Goal: Information Seeking & Learning: Learn about a topic

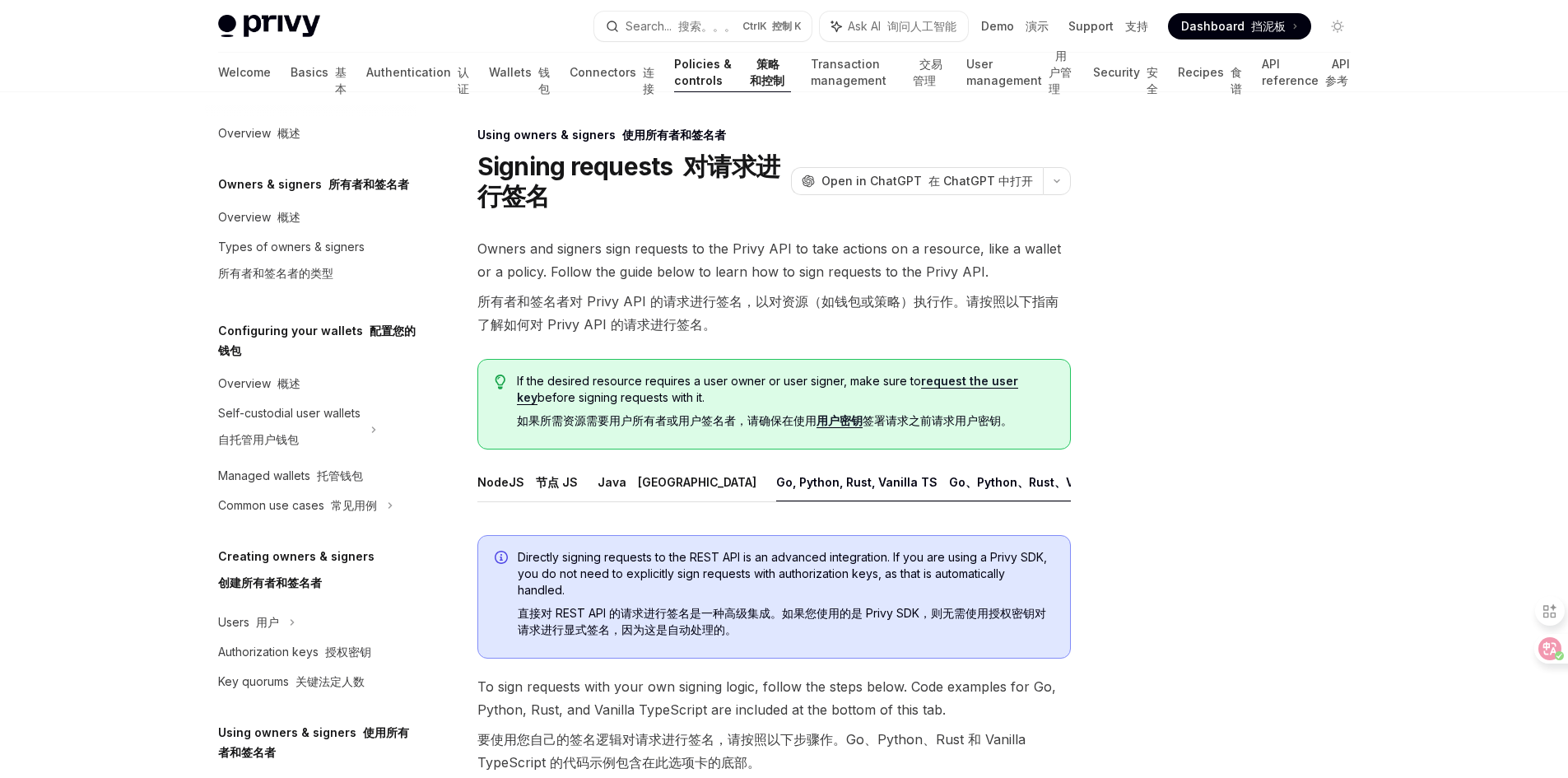
select select
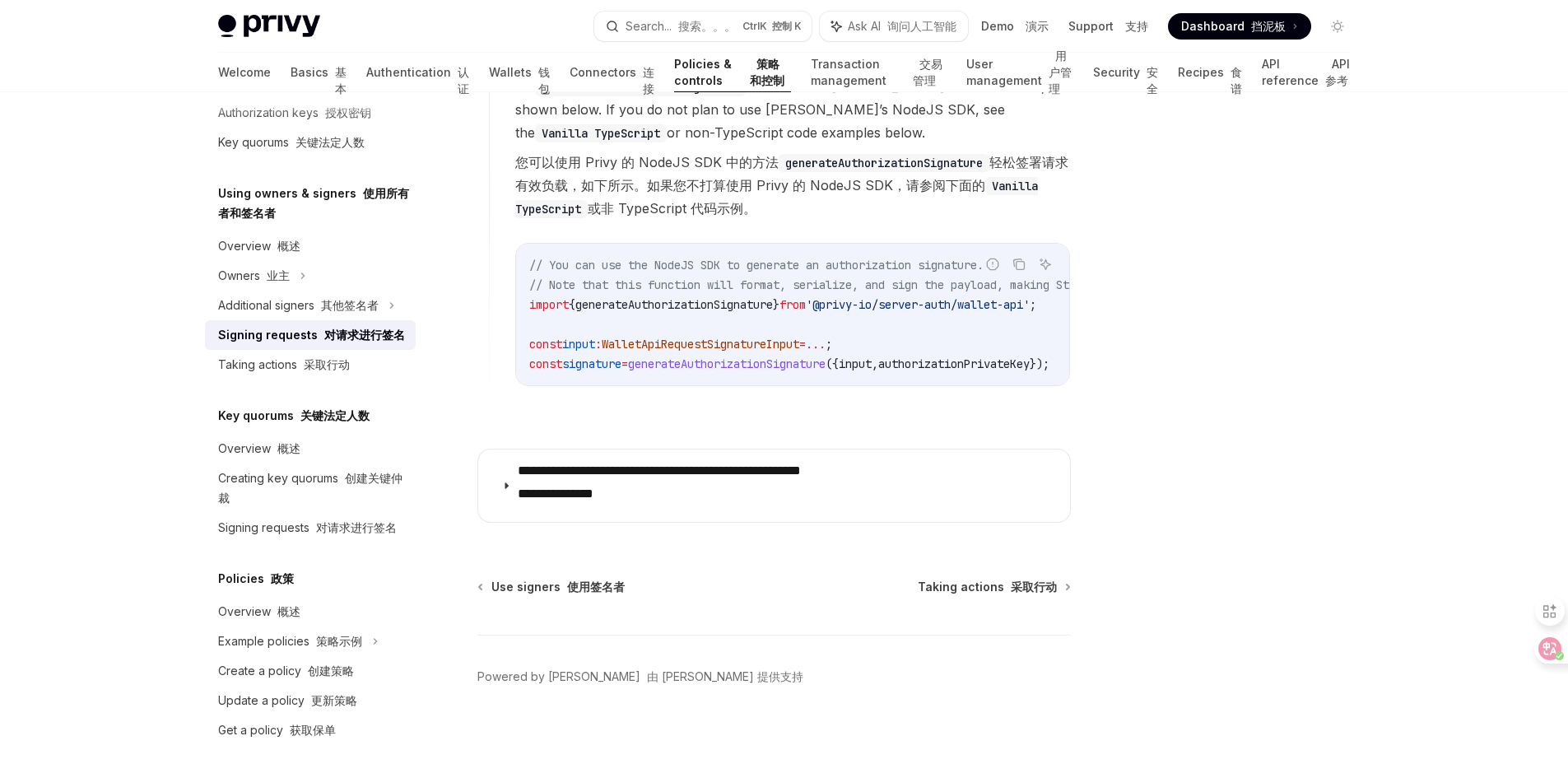
scroll to position [2279, 0]
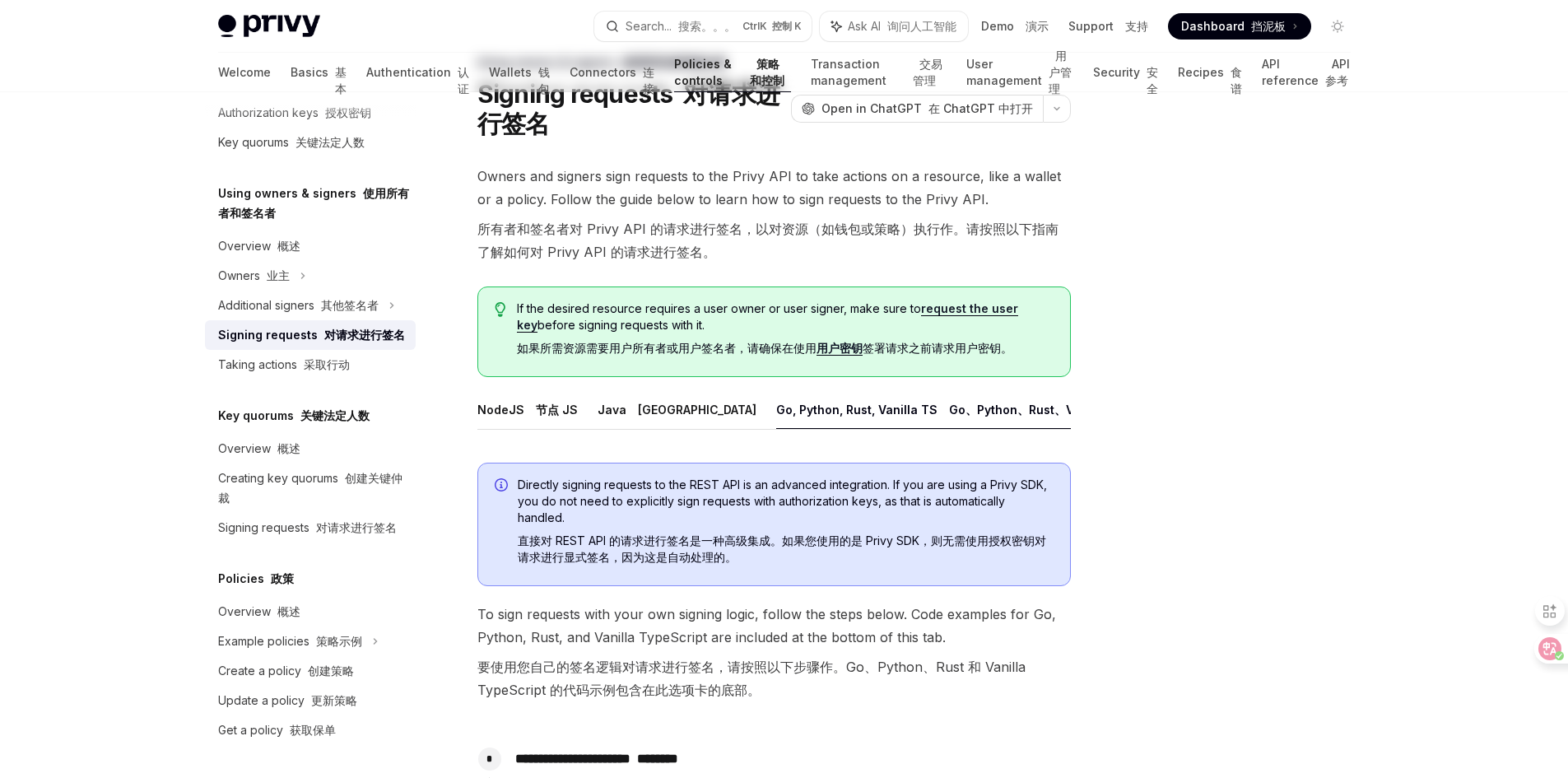
scroll to position [0, 0]
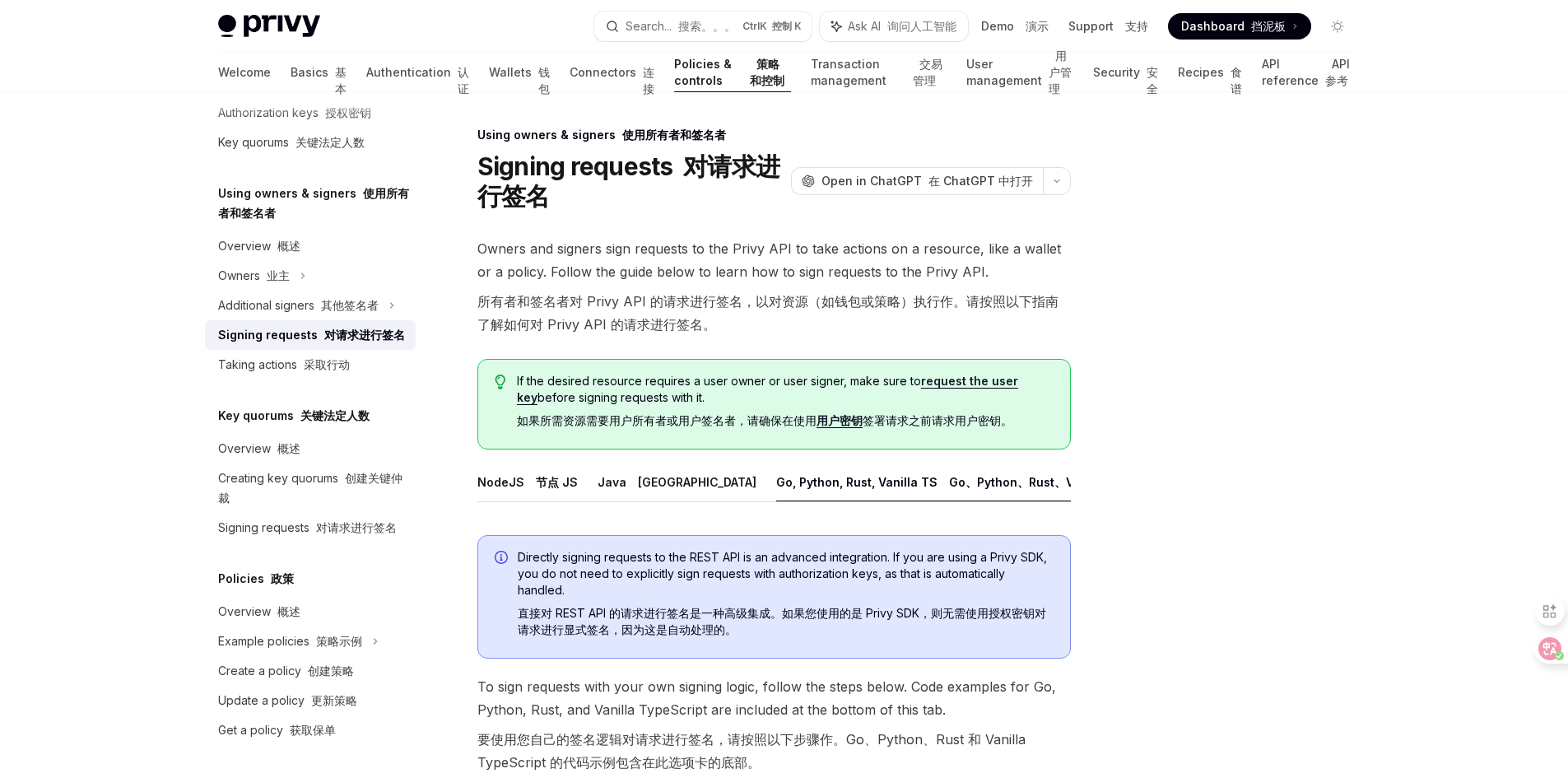
click at [1311, 502] on div at bounding box center [1239, 452] width 250 height 653
click at [489, 66] on link "Wallets 钱包" at bounding box center [520, 72] width 61 height 39
type textarea "*"
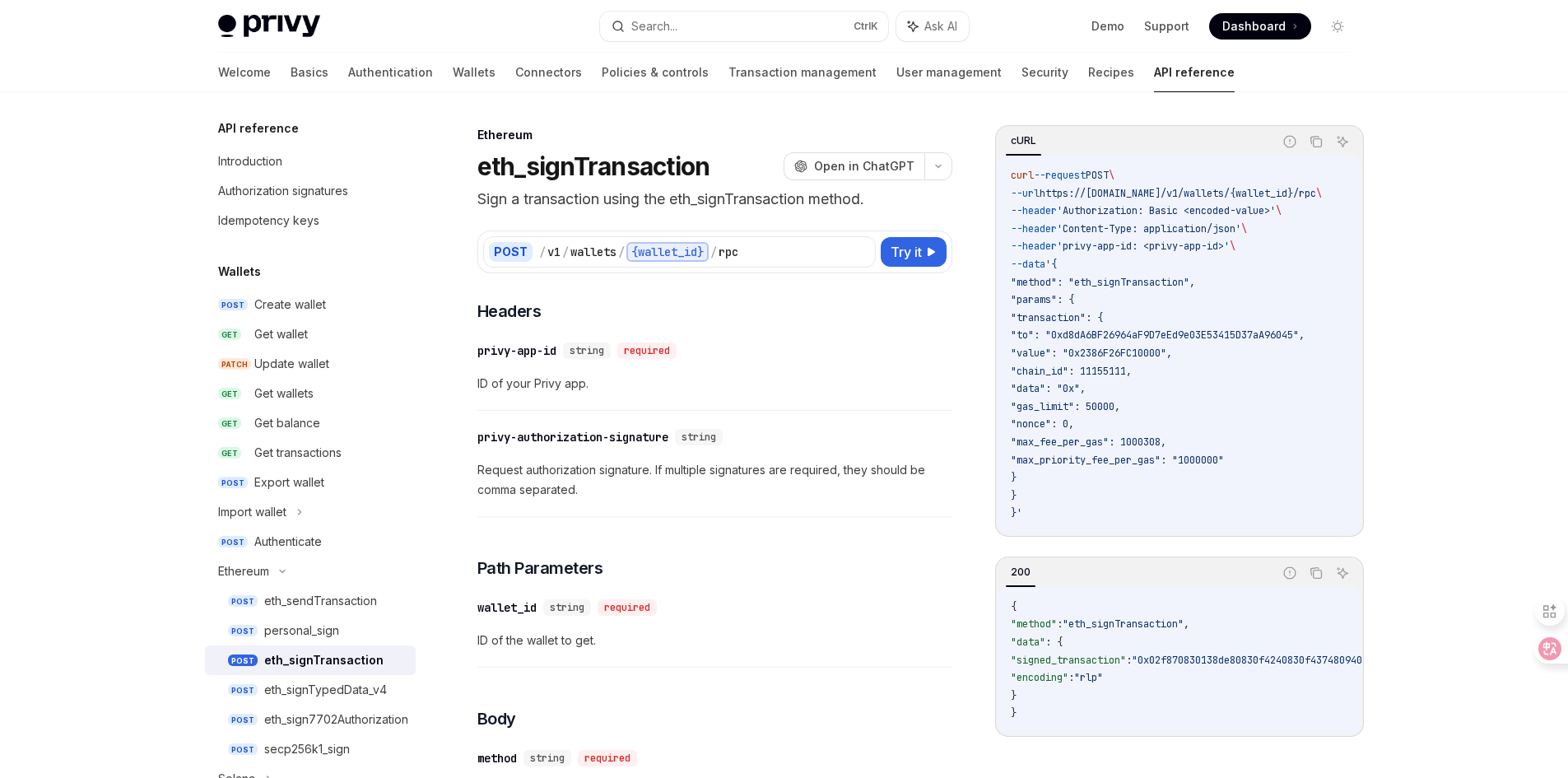
select select
click at [1540, 648] on icon at bounding box center [1537, 648] width 16 height 16
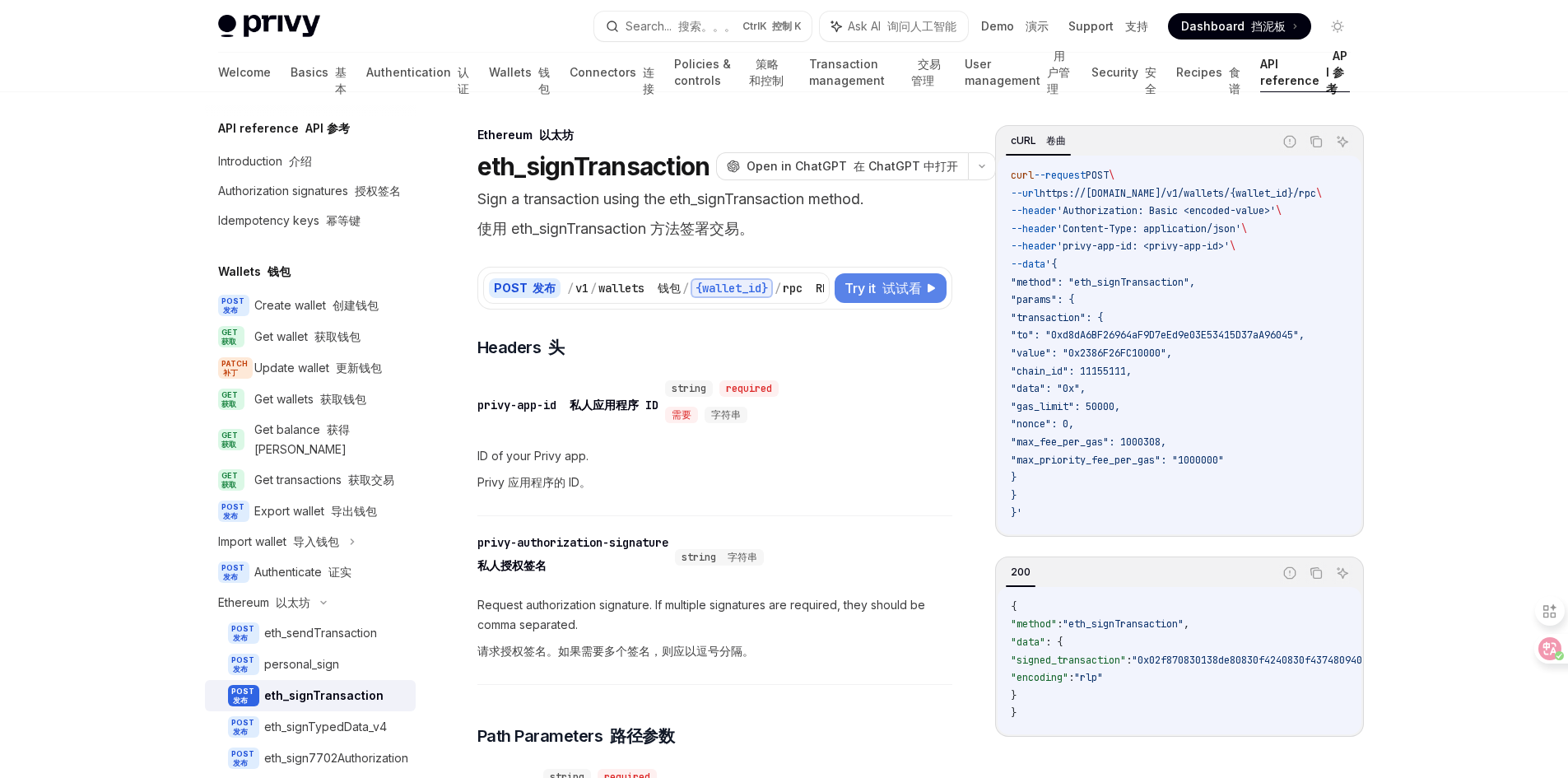
click at [916, 289] on font "试试看" at bounding box center [902, 288] width 39 height 16
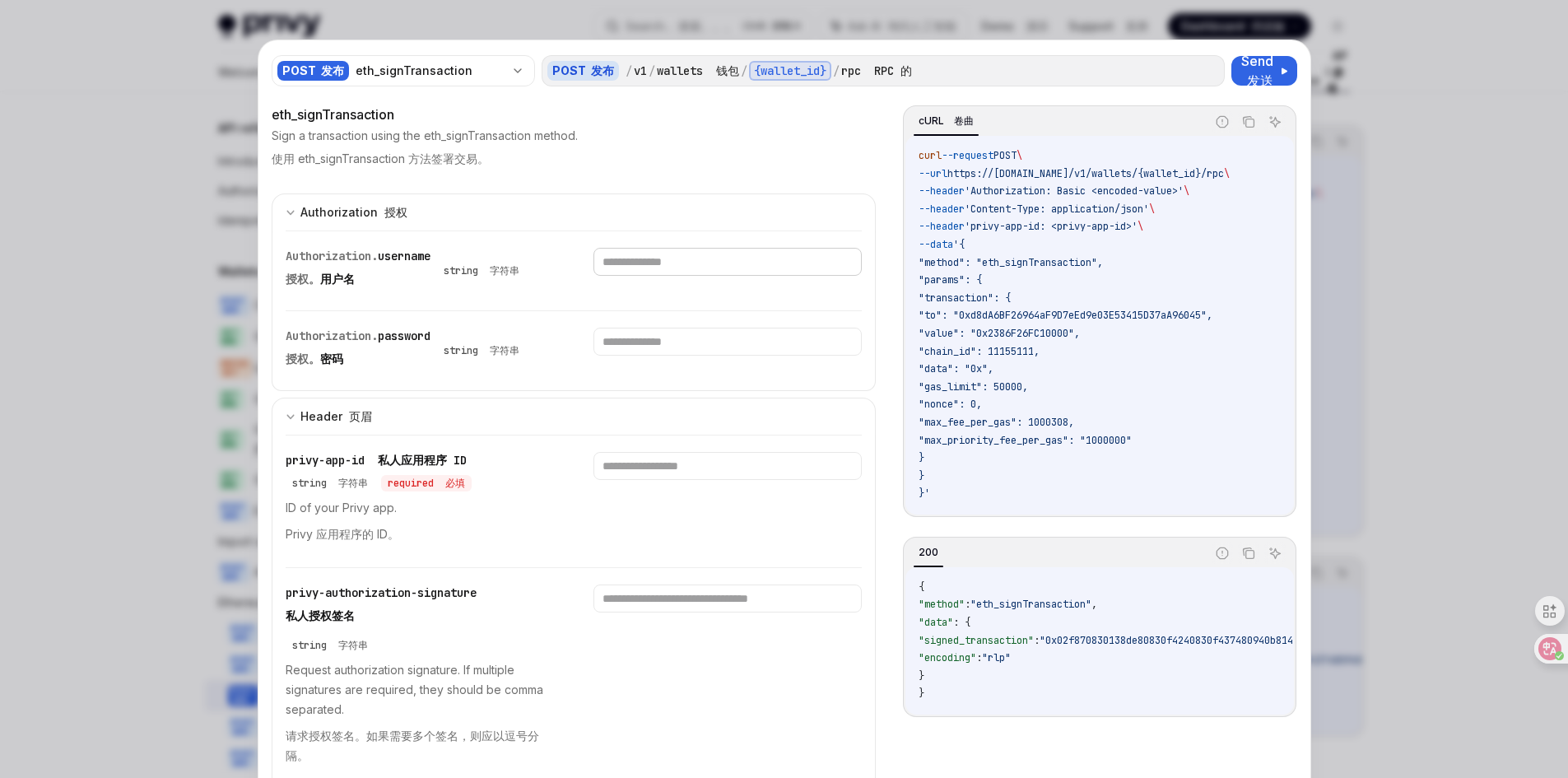
click at [637, 258] on input "text" at bounding box center [727, 262] width 268 height 28
click at [1381, 103] on div at bounding box center [784, 389] width 1568 height 778
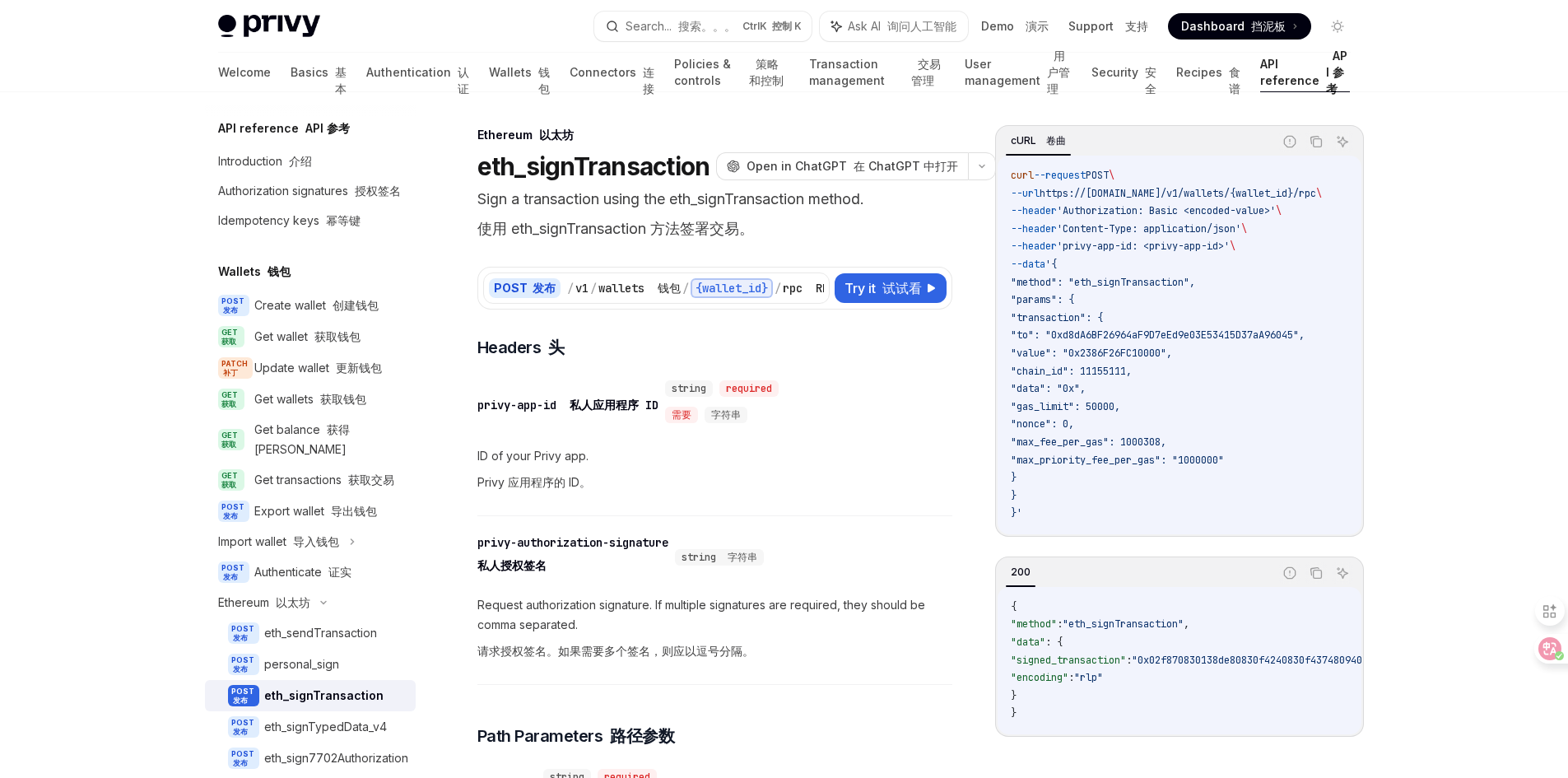
click at [315, 132] on font "API 参考" at bounding box center [328, 128] width 44 height 14
click at [296, 158] on font "介绍" at bounding box center [300, 161] width 23 height 14
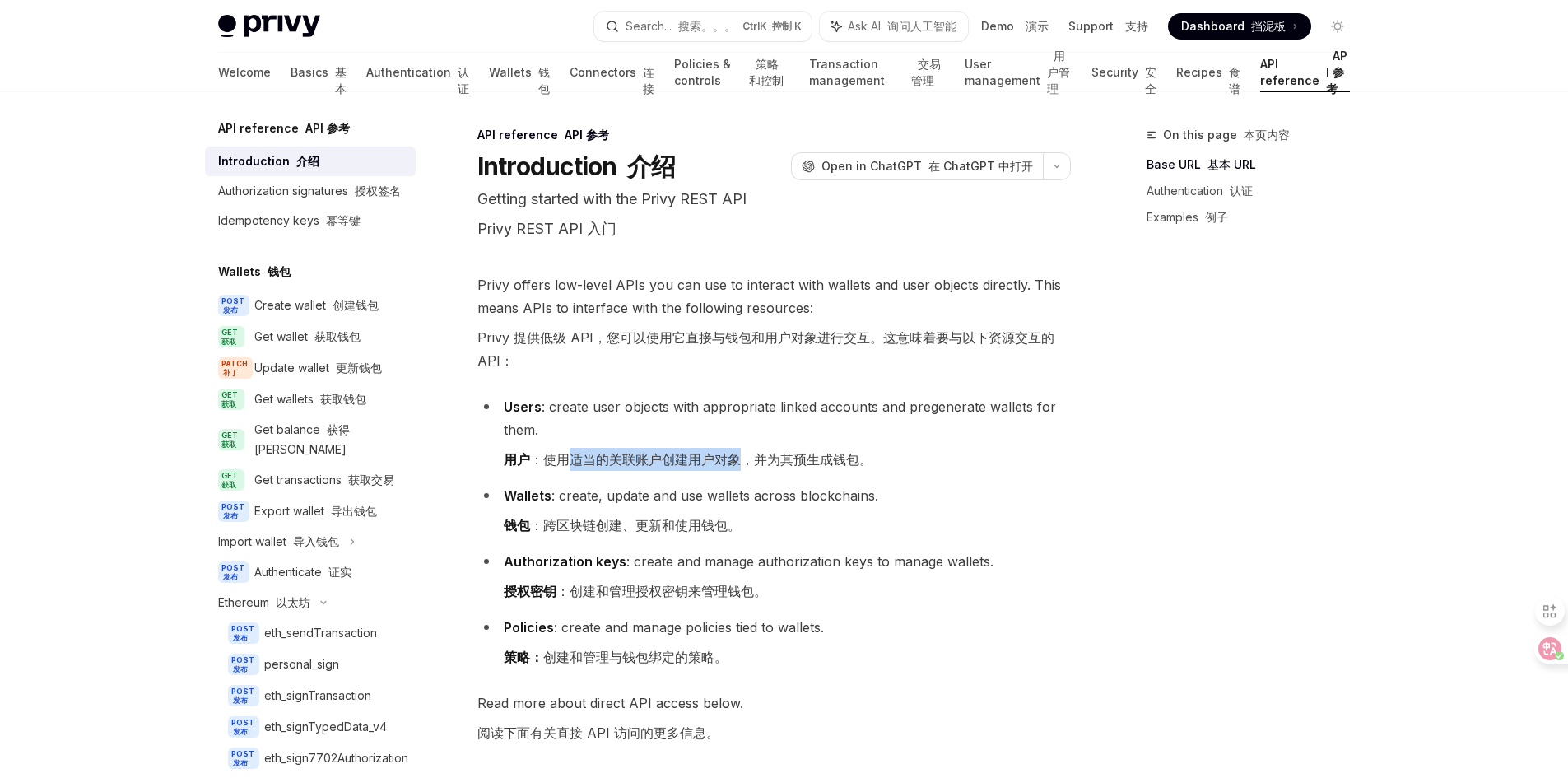
drag, startPoint x: 573, startPoint y: 458, endPoint x: 745, endPoint y: 456, distance: 172.0
click at [745, 456] on font "用户 ：使用适当的关联账户创建用户对象，并为其预生成钱包。" at bounding box center [687, 459] width 369 height 16
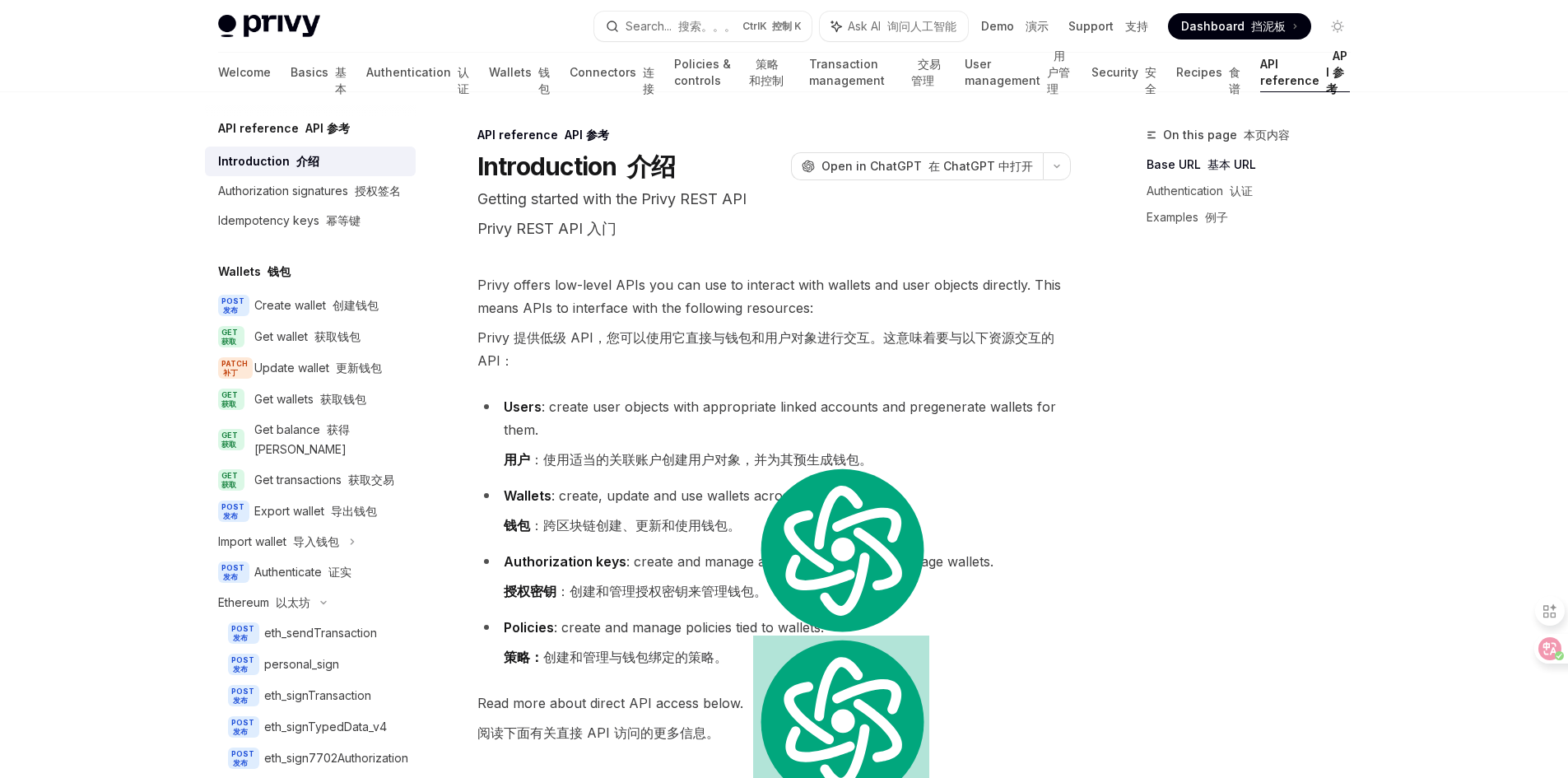
click at [814, 523] on li "Wallets : create, update and use wallets across blockchains. 钱包 ：跨区块链创建、更新和使用钱包。" at bounding box center [774, 514] width 594 height 60
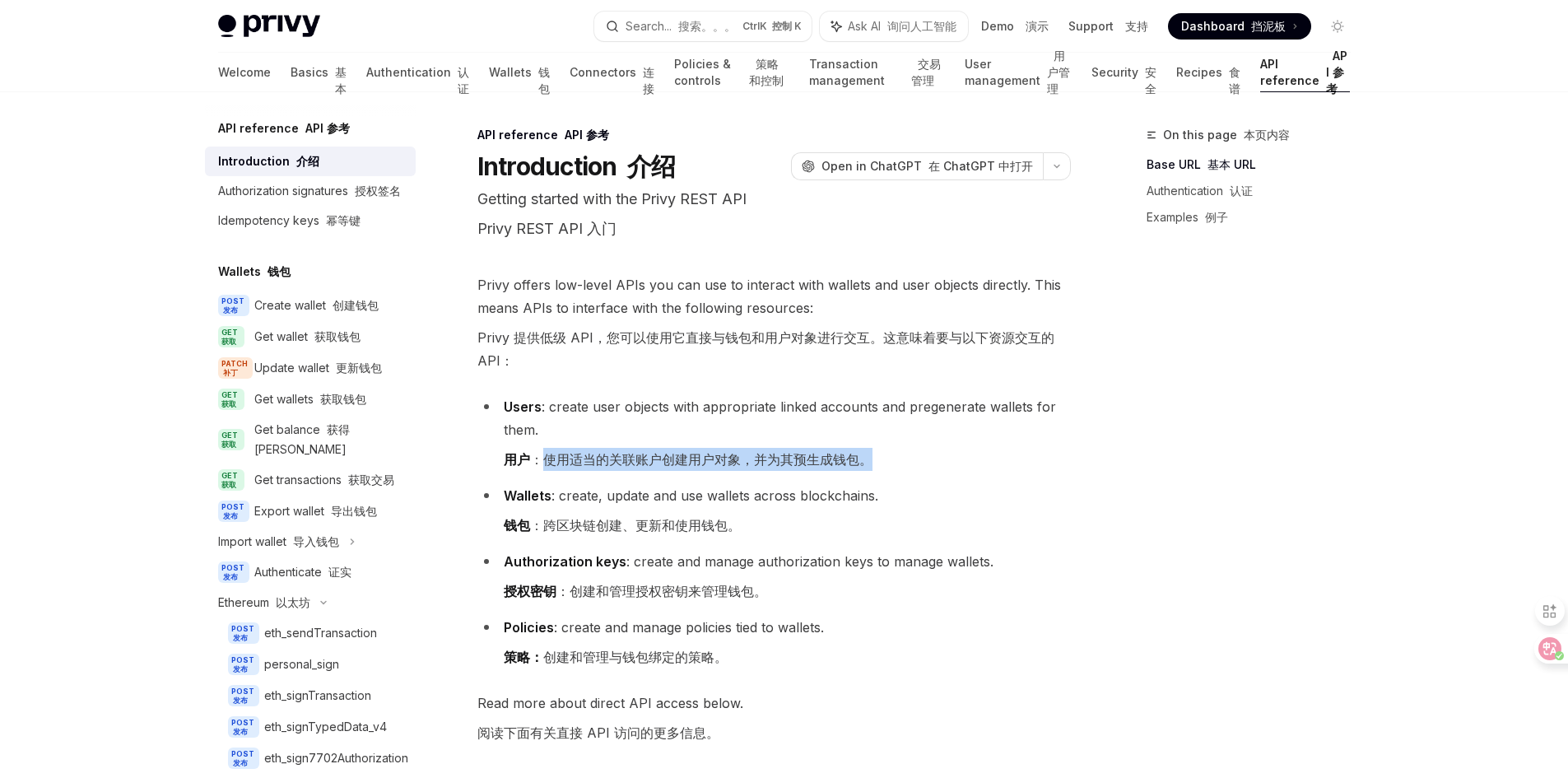
drag, startPoint x: 552, startPoint y: 460, endPoint x: 877, endPoint y: 451, distance: 325.1
click at [877, 451] on li "Users : create user objects with appropriate linked accounts and pregenerate wa…" at bounding box center [774, 436] width 594 height 83
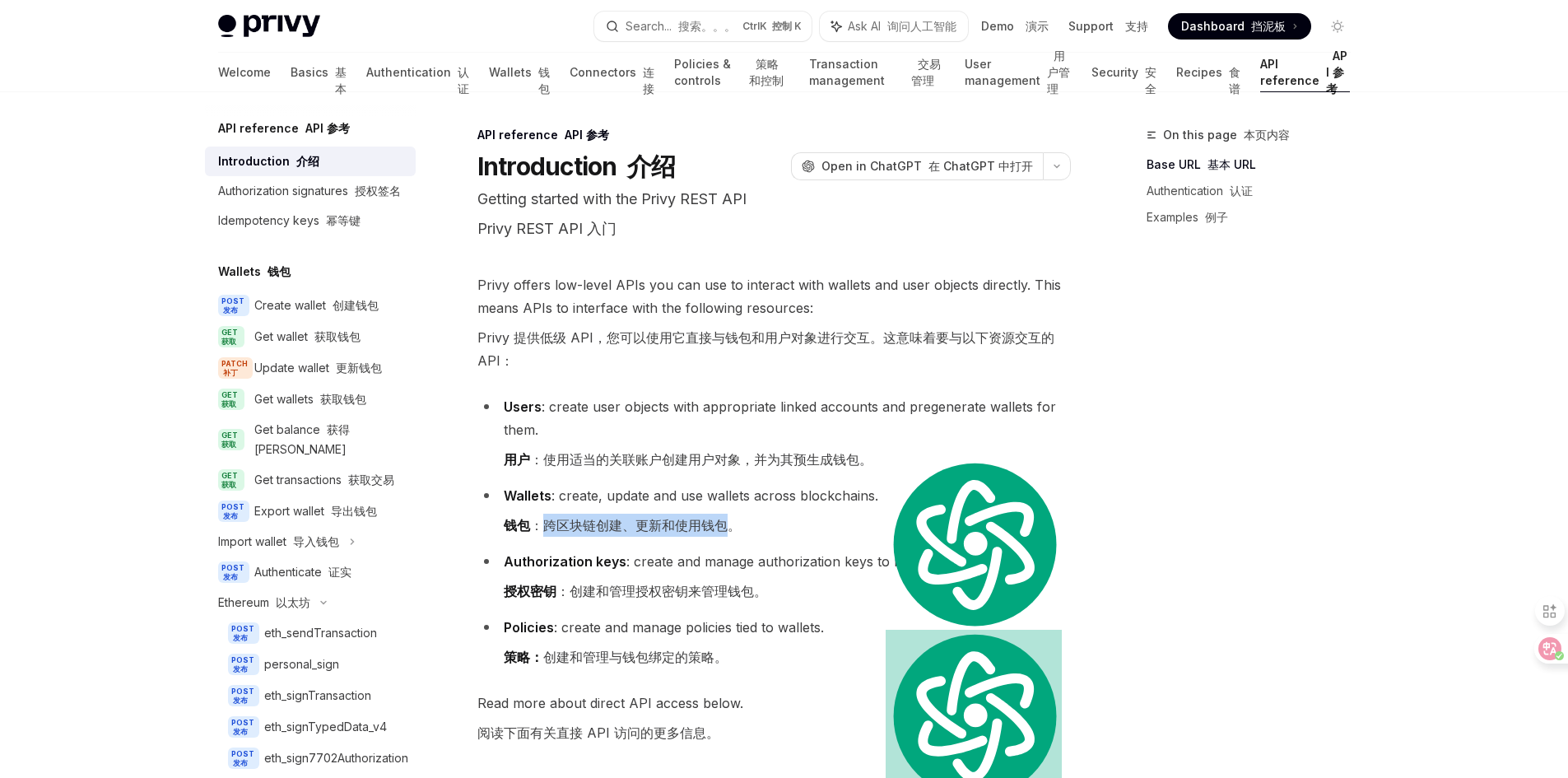
drag, startPoint x: 547, startPoint y: 522, endPoint x: 737, endPoint y: 527, distance: 190.1
click at [737, 527] on font "钱包 ：跨区块链创建、更新和使用钱包。" at bounding box center [622, 525] width 237 height 16
drag, startPoint x: 577, startPoint y: 596, endPoint x: 698, endPoint y: 596, distance: 121.0
click at [698, 596] on font "授权密钥 ：创建和管理授权密钥来管理钱包。" at bounding box center [635, 591] width 263 height 16
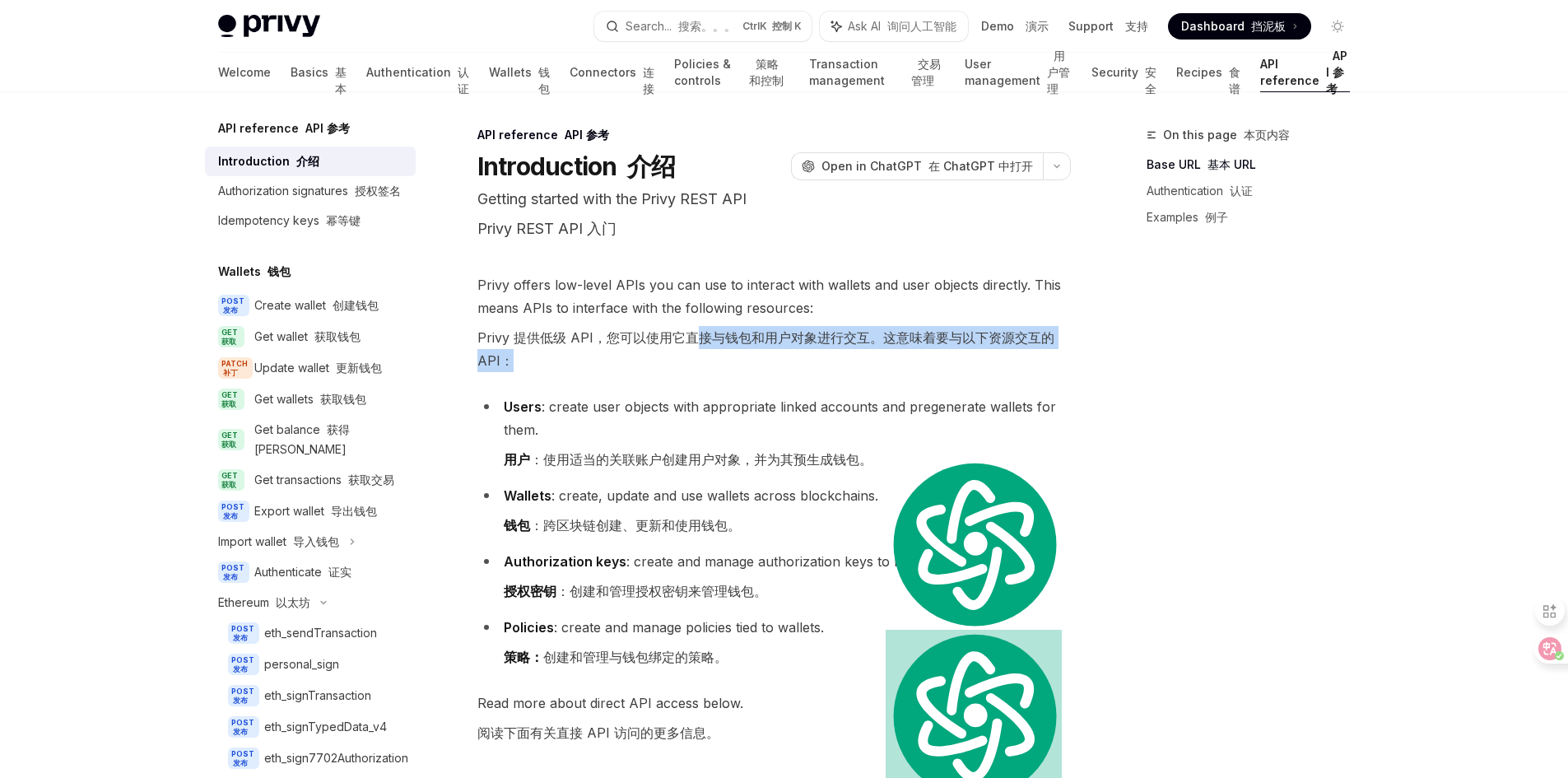
drag, startPoint x: 700, startPoint y: 337, endPoint x: 1050, endPoint y: 354, distance: 350.4
click at [1050, 354] on font "Privy 提供低级 API，您可以使用它直接与钱包和用户对象进行交互。这意味着要与以下资源交互的 API：" at bounding box center [774, 349] width 594 height 46
click at [648, 449] on font "用户 ：使用适当的关联账户创建用户对象，并为其预生成钱包。" at bounding box center [687, 459] width 369 height 23
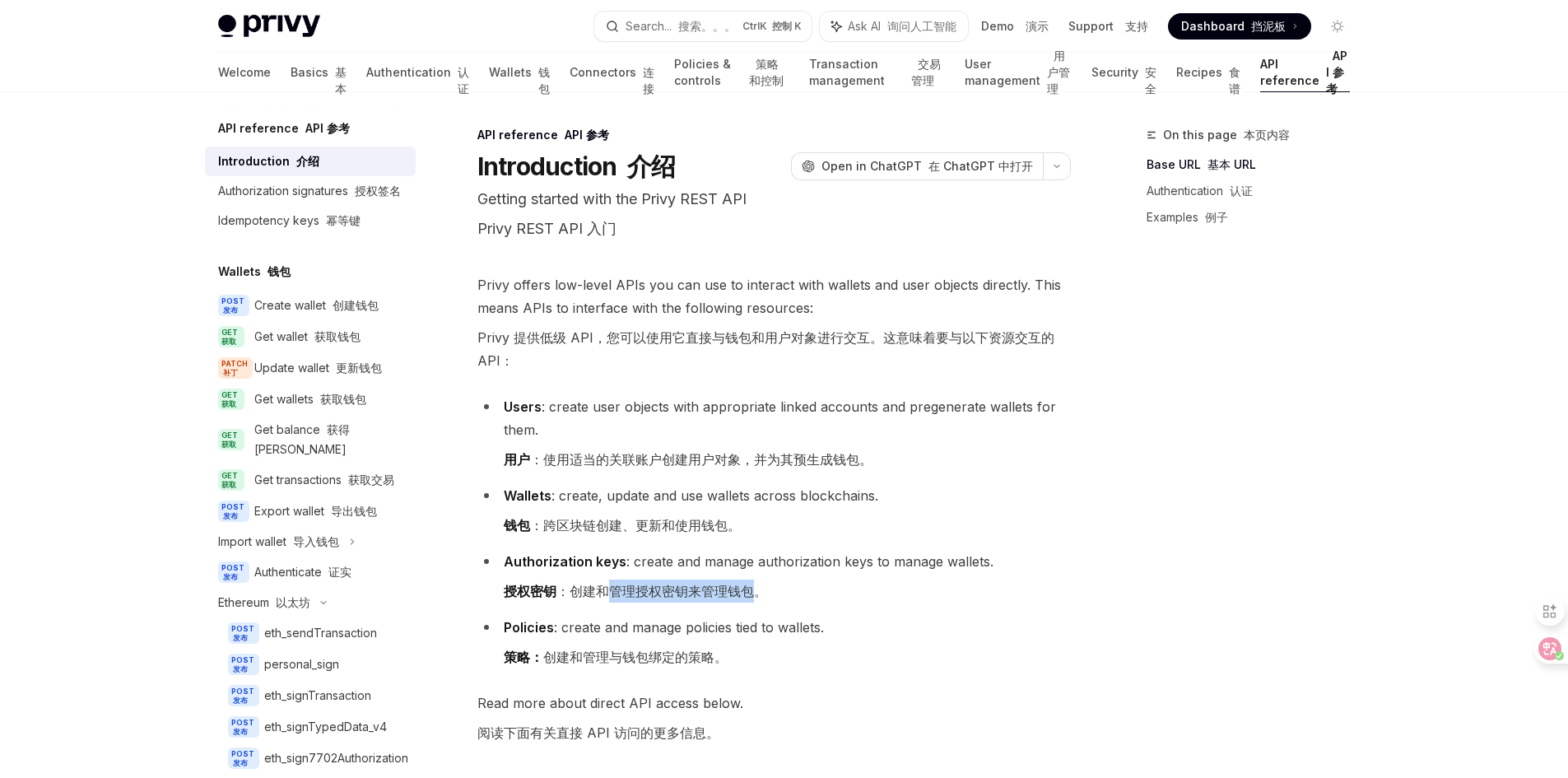
drag, startPoint x: 613, startPoint y: 591, endPoint x: 754, endPoint y: 591, distance: 141.0
click at [754, 591] on font "授权密钥 ：创建和管理授权密钥来管理钱包。" at bounding box center [635, 591] width 263 height 16
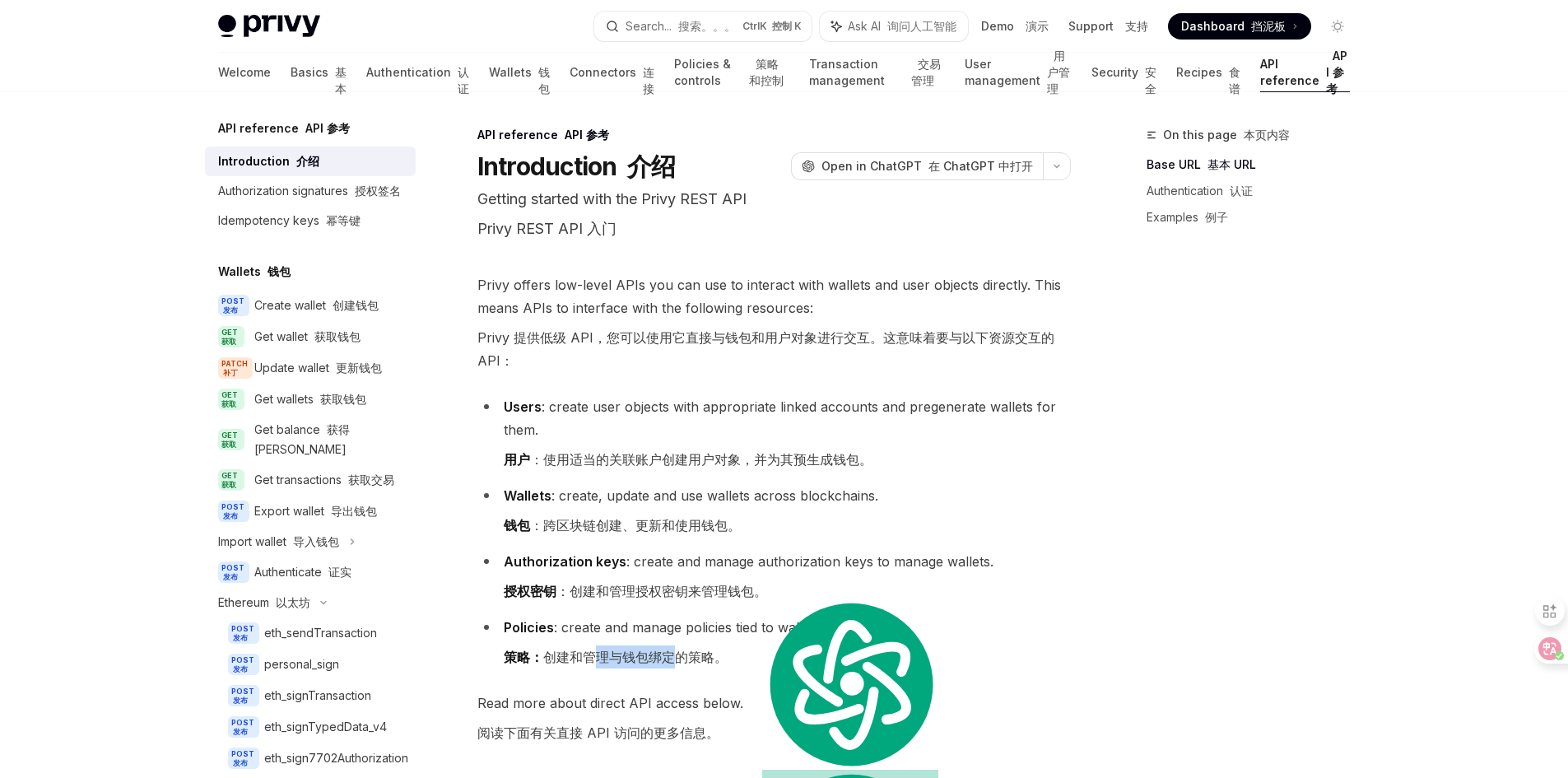
drag, startPoint x: 583, startPoint y: 662, endPoint x: 663, endPoint y: 662, distance: 80.0
click at [663, 662] on font "策略： 创建和管理与钱包绑定的策略。" at bounding box center [615, 657] width 224 height 16
click at [312, 186] on div "Authorization signatures 授权签名" at bounding box center [309, 191] width 183 height 20
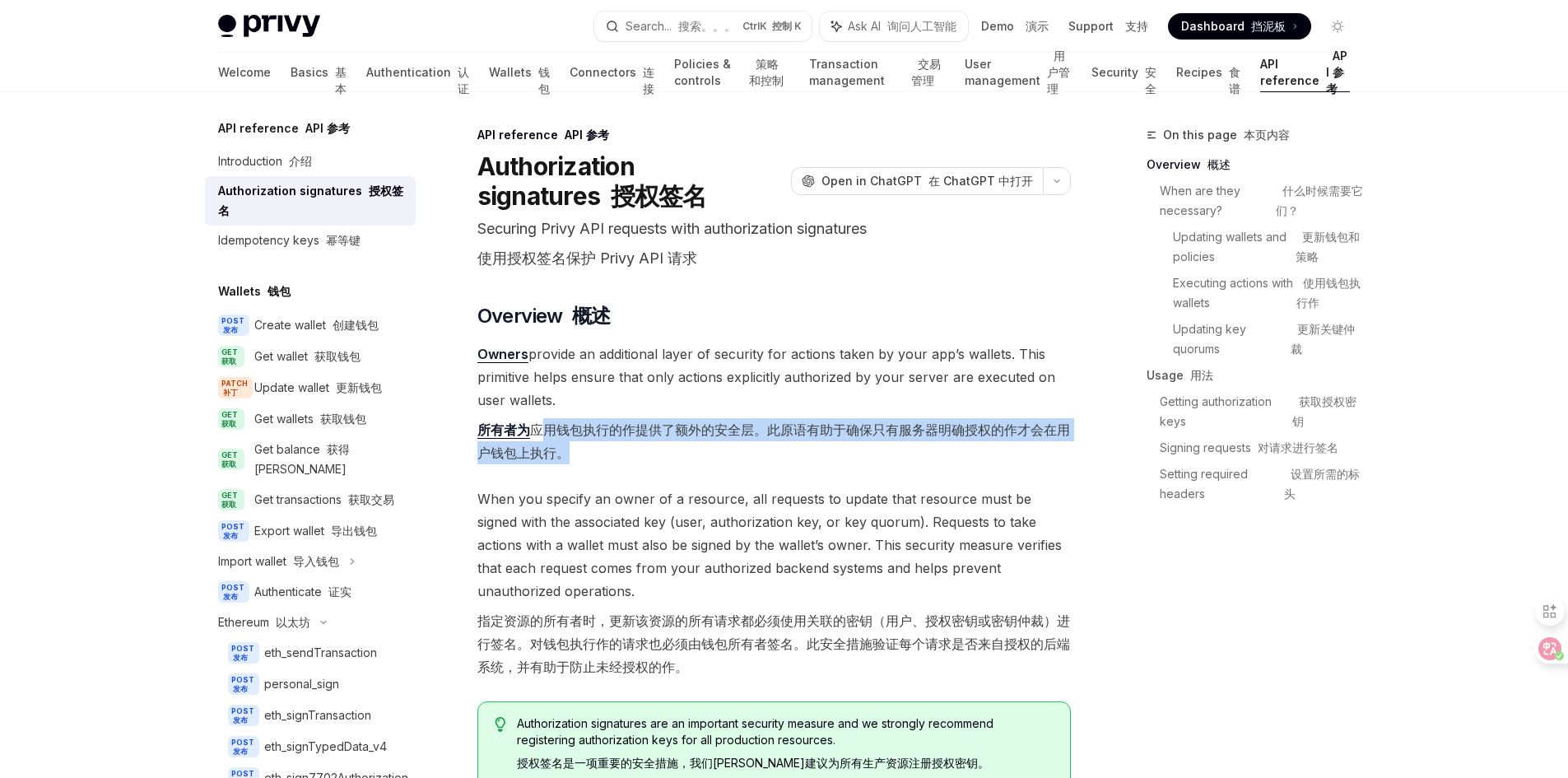
drag, startPoint x: 543, startPoint y: 428, endPoint x: 1068, endPoint y: 447, distance: 525.3
click at [1068, 447] on font "所有者为 应用钱包执行的作提供了额外的安全层。此原语有助于确保只有服务器明确授权的作才会在用户钱包上执行。" at bounding box center [774, 441] width 594 height 46
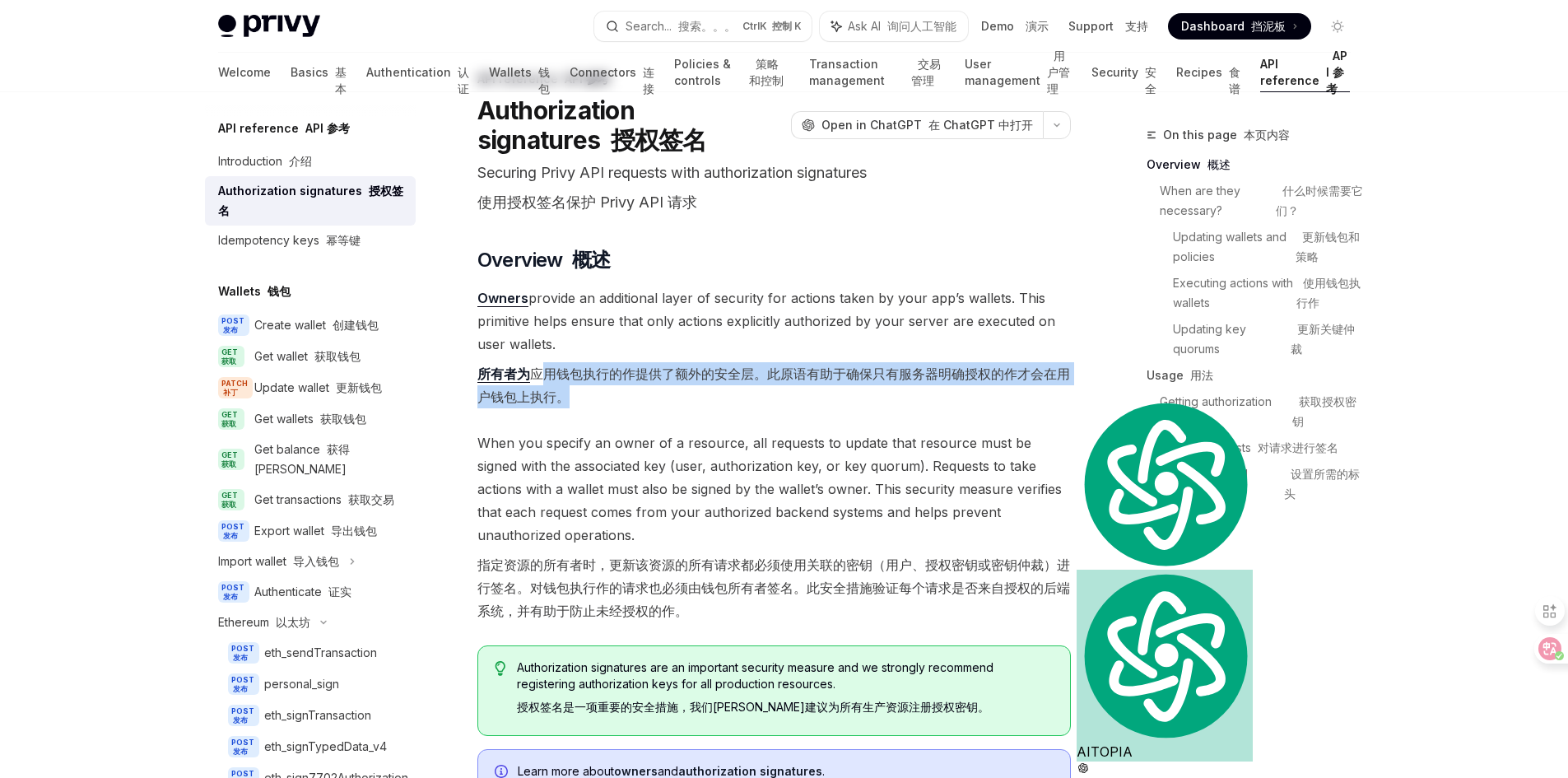
scroll to position [83, 0]
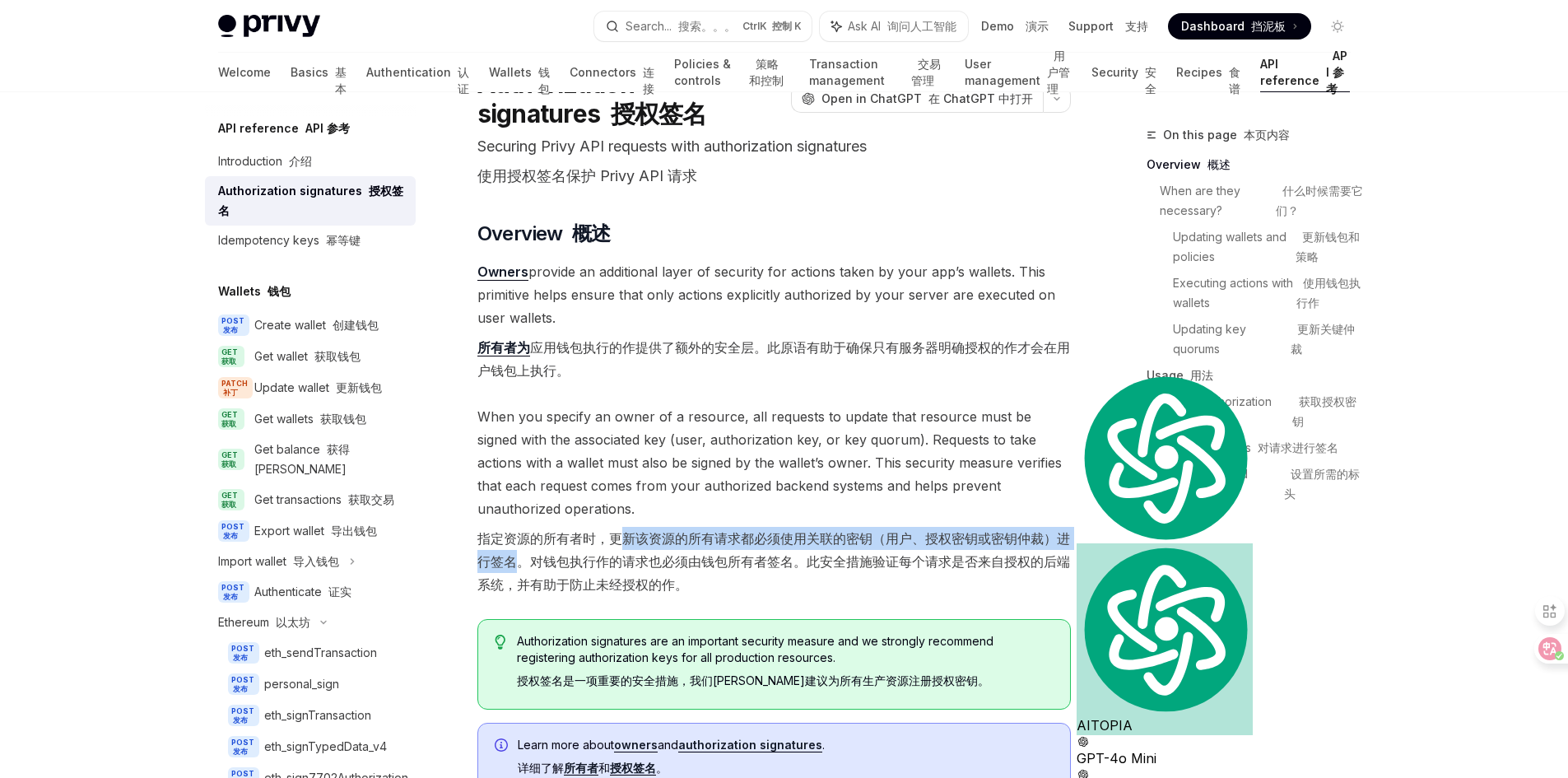
drag, startPoint x: 626, startPoint y: 540, endPoint x: 513, endPoint y: 554, distance: 113.9
click at [513, 554] on font "指定资源的所有者时，更新该资源的所有请求都必须使用关联的密钥（用户、授权密钥或密钥仲裁）进行签名。对钱包执行作的请求也必须由钱包所有者签名。此安全措施验证每个…" at bounding box center [774, 561] width 593 height 62
click at [583, 563] on font "指定资源的所有者时，更新该资源的所有请求都必须使用关联的密钥（用户、授权密钥或密钥仲裁）进行签名。对钱包执行作的请求也必须由钱包所有者签名。此安全措施验证每个…" at bounding box center [774, 561] width 593 height 62
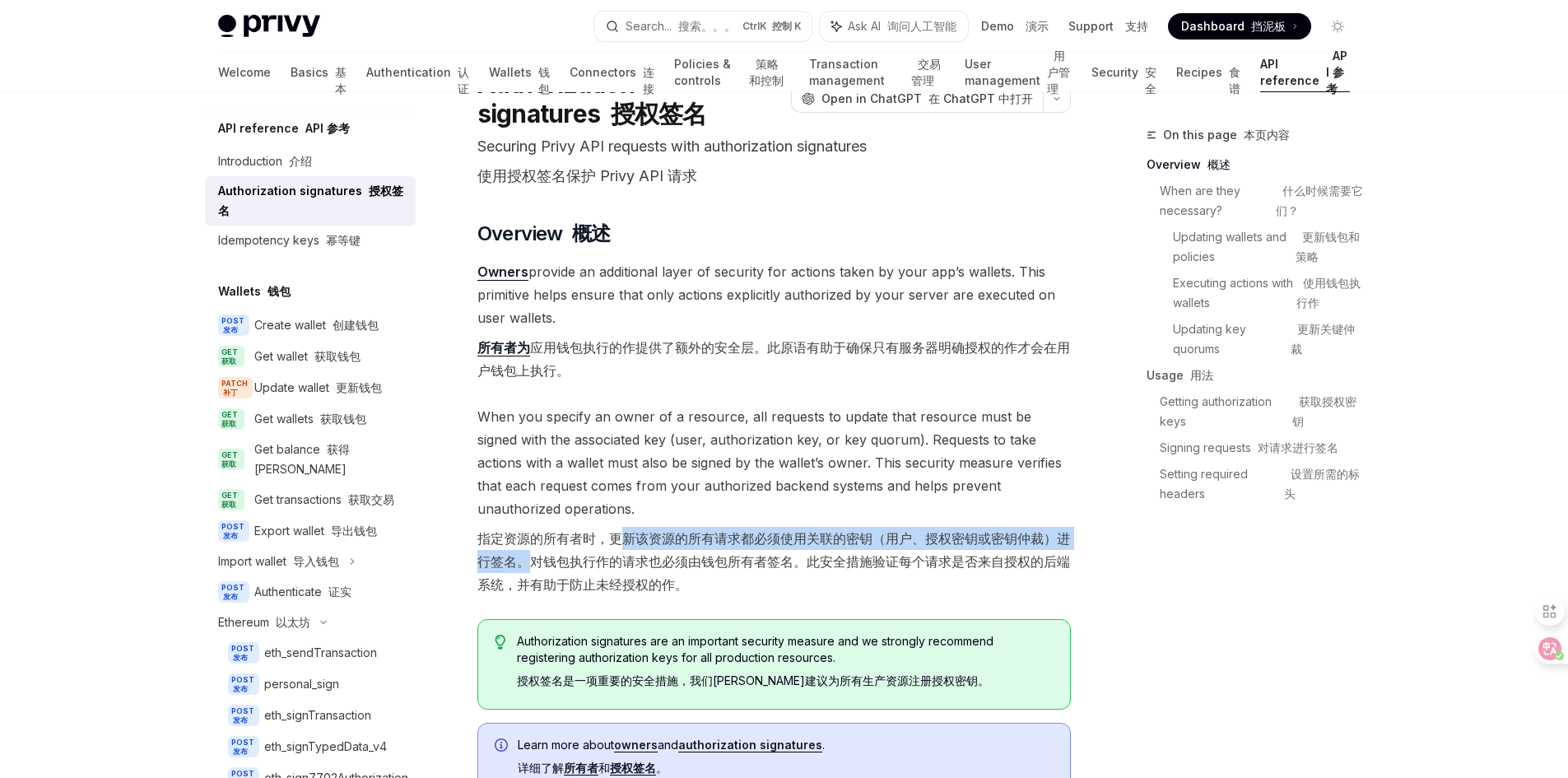
drag, startPoint x: 619, startPoint y: 545, endPoint x: 534, endPoint y: 568, distance: 88.1
click at [534, 568] on font "指定资源的所有者时，更新该资源的所有请求都必须使用关联的密钥（用户、授权密钥或密钥仲裁）进行签名。对钱包执行作的请求也必须由钱包所有者签名。此安全措施验证每个…" at bounding box center [774, 561] width 593 height 62
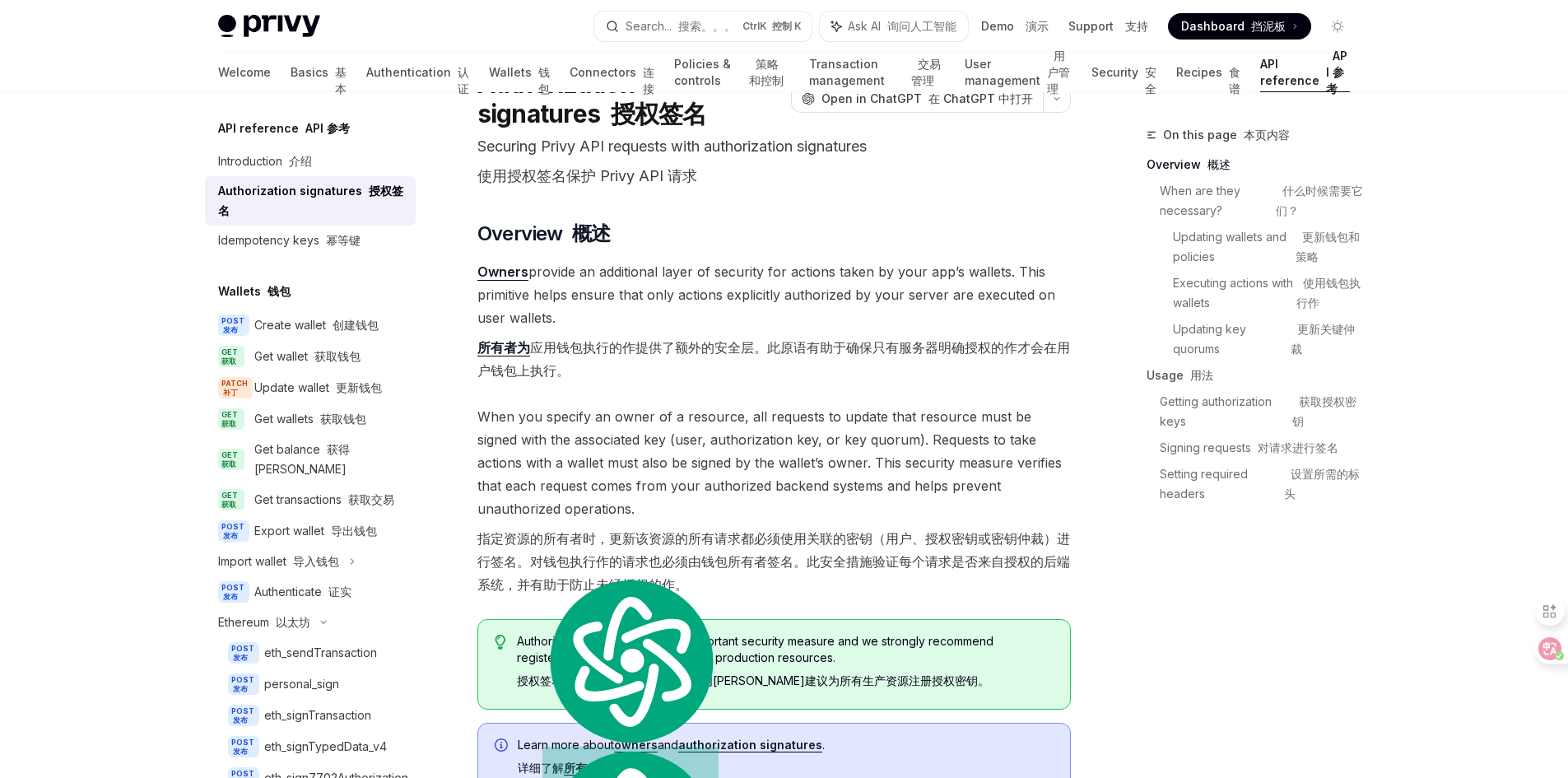
click at [688, 561] on font "指定资源的所有者时，更新该资源的所有请求都必须使用关联的密钥（用户、授权密钥或密钥仲裁）进行签名。对钱包执行作的请求也必须由钱包所有者签名。此安全措施验证每个…" at bounding box center [774, 561] width 593 height 62
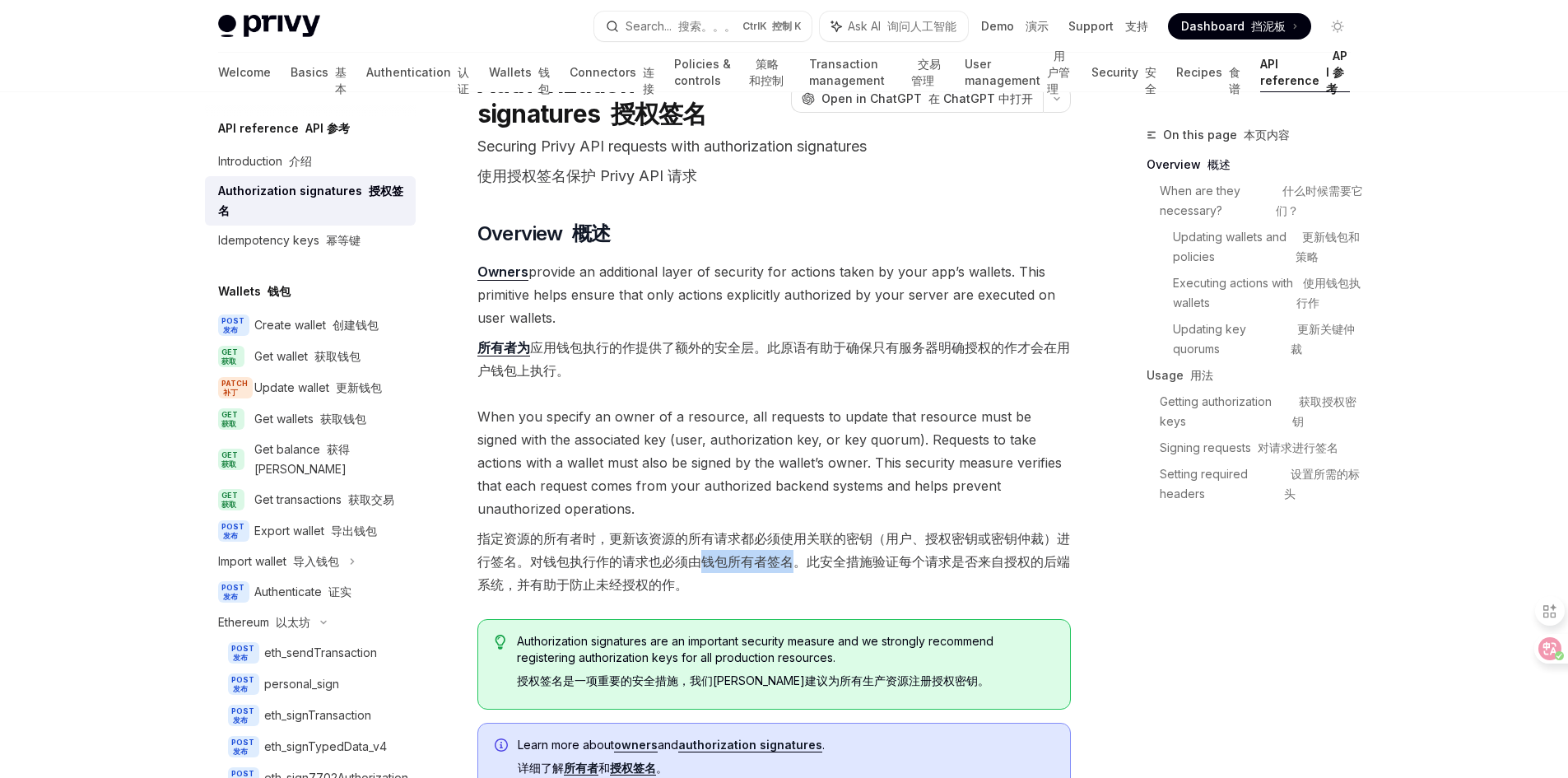
drag, startPoint x: 700, startPoint y: 561, endPoint x: 792, endPoint y: 563, distance: 92.0
click at [792, 563] on font "指定资源的所有者时，更新该资源的所有请求都必须使用关联的密钥（用户、授权密钥或密钥仲裁）进行签名。对钱包执行作的请求也必须由钱包所有者签名。此安全措施验证每个…" at bounding box center [774, 561] width 593 height 62
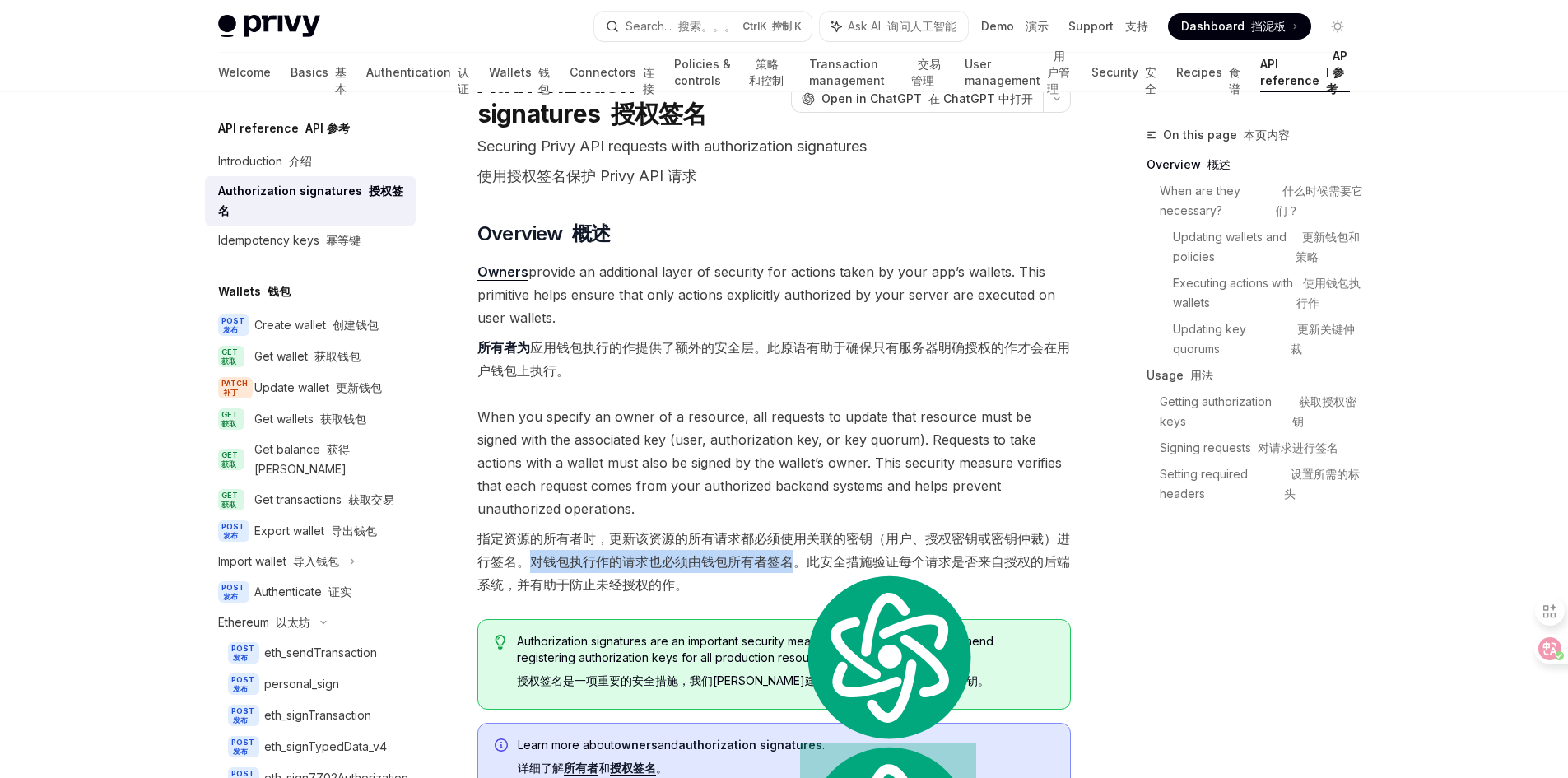
drag, startPoint x: 529, startPoint y: 558, endPoint x: 793, endPoint y: 564, distance: 264.1
click at [793, 564] on font "指定资源的所有者时，更新该资源的所有请求都必须使用关联的密钥（用户、授权密钥或密钥仲裁）进行签名。对钱包执行作的请求也必须由钱包所有者签名。此安全措施验证每个…" at bounding box center [774, 561] width 593 height 62
click at [729, 568] on font "指定资源的所有者时，更新该资源的所有请求都必须使用关联的密钥（用户、授权密钥或密钥仲裁）进行签名。对钱包执行作的请求也必须由钱包所有者签名。此安全措施验证每个…" at bounding box center [774, 561] width 593 height 62
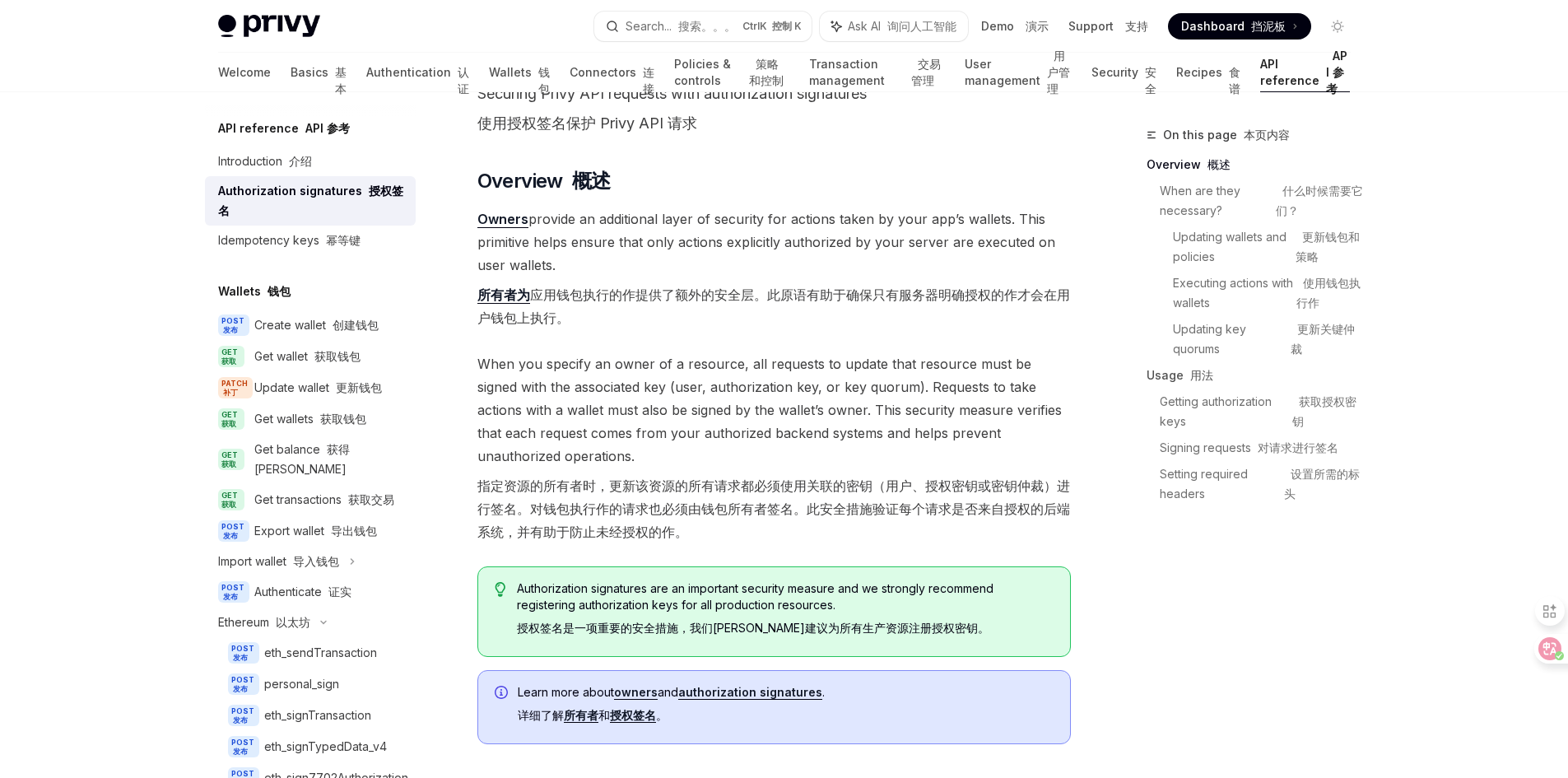
scroll to position [164, 0]
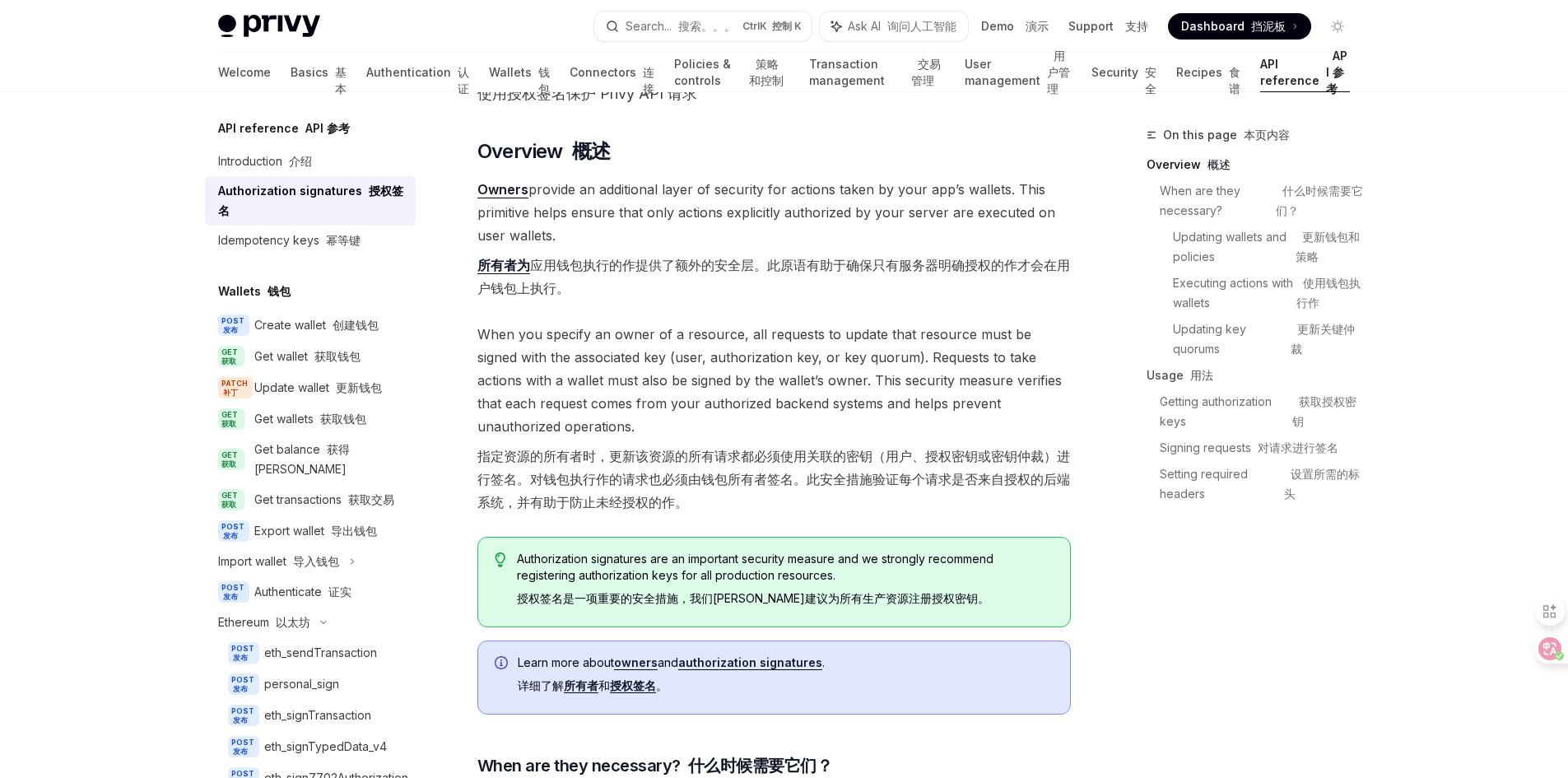
drag, startPoint x: 1157, startPoint y: 596, endPoint x: 1143, endPoint y: 583, distance: 19.1
click at [1157, 596] on div "On this page 本页内容 Overview 概述 When are they necessary? 什么时候需要它们？ Updating walle…" at bounding box center [1239, 452] width 250 height 653
click at [512, 269] on link "所有者为" at bounding box center [504, 266] width 53 height 17
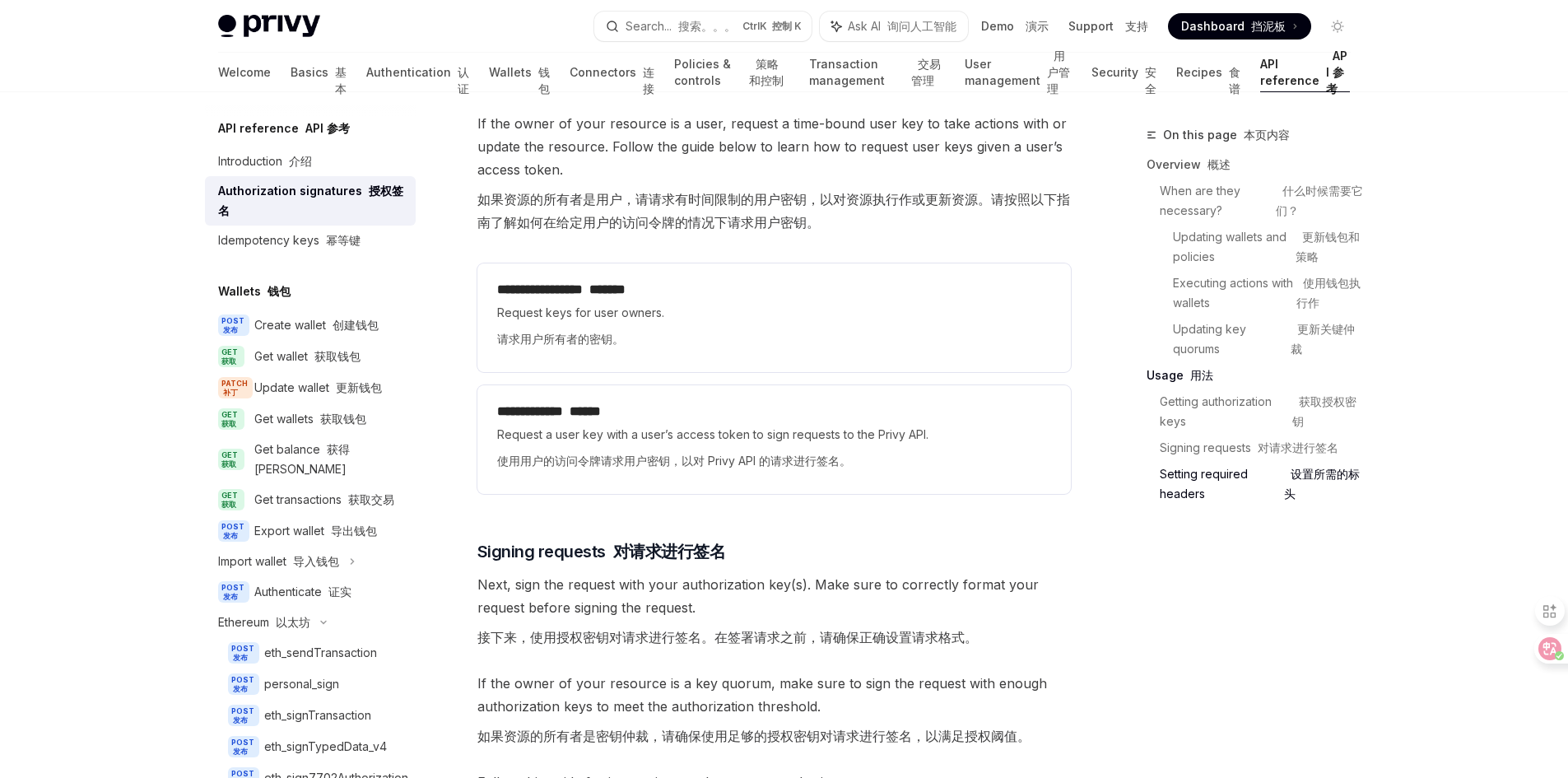
scroll to position [3294, 0]
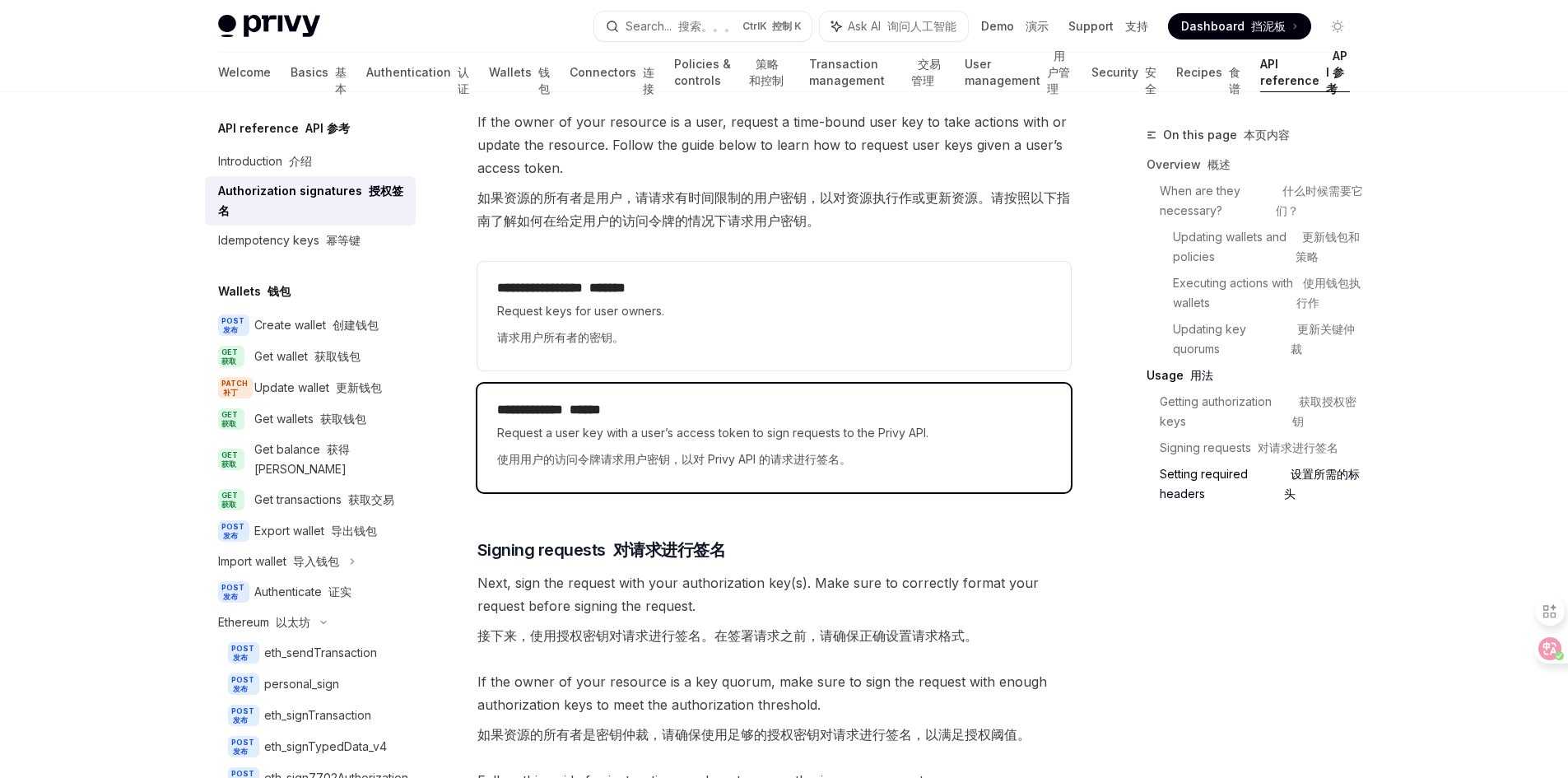
click at [757, 411] on h2 "**********" at bounding box center [774, 410] width 554 height 20
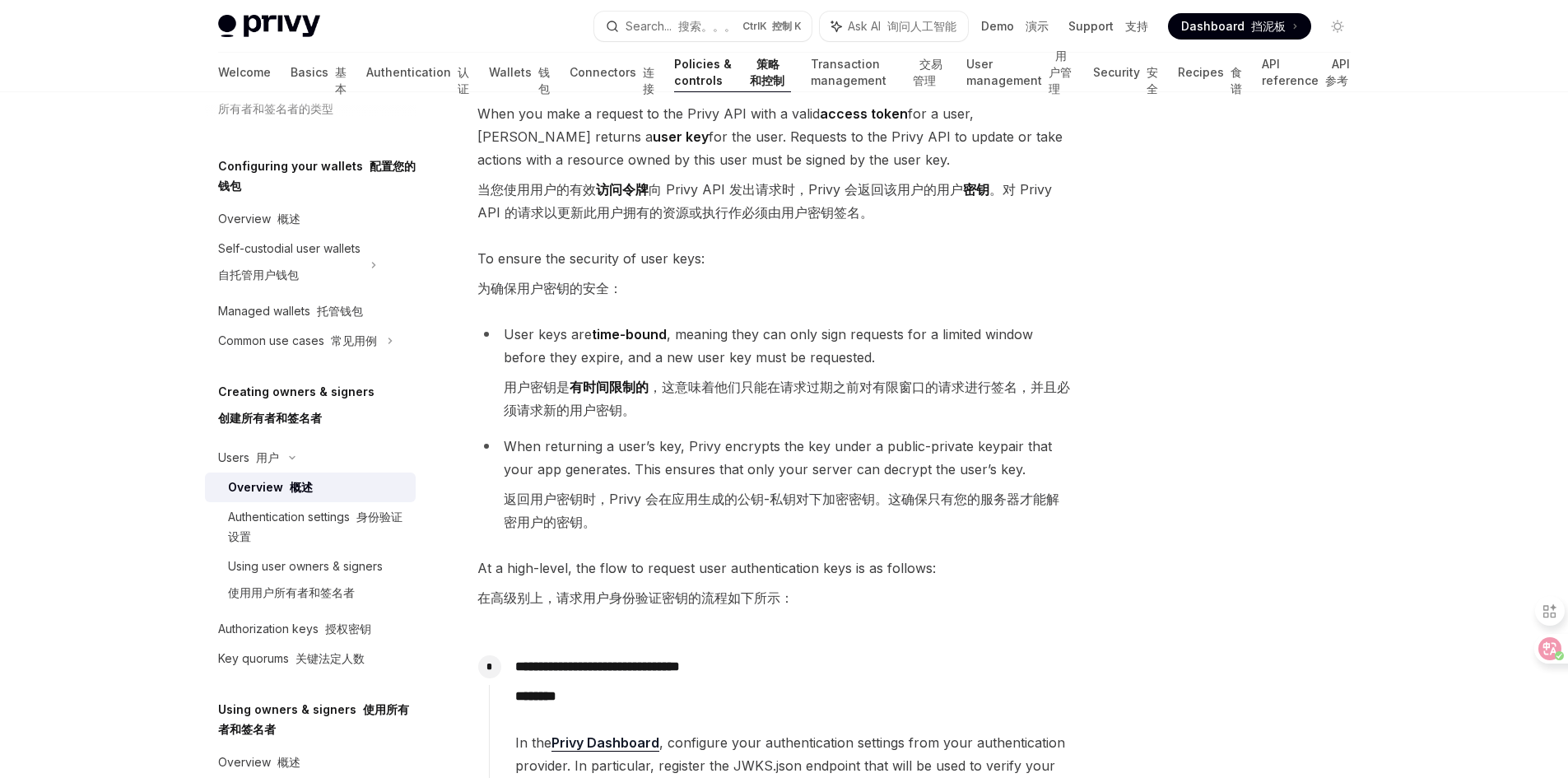
scroll to position [330, 0]
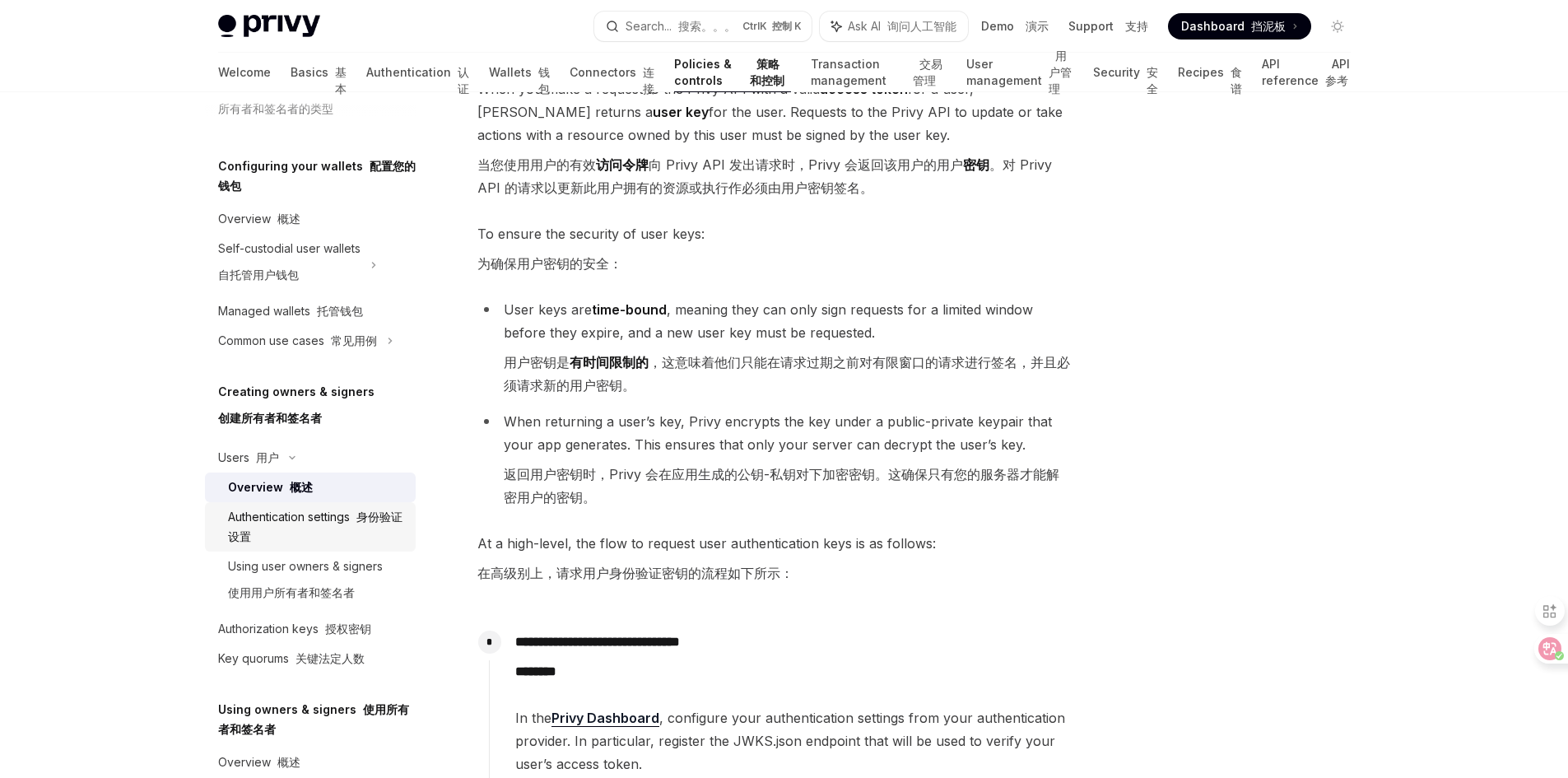
click at [319, 516] on div "Authentication settings 身份验证设置" at bounding box center [317, 527] width 178 height 39
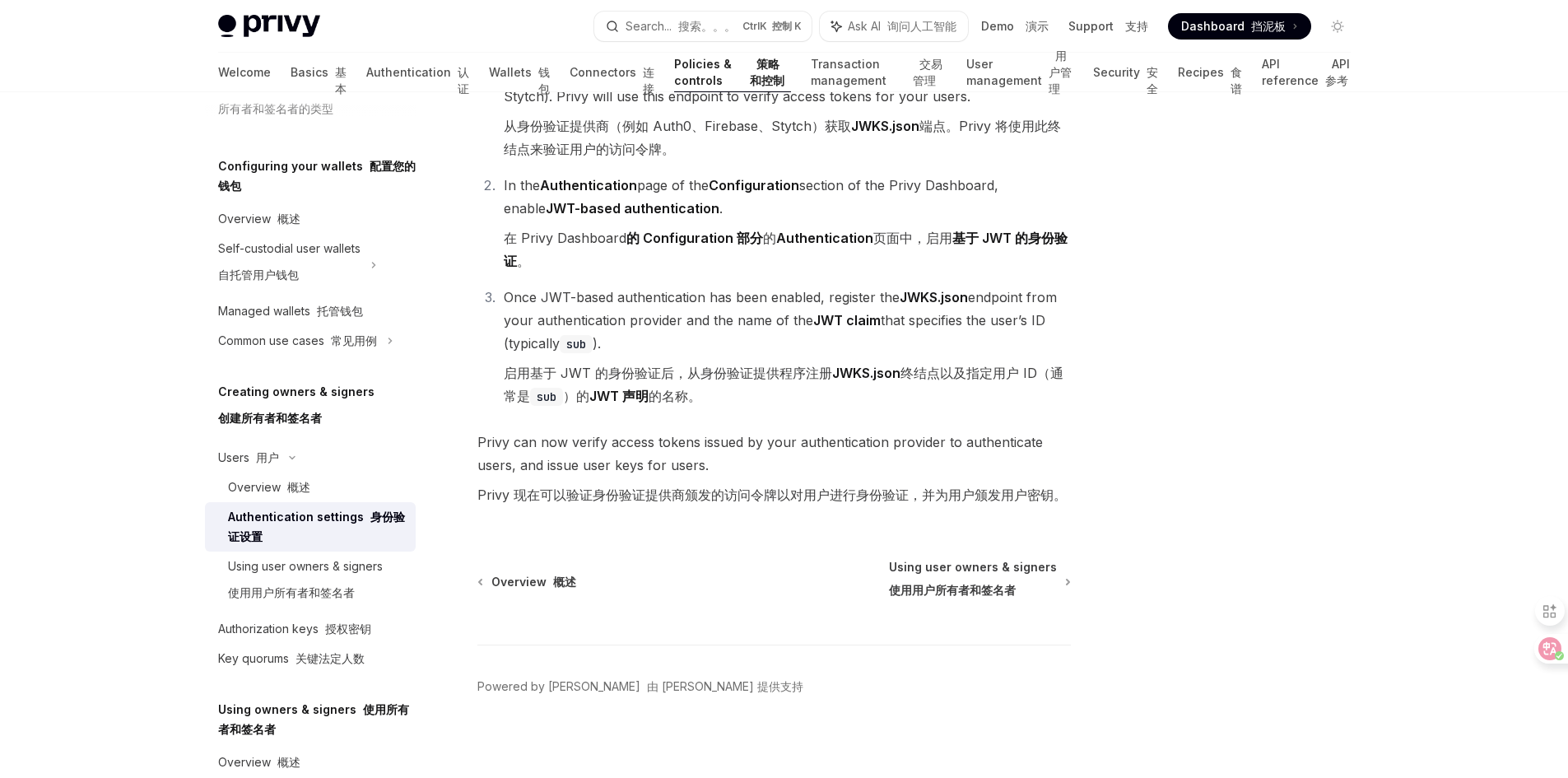
scroll to position [539, 0]
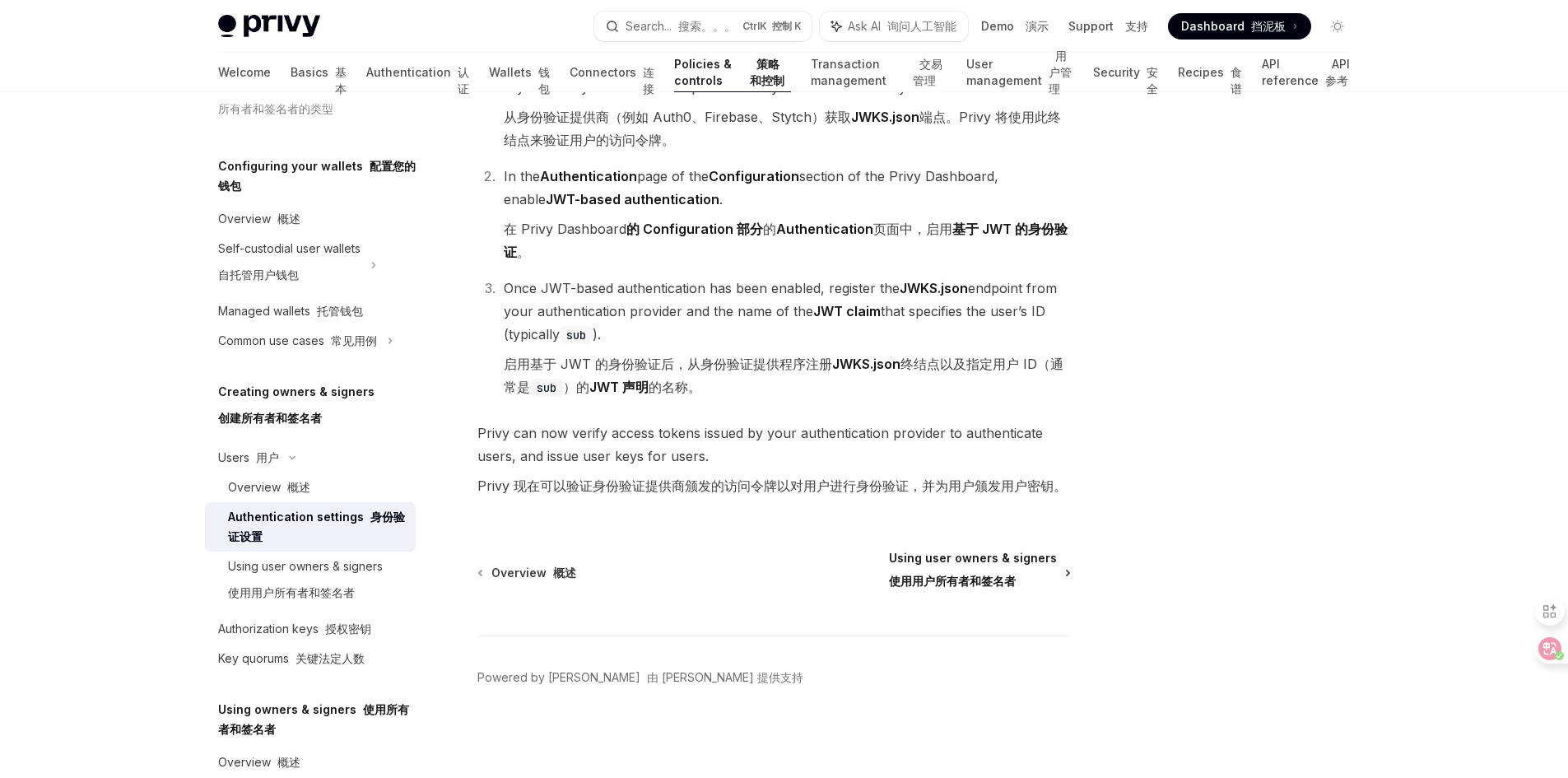
click at [987, 575] on font "使用用户所有者和签名者" at bounding box center [952, 581] width 127 height 14
type textarea "*"
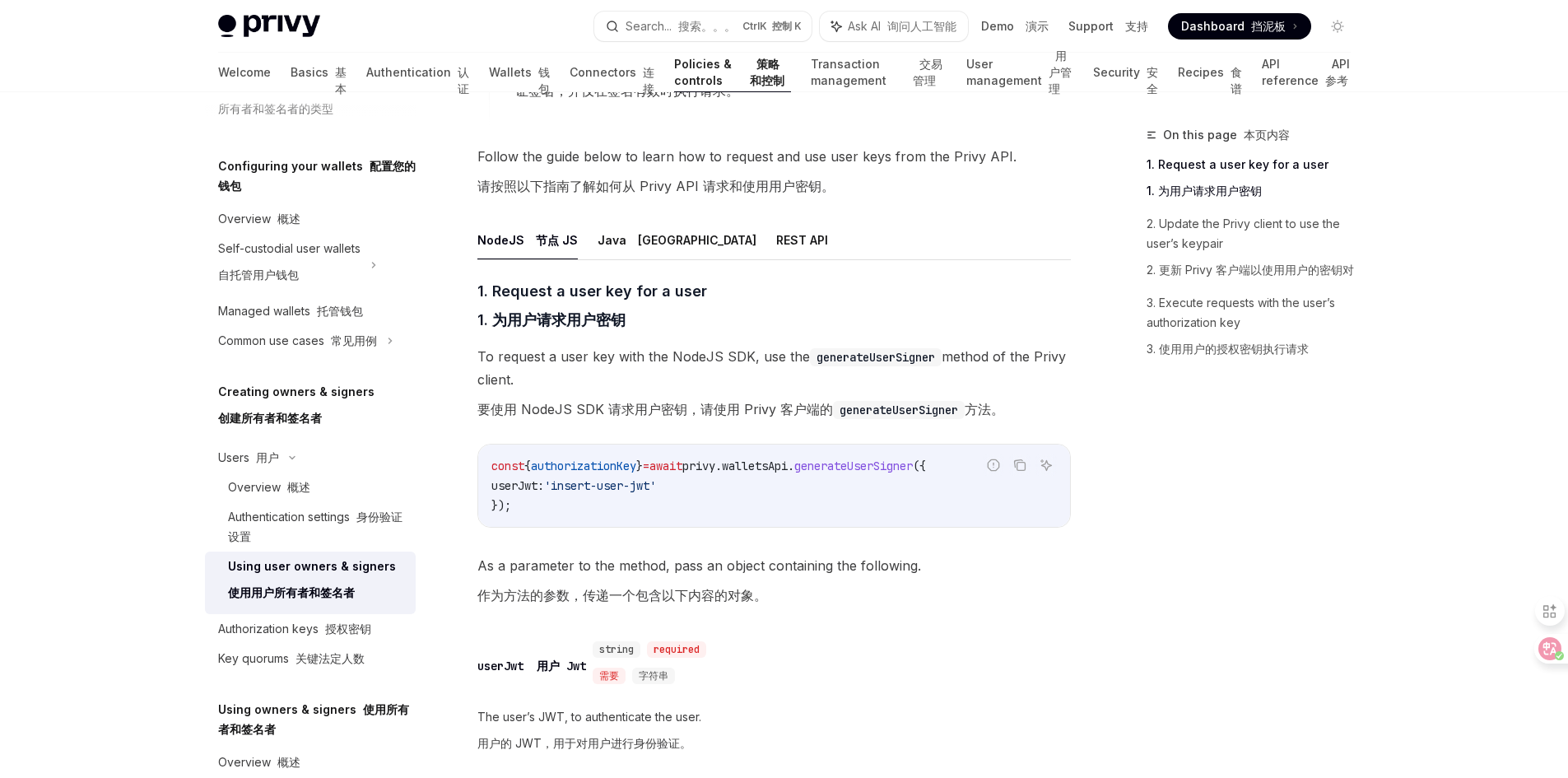
scroll to position [988, 0]
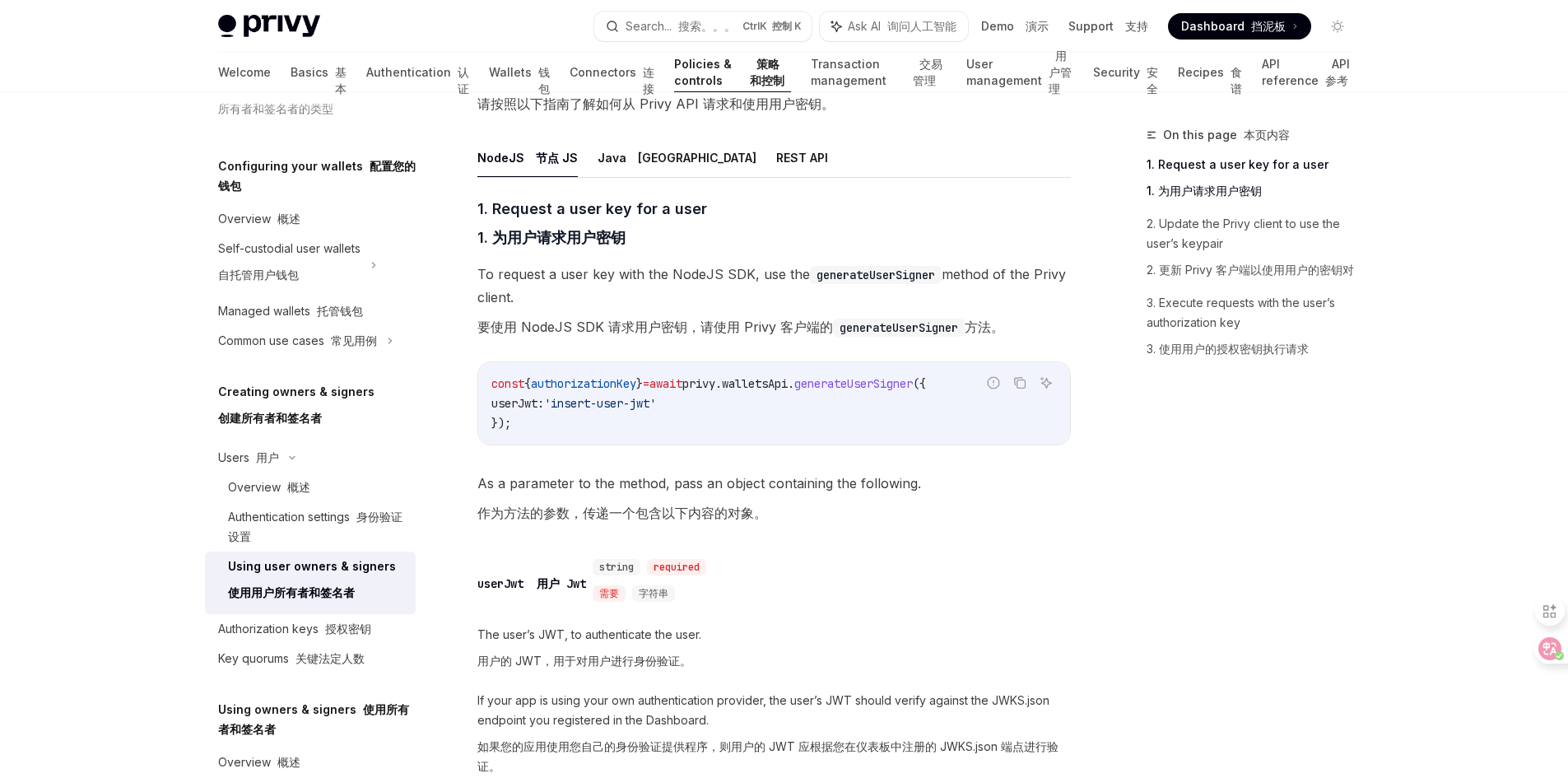
click at [107, 220] on div "Privy Docs home page Search... 搜索。。。 Ctrl K 控制 K Ask AI 询问人工智能 Demo 演示 Support …" at bounding box center [784, 471] width 1568 height 2919
drag, startPoint x: 574, startPoint y: 402, endPoint x: 677, endPoint y: 403, distance: 103.0
click at [656, 403] on span "'insert-user-jwt'" at bounding box center [600, 403] width 112 height 14
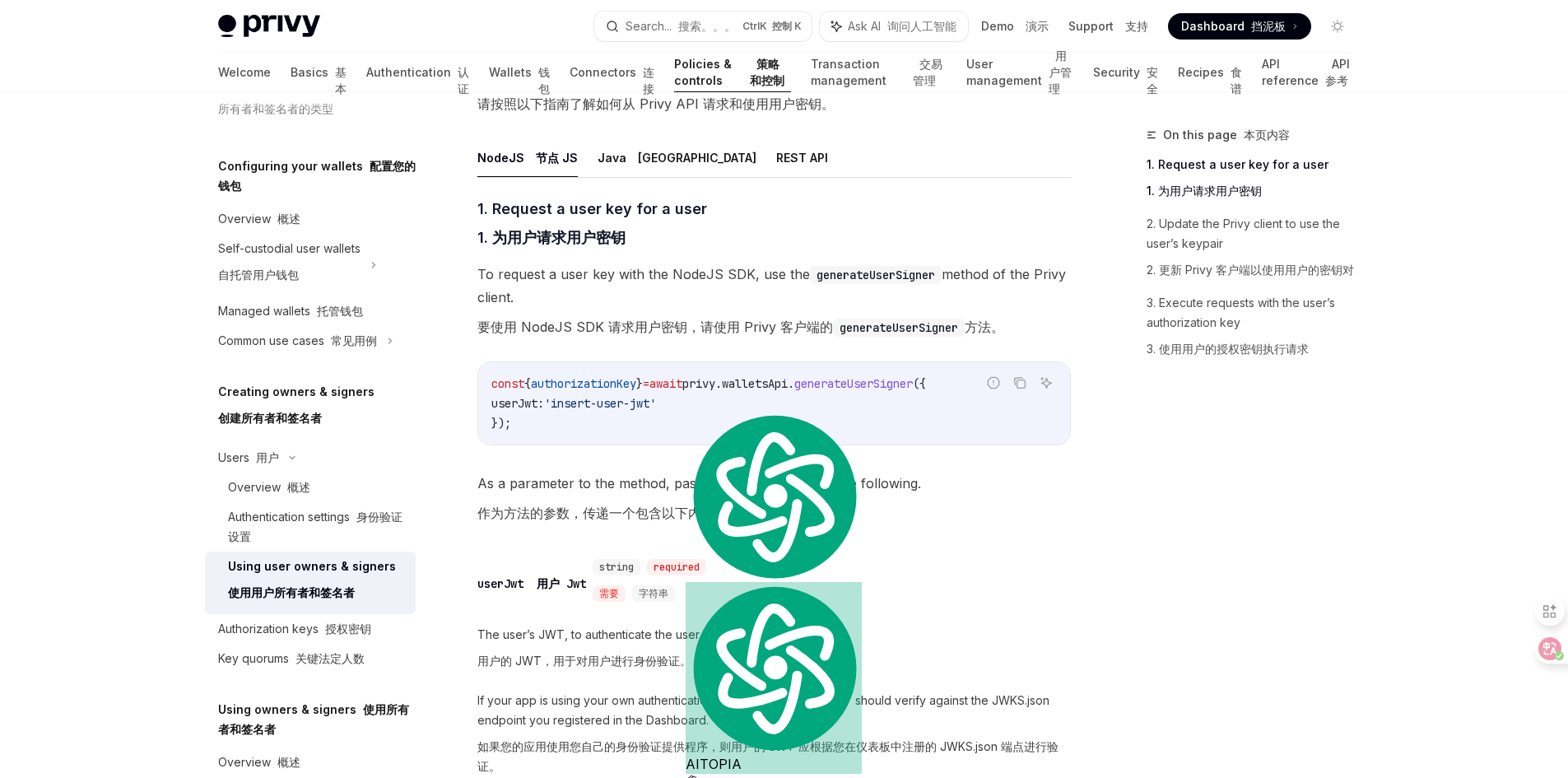
click at [565, 443] on div "const { authorizationKey } = await privy . walletsApi . generateUserSigner ({ u…" at bounding box center [774, 403] width 592 height 83
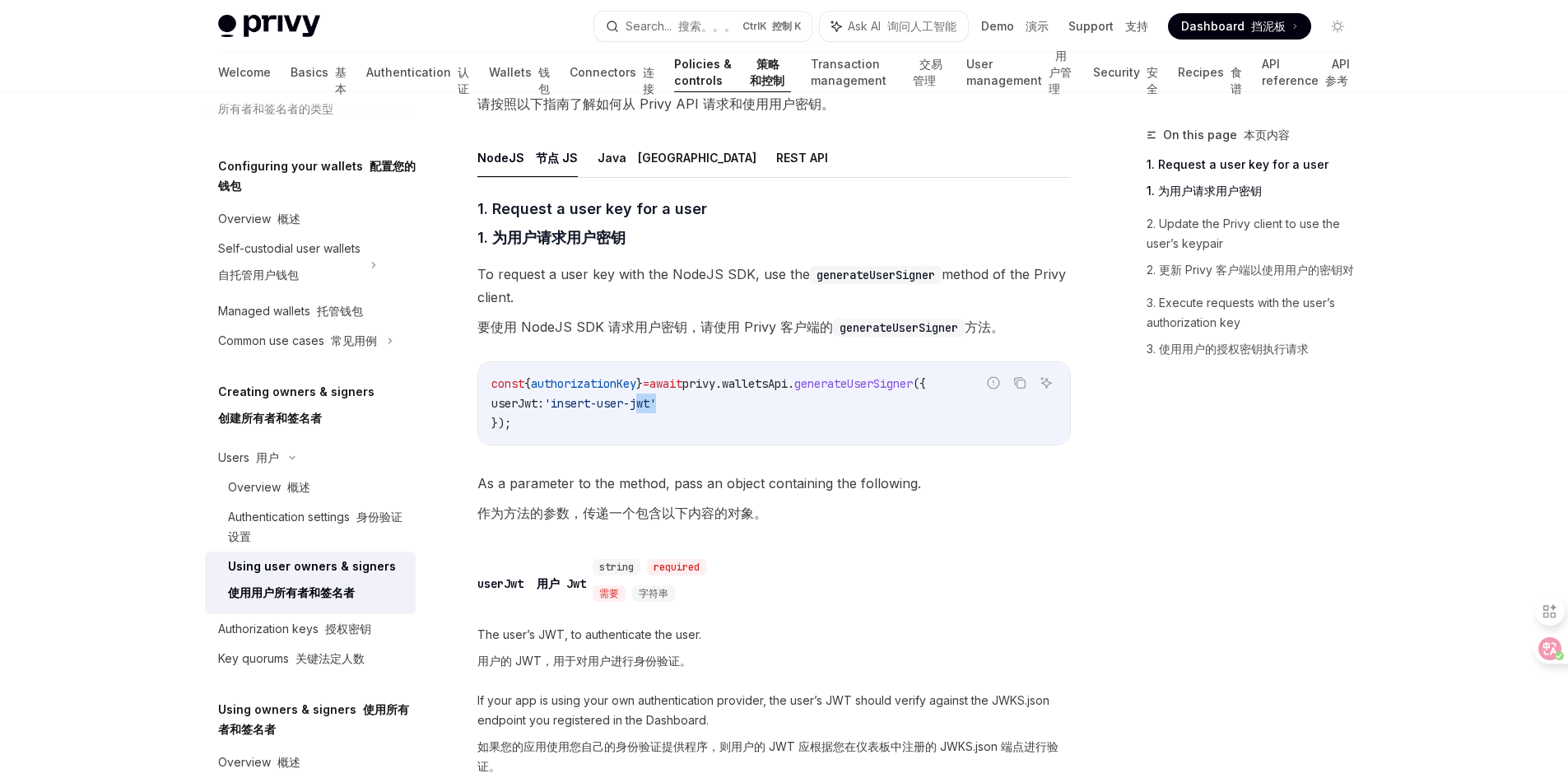
drag, startPoint x: 656, startPoint y: 403, endPoint x: 679, endPoint y: 401, distance: 23.1
click at [656, 401] on span "'insert-user-jwt'" at bounding box center [600, 403] width 112 height 14
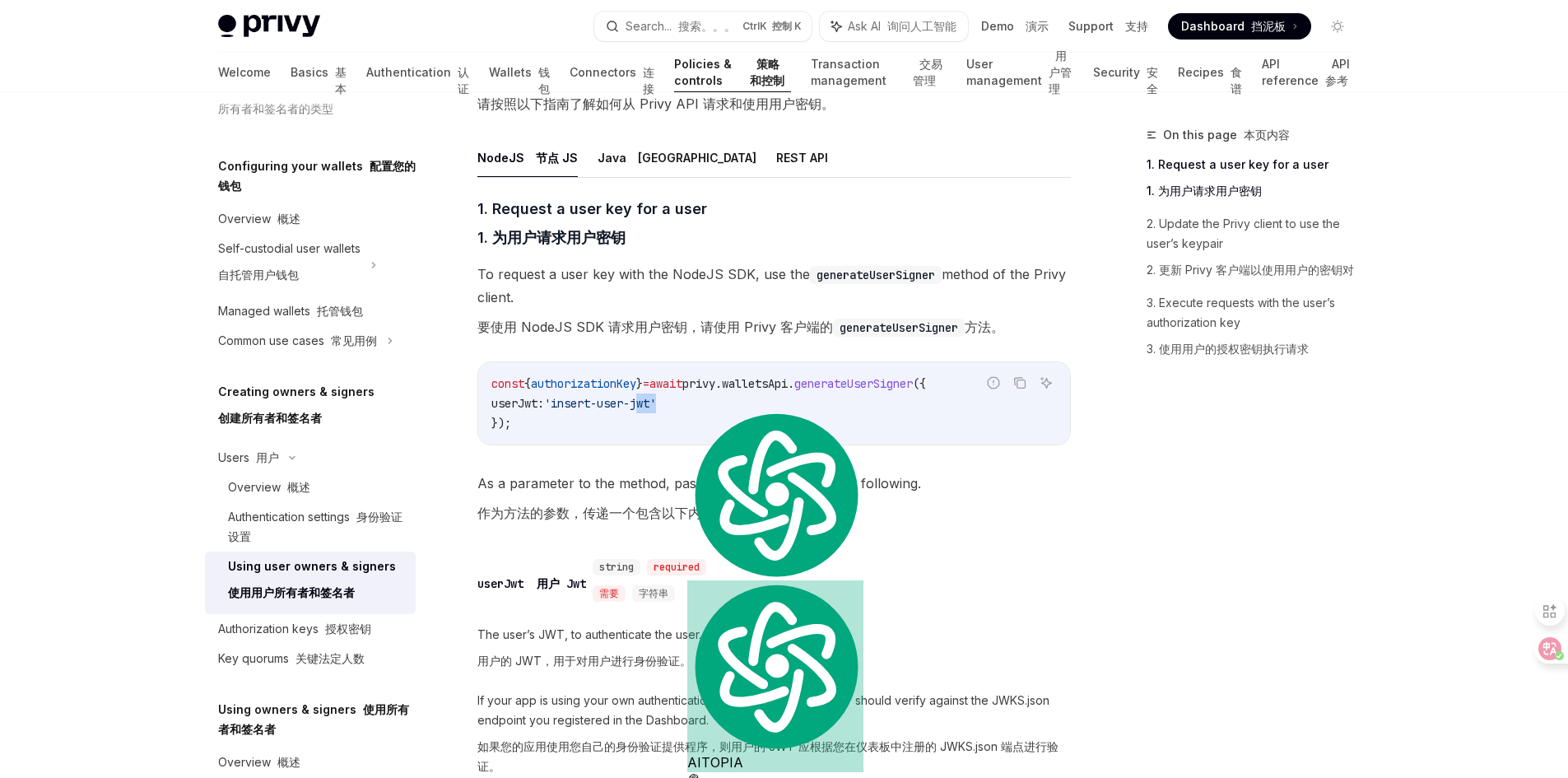
copy span "jwt"
click at [811, 559] on div "​ userJwt 用户 Jwt string required 需要 字符串" at bounding box center [766, 584] width 577 height 56
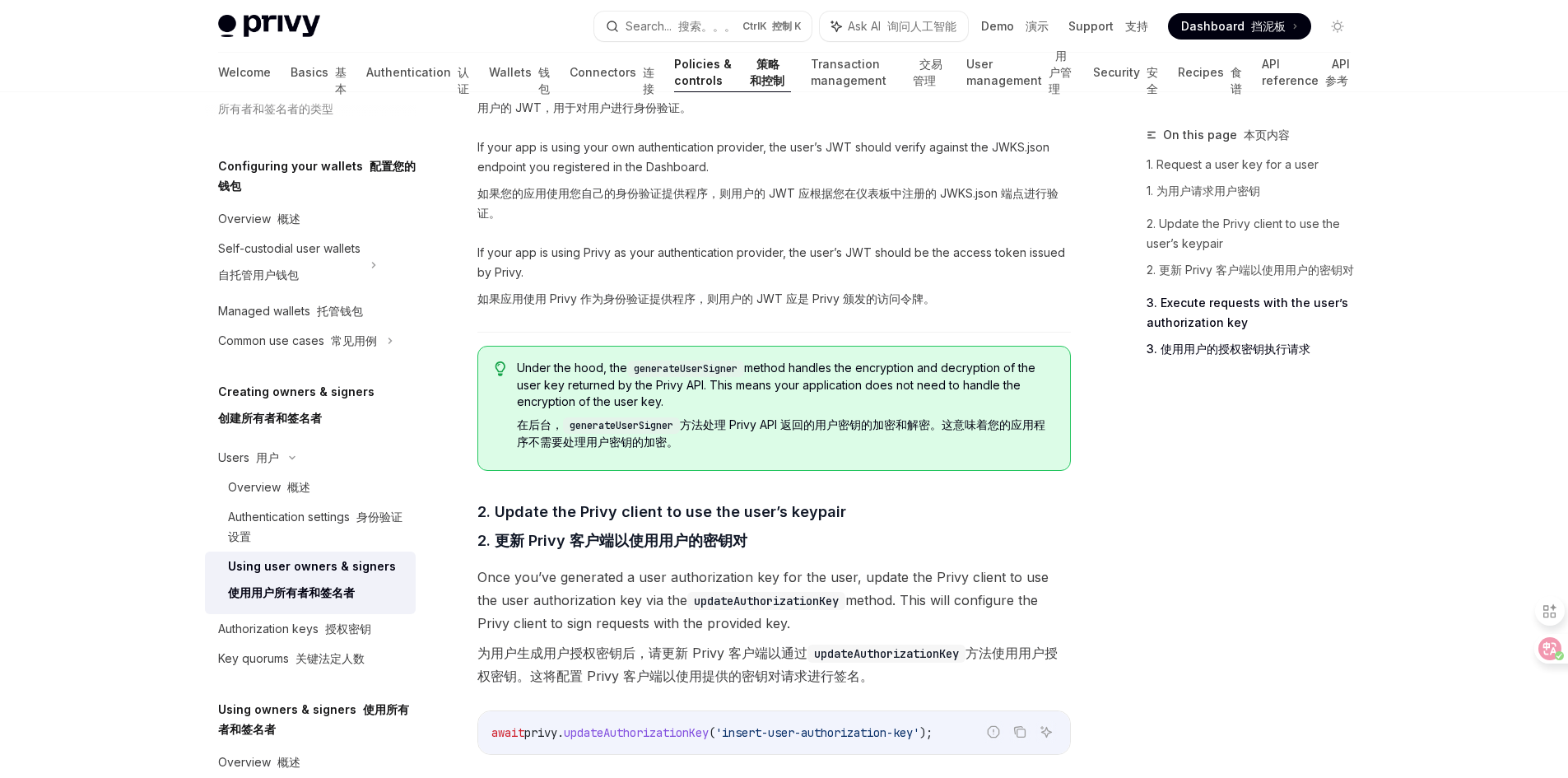
scroll to position [1565, 0]
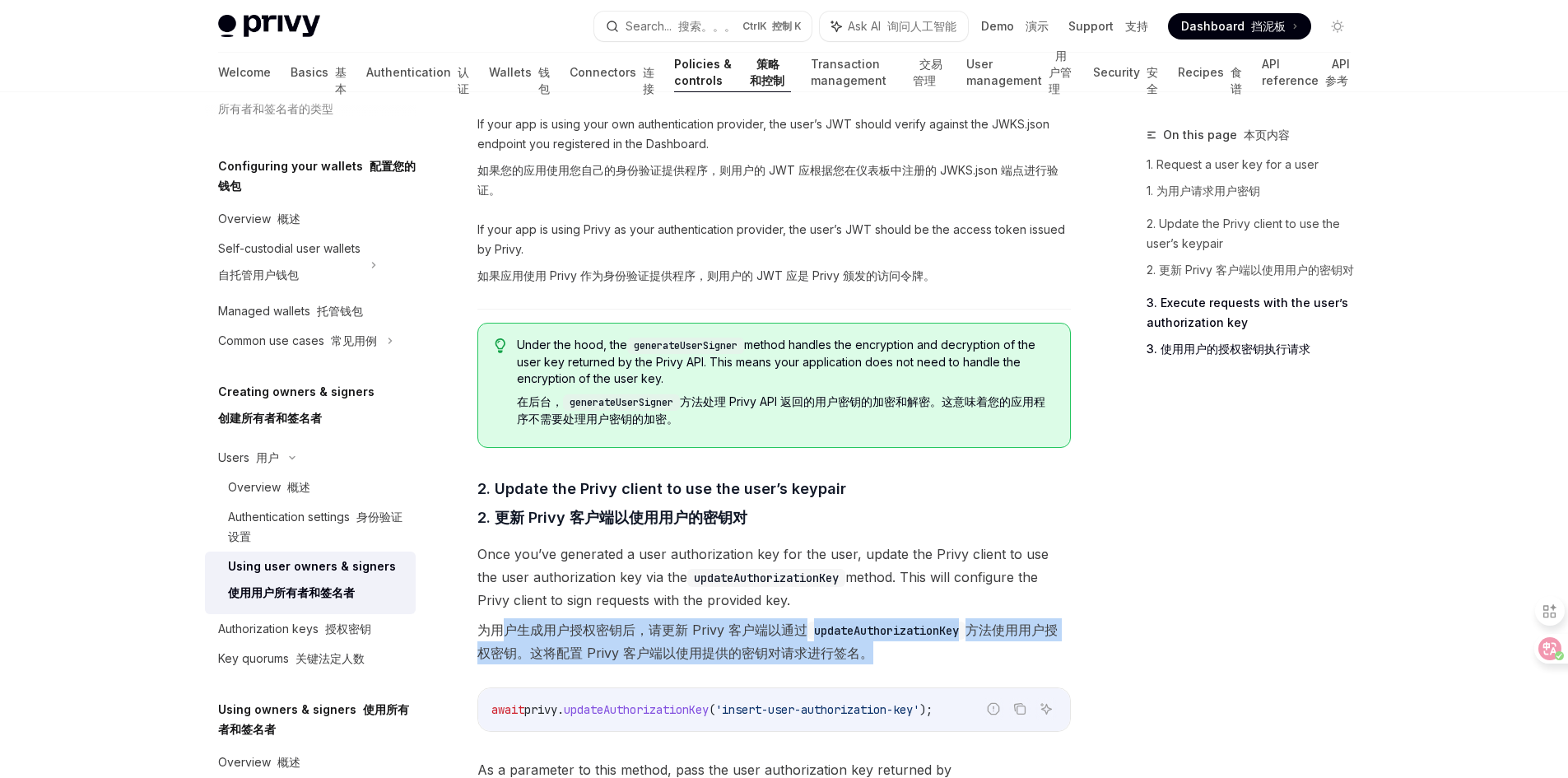
drag, startPoint x: 499, startPoint y: 634, endPoint x: 874, endPoint y: 648, distance: 375.3
click at [874, 648] on font "为用户生成用户授权密钥后，请更新 Privy 客户端以通过 updateAuthorizationKey 方法使用用户授权密钥。这将配置 Privy 客户端以…" at bounding box center [767, 642] width 580 height 39
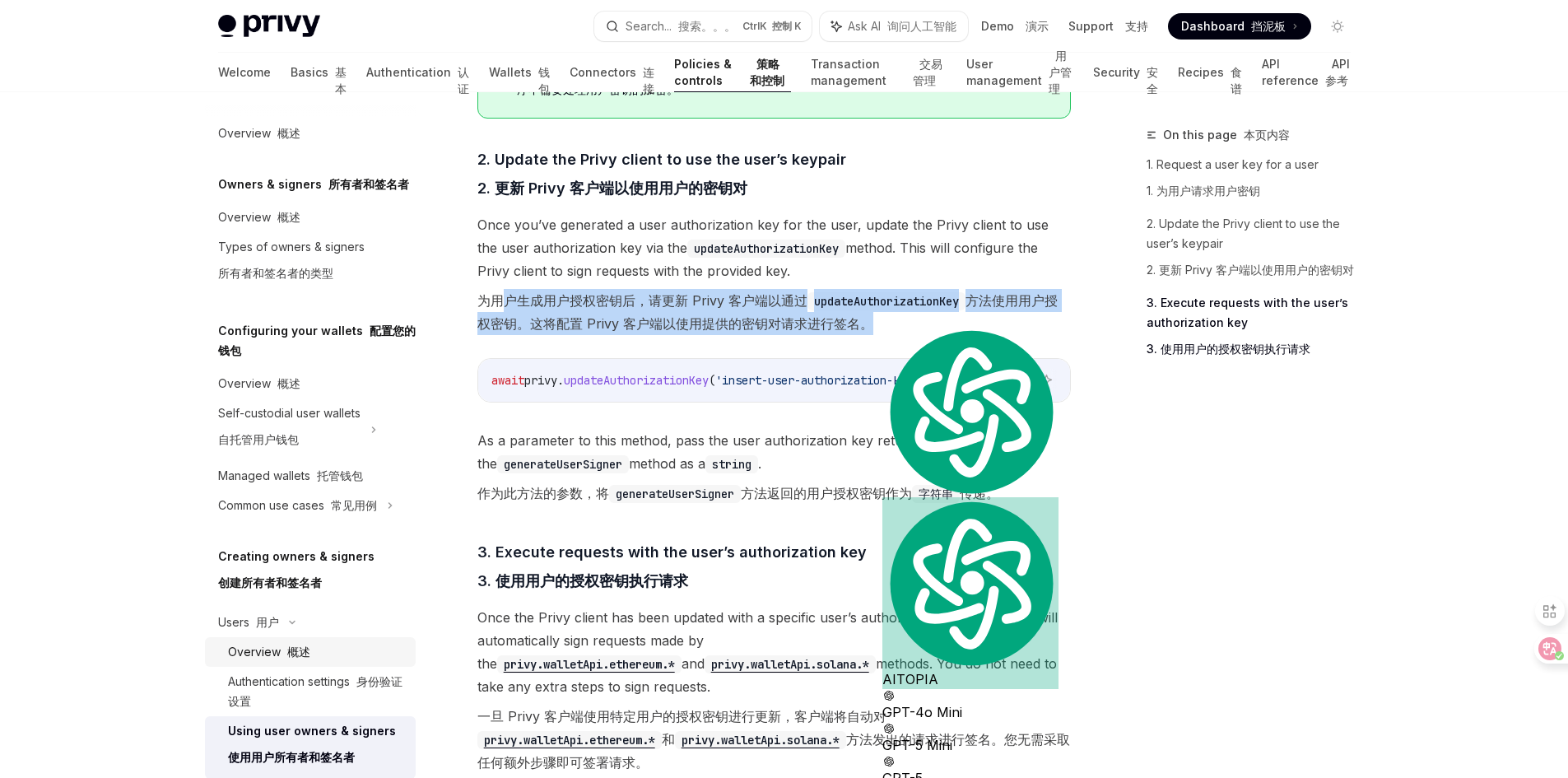
scroll to position [1812, 0]
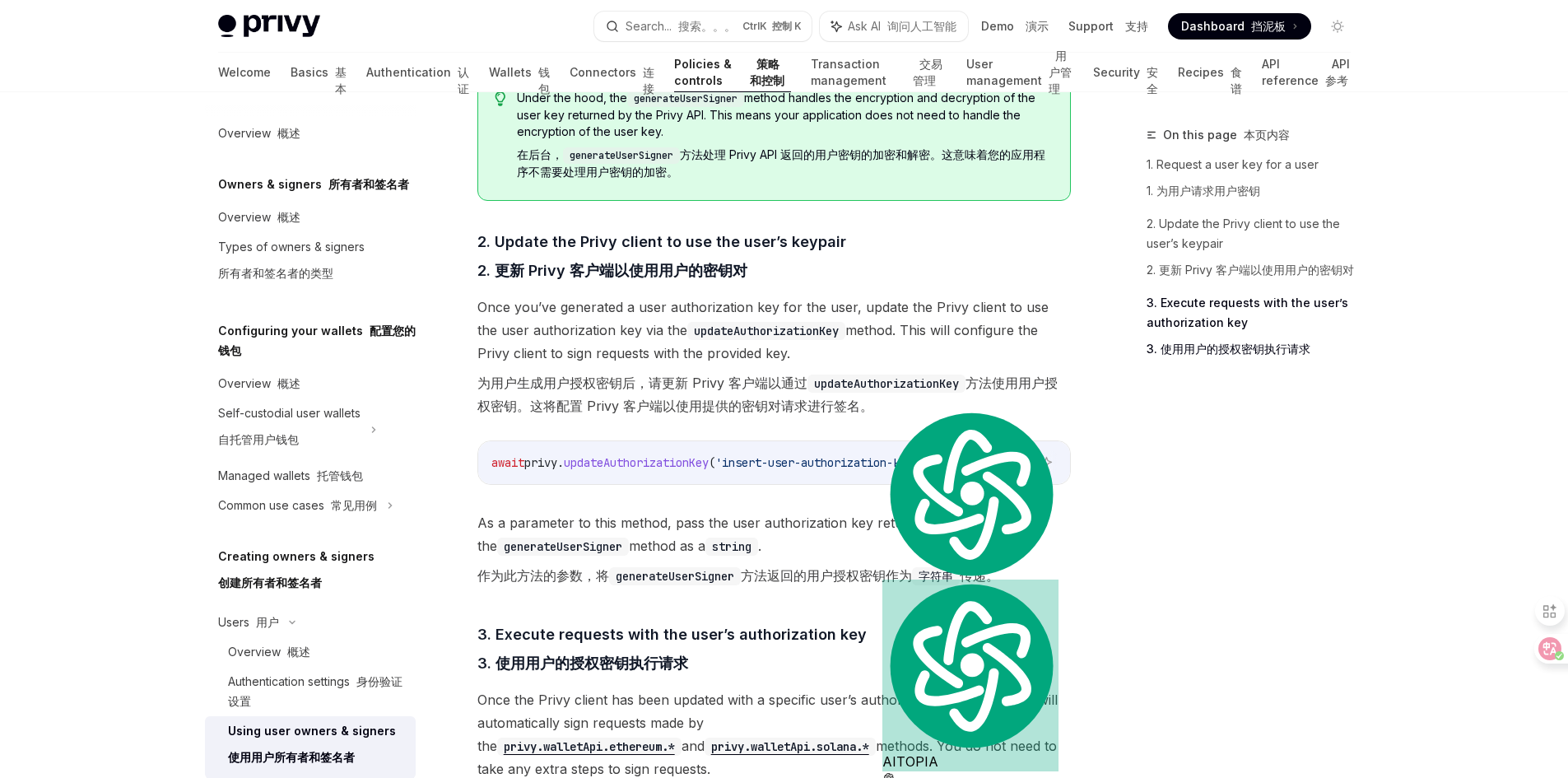
click at [632, 510] on div "​ 1. Request a user key for a user 1. 为用户请求用户密钥 To request a user key with the …" at bounding box center [774, 118] width 594 height 1489
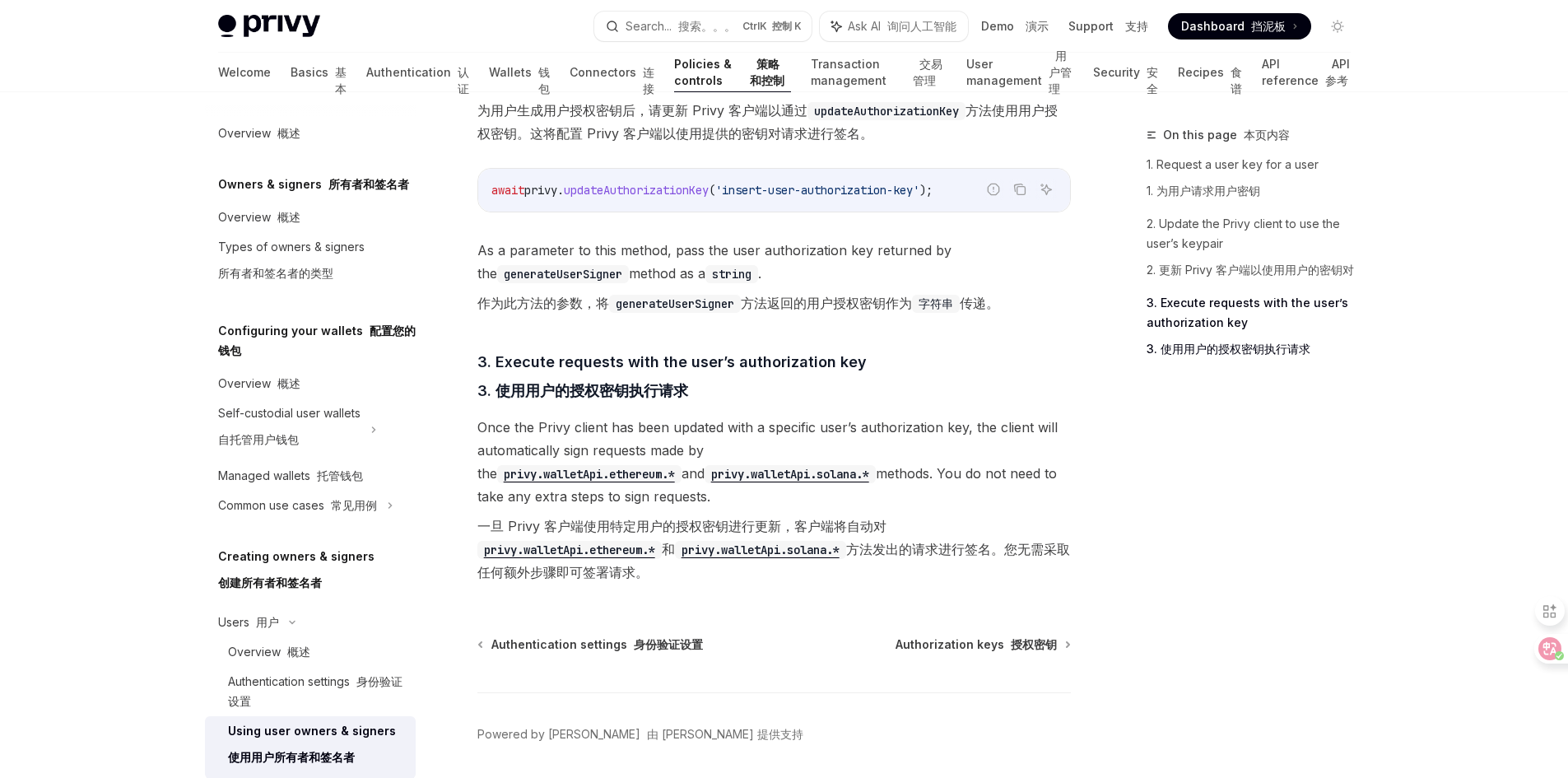
scroll to position [2059, 0]
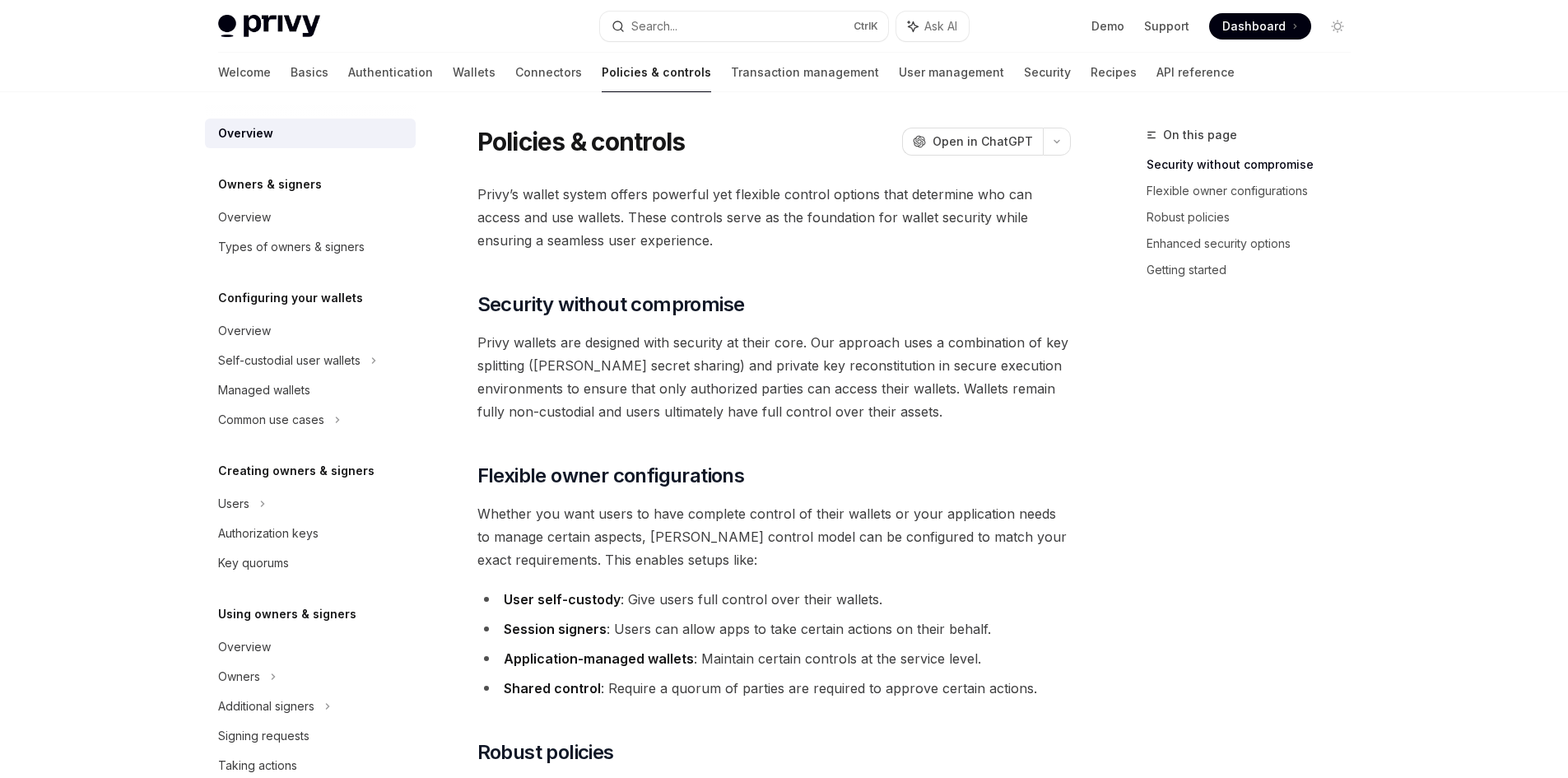
select select
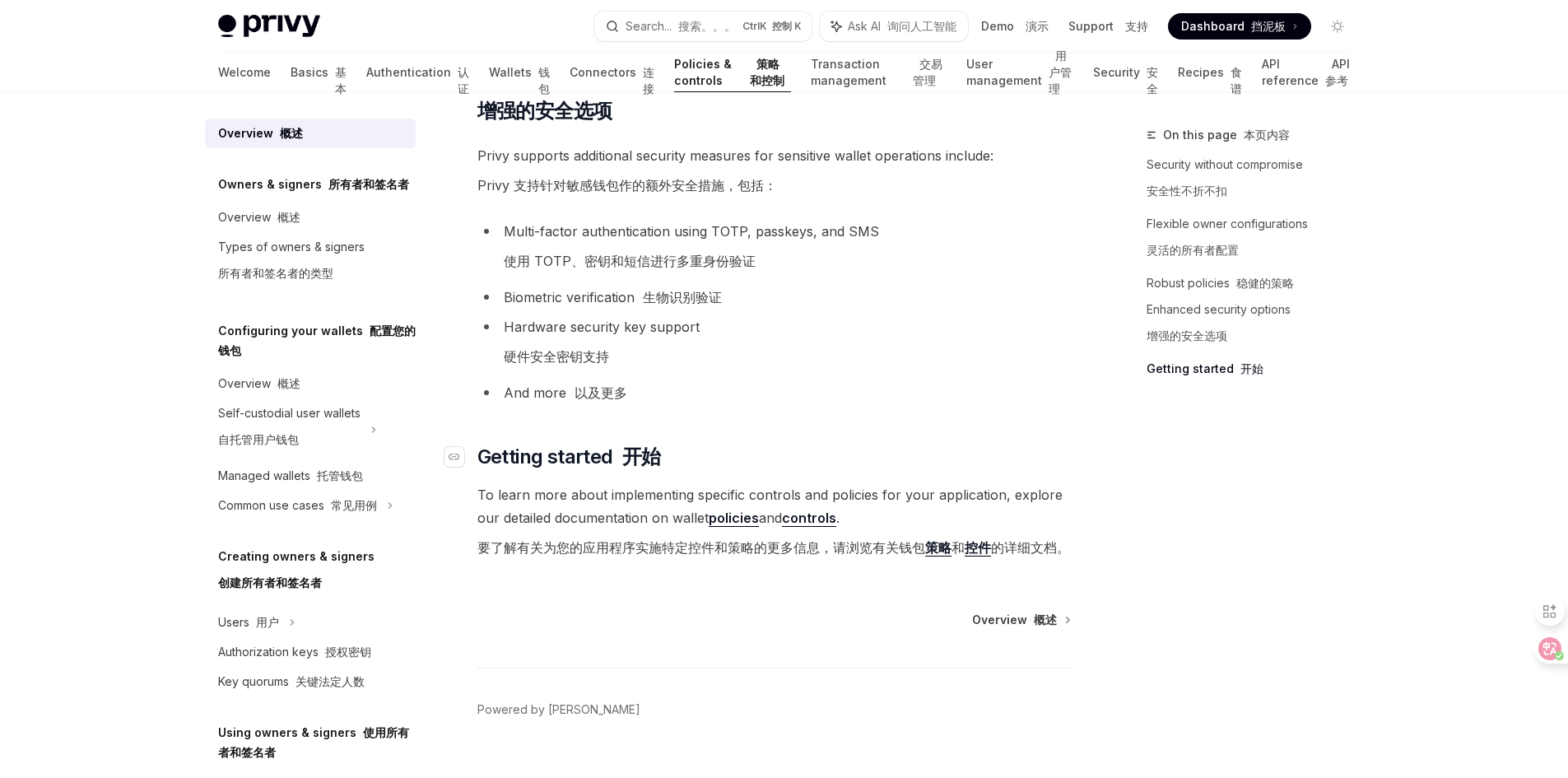
scroll to position [2162, 0]
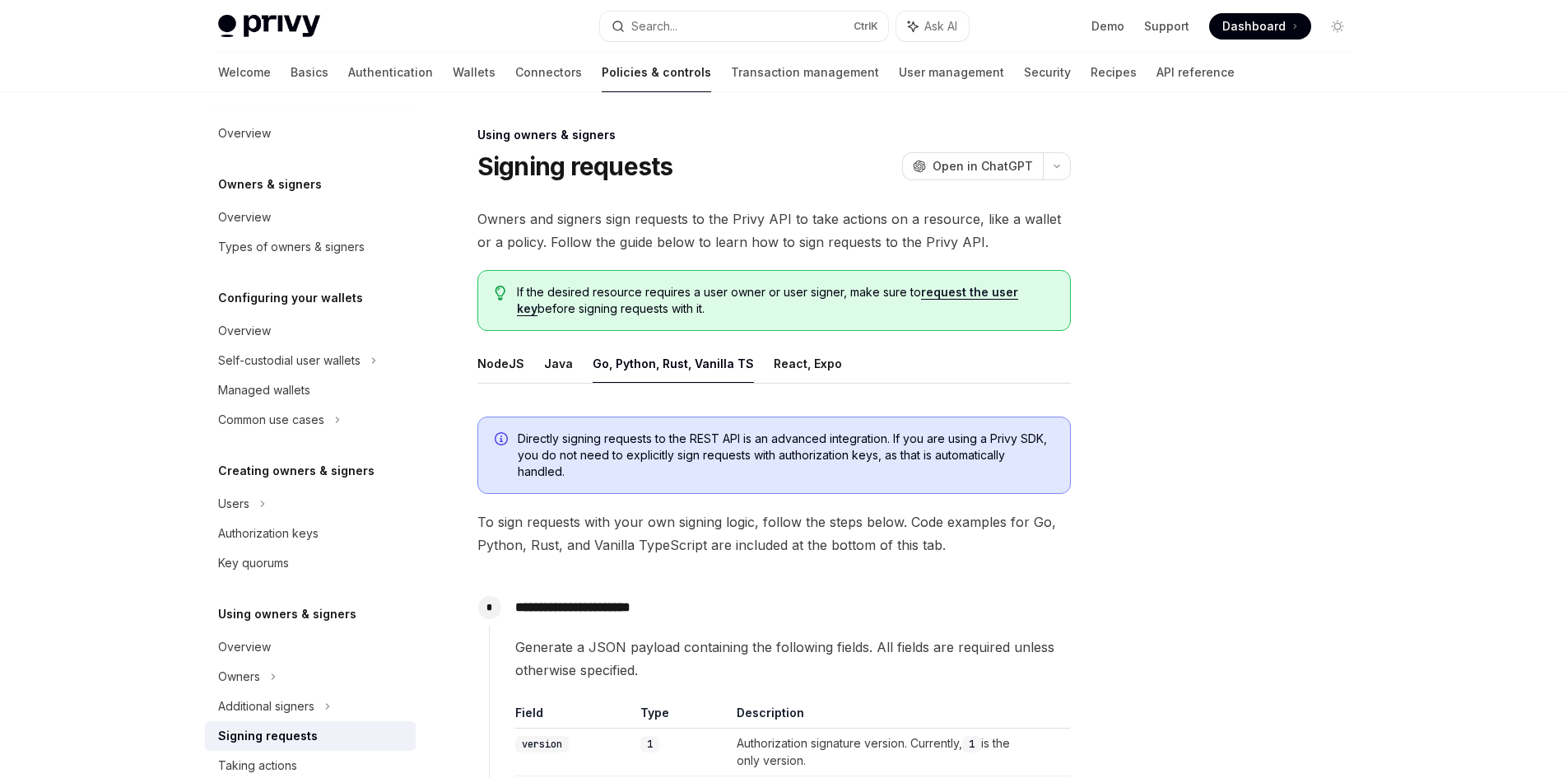
select select
click at [1540, 648] on icon at bounding box center [1538, 648] width 14 height 13
type textarea "*"
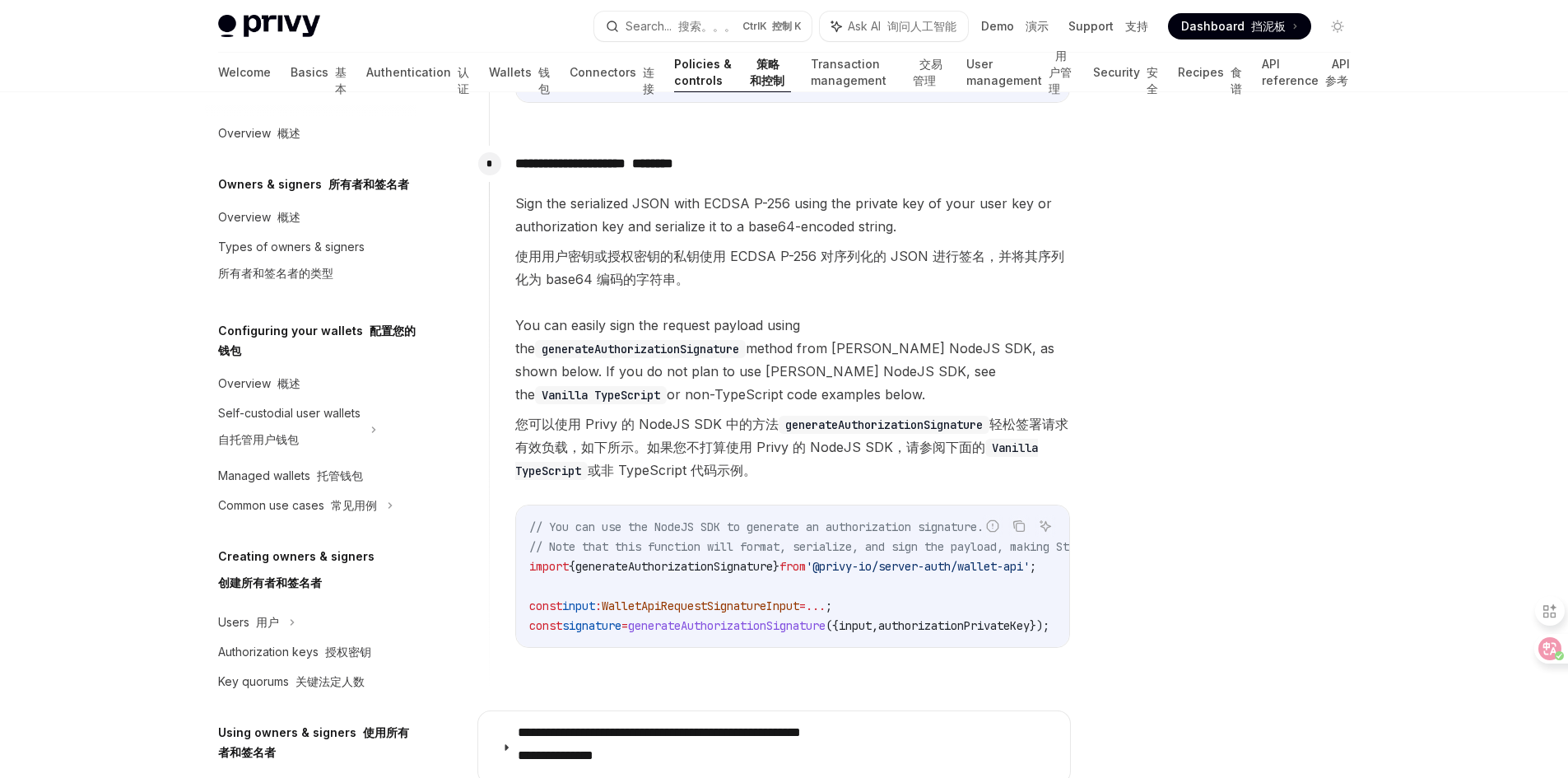
scroll to position [2059, 0]
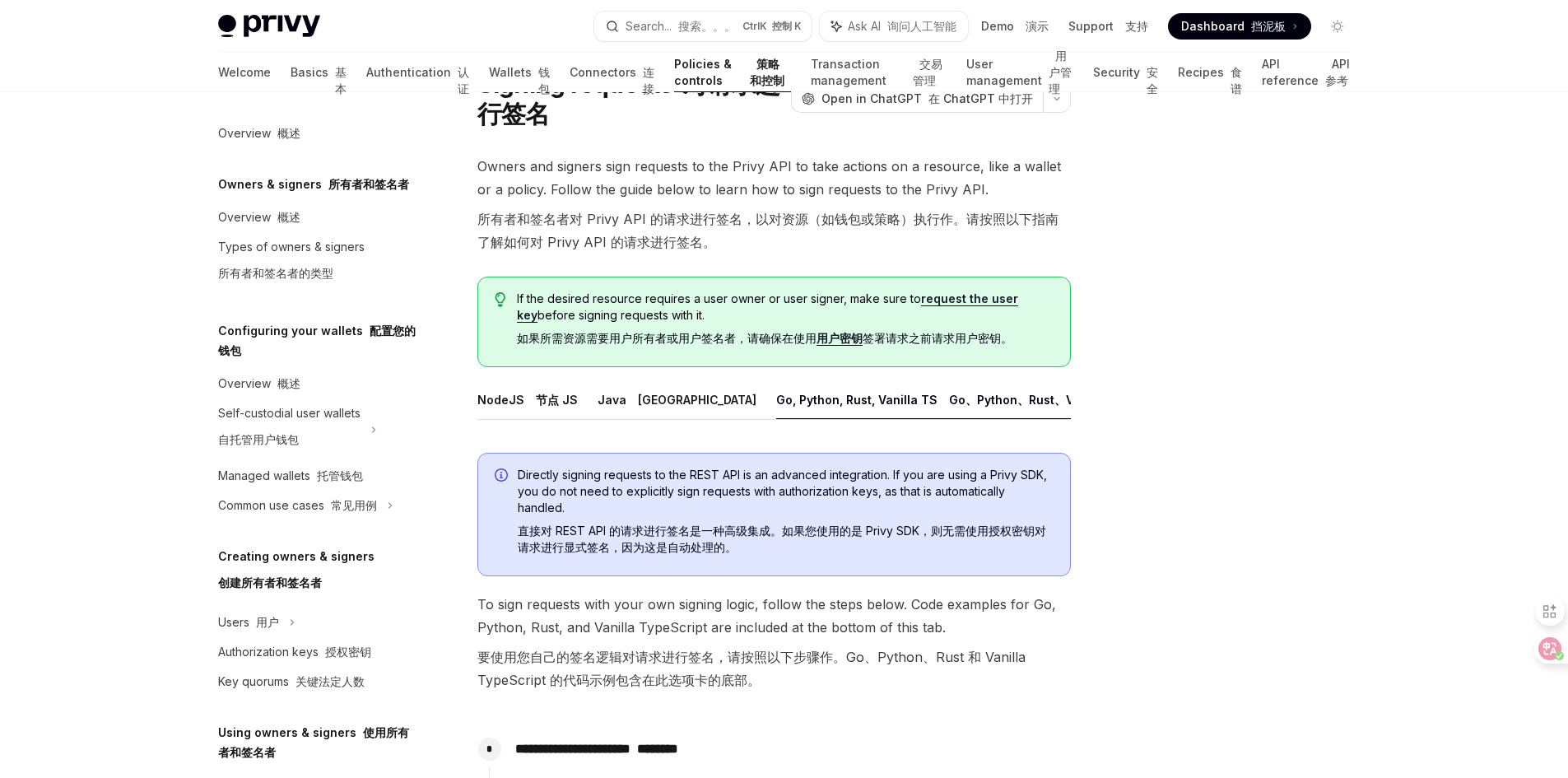
scroll to position [0, 0]
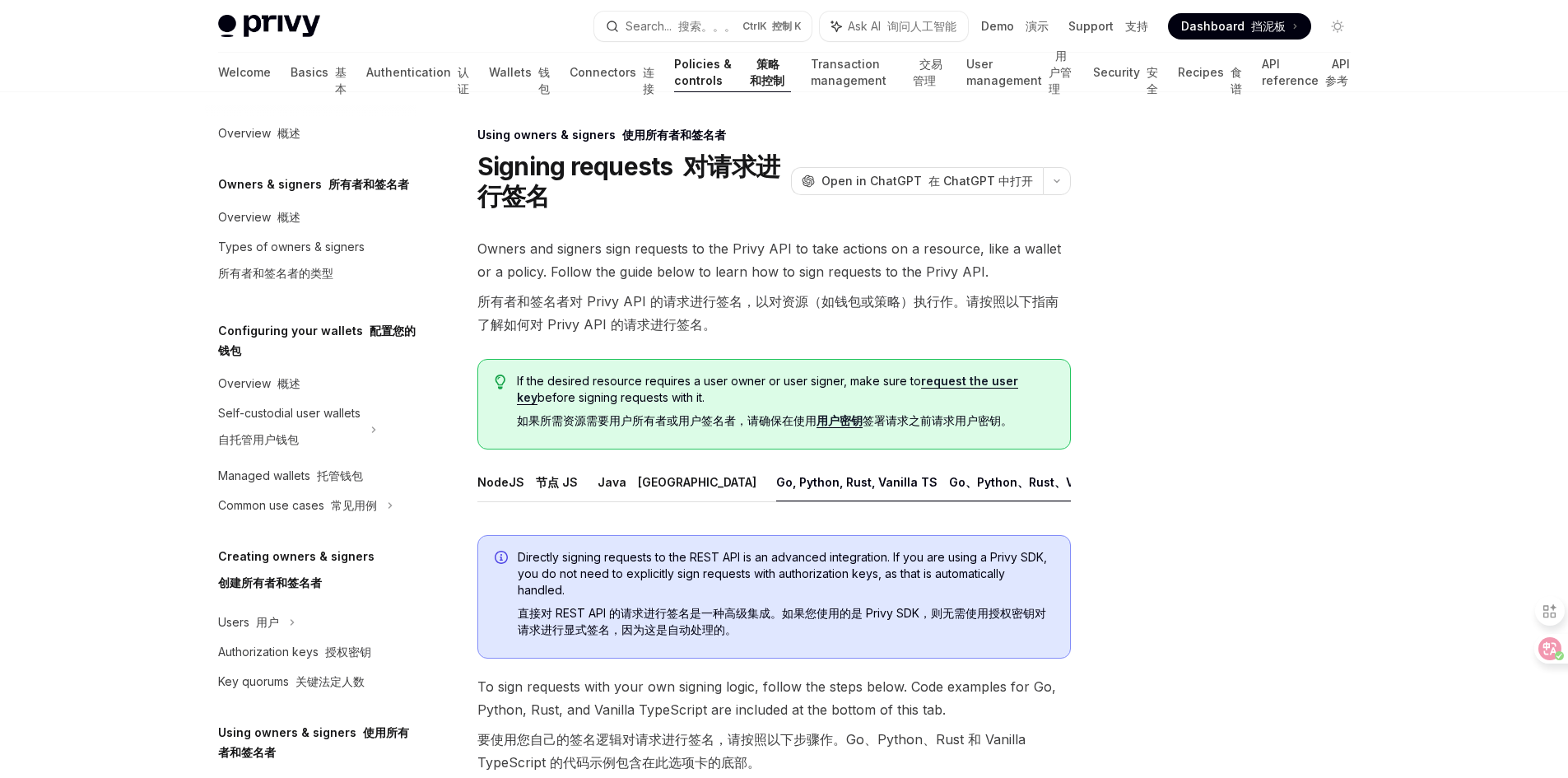
click at [1314, 489] on div at bounding box center [1239, 452] width 250 height 653
click at [1228, 479] on div at bounding box center [1239, 452] width 250 height 653
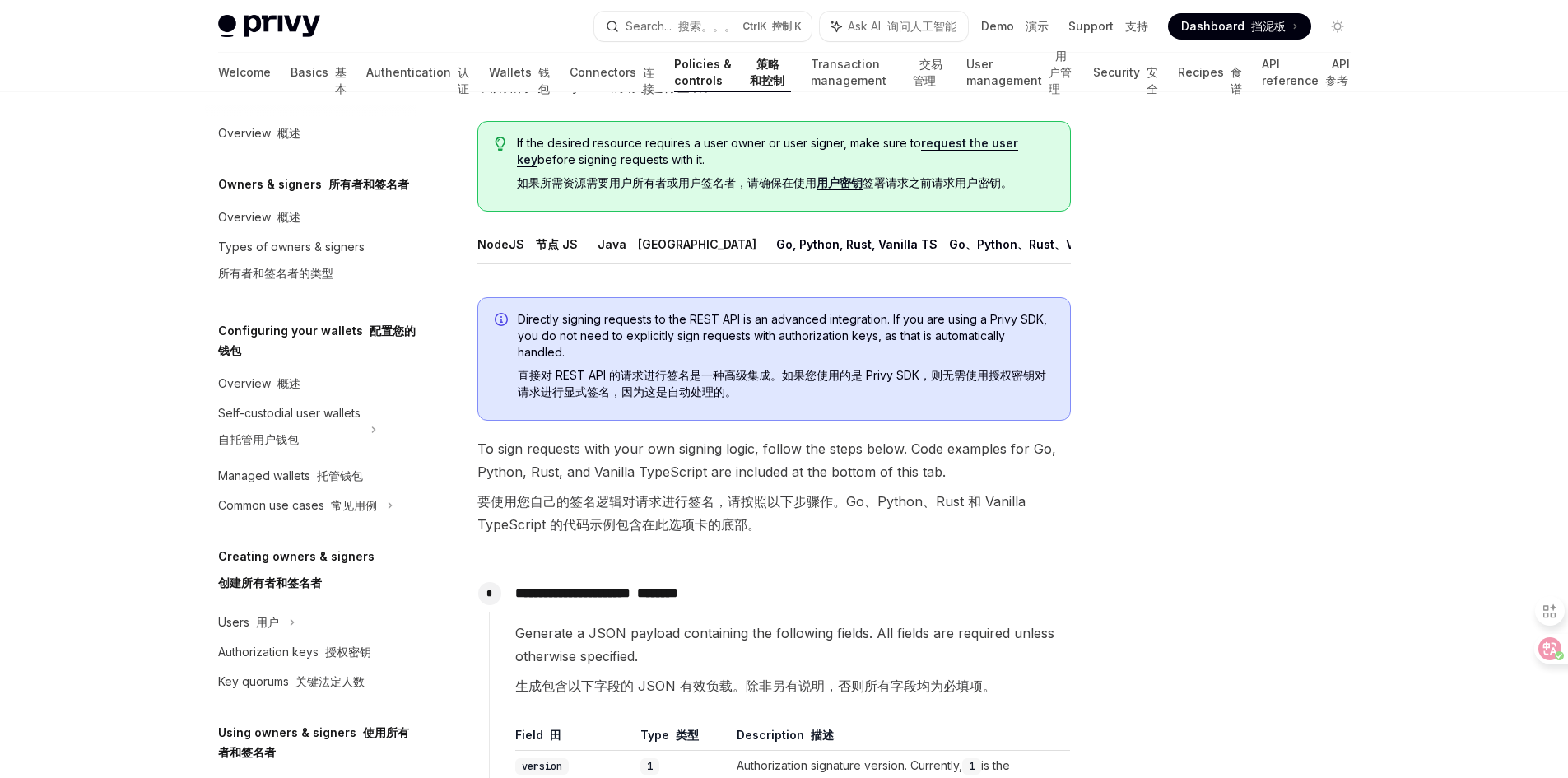
scroll to position [247, 0]
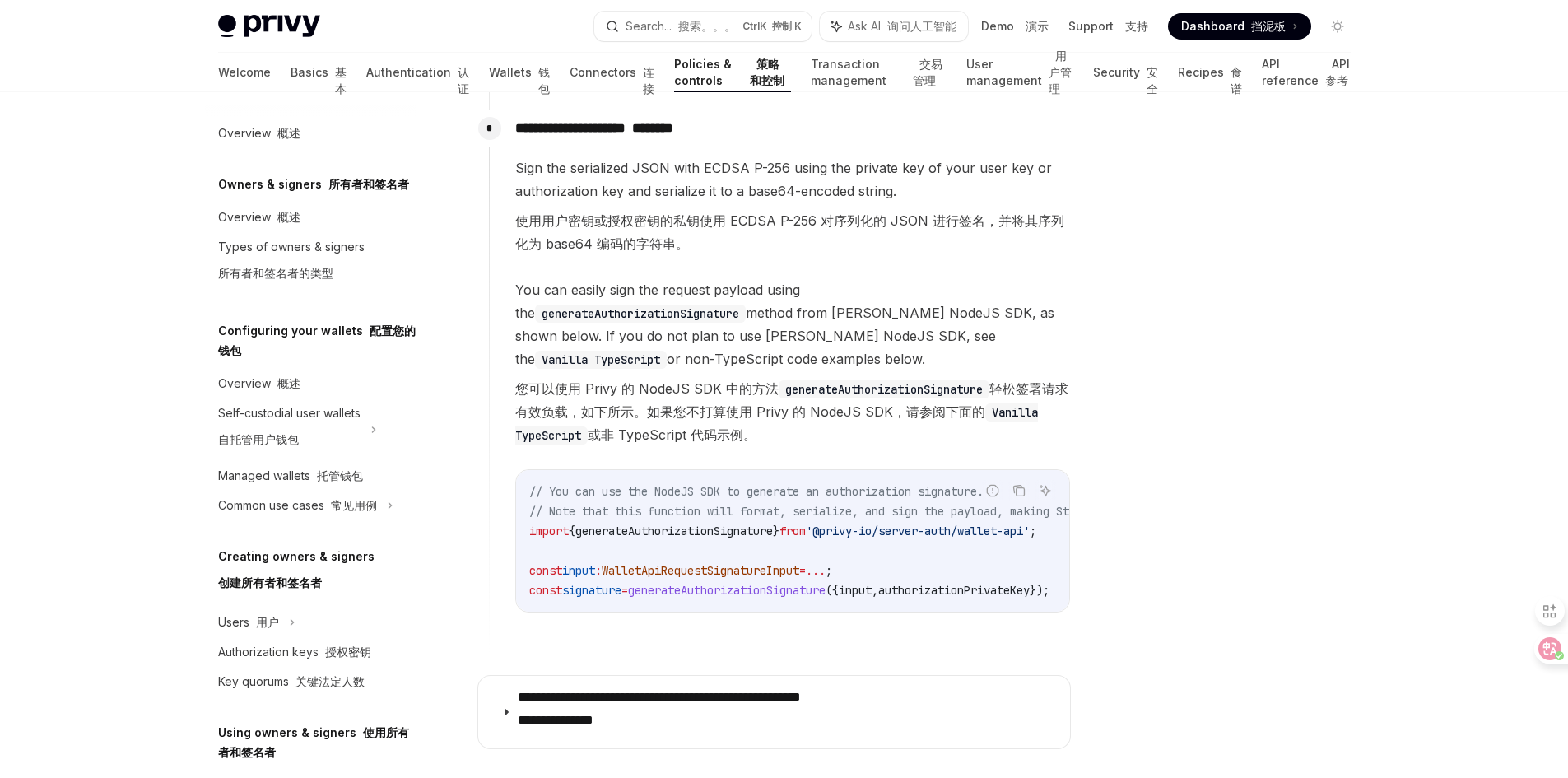
scroll to position [2059, 0]
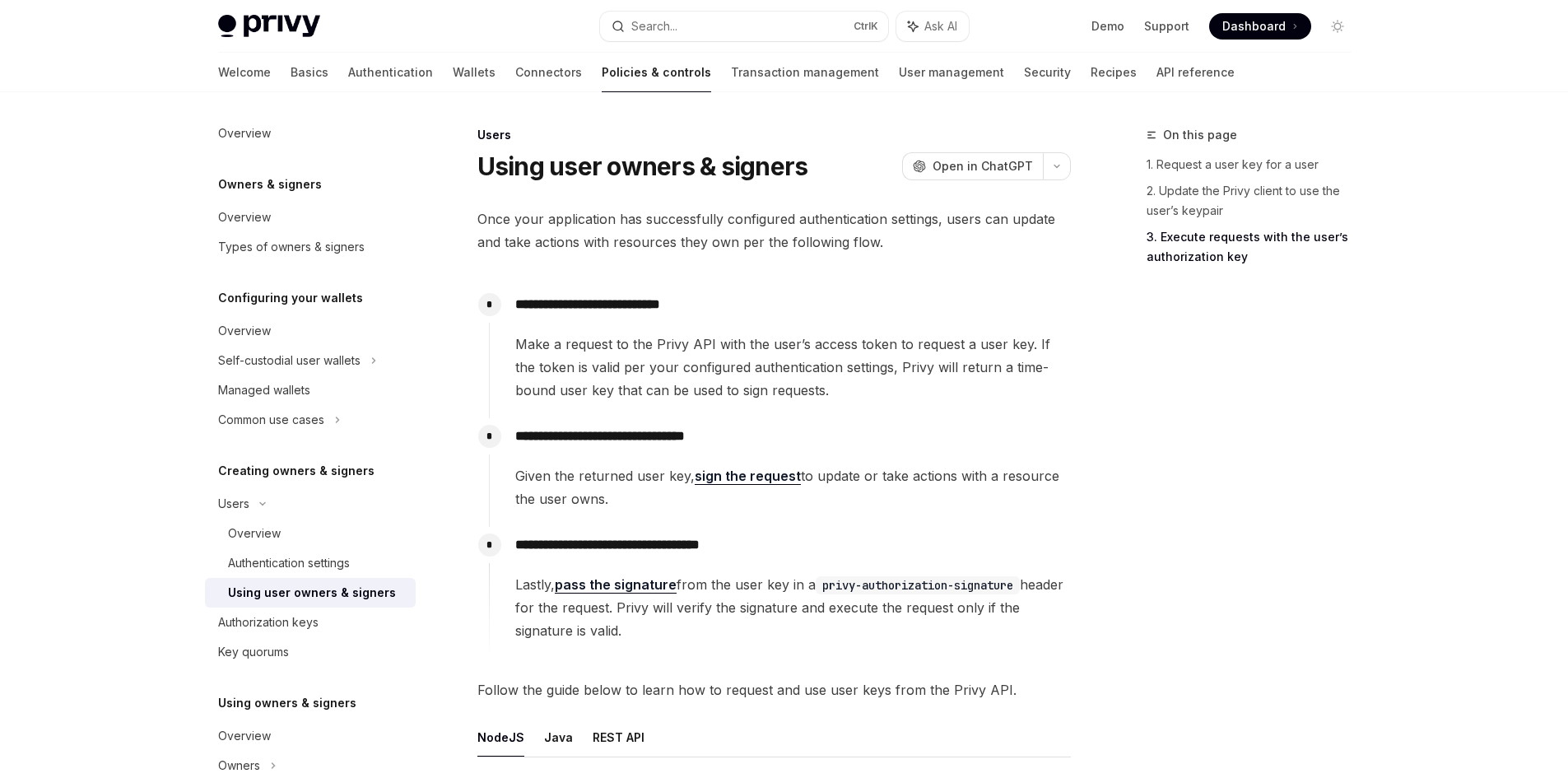
select select
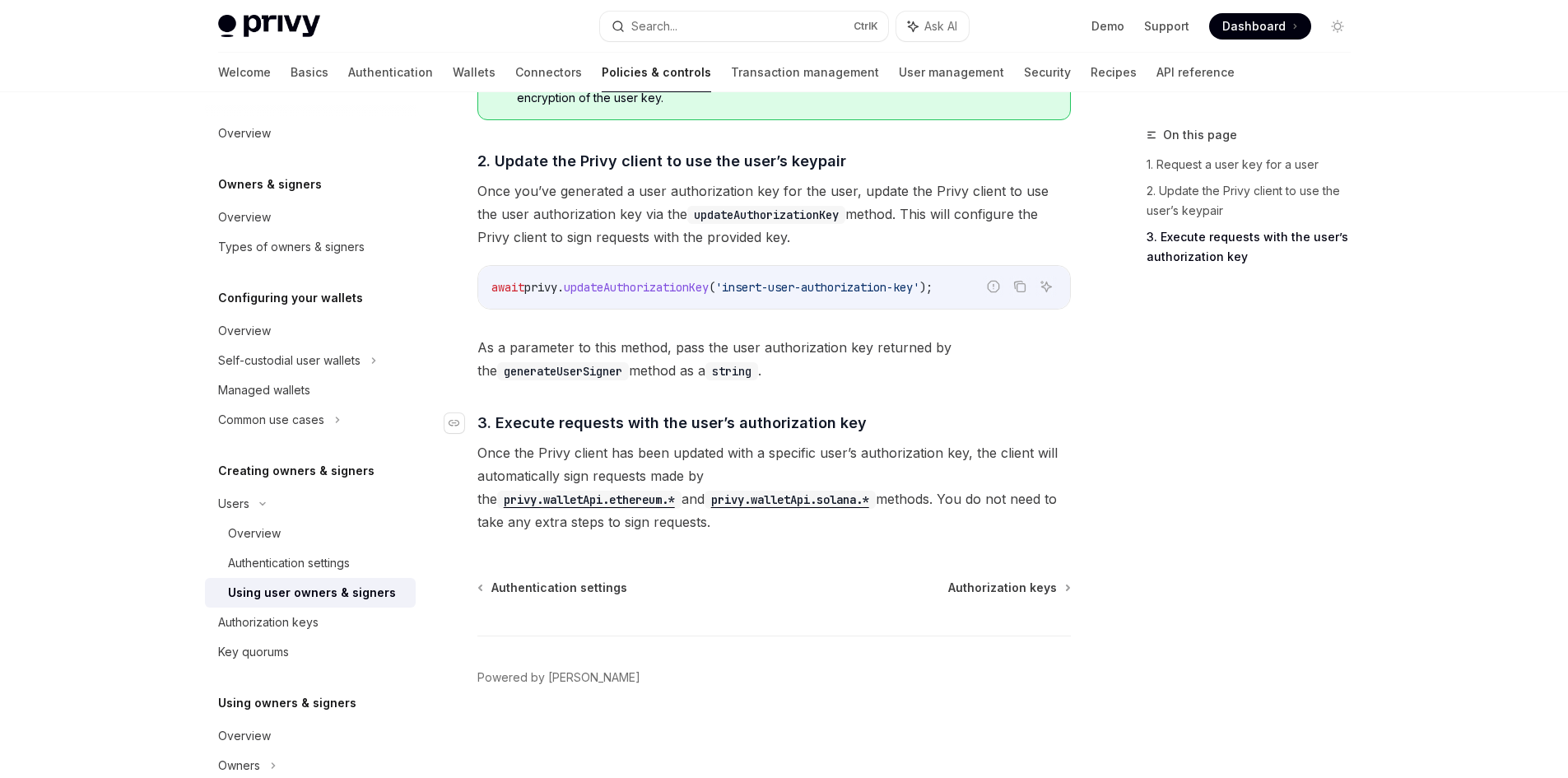
scroll to position [1174, 0]
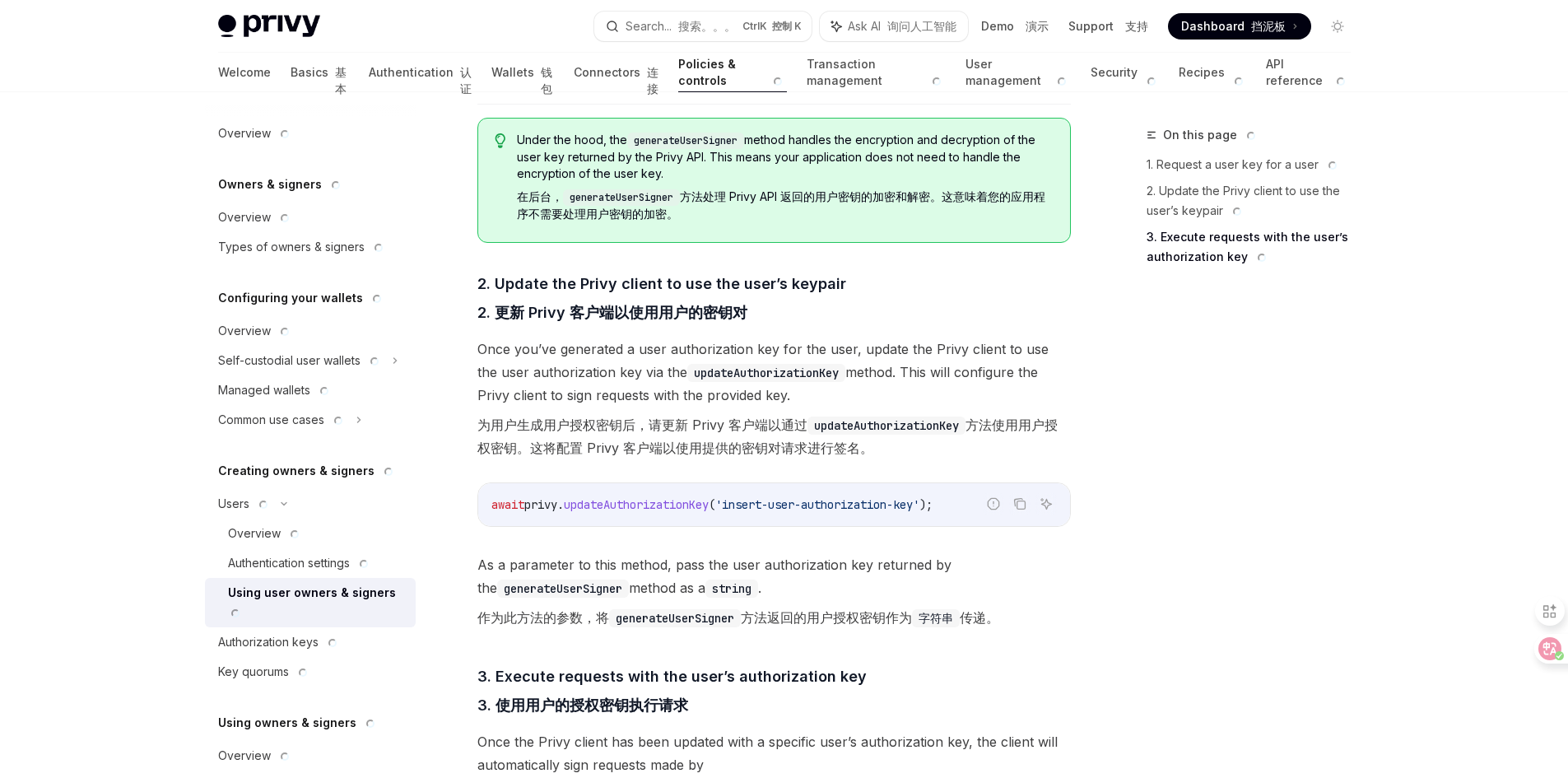
type textarea "*"
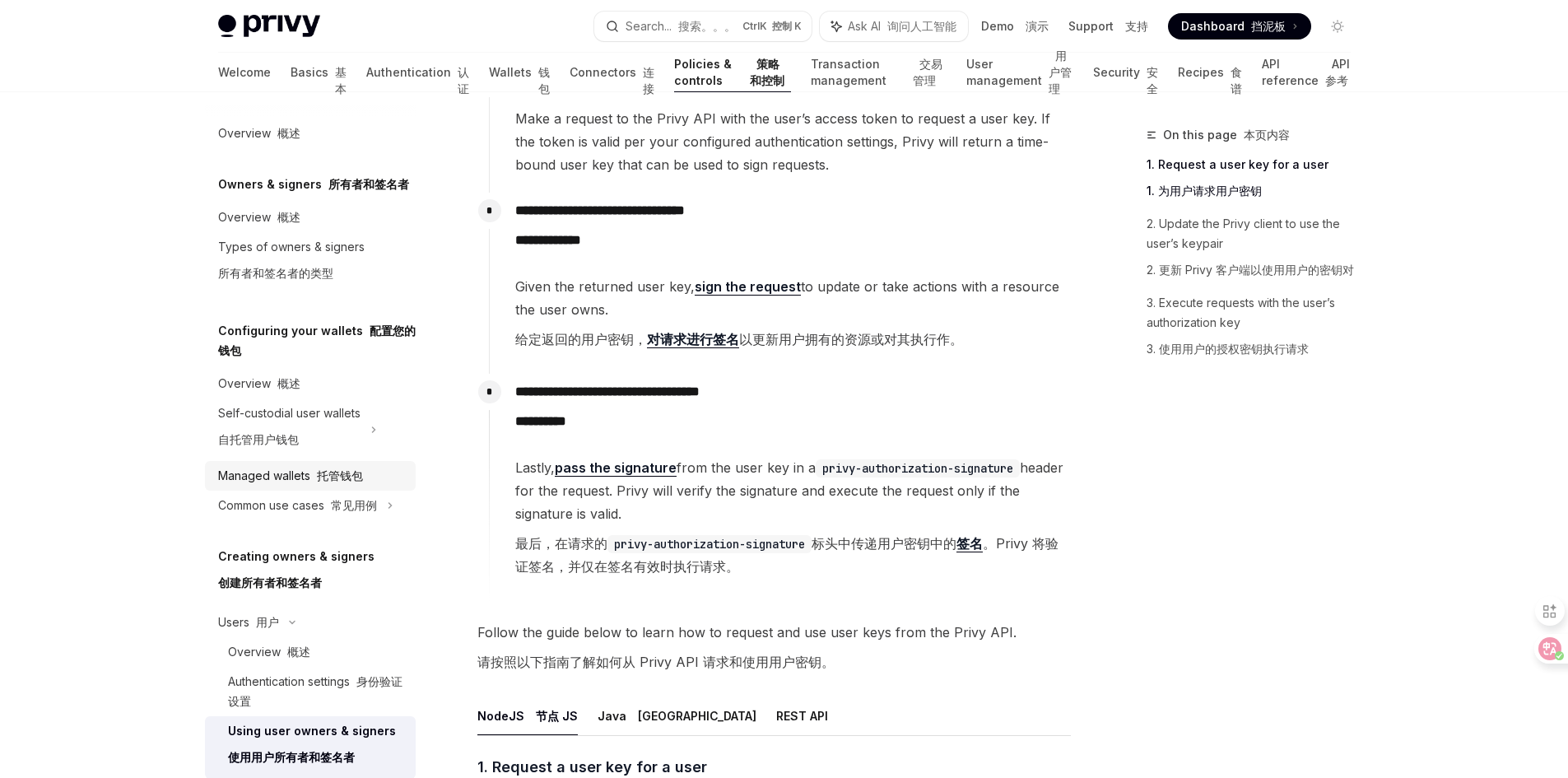
scroll to position [0, 0]
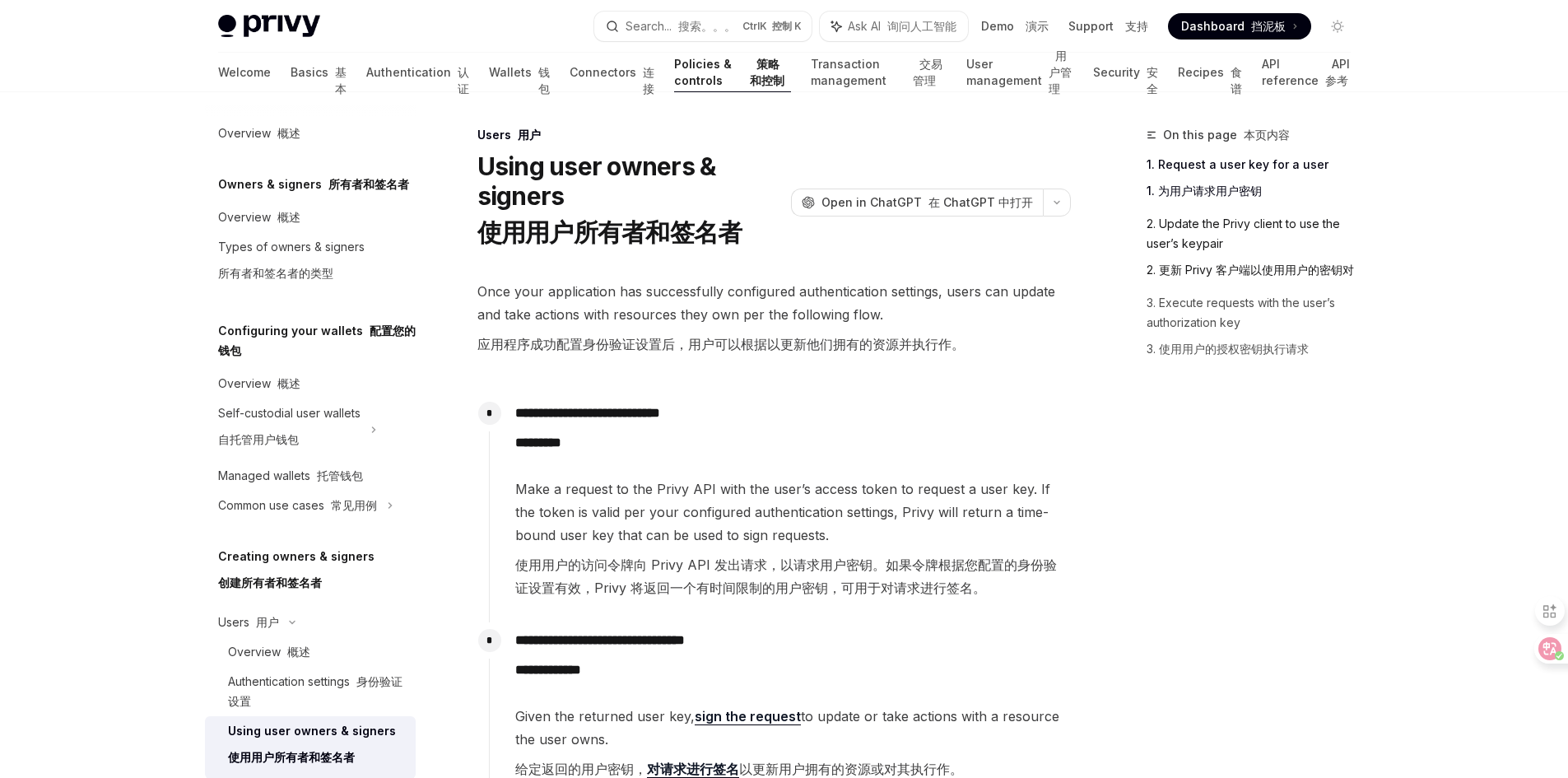
click at [1221, 227] on link "2. Update the Privy client to use the user’s keypair 2. 更新 Privy 客户端以使用用户的密钥对" at bounding box center [1255, 250] width 217 height 79
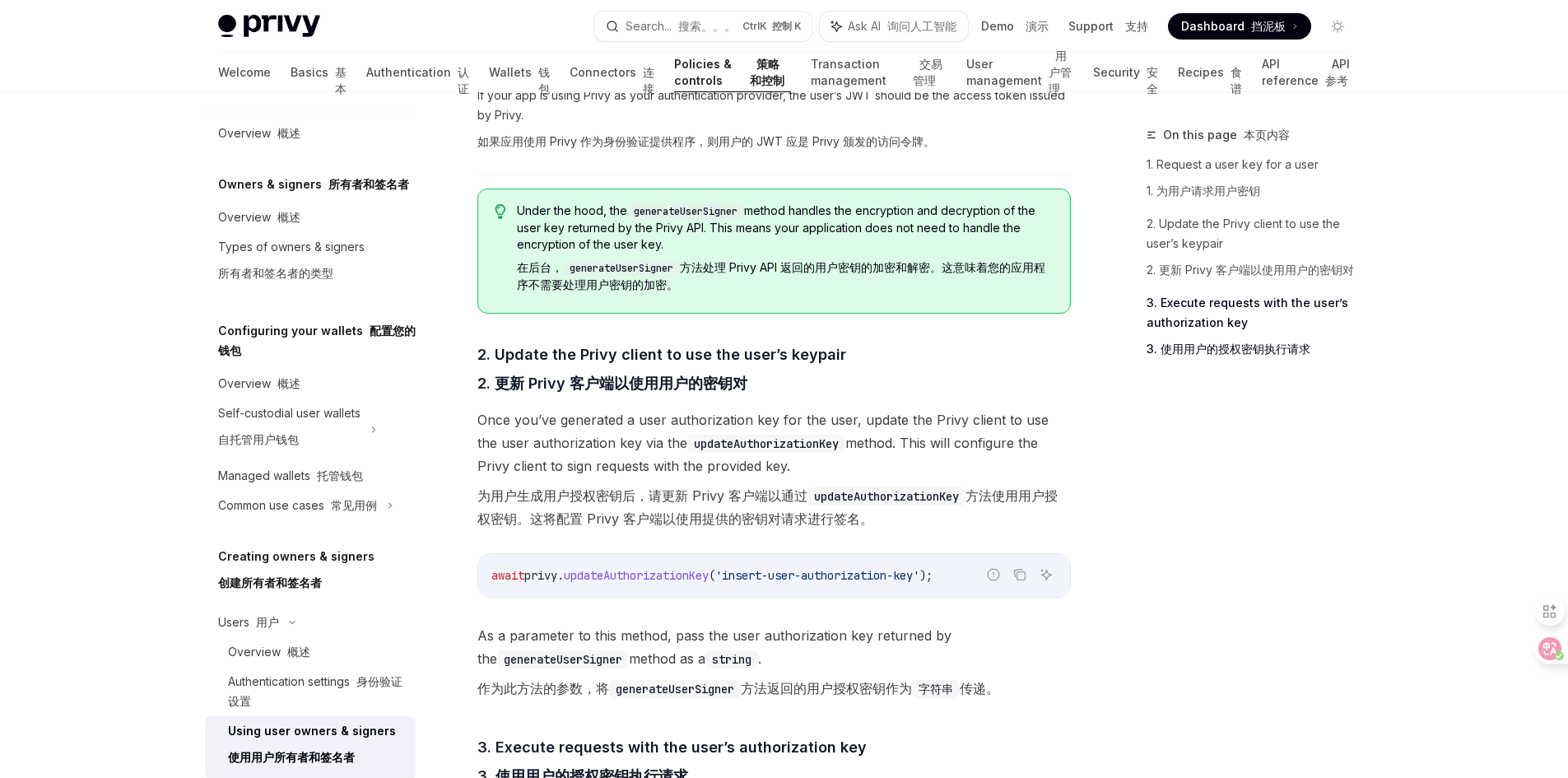
scroll to position [1670, 0]
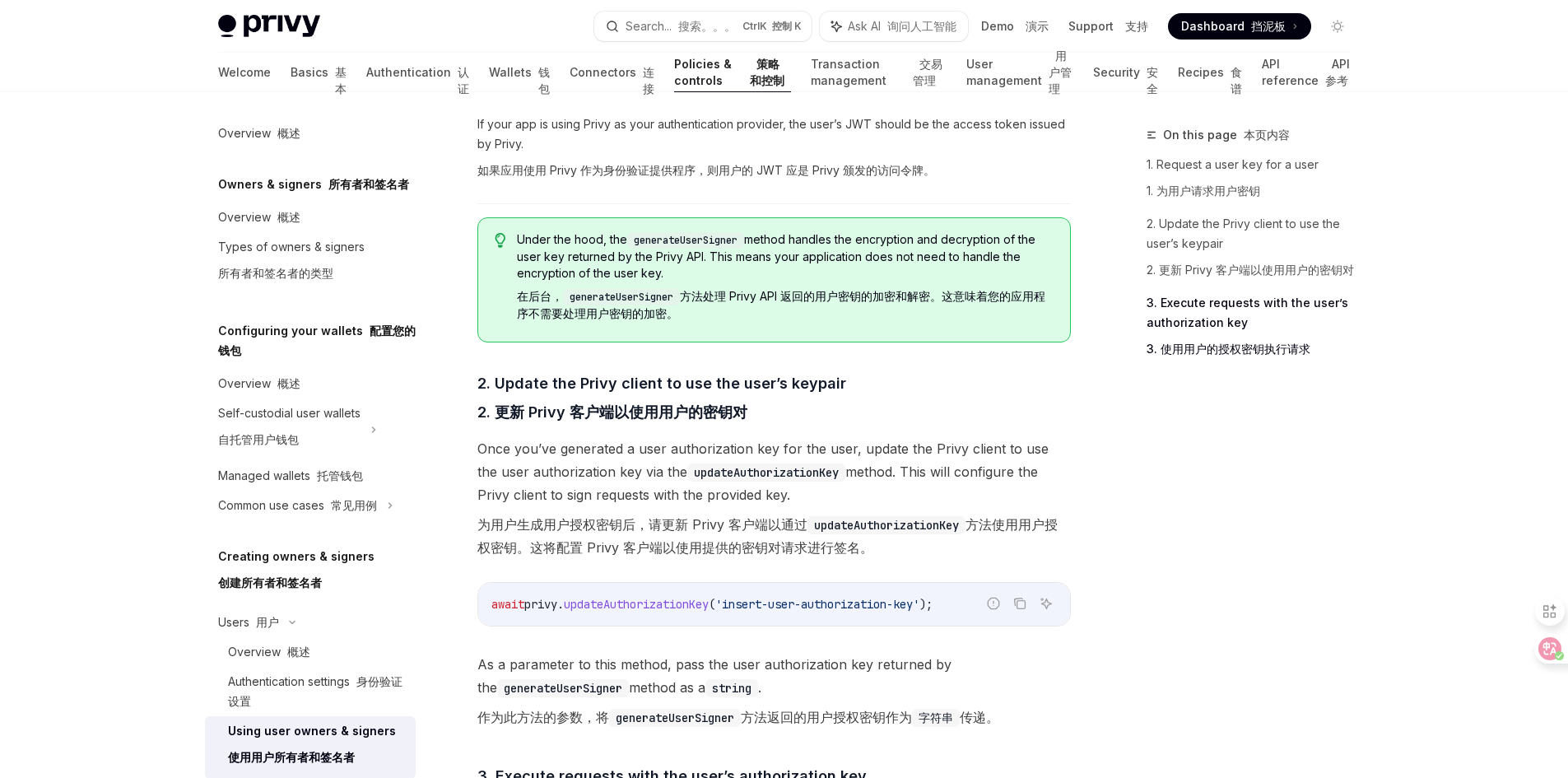
drag, startPoint x: 582, startPoint y: 514, endPoint x: 963, endPoint y: 551, distance: 382.8
click at [963, 551] on font "为用户生成用户授权密钥后，请更新 Privy 客户端以通过 updateAuthorizationKey 方法使用用户授权密钥。这将配置 Privy 客户端以…" at bounding box center [774, 536] width 594 height 46
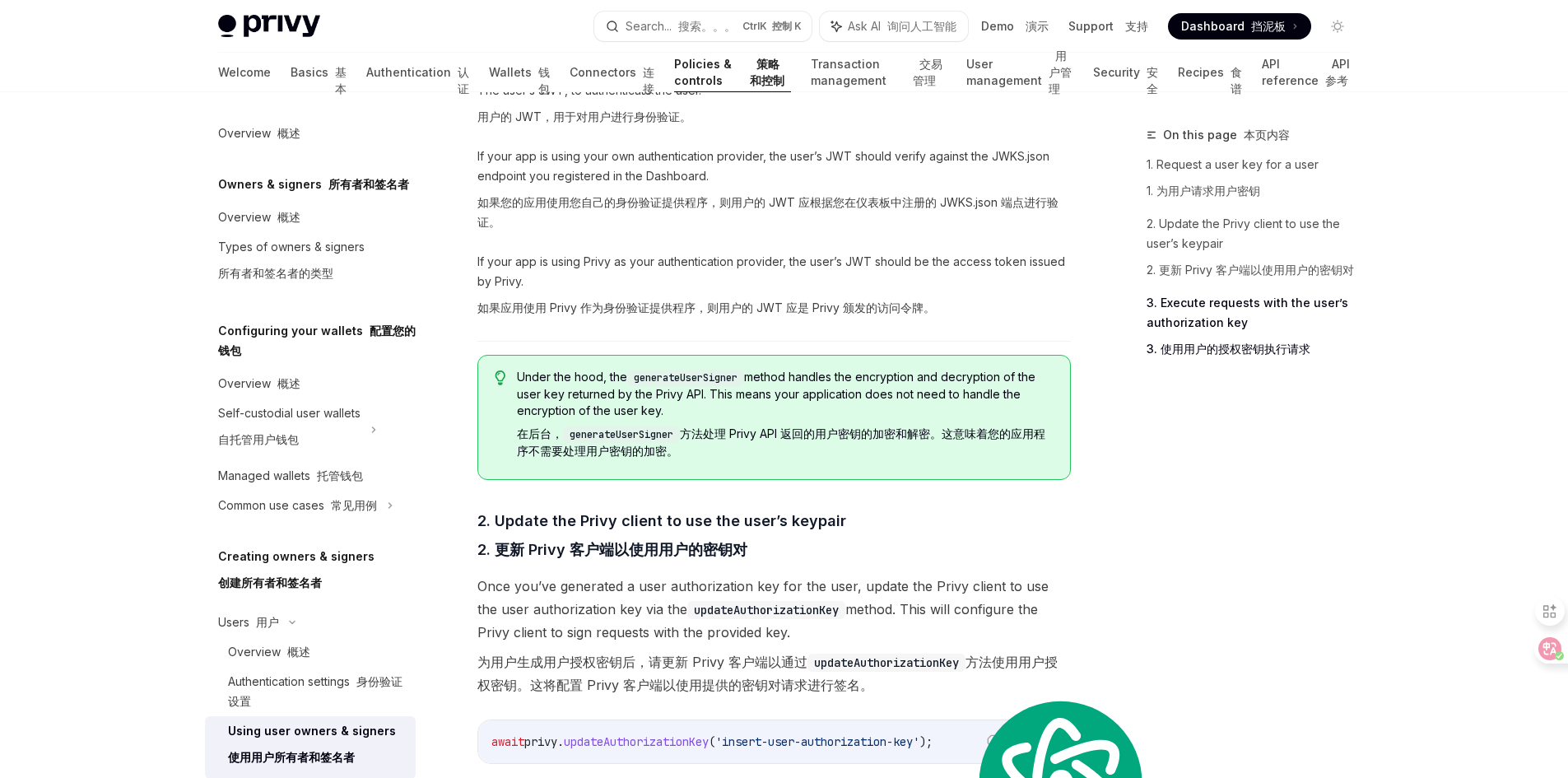
scroll to position [1506, 0]
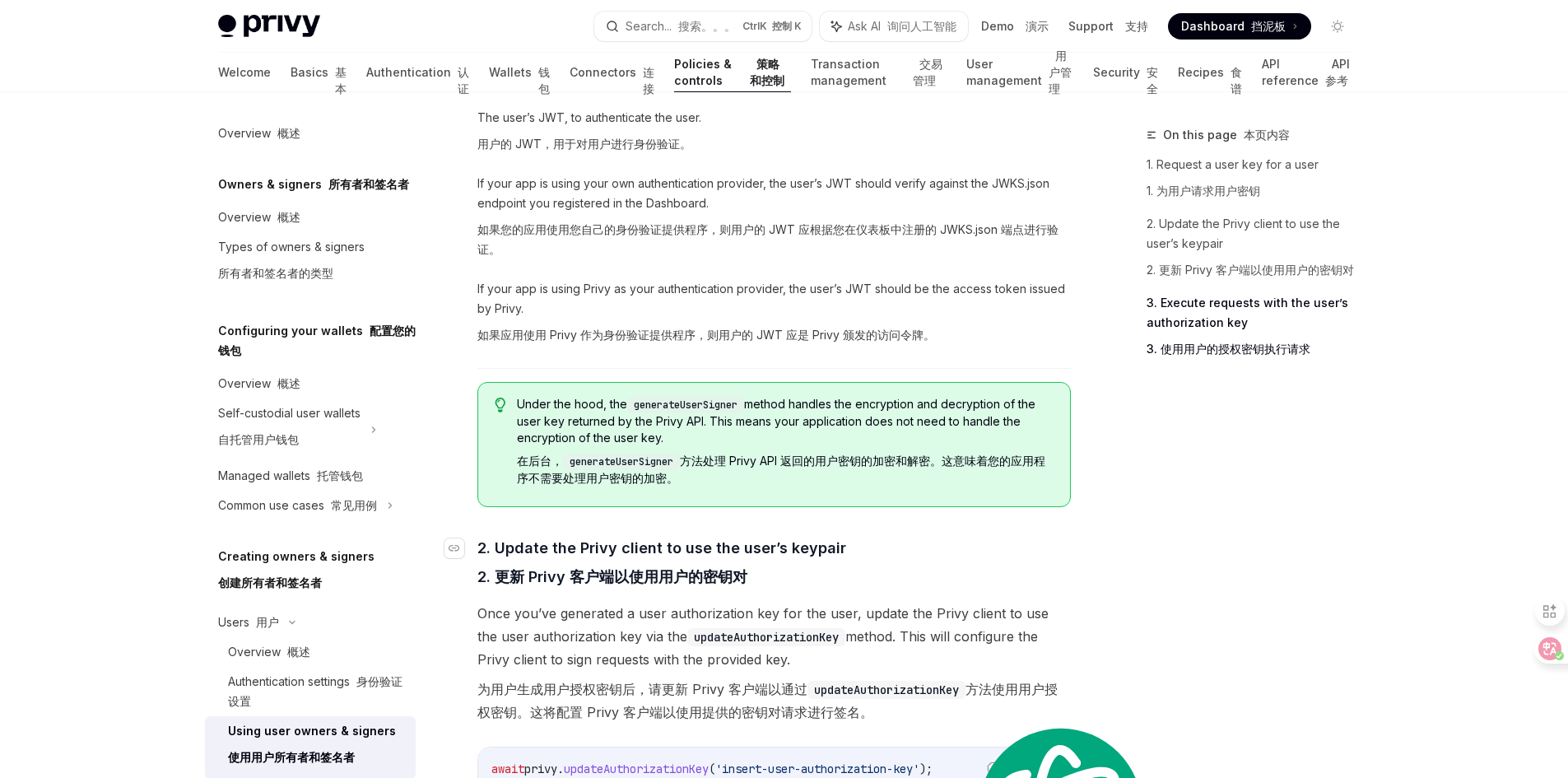
click at [887, 556] on h4 "​ 2. Update the Privy client to use the user’s keypair 2. 更新 Privy 客户端以使用用户的密钥对" at bounding box center [774, 566] width 594 height 58
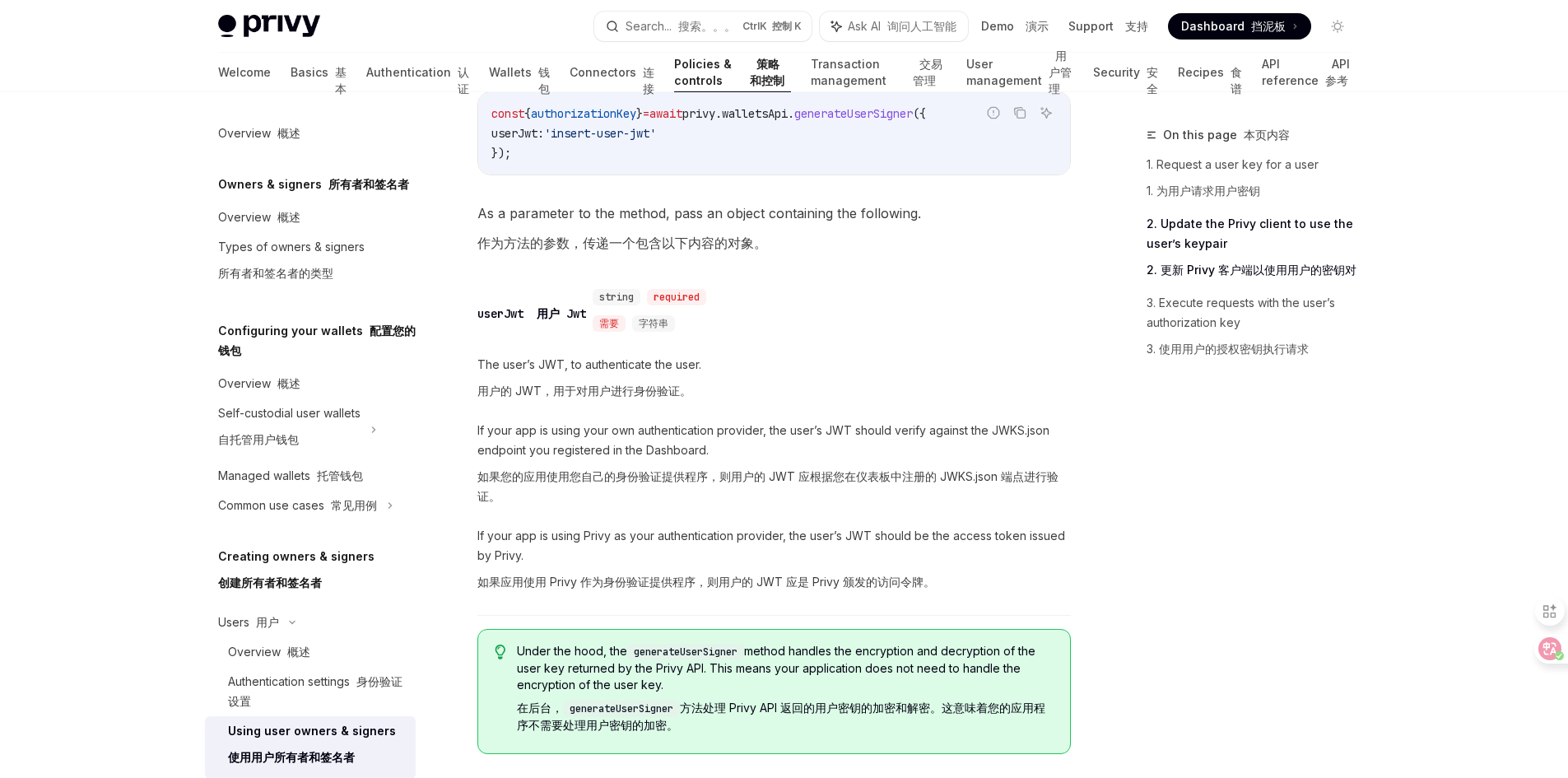
scroll to position [1176, 0]
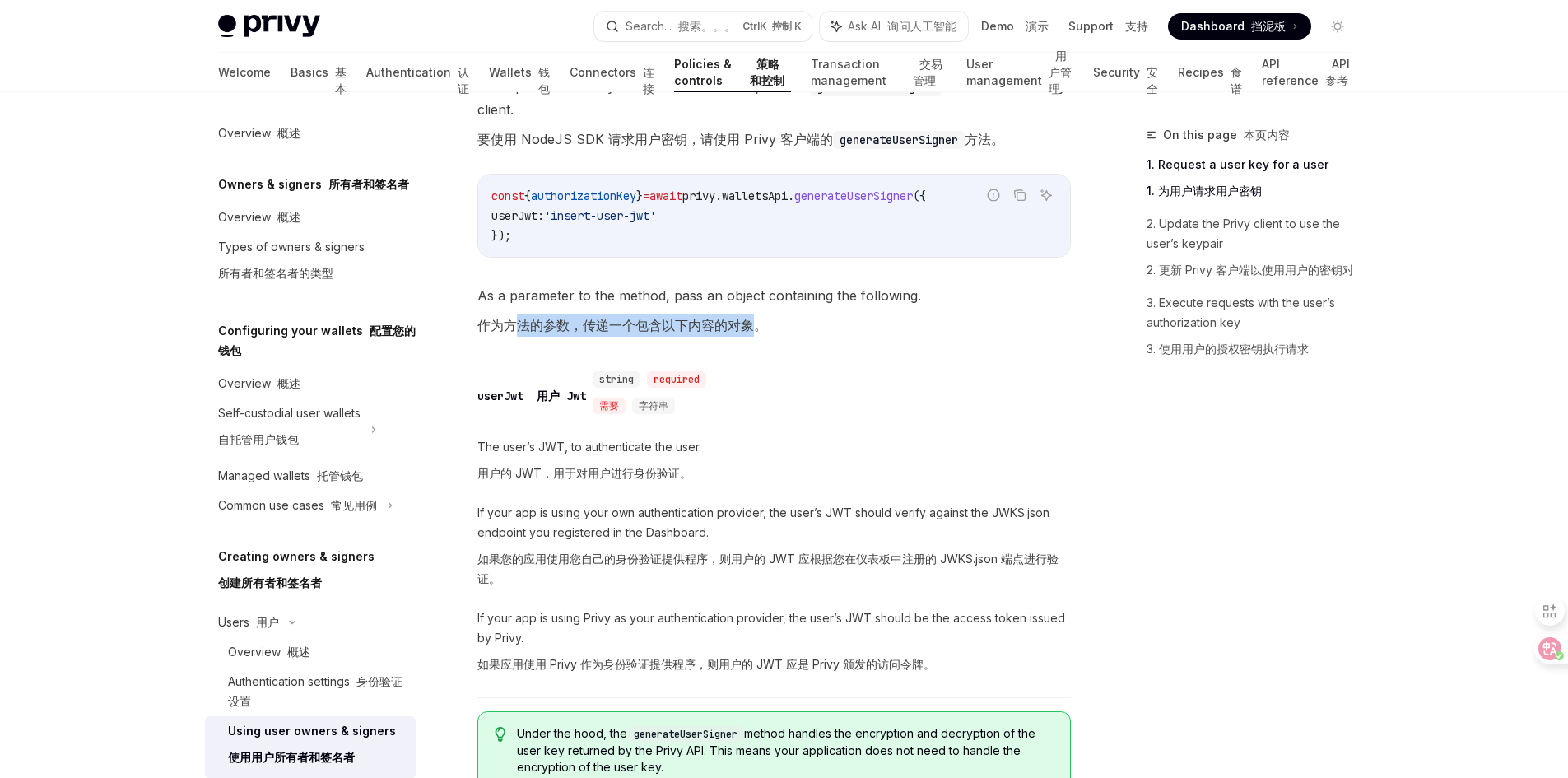
drag, startPoint x: 521, startPoint y: 320, endPoint x: 760, endPoint y: 331, distance: 239.3
click at [760, 331] on font "作为方法的参数，传递一个包含以下内容的对象。" at bounding box center [623, 325] width 290 height 16
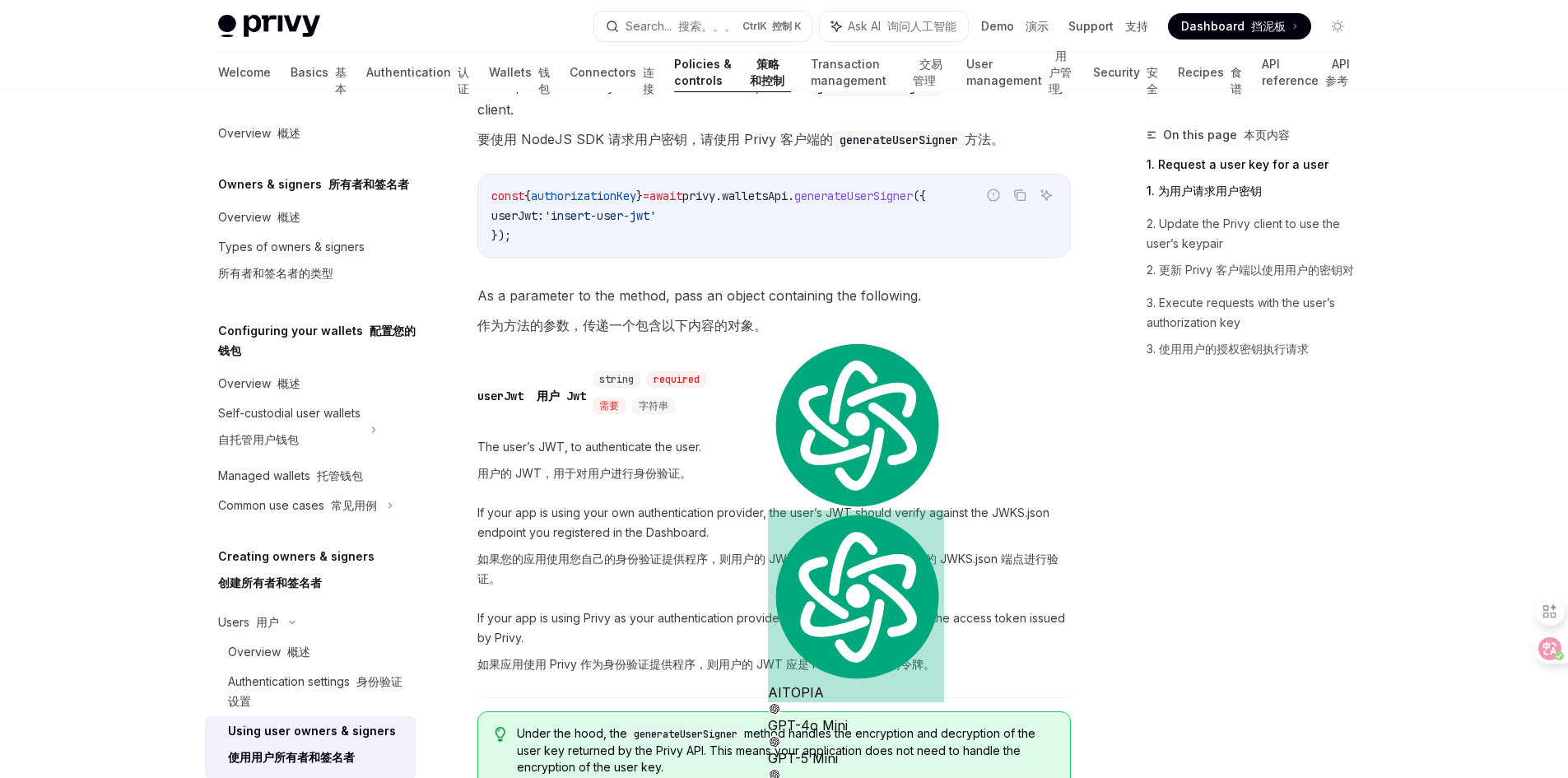
click at [498, 451] on span "The user’s JWT, to authenticate the user. 用户的 JWT，用于对用户进行身份验证。" at bounding box center [774, 464] width 594 height 53
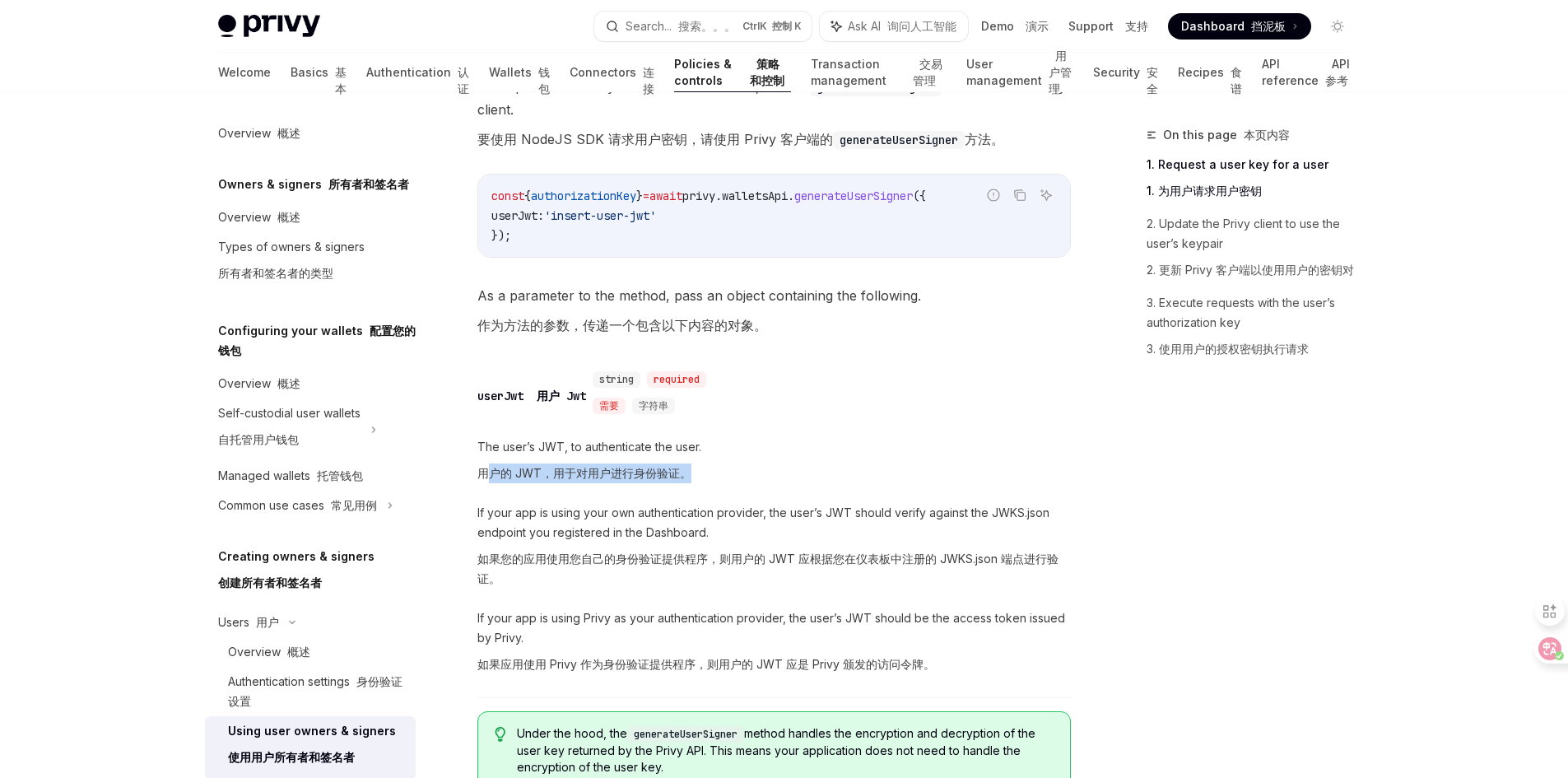
drag, startPoint x: 493, startPoint y: 476, endPoint x: 689, endPoint y: 474, distance: 196.0
click at [689, 474] on font "用户的 JWT，用于对用户进行身份验证。" at bounding box center [584, 473] width 214 height 14
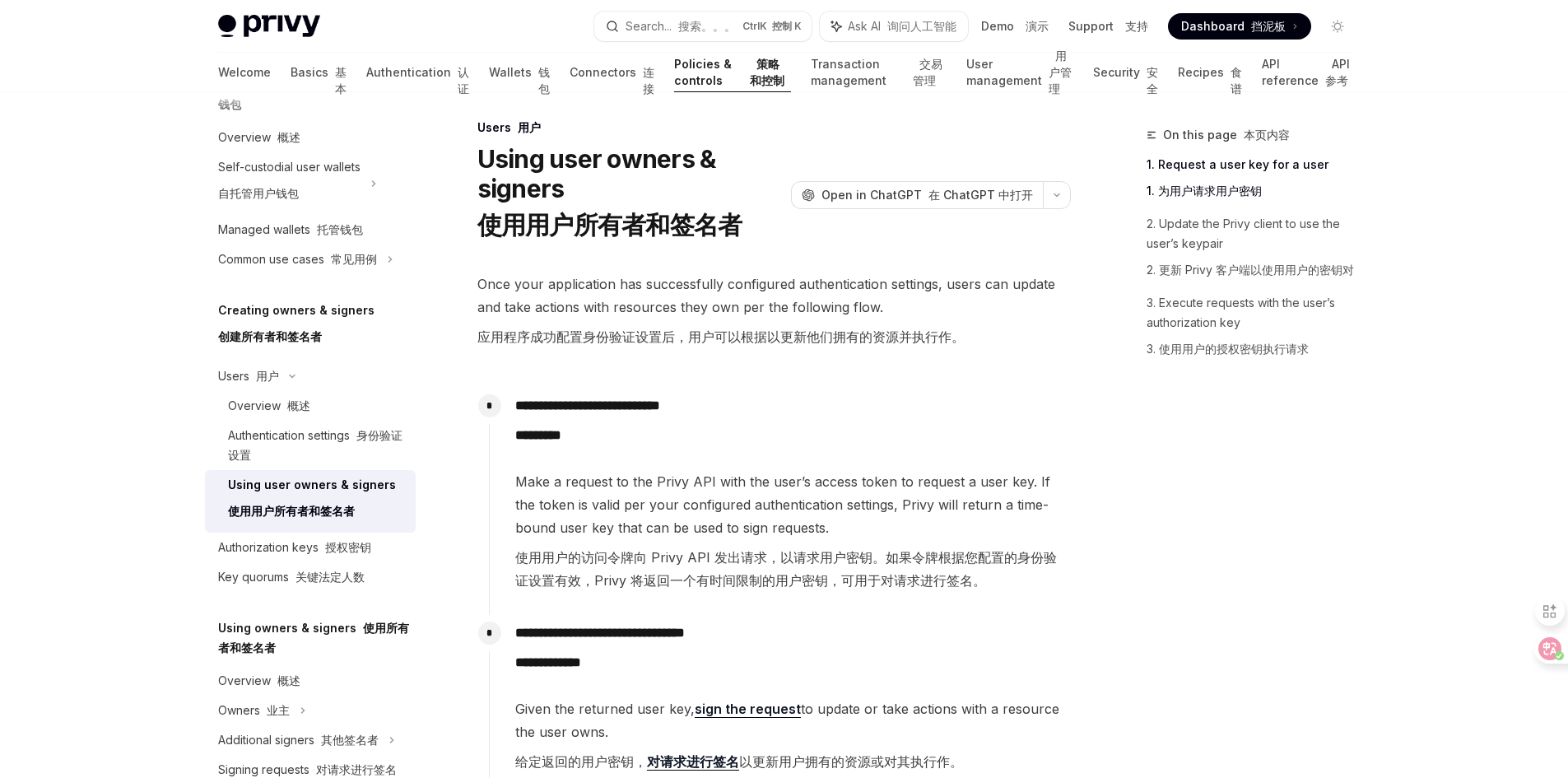
scroll to position [0, 0]
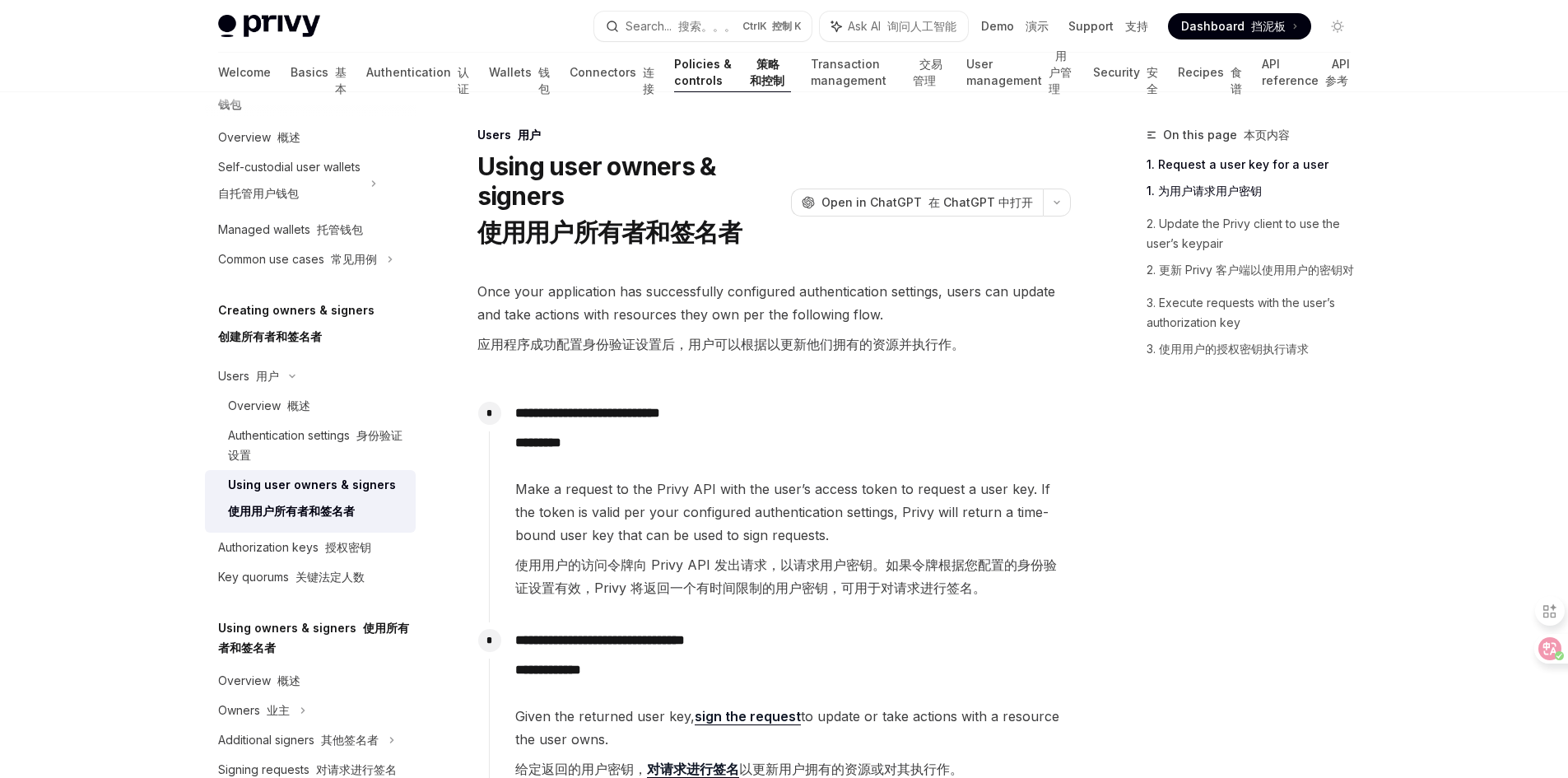
click at [710, 23] on font "搜索。。。" at bounding box center [707, 26] width 58 height 14
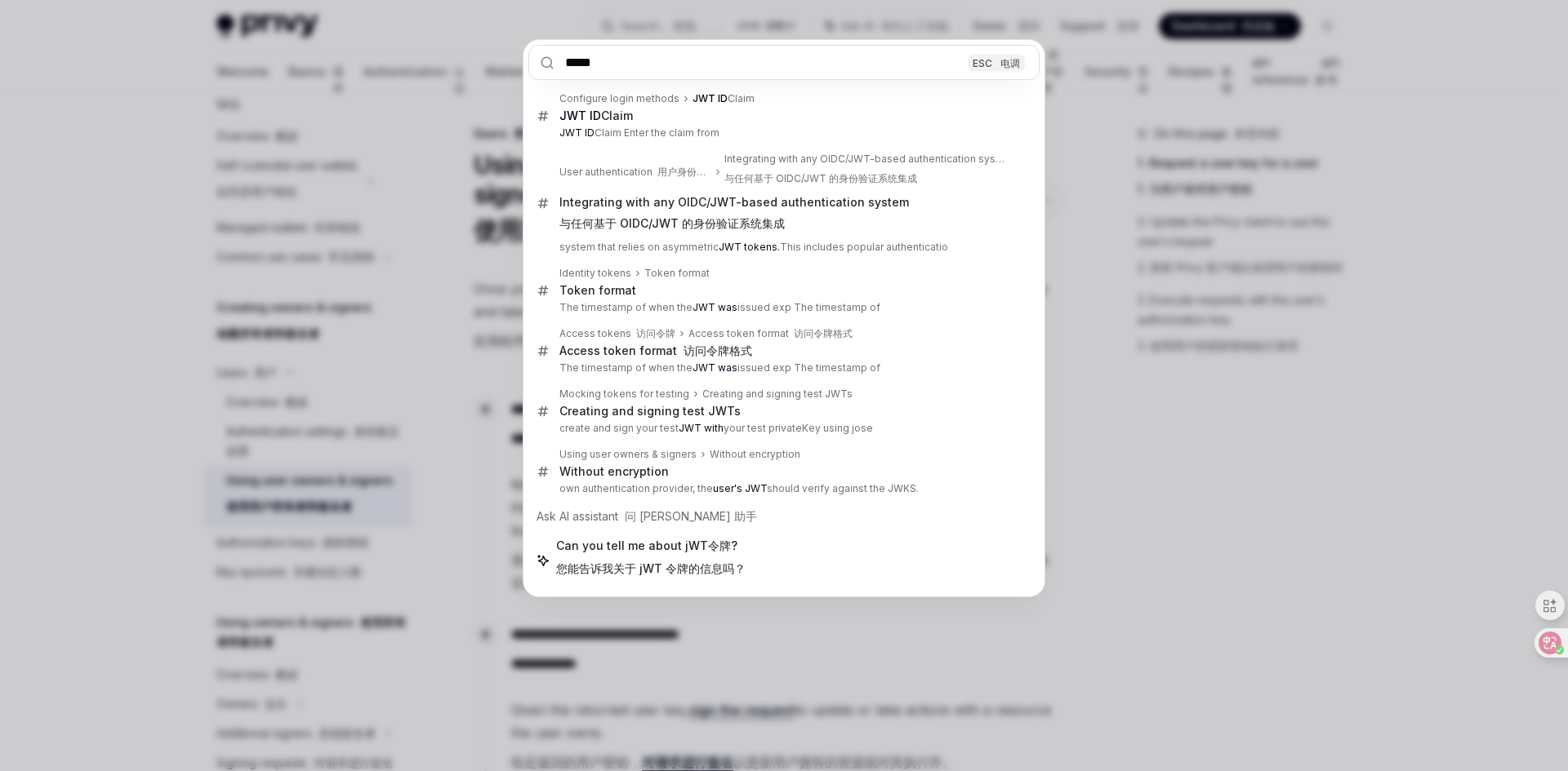
drag, startPoint x: 588, startPoint y: 58, endPoint x: 567, endPoint y: 54, distance: 21.4
click at [567, 54] on input "*****" at bounding box center [783, 62] width 511 height 35
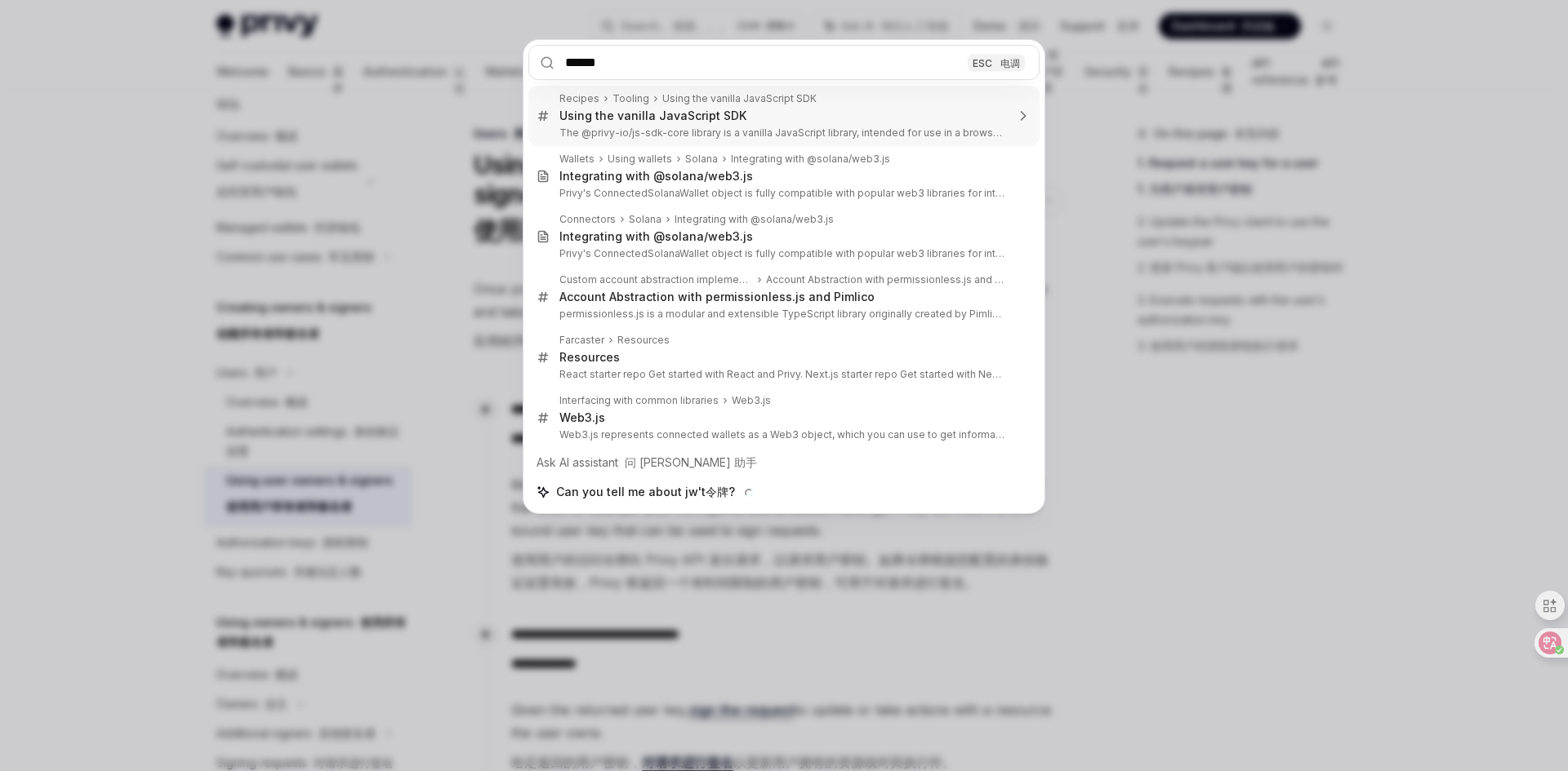
type input "*****"
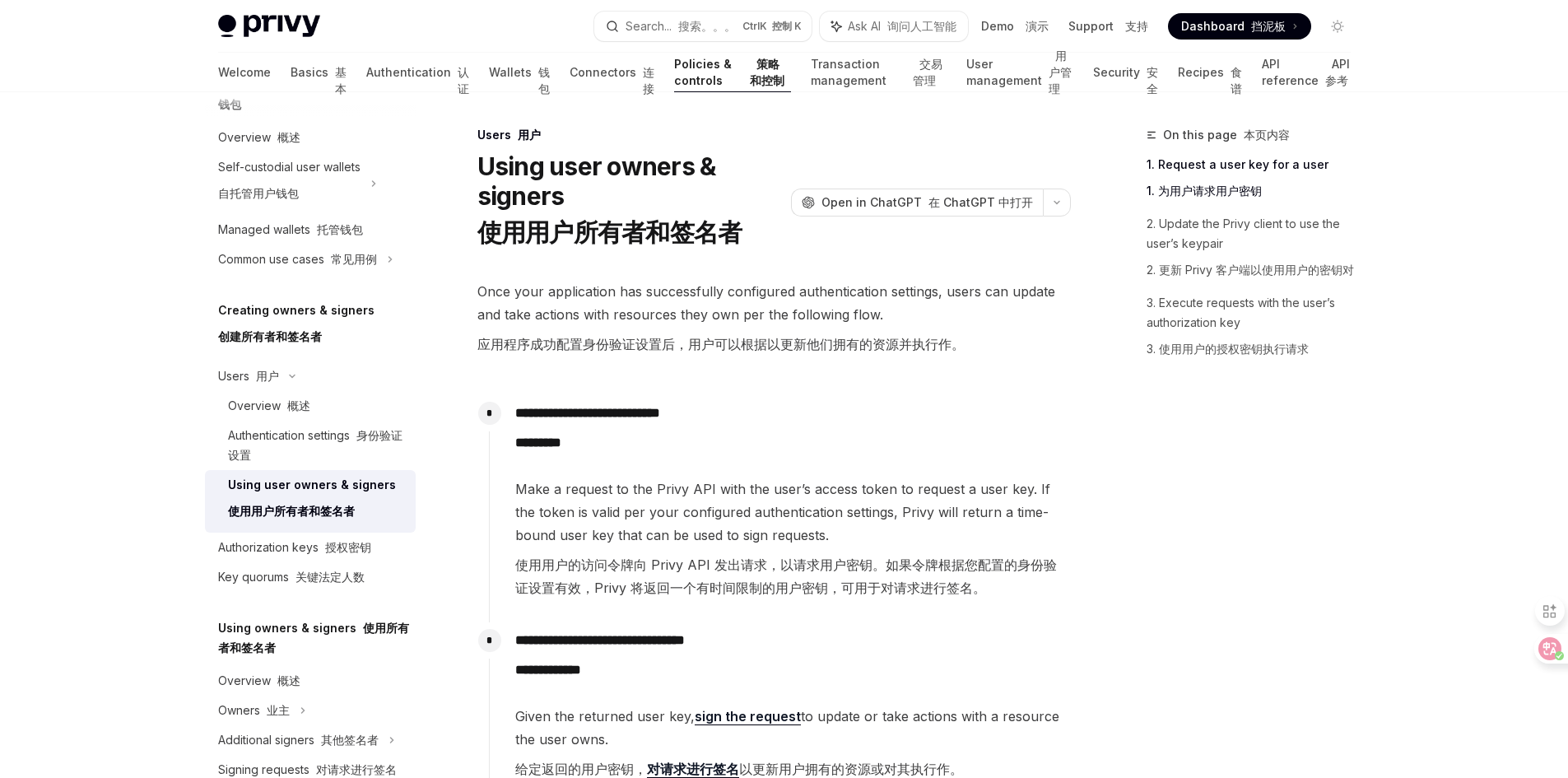
type textarea "*"
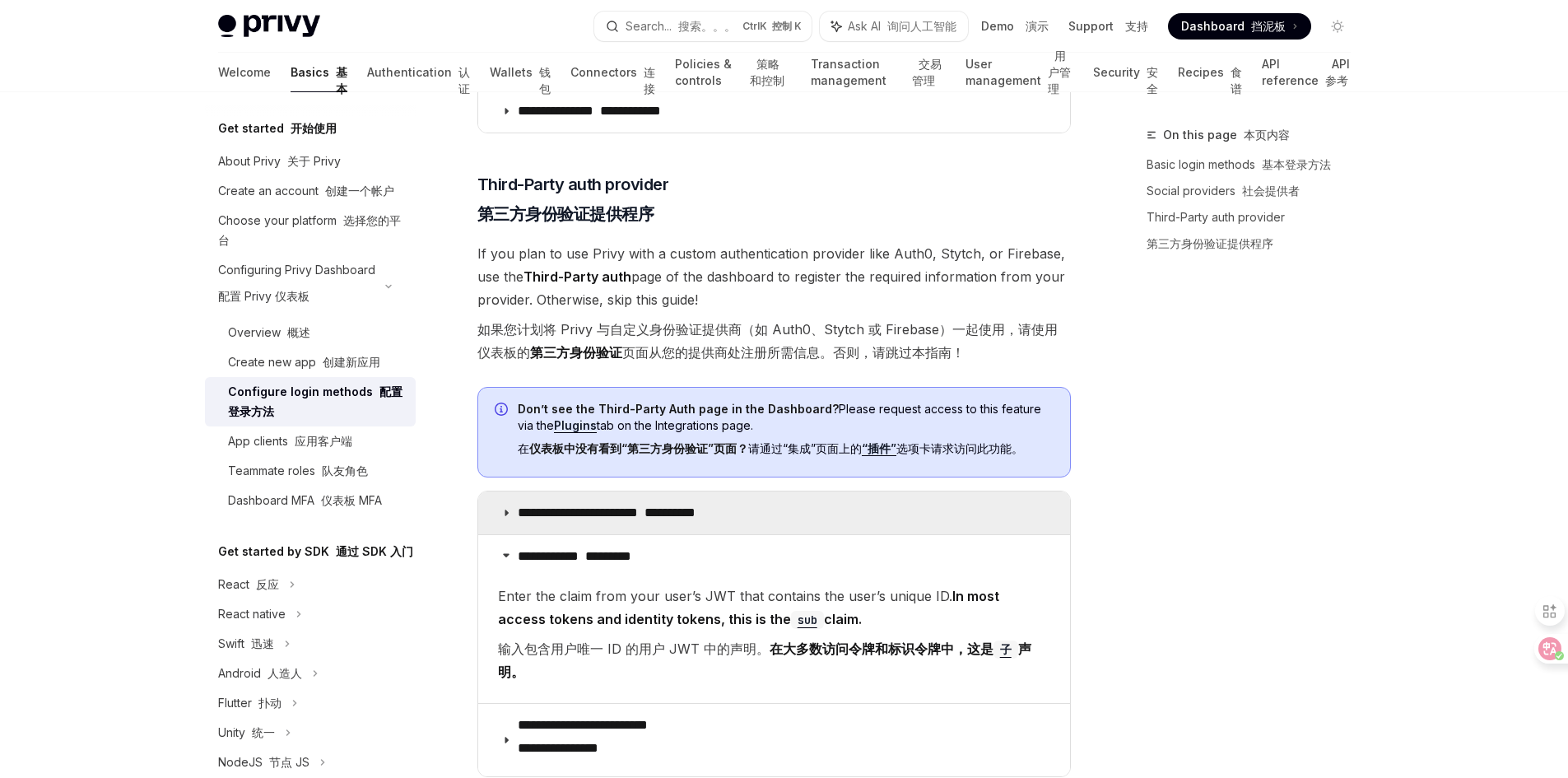
click at [601, 525] on summary "**********" at bounding box center [774, 513] width 592 height 43
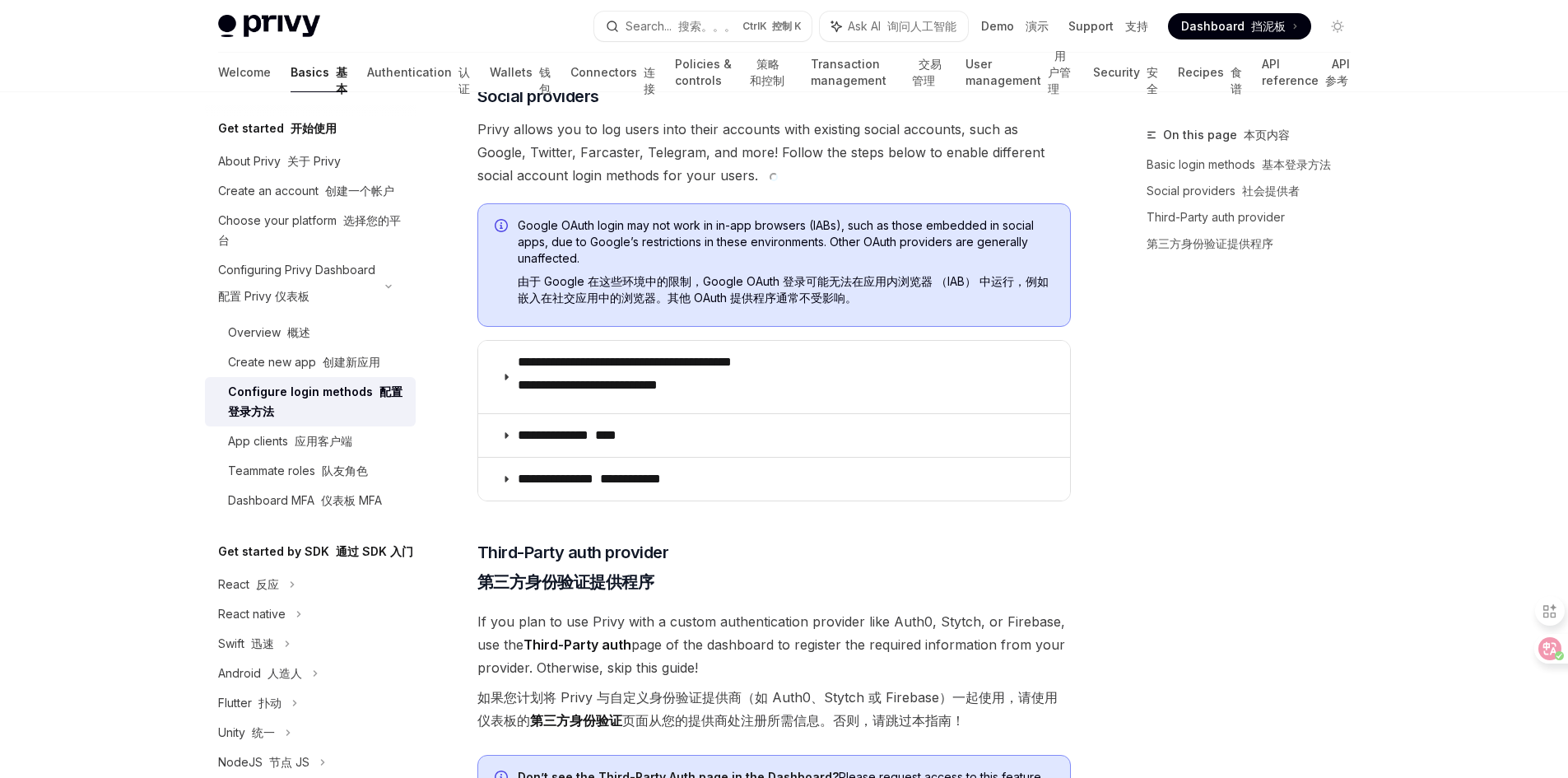
scroll to position [537, 0]
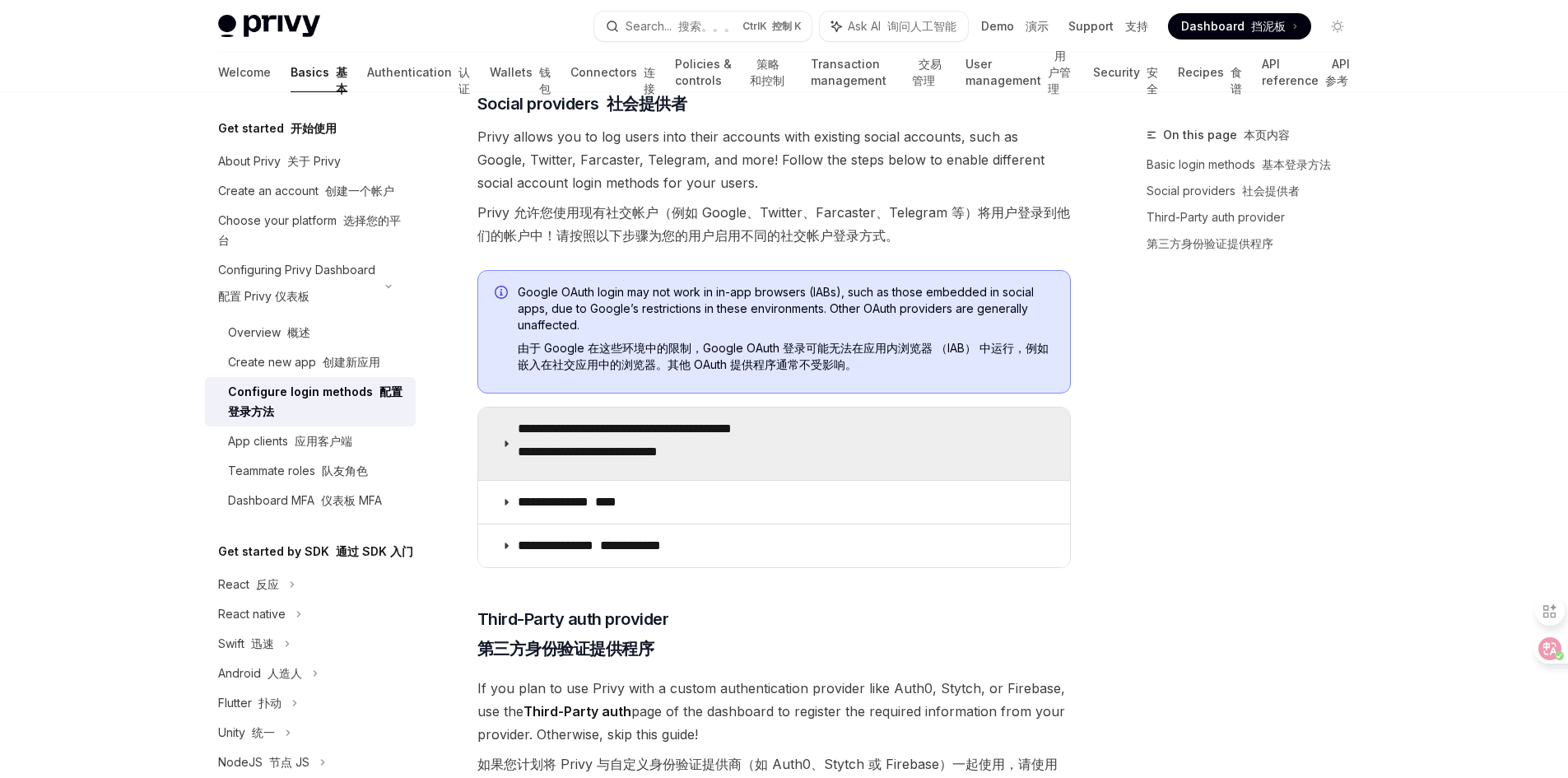
click at [579, 442] on p "**********" at bounding box center [653, 444] width 272 height 46
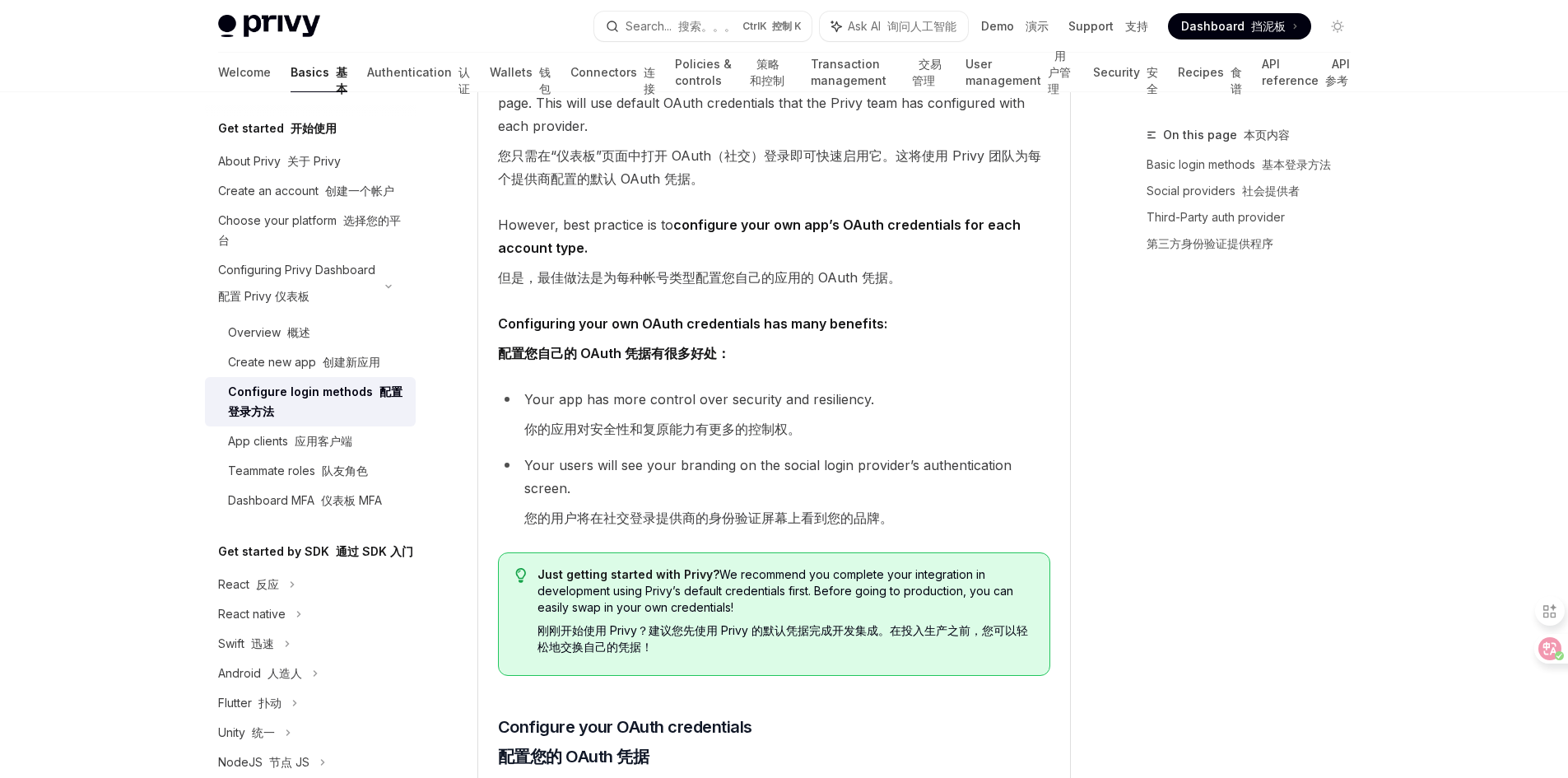
scroll to position [1031, 0]
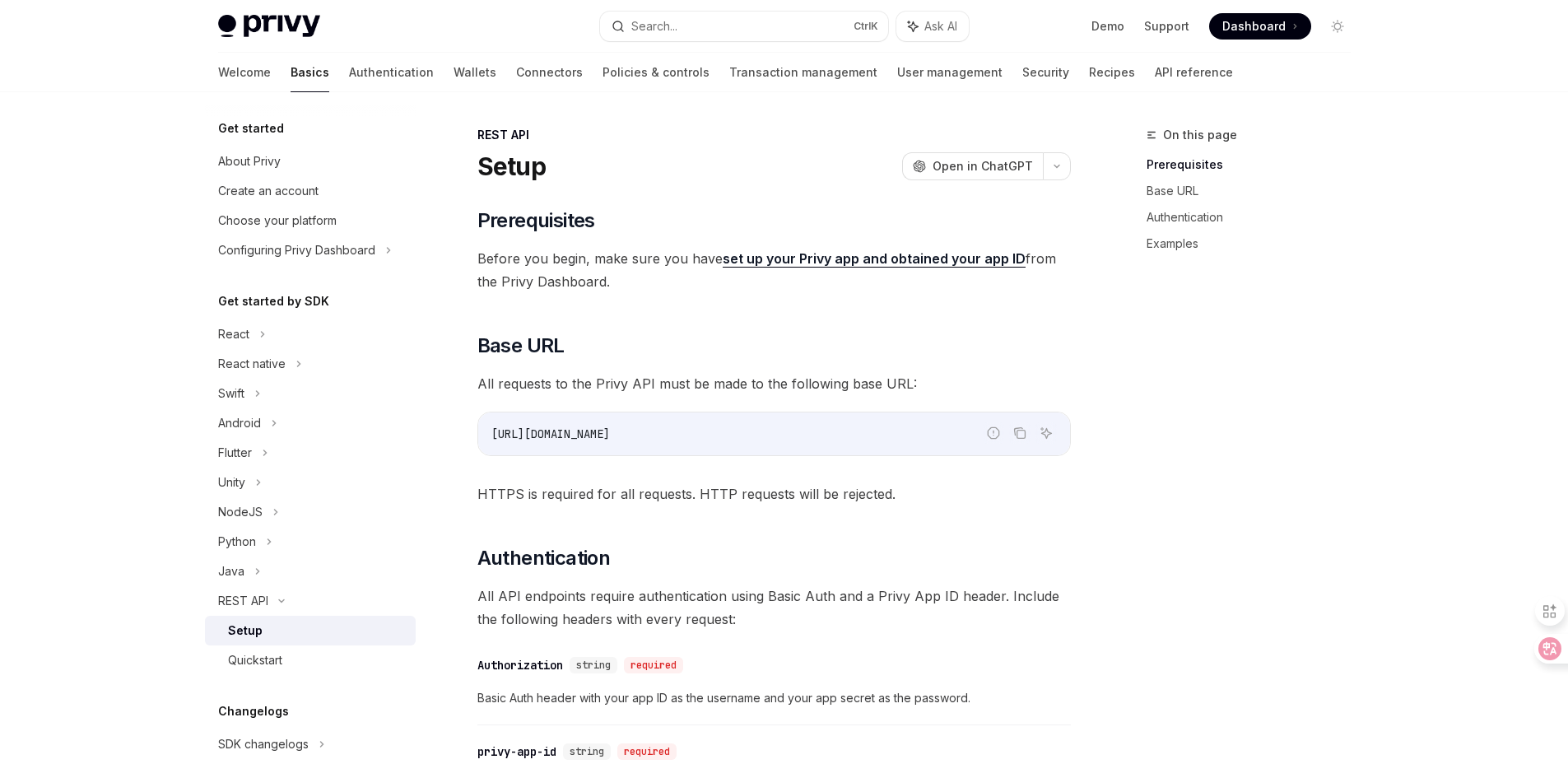
select select
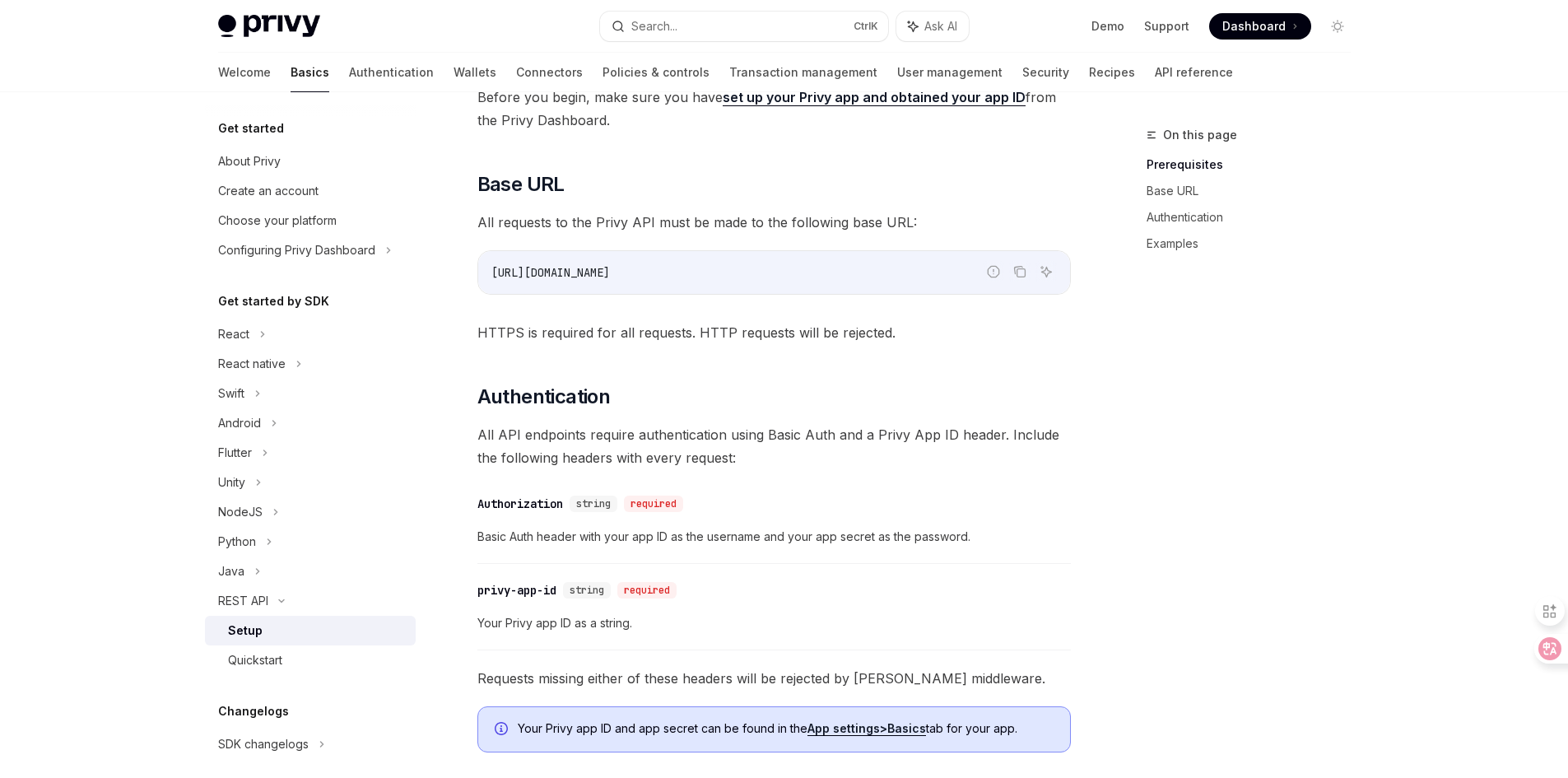
scroll to position [164, 0]
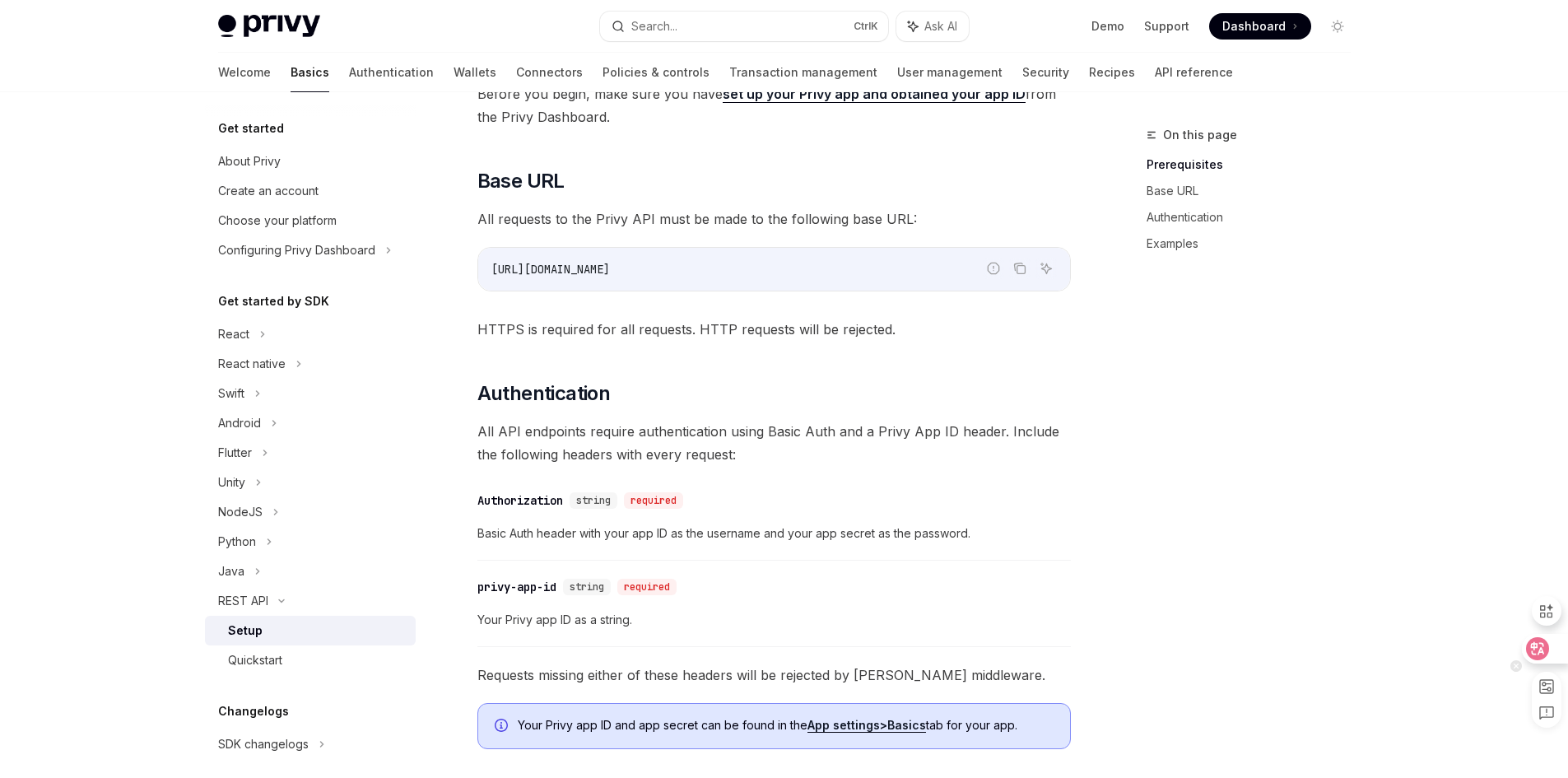
click at [1549, 637] on div at bounding box center [1544, 648] width 44 height 30
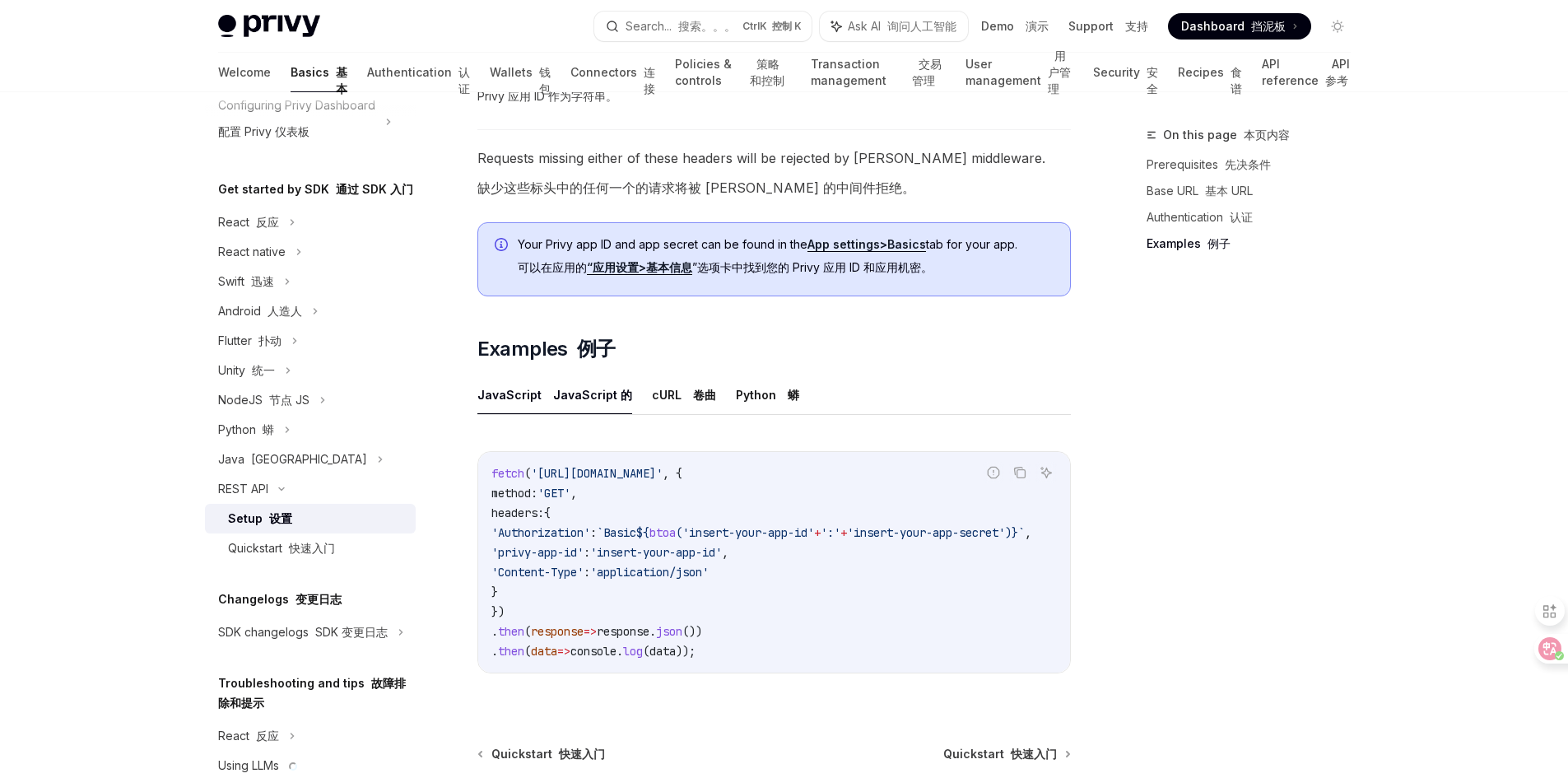
scroll to position [247, 0]
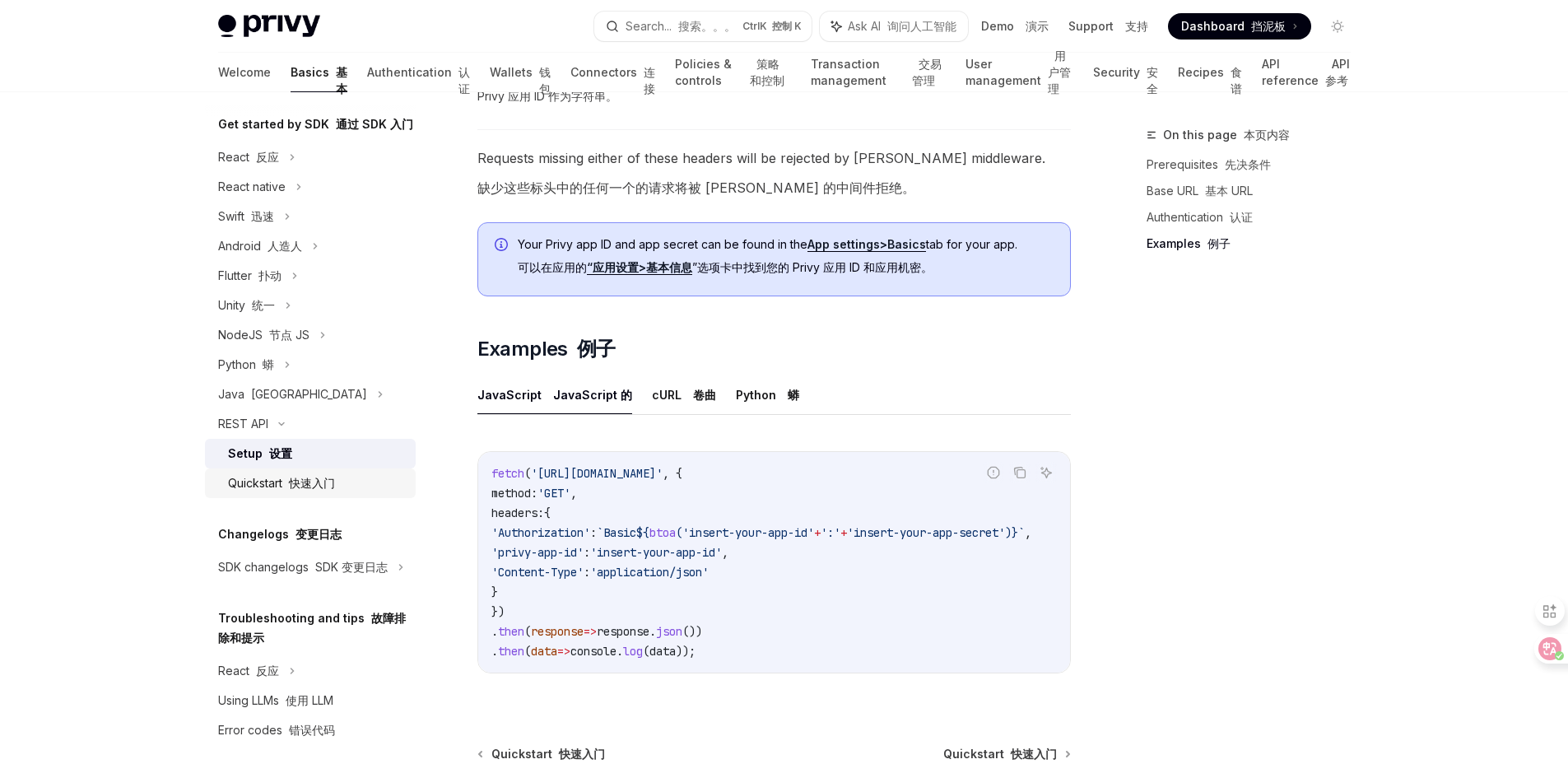
click at [290, 493] on div "Quickstart 快速入门" at bounding box center [282, 483] width 107 height 20
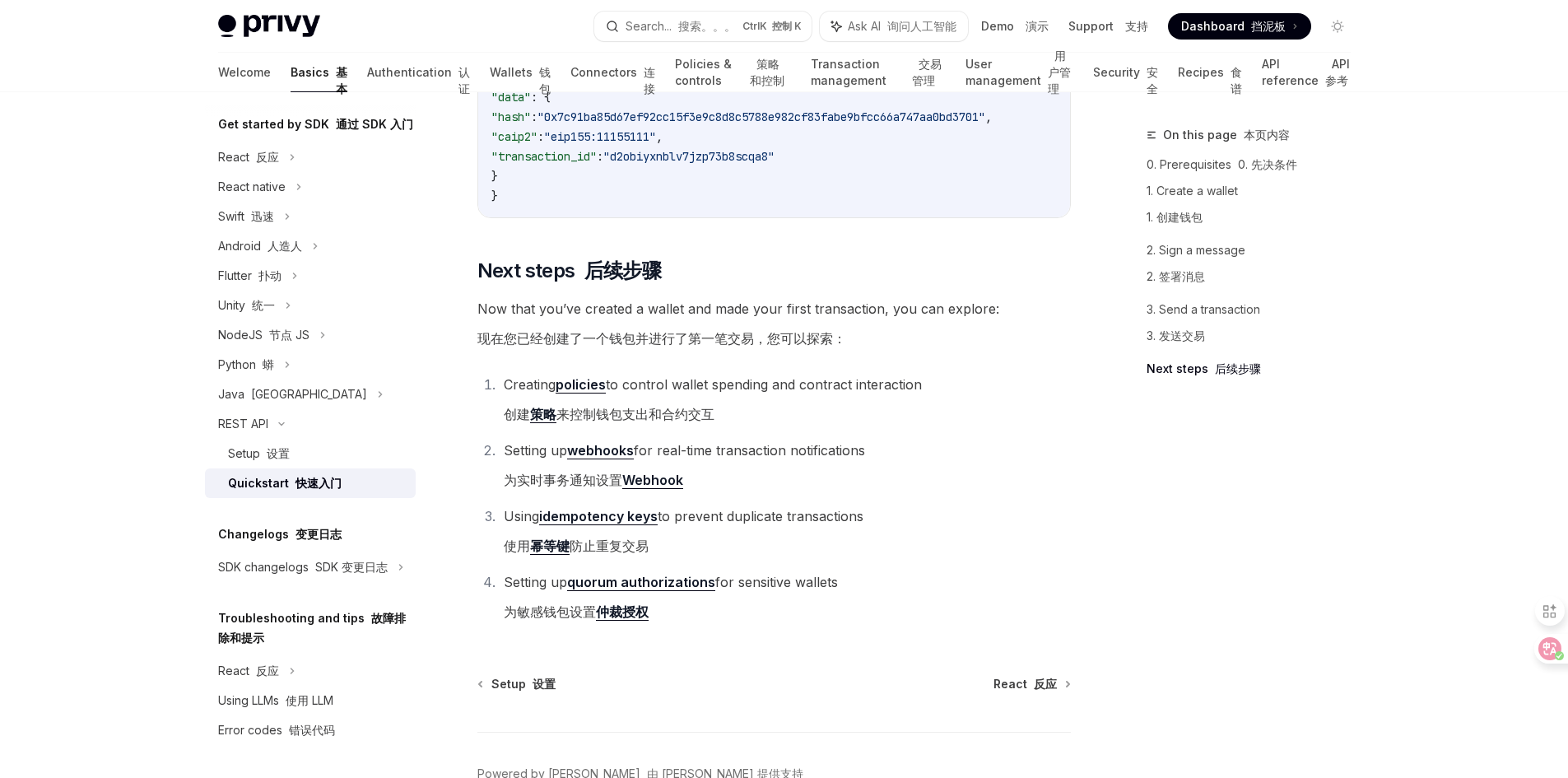
scroll to position [2660, 0]
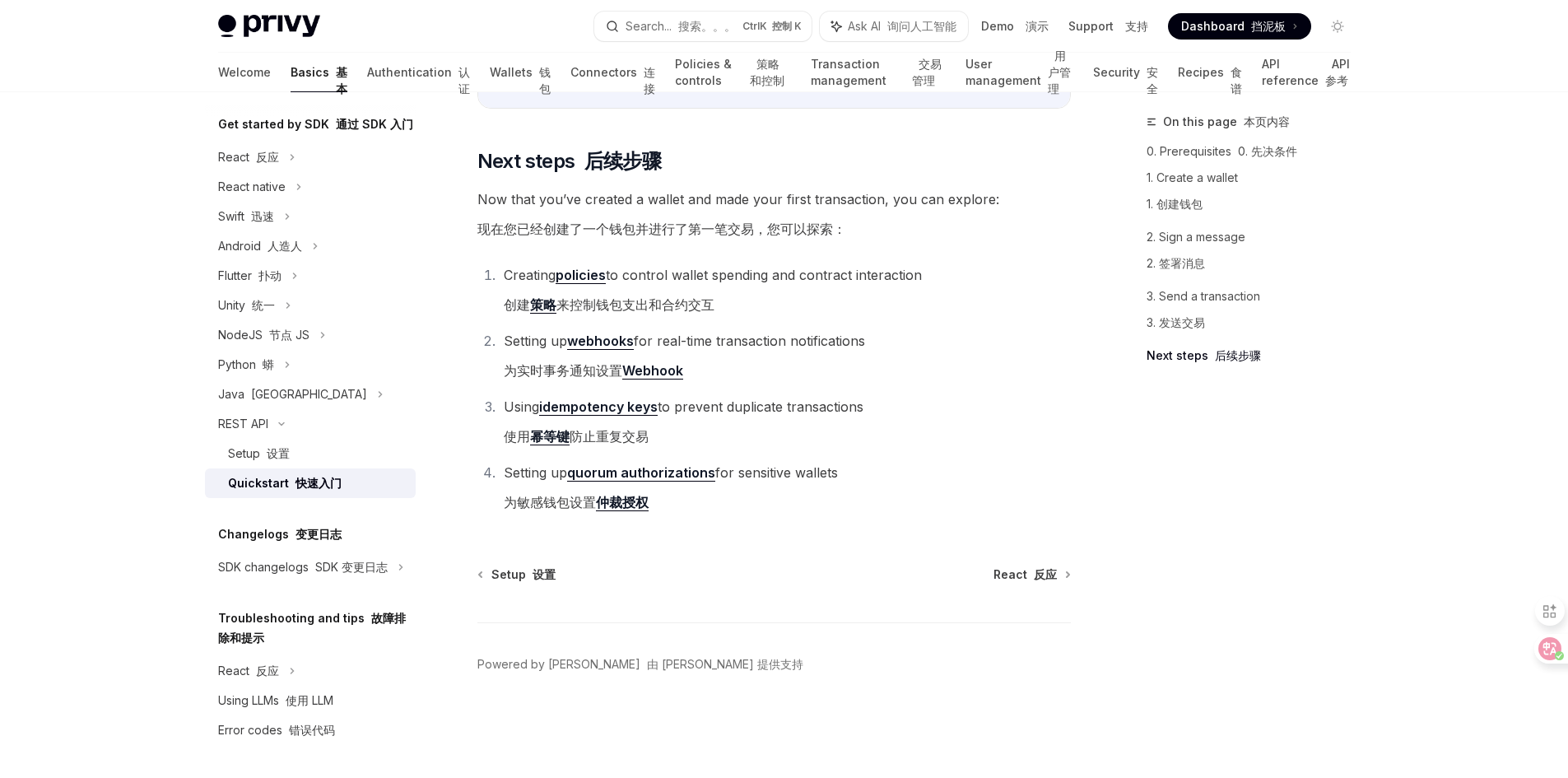
click at [1295, 590] on div "On this page 本页内容 0. Prerequisites 0. 先决条件 1. Create a wallet 1. 创建钱包 2. Sign a…" at bounding box center [1239, 438] width 250 height 653
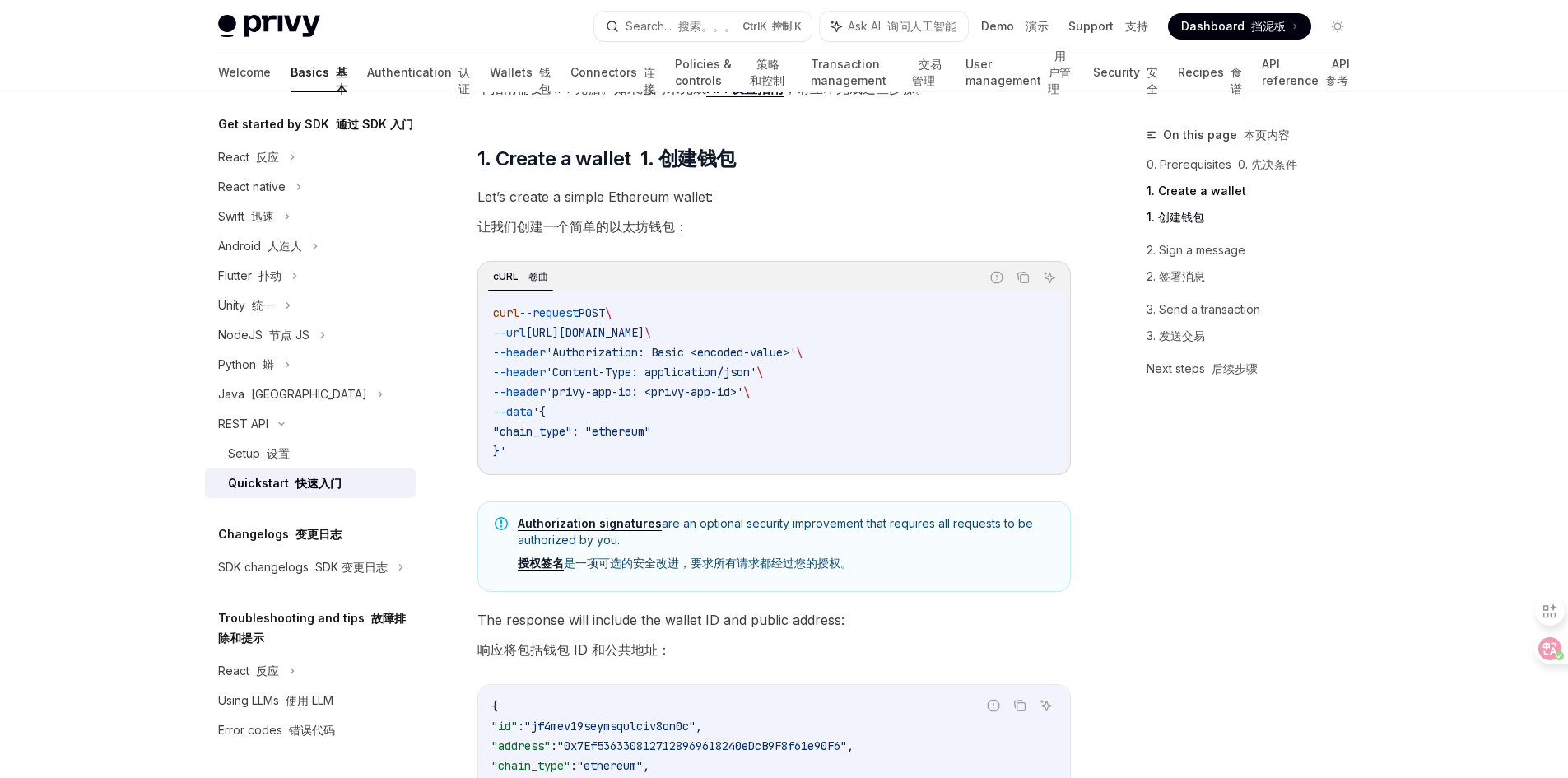
scroll to position [272, 0]
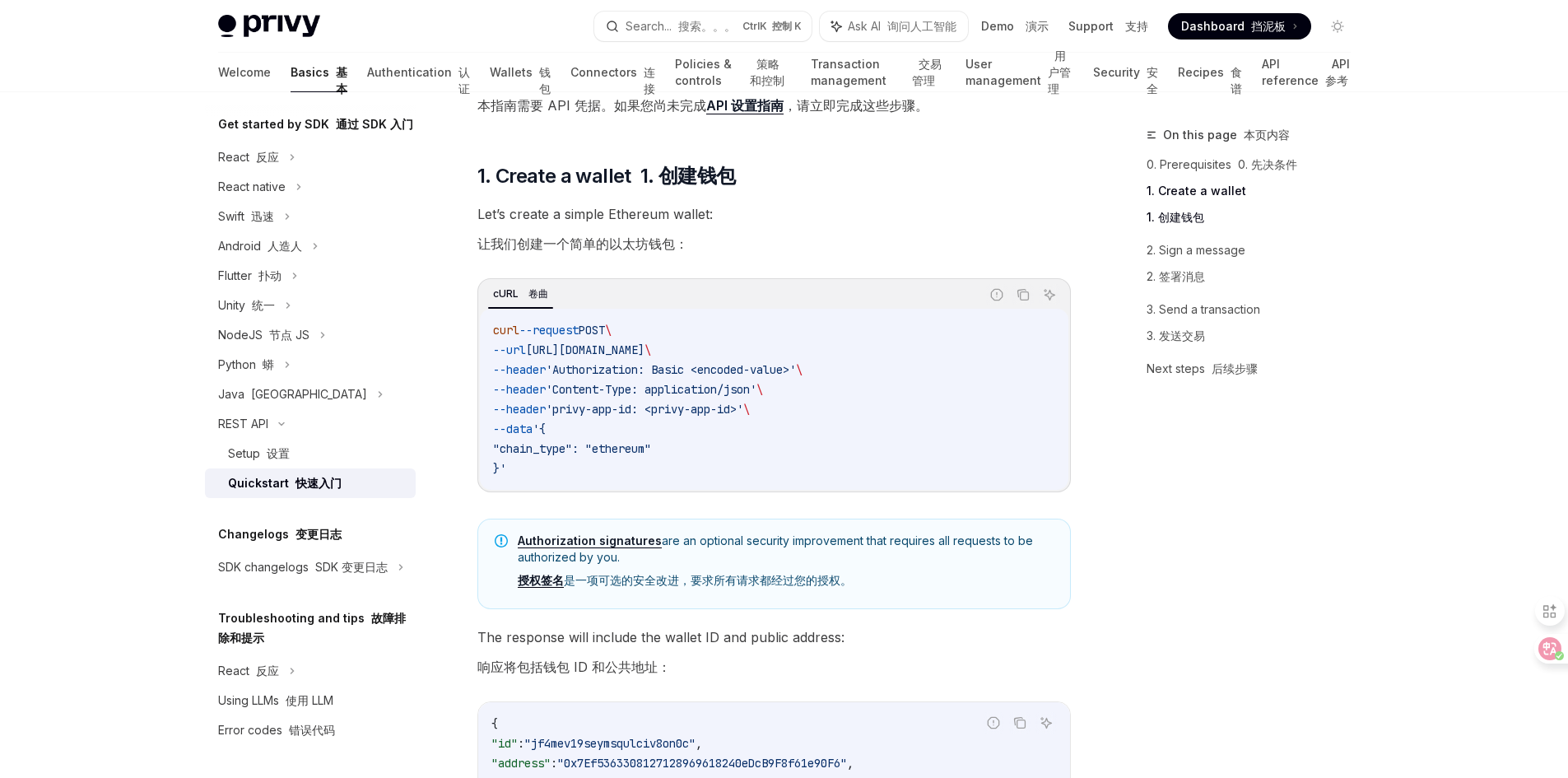
click at [1157, 561] on div "On this page 本页内容 0. Prerequisites 0. 先决条件 1. Create a wallet 1. 创建钱包 2. Sign a…" at bounding box center [1239, 452] width 250 height 653
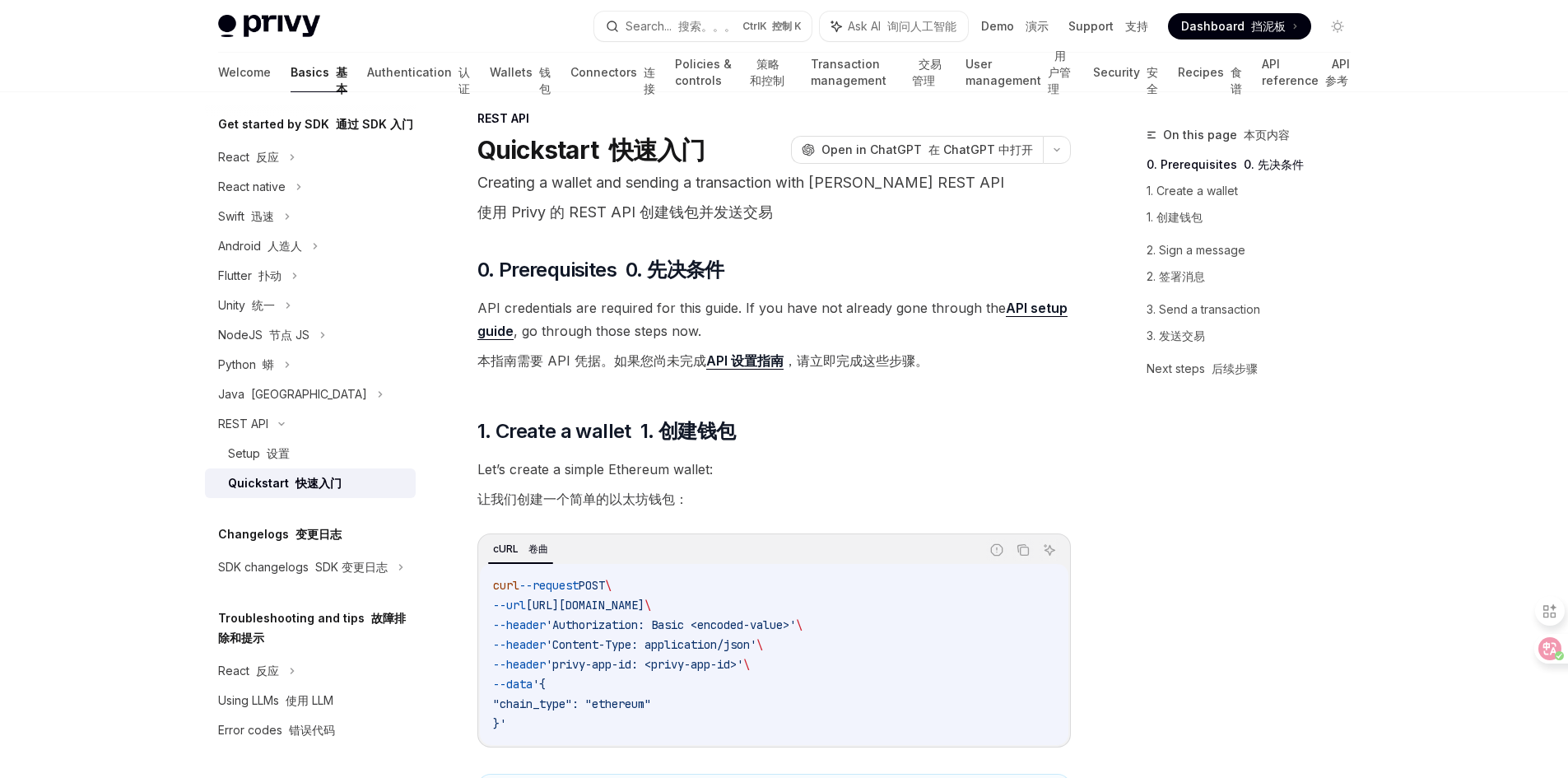
scroll to position [0, 0]
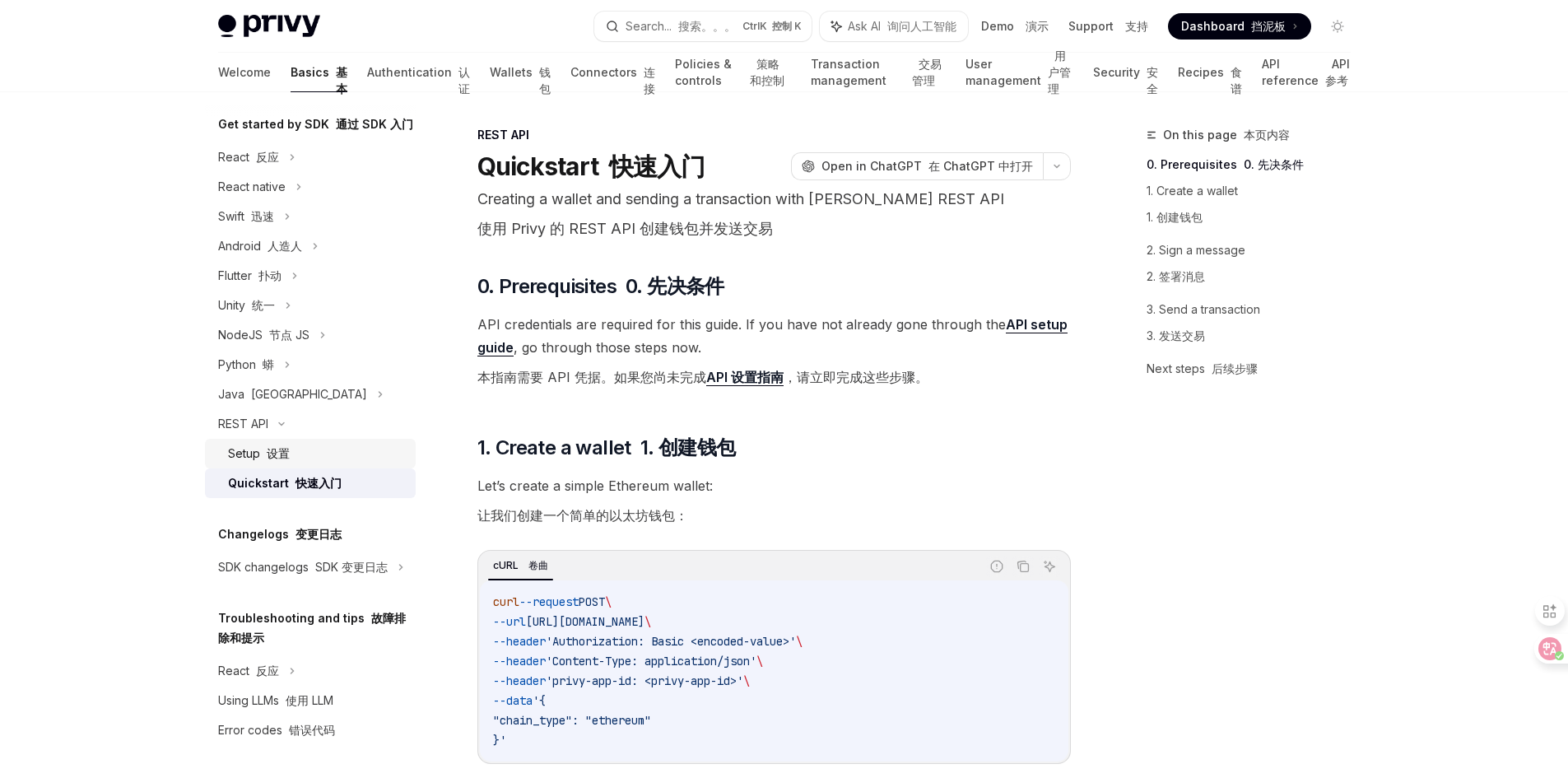
click at [288, 460] on font "设置" at bounding box center [278, 453] width 23 height 14
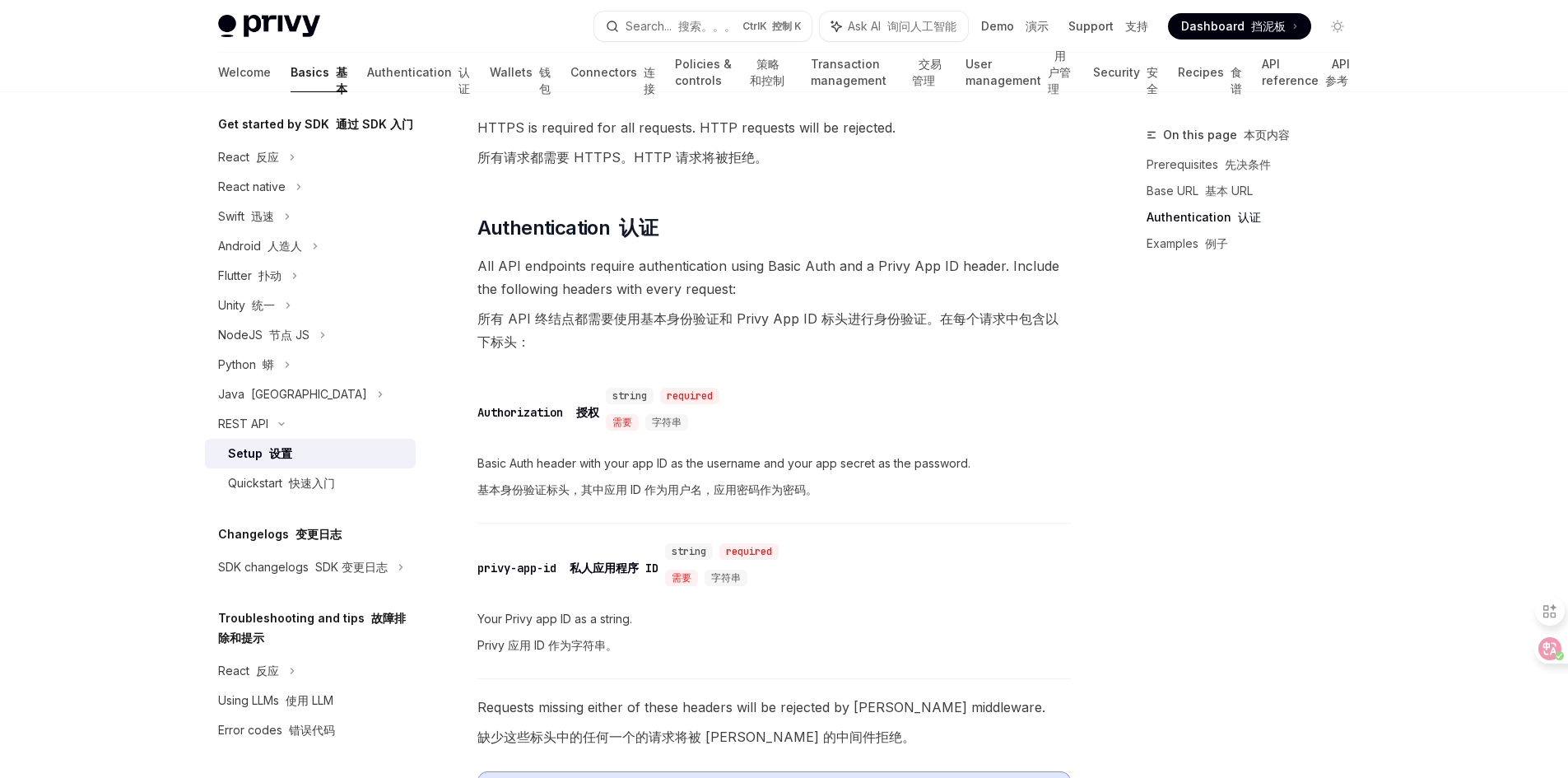
scroll to position [494, 0]
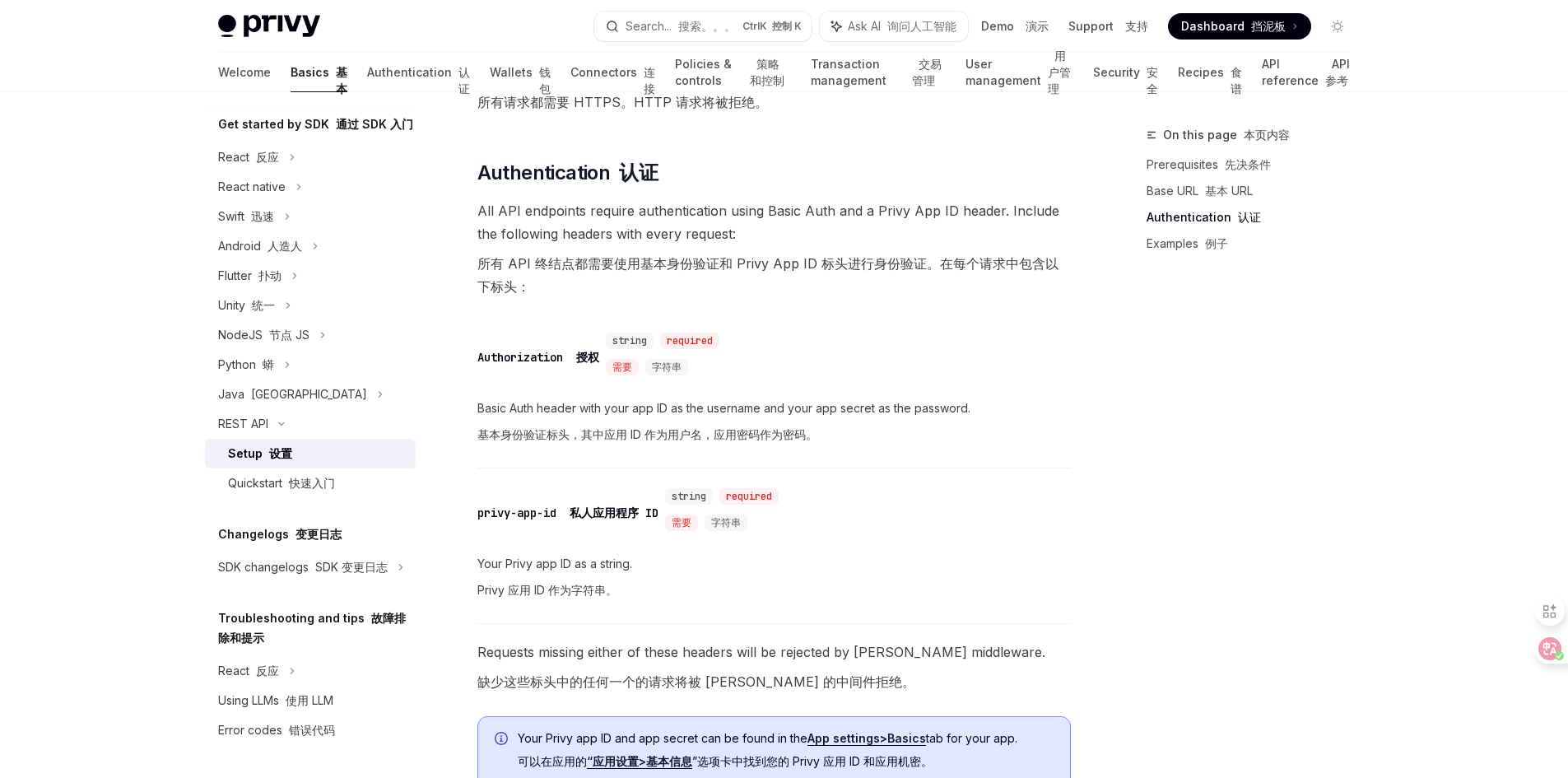
click at [1217, 501] on div "On this page 本页内容 Prerequisites 先决条件 Base URL 基本 URL Authentication 认证 Examples…" at bounding box center [1239, 452] width 250 height 653
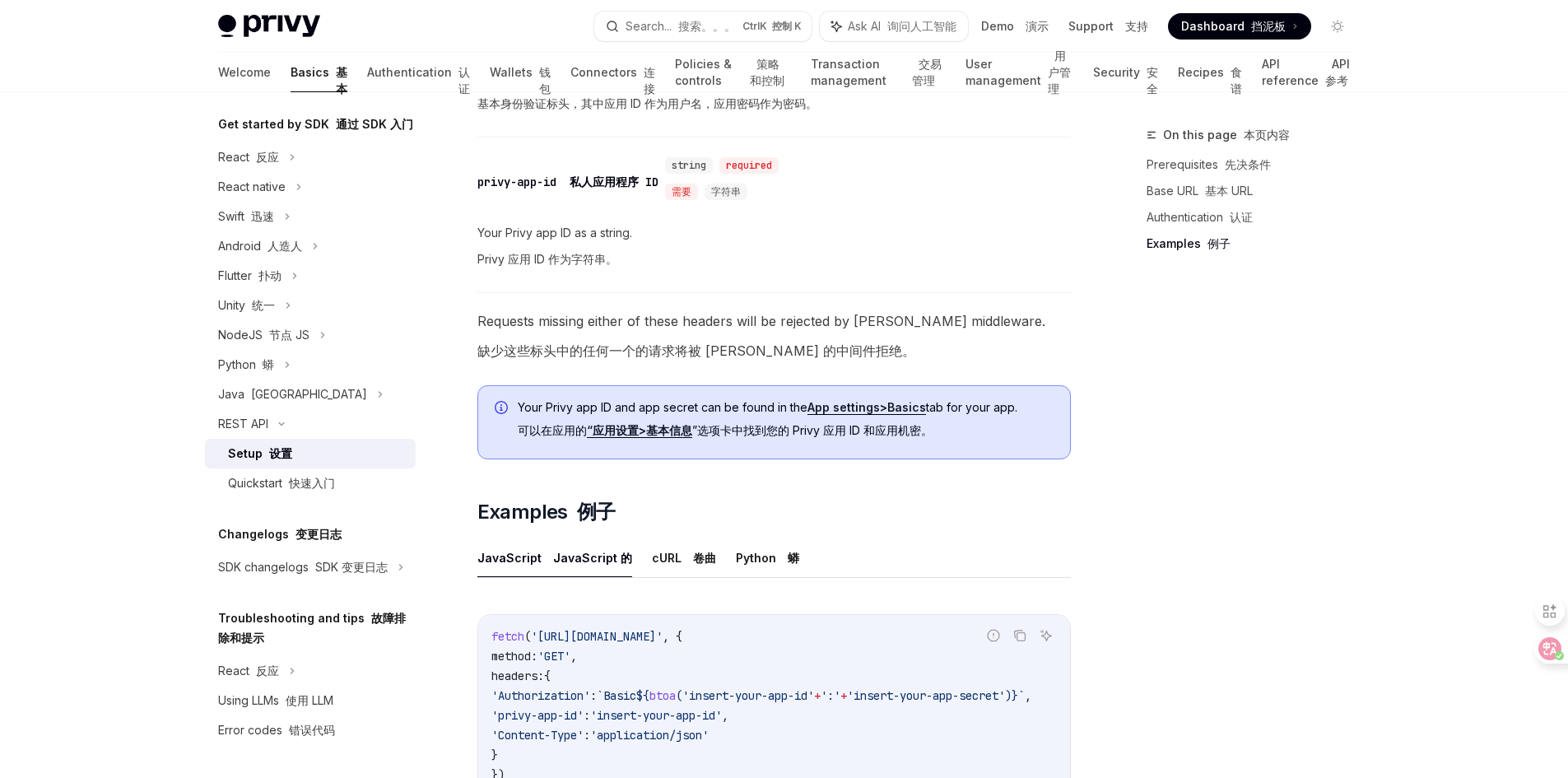
scroll to position [906, 0]
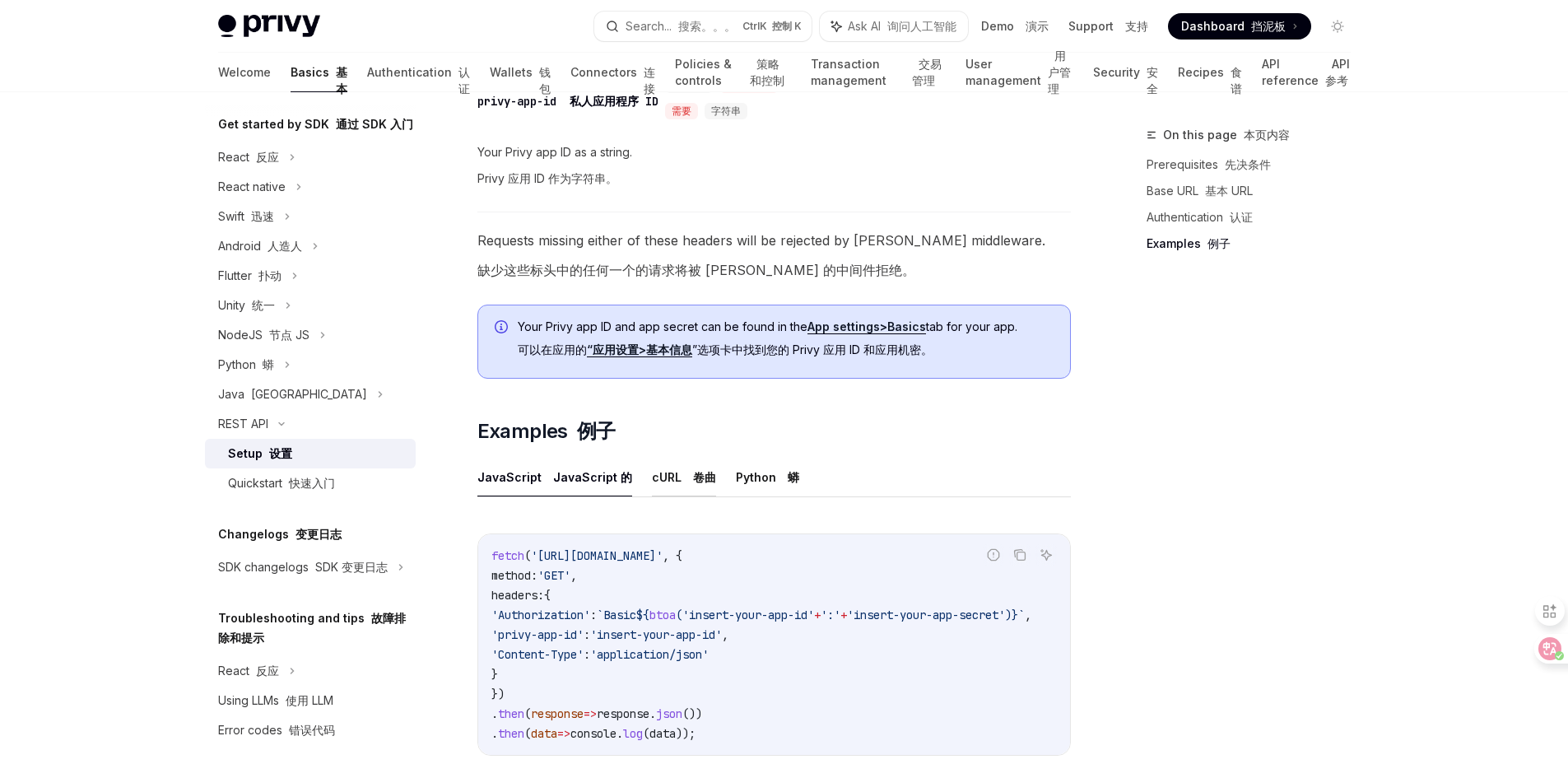
click at [675, 478] on button "cURL 卷曲" at bounding box center [683, 476] width 64 height 38
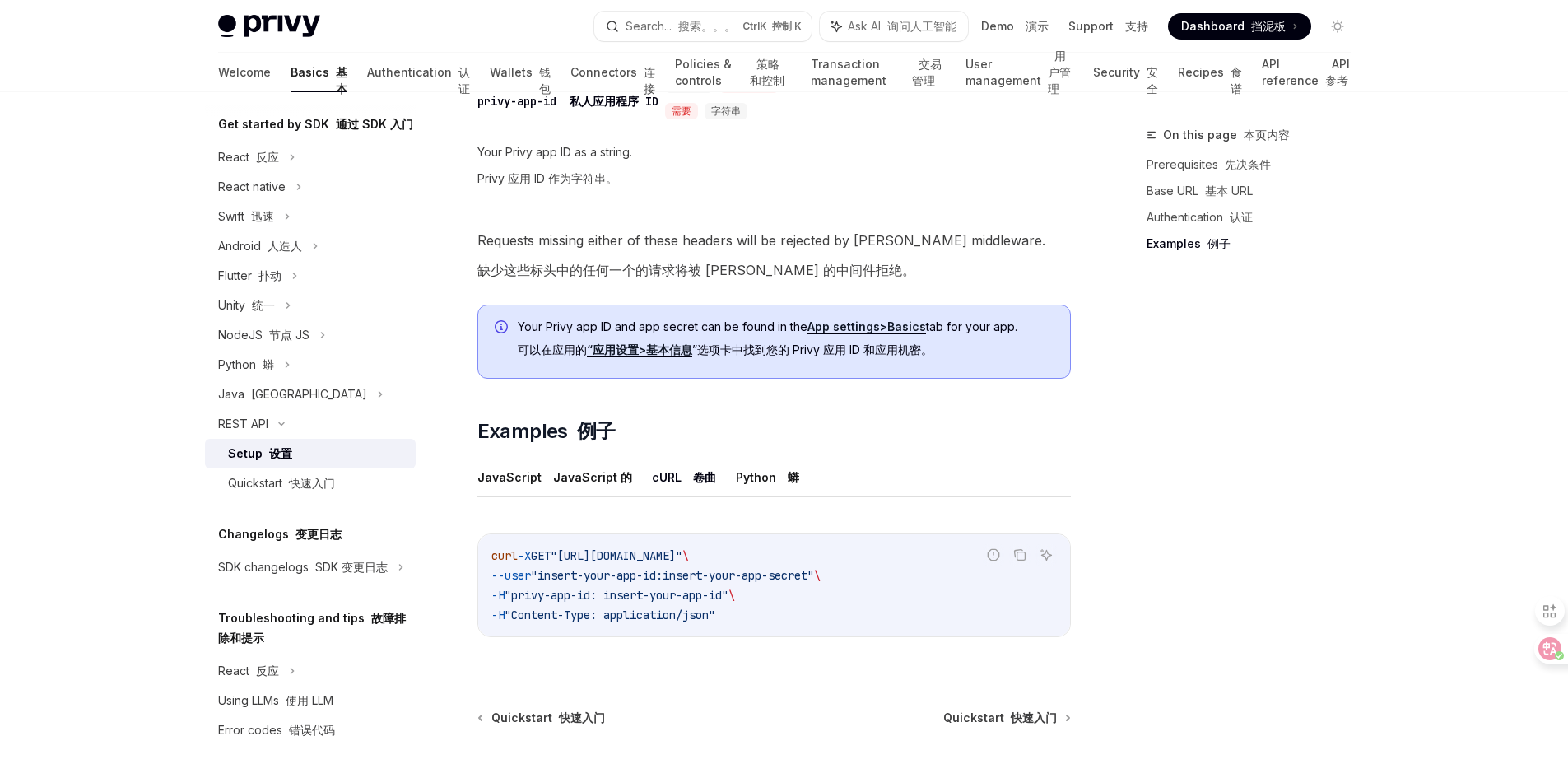
click at [740, 479] on button "Python 蟒" at bounding box center [767, 476] width 63 height 38
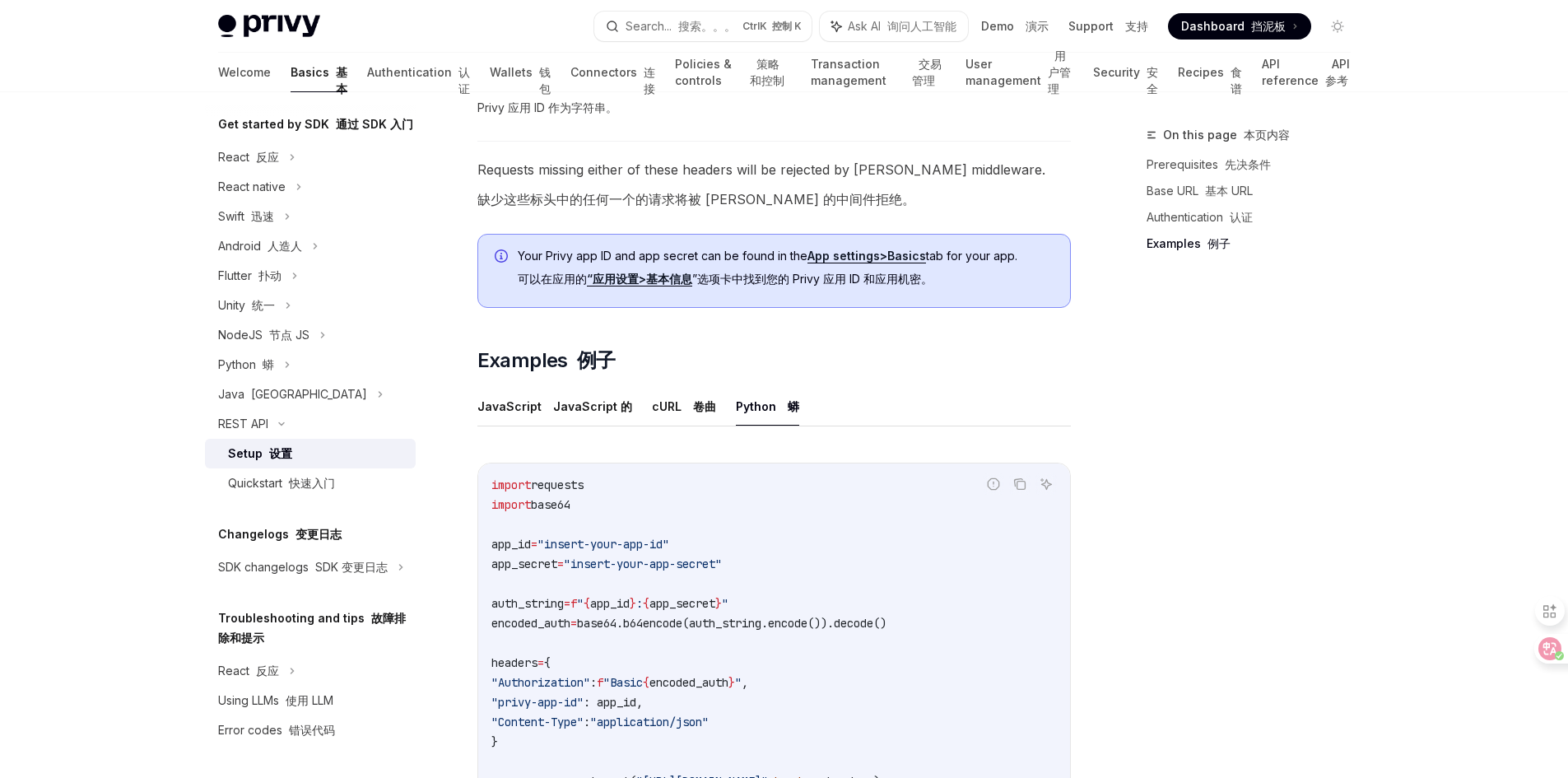
scroll to position [1070, 0]
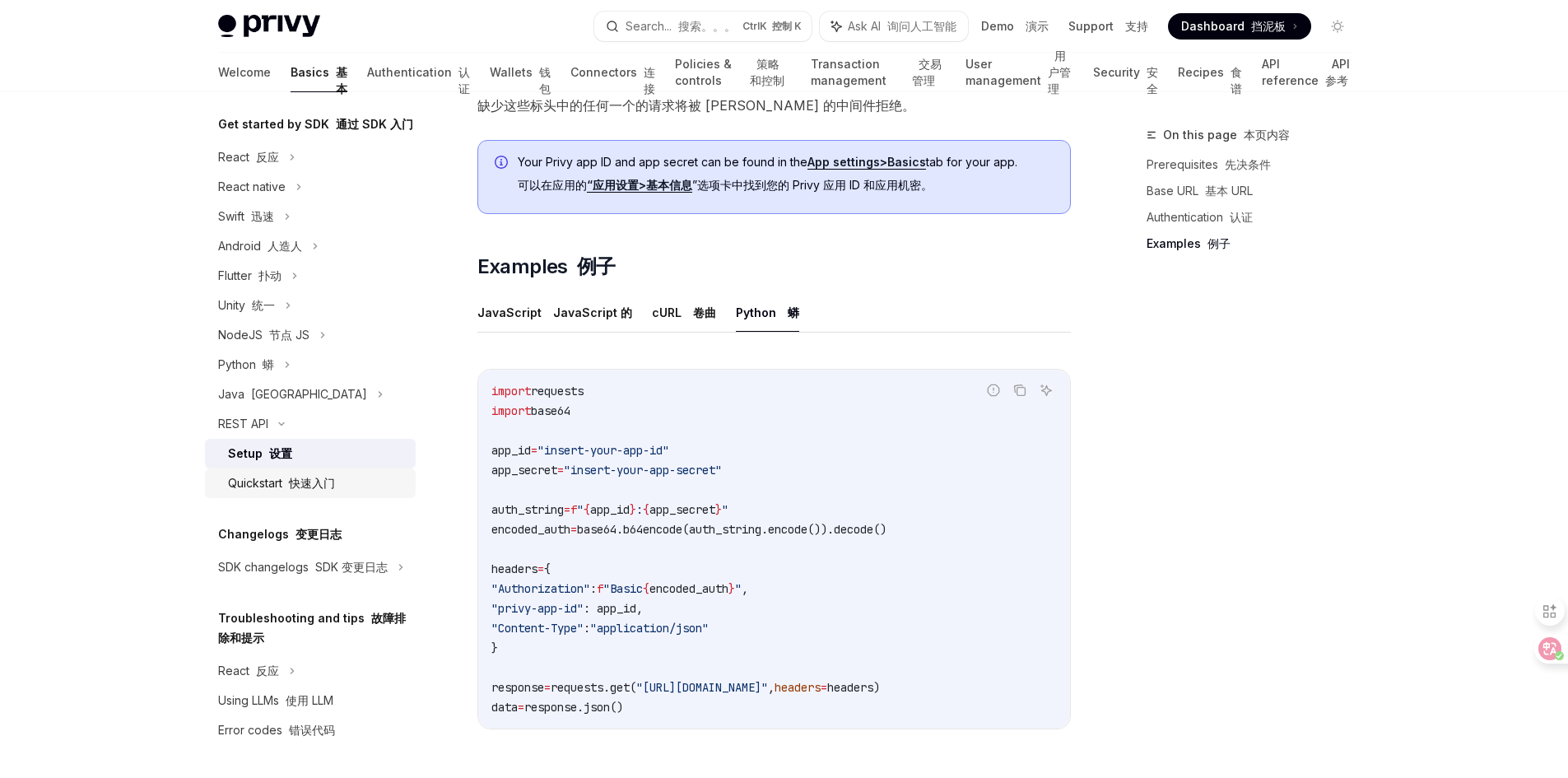
click at [337, 493] on div "Quickstart 快速入门" at bounding box center [317, 483] width 178 height 20
type textarea "*"
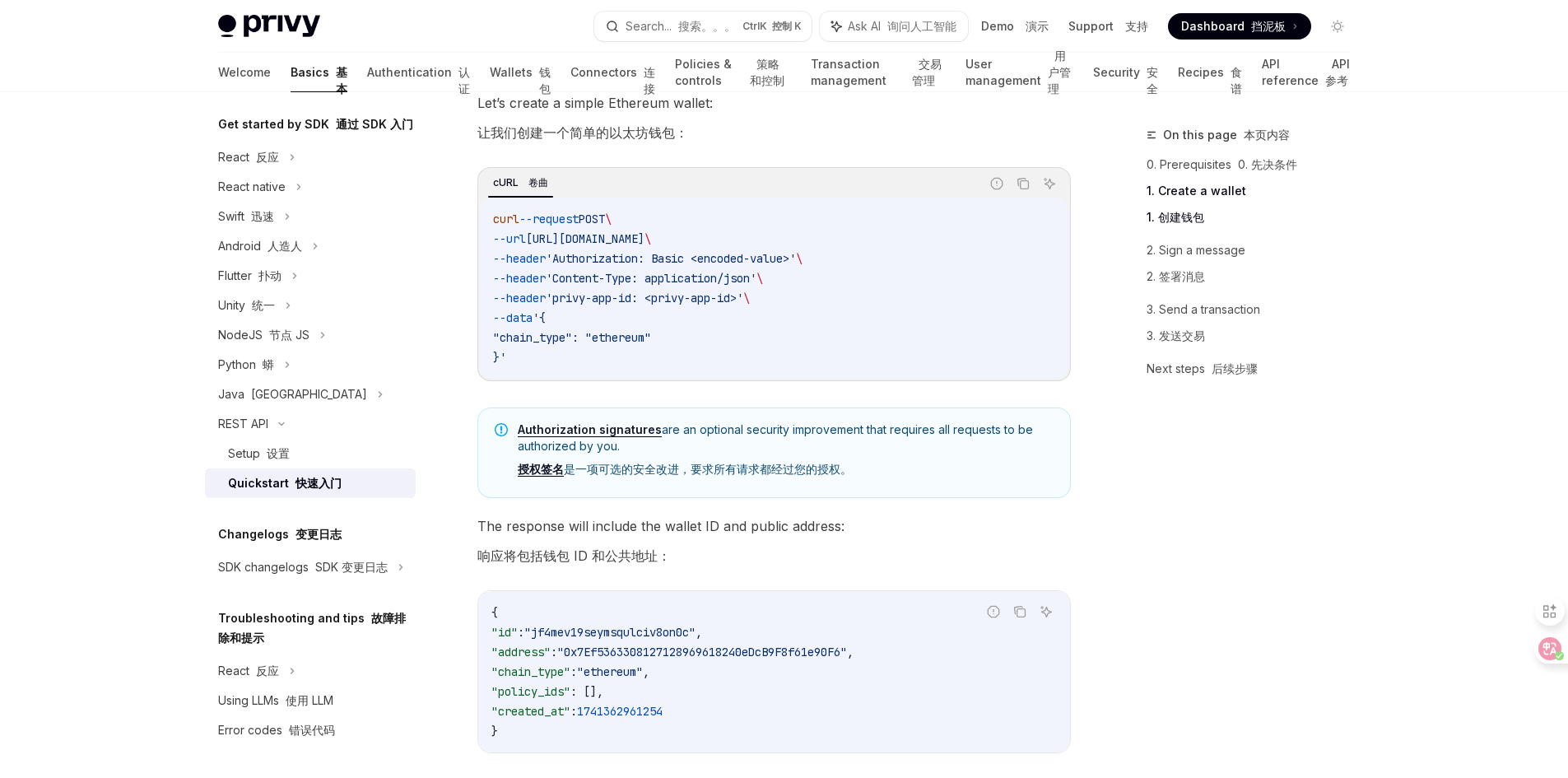
scroll to position [412, 0]
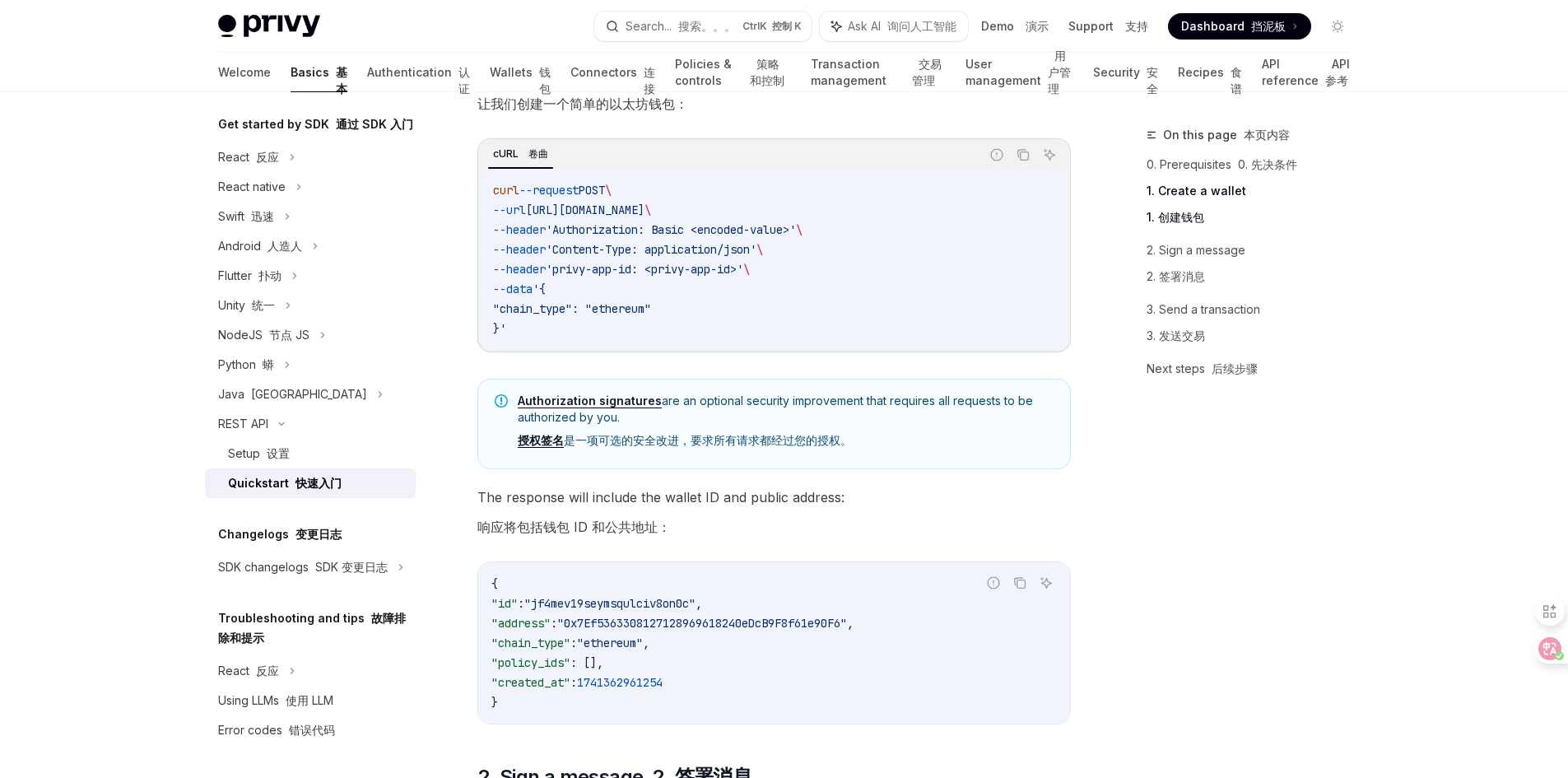
click at [1265, 601] on div "On this page 本页内容 0. Prerequisites 0. 先决条件 1. Create a wallet 1. 创建钱包 2. Sign a…" at bounding box center [1239, 452] width 250 height 653
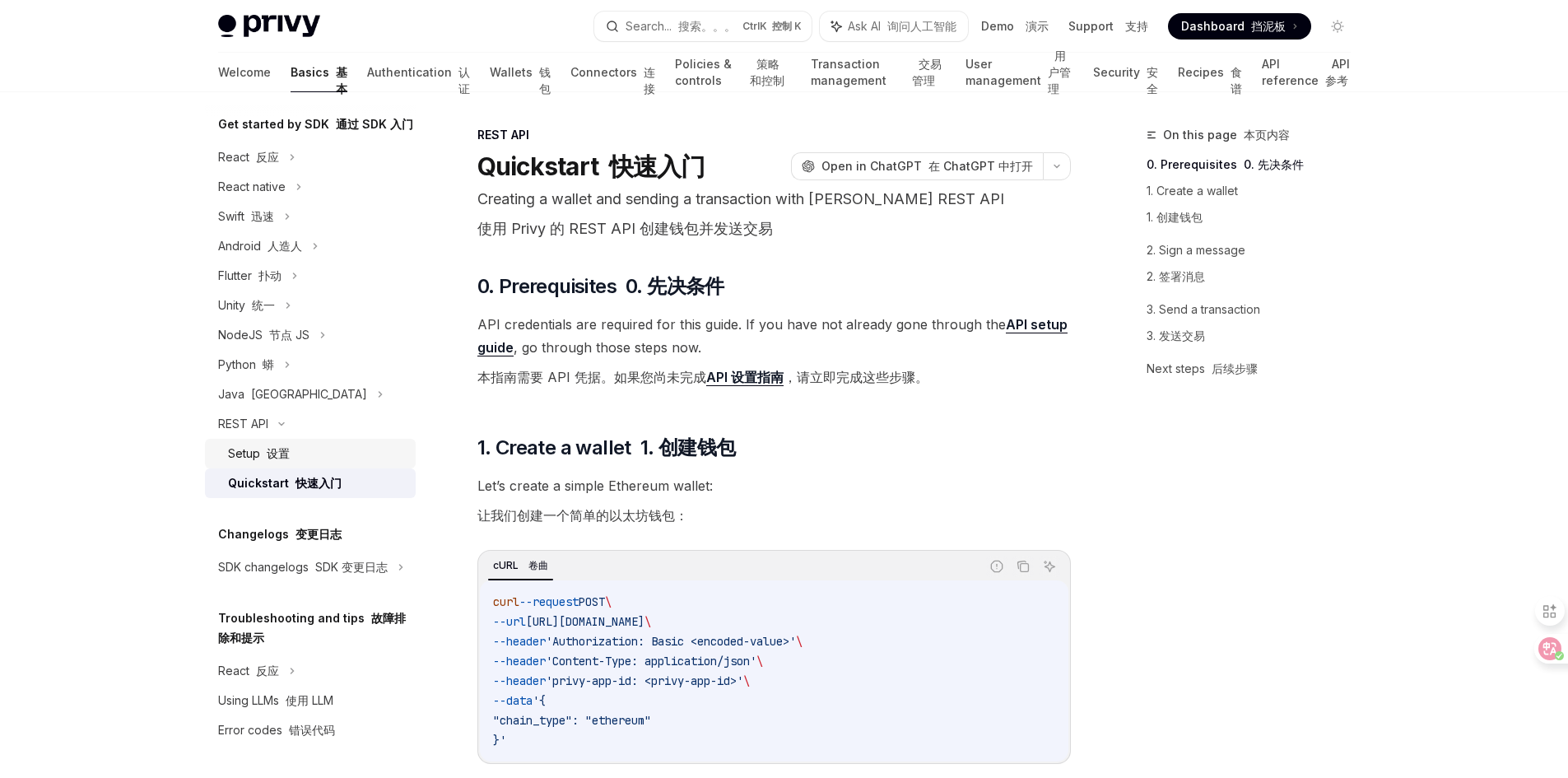
scroll to position [207, 0]
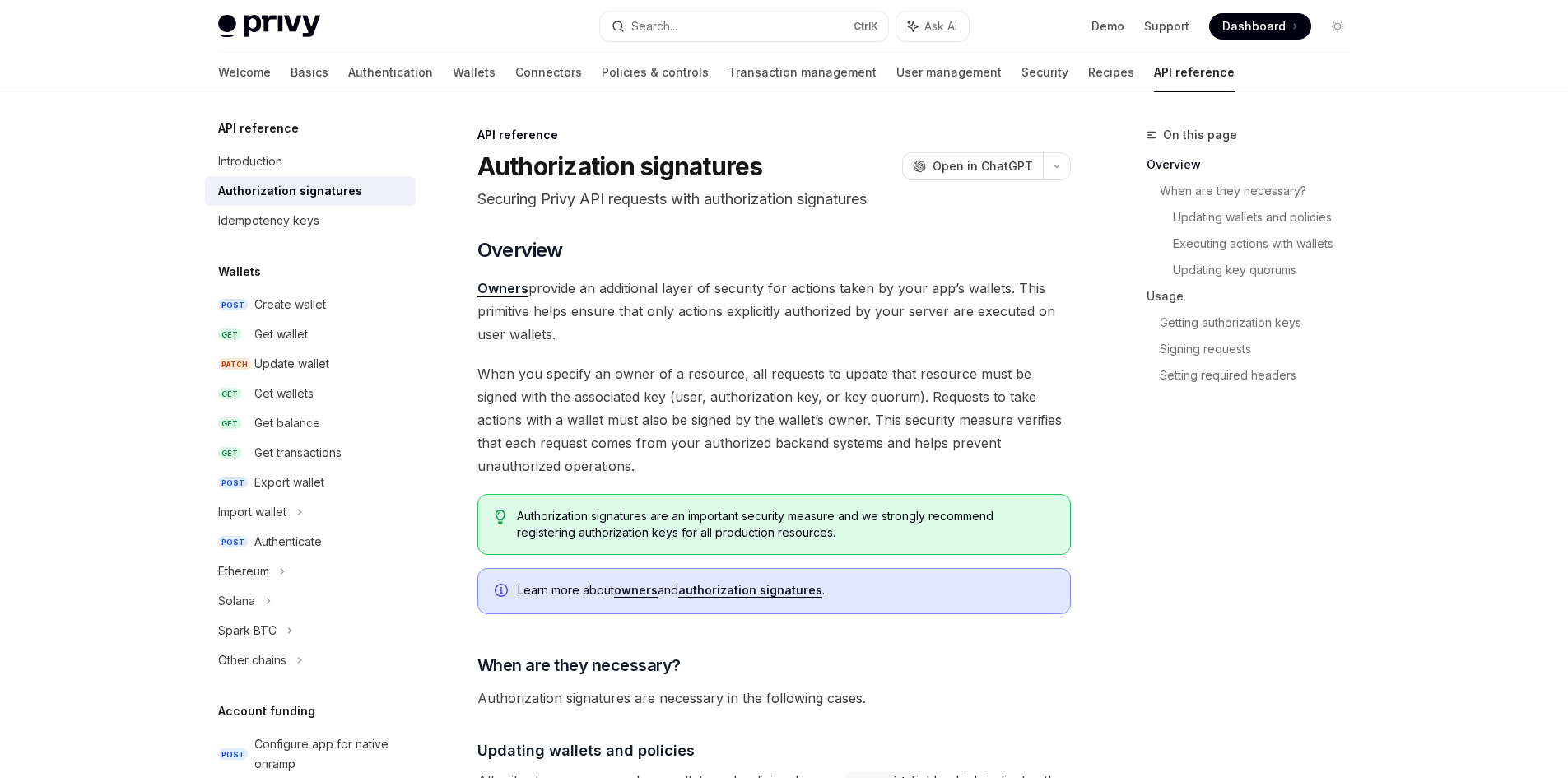
select select
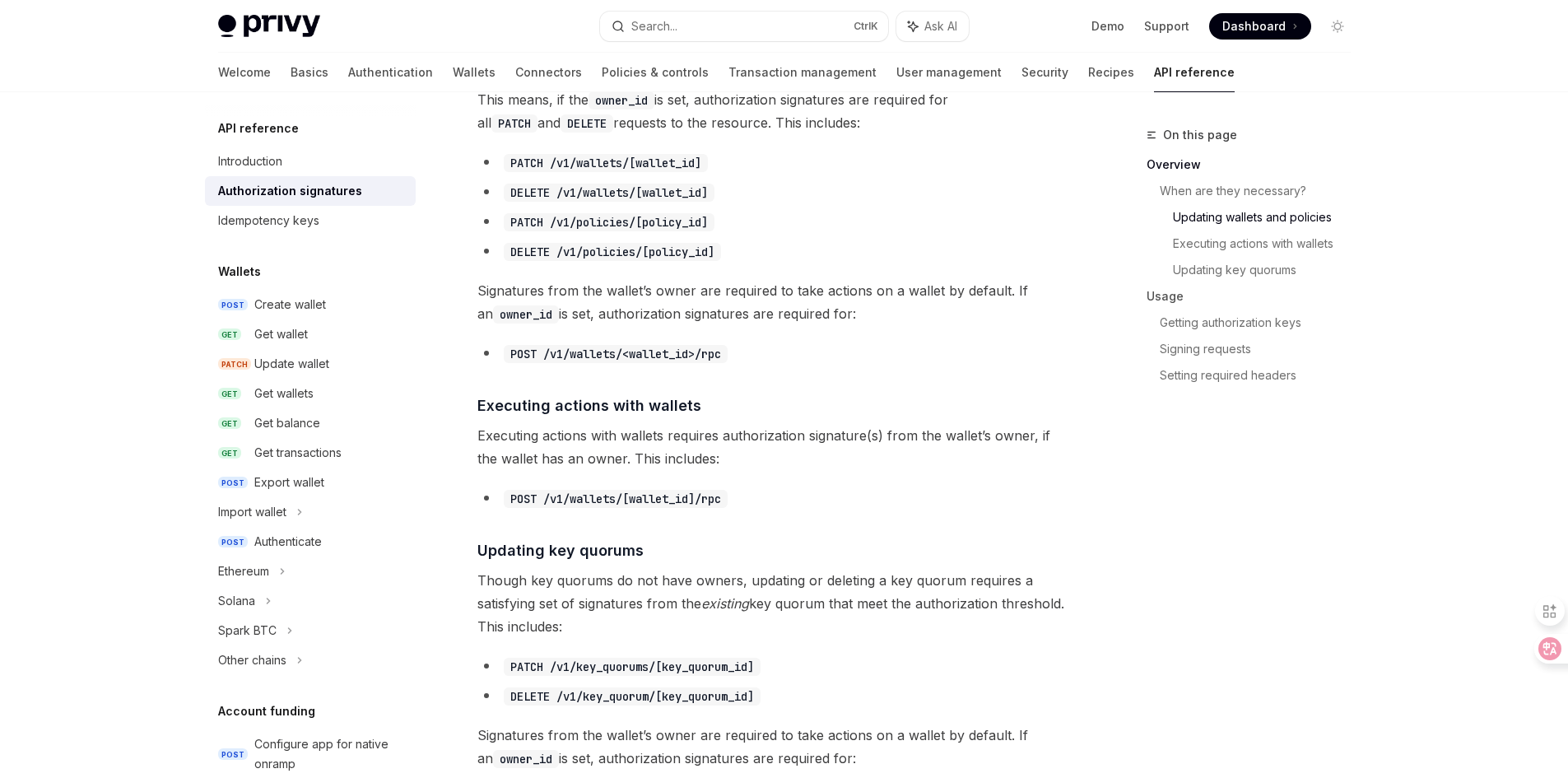
scroll to position [988, 0]
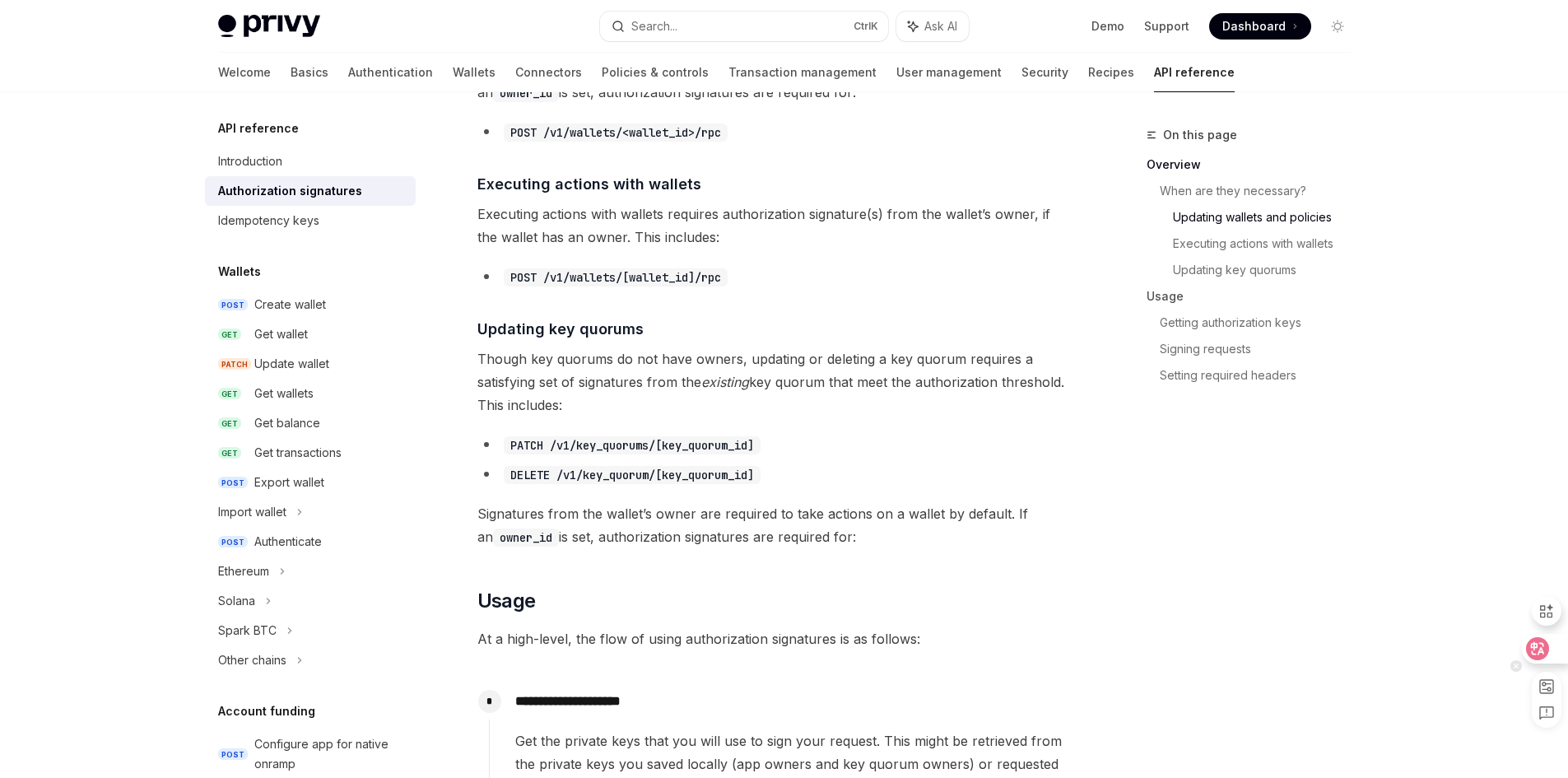
click at [1540, 649] on icon at bounding box center [1538, 648] width 14 height 13
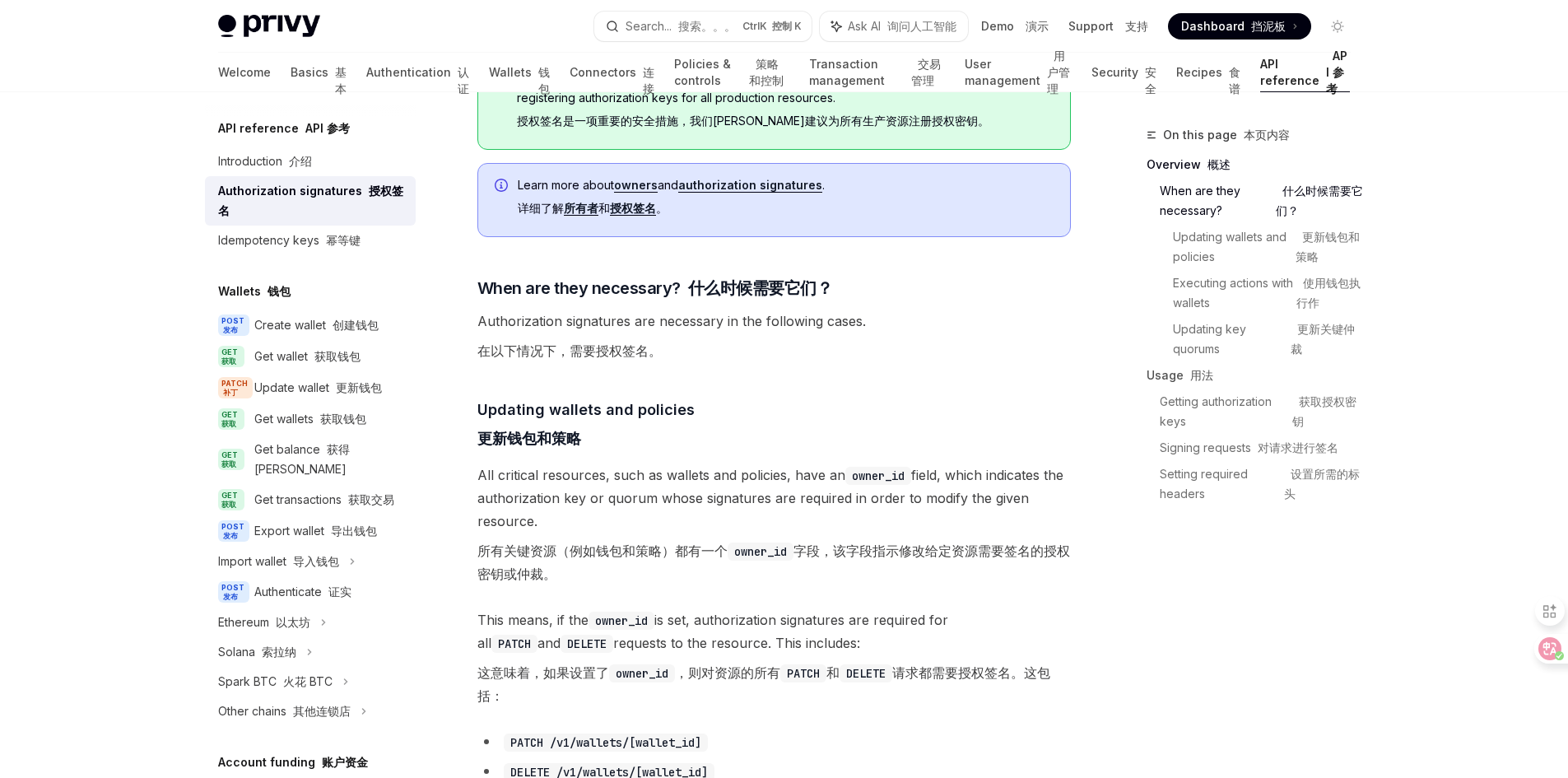
scroll to position [659, 0]
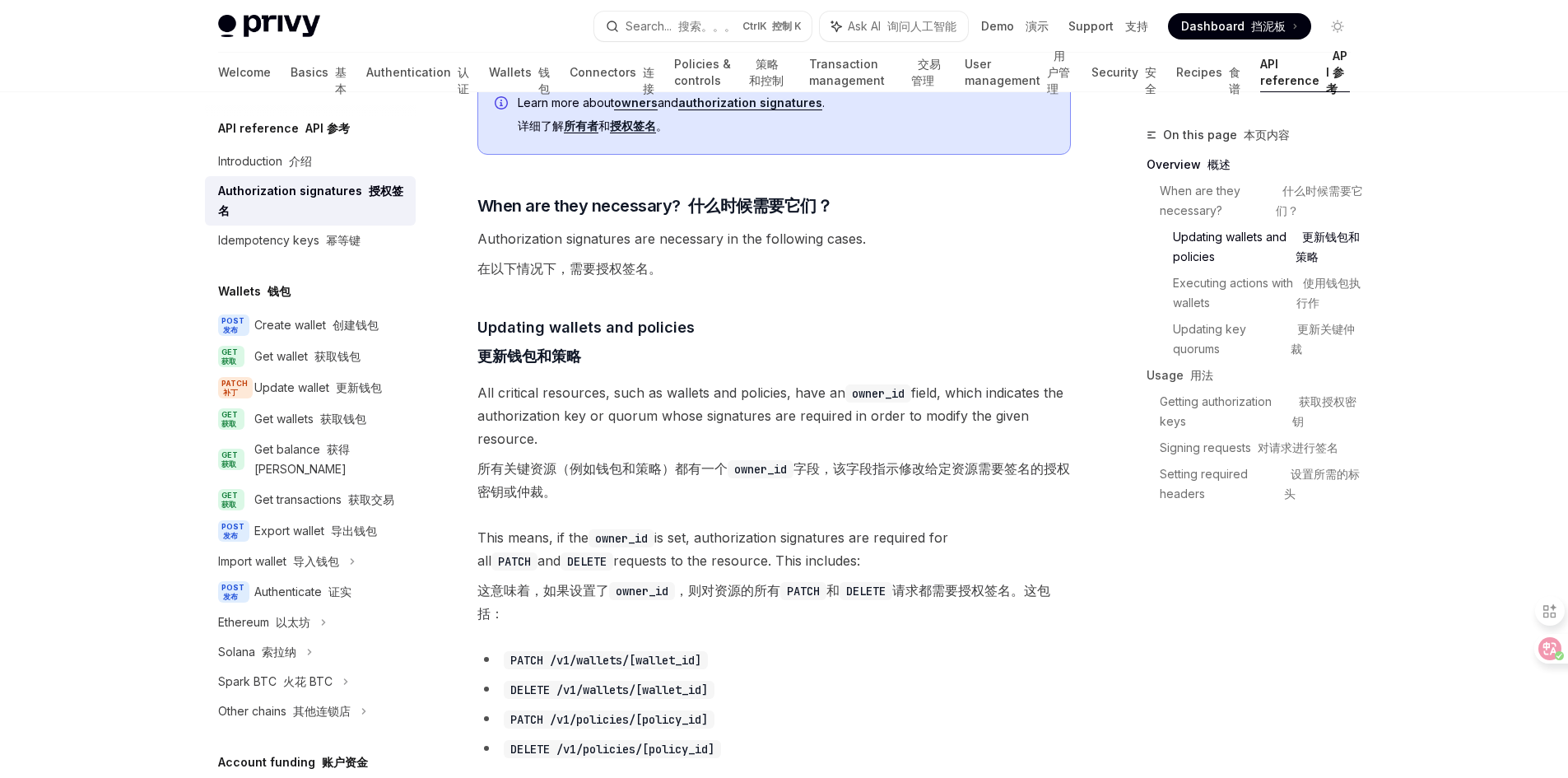
click at [1167, 605] on div "On this page 本页内容 Overview 概述 When are they necessary? 什么时候需要它们？ Updating walle…" at bounding box center [1239, 452] width 250 height 653
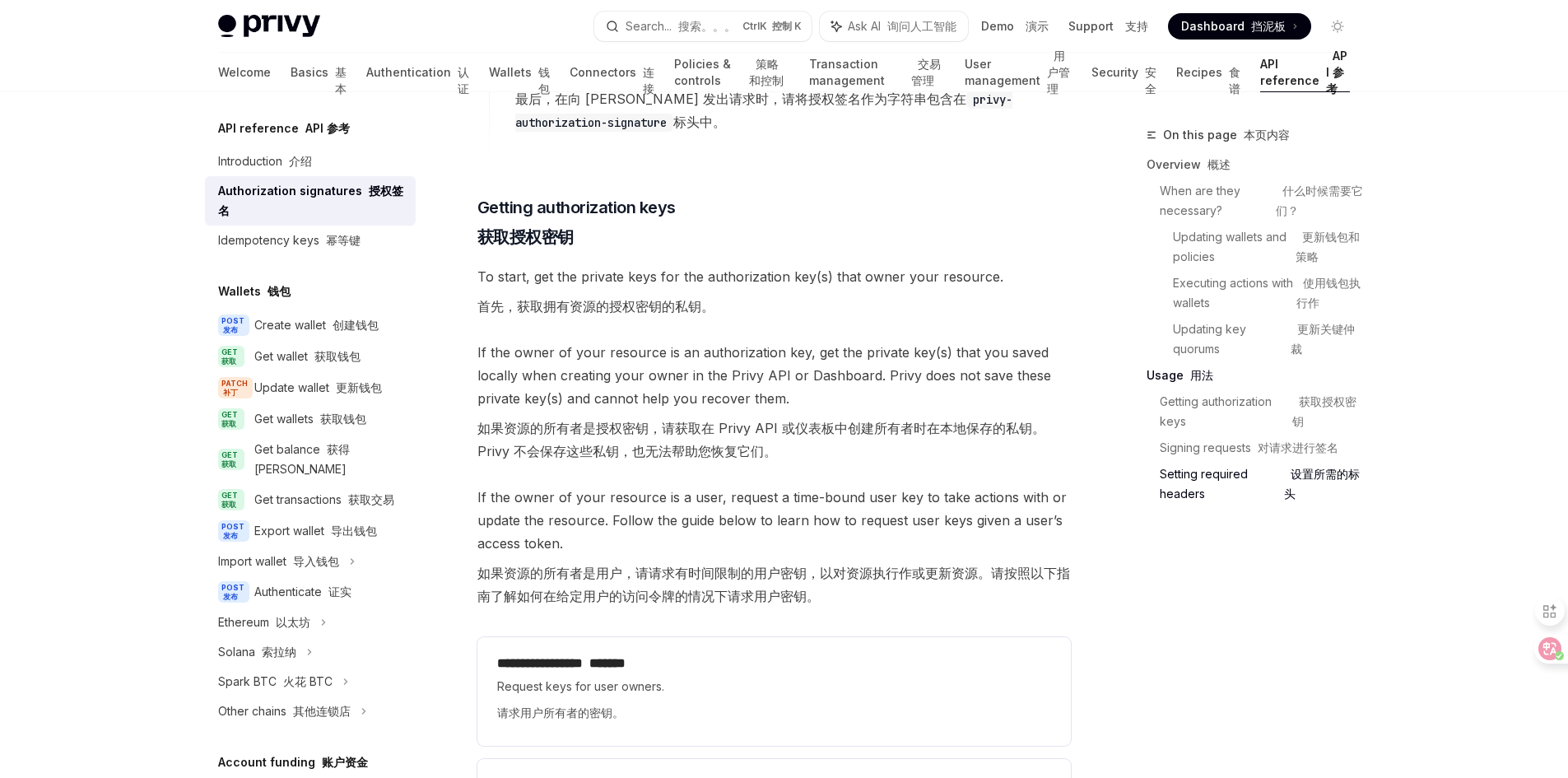
scroll to position [2883, 0]
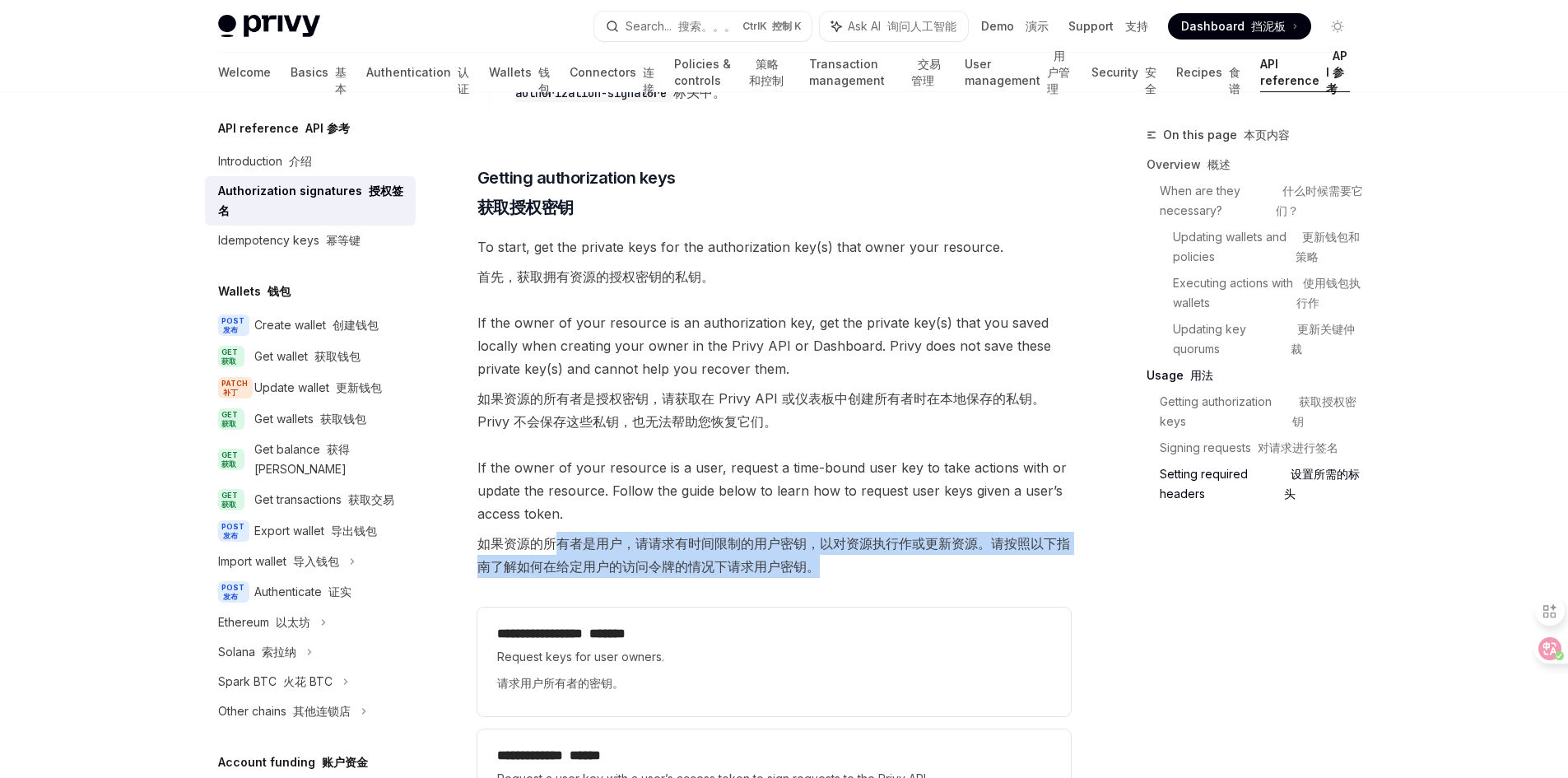
drag, startPoint x: 551, startPoint y: 548, endPoint x: 817, endPoint y: 558, distance: 266.2
click at [817, 558] on font "如果资源的所有者是用户，请请求有时间限制的用户密钥，以对资源执行作或更新资源。请按照以下指南了解如何在给定用户的访问令牌的情况下请求用户密钥。" at bounding box center [774, 555] width 593 height 39
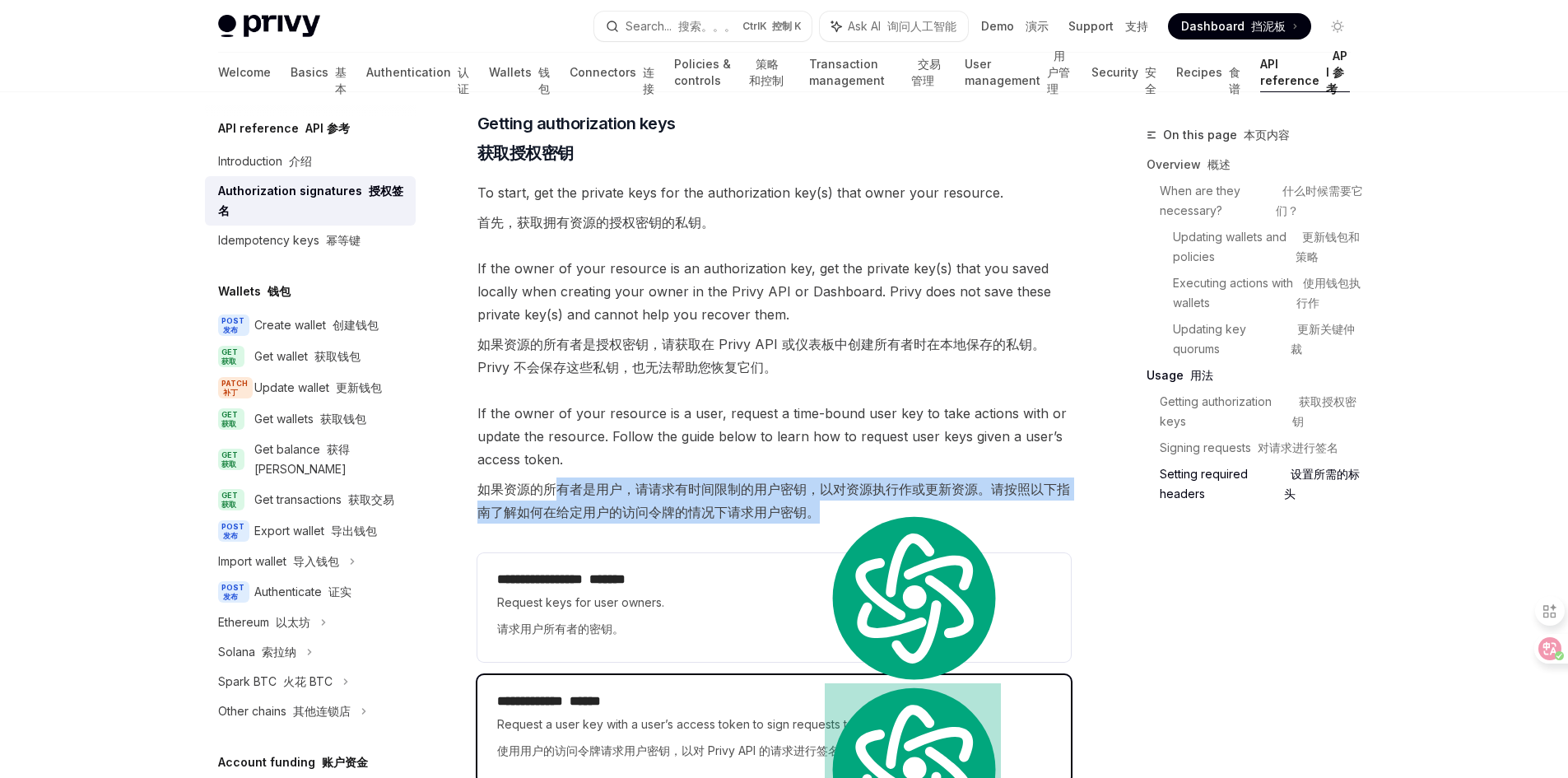
scroll to position [2965, 0]
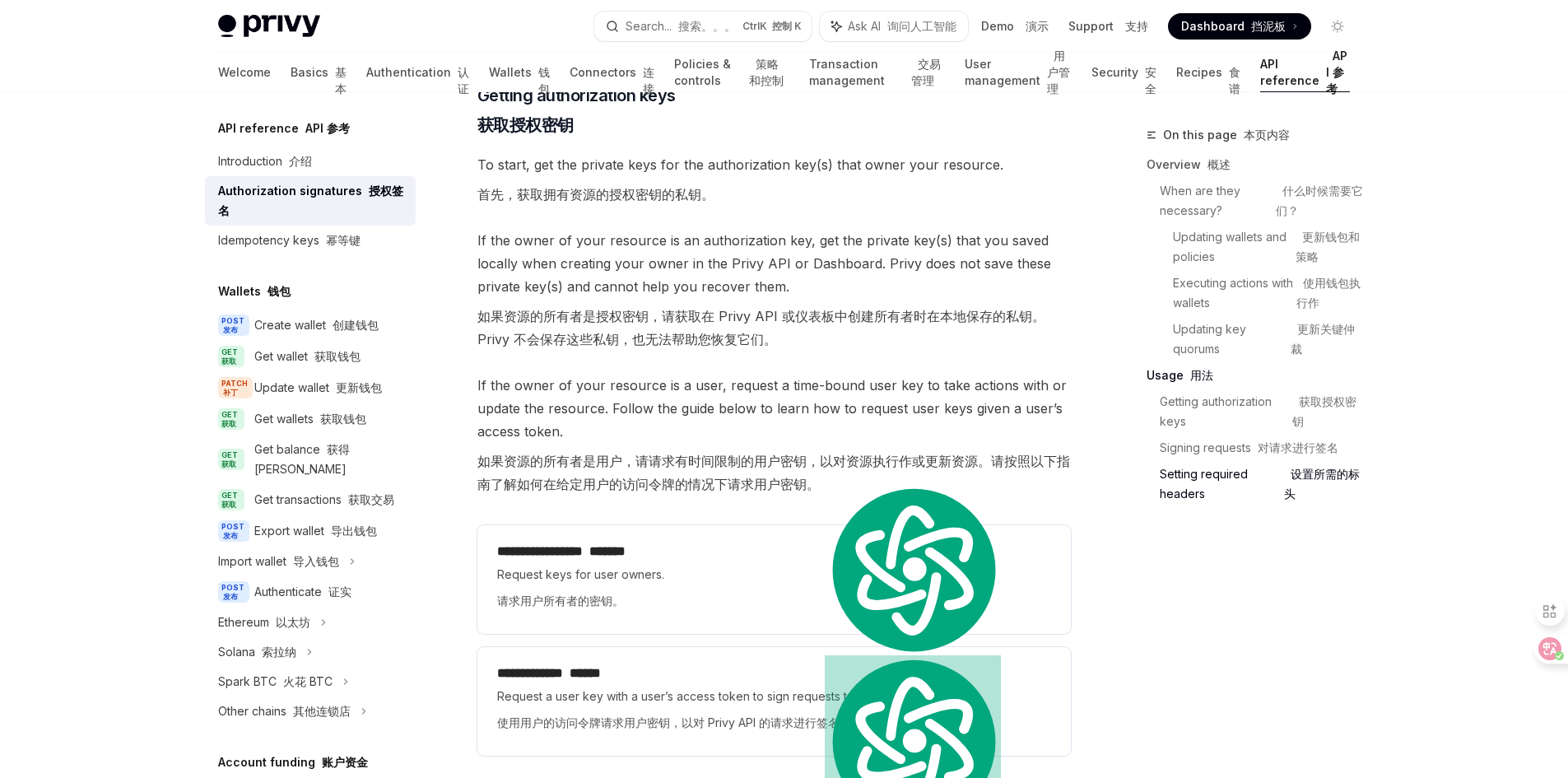
click at [1135, 623] on div "On this page 本页内容 Overview 概述 When are they necessary? 什么时候需要它们？ Updating walle…" at bounding box center [1239, 452] width 250 height 653
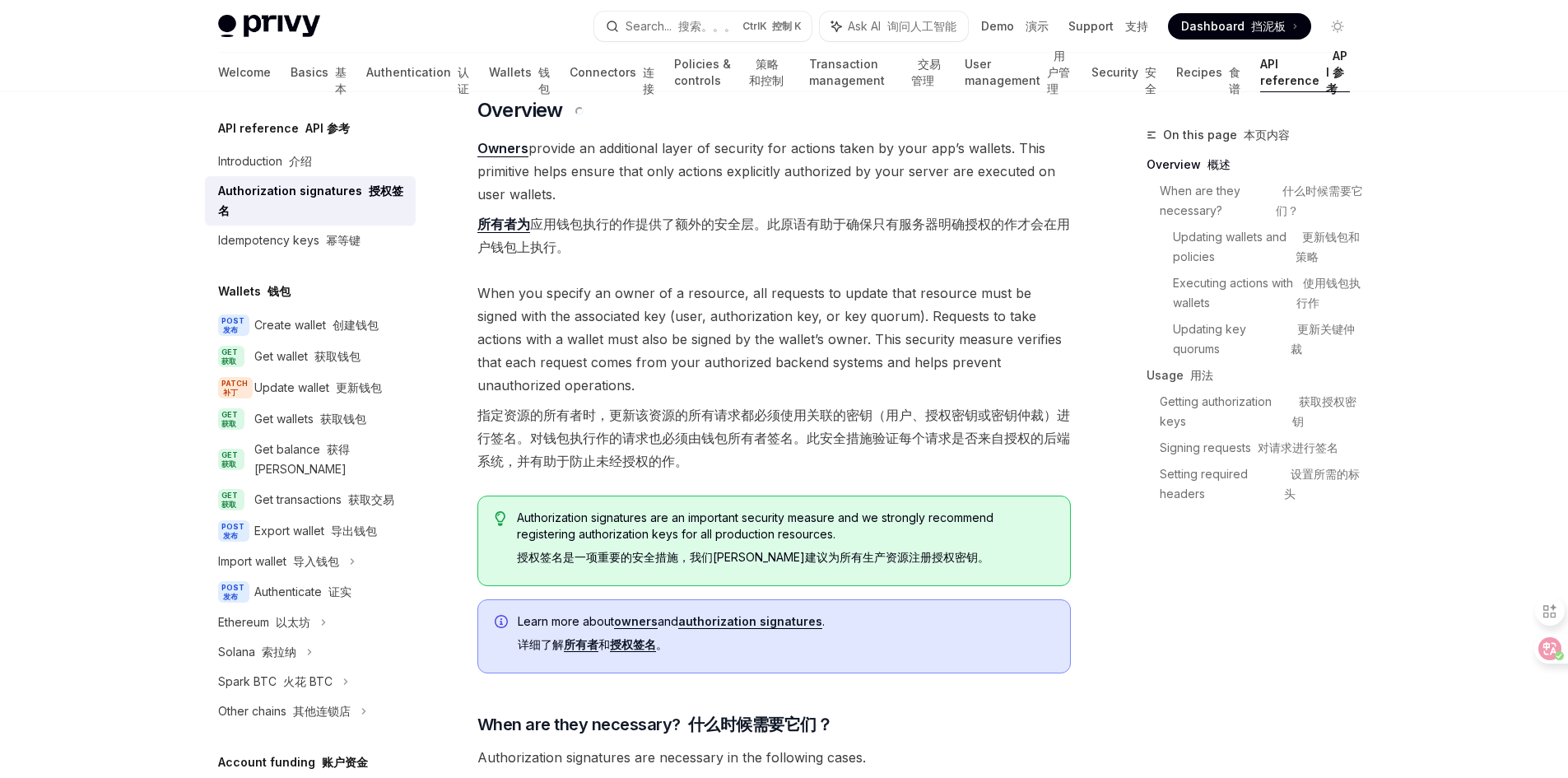
scroll to position [0, 0]
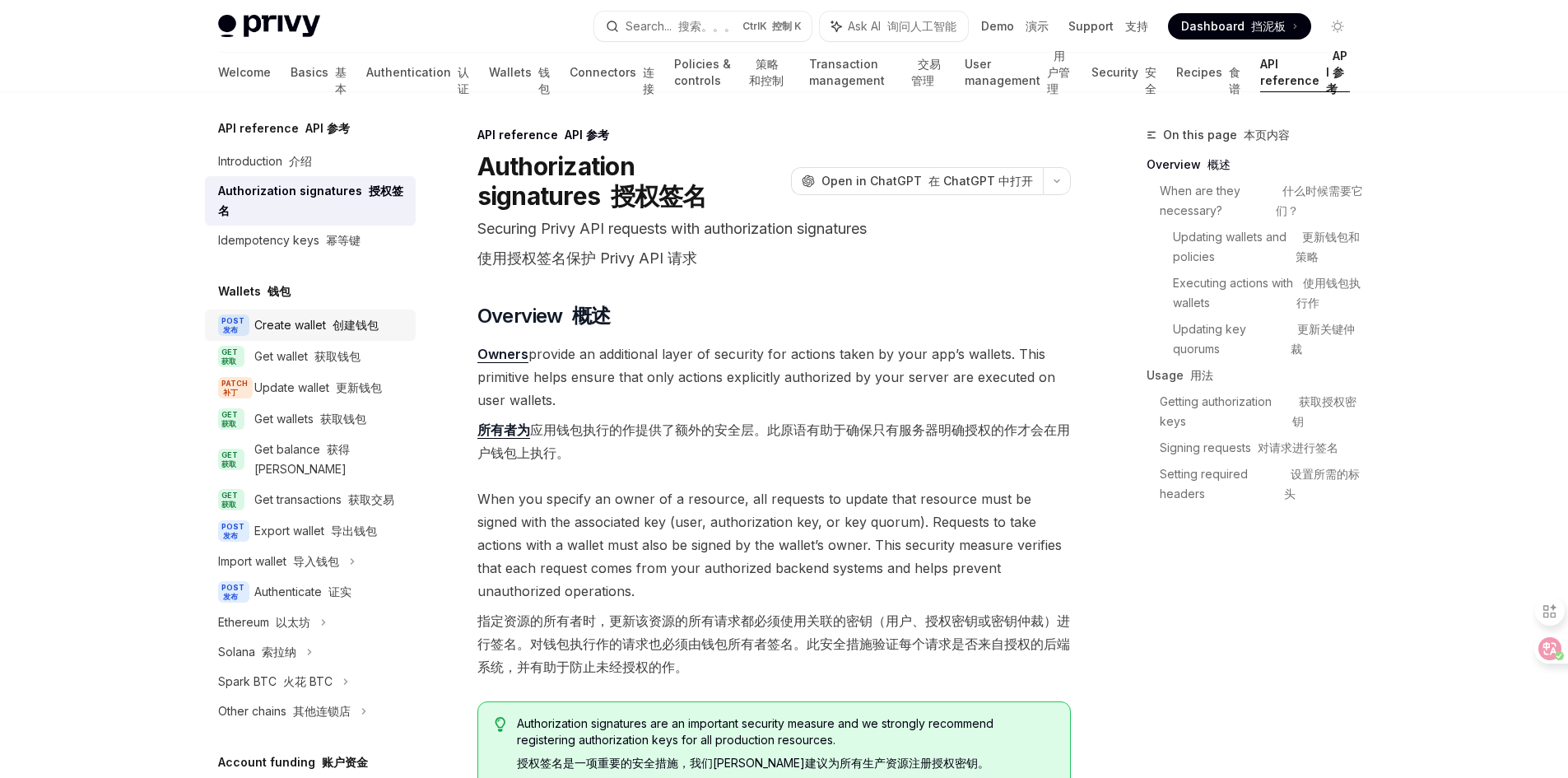
click at [328, 320] on font at bounding box center [330, 325] width 7 height 14
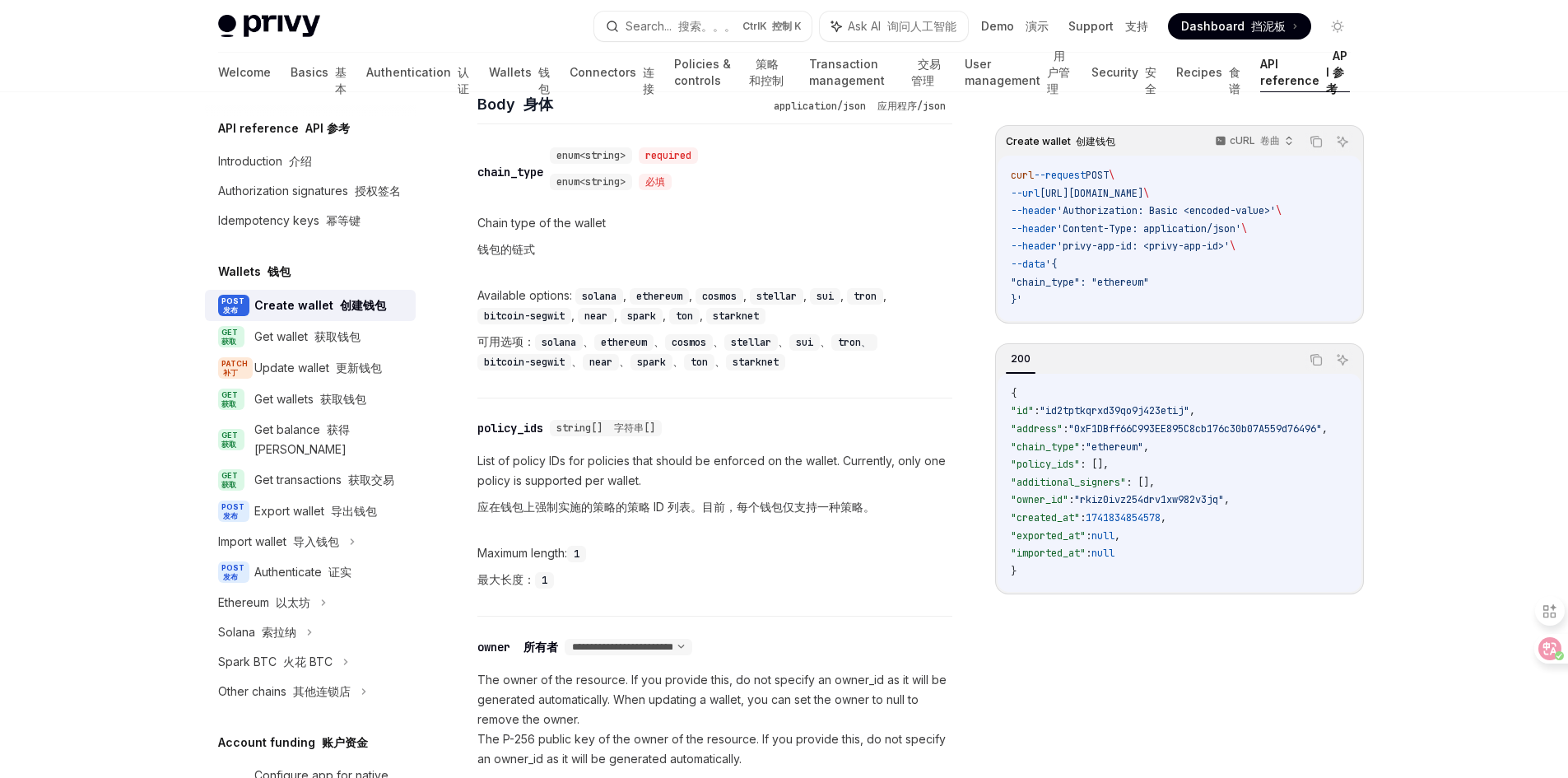
scroll to position [906, 0]
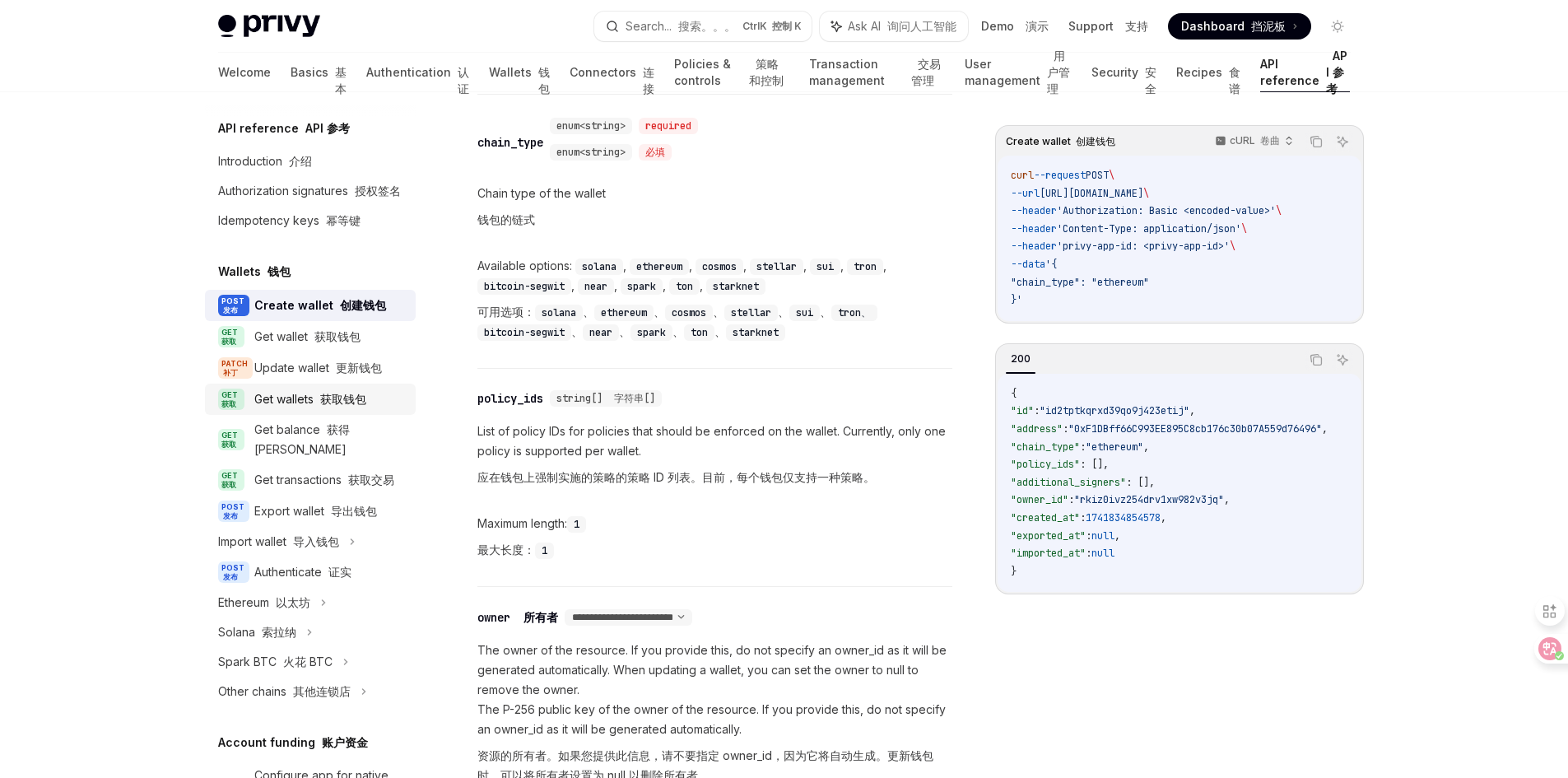
click at [360, 406] on font "获取钱包" at bounding box center [343, 399] width 46 height 14
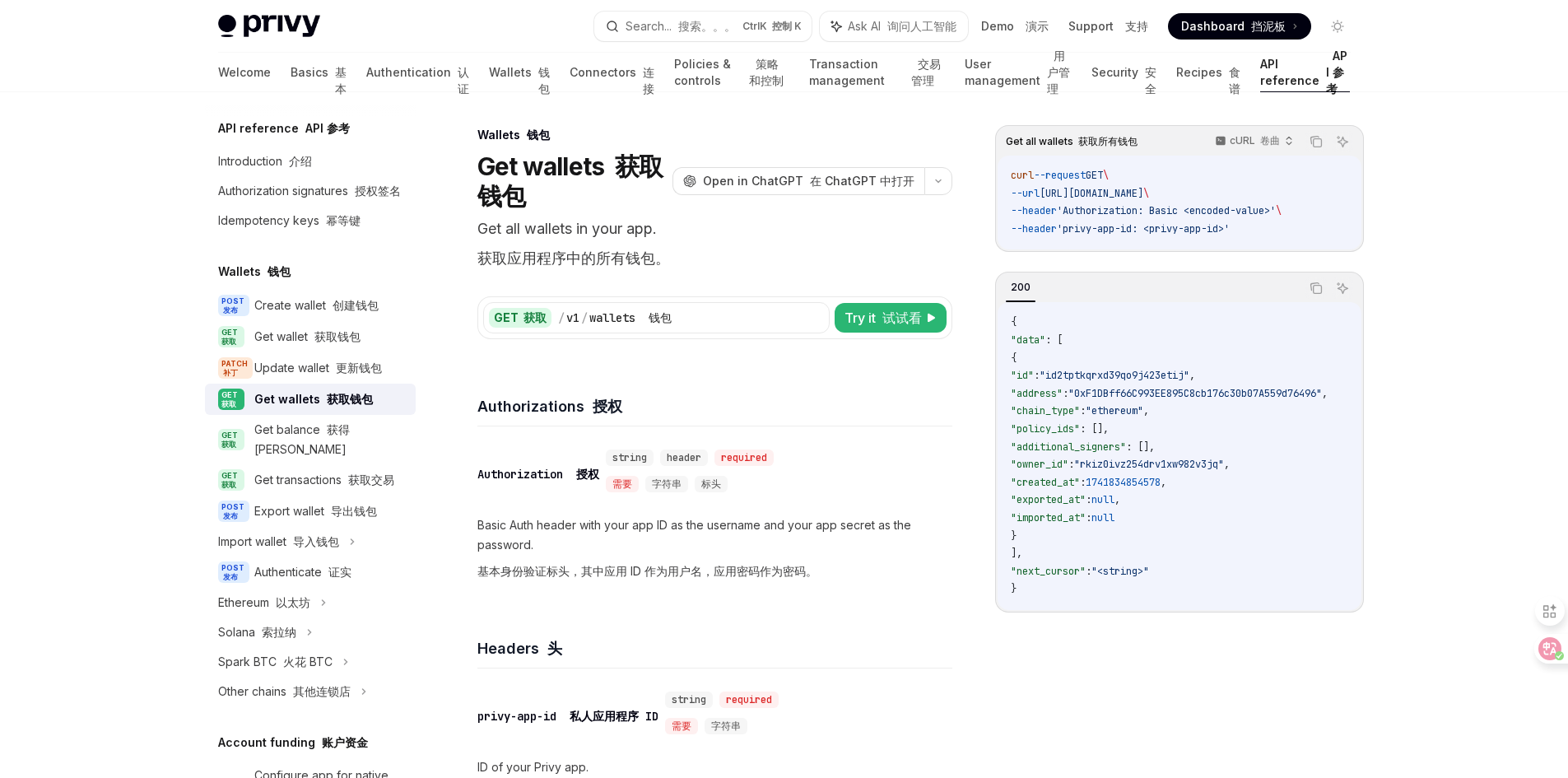
drag, startPoint x: 86, startPoint y: 424, endPoint x: 96, endPoint y: 429, distance: 11.2
click at [290, 454] on div "Get balance 获得平衡" at bounding box center [330, 440] width 152 height 39
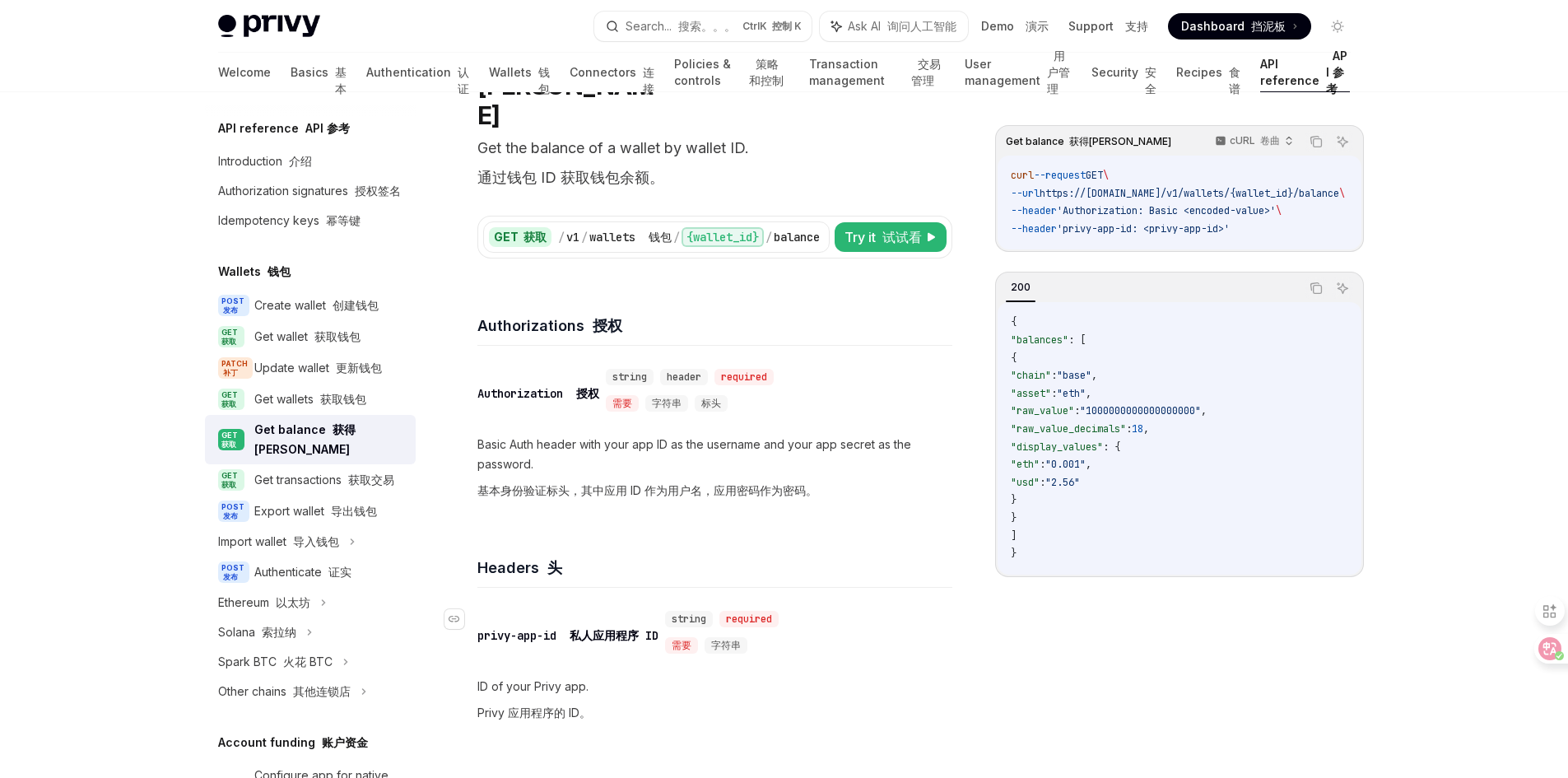
scroll to position [164, 0]
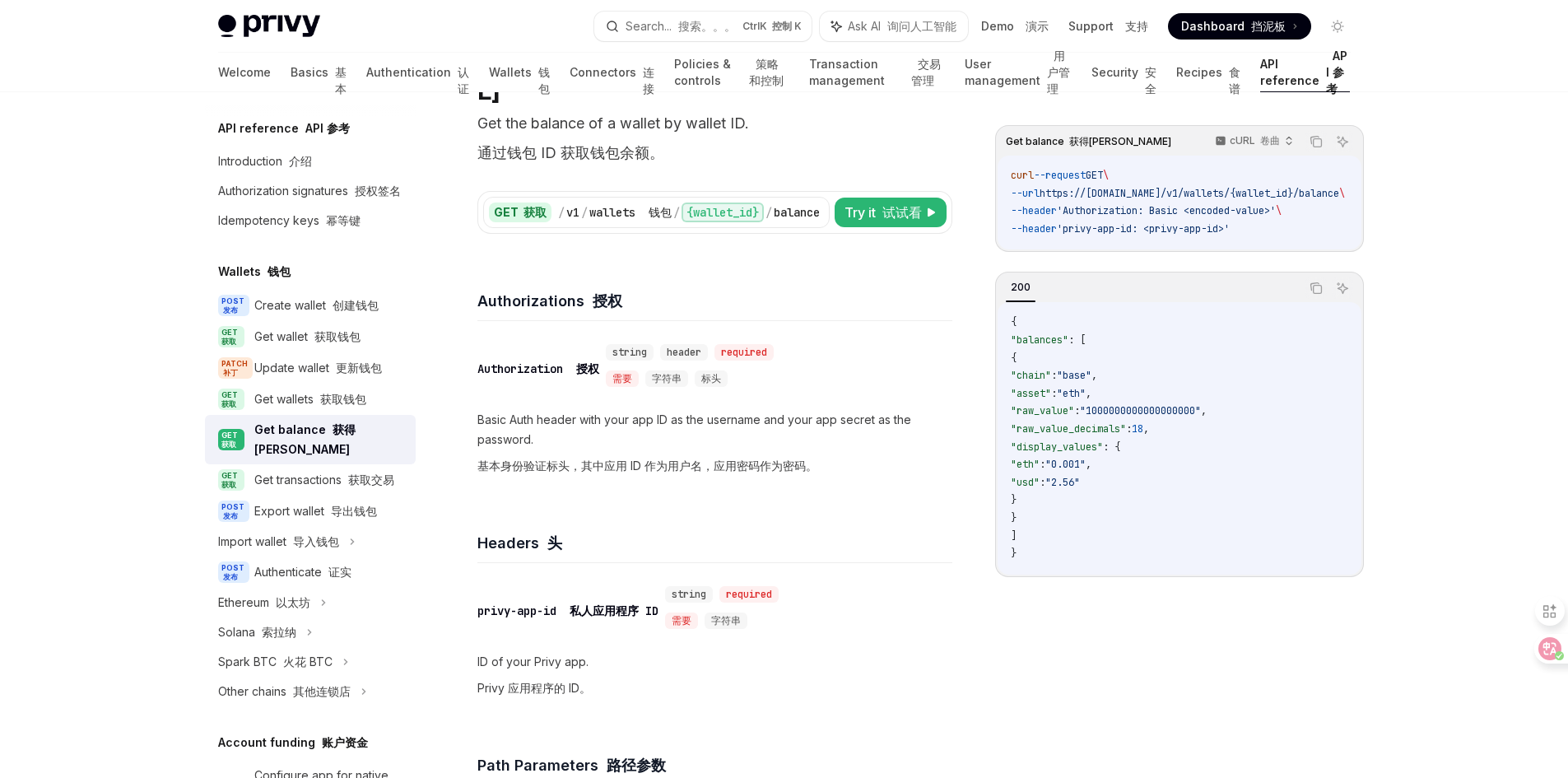
click at [870, 203] on span "Try it 试试看" at bounding box center [883, 212] width 78 height 20
type textarea "*"
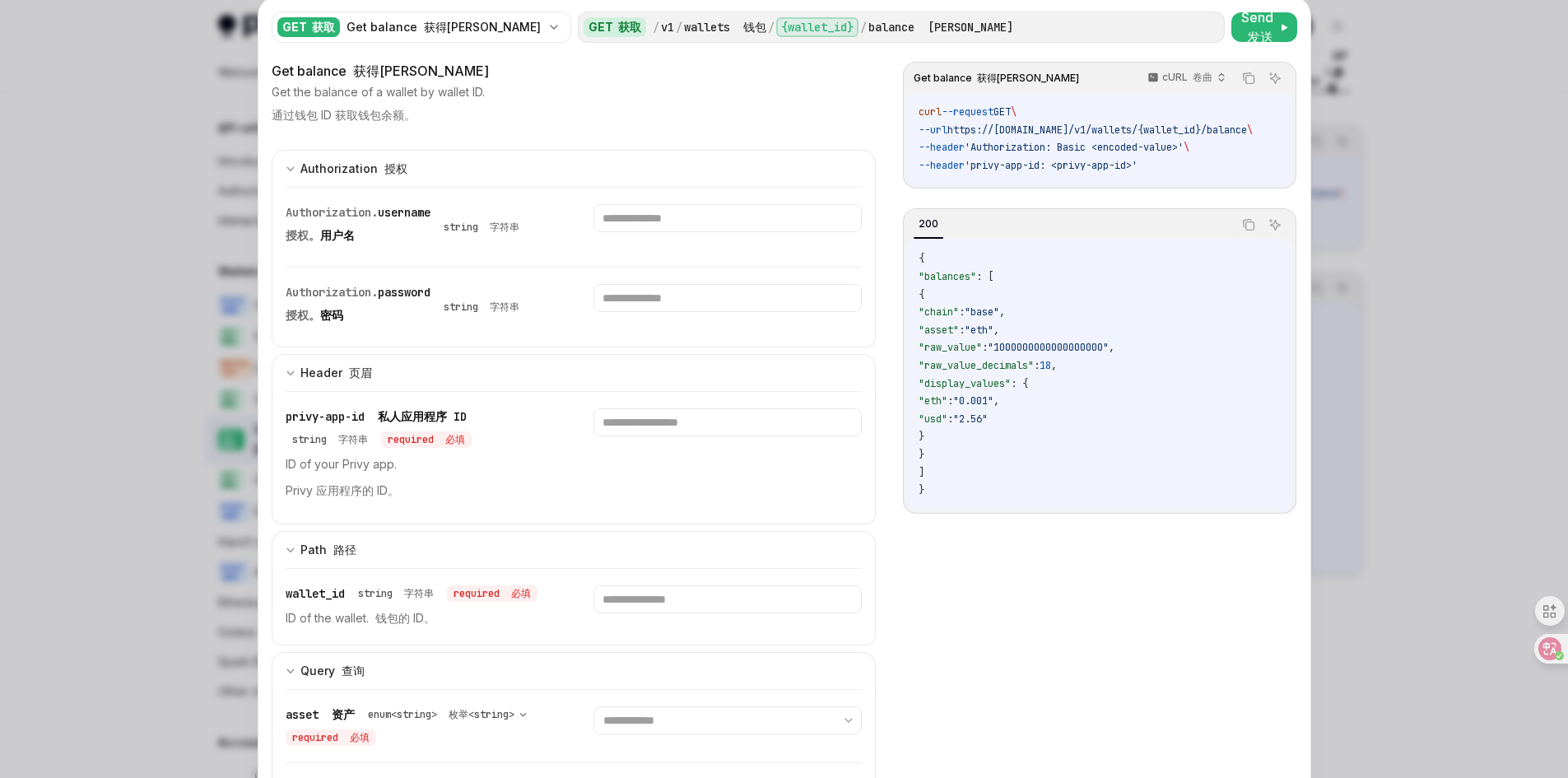
scroll to position [83, 0]
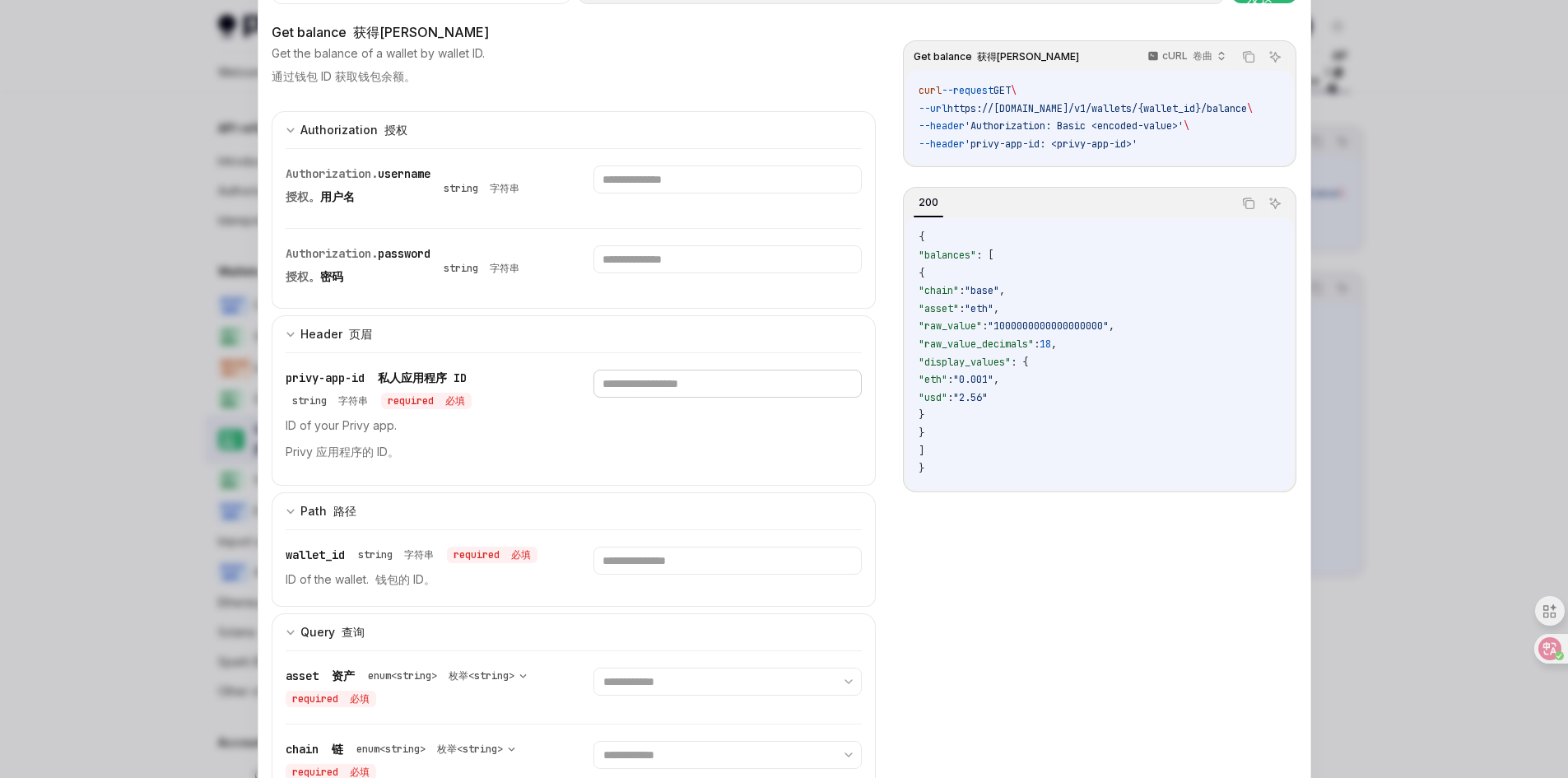
click at [632, 387] on input "text" at bounding box center [727, 383] width 268 height 28
paste input "**********"
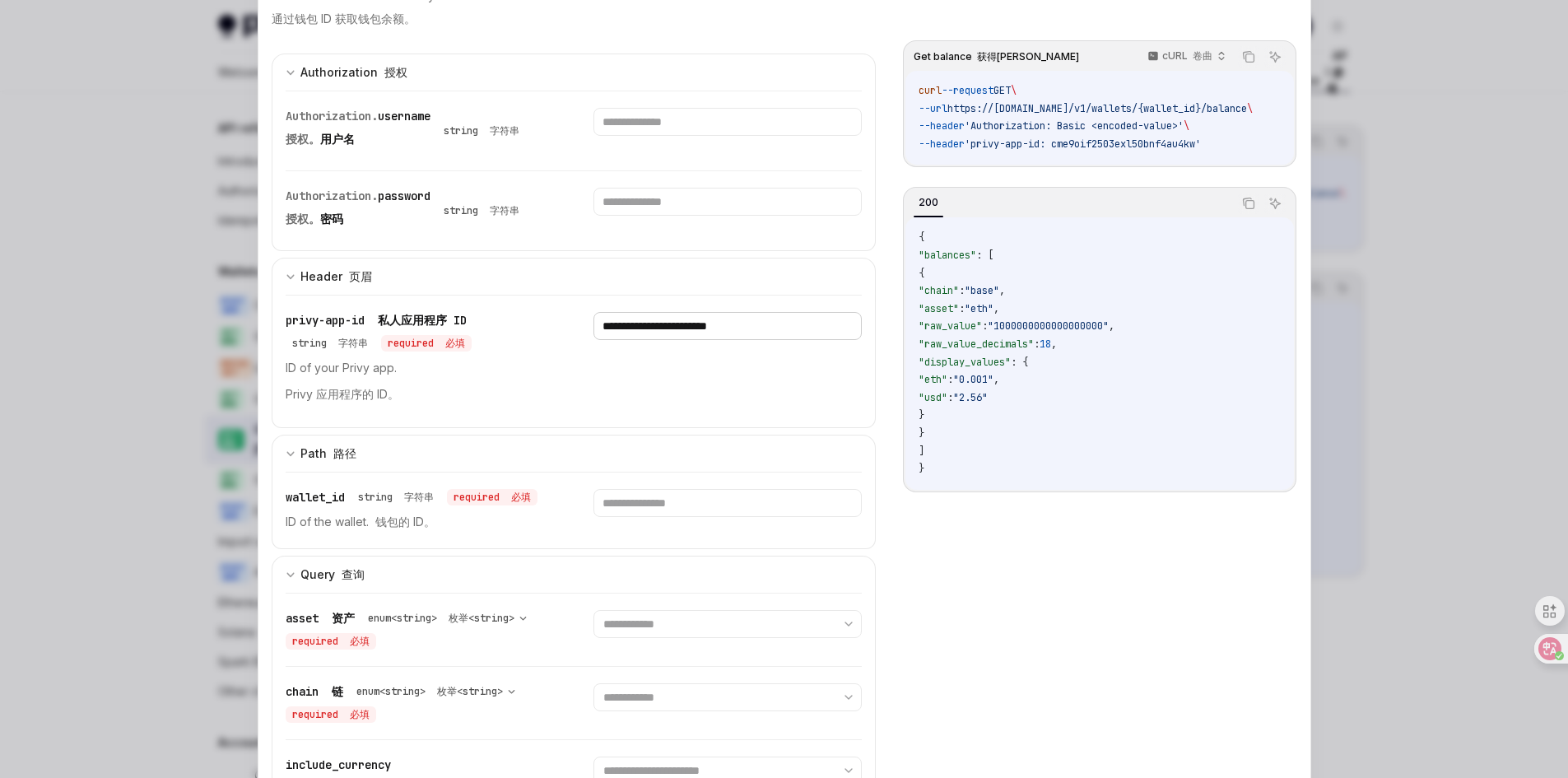
scroll to position [164, 0]
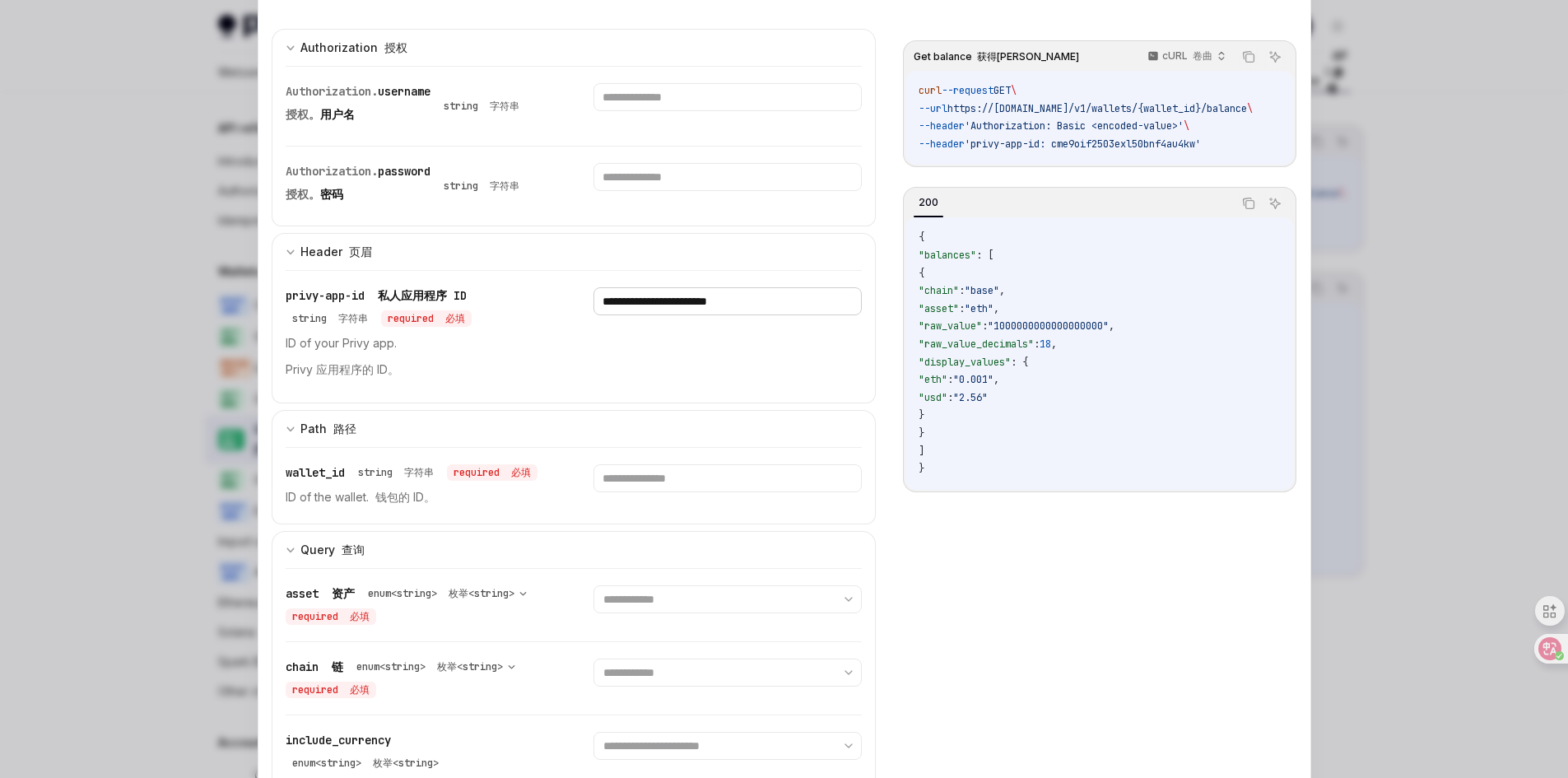
type input "**********"
click at [677, 596] on select "**********" at bounding box center [727, 599] width 268 height 28
select select "***"
click at [594, 585] on select "**********" at bounding box center [727, 599] width 268 height 28
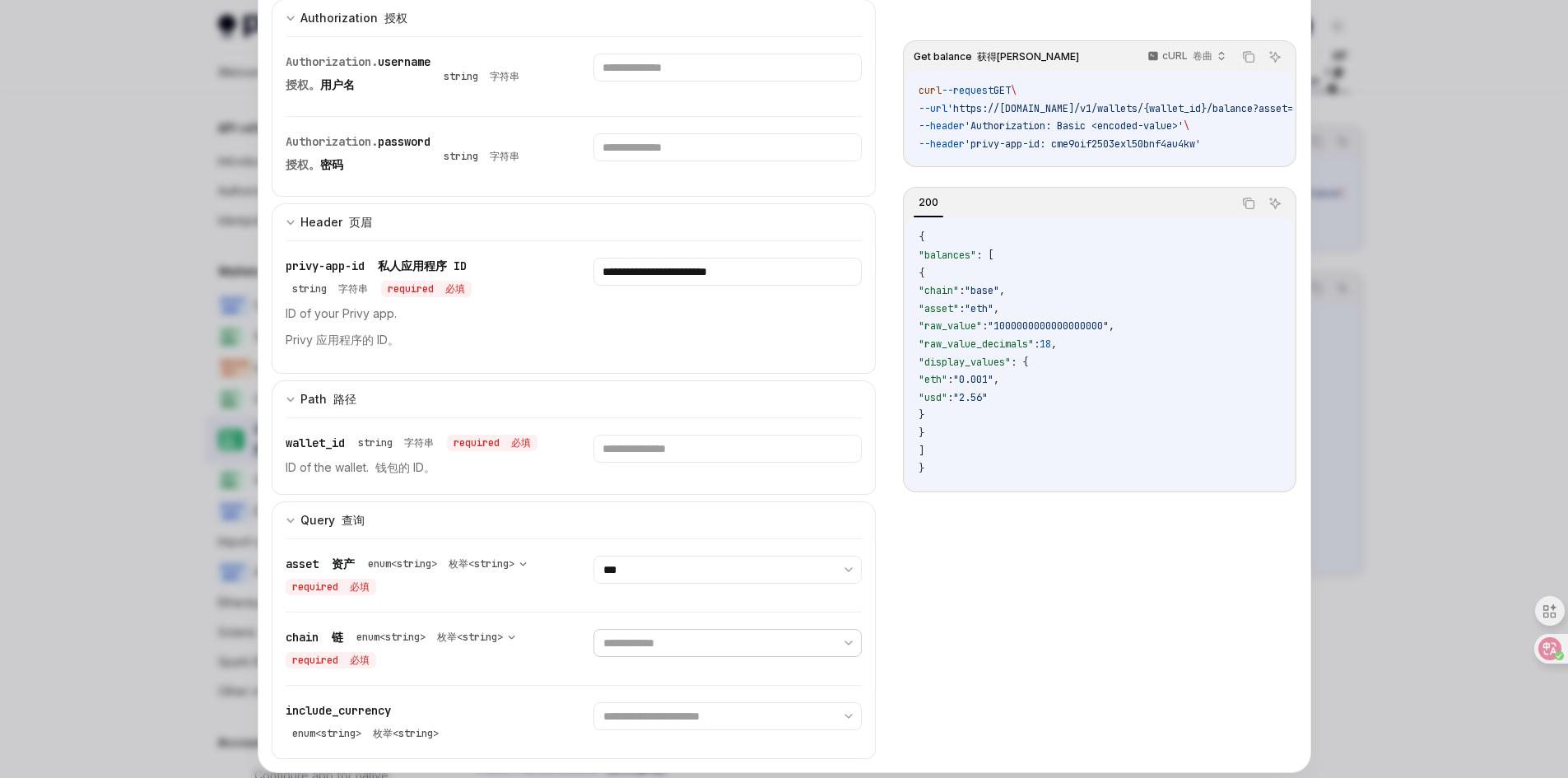
click at [629, 649] on select "**********" at bounding box center [727, 643] width 268 height 28
select select "****"
click at [594, 629] on select "**********" at bounding box center [727, 643] width 268 height 28
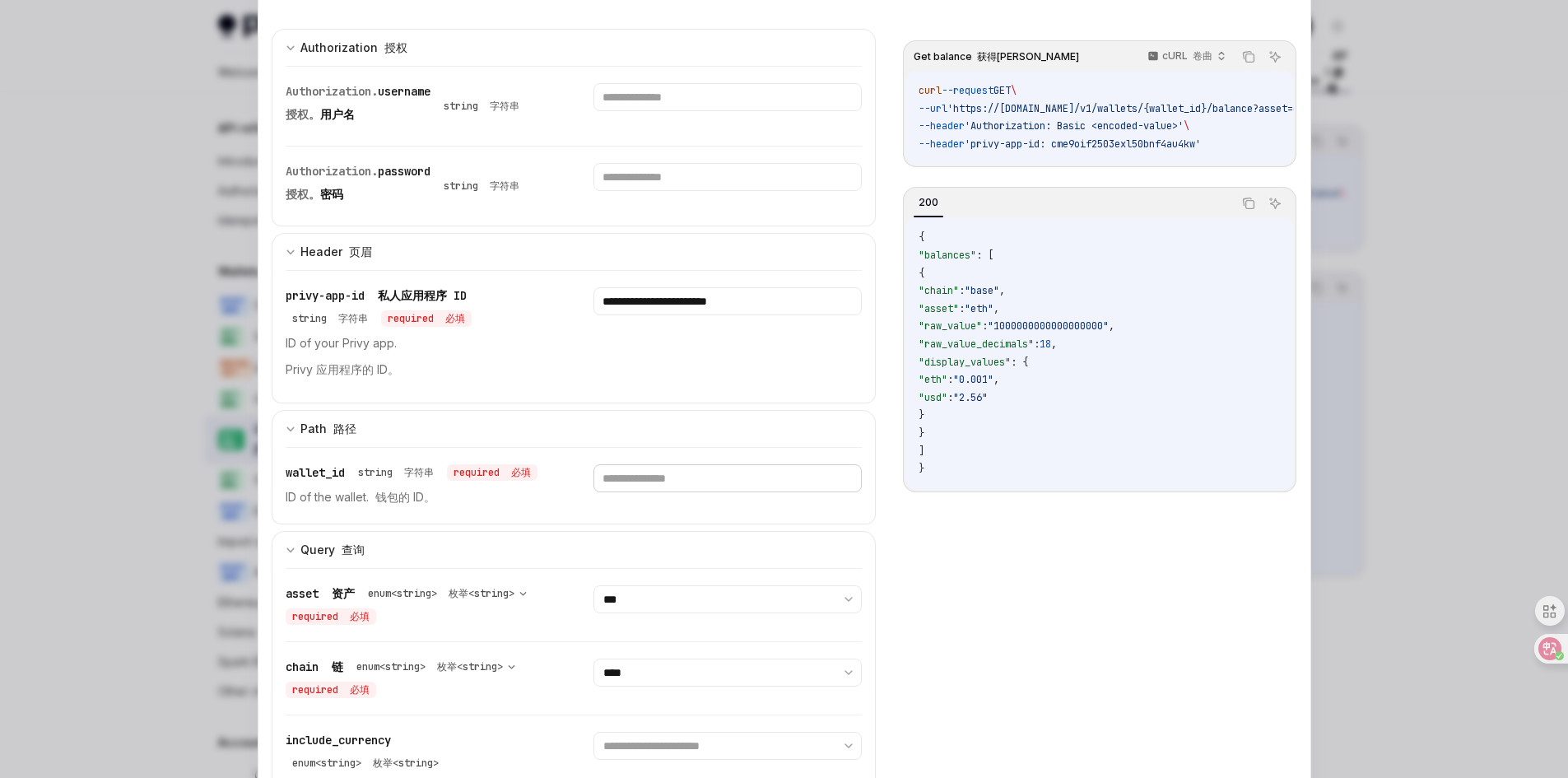
click at [620, 481] on input "text" at bounding box center [727, 478] width 268 height 28
paste input "**********"
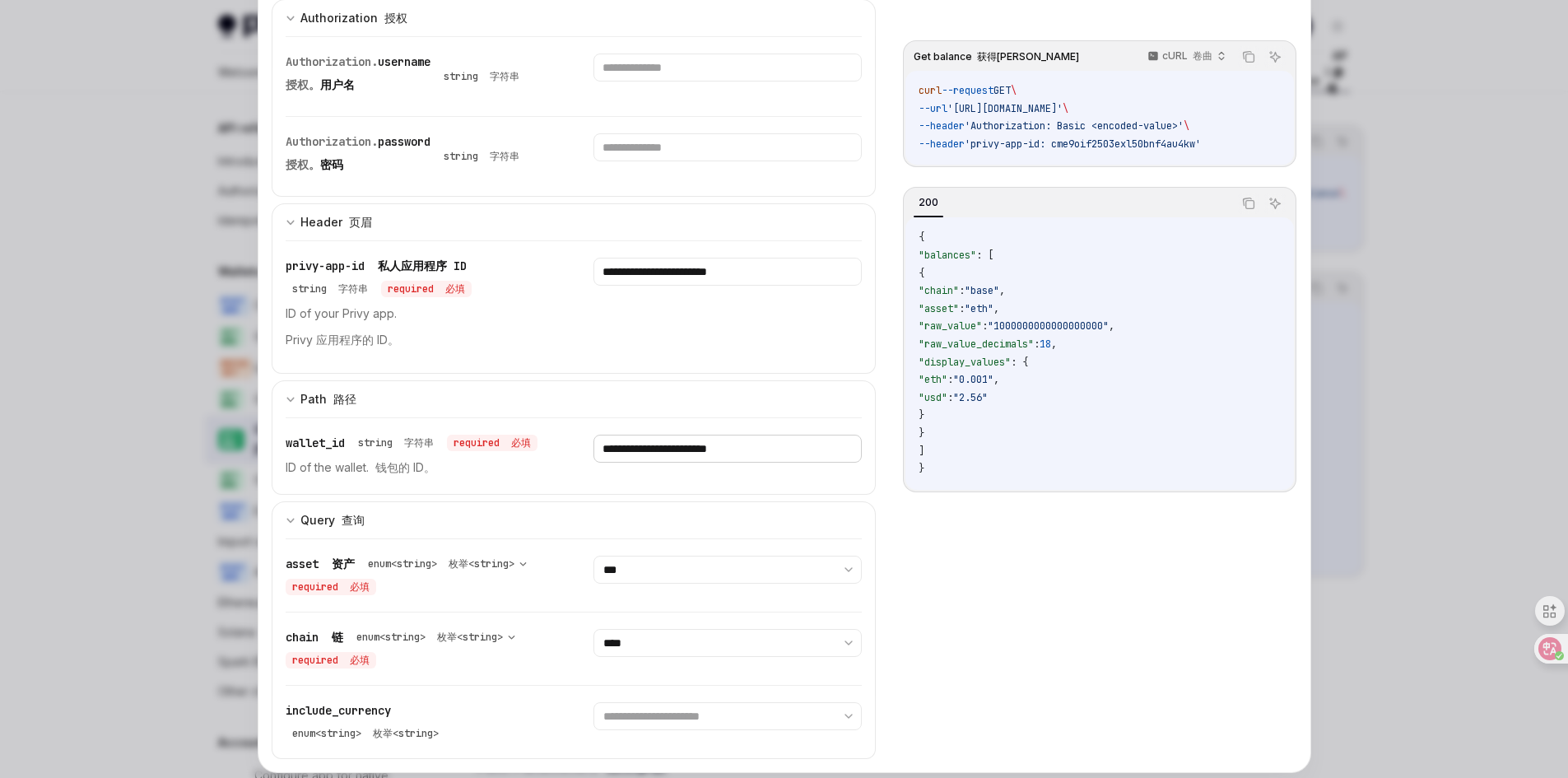
scroll to position [0, 0]
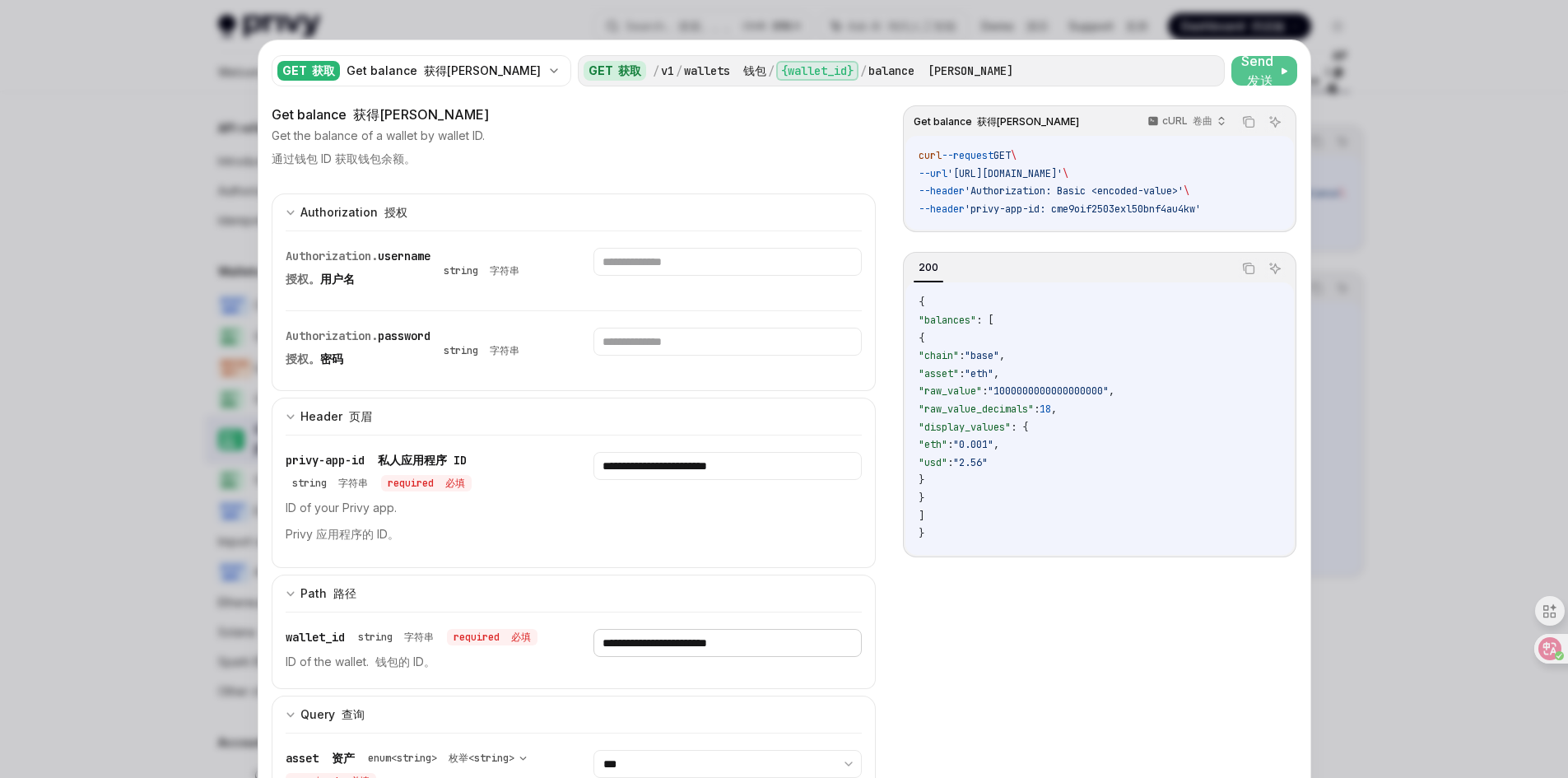
type input "**********"
click at [1249, 66] on span "Send 发送" at bounding box center [1259, 71] width 36 height 39
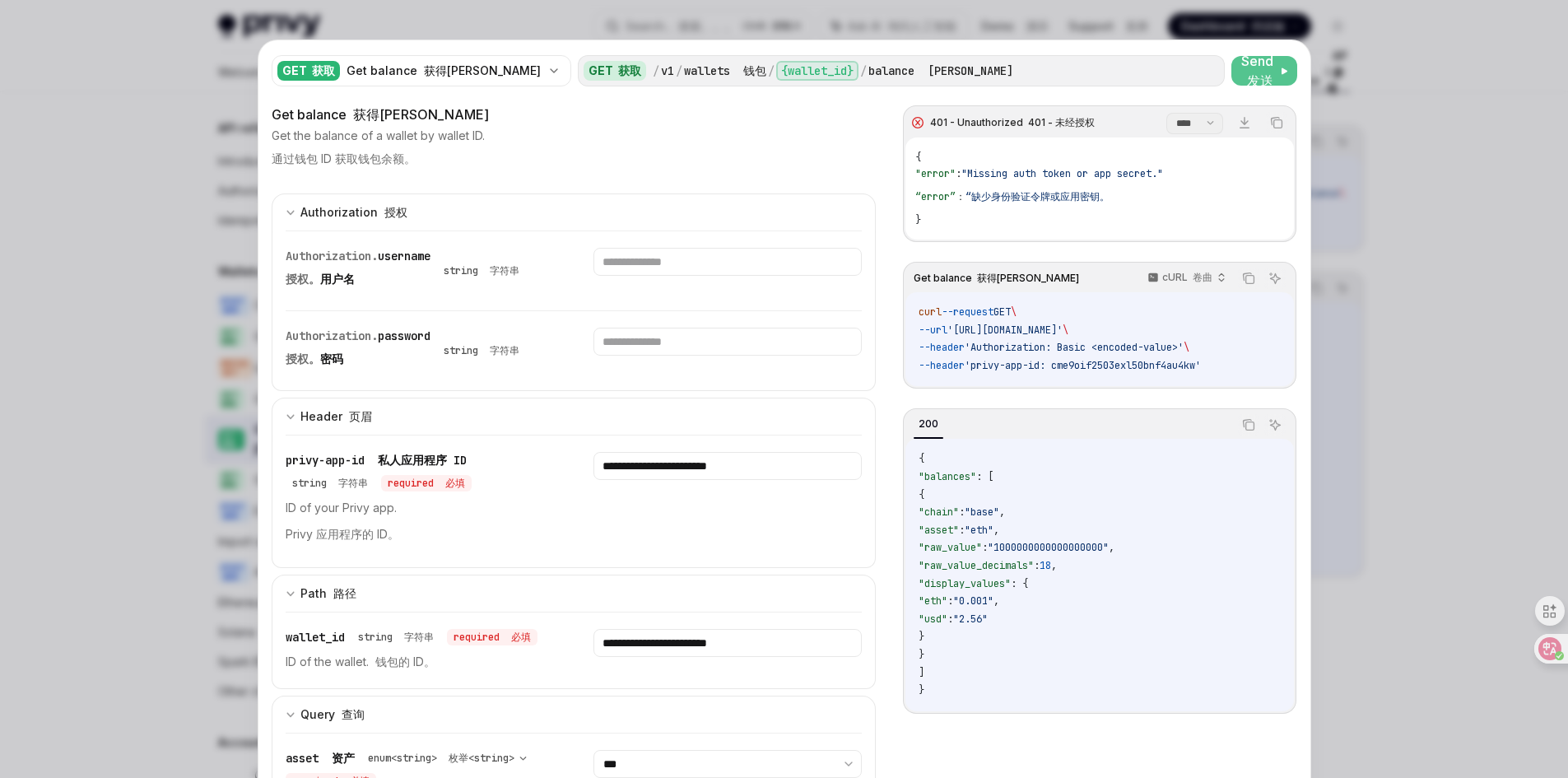
click at [1241, 72] on span "Send 发送" at bounding box center [1259, 71] width 36 height 39
click at [913, 121] on icon at bounding box center [918, 123] width 12 height 12
click at [1247, 73] on font "发送" at bounding box center [1260, 80] width 26 height 16
click at [1425, 159] on div at bounding box center [784, 389] width 1568 height 778
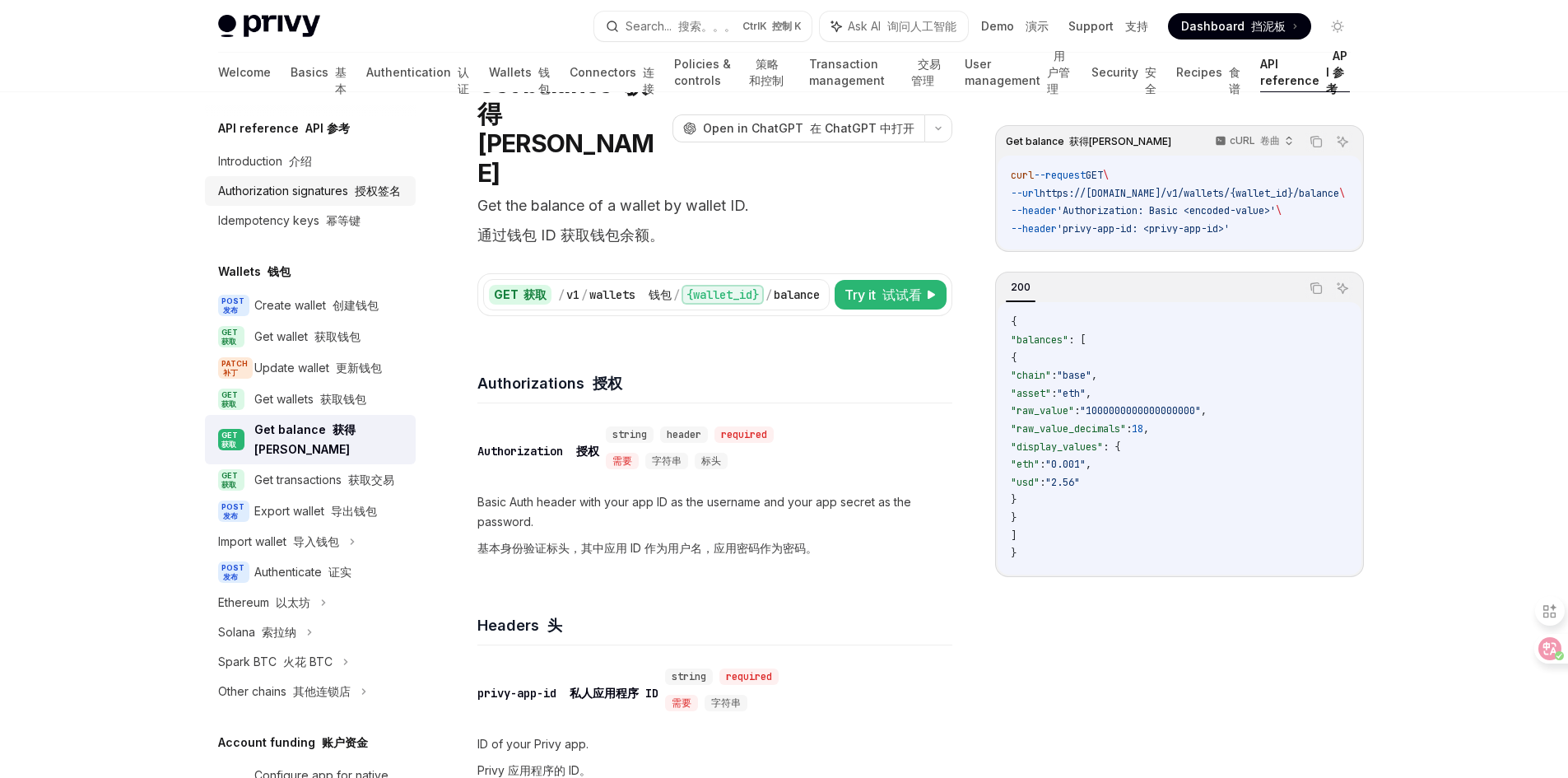
click at [352, 195] on font at bounding box center [352, 191] width 7 height 14
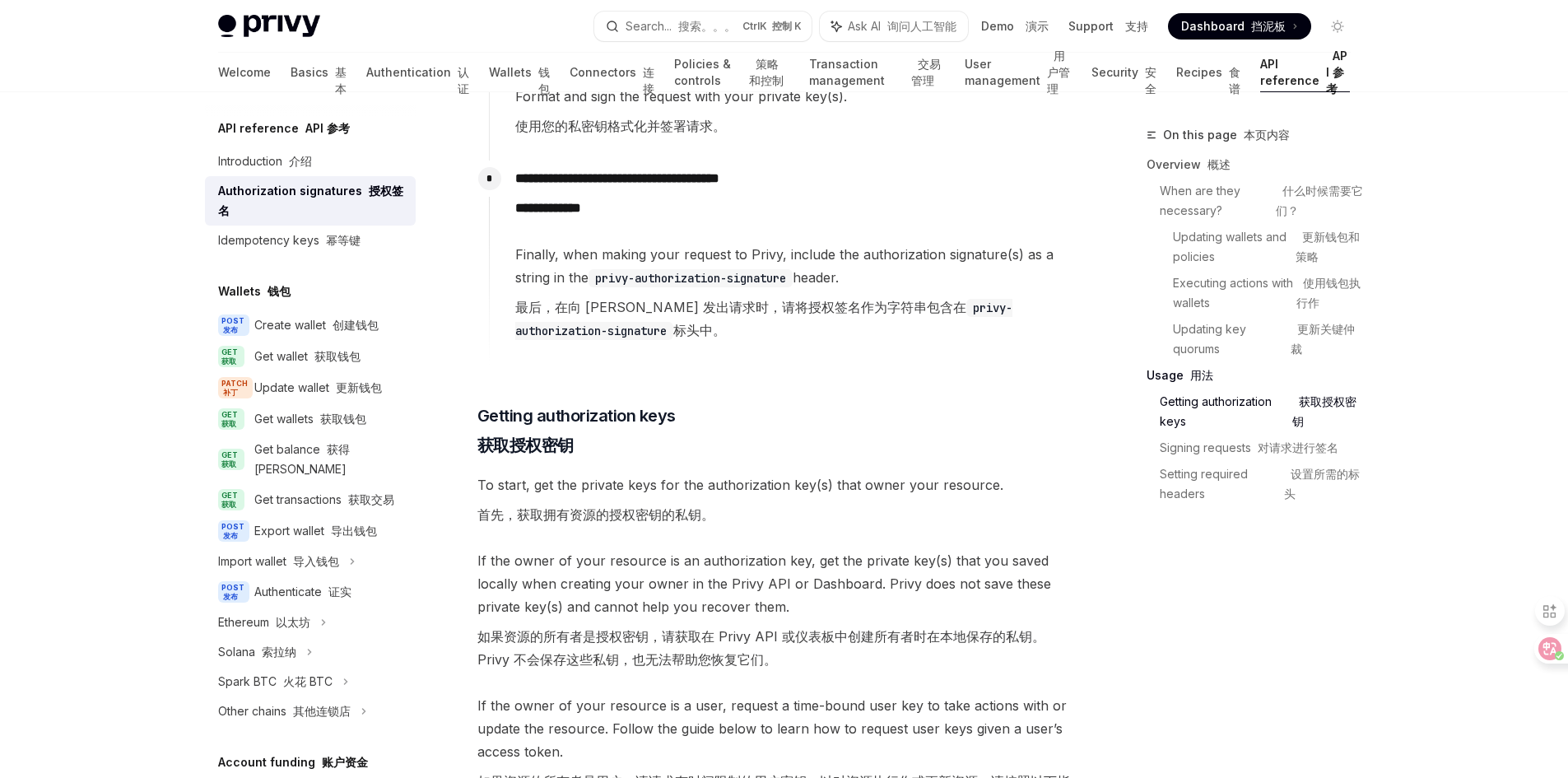
scroll to position [2883, 0]
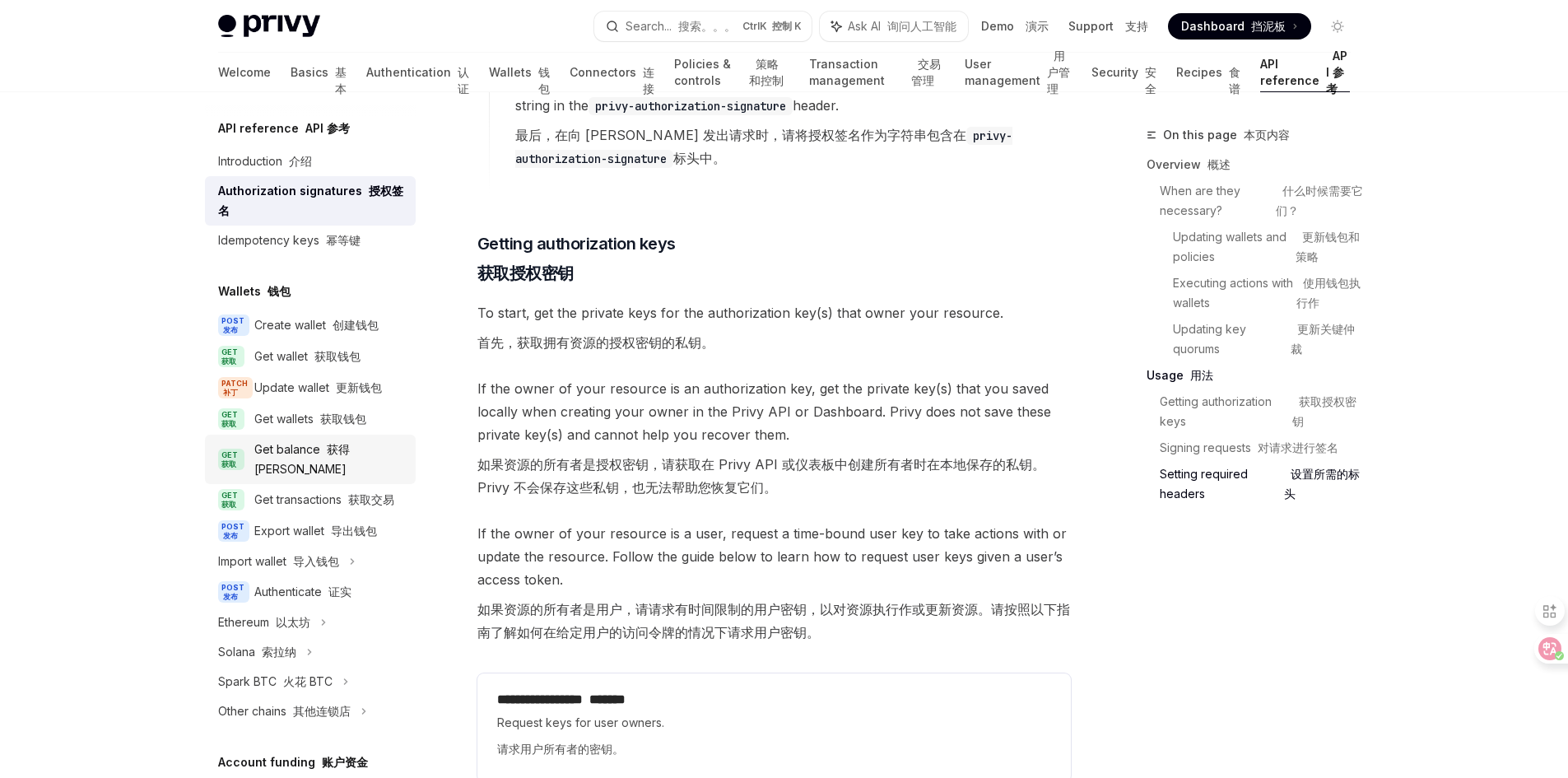
click at [327, 451] on font "获得平衡" at bounding box center [302, 459] width 95 height 34
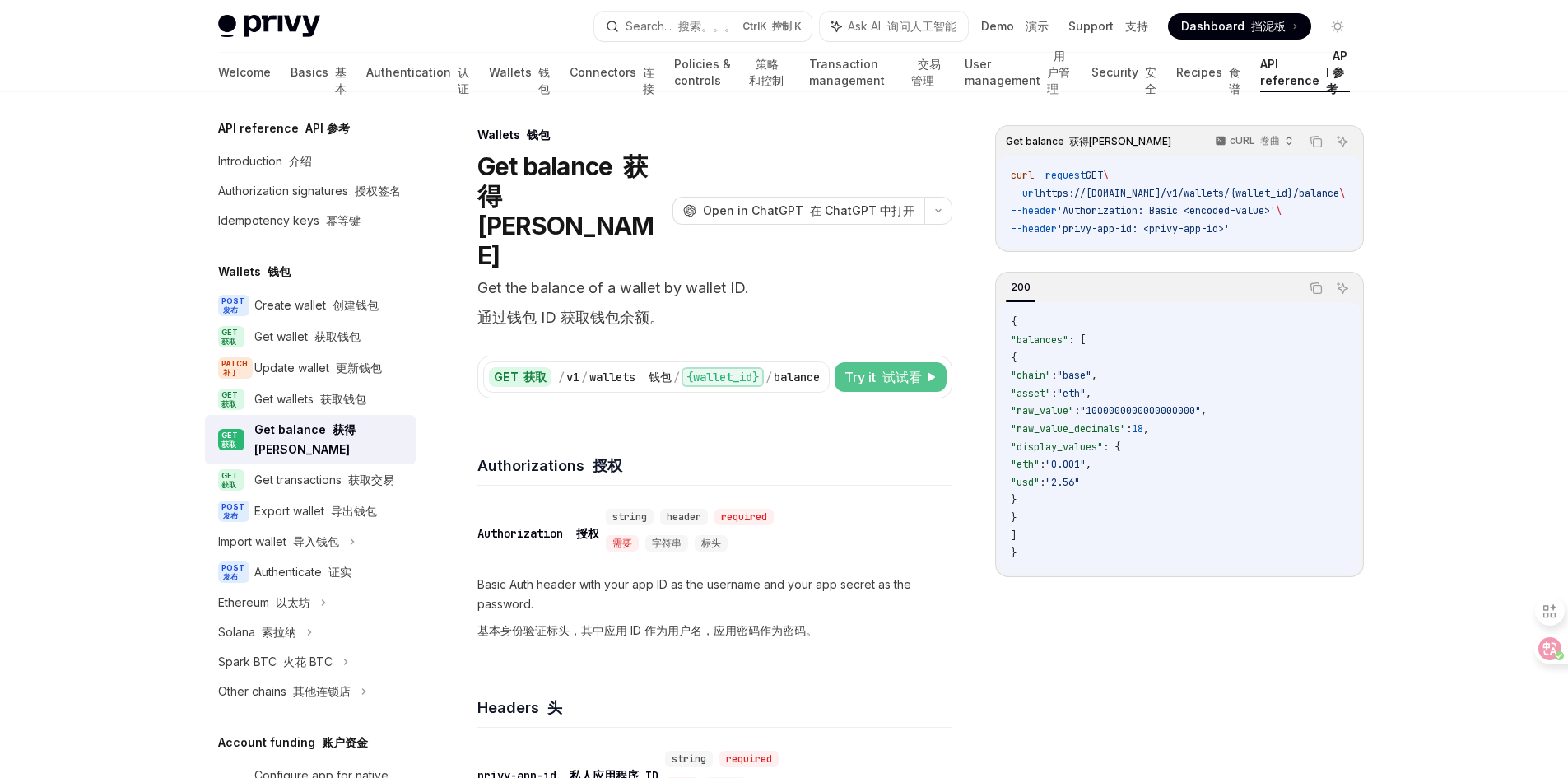
click at [889, 369] on font "试试看" at bounding box center [902, 377] width 39 height 16
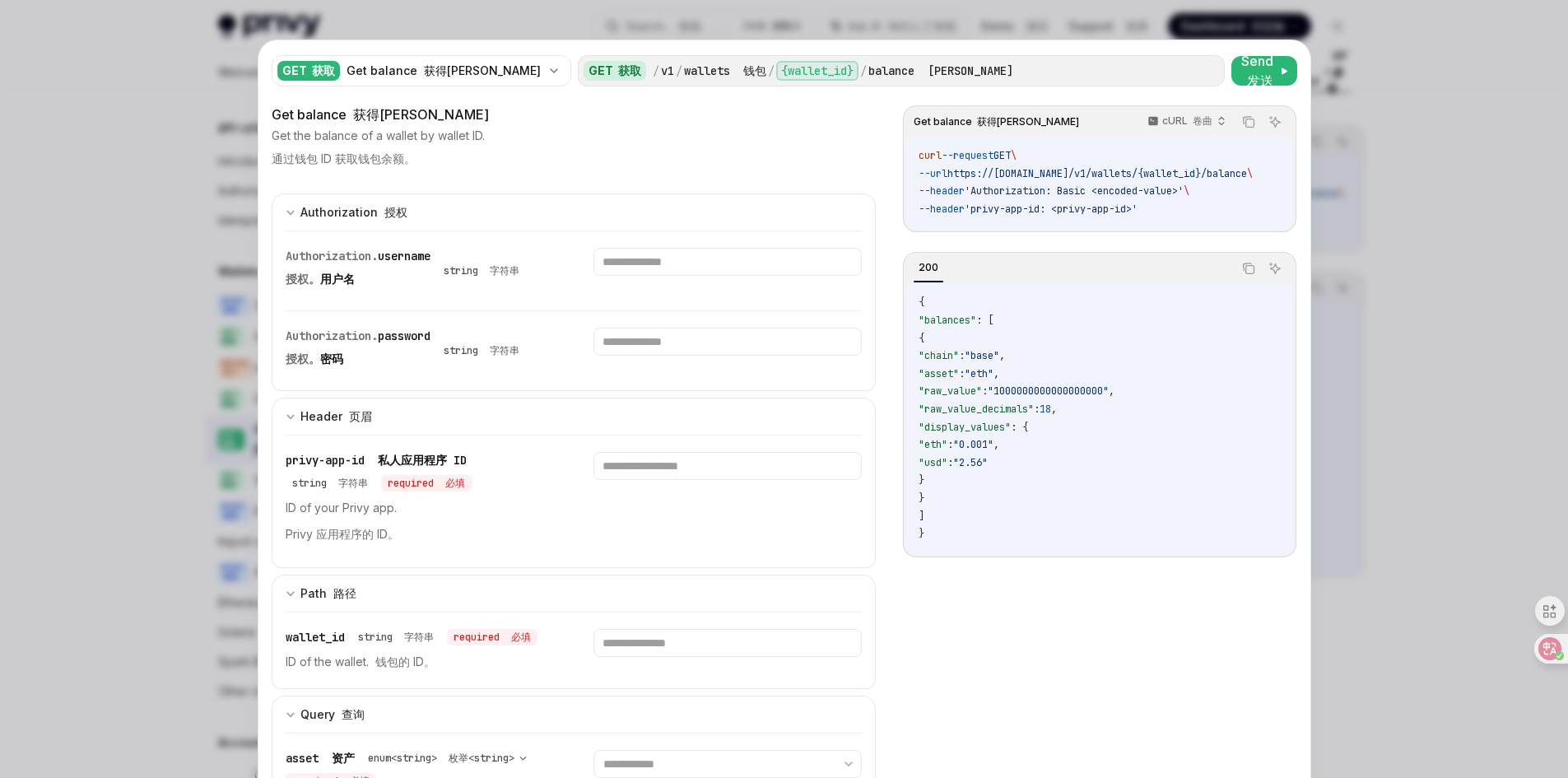
click at [1473, 187] on div at bounding box center [784, 389] width 1568 height 778
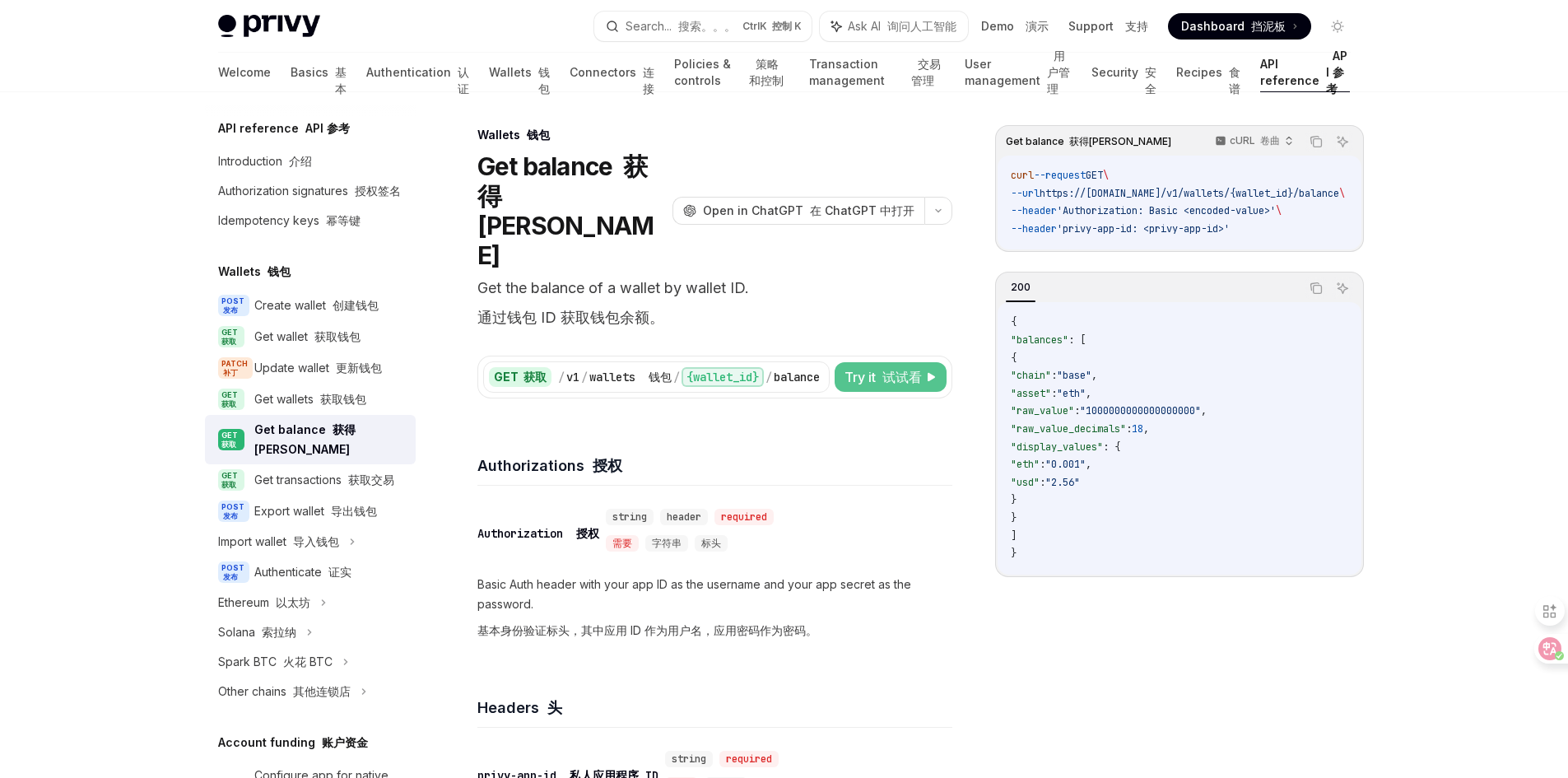
click at [883, 369] on font "试试看" at bounding box center [902, 377] width 39 height 16
type textarea "*"
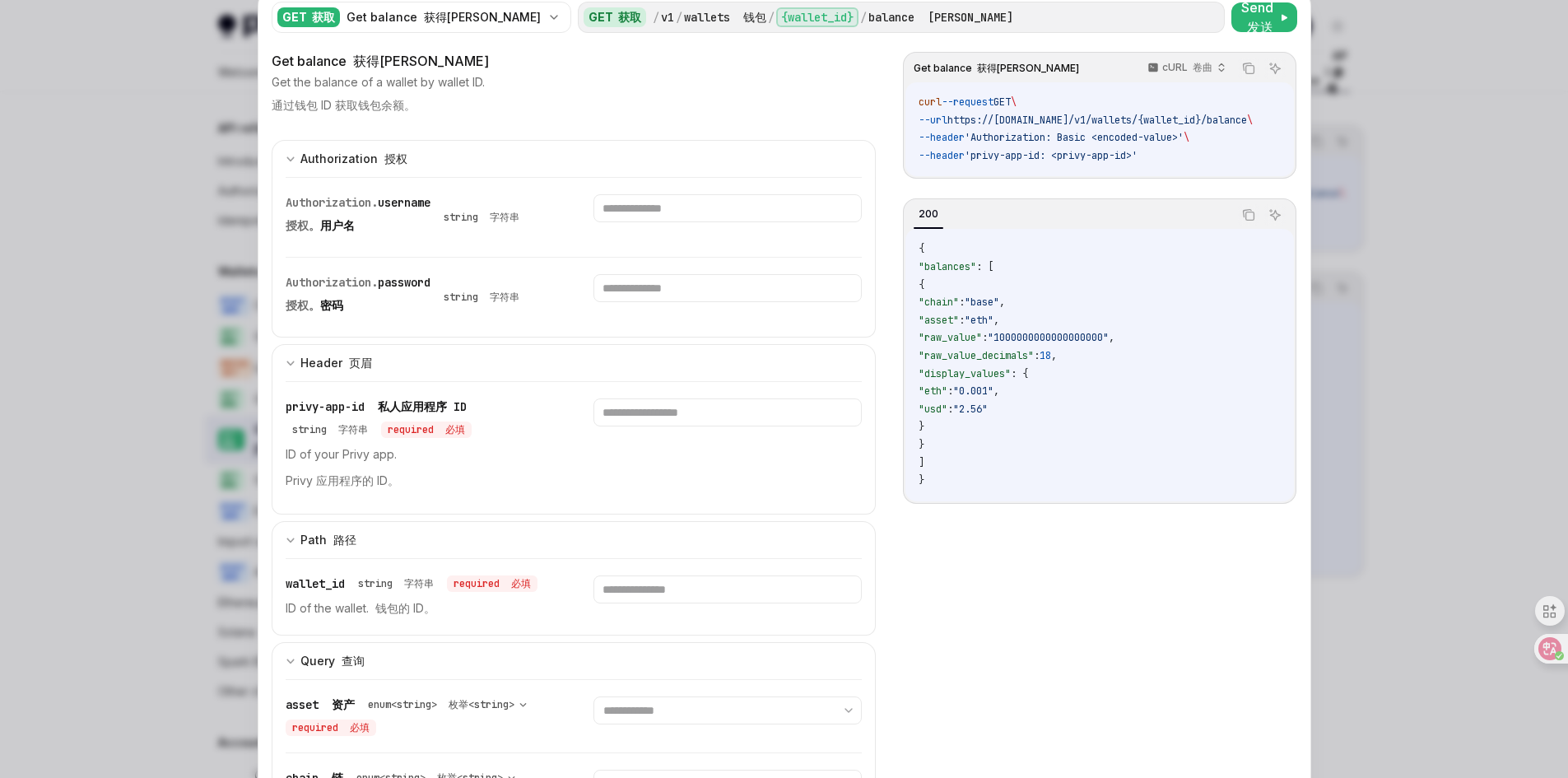
scroll to position [83, 0]
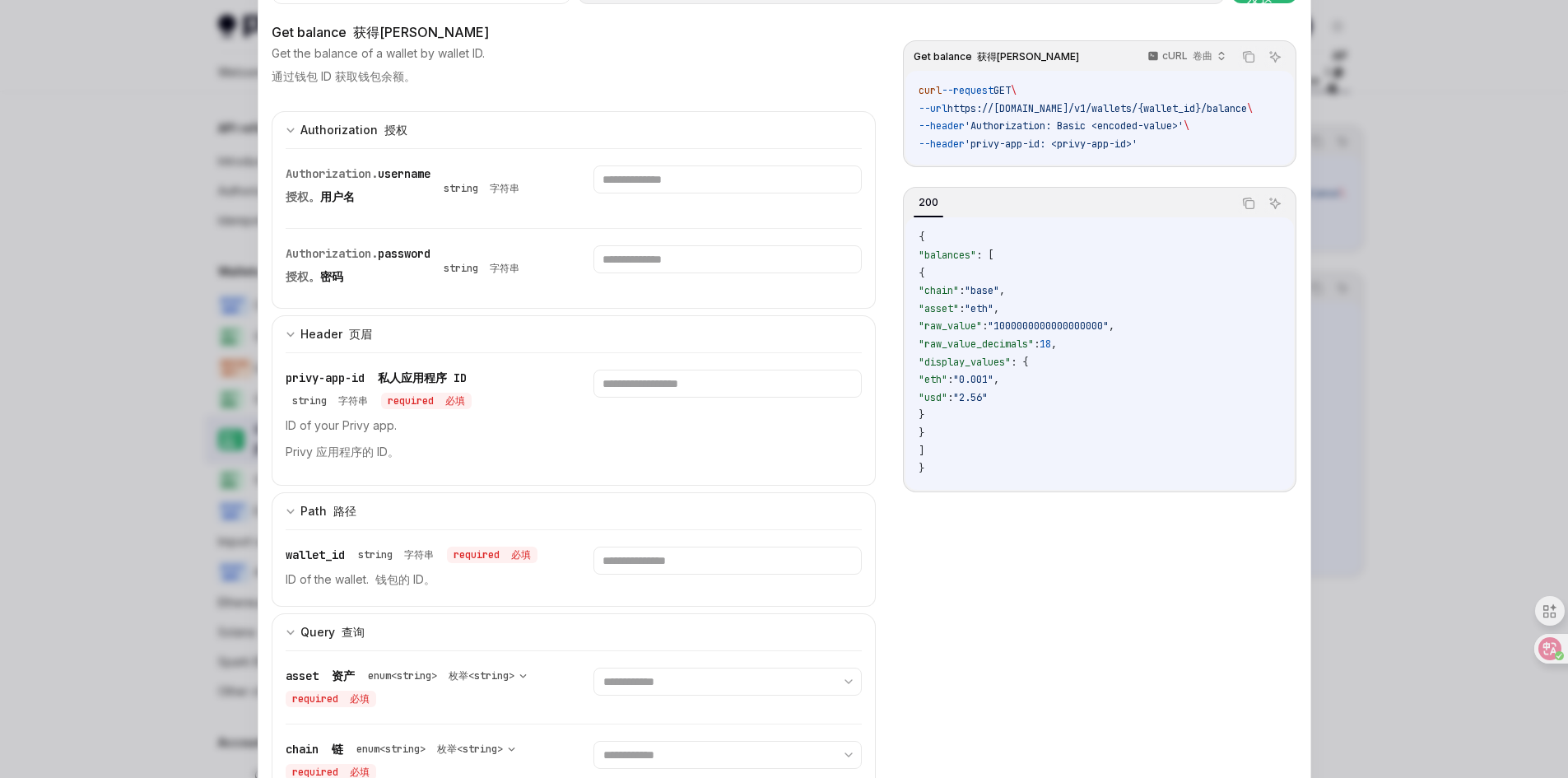
click at [264, 489] on div "**********" at bounding box center [784, 421] width 1052 height 926
click at [612, 564] on input "text" at bounding box center [727, 561] width 268 height 28
paste input "**********"
type input "**********"
click at [617, 374] on input "text" at bounding box center [727, 383] width 268 height 28
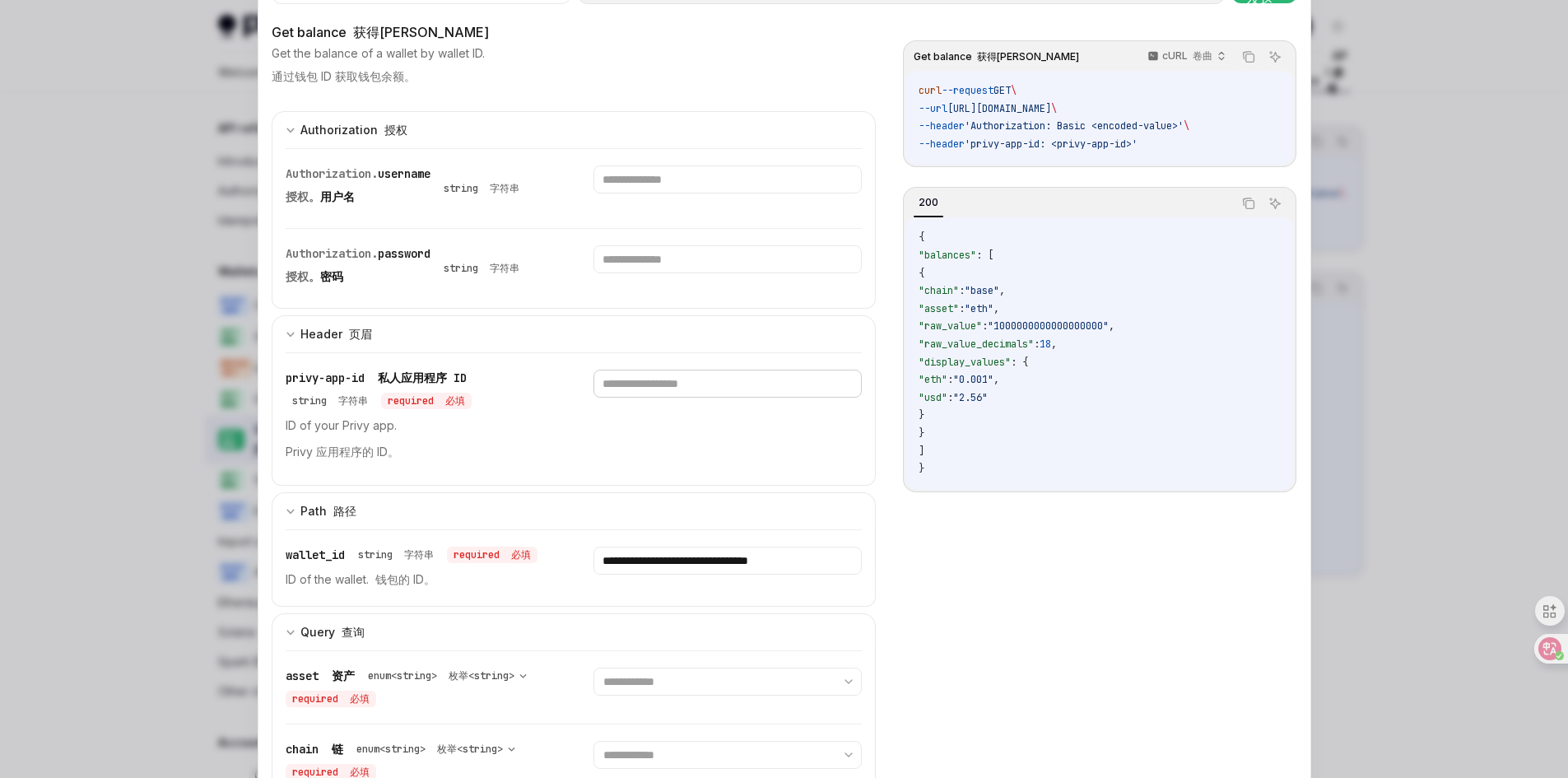
paste input "**********"
type input "**********"
click at [646, 675] on select "**********" at bounding box center [727, 682] width 268 height 28
select select "***"
click at [594, 668] on select "**********" at bounding box center [727, 682] width 268 height 28
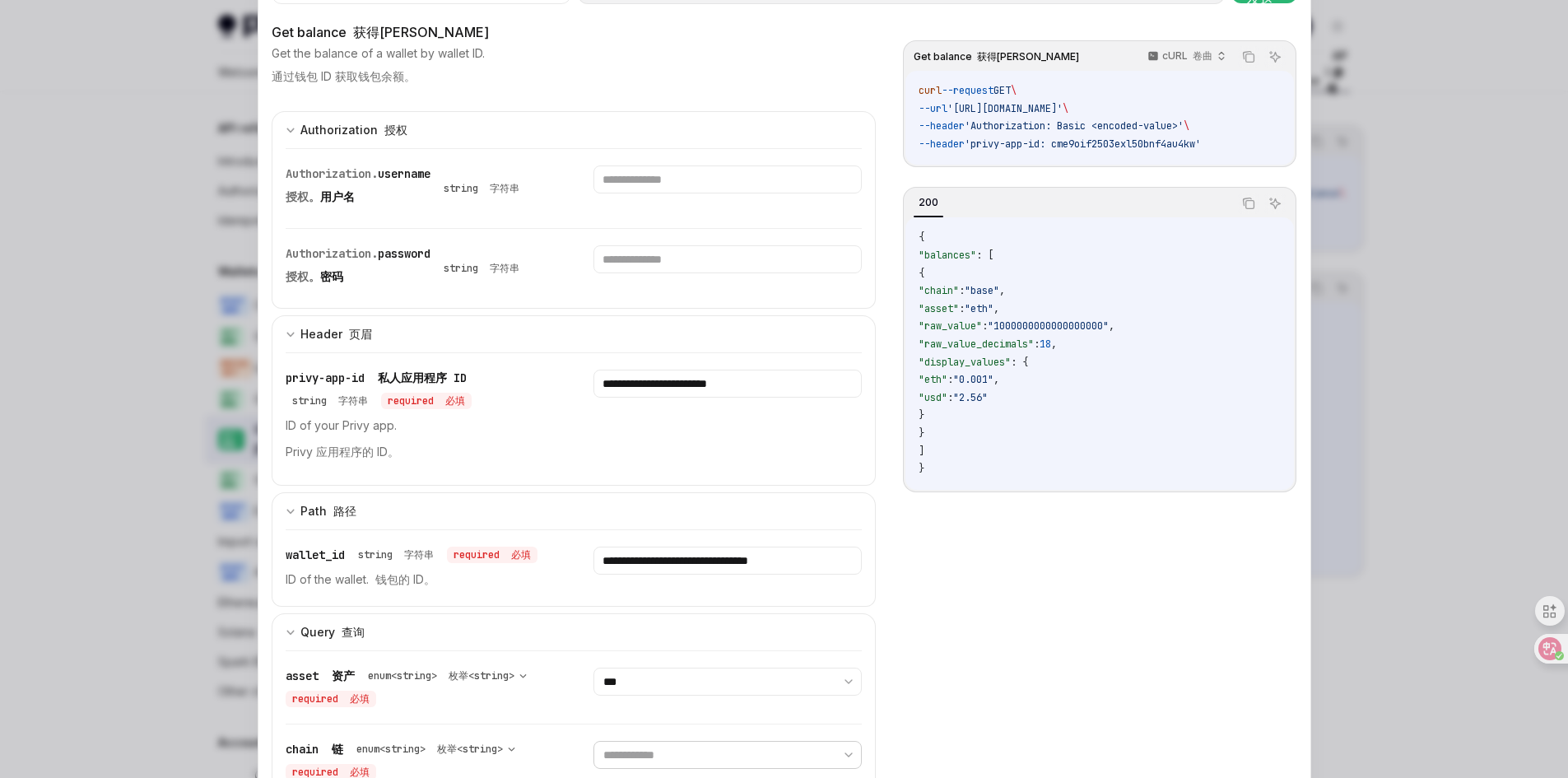
click at [644, 751] on select "**********" at bounding box center [727, 755] width 268 height 28
select select "****"
click at [594, 741] on select "**********" at bounding box center [727, 755] width 268 height 28
click at [991, 674] on div "Get balance 获得平衡 cURL 卷曲 Copy 复制 Ask AI 询问人工智能 curl --request GET \ --url 'http…" at bounding box center [1099, 378] width 393 height 677
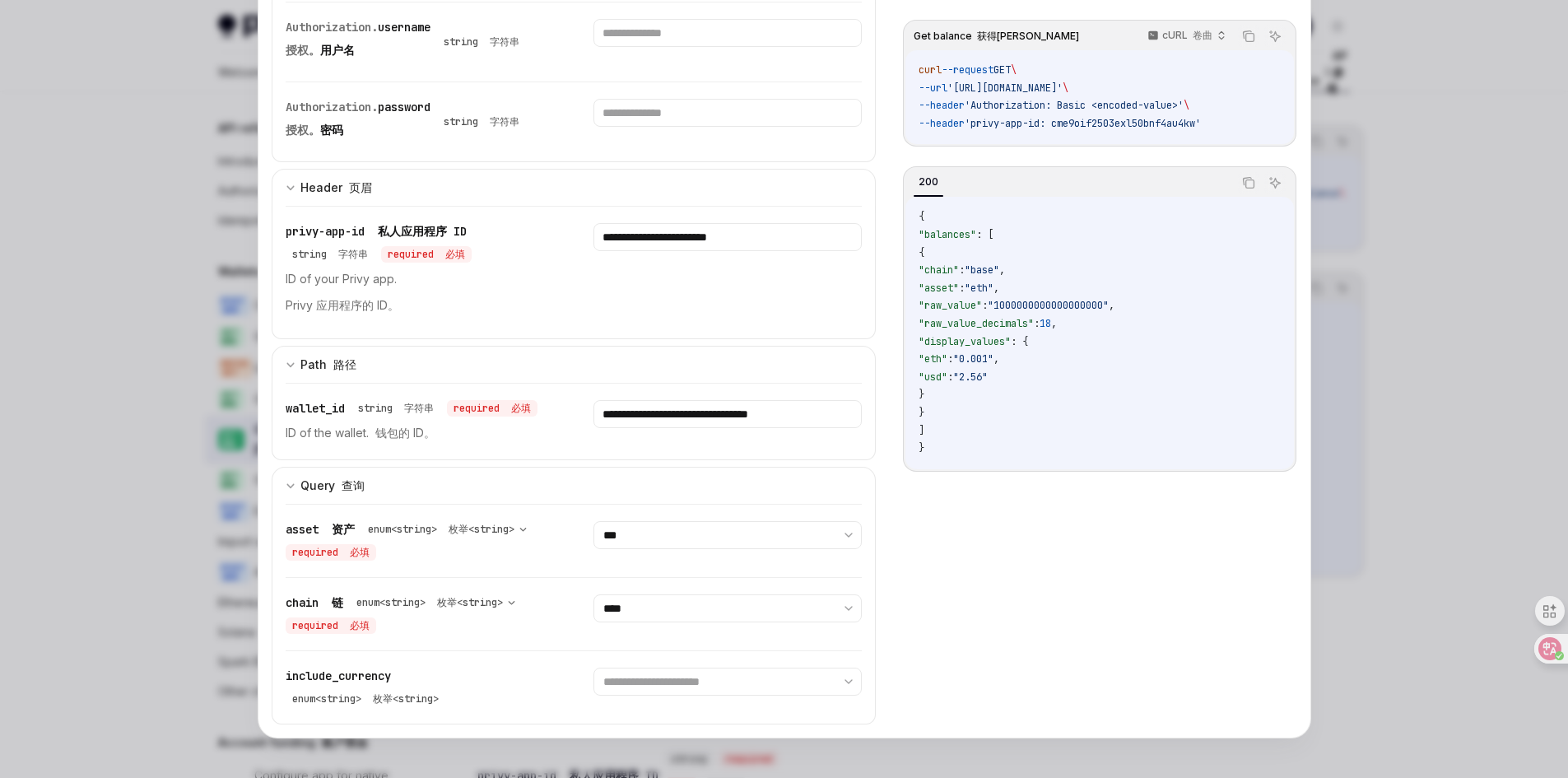
scroll to position [0, 0]
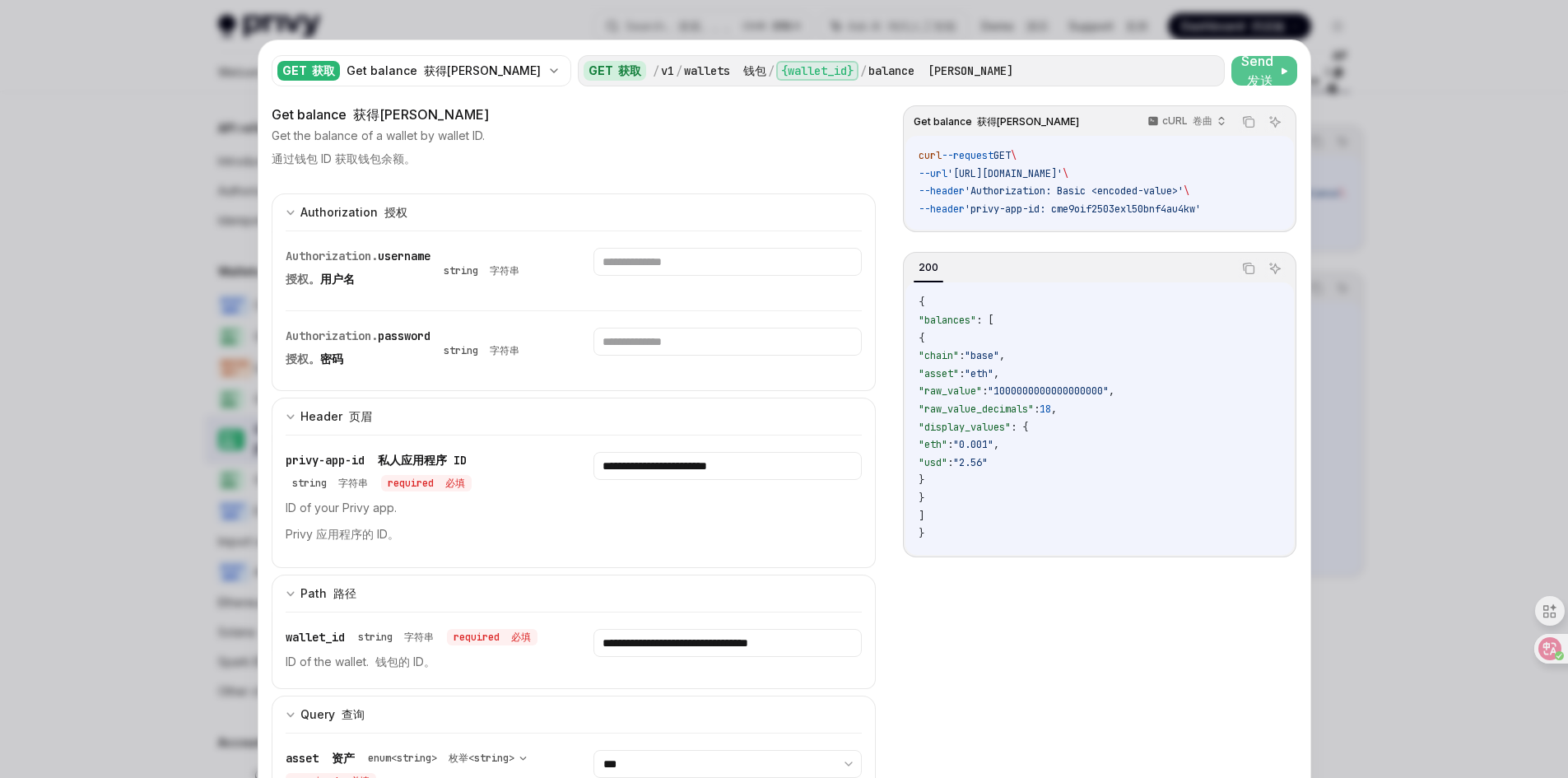
click at [1241, 68] on span "Send 发送" at bounding box center [1259, 71] width 36 height 39
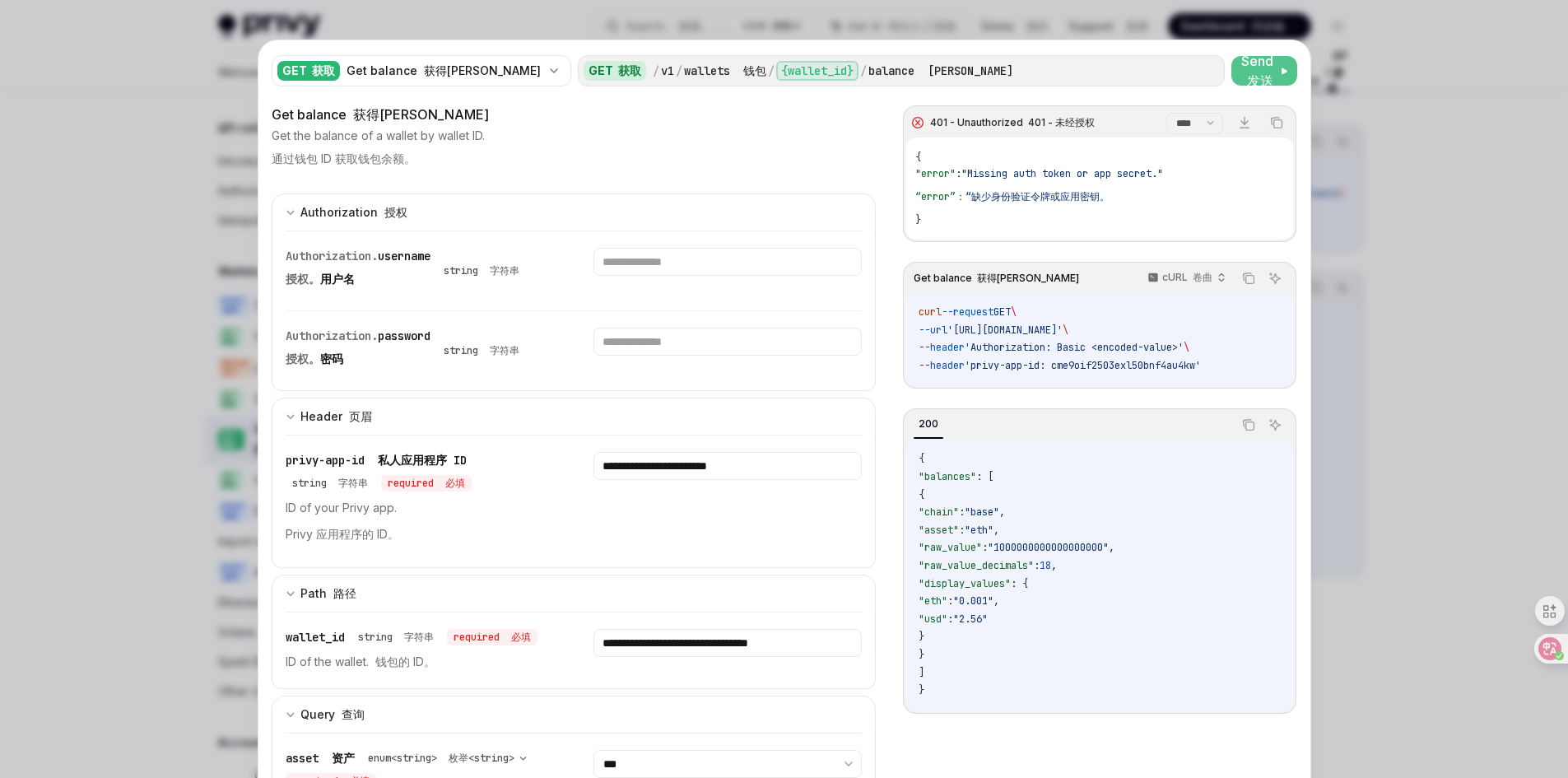
click at [1184, 130] on select "**** *******" at bounding box center [1194, 123] width 57 height 21
click at [1166, 112] on select "**** *******" at bounding box center [1194, 123] width 57 height 21
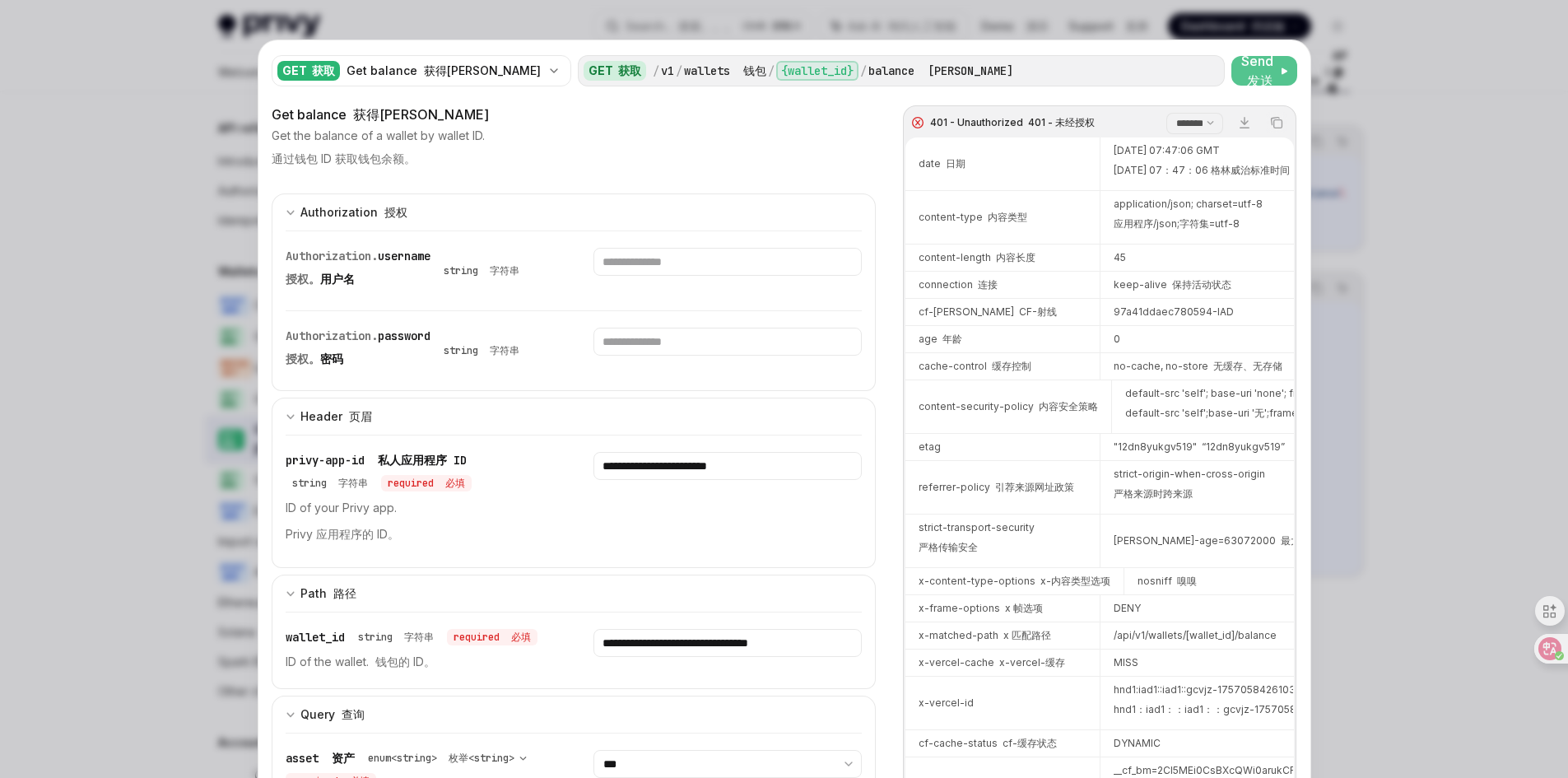
click at [1192, 123] on select "**** *******" at bounding box center [1194, 123] width 57 height 21
select select "****"
click at [1166, 112] on select "**** *******" at bounding box center [1194, 123] width 57 height 21
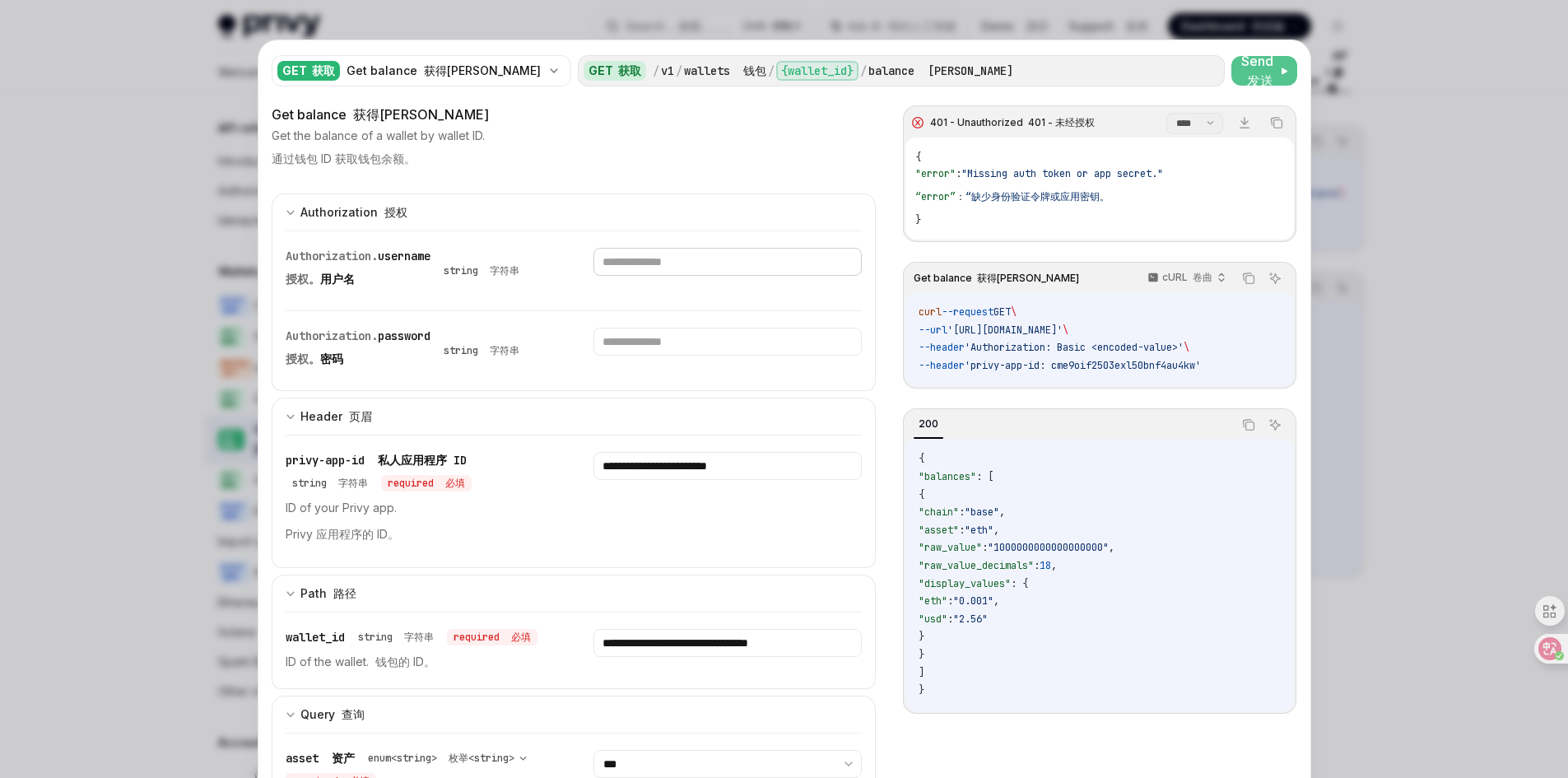
click at [637, 265] on input "text" at bounding box center [727, 262] width 268 height 28
click at [454, 70] on font "获得平衡" at bounding box center [482, 70] width 117 height 14
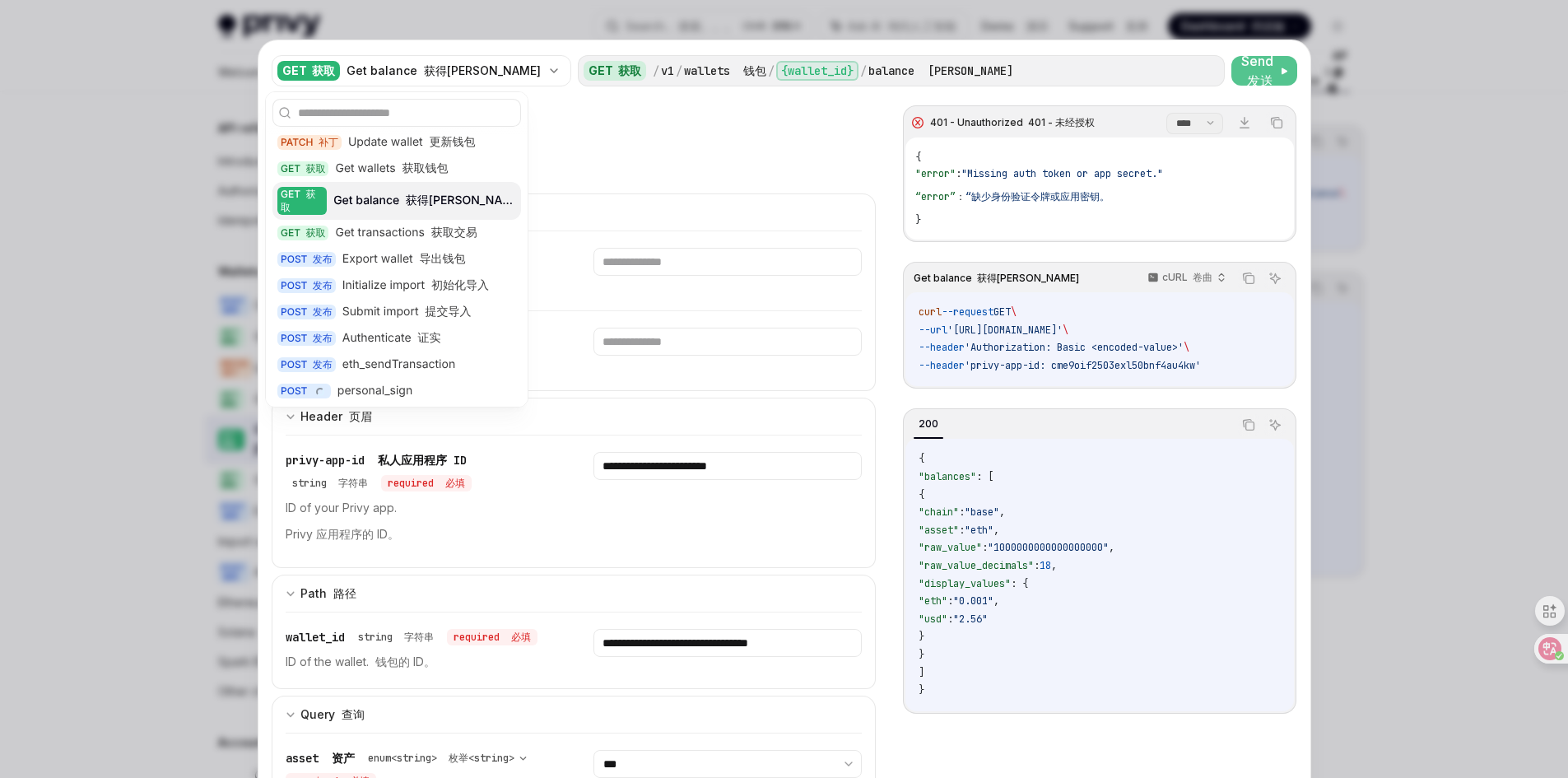
scroll to position [83, 0]
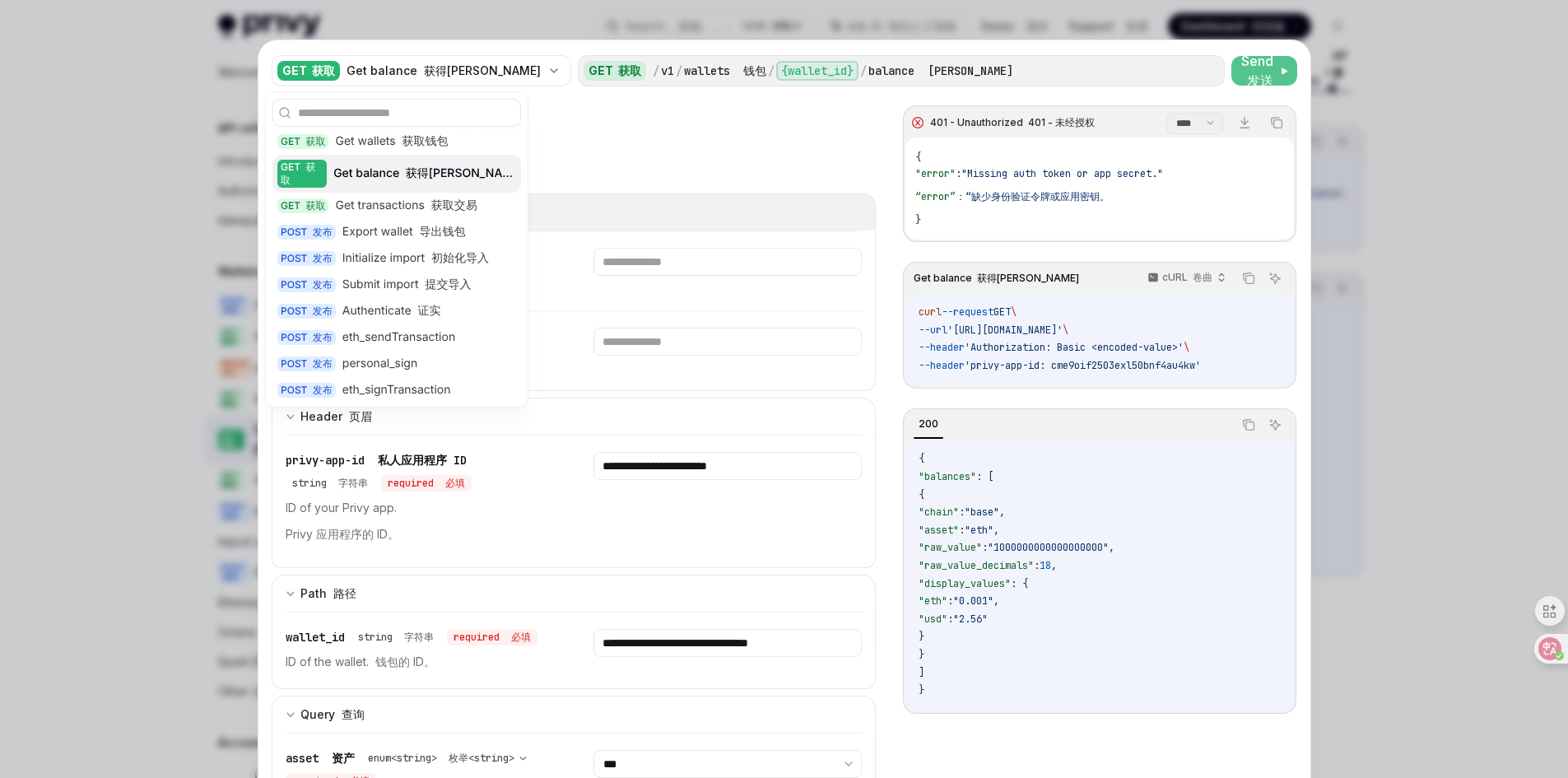
click at [773, 210] on button "Authorization 授权 appSecretAuth" at bounding box center [574, 211] width 605 height 37
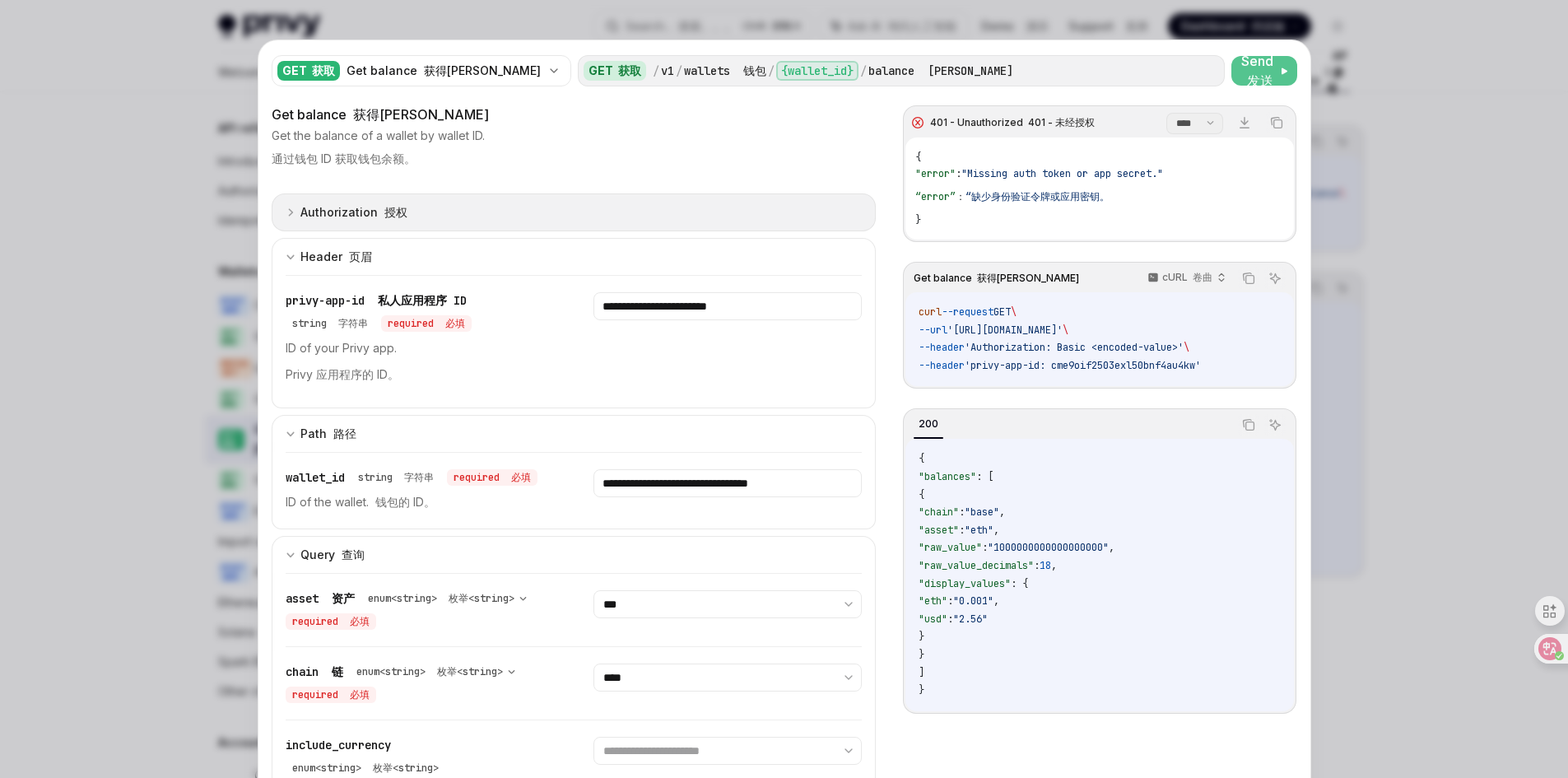
click at [386, 221] on div "Authorization 授权" at bounding box center [354, 212] width 107 height 20
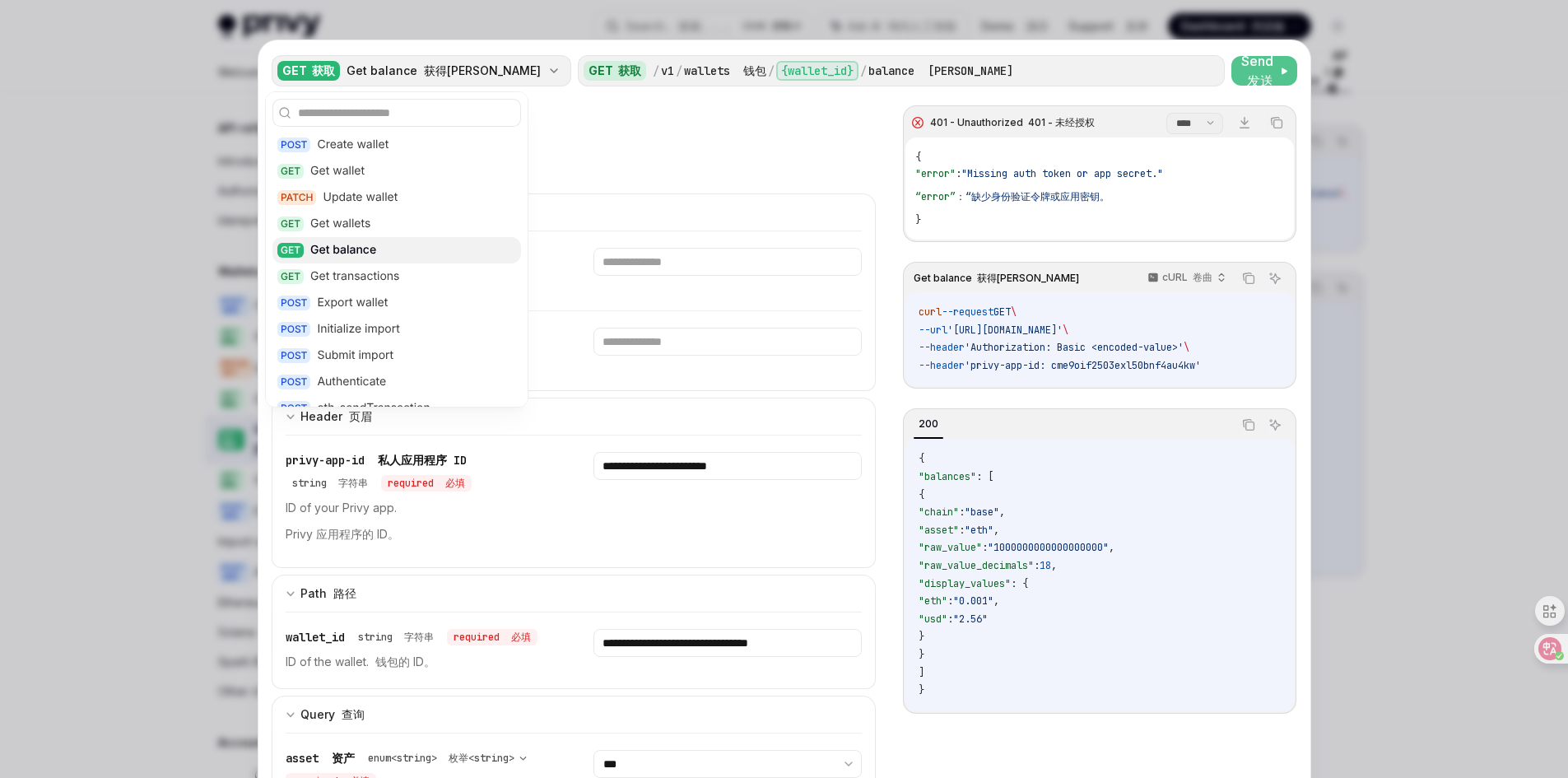
click at [417, 73] on font "button" at bounding box center [421, 70] width 7 height 14
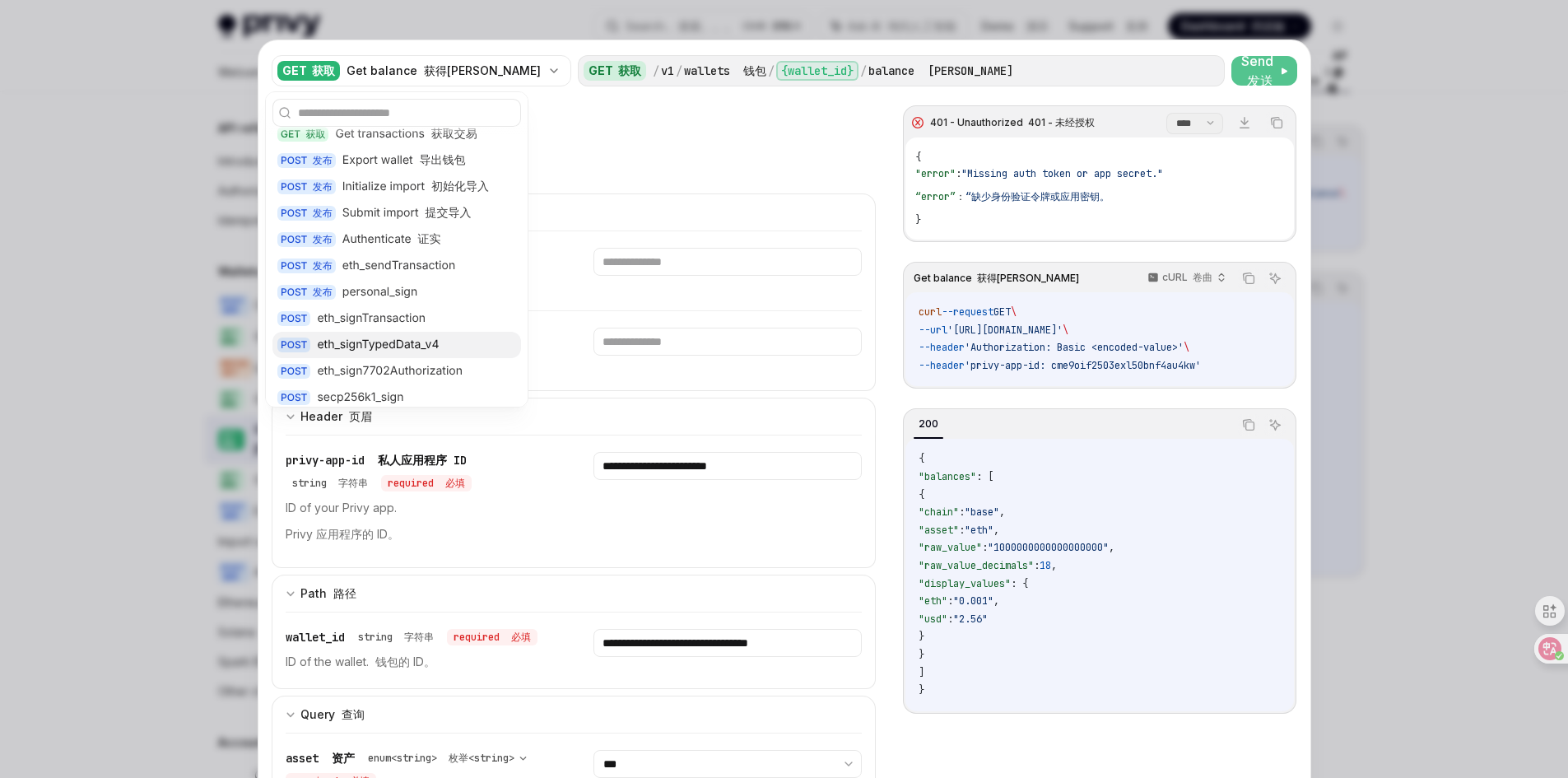
scroll to position [164, 0]
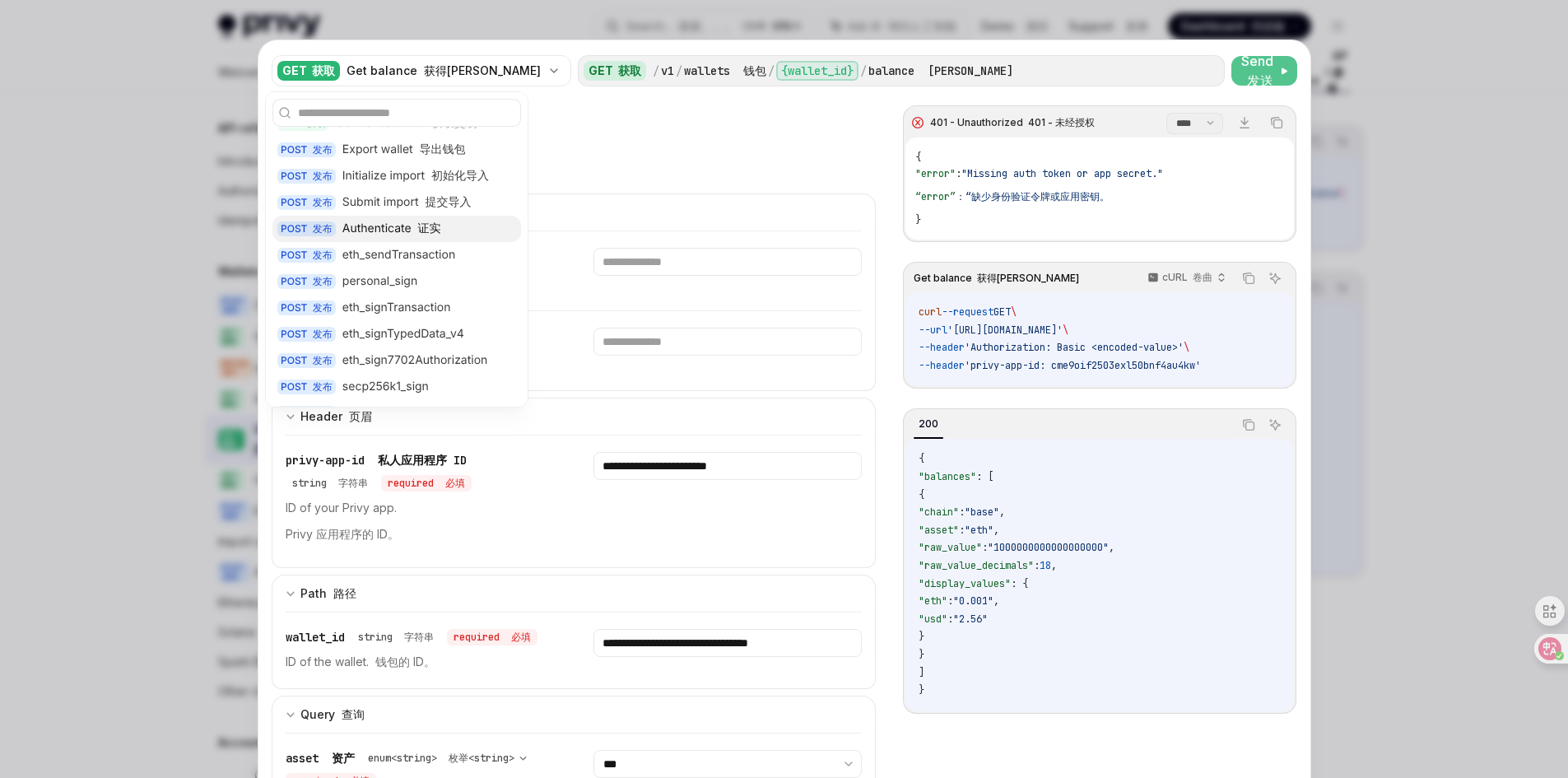
click at [391, 221] on div "Authenticate 证实" at bounding box center [392, 228] width 99 height 16
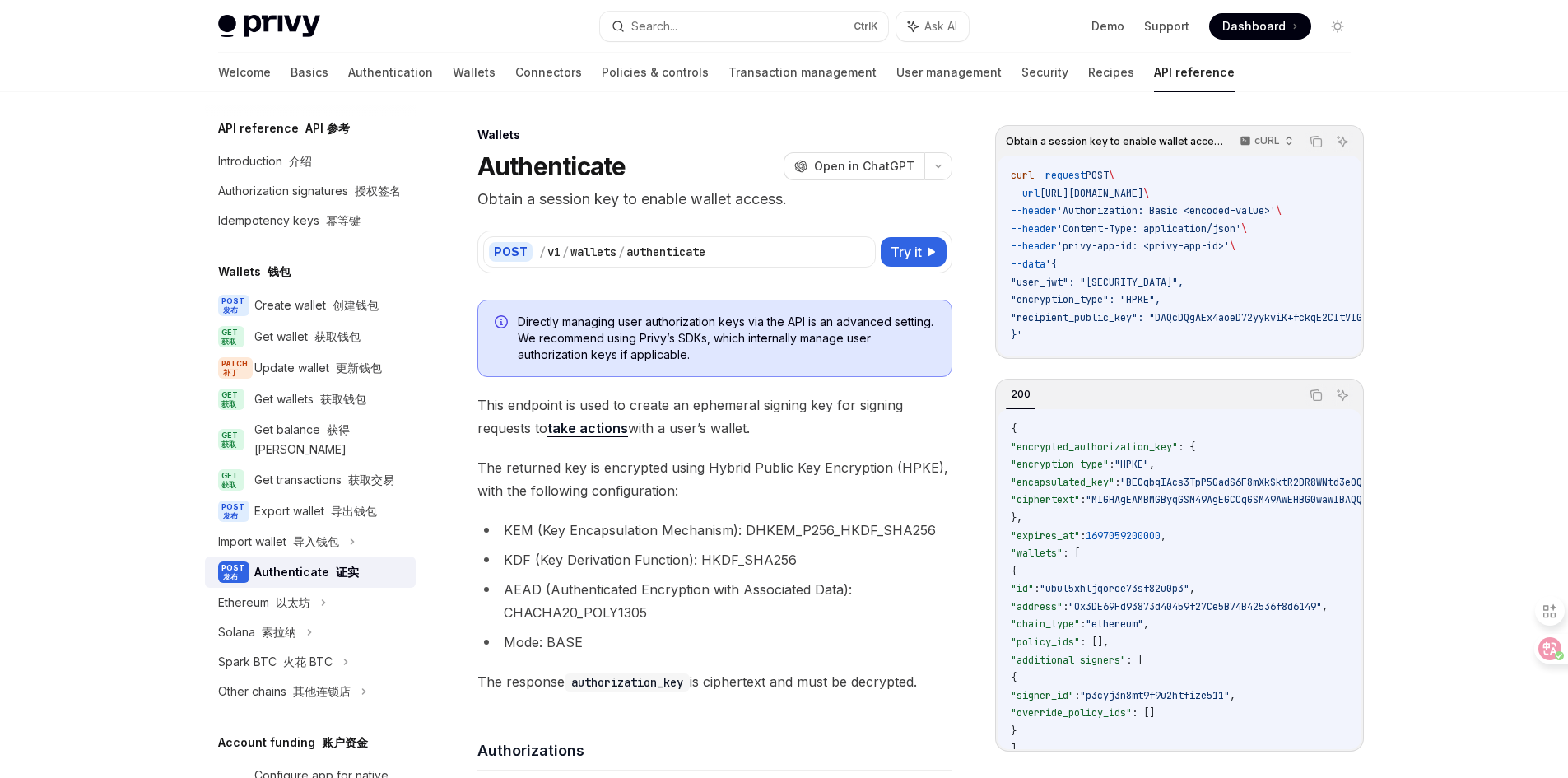
type textarea "*"
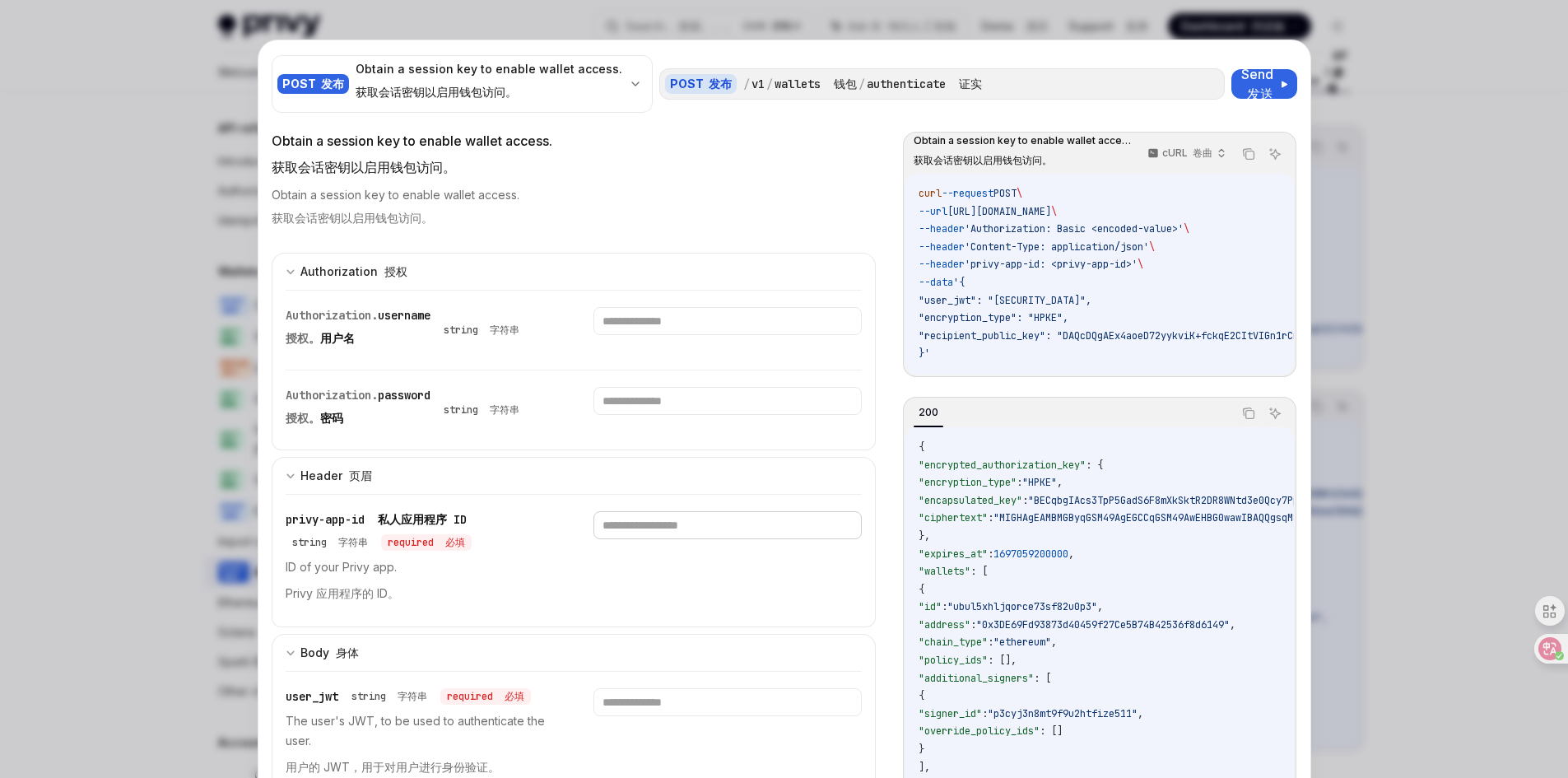
click at [621, 516] on input "text" at bounding box center [727, 525] width 268 height 28
paste input "**********"
type input "**********"
click at [594, 591] on div "**********" at bounding box center [727, 561] width 268 height 99
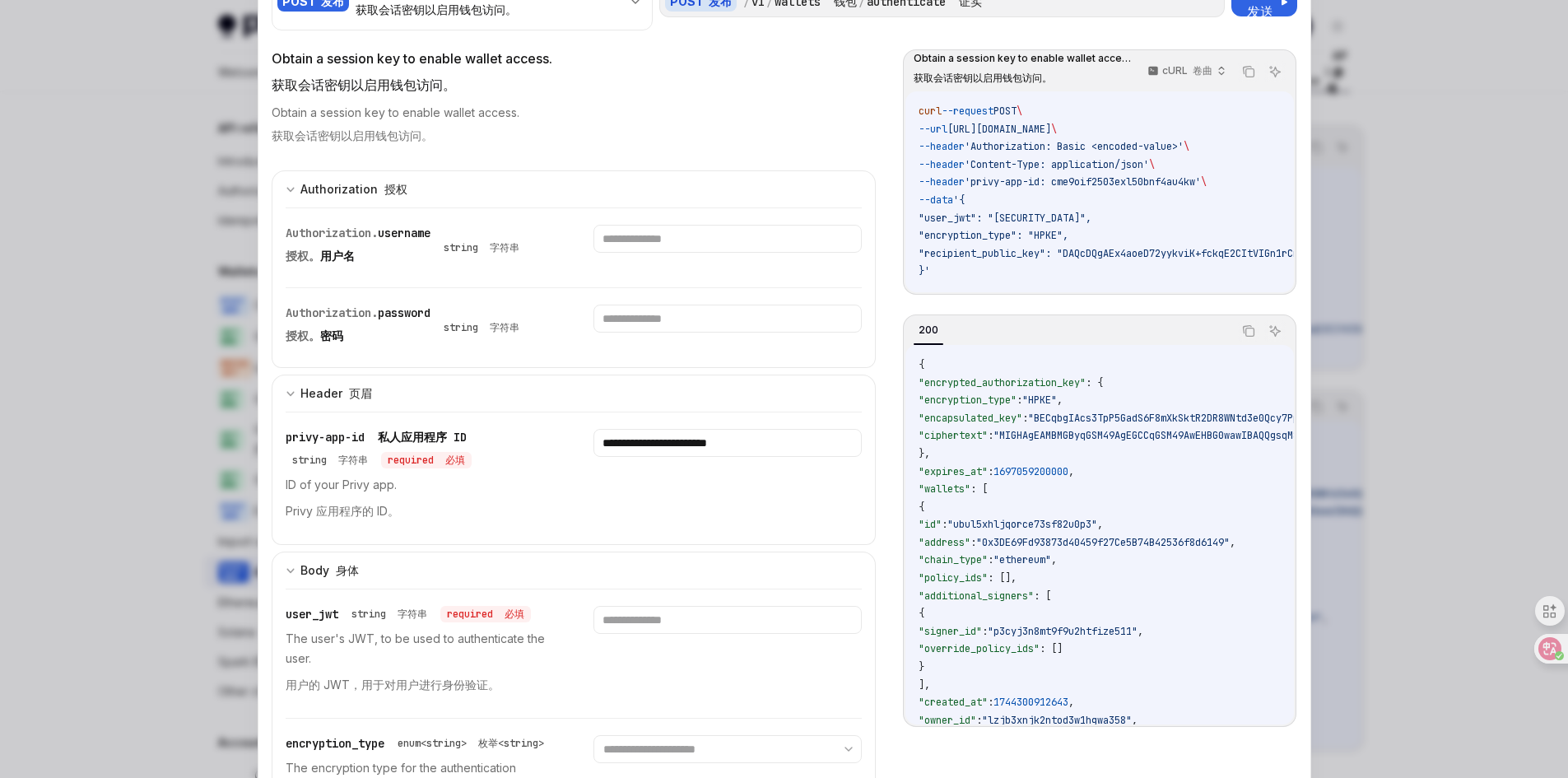
scroll to position [164, 0]
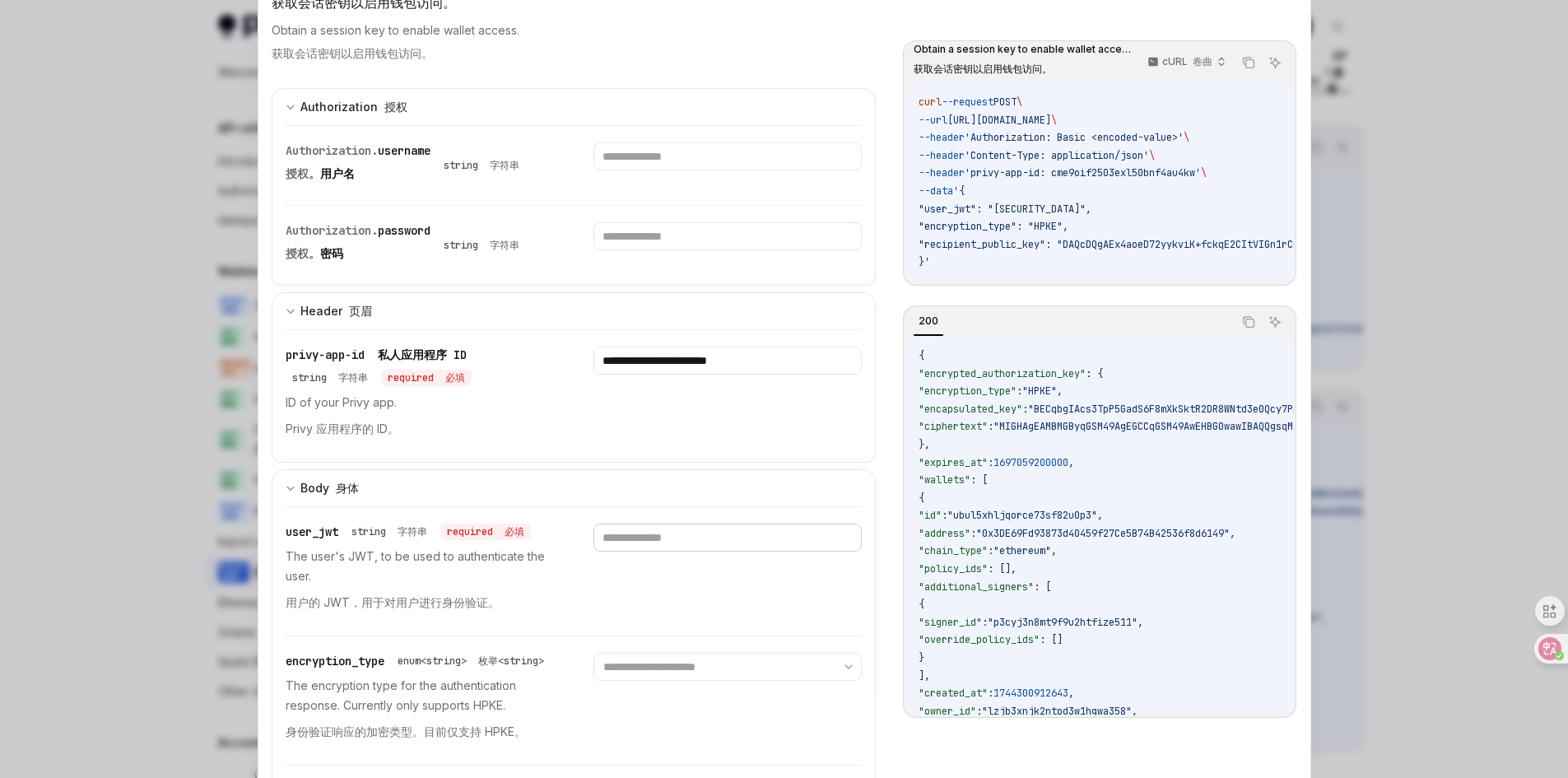
click at [641, 539] on input "text" at bounding box center [727, 538] width 268 height 28
click at [463, 598] on font "用户的 JWT，用于对用户进行身份验证。" at bounding box center [392, 602] width 214 height 14
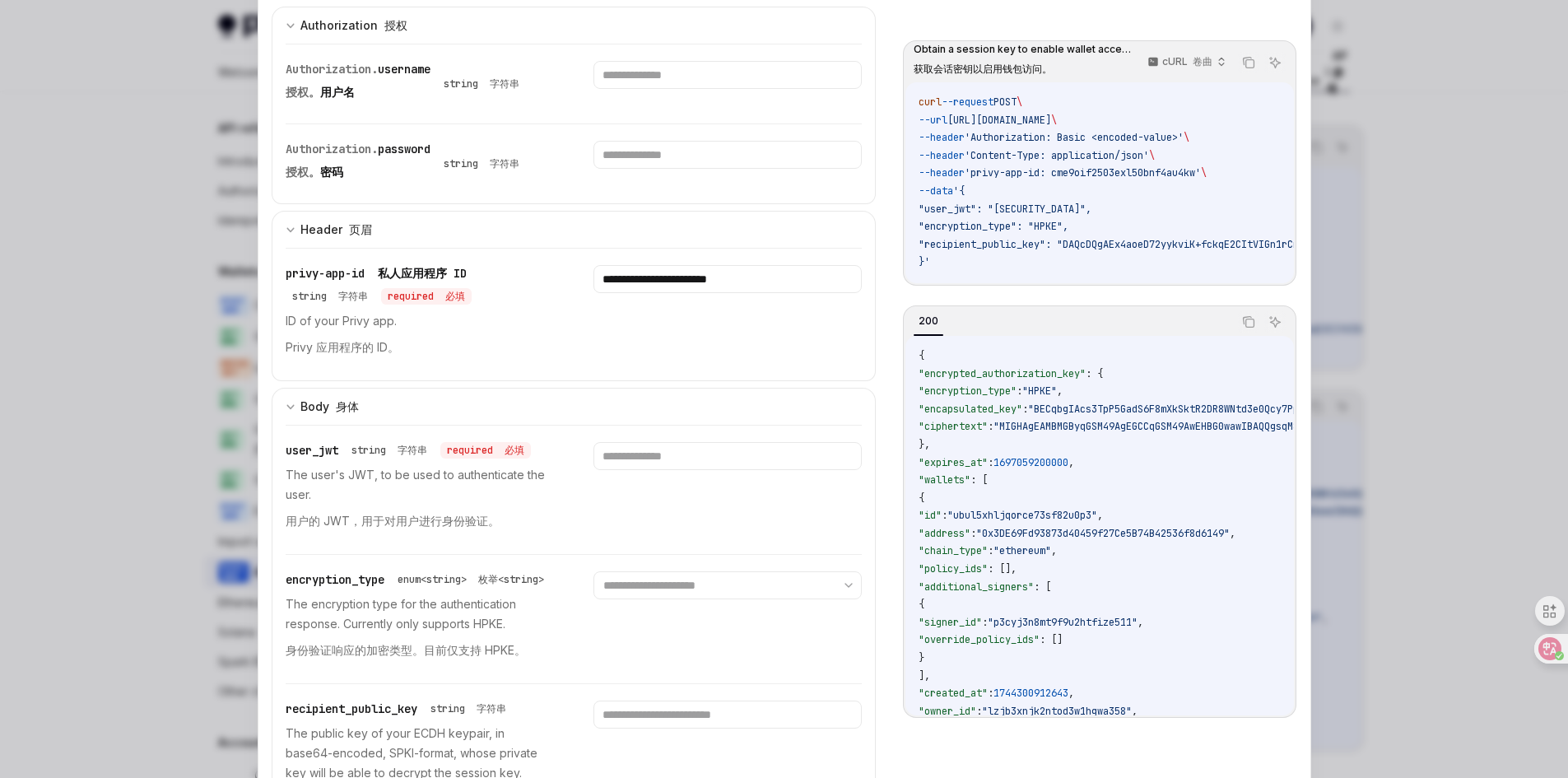
scroll to position [0, 0]
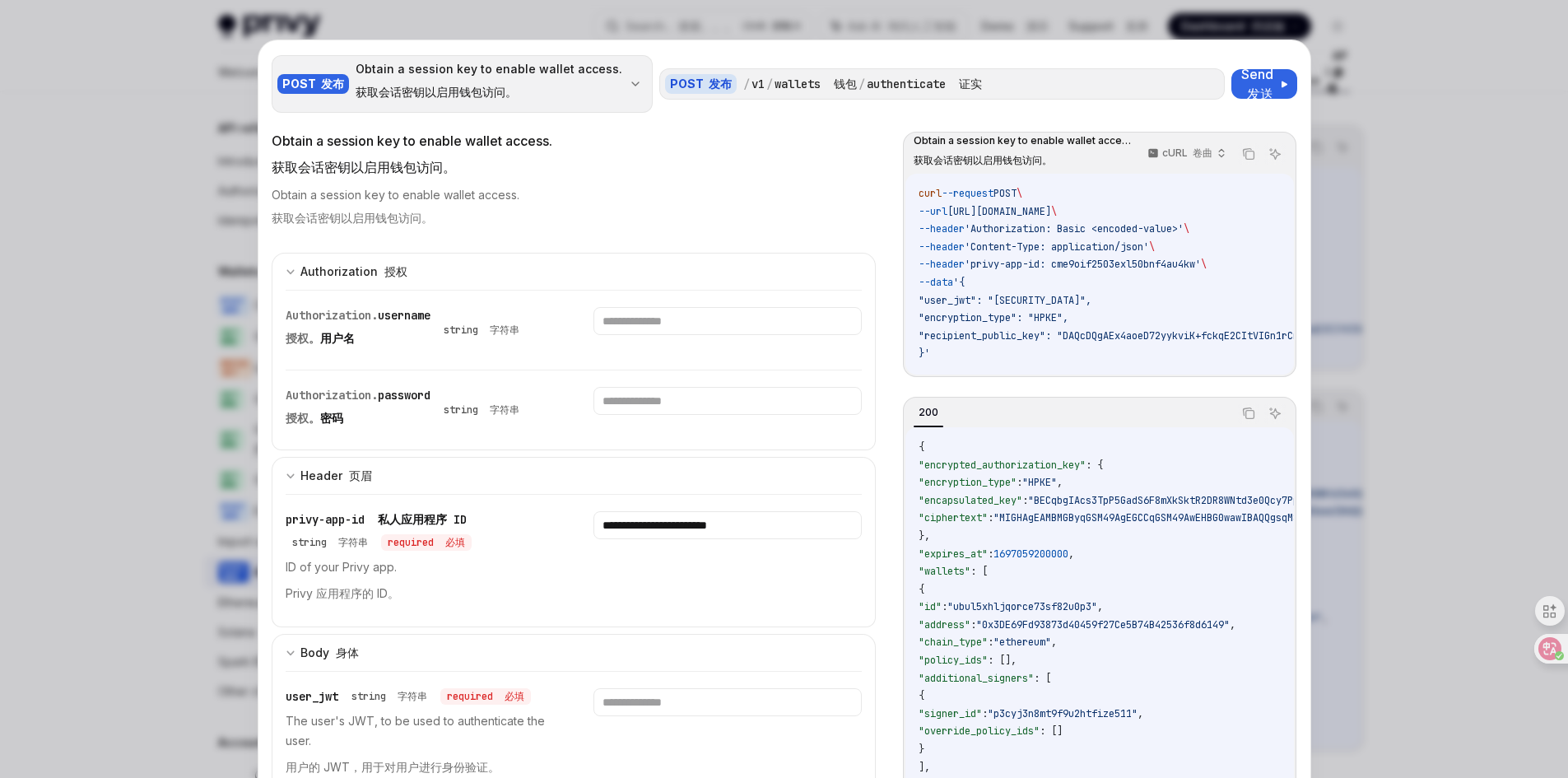
click at [594, 82] on div "Obtain a session key to enable wallet access. 获取会话密钥以启用钱包访问。" at bounding box center [489, 84] width 267 height 46
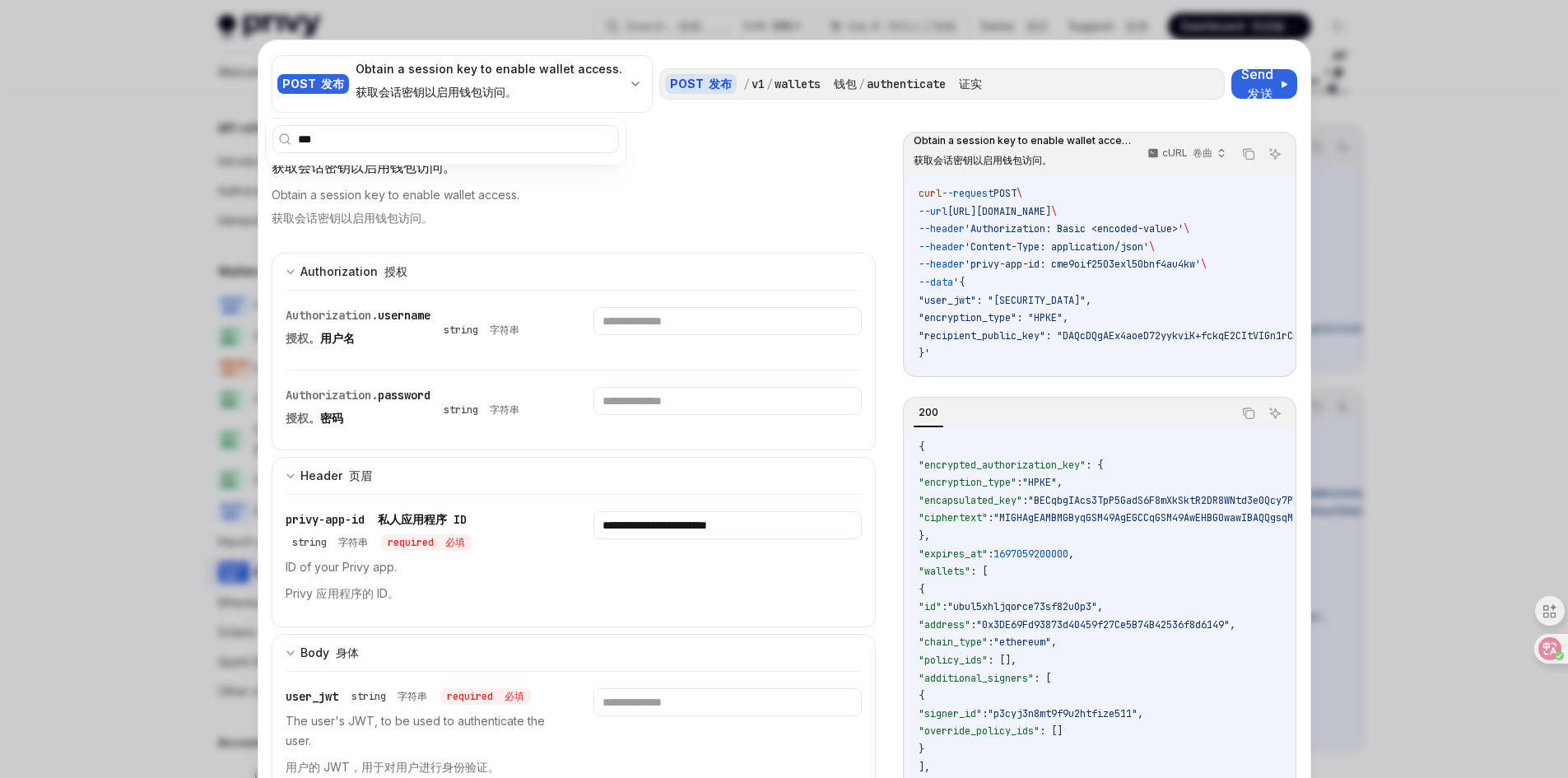
type input "***"
click at [758, 193] on div "Obtain a session key to enable wallet access. 获取会话密钥以启用钱包访问。" at bounding box center [574, 210] width 605 height 46
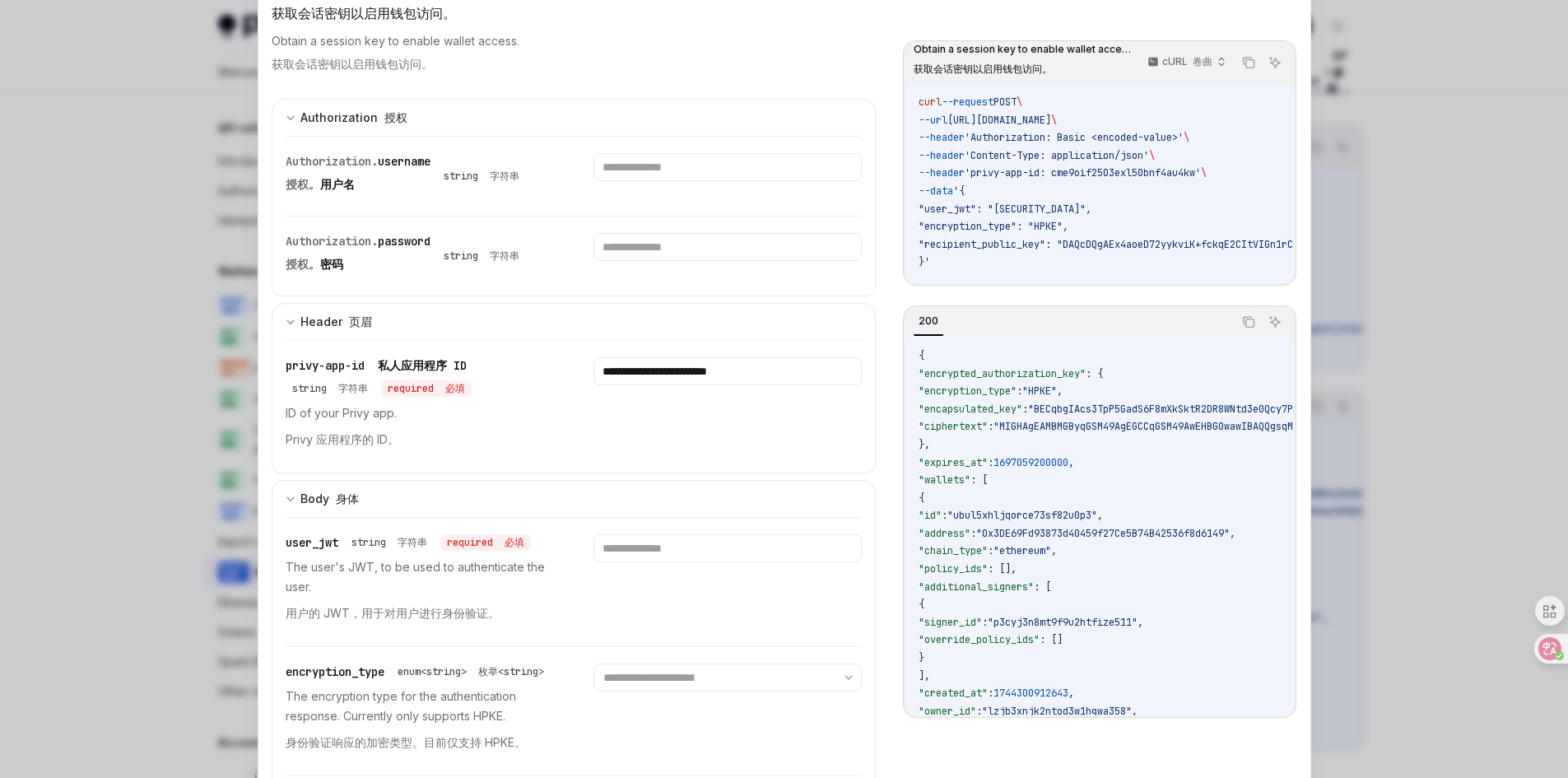
scroll to position [164, 0]
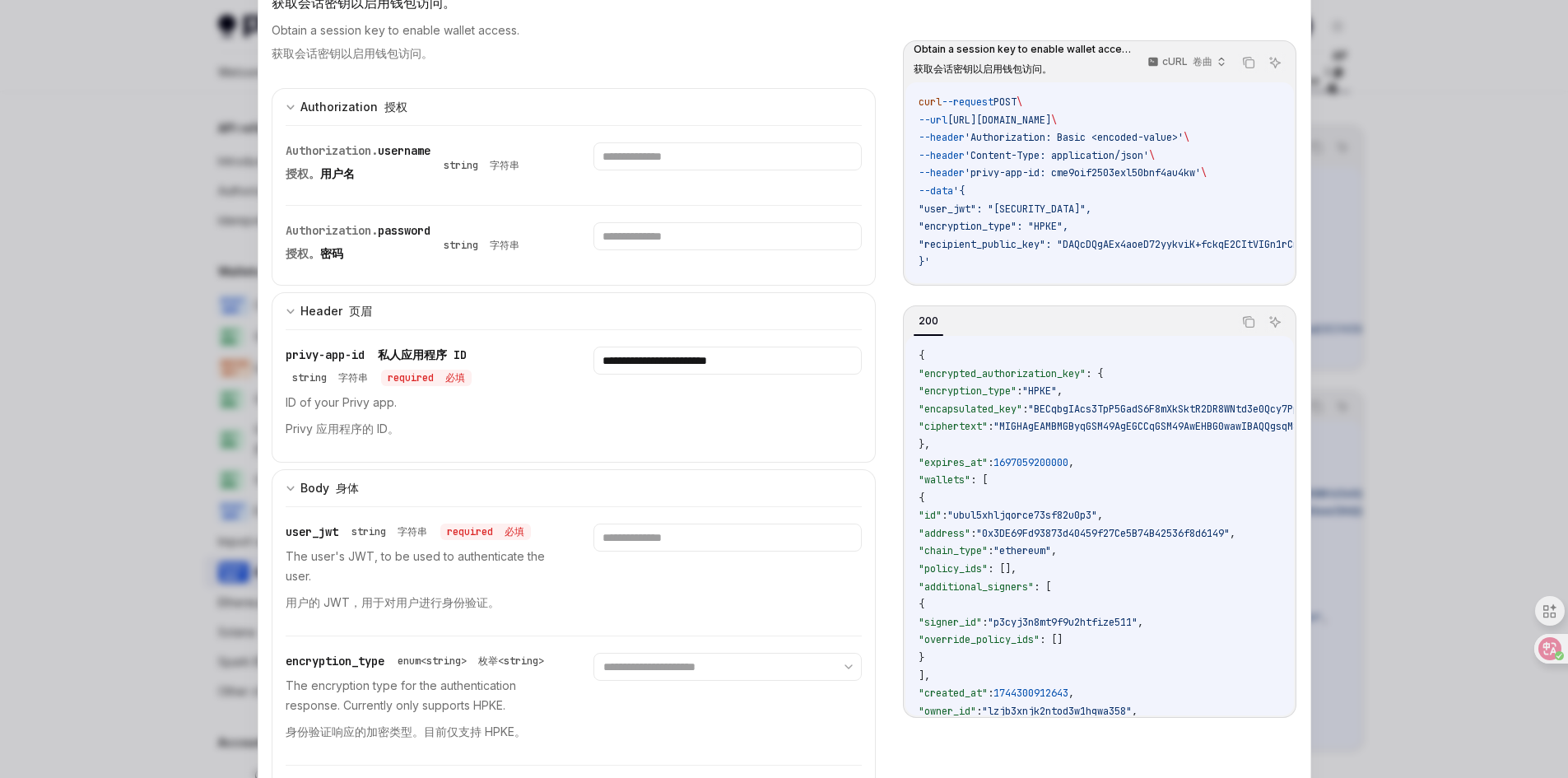
click at [1448, 276] on div at bounding box center [784, 389] width 1568 height 778
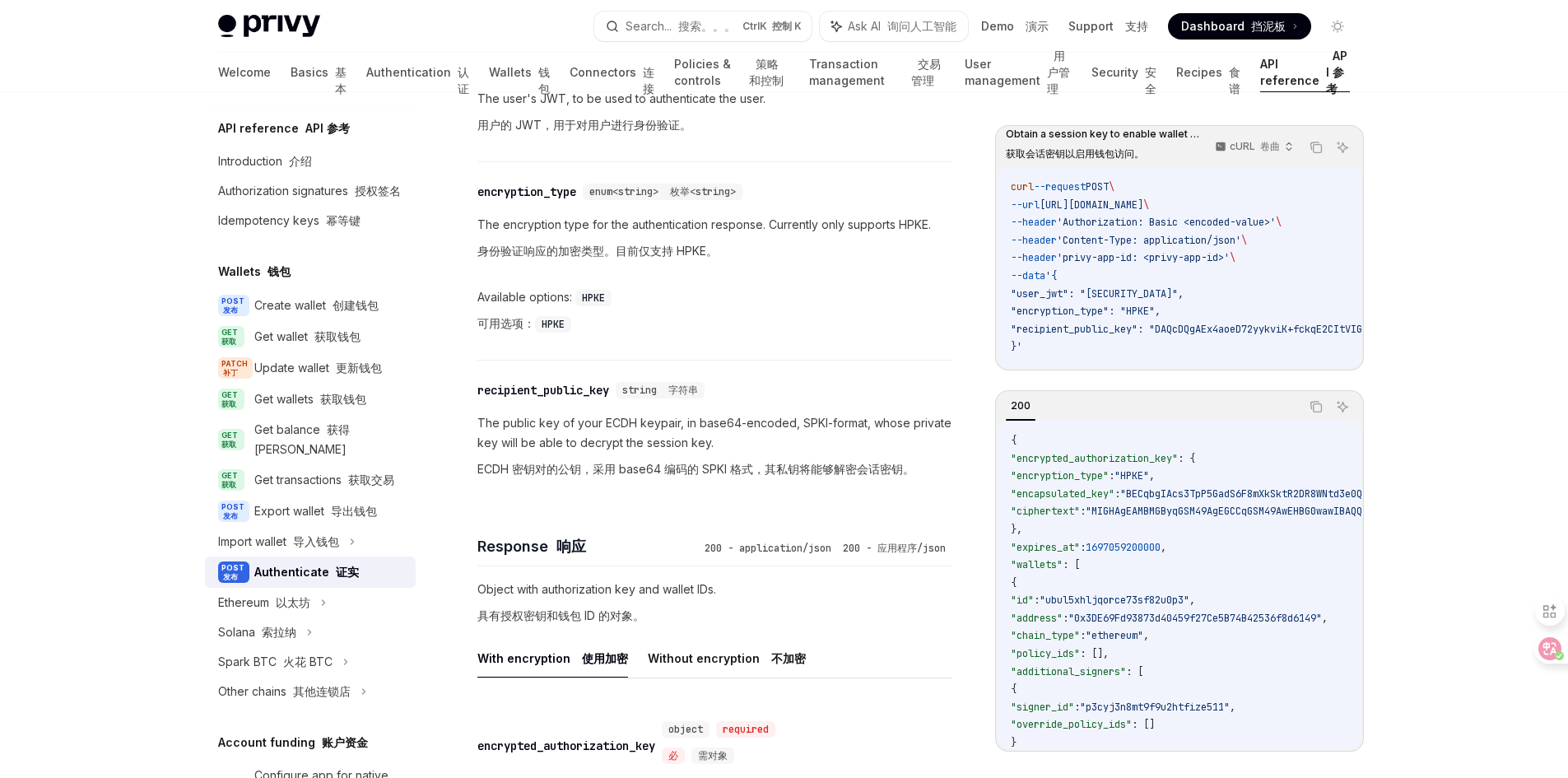
scroll to position [1647, 0]
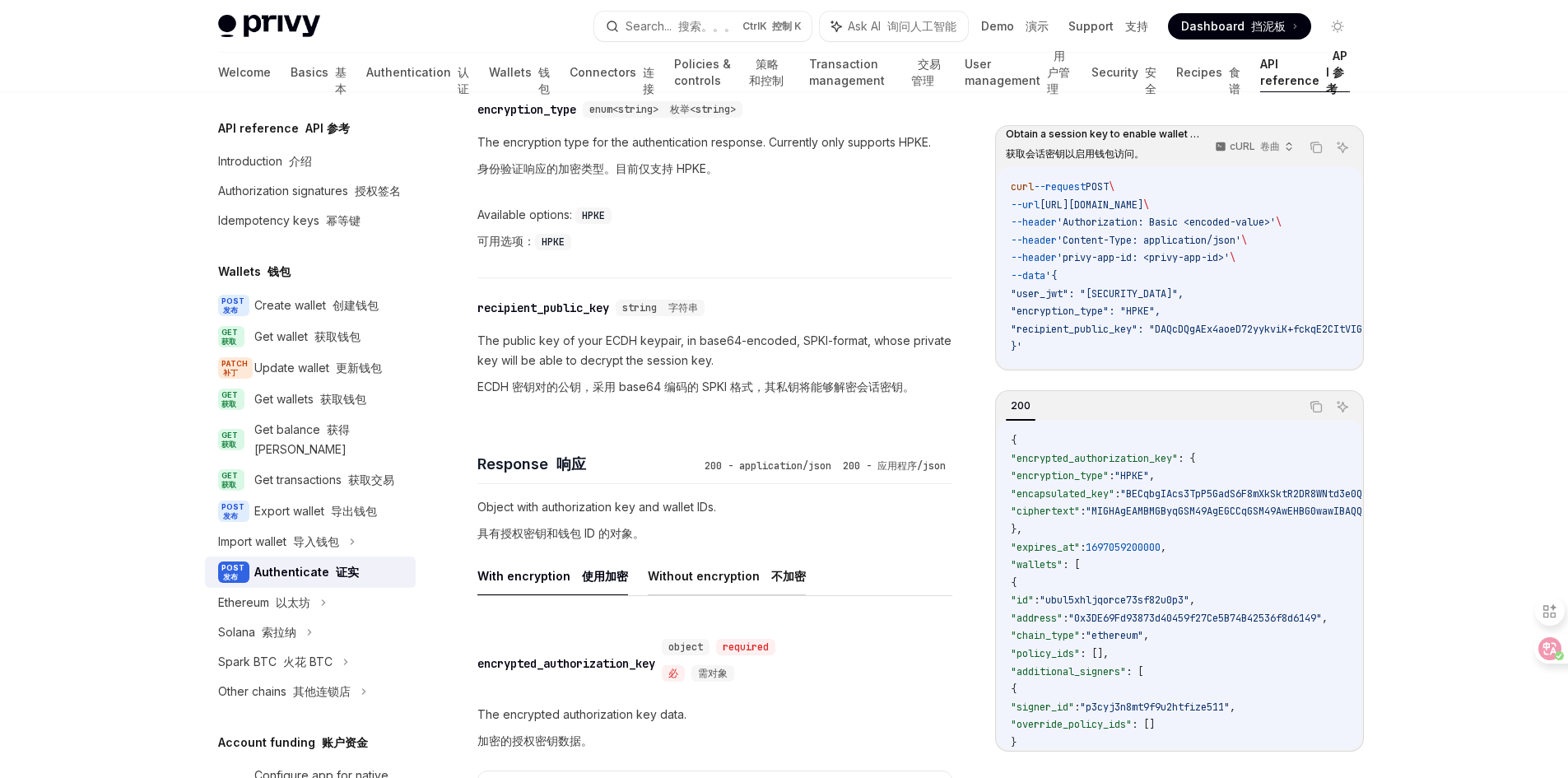
click at [717, 578] on button "Without encryption 不加密" at bounding box center [727, 575] width 158 height 38
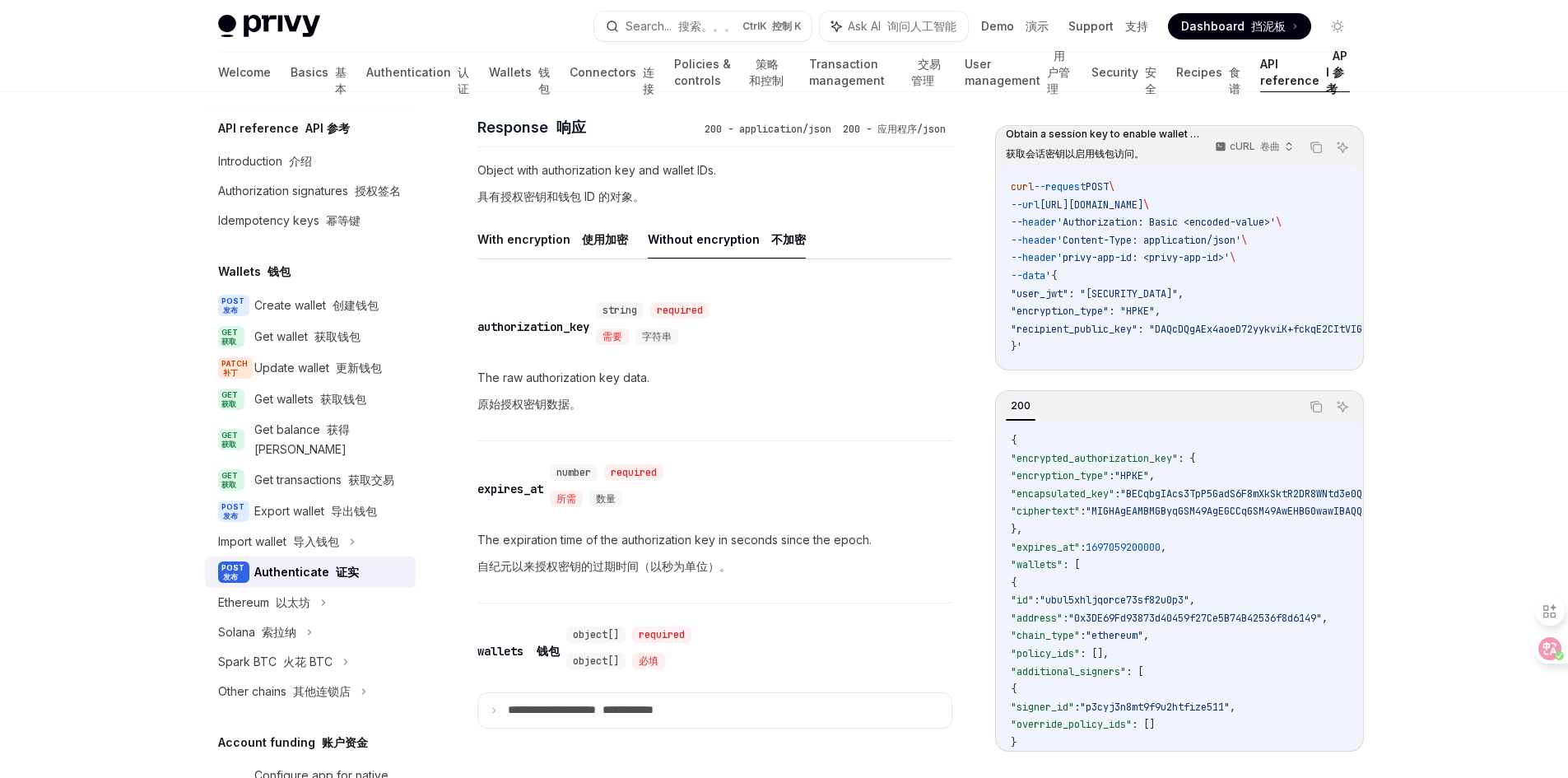
scroll to position [1977, 0]
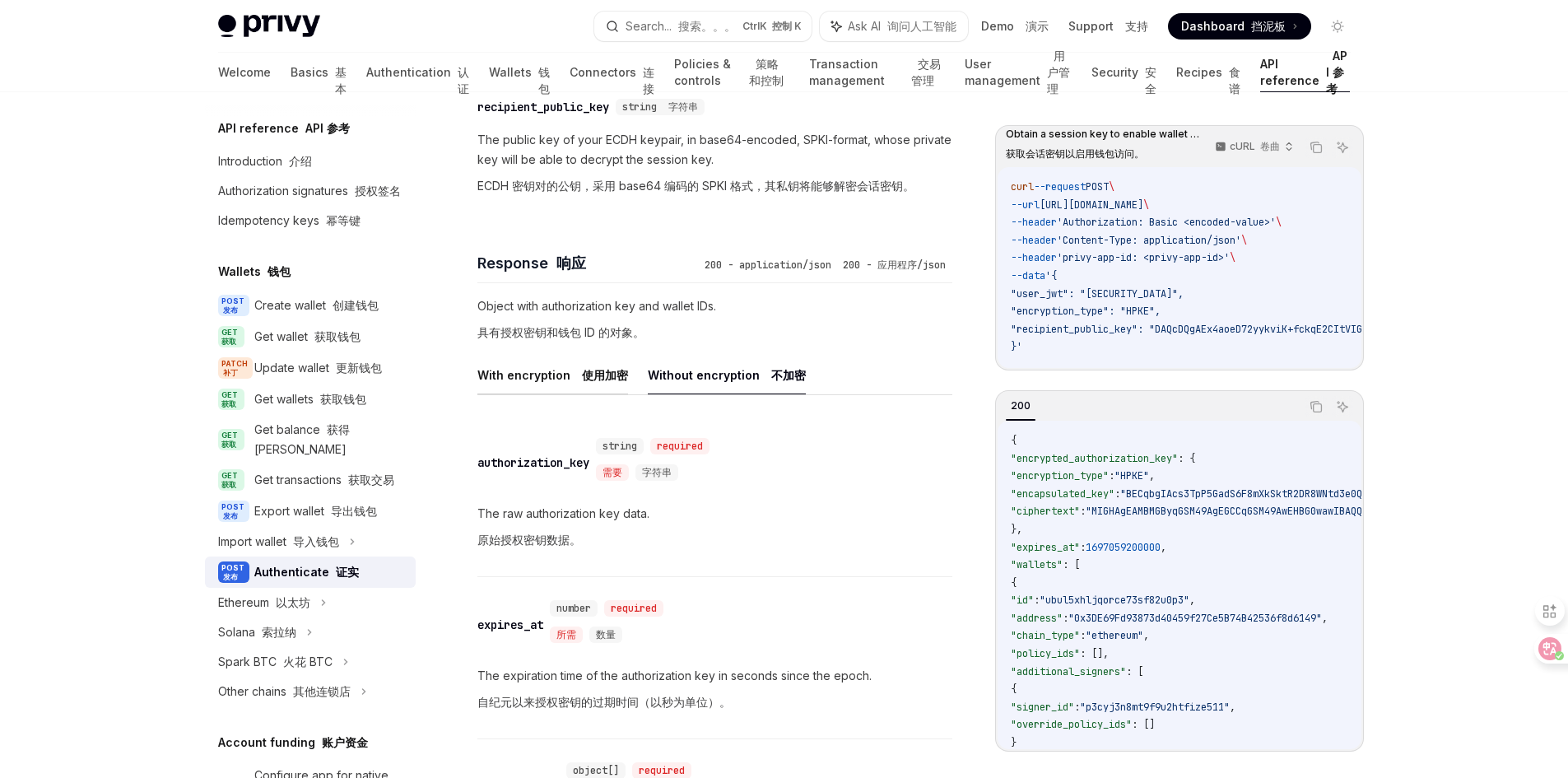
click at [576, 373] on font at bounding box center [579, 375] width 7 height 14
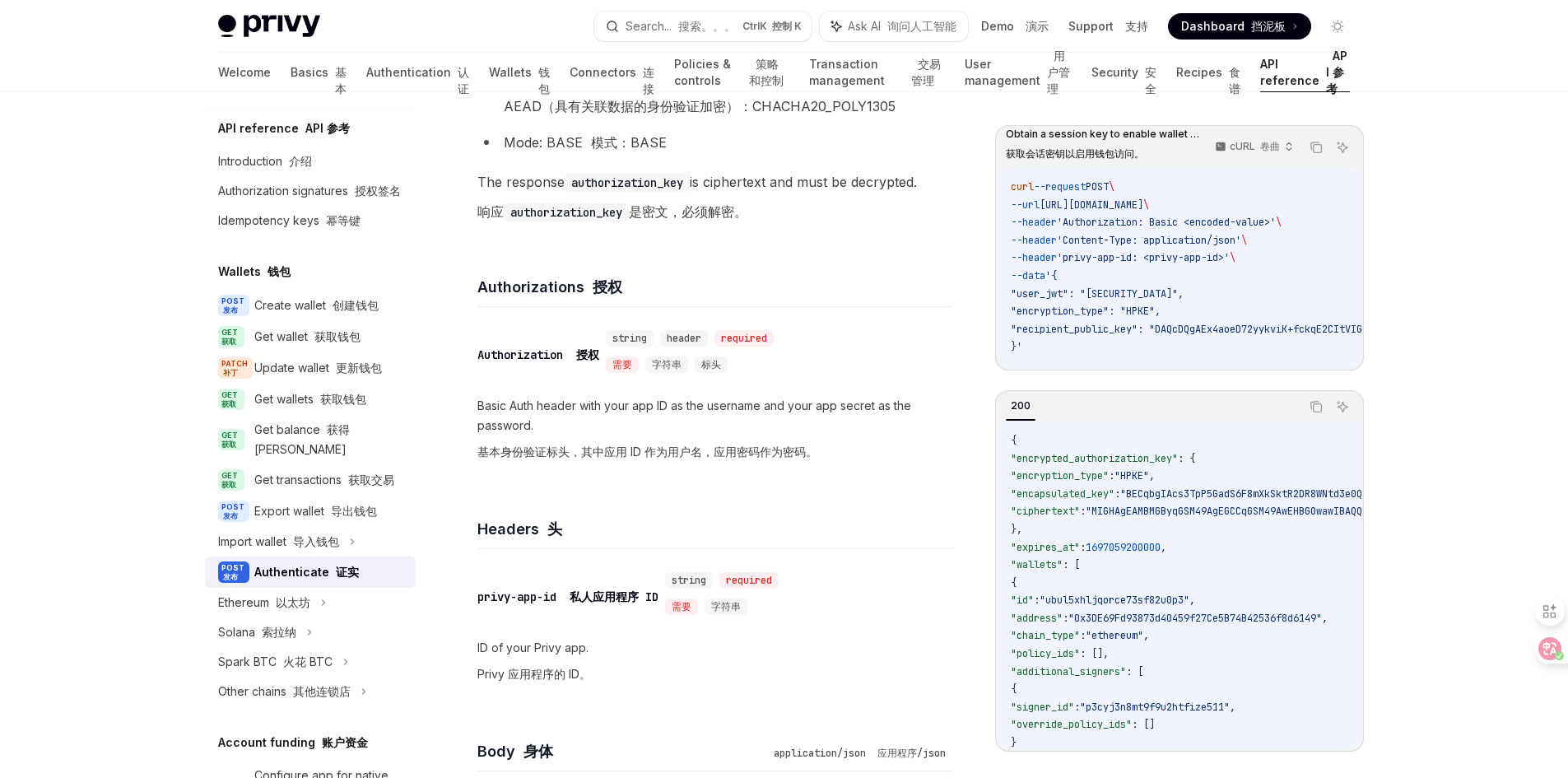
scroll to position [712, 0]
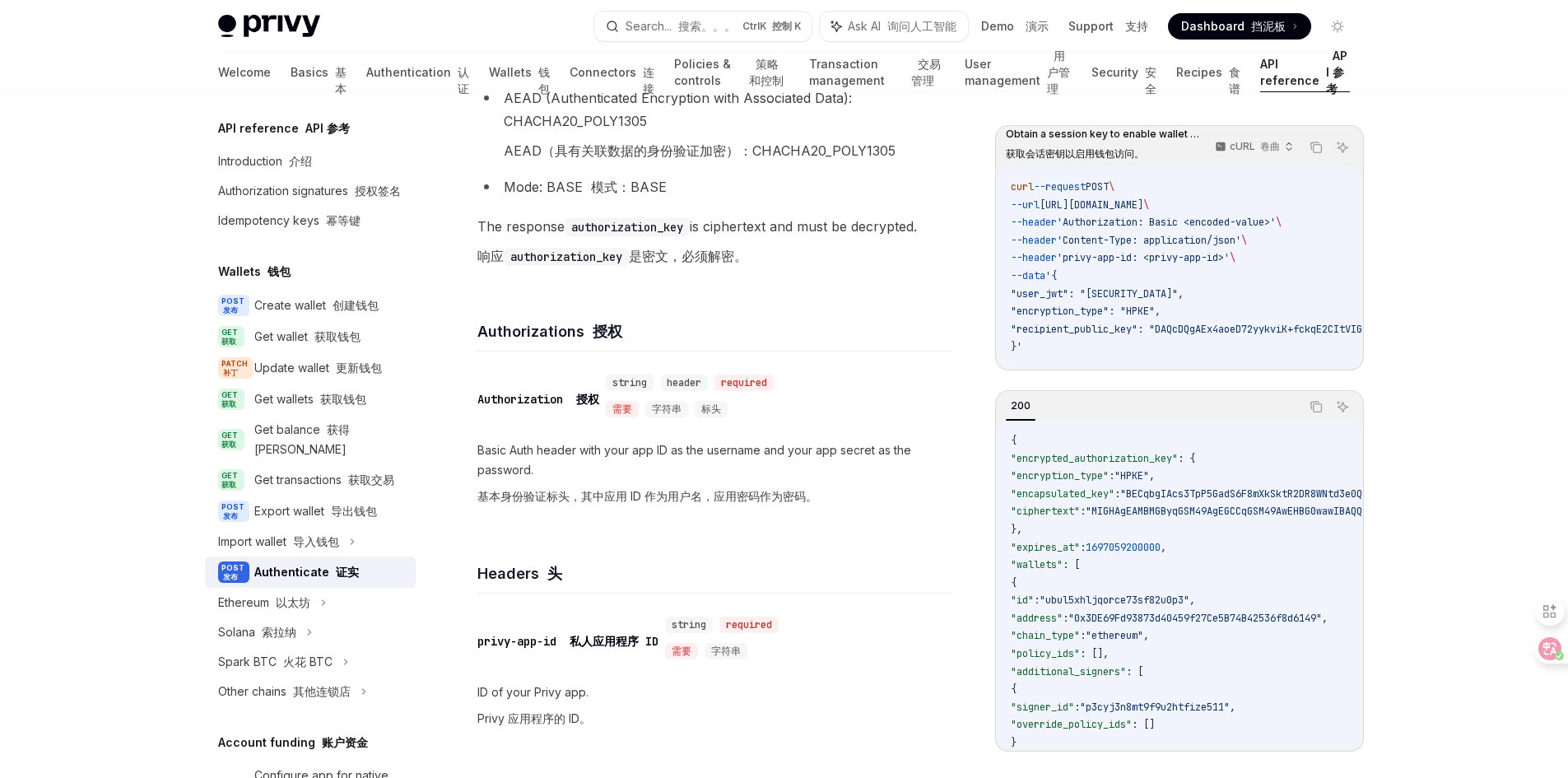
click at [651, 756] on div "Body 身体 application/json 应用程序/json" at bounding box center [715, 786] width 475 height 61
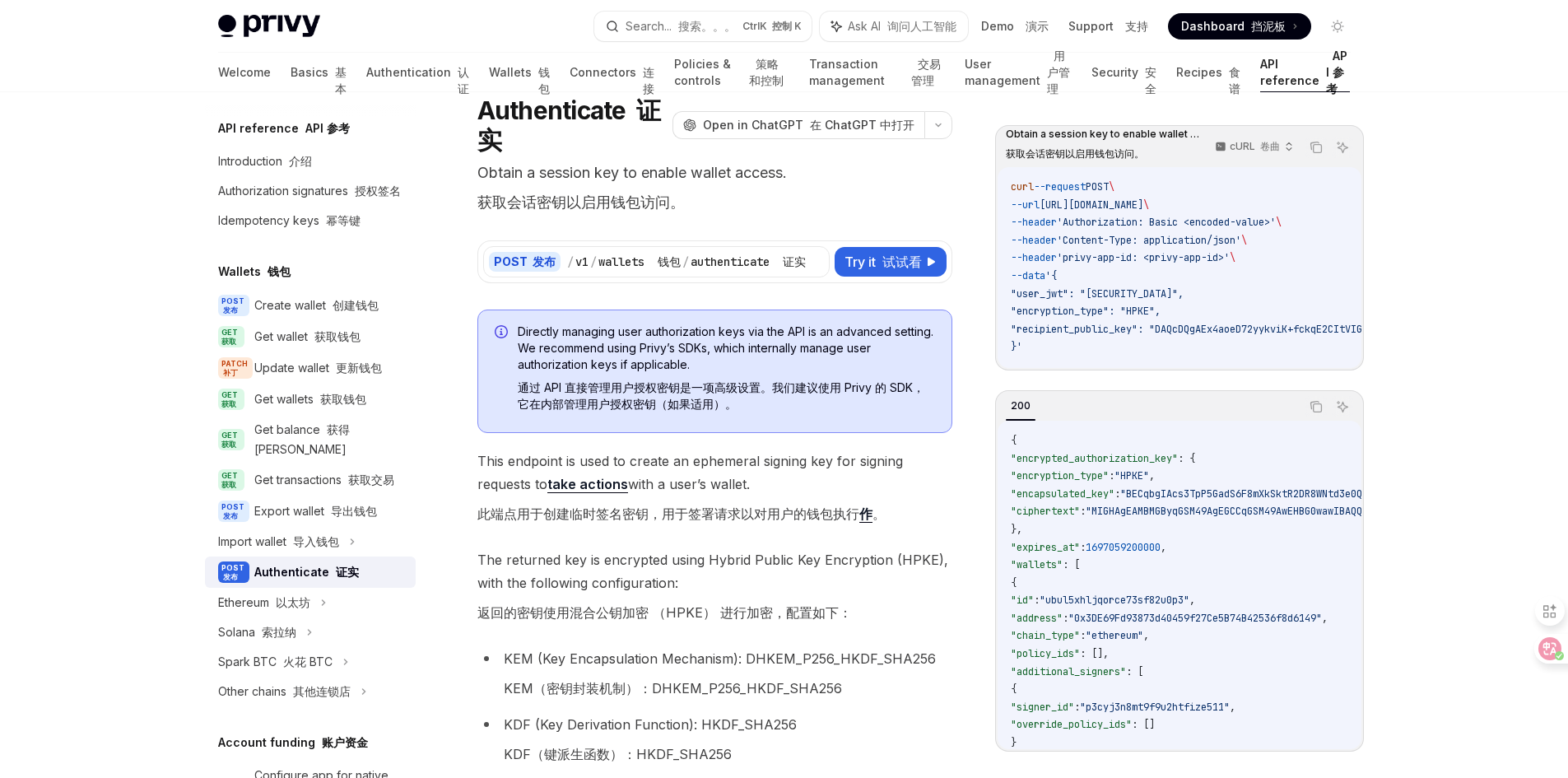
scroll to position [54, 0]
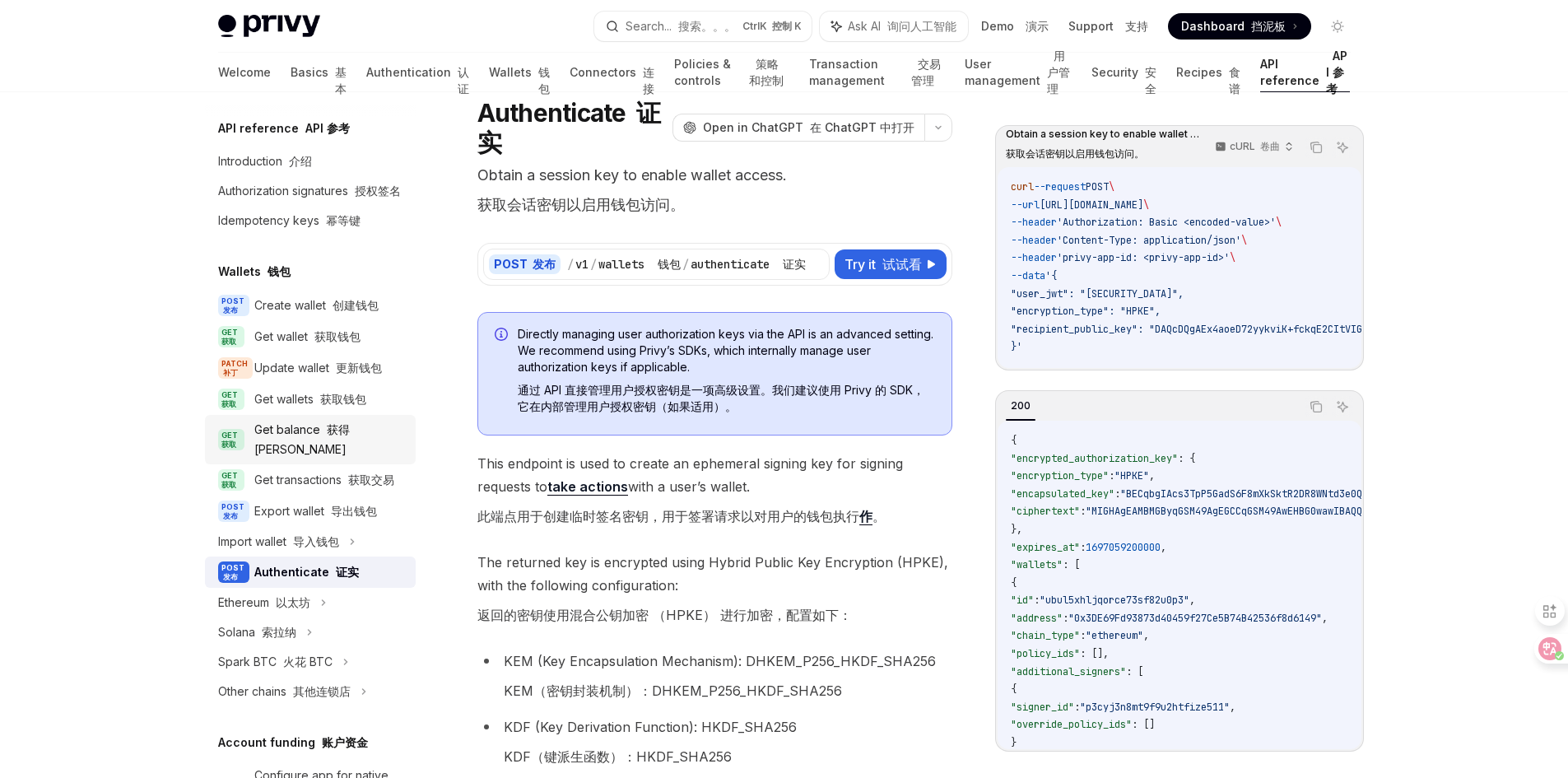
click at [309, 446] on div "Get balance 获得平衡" at bounding box center [330, 440] width 152 height 39
type textarea "*"
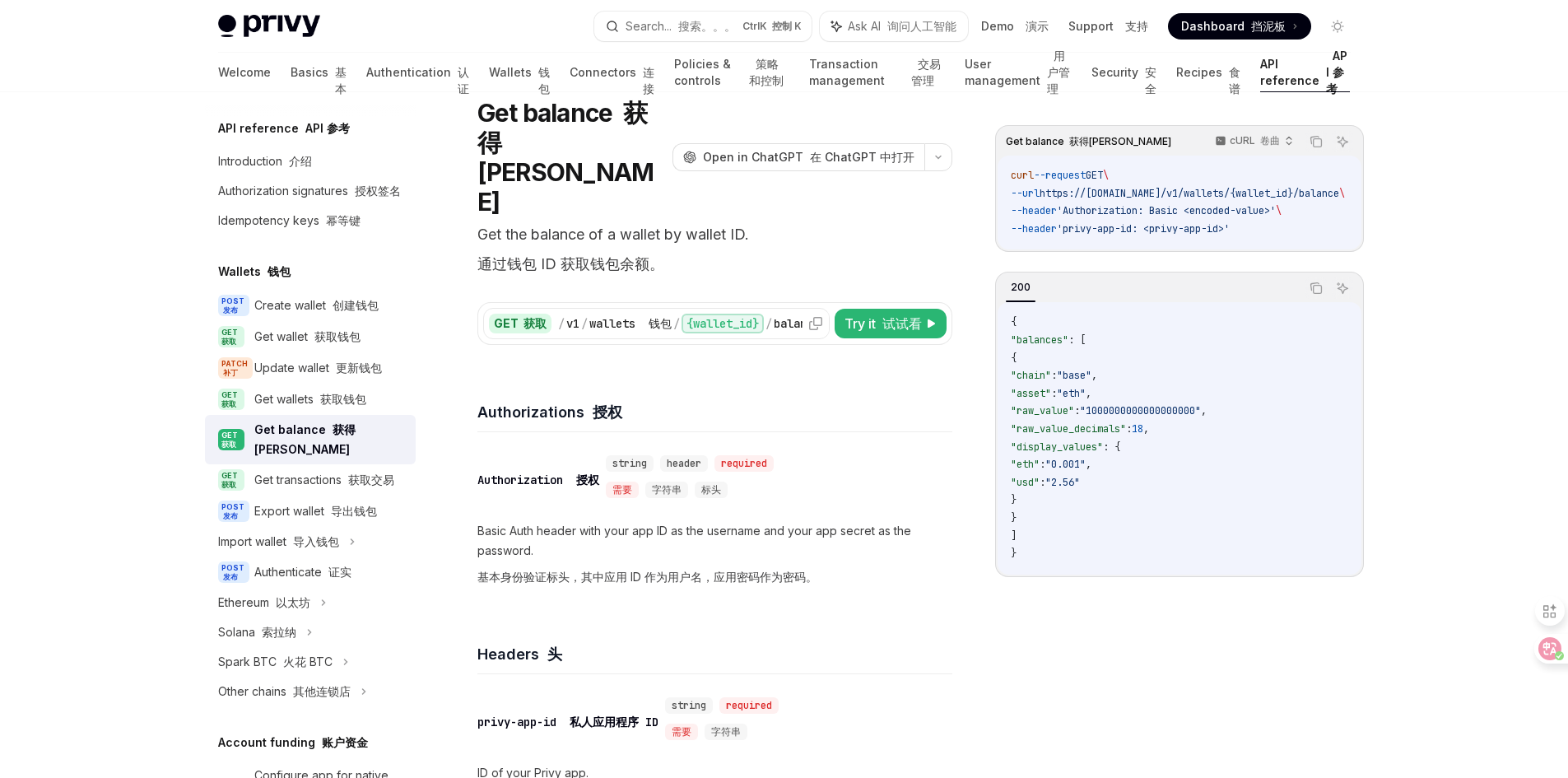
click at [787, 315] on div "balance 平衡" at bounding box center [846, 323] width 145 height 16
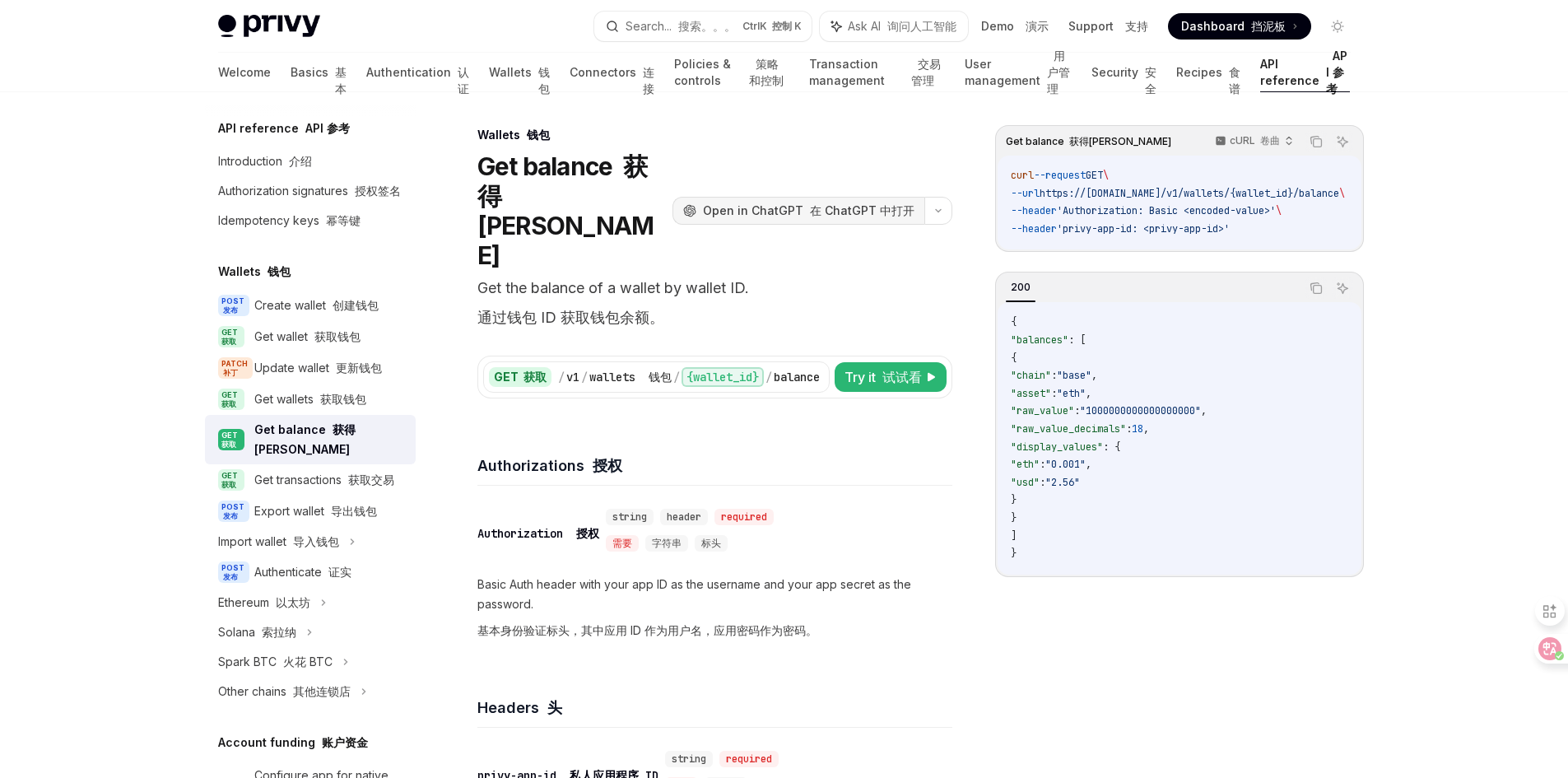
drag, startPoint x: 769, startPoint y: 179, endPoint x: 742, endPoint y: 184, distance: 27.5
click at [742, 203] on span "Open in ChatGPT 在 ChatGPT 中打开" at bounding box center [808, 210] width 211 height 16
drag, startPoint x: 1170, startPoint y: 209, endPoint x: 1206, endPoint y: 208, distance: 36.0
click at [1206, 208] on span "'Authorization: Basic <encoded-value>'" at bounding box center [1166, 210] width 219 height 13
copy span "Basic"
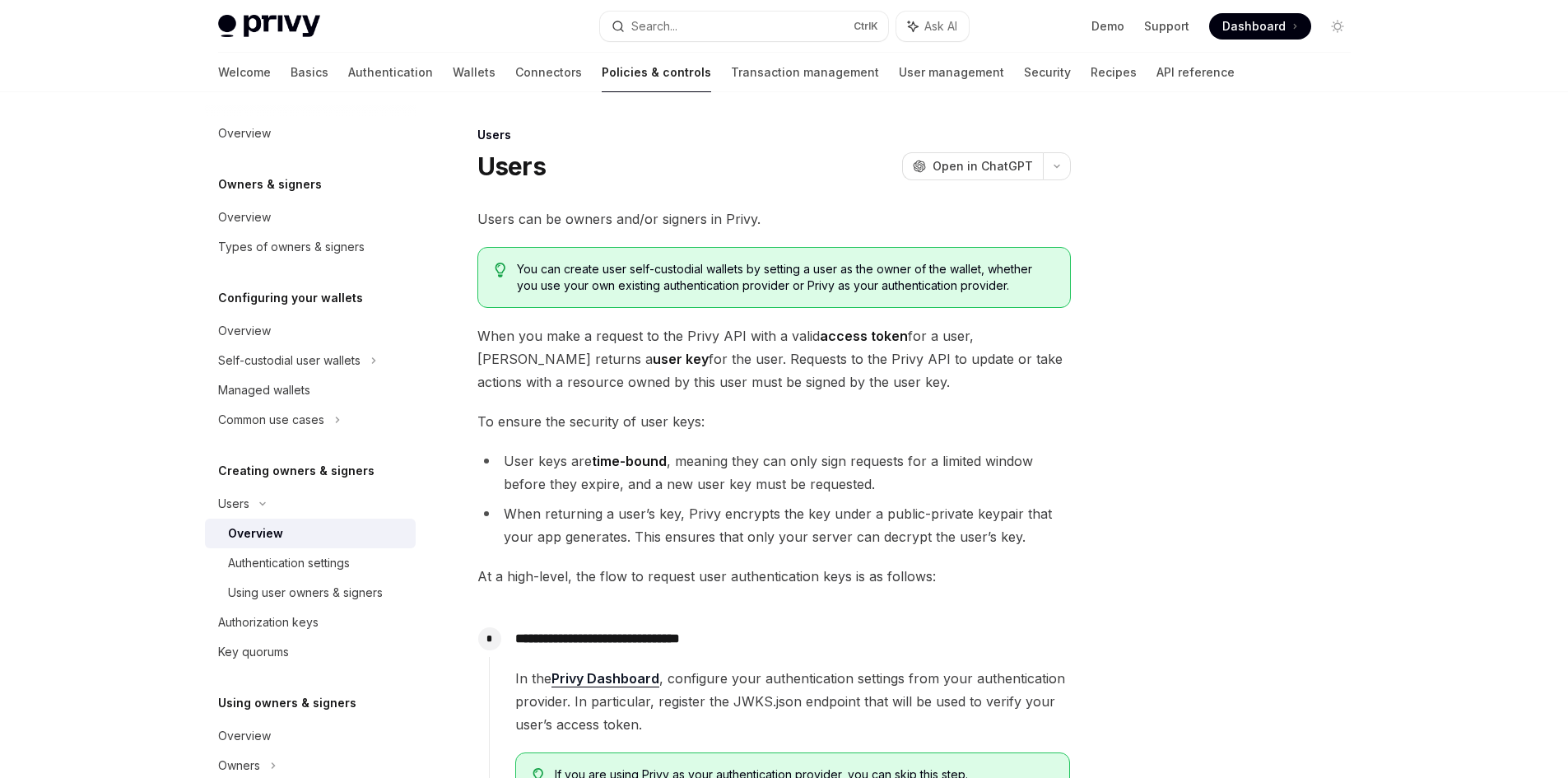
select select
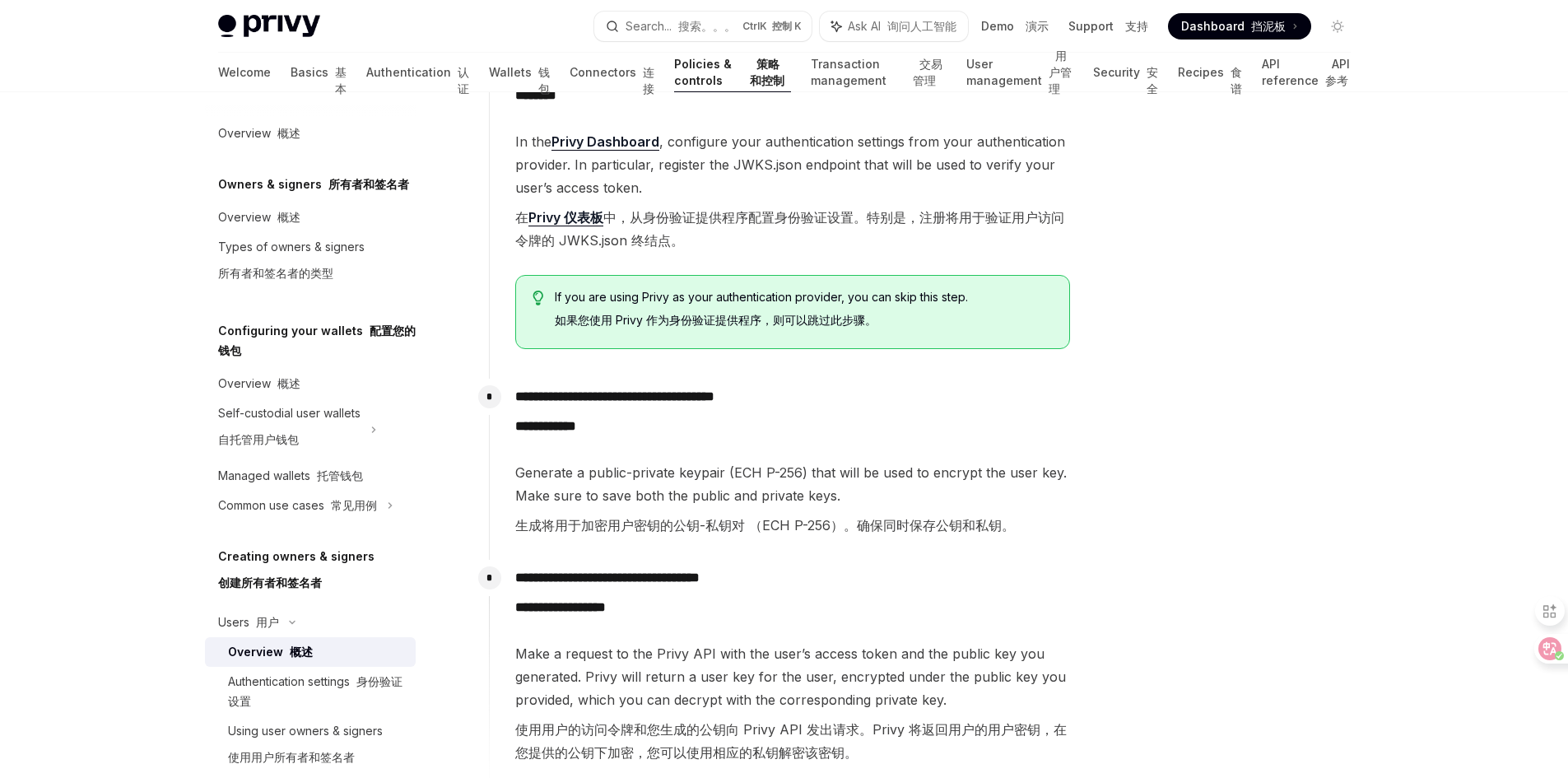
scroll to position [988, 0]
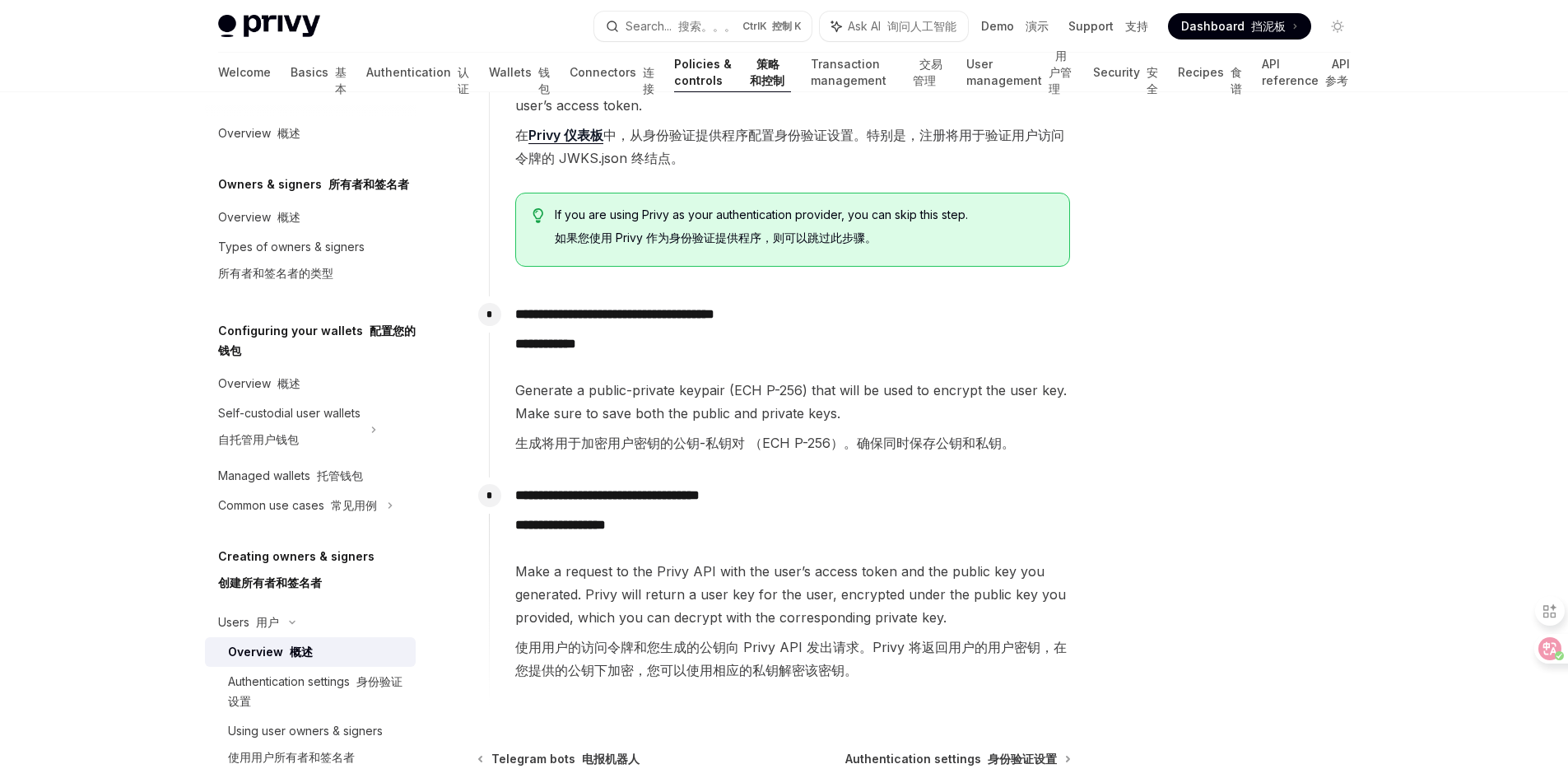
click at [555, 482] on div "**********" at bounding box center [779, 583] width 582 height 210
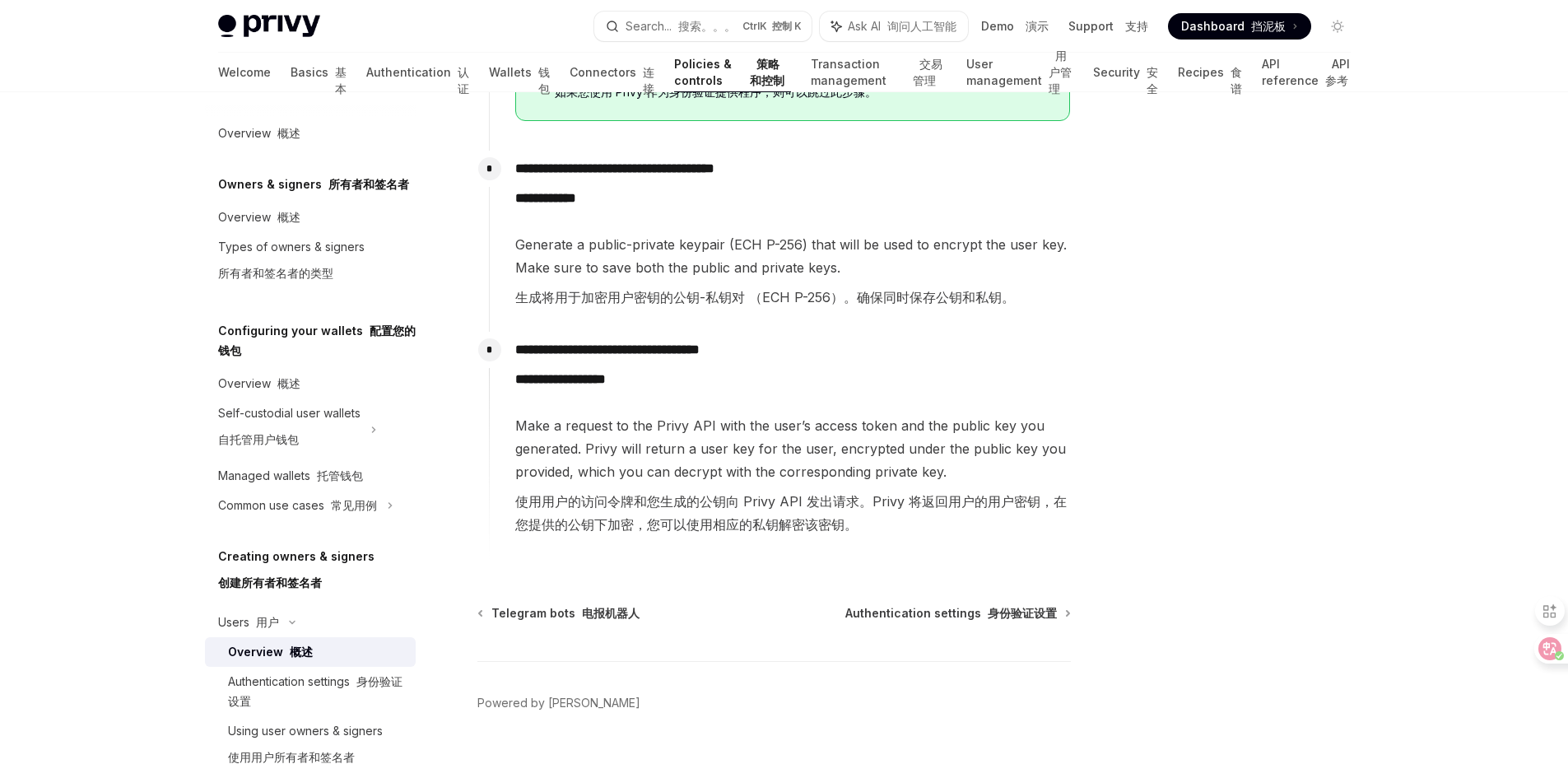
scroll to position [1153, 0]
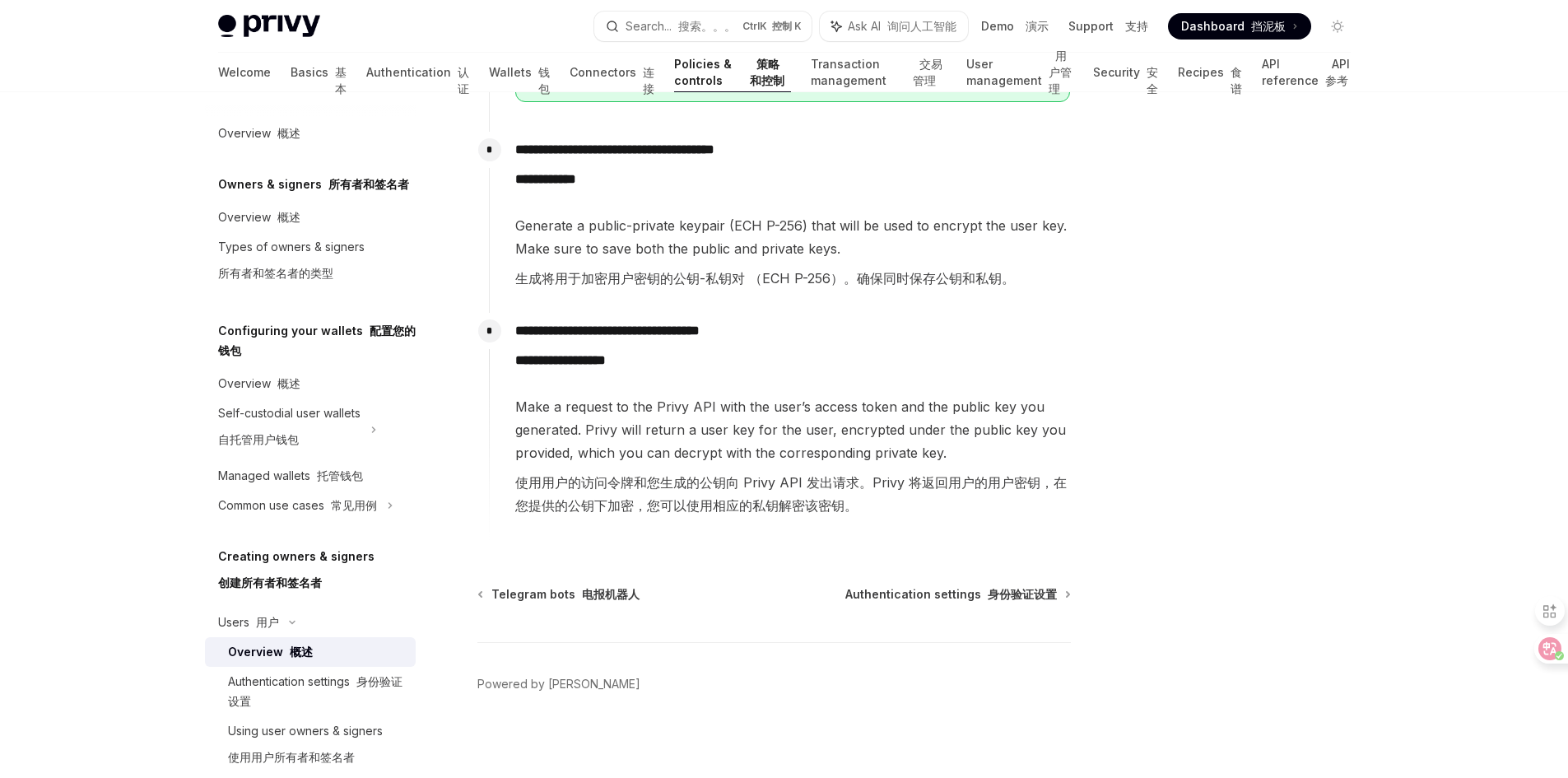
click at [807, 520] on span "Make a request to the Privy API with the user’s access token and the public key…" at bounding box center [792, 459] width 554 height 129
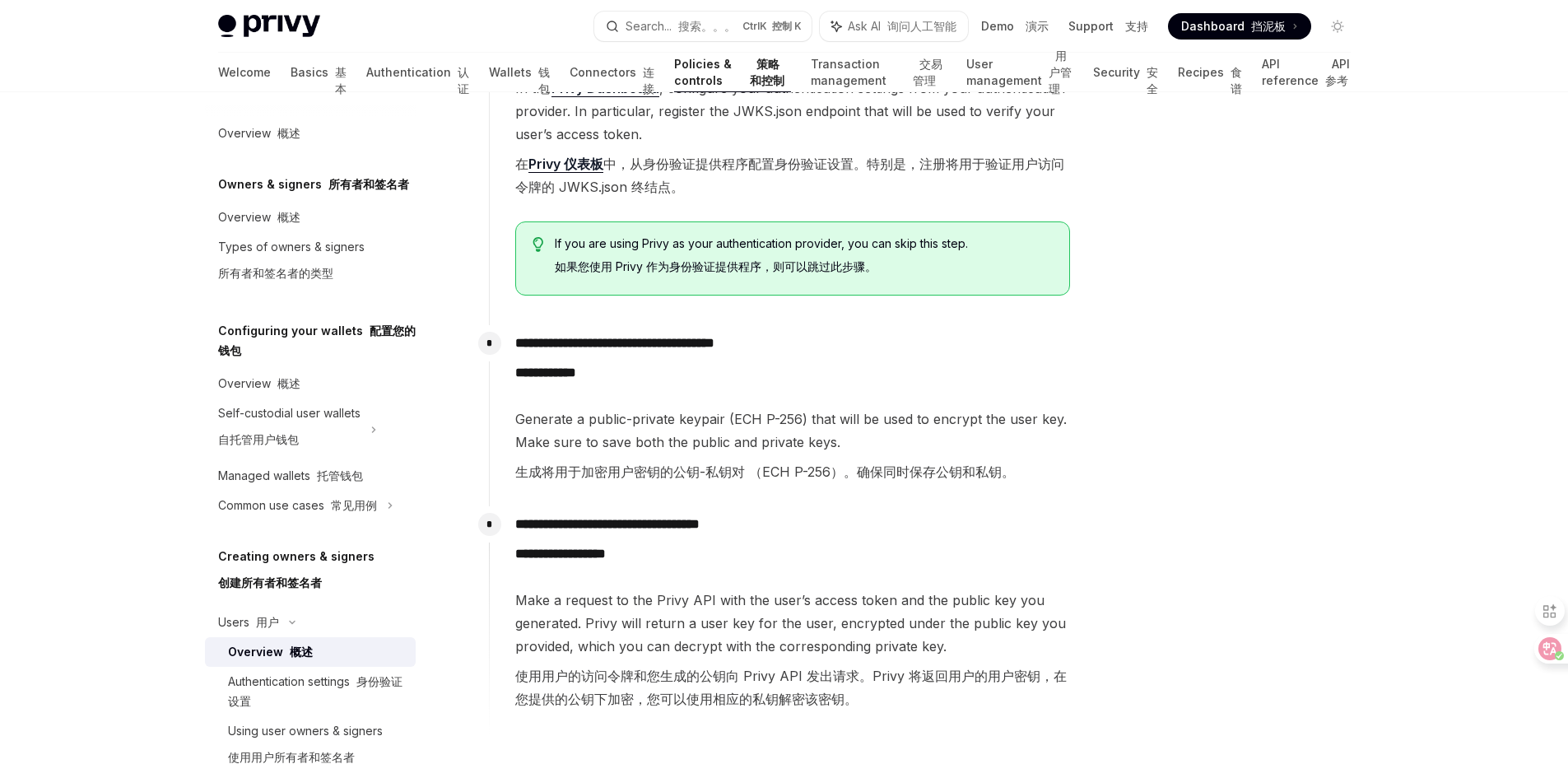
scroll to position [988, 0]
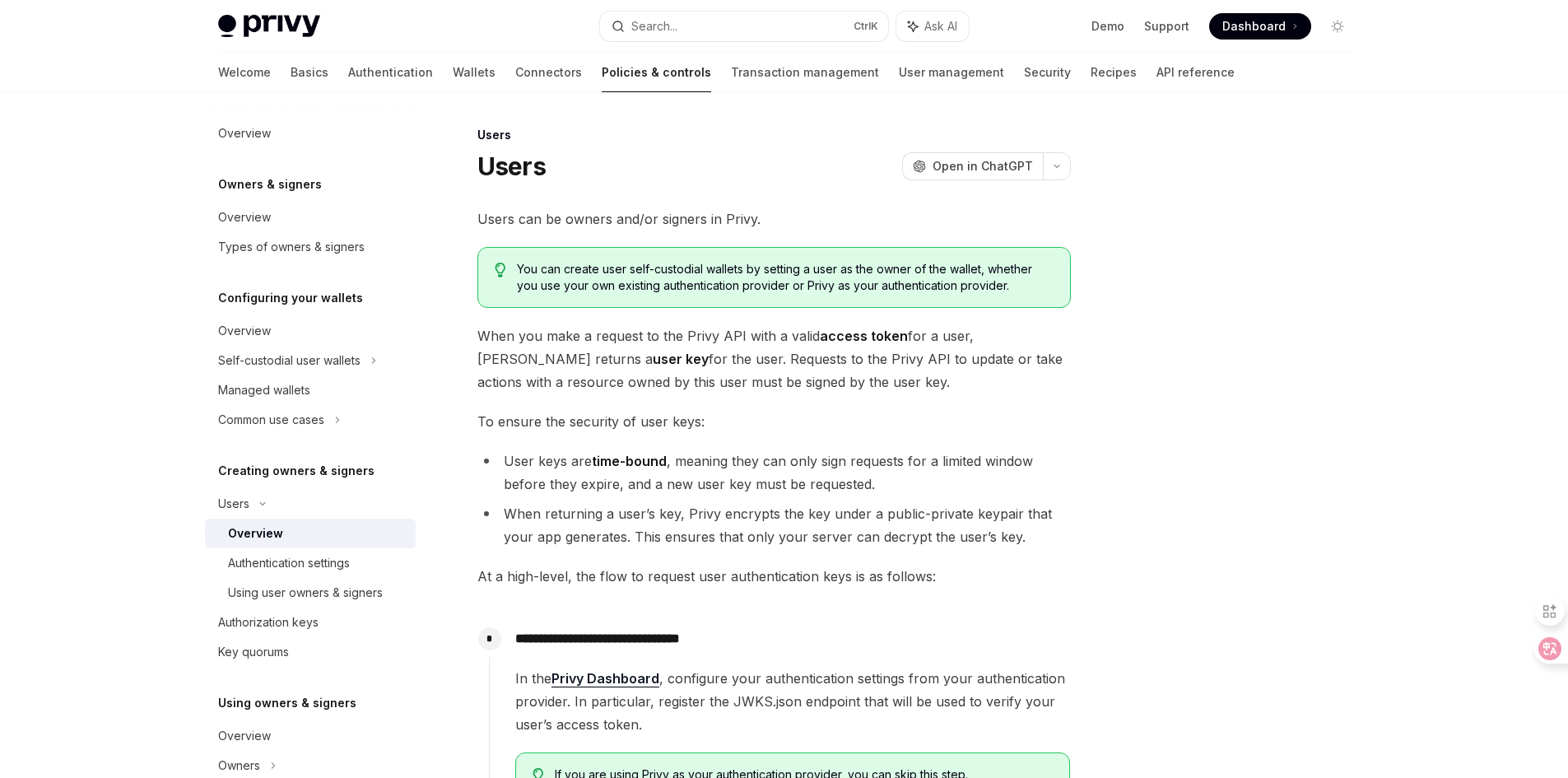
select select
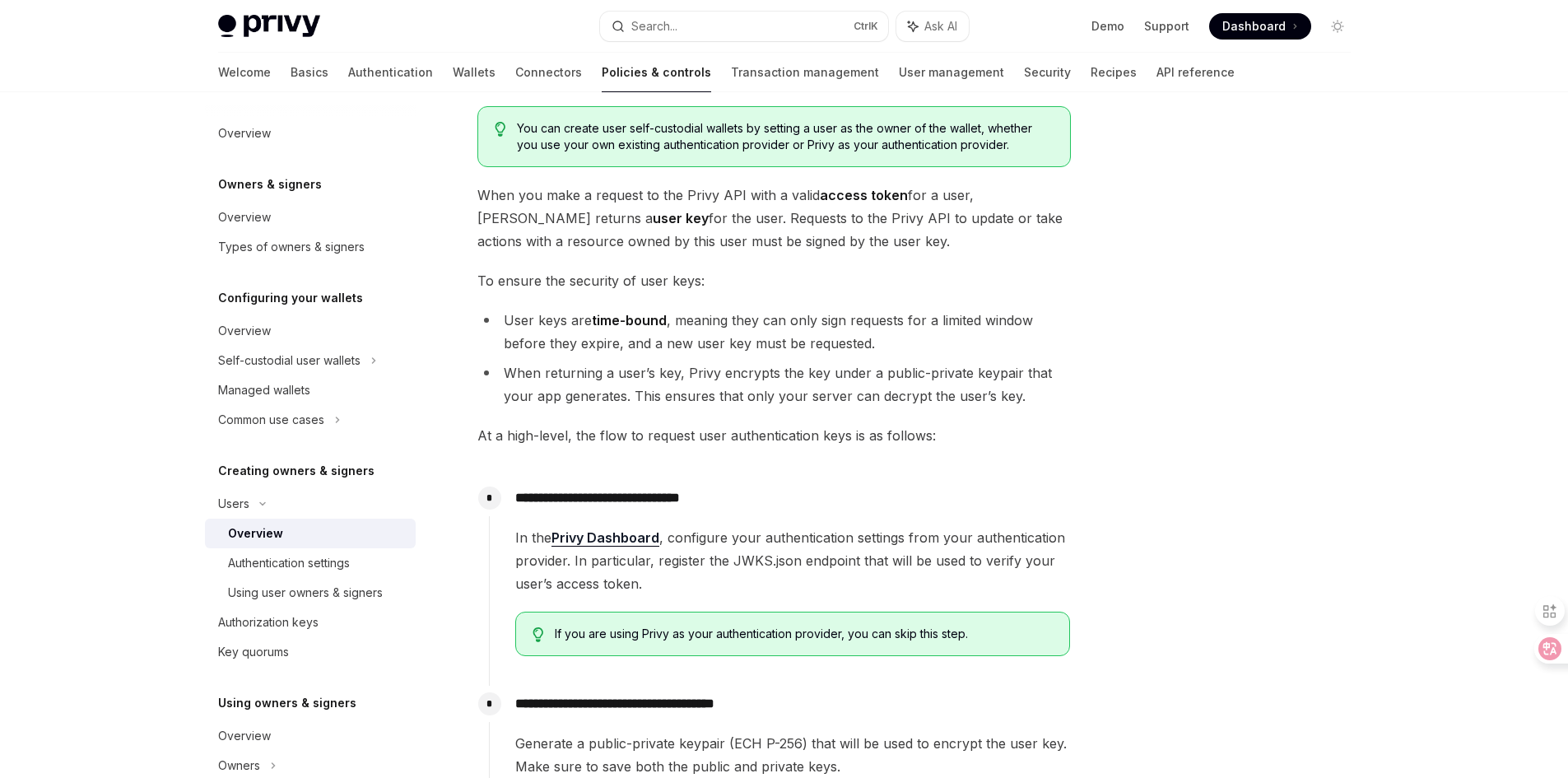
scroll to position [164, 0]
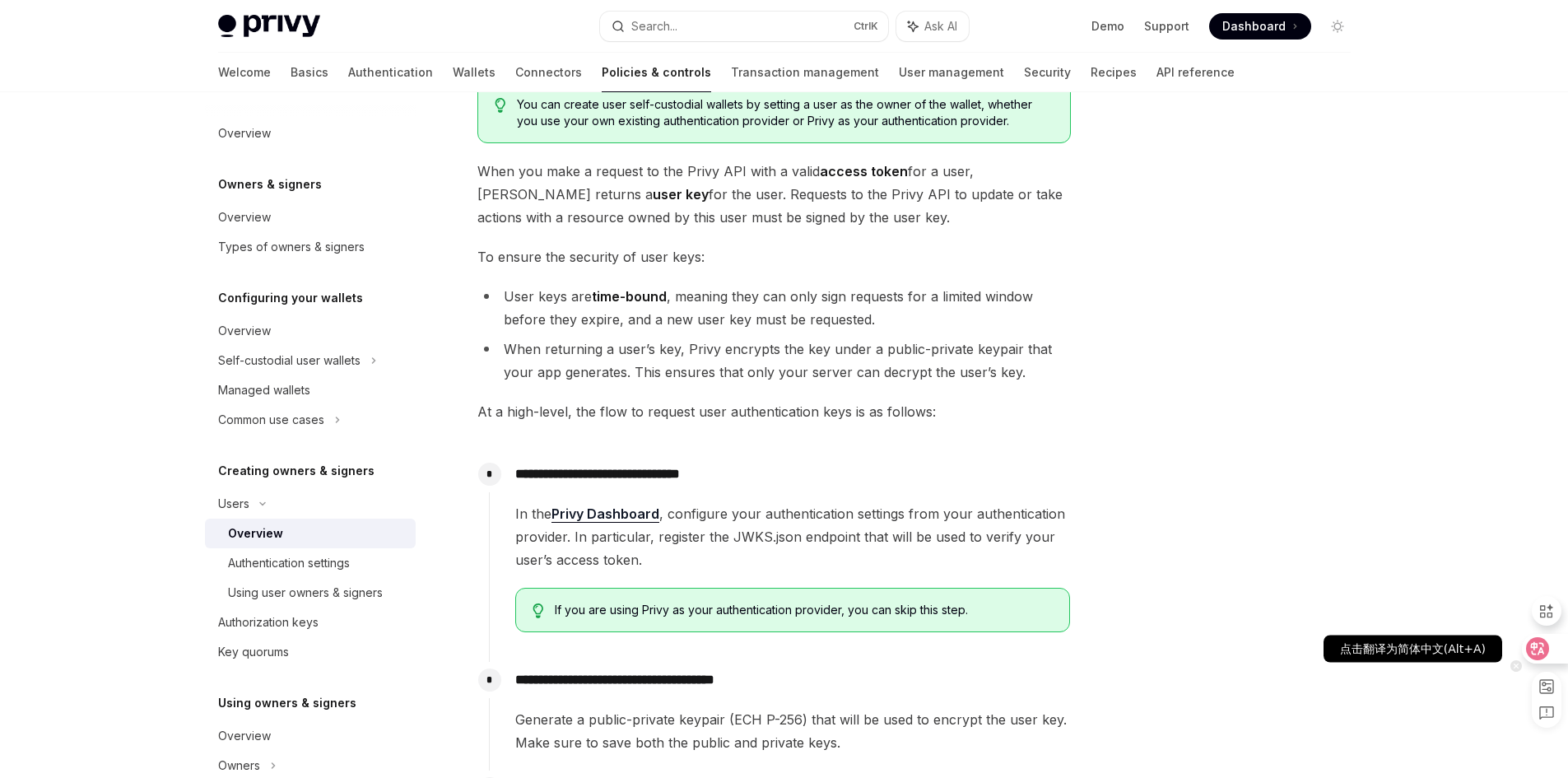
click at [1537, 647] on icon at bounding box center [1538, 648] width 14 height 13
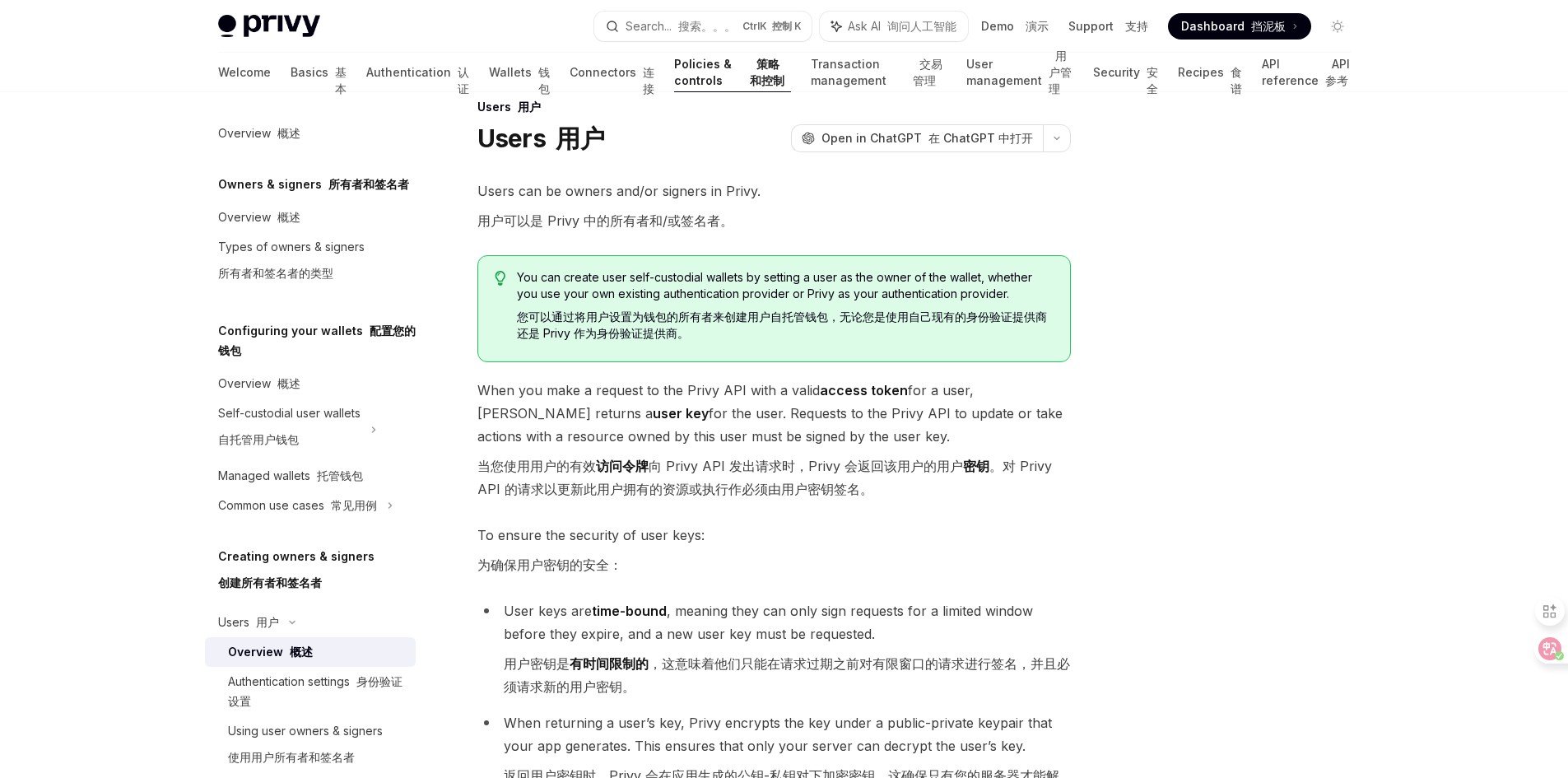
scroll to position [0, 0]
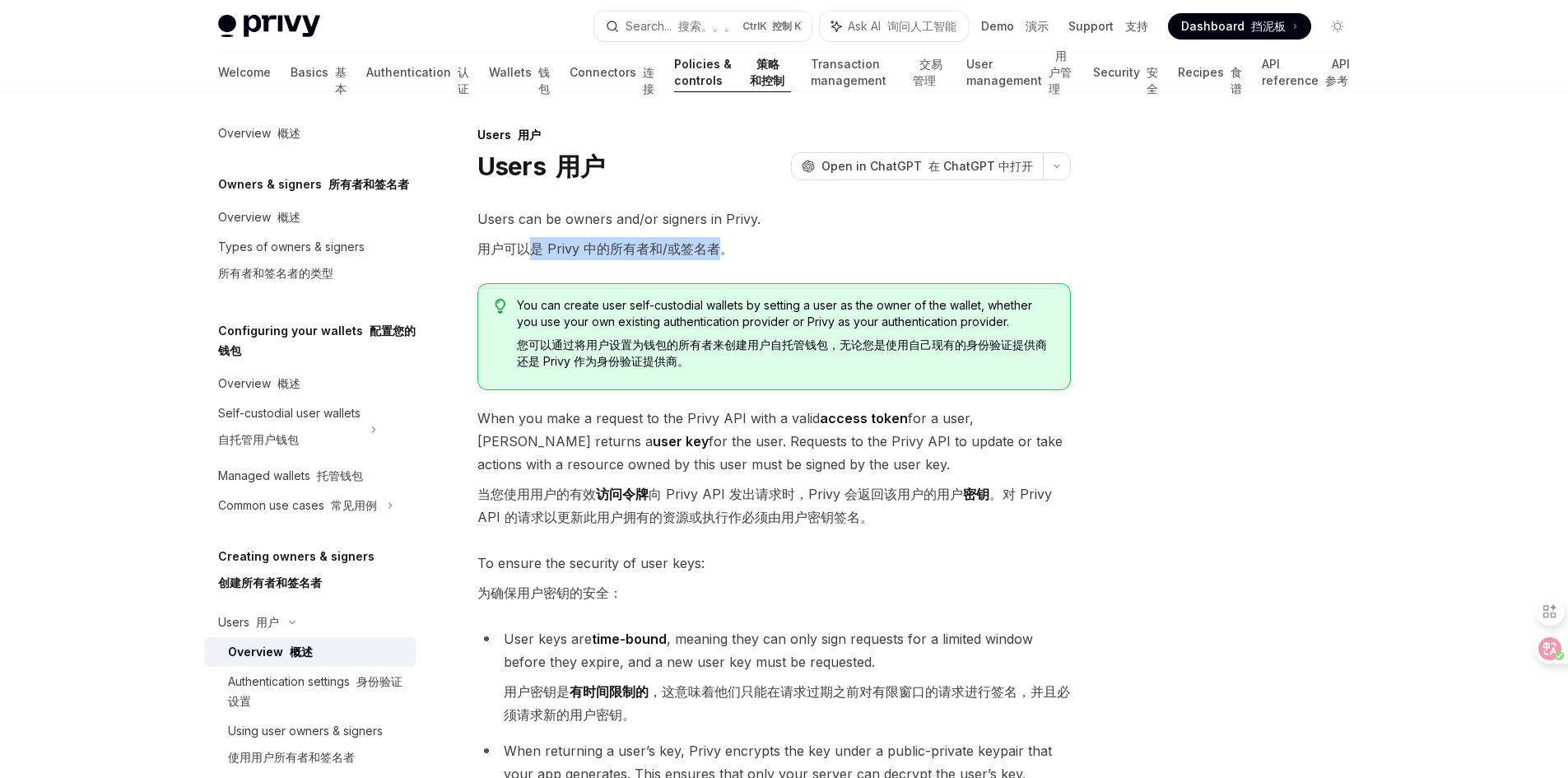
drag, startPoint x: 528, startPoint y: 246, endPoint x: 724, endPoint y: 248, distance: 196.0
click at [724, 246] on font "用户可以是 Privy 中的所有者和/或签名者。" at bounding box center [606, 248] width 256 height 16
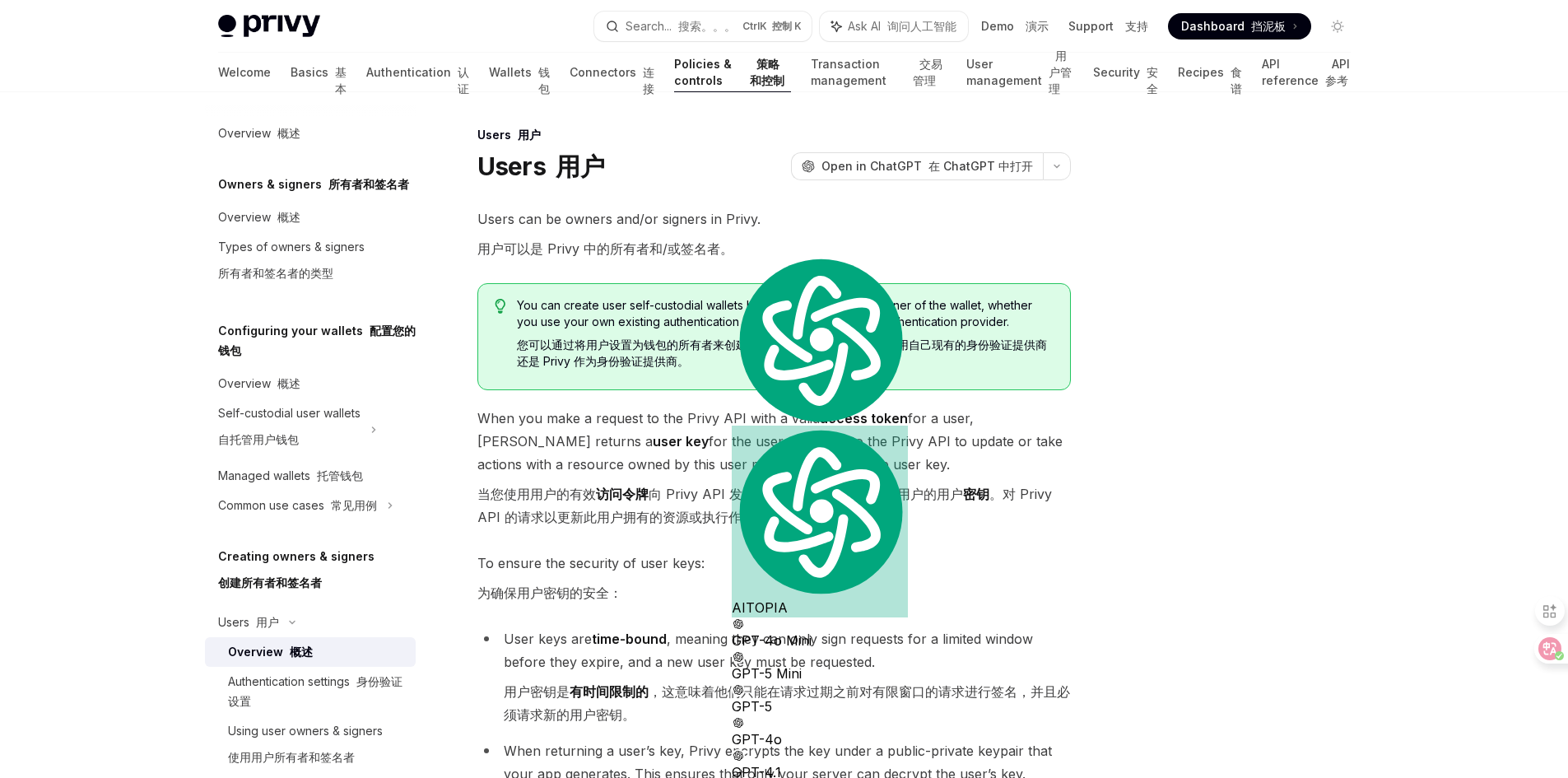
click at [578, 333] on span "You can create user self-custodial wallets by setting a user as the owner of th…" at bounding box center [784, 337] width 536 height 79
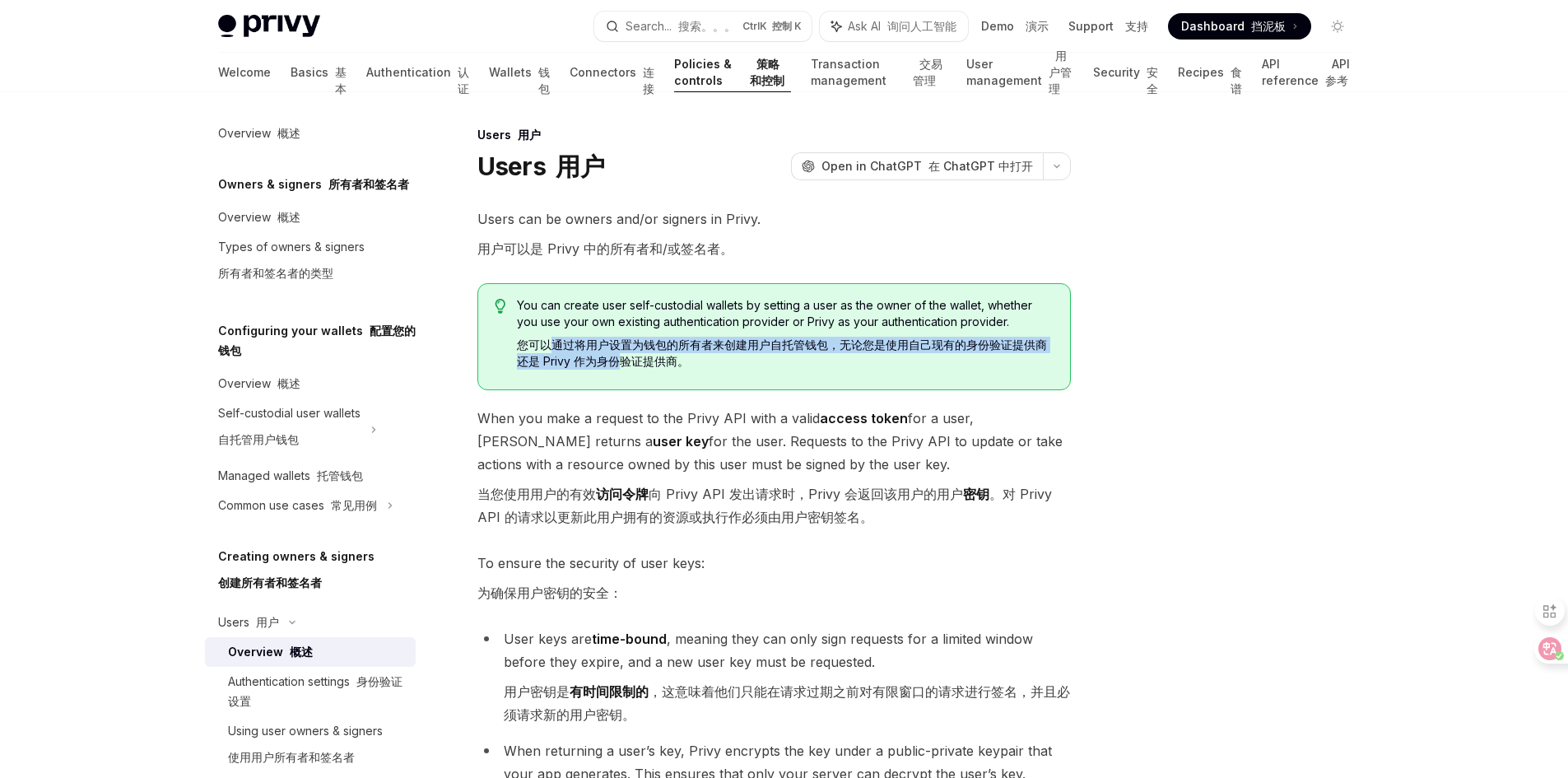
drag, startPoint x: 554, startPoint y: 343, endPoint x: 620, endPoint y: 358, distance: 67.7
click at [620, 358] on font "您可以通过将用户设置为钱包的所有者来创建用户自托管钱包，无论您是使用自己现有的身份验证提供商还是 Privy 作为身份验证提供商。" at bounding box center [782, 353] width 530 height 31
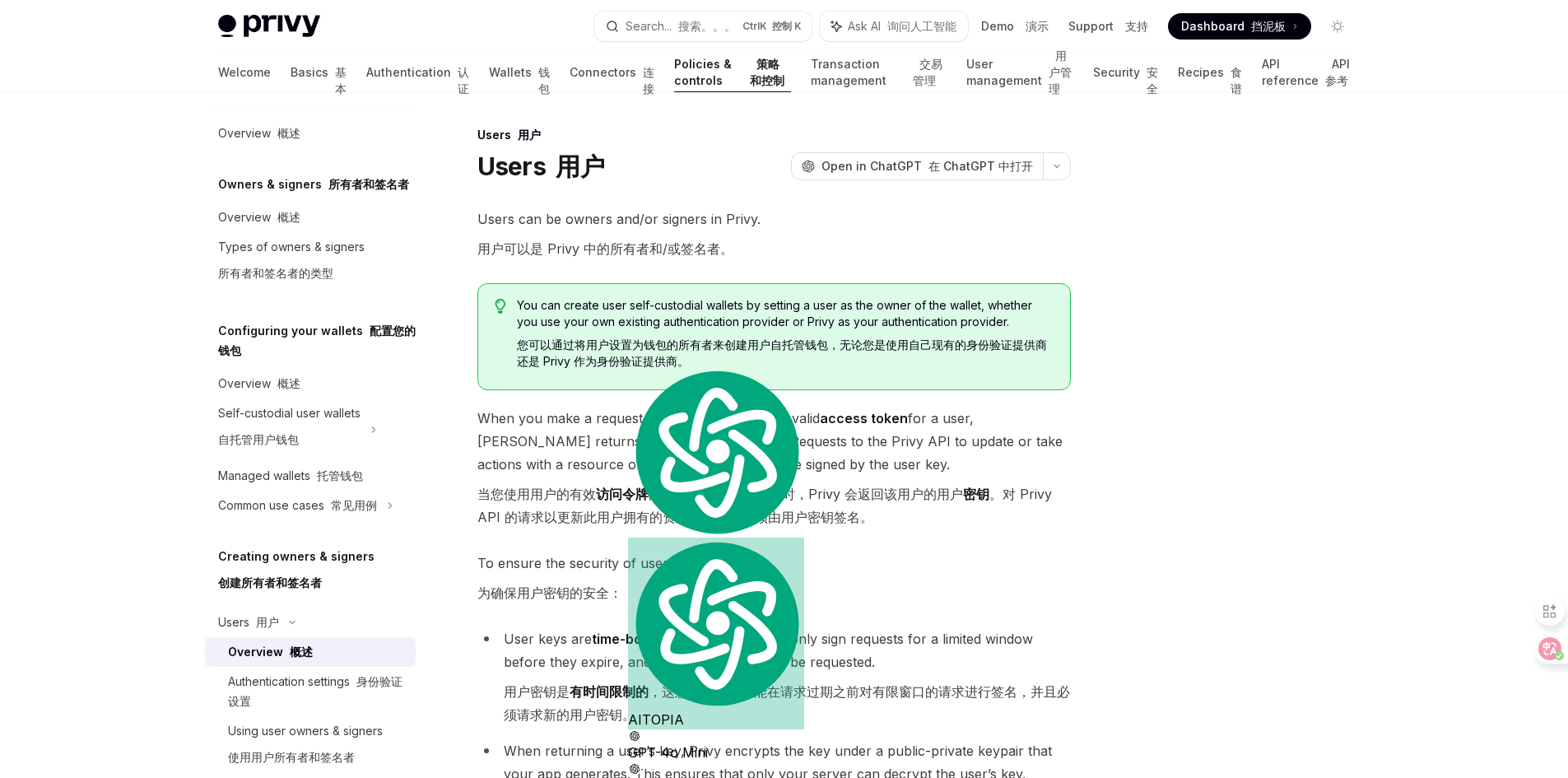
click at [541, 501] on font "当您使用用户的有效 访问令牌 向 Privy API 发出请求时，Privy 会返回该用户的用户 密钥 。对 Privy API 的请求以更新此用户拥有的资源…" at bounding box center [765, 505] width 575 height 39
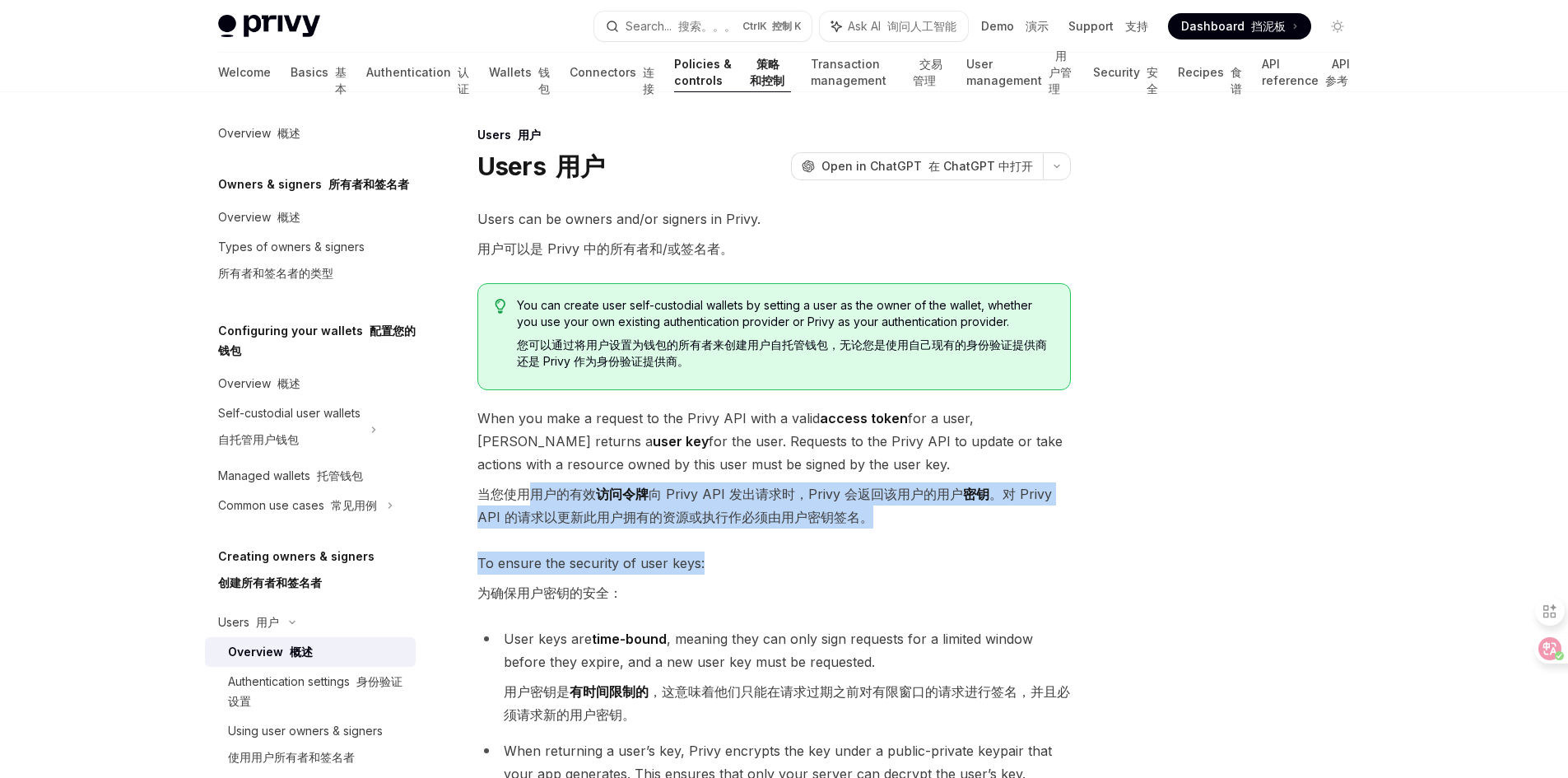
drag, startPoint x: 525, startPoint y: 497, endPoint x: 767, endPoint y: 536, distance: 245.1
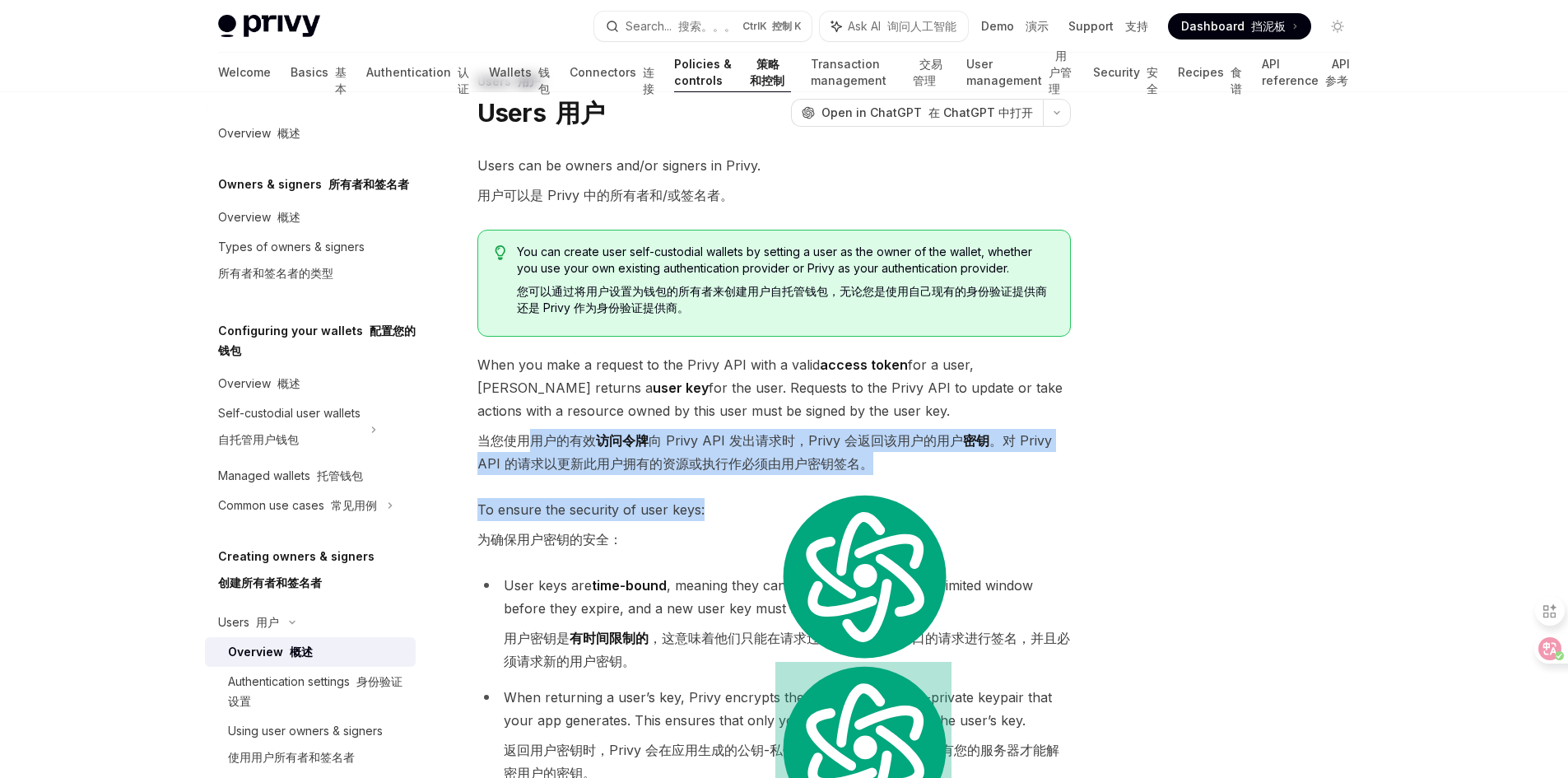
scroll to position [7, 0]
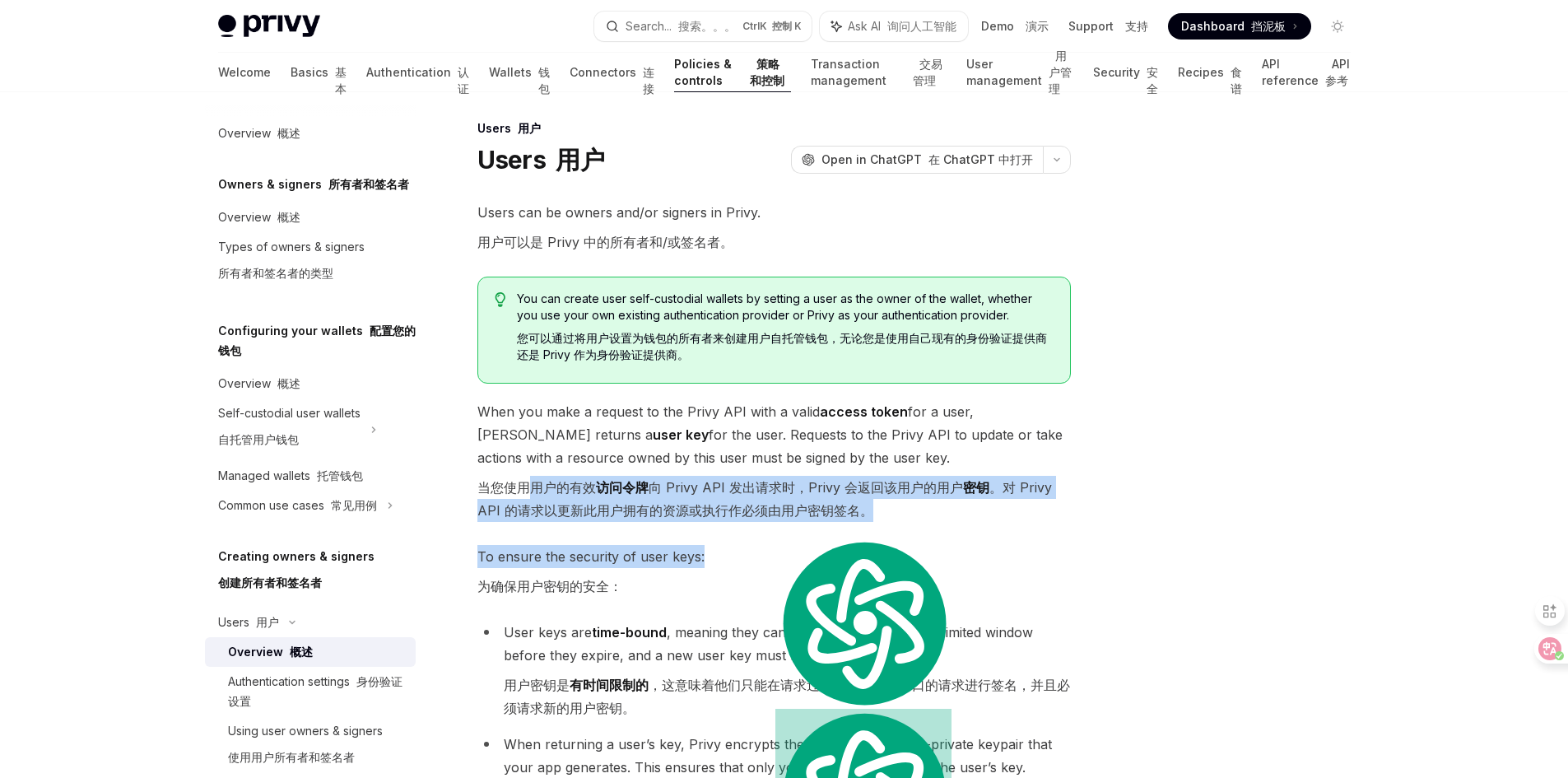
click at [638, 479] on font "当您使用用户的有效 访问令牌 向 Privy API 发出请求时，Privy 会返回该用户的用户 密钥 。对 Privy API 的请求以更新此用户拥有的资源…" at bounding box center [774, 499] width 594 height 46
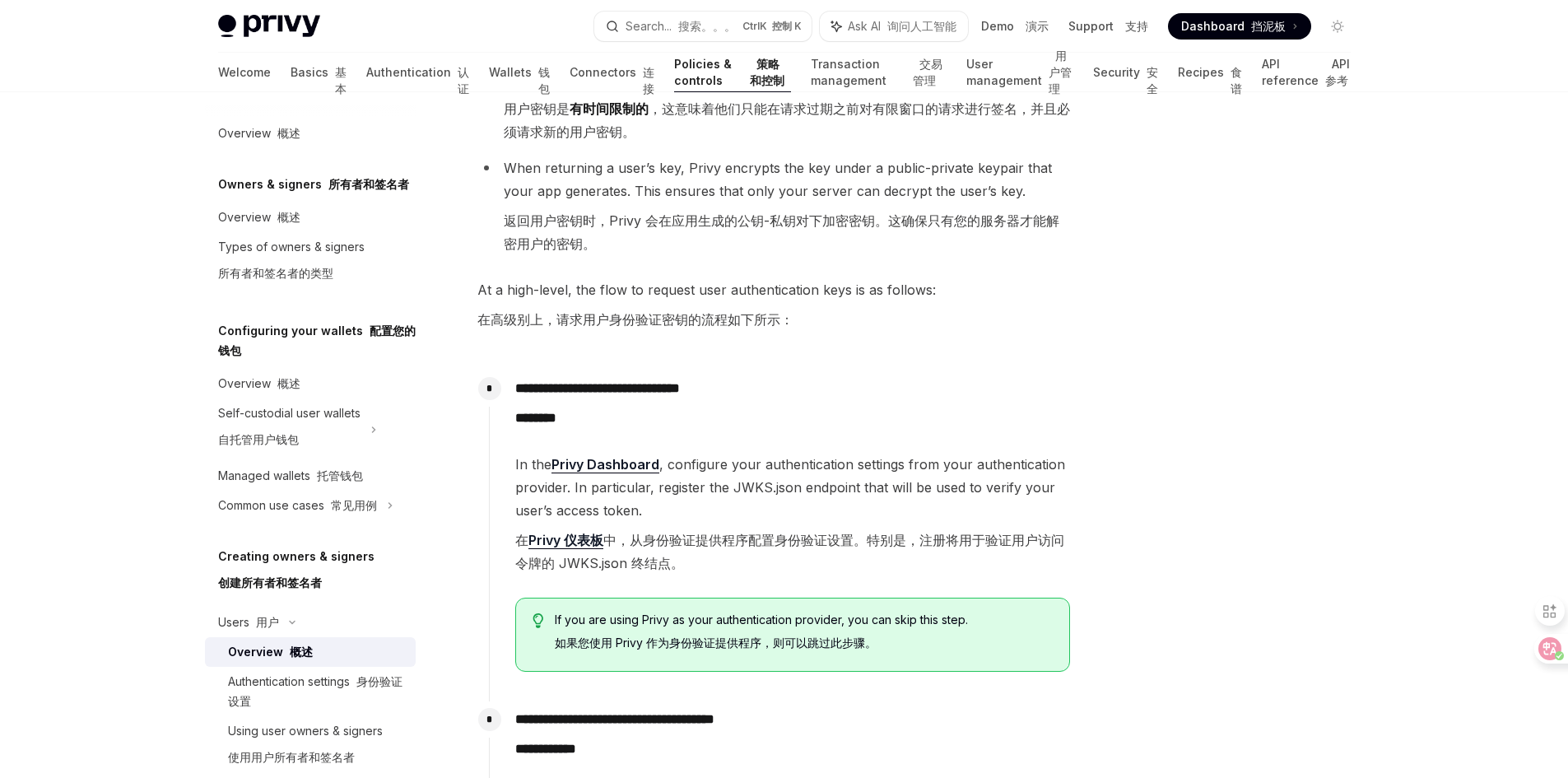
scroll to position [913, 0]
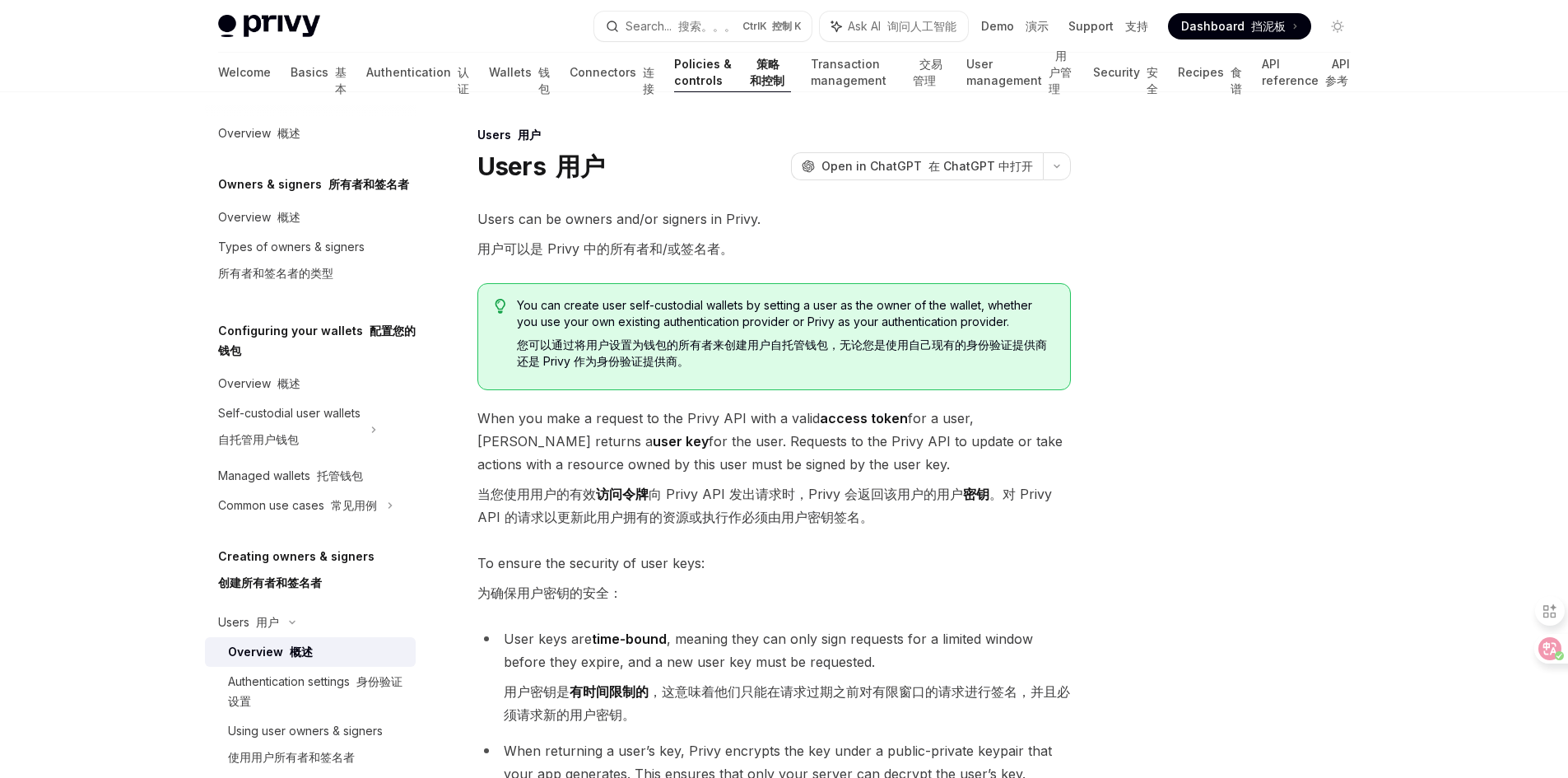
select select
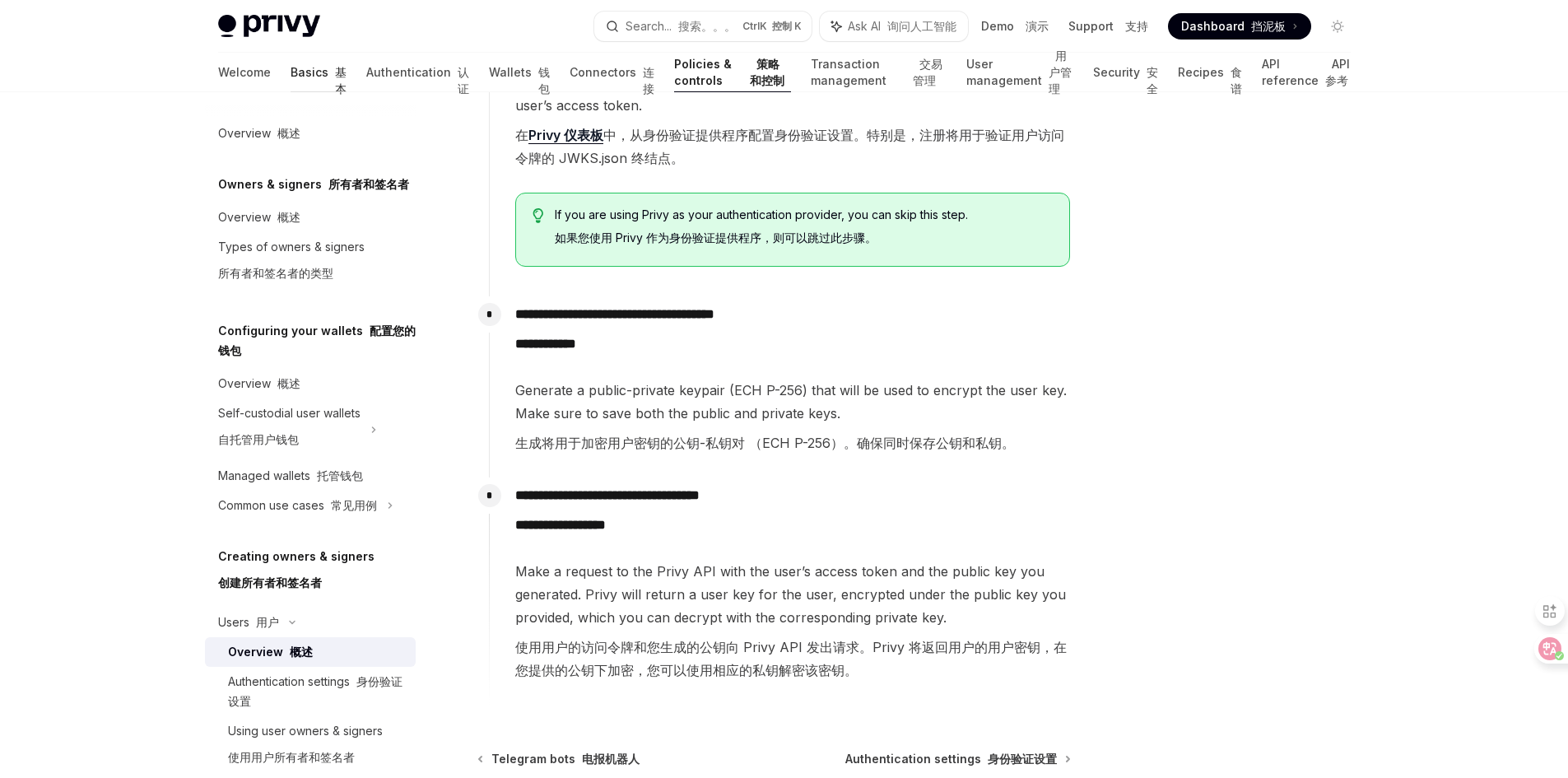
click at [290, 71] on link "Basics 基本" at bounding box center [319, 72] width 56 height 39
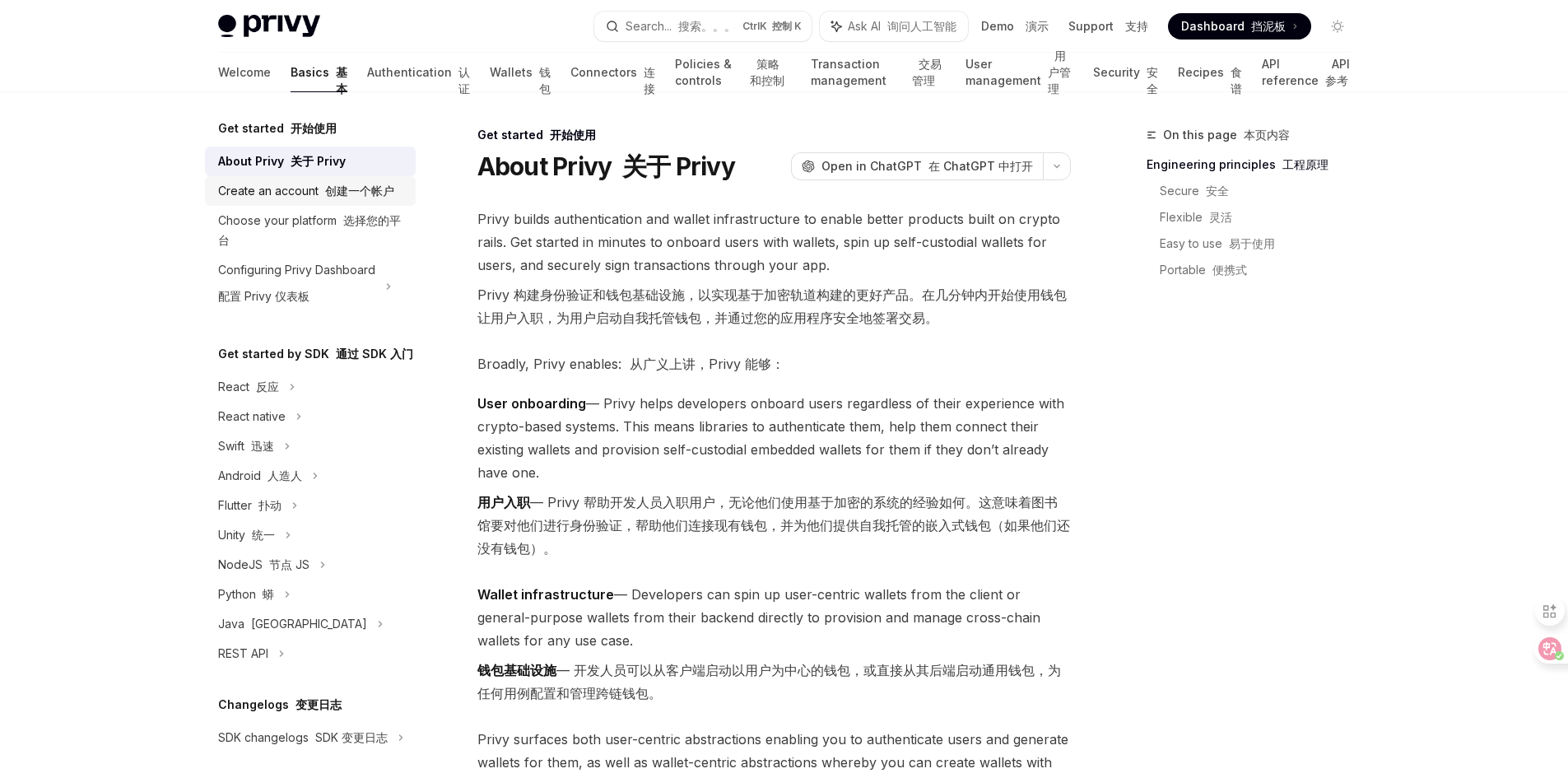
click at [302, 196] on div "Create an account 创建一个帐户" at bounding box center [306, 191] width 176 height 20
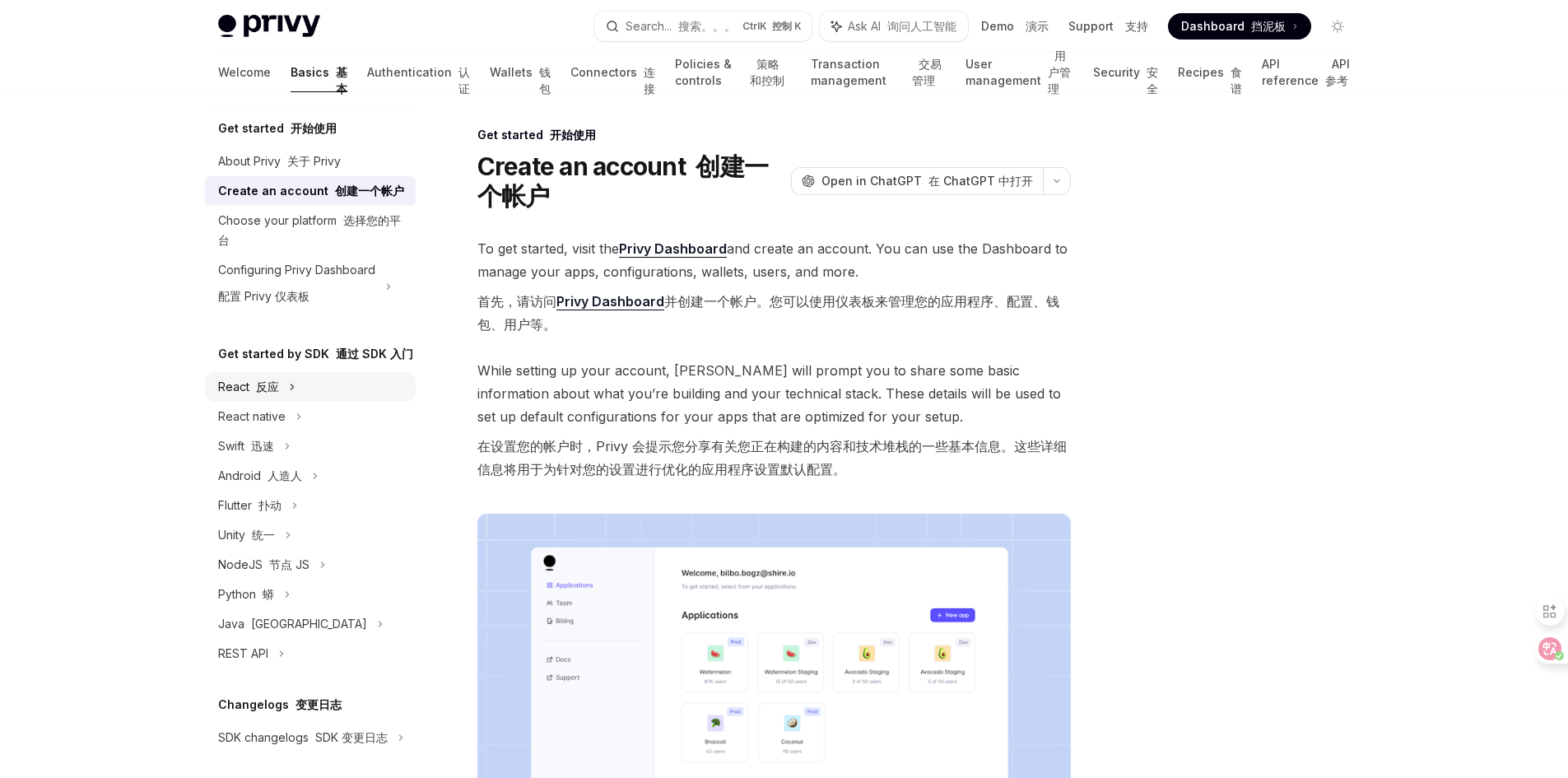
click at [264, 394] on font "反应" at bounding box center [267, 387] width 23 height 14
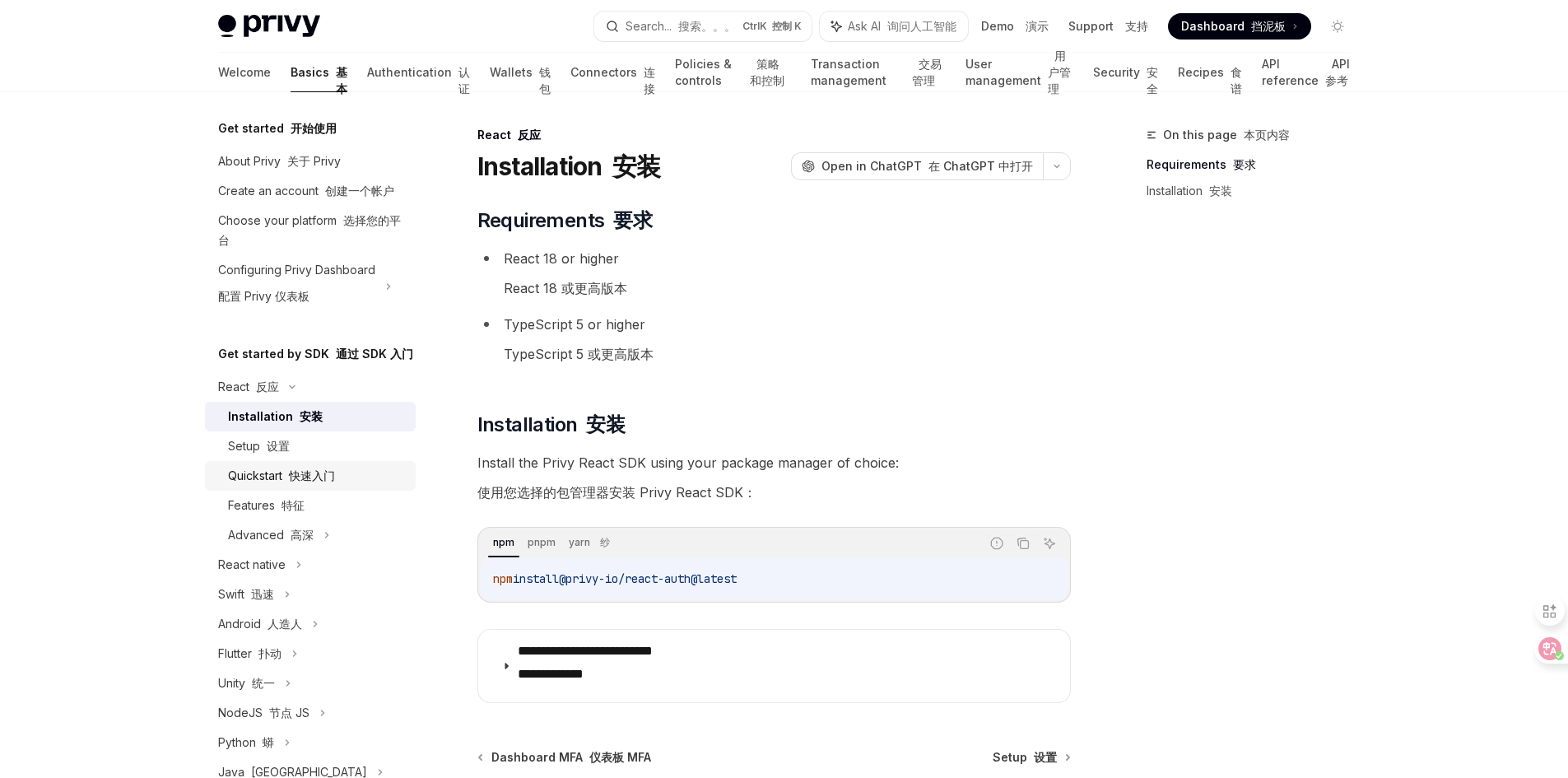
click at [290, 482] on font "快速入门" at bounding box center [312, 475] width 46 height 14
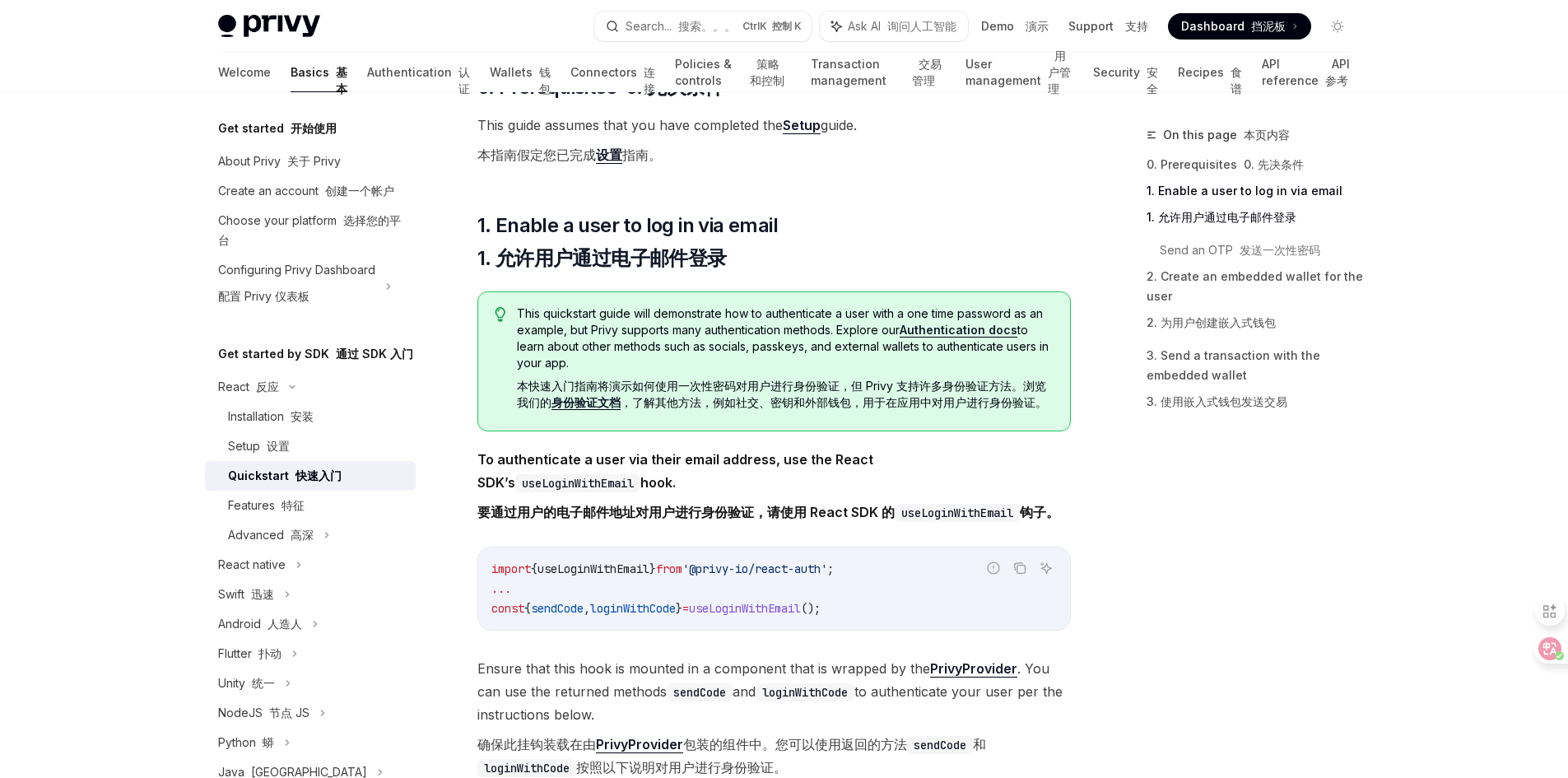
scroll to position [330, 0]
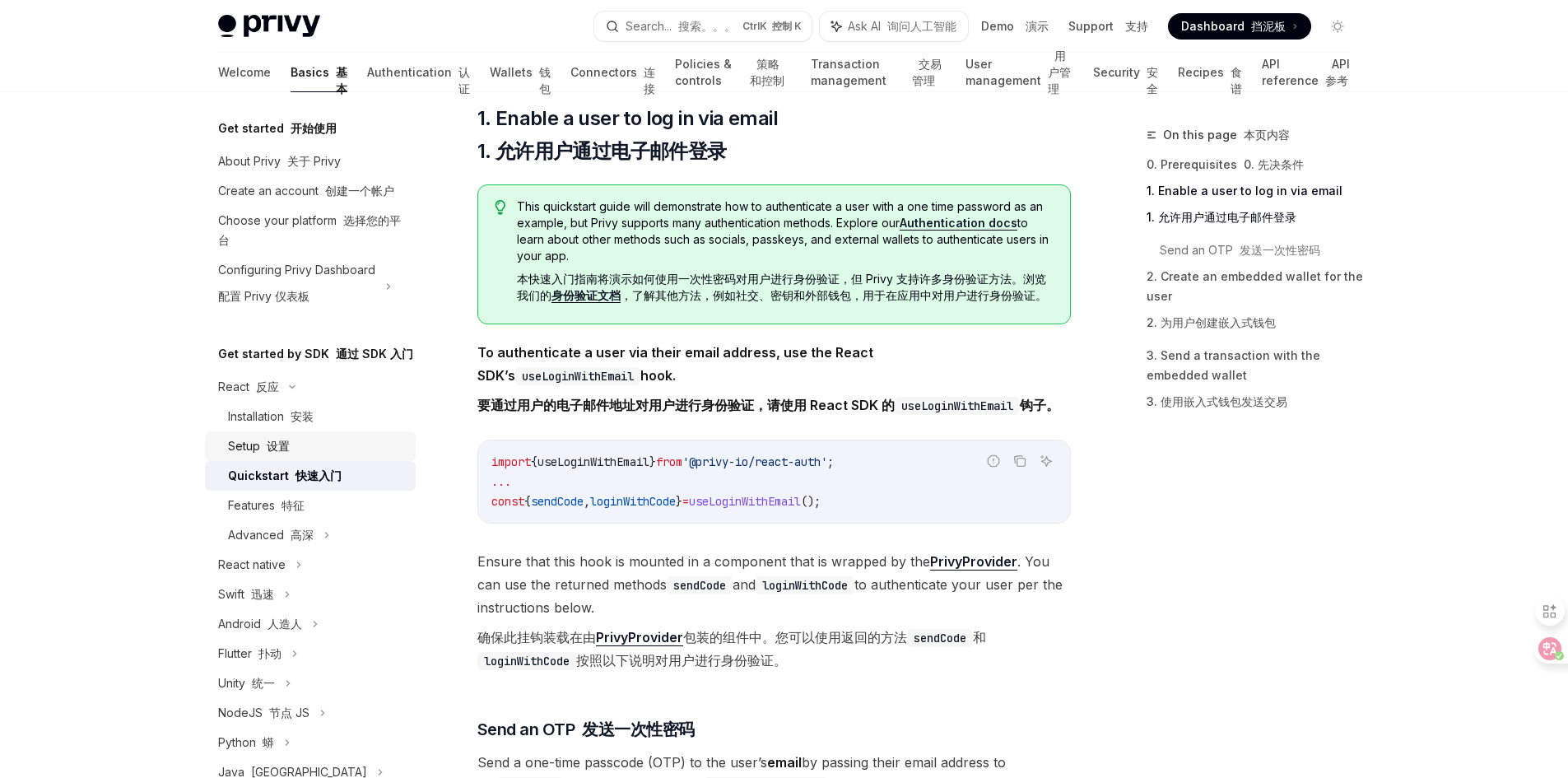
click at [286, 453] on font "设置" at bounding box center [278, 446] width 23 height 14
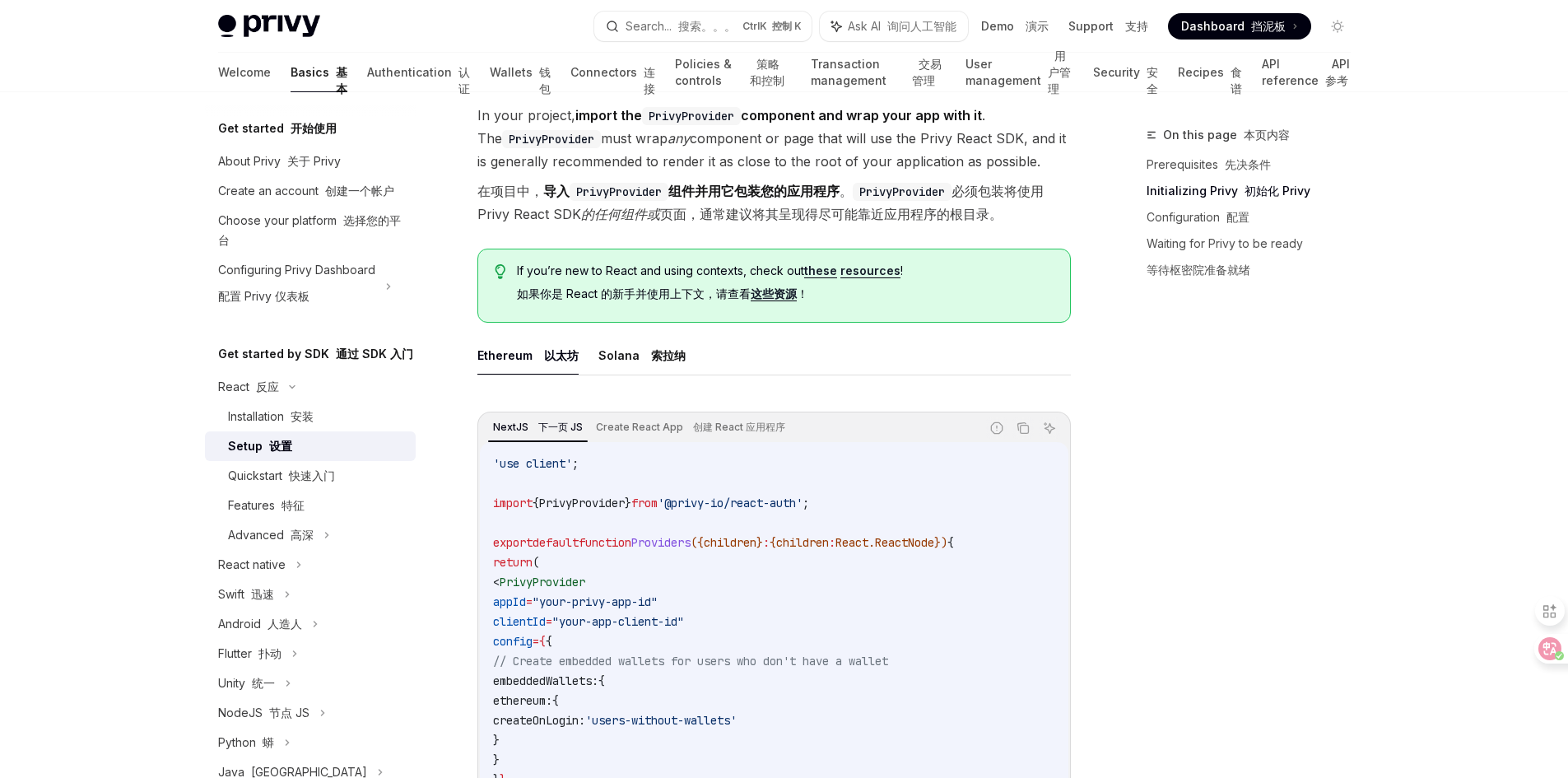
scroll to position [494, 0]
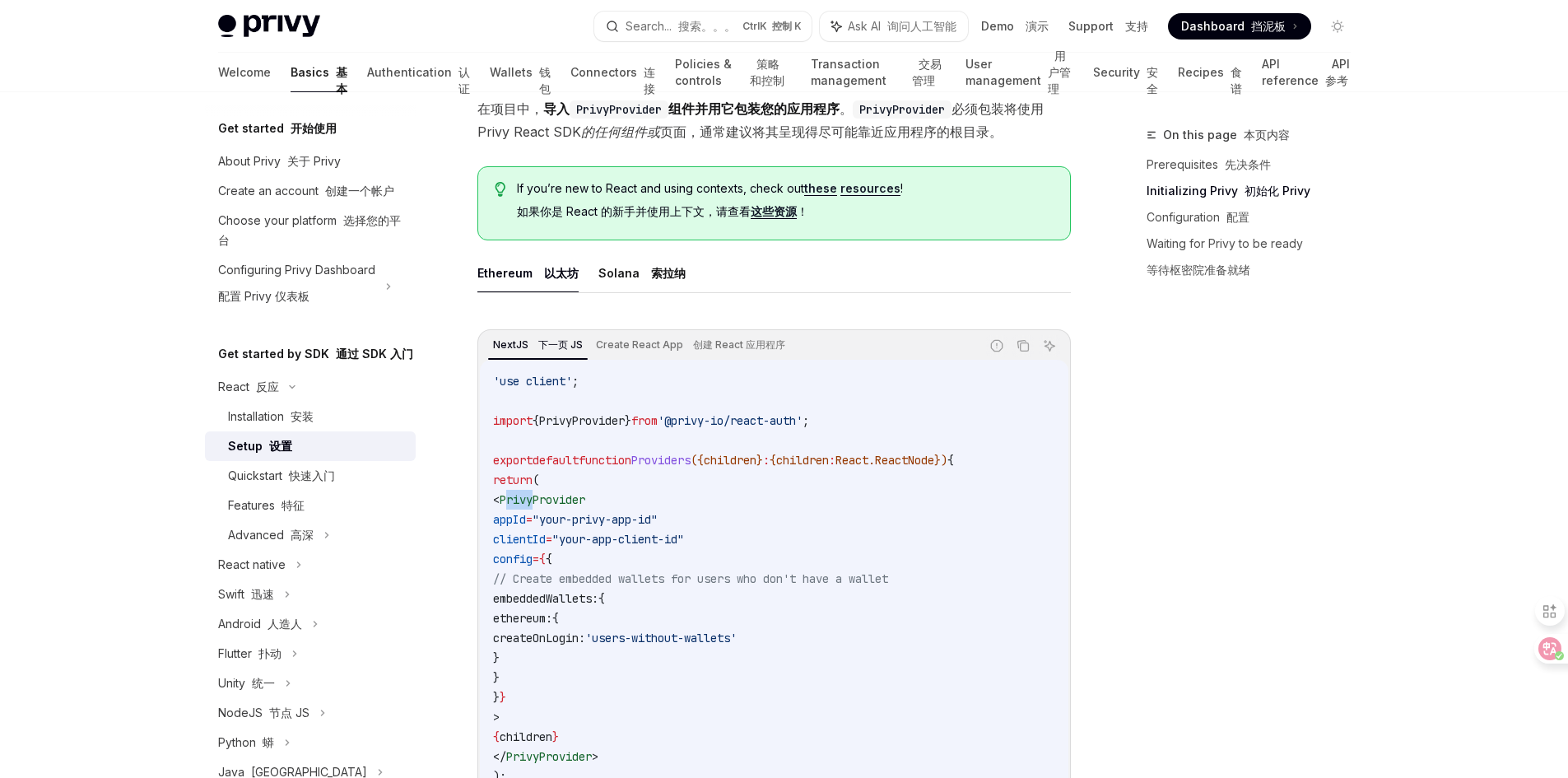
drag, startPoint x: 533, startPoint y: 500, endPoint x: 563, endPoint y: 501, distance: 30.0
click at [563, 501] on span "PrivyProvider" at bounding box center [543, 499] width 86 height 14
copy span "rivy"
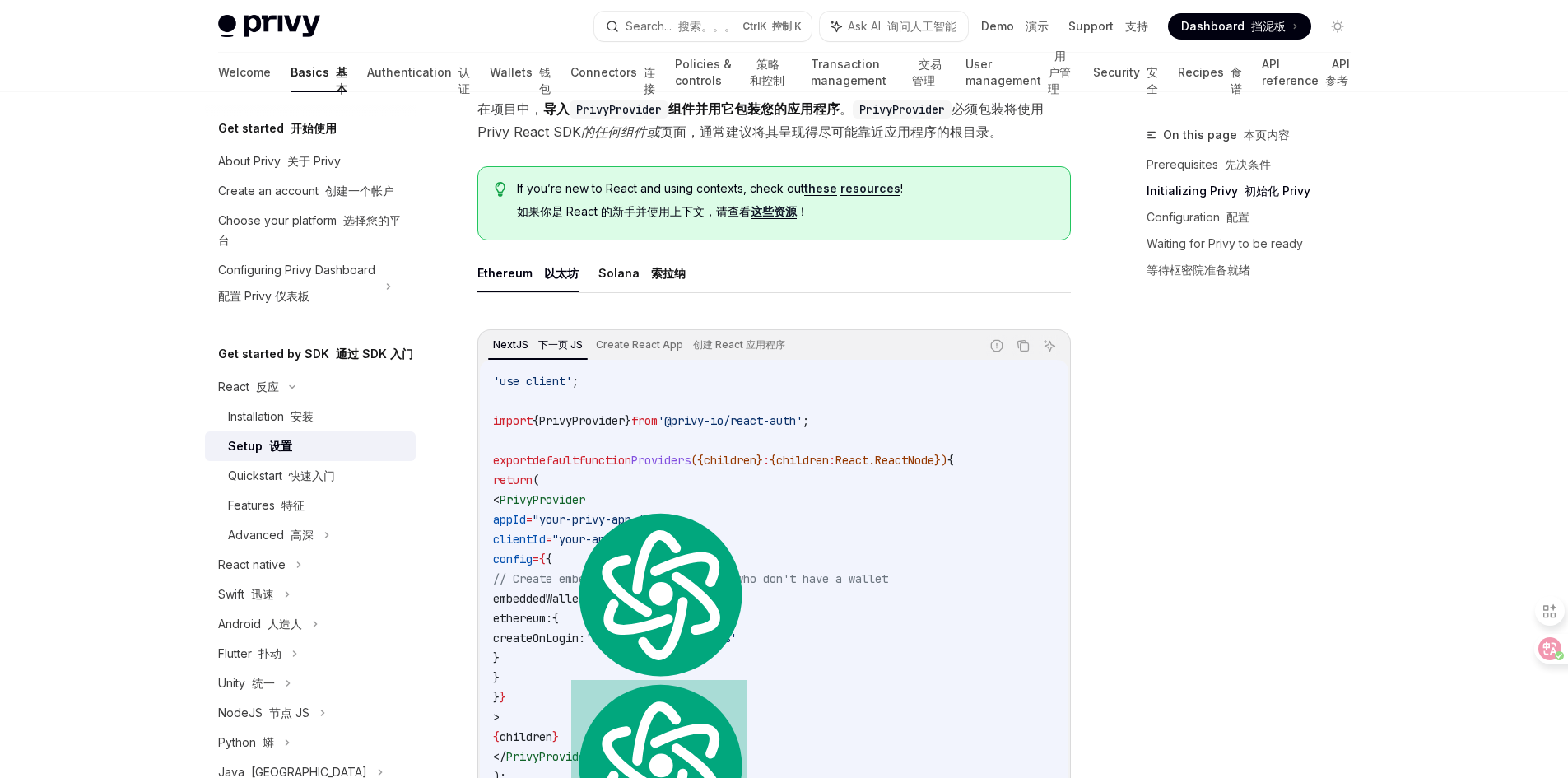
click at [585, 631] on span "createOnLogin:" at bounding box center [539, 637] width 92 height 14
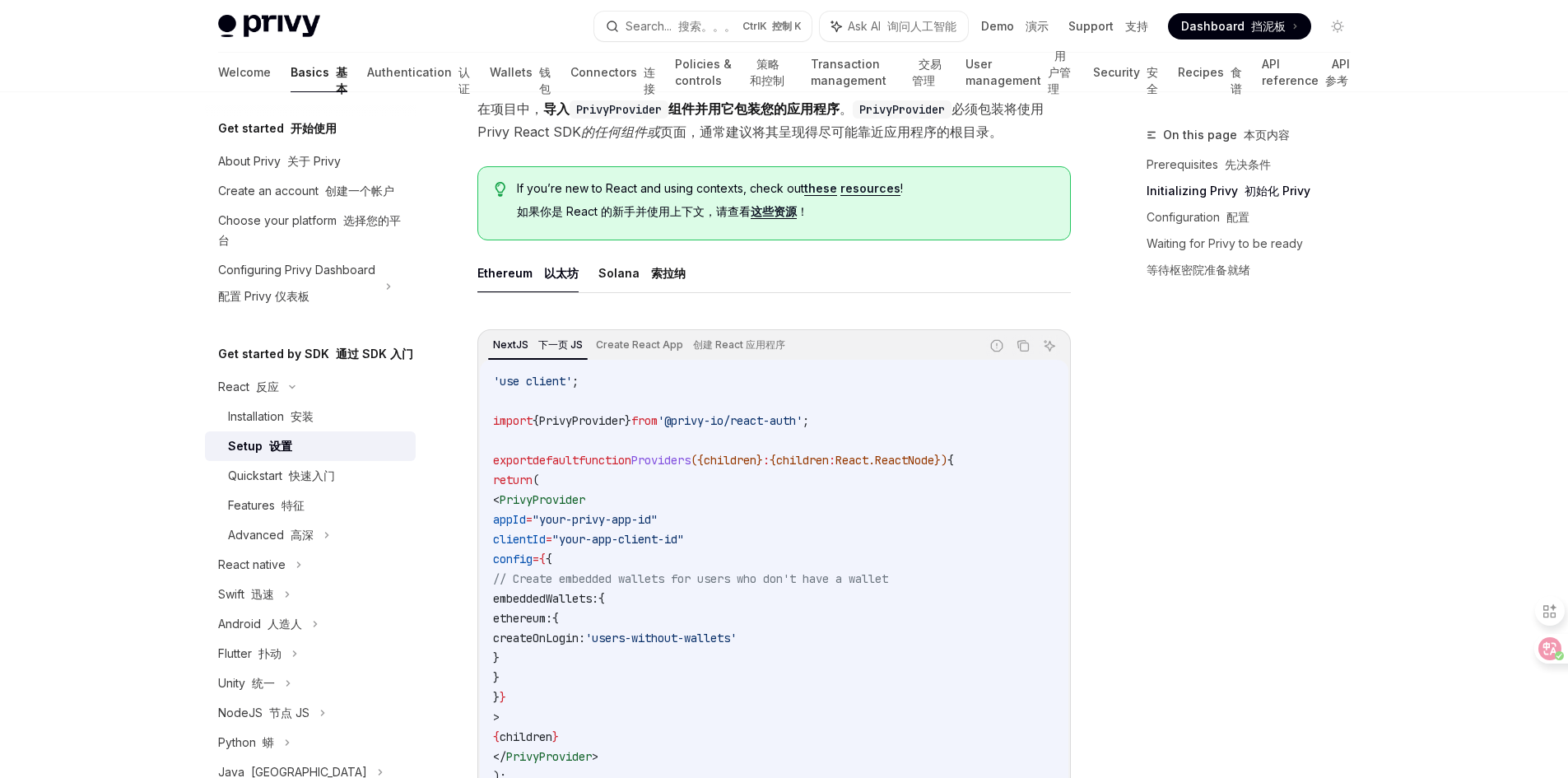
click at [566, 493] on span "PrivyProvider" at bounding box center [543, 499] width 86 height 14
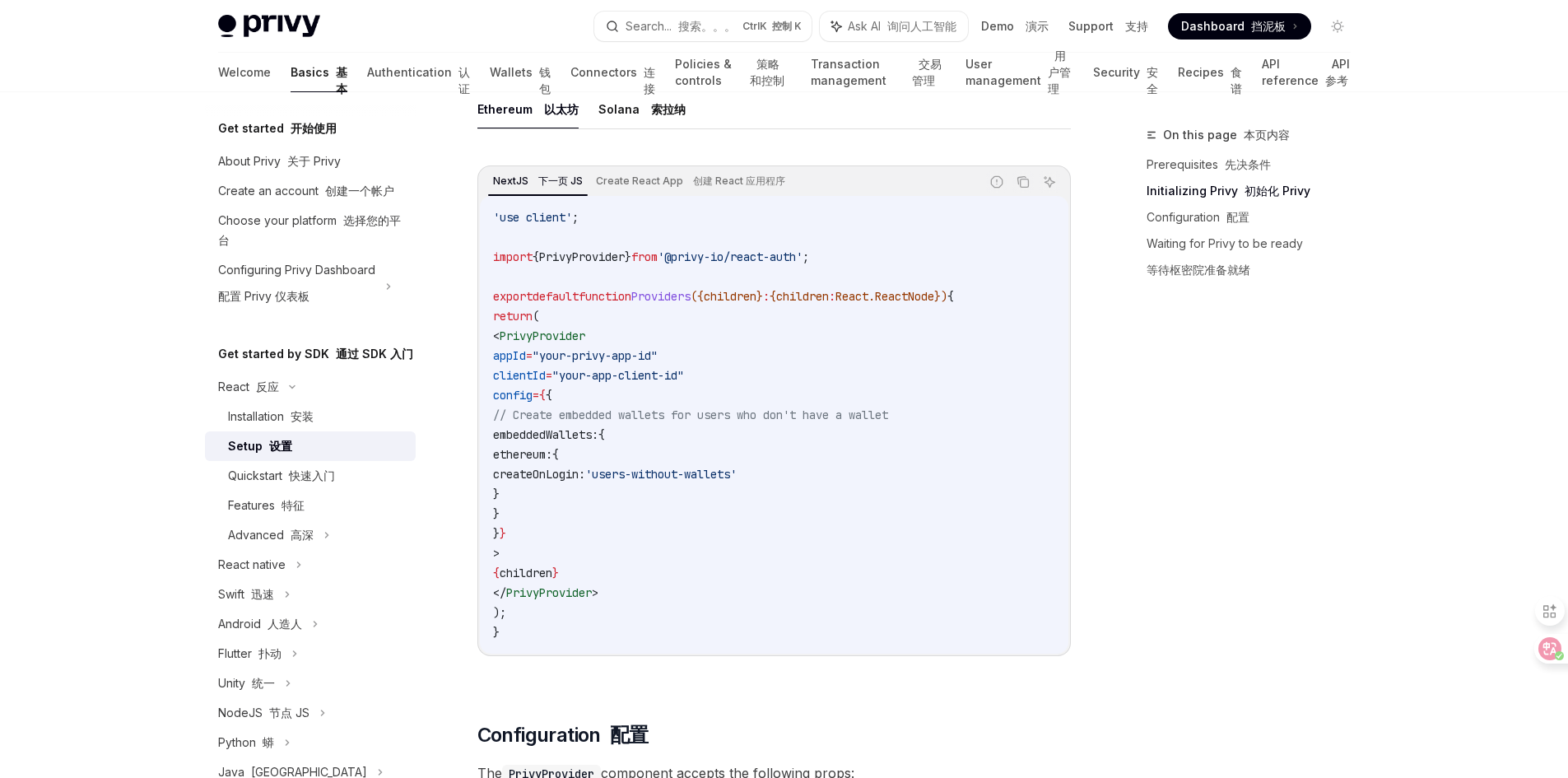
scroll to position [659, 0]
click at [278, 427] on div "Installation 安装" at bounding box center [271, 416] width 86 height 20
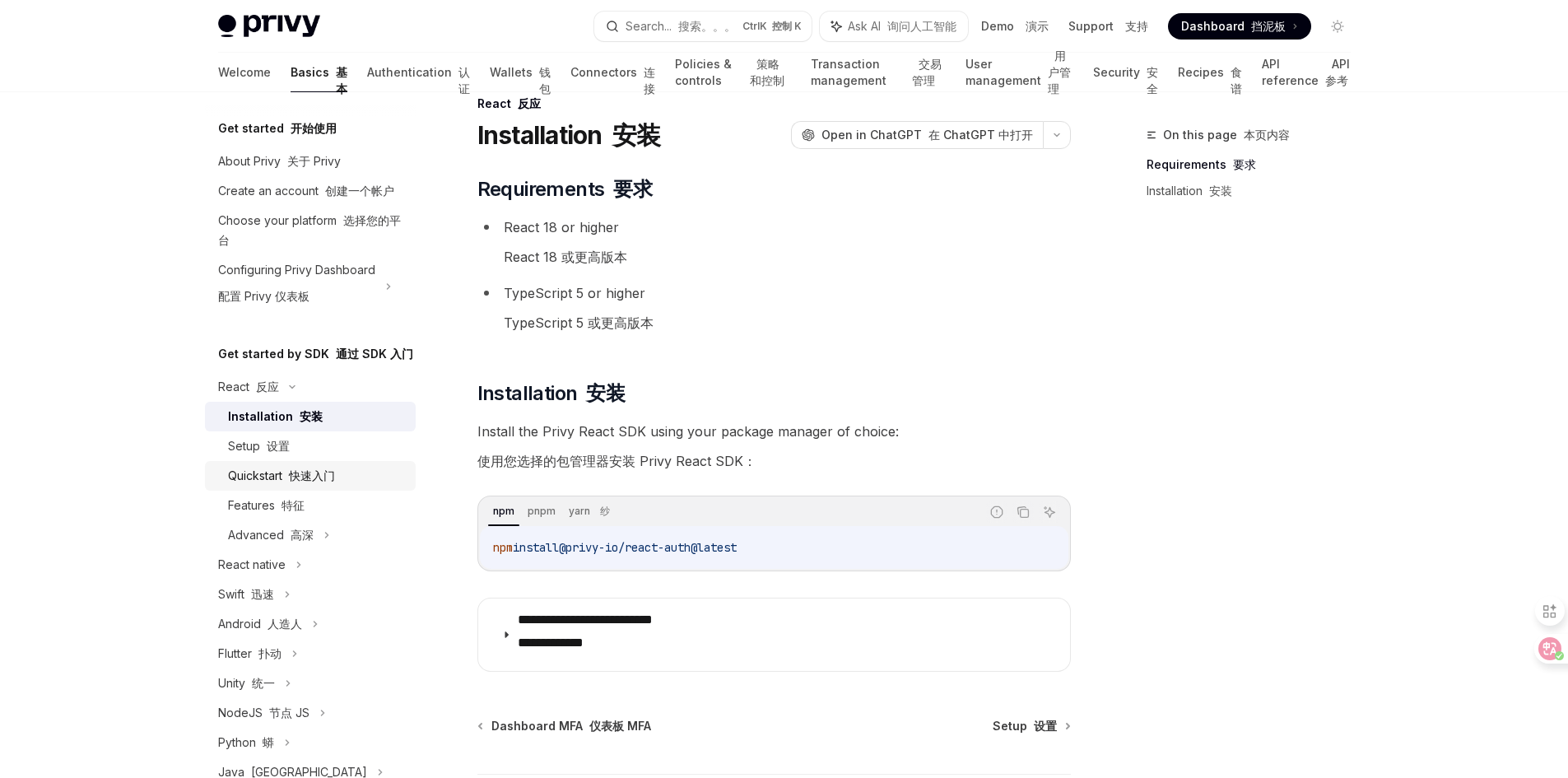
click at [288, 482] on font at bounding box center [286, 475] width 7 height 14
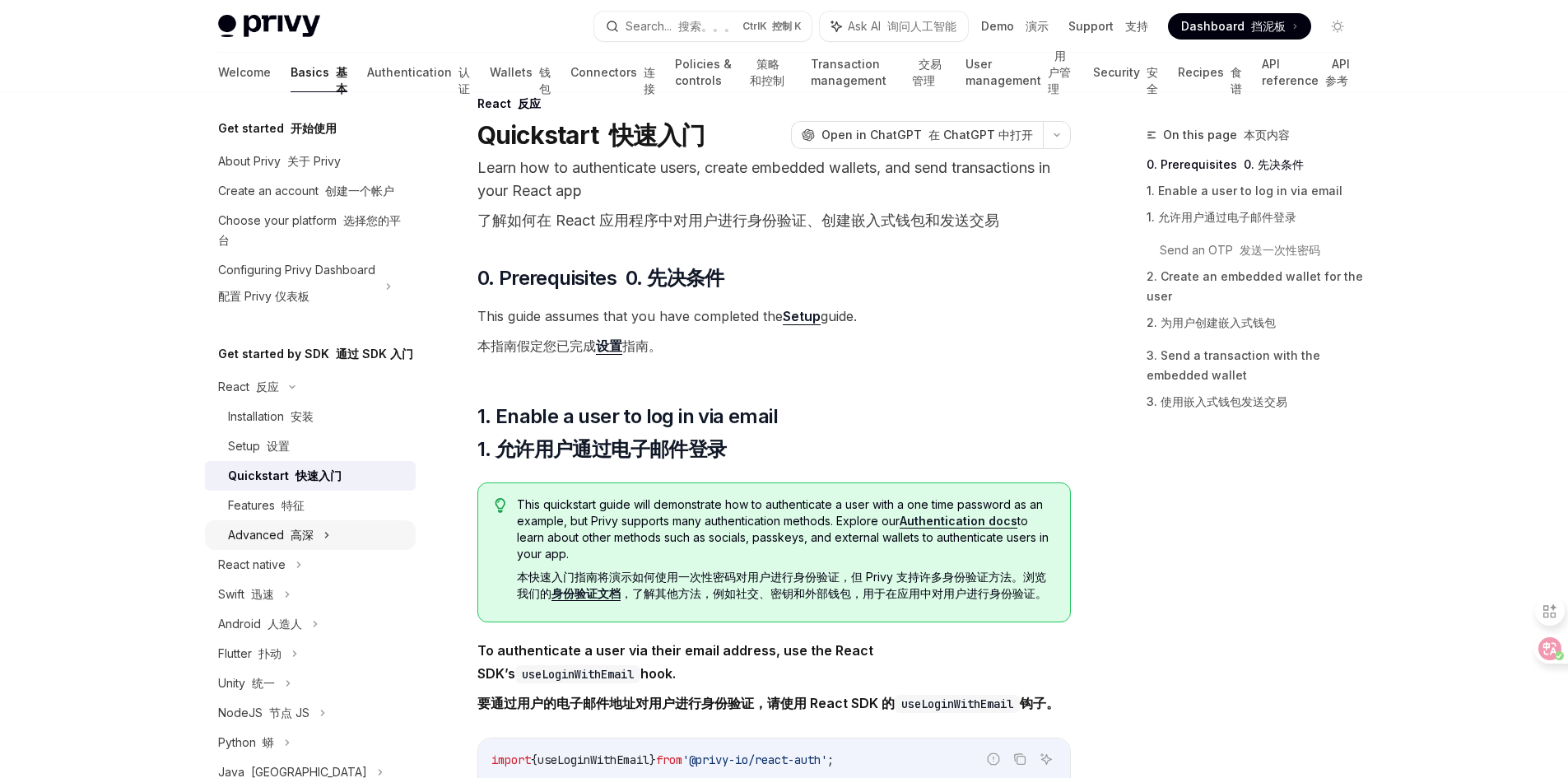
scroll to position [83, 0]
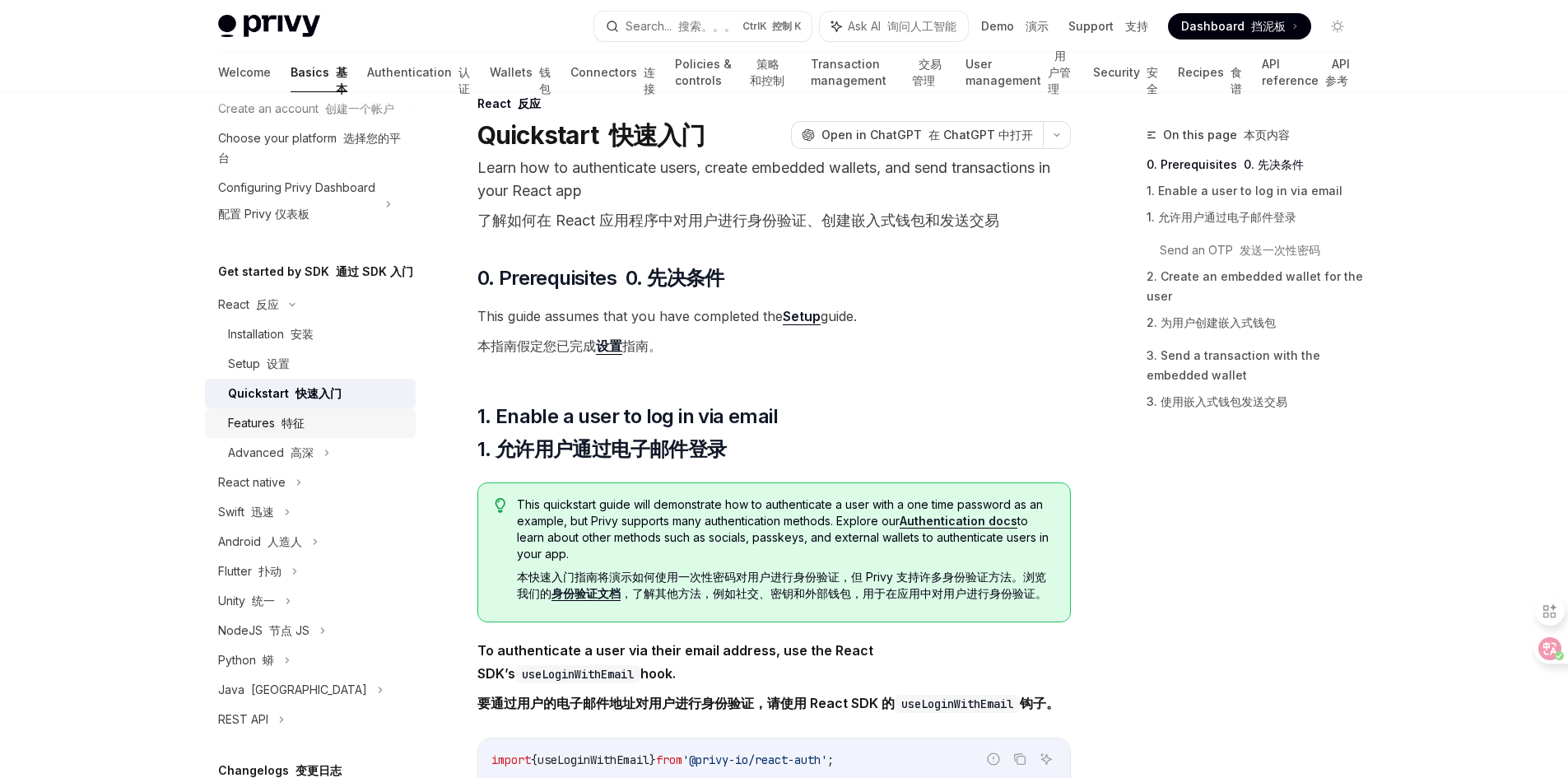
click at [279, 429] on font at bounding box center [279, 423] width 7 height 14
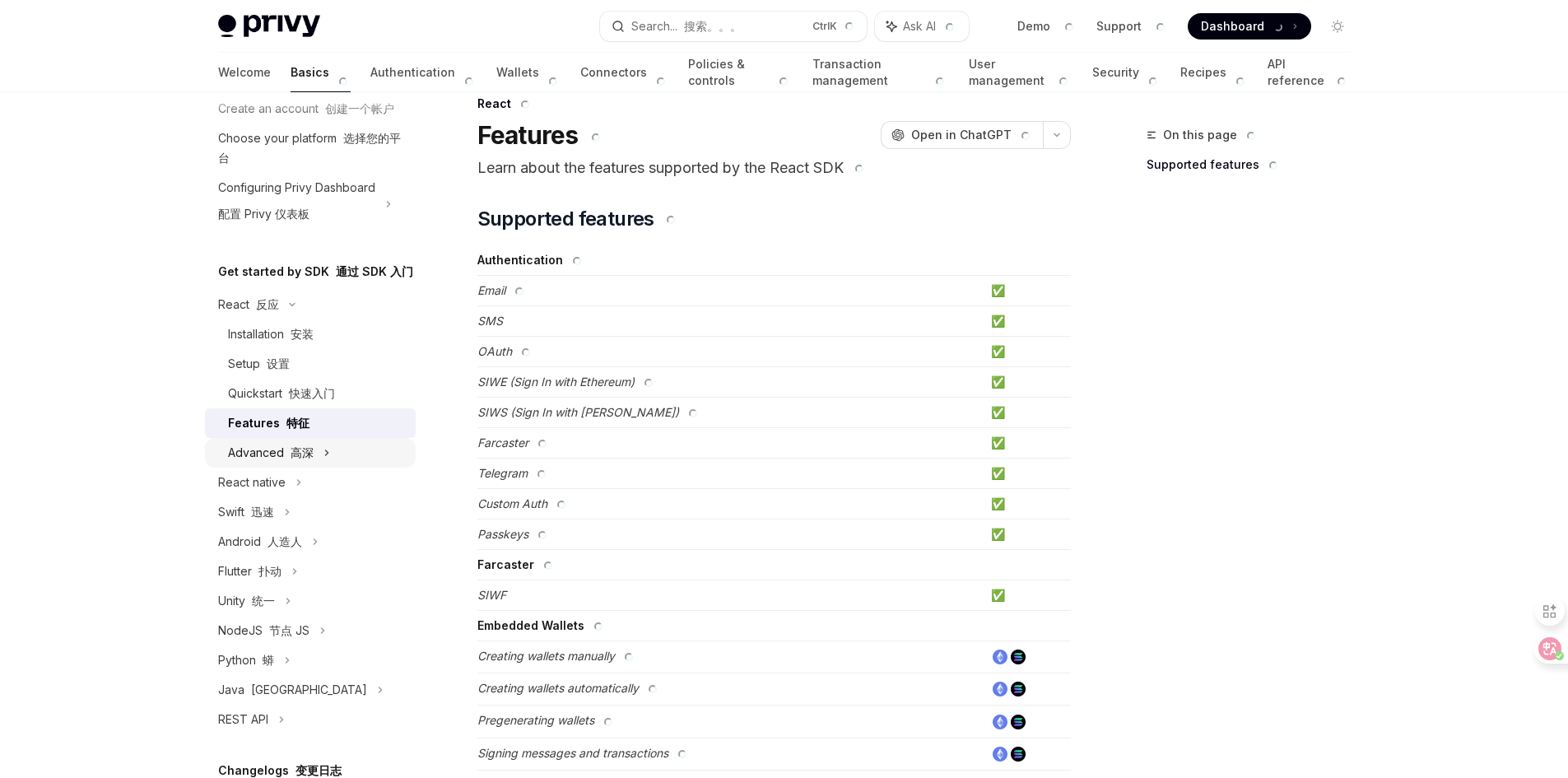
click at [298, 459] on font "高深" at bounding box center [302, 452] width 23 height 14
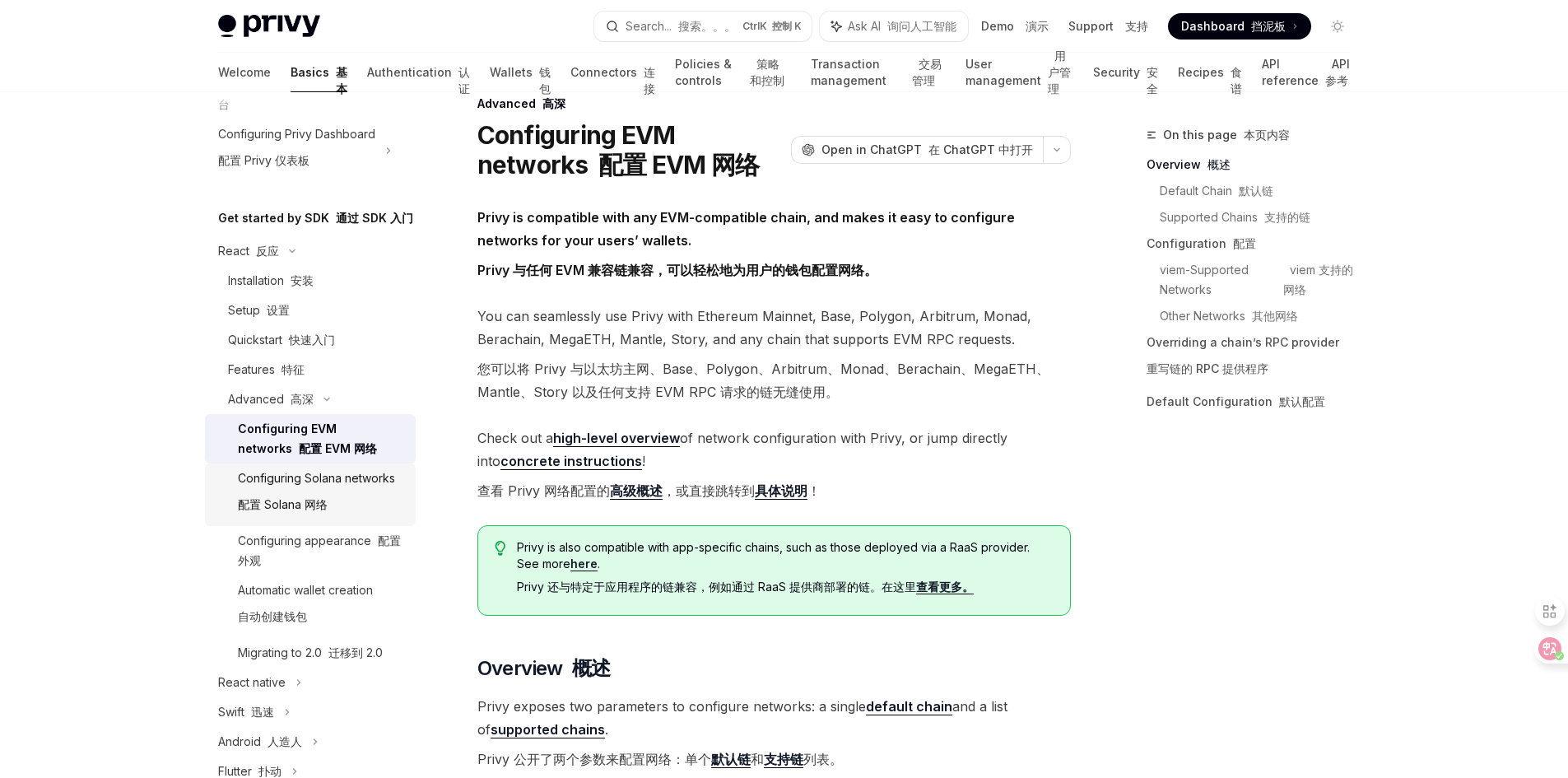
scroll to position [164, 0]
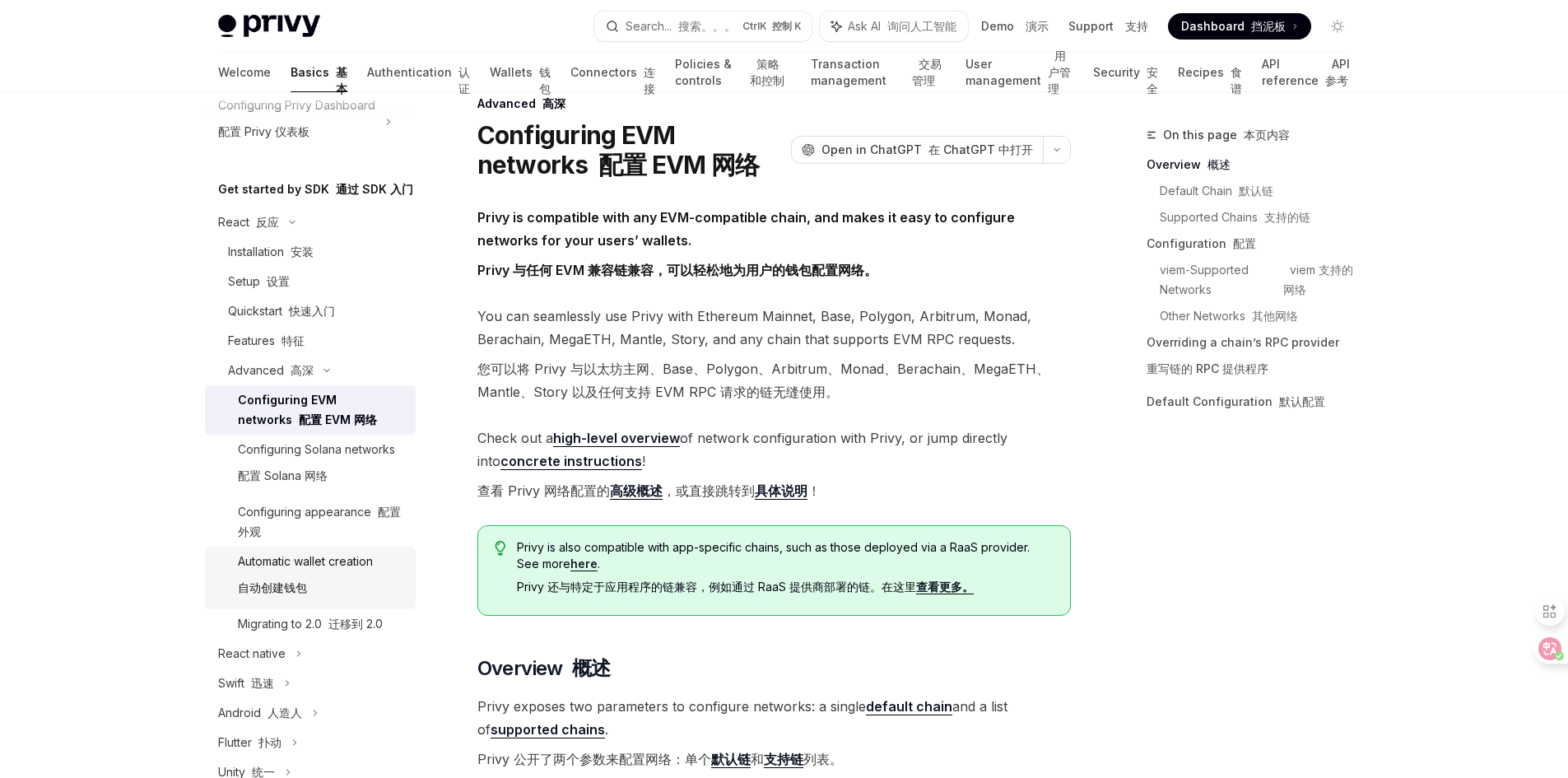
click at [307, 595] on font "自动创建钱包" at bounding box center [272, 587] width 69 height 14
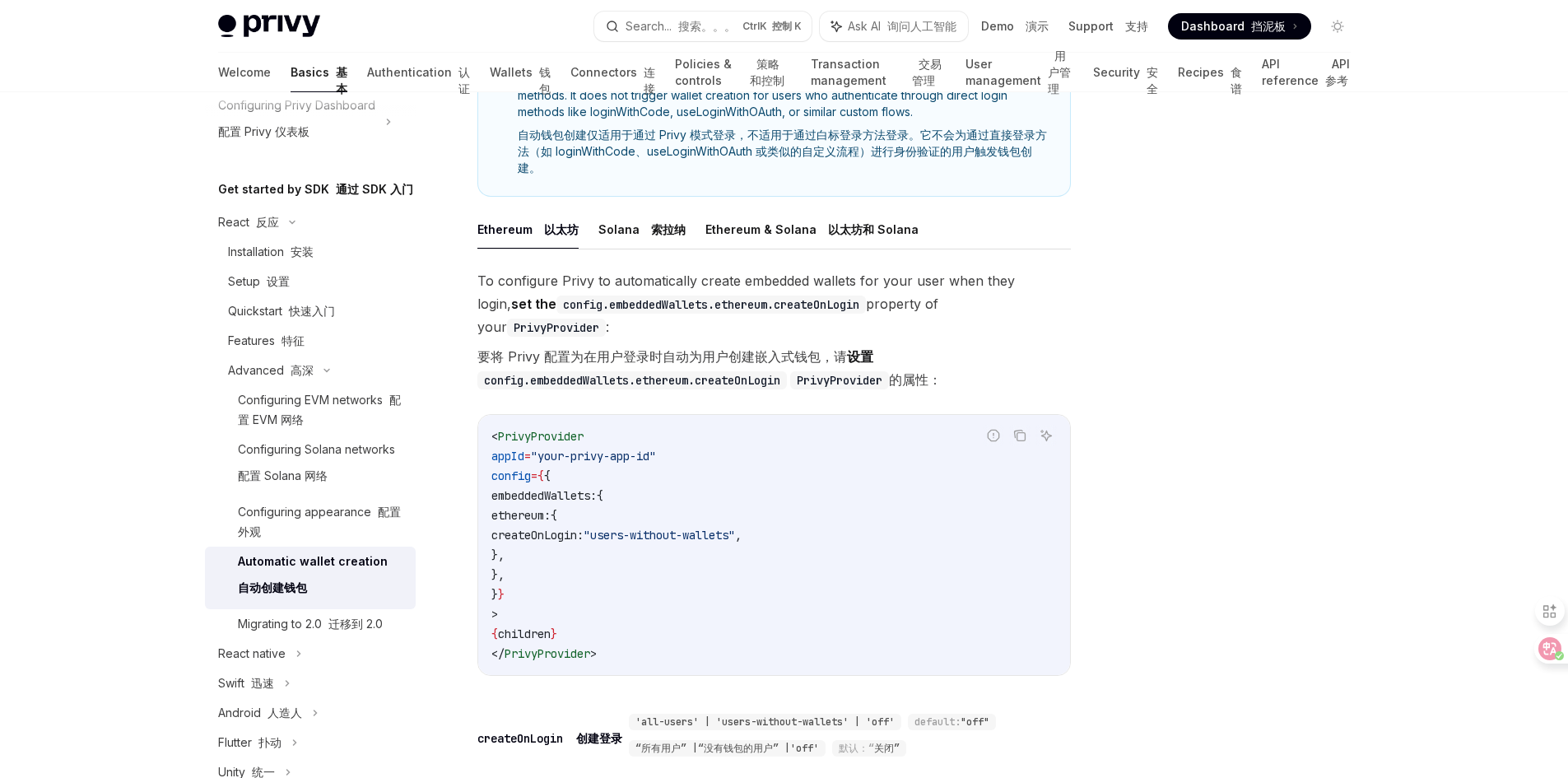
scroll to position [443, 0]
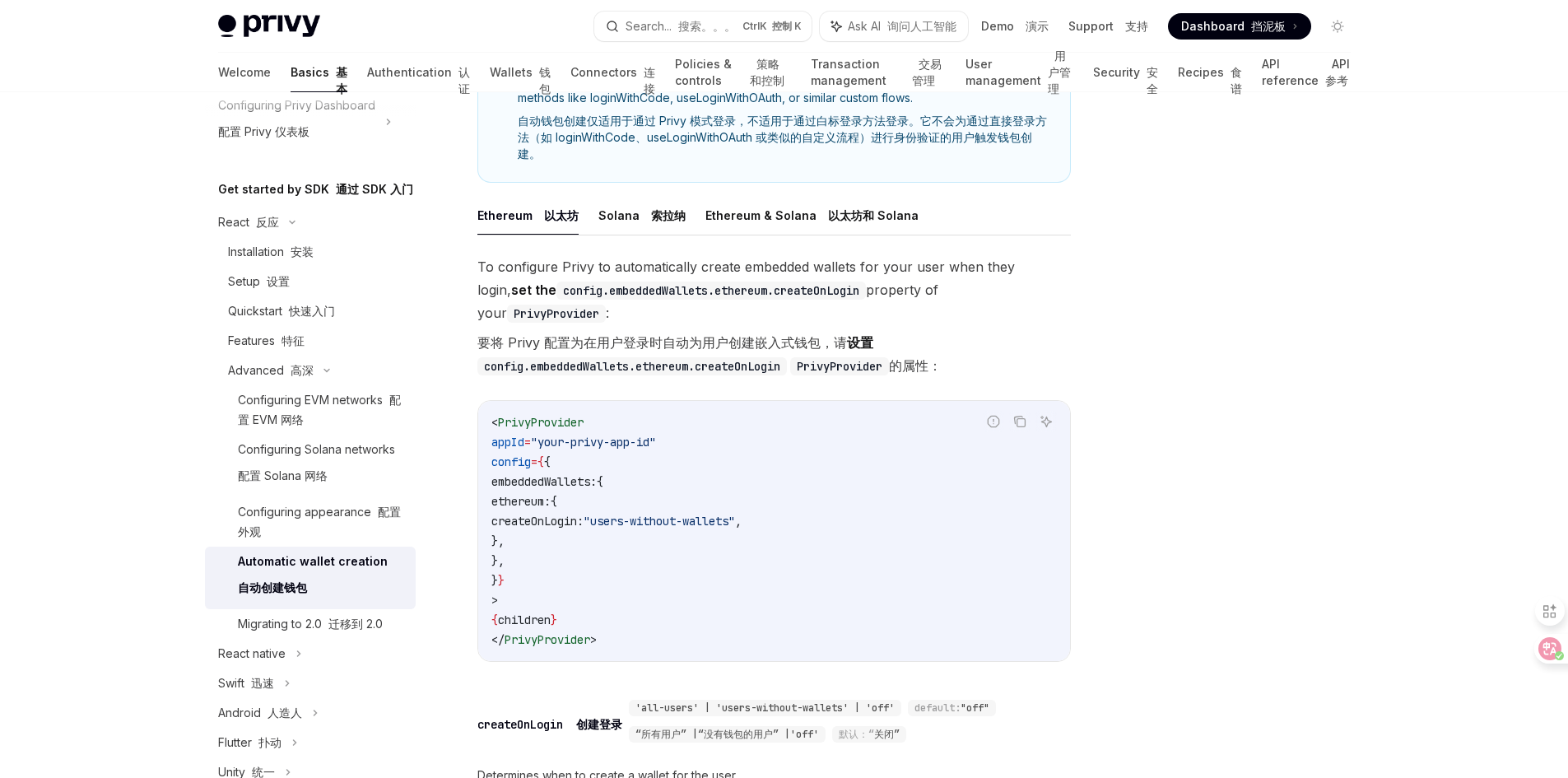
click at [86, 453] on div "Privy Docs home page Search... 搜索。。。 Ctrl K 控制 K Ask AI 询问人工智能 Demo 演示 Support …" at bounding box center [784, 413] width 1568 height 1713
click at [272, 262] on div "Installation 安装" at bounding box center [271, 251] width 86 height 20
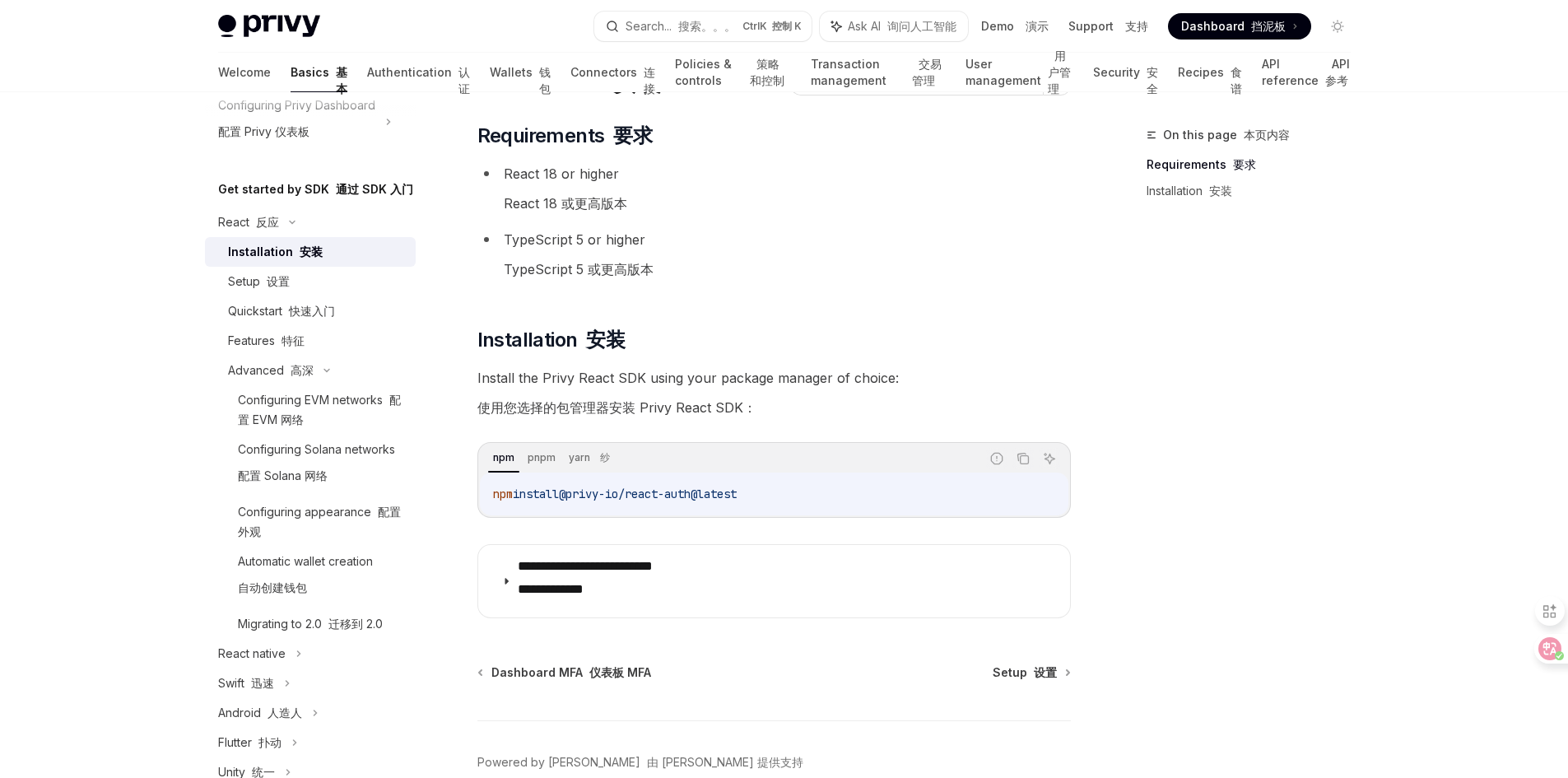
scroll to position [113, 0]
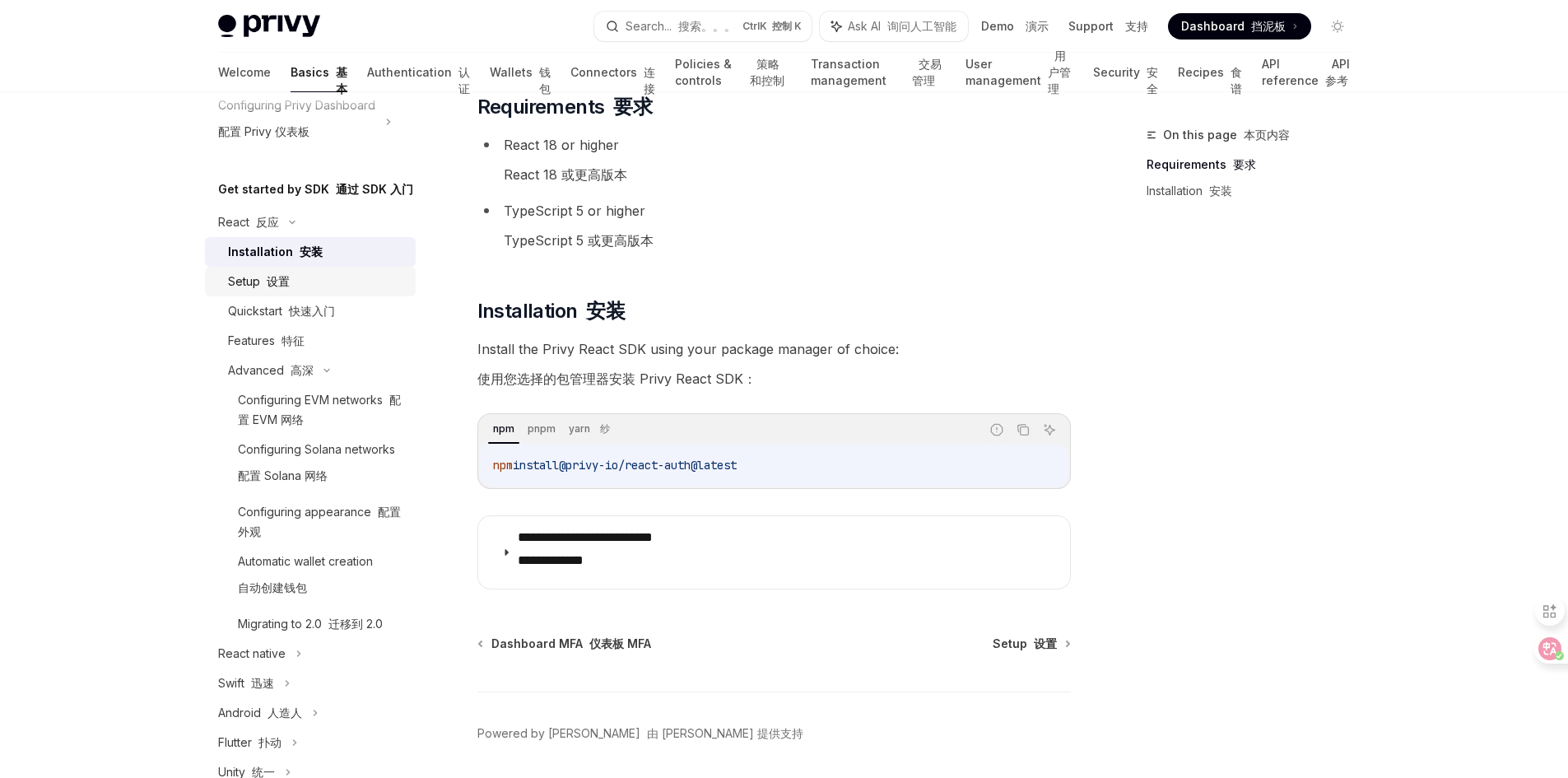
click at [270, 288] on font "设置" at bounding box center [278, 281] width 23 height 14
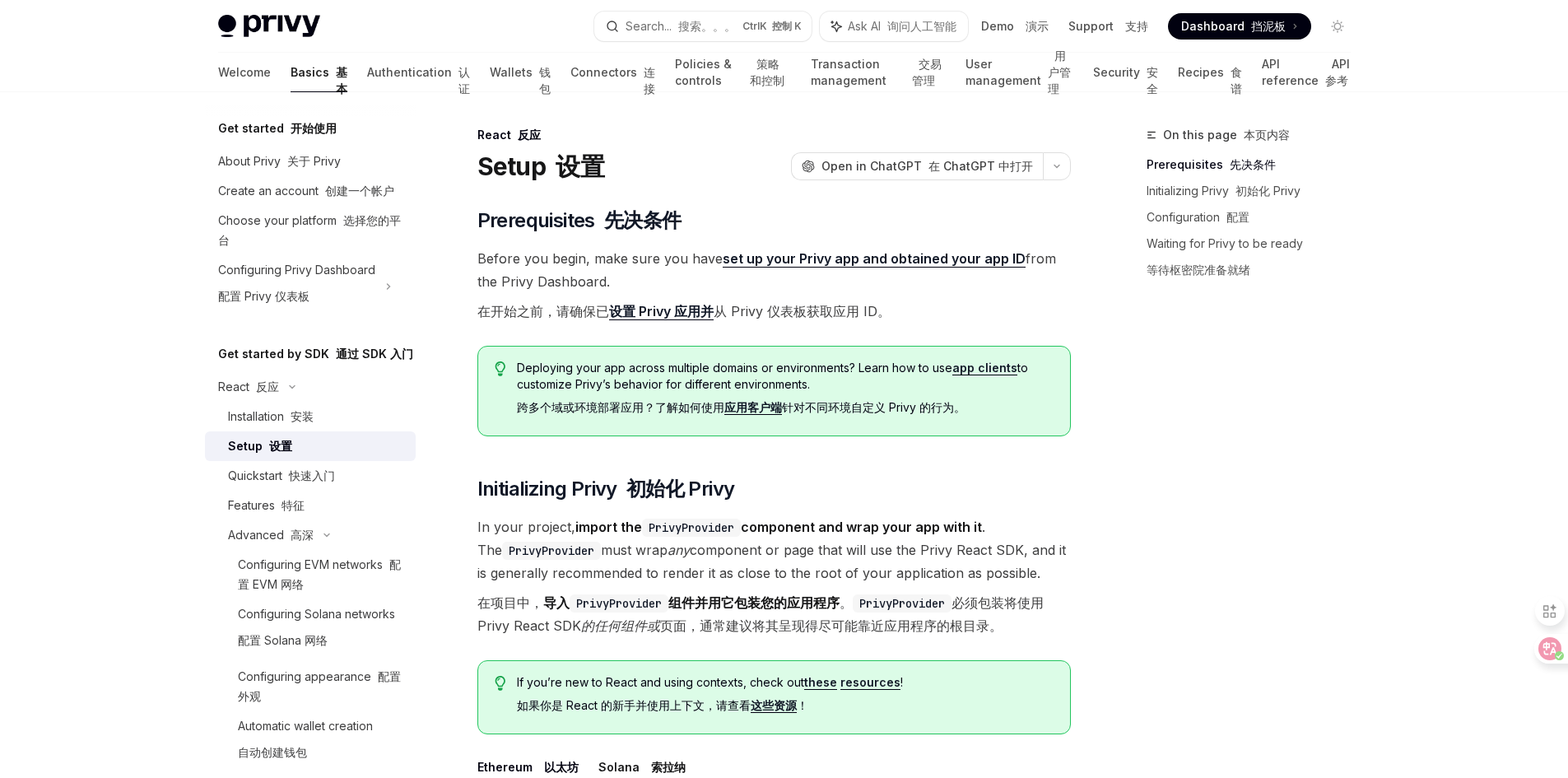
click at [313, 456] on div "Setup 设置" at bounding box center [317, 446] width 178 height 20
click at [267, 427] on div "Installation 安装" at bounding box center [271, 416] width 86 height 20
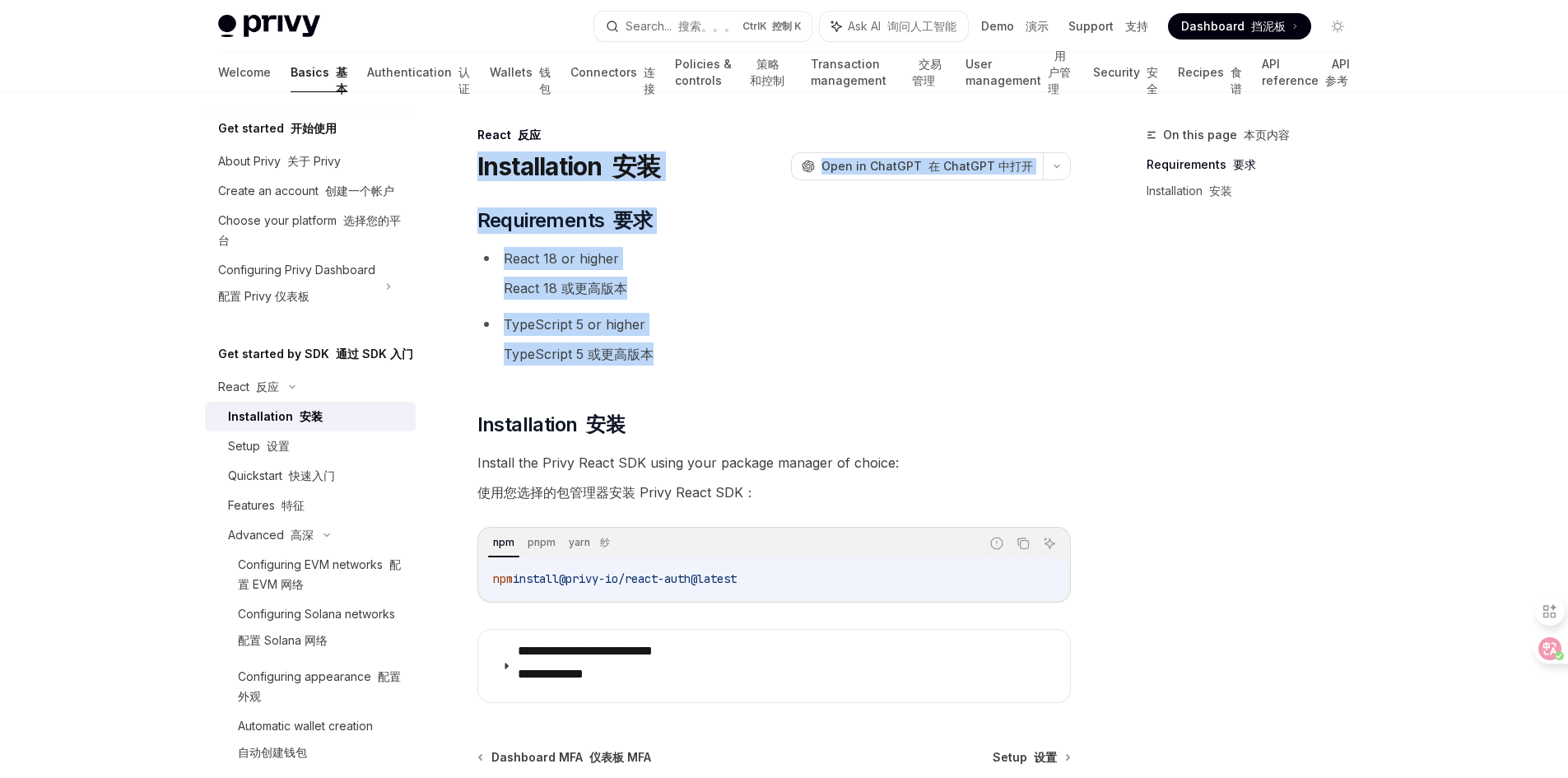
drag, startPoint x: 477, startPoint y: 162, endPoint x: 652, endPoint y: 368, distance: 270.3
click at [652, 368] on div "**********" at bounding box center [619, 537] width 909 height 823
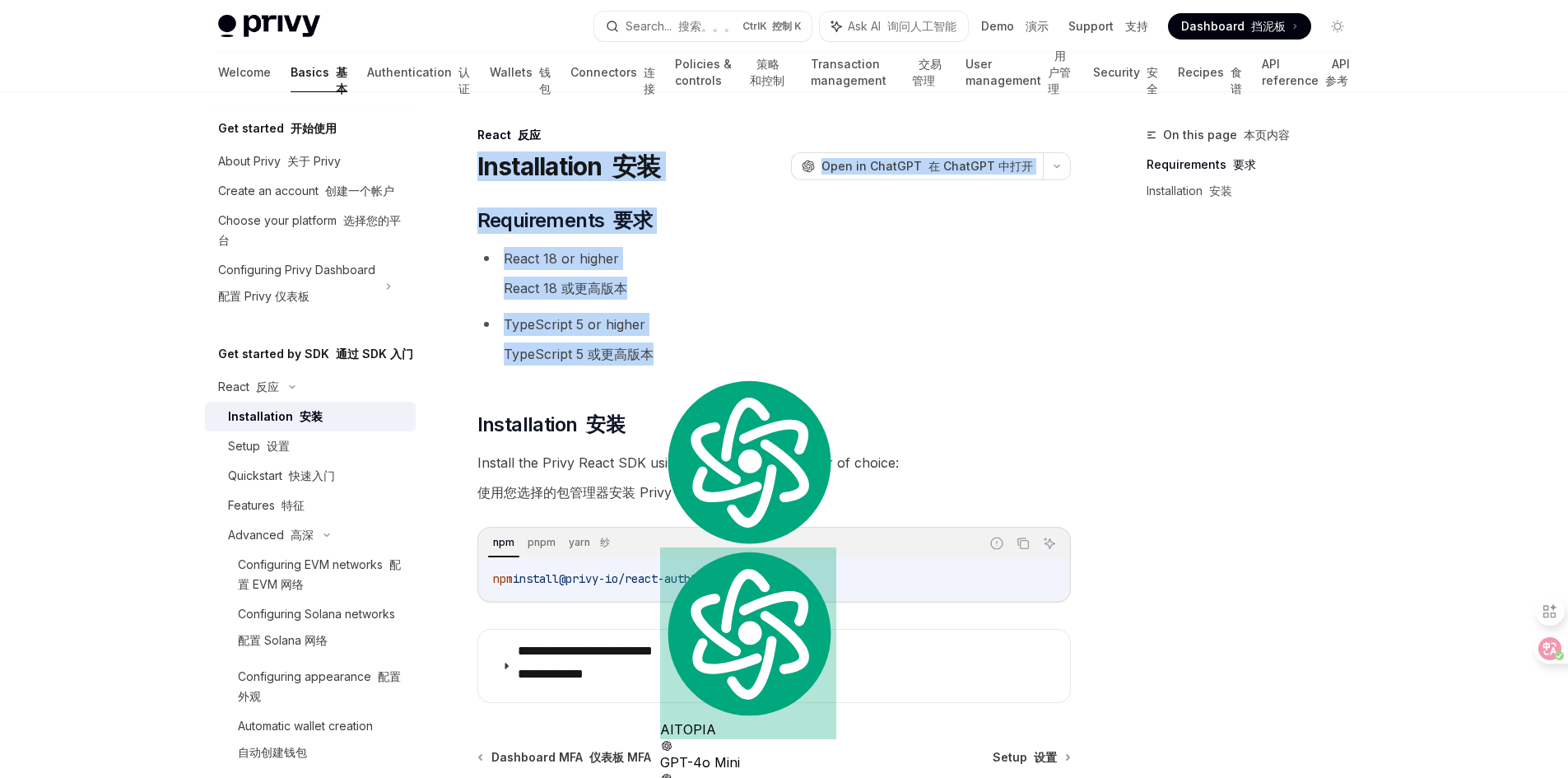
drag, startPoint x: 887, startPoint y: 308, endPoint x: 876, endPoint y: 306, distance: 11.2
click at [887, 308] on ul "React 18 or higher React 18 或更高版本 TypeScript 5 or higher TypeScript 5 或更高版本" at bounding box center [774, 309] width 594 height 125
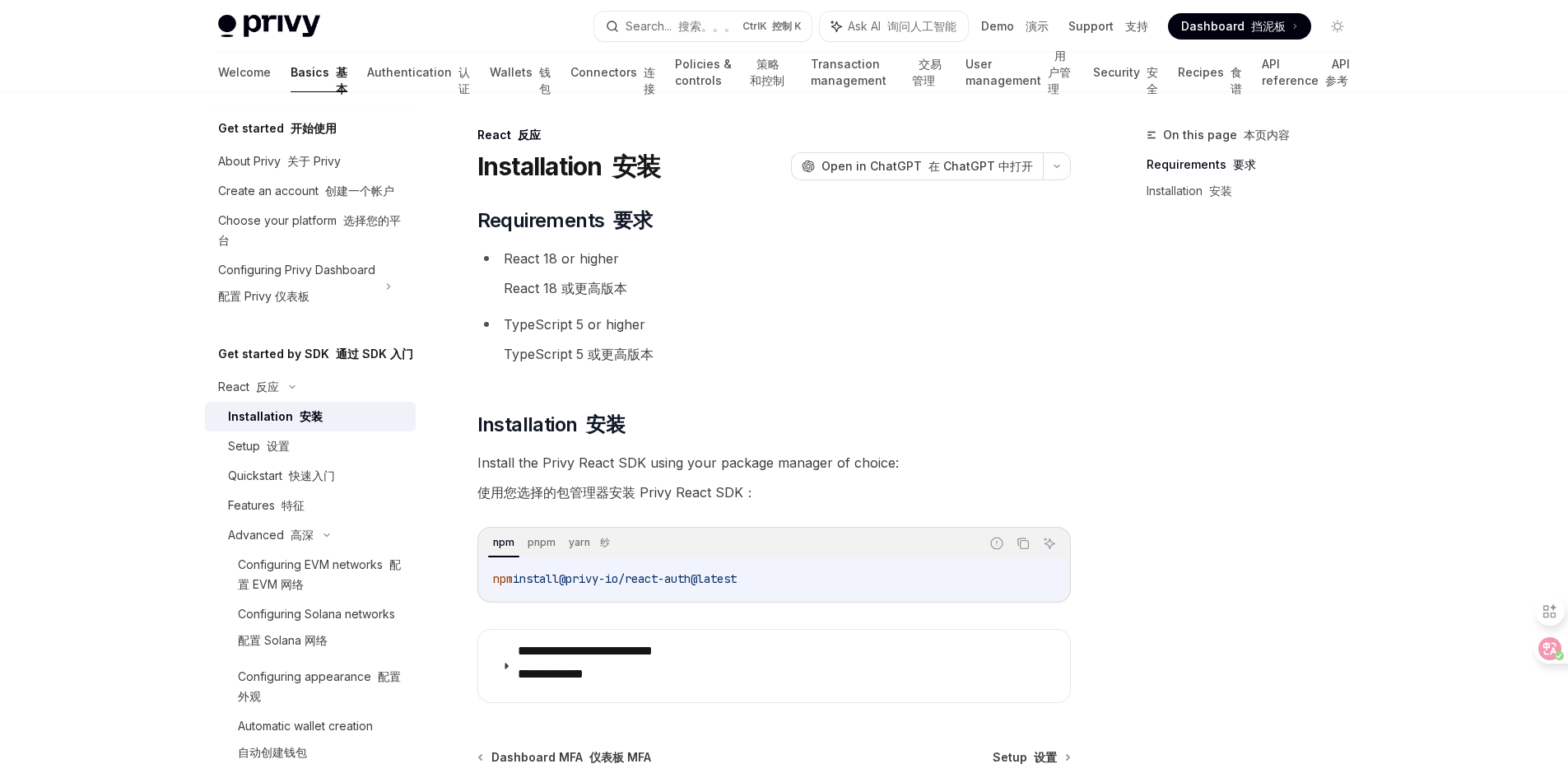
drag, startPoint x: 475, startPoint y: 130, endPoint x: 804, endPoint y: 572, distance: 551.0
click at [804, 572] on div "**********" at bounding box center [619, 537] width 909 height 823
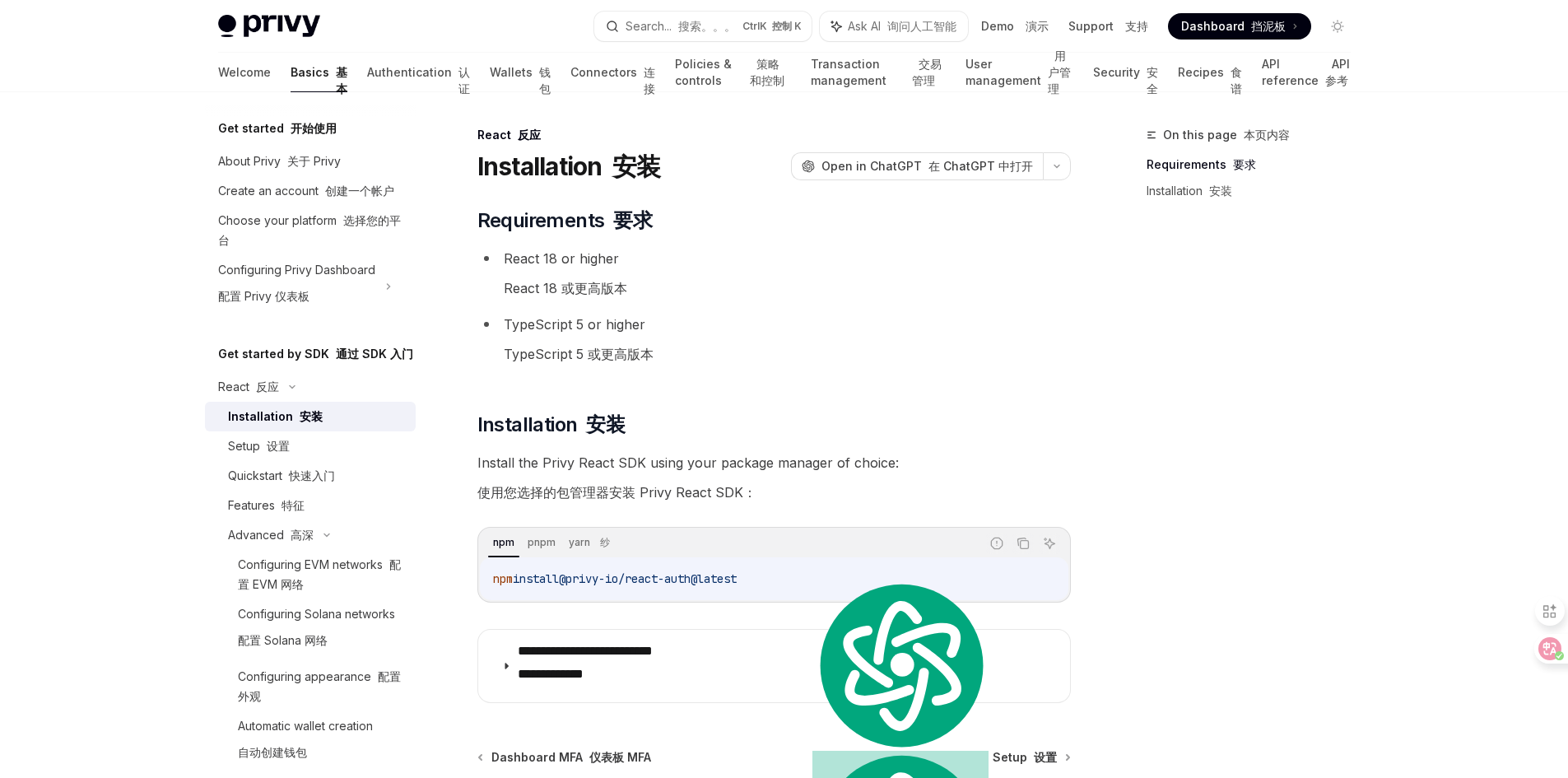
copy div "React 反应 Installation 安装 OpenAI Open in ChatGPT 在 ChatGPT 中打开 OpenAI Open in Ch…"
click at [997, 332] on li "TypeScript 5 or higher TypeScript 5 或更高版本" at bounding box center [774, 343] width 594 height 60
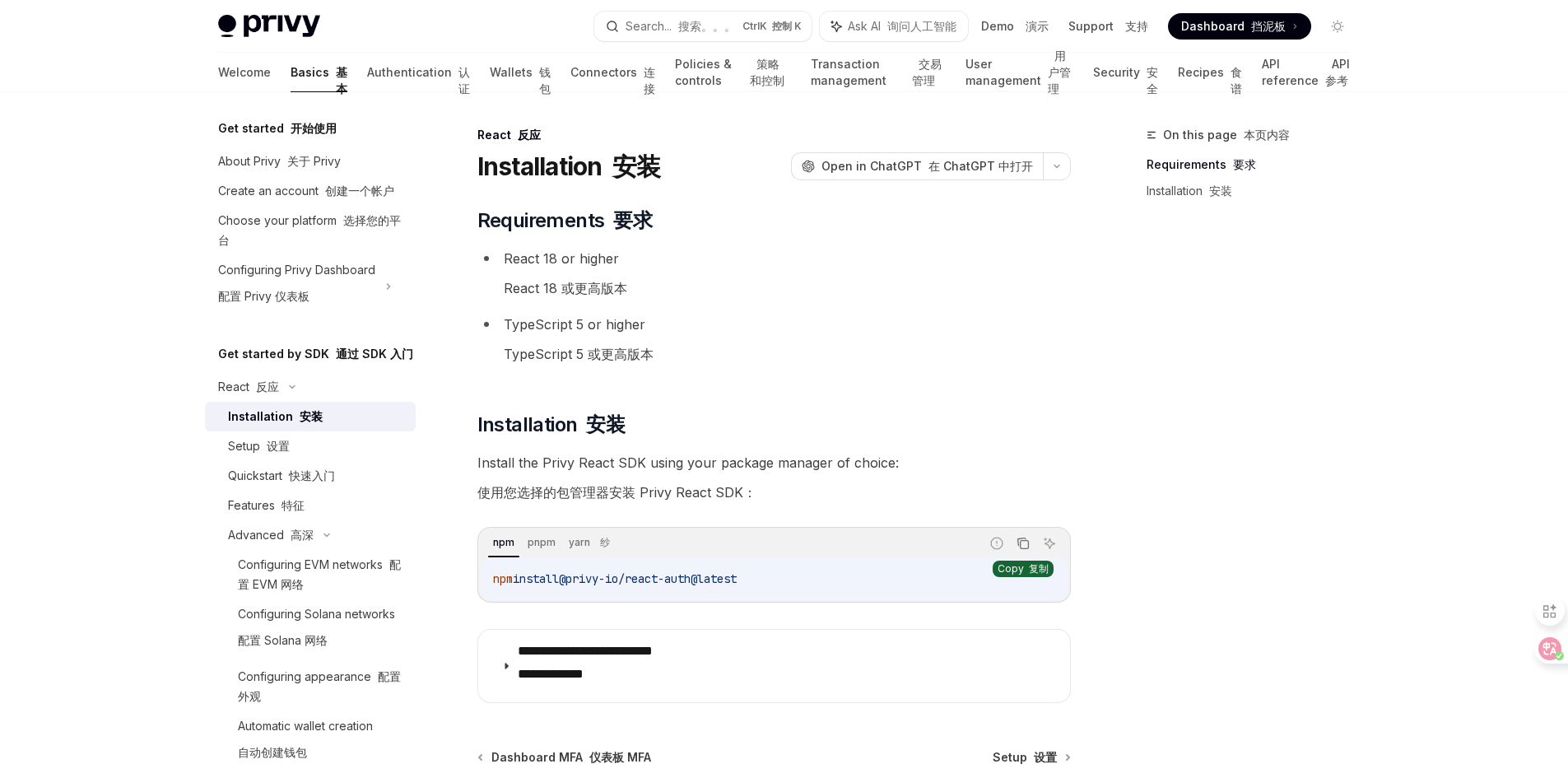
click at [1020, 545] on icon "Copy the contents from the code block" at bounding box center [1023, 543] width 13 height 13
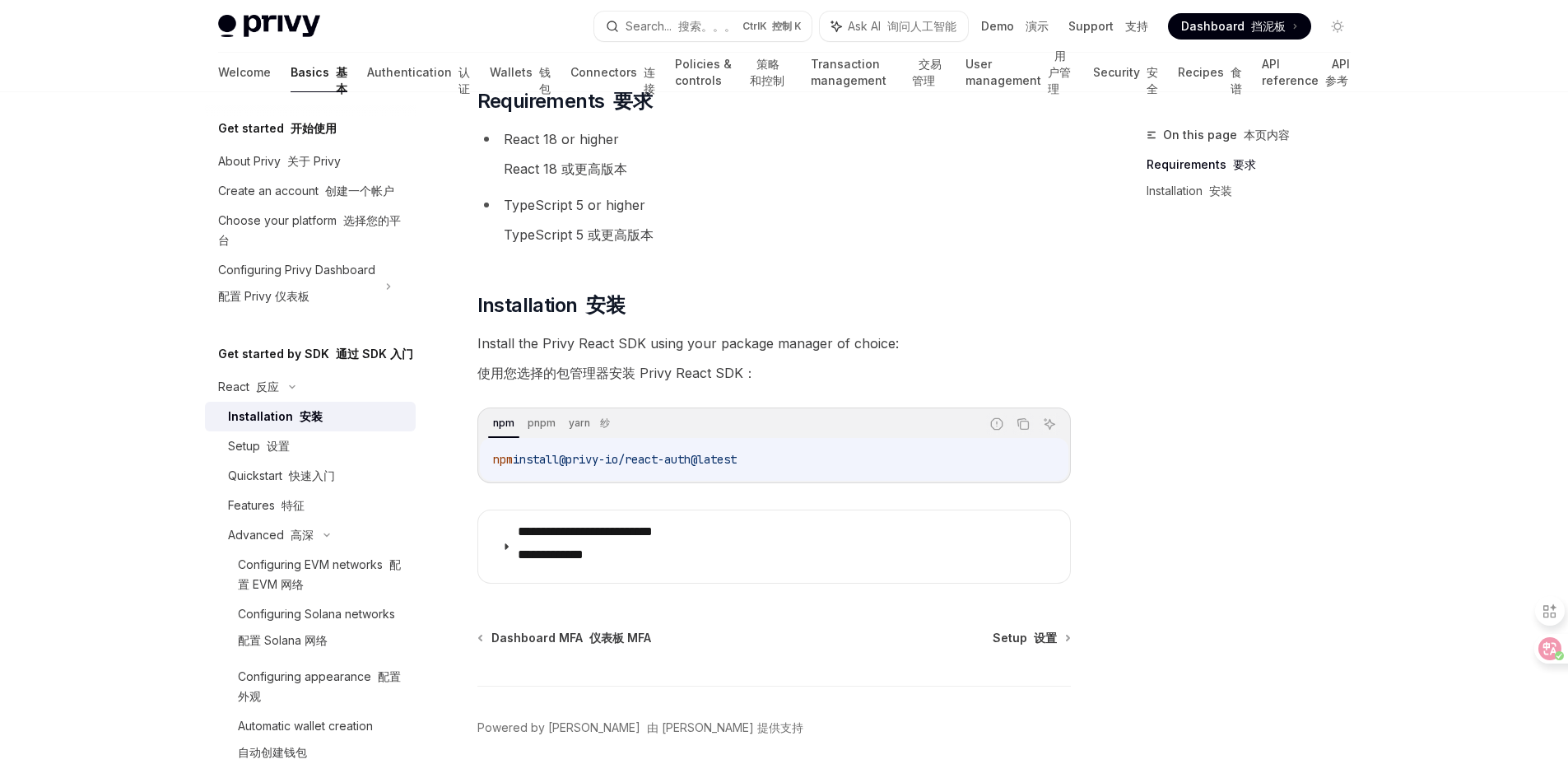
scroll to position [164, 0]
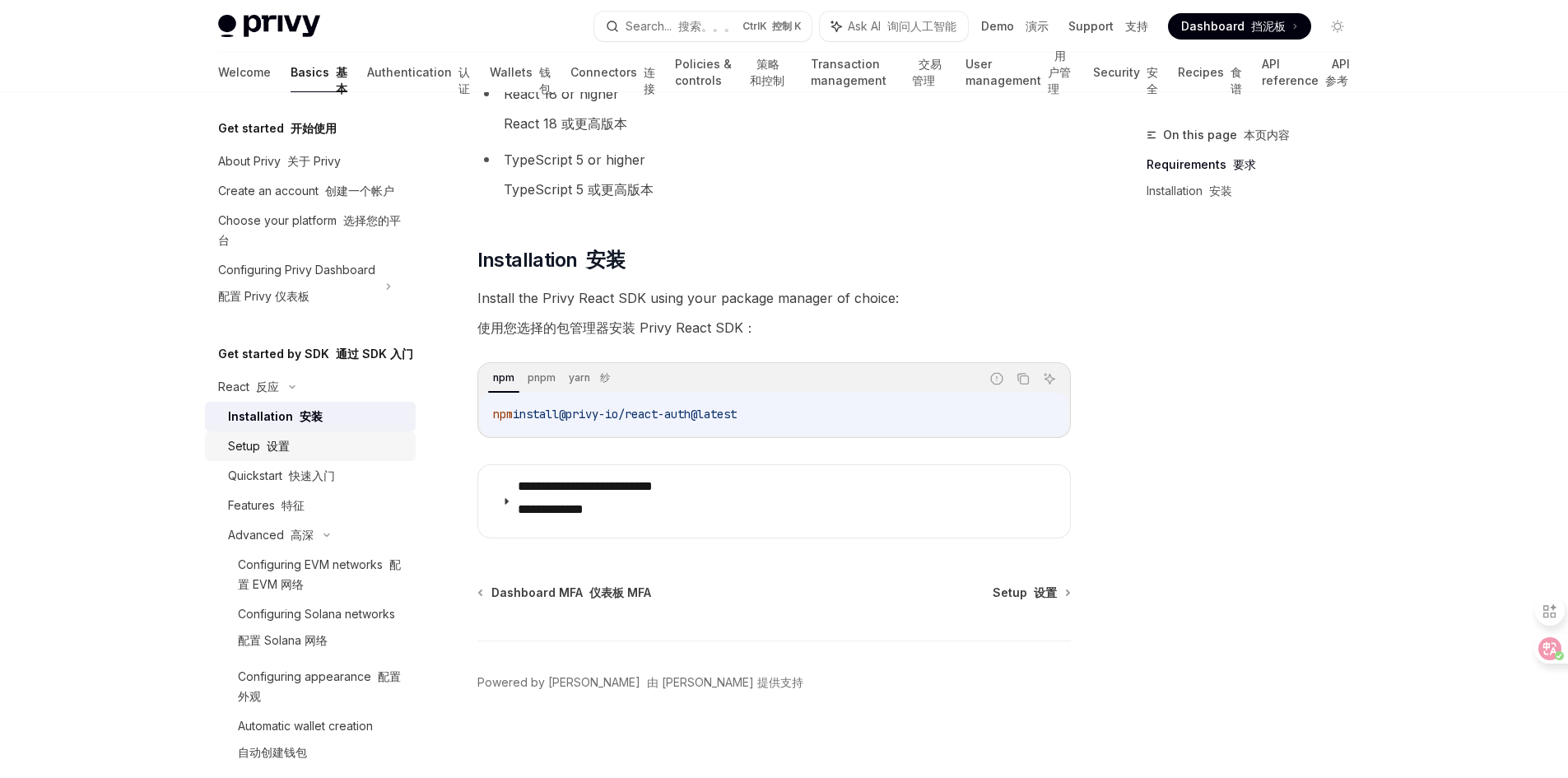
click at [287, 453] on font "设置" at bounding box center [278, 446] width 23 height 14
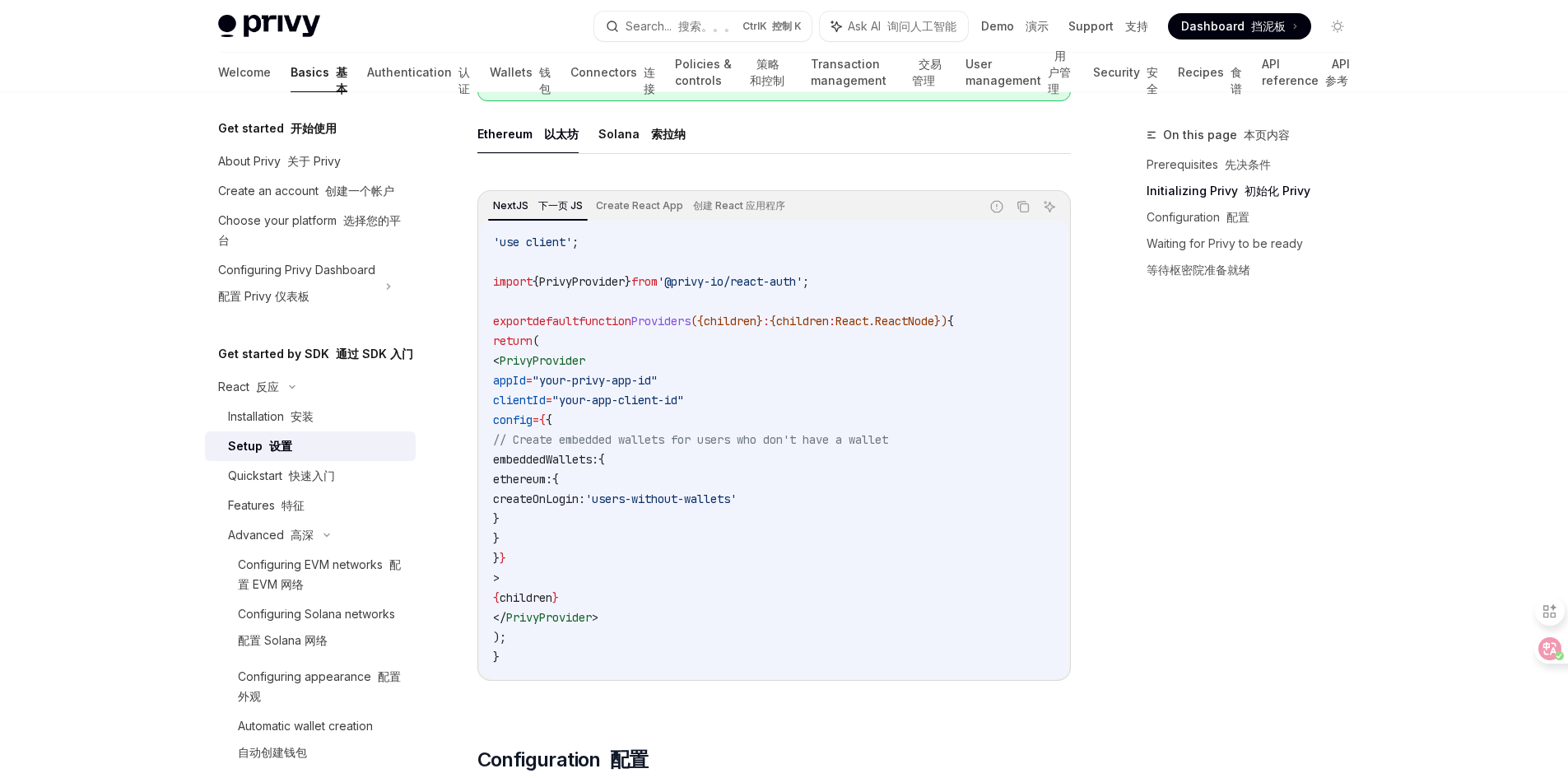
scroll to position [659, 0]
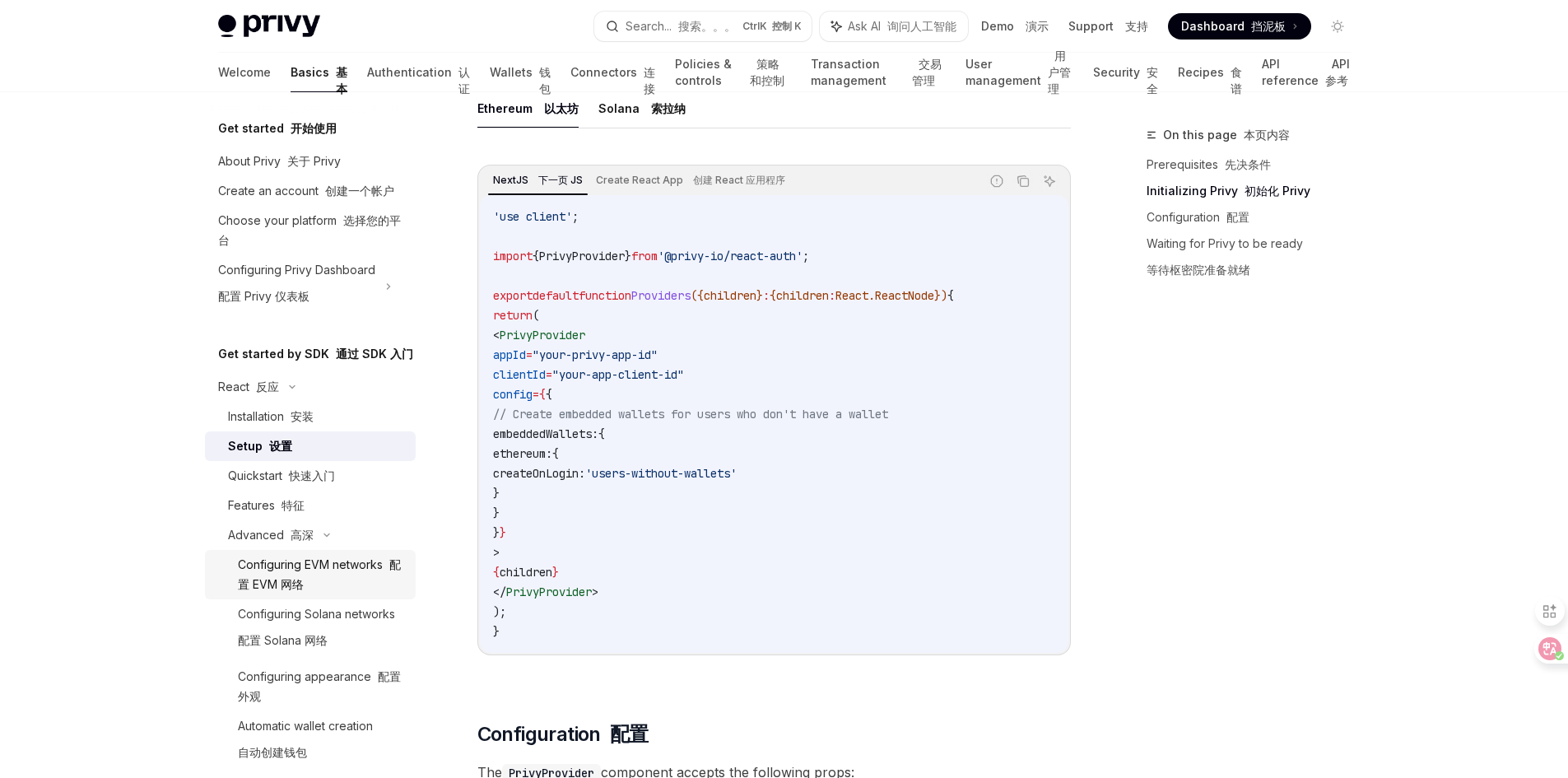
click at [320, 595] on div "Configuring EVM networks 配置 EVM 网络" at bounding box center [321, 574] width 168 height 39
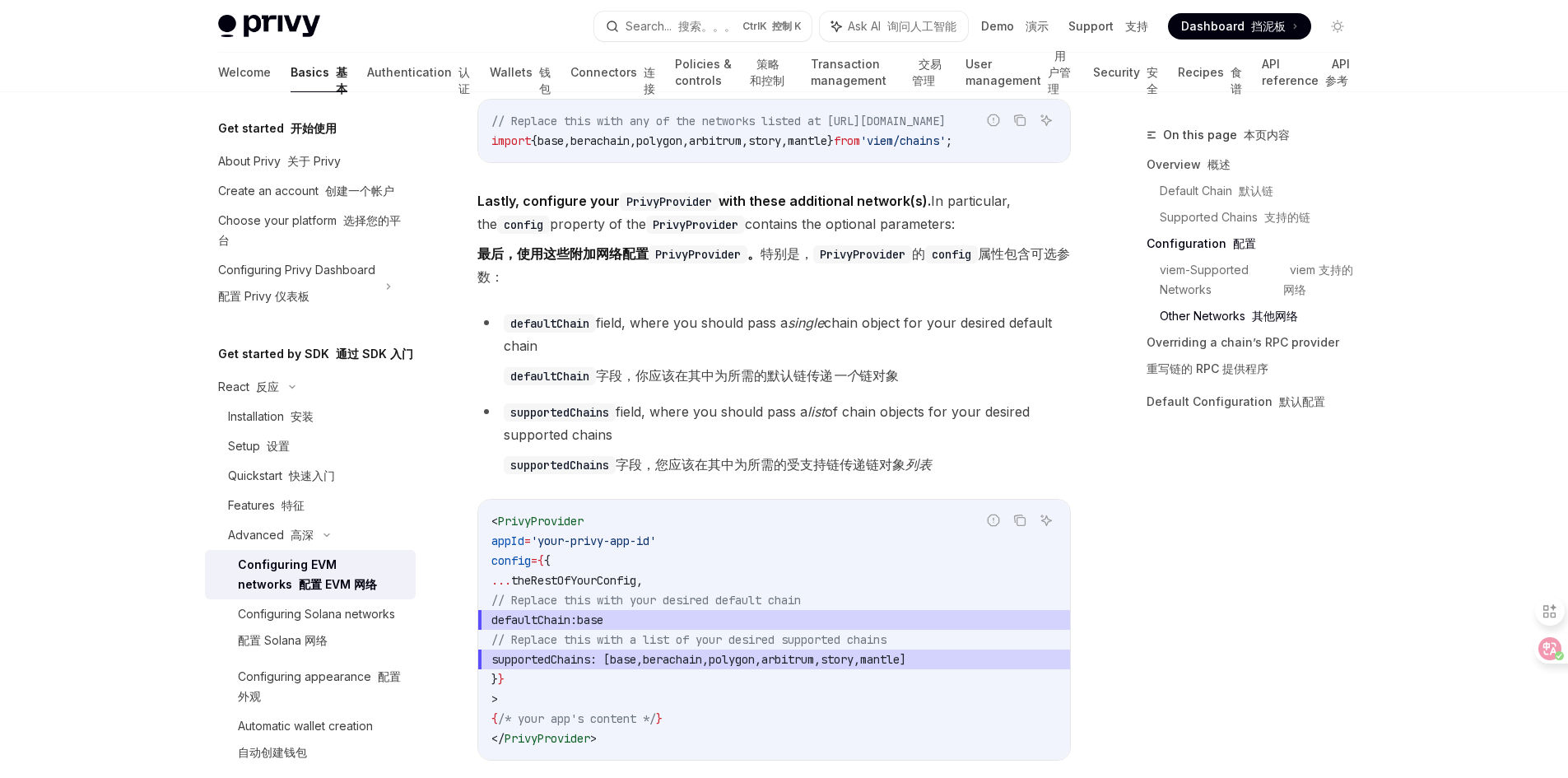
scroll to position [3047, 0]
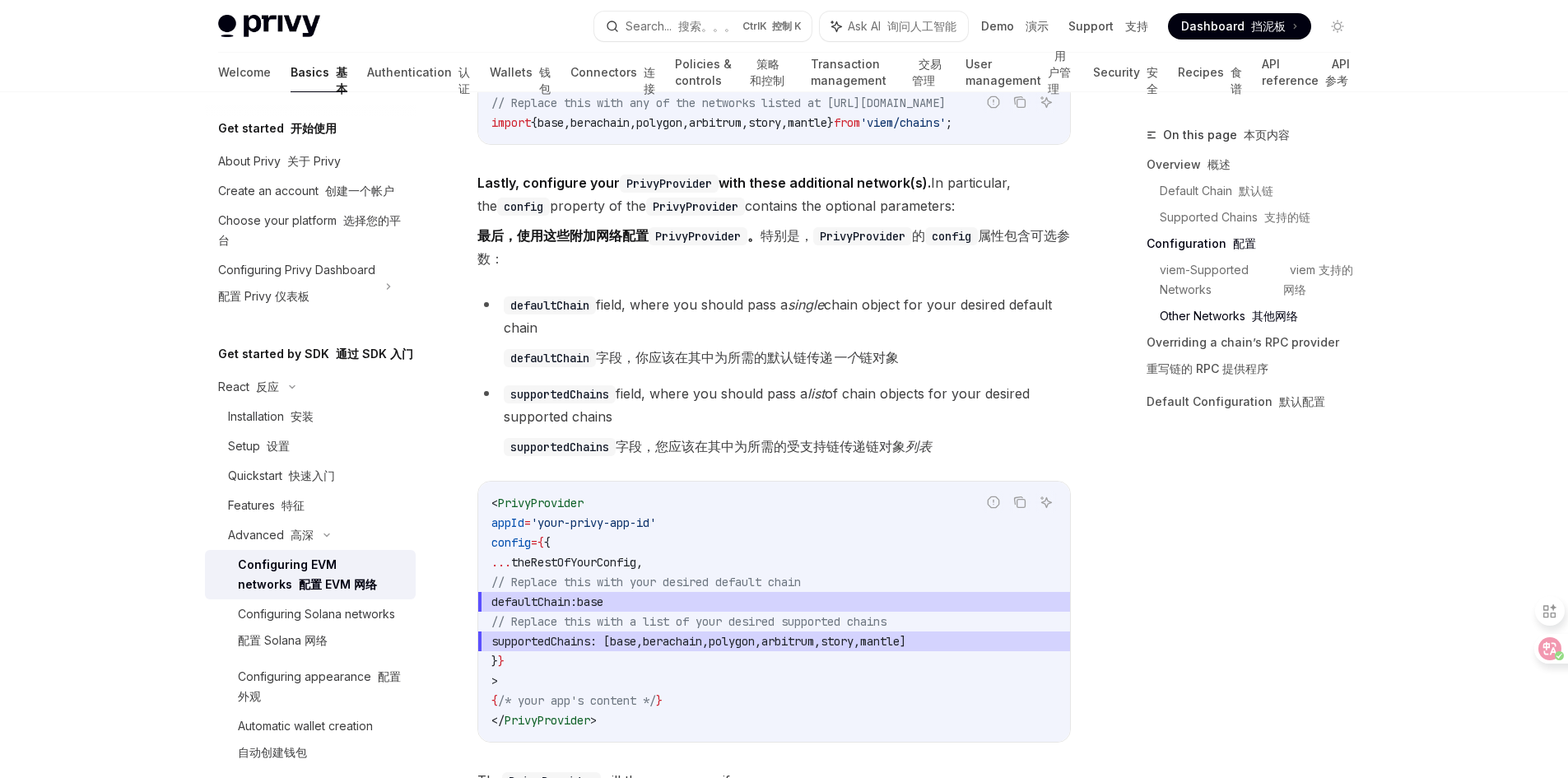
click at [675, 612] on span "defaultChain: base" at bounding box center [774, 602] width 566 height 20
click at [675, 608] on span "defaultChain: base" at bounding box center [774, 602] width 566 height 20
drag, startPoint x: 546, startPoint y: 608, endPoint x: 679, endPoint y: 603, distance: 133.1
click at [679, 603] on span "defaultChain: base" at bounding box center [774, 602] width 566 height 20
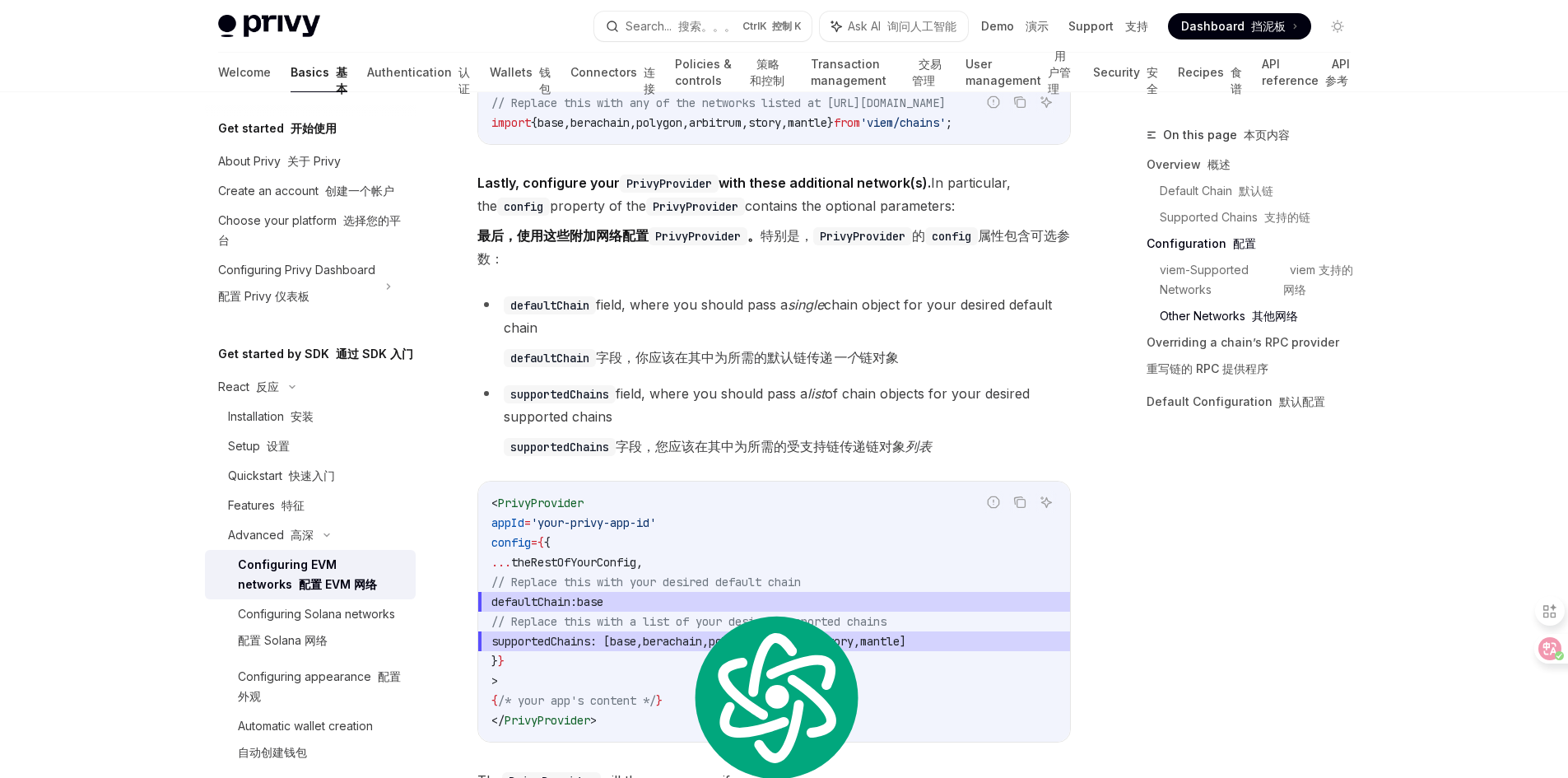
click at [549, 629] on span "// Replace this with a list of your desired supported chains" at bounding box center [689, 621] width 395 height 14
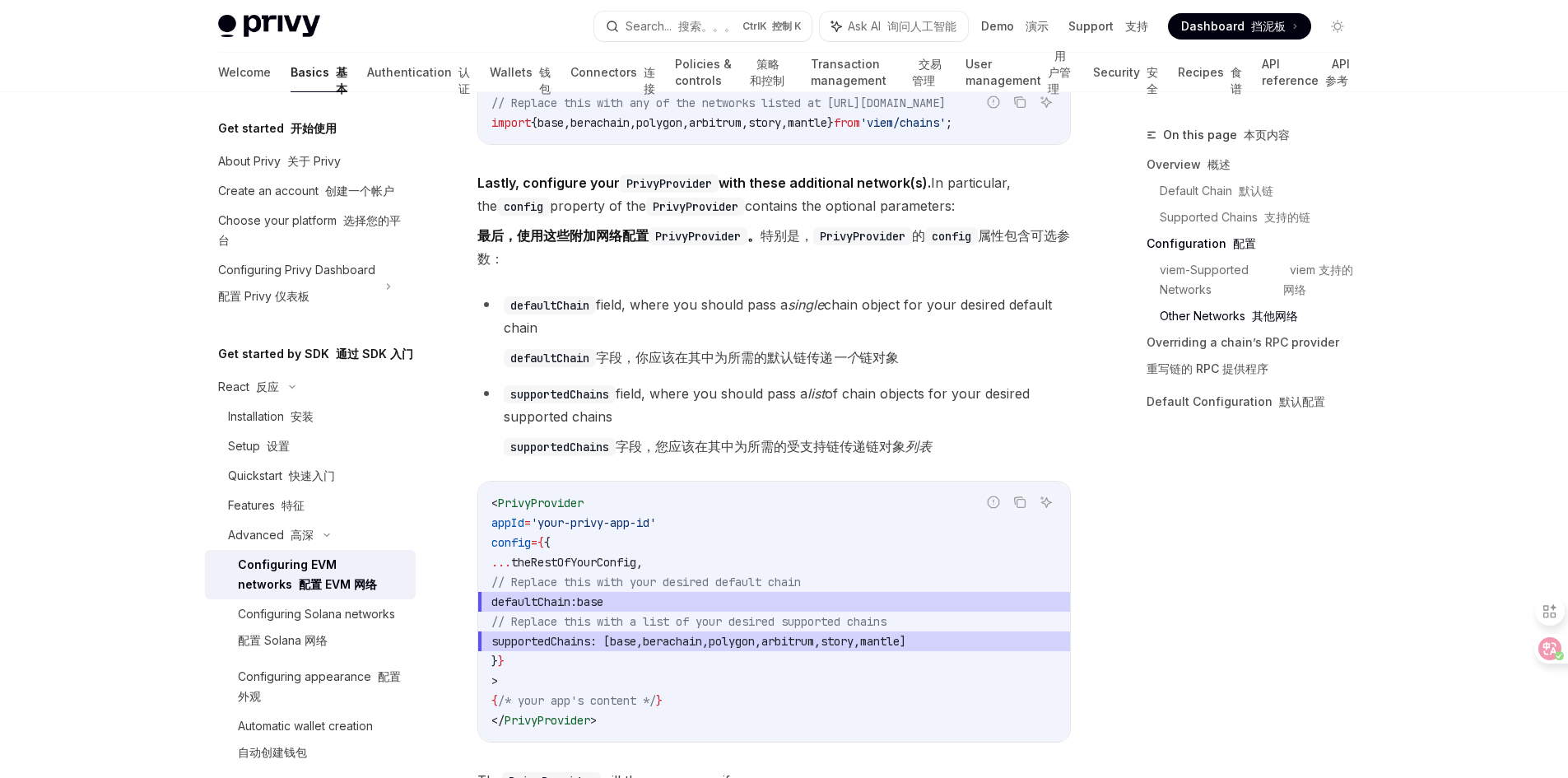
click at [697, 601] on span "defaultChain: base" at bounding box center [774, 602] width 566 height 20
click at [599, 568] on span "theRestOfYourConfig" at bounding box center [573, 562] width 125 height 14
click at [581, 673] on code "< PrivyProvider appId = 'your-privy-app-id' config = { { ... theRestOfYourConfi…" at bounding box center [774, 612] width 566 height 237
click at [275, 453] on font "设置" at bounding box center [278, 446] width 23 height 14
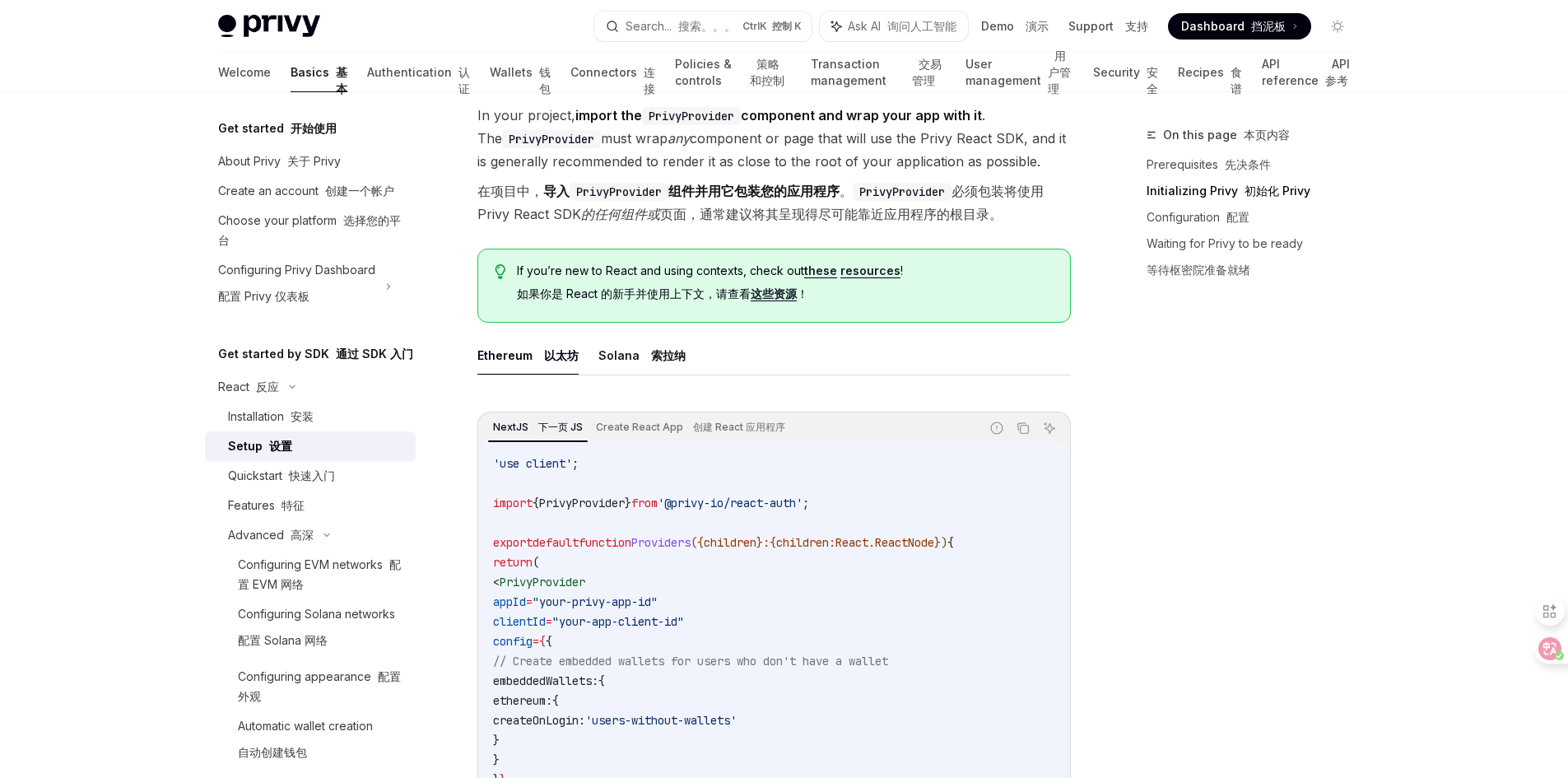
scroll to position [494, 0]
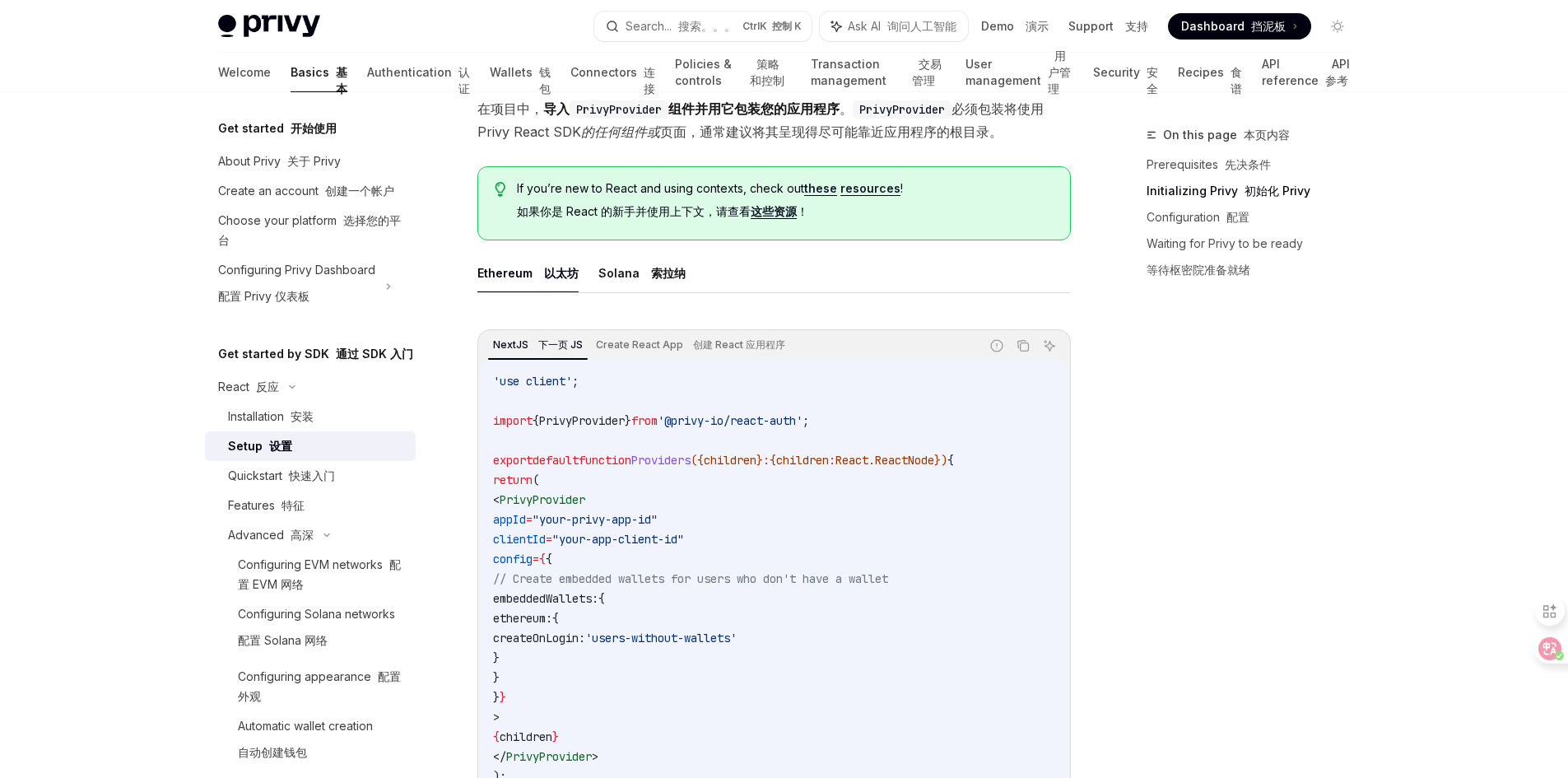
drag, startPoint x: 585, startPoint y: 379, endPoint x: 493, endPoint y: 377, distance: 92.0
click at [493, 377] on code "'use client' ; import { PrivyProvider } from '@privy-io/react-auth' ; export de…" at bounding box center [774, 589] width 562 height 435
copy span "'use client' ;"
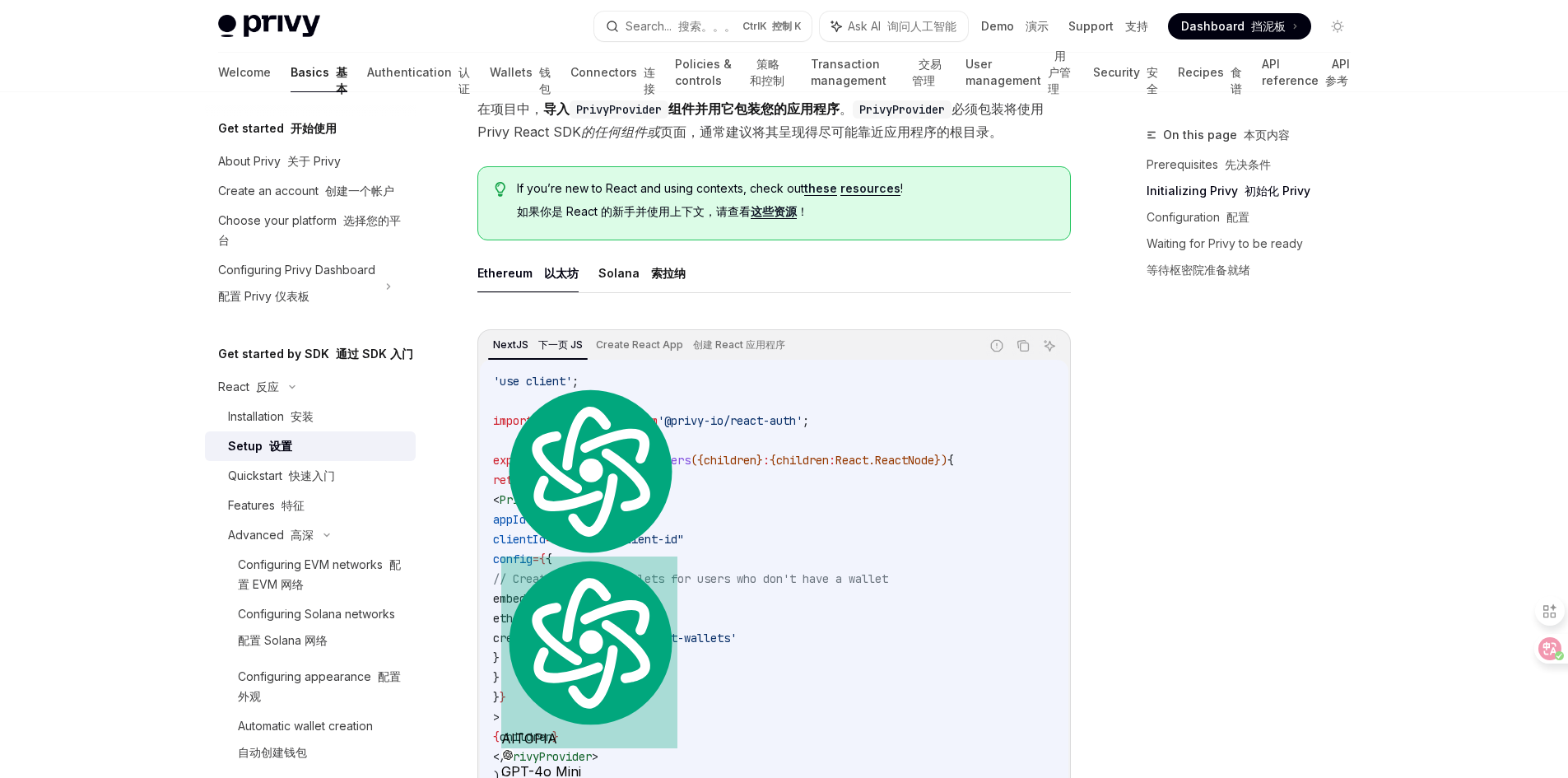
click at [686, 437] on code "'use client' ; import { PrivyProvider } from '@privy-io/react-auth' ; export de…" at bounding box center [774, 589] width 562 height 435
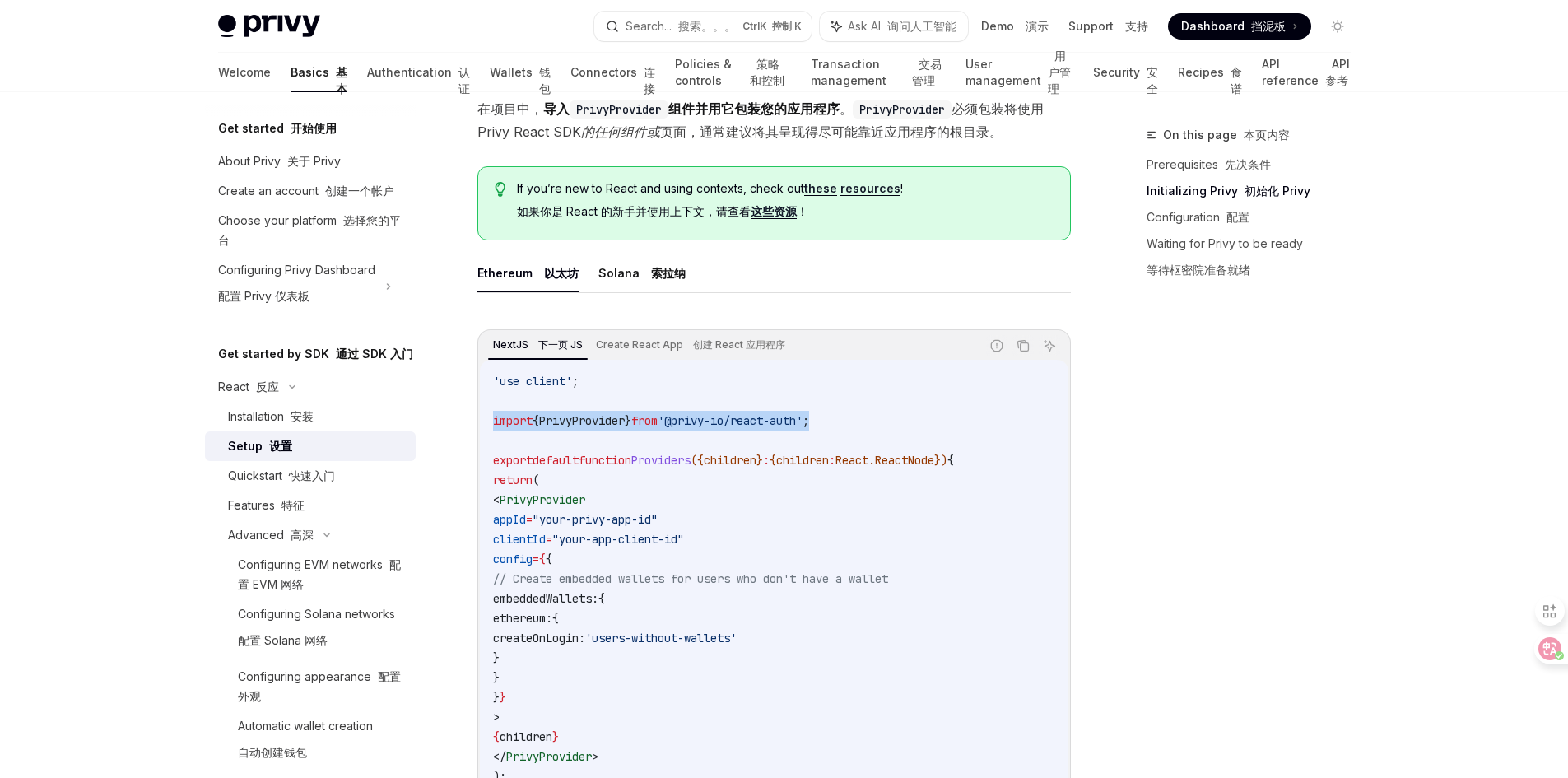
drag, startPoint x: 865, startPoint y: 425, endPoint x: 478, endPoint y: 419, distance: 387.0
click at [478, 419] on div "NextJS 下一页 JS Create React App 创建 React 应用程序 Report incorrect code 报告错误的代码 Copy…" at bounding box center [774, 575] width 594 height 491
copy span "import { PrivyProvider } from '@privy-io/react-auth' ;"
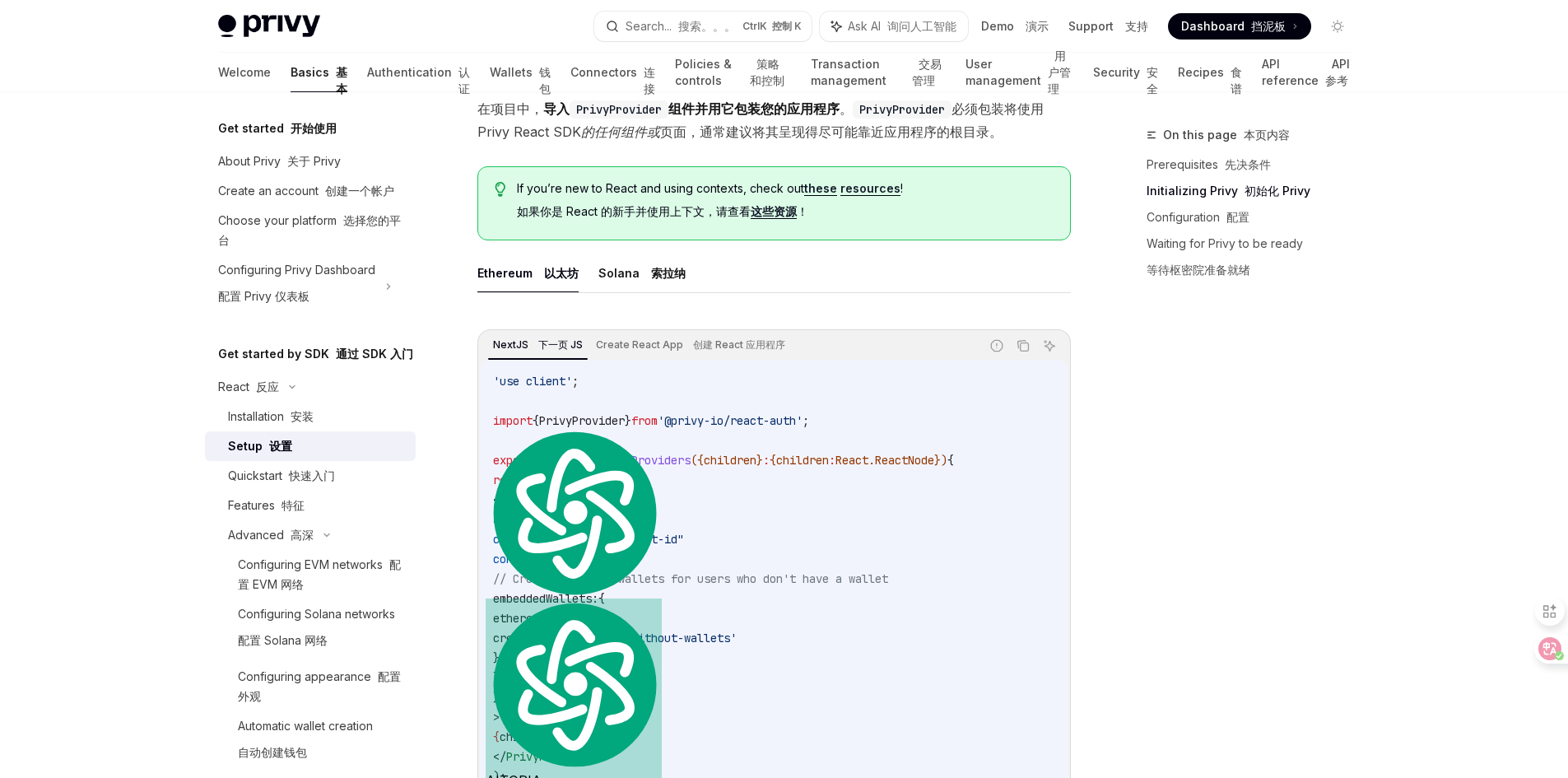
click at [651, 554] on code "'use client' ; import { PrivyProvider } from '@privy-io/react-auth' ; export de…" at bounding box center [774, 589] width 562 height 435
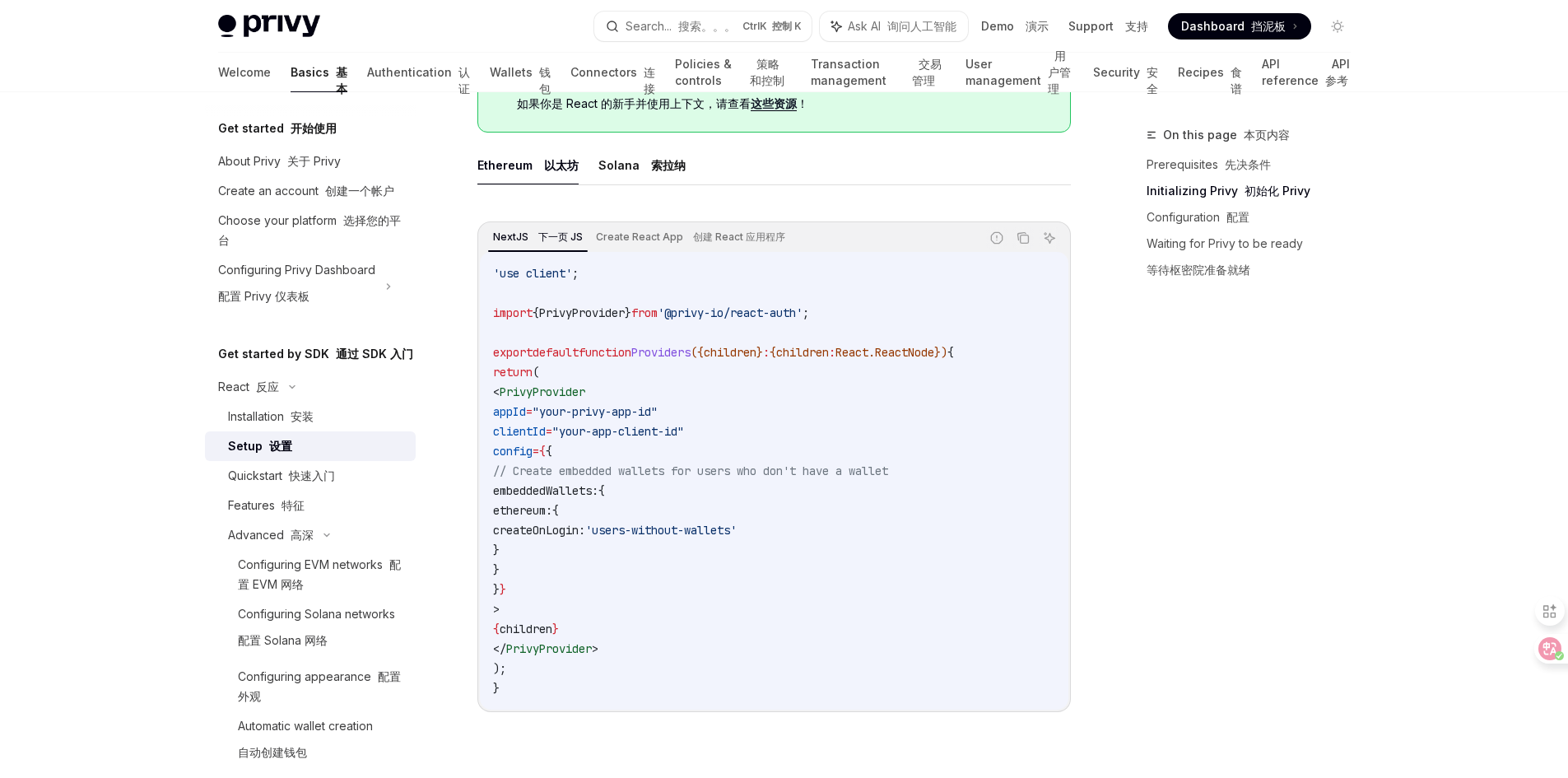
scroll to position [577, 0]
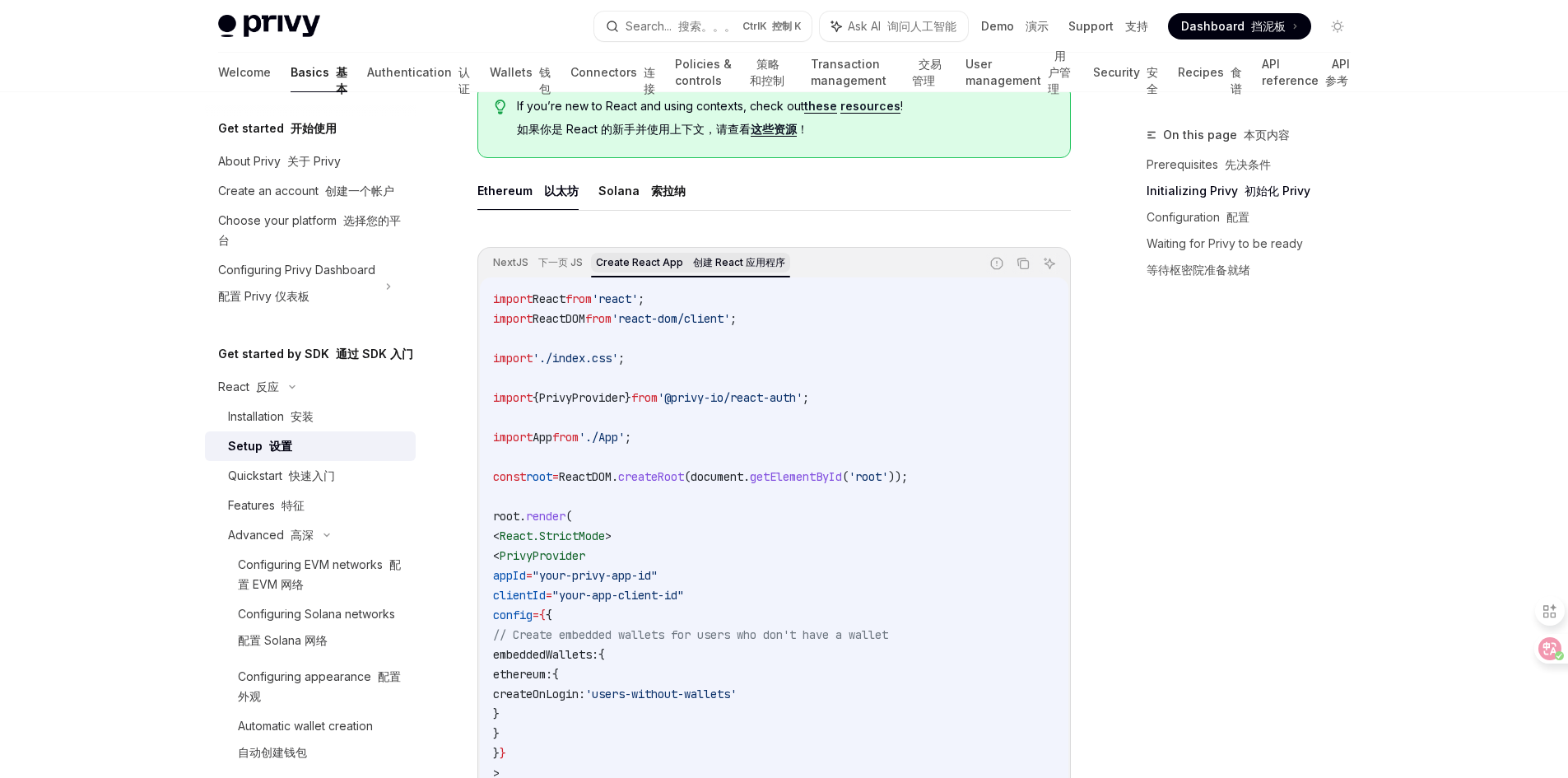
click at [717, 258] on font "创建 React 应用程序" at bounding box center [739, 262] width 92 height 12
drag, startPoint x: 851, startPoint y: 399, endPoint x: 471, endPoint y: 397, distance: 380.0
copy span "import { PrivyProvider } from '@privy-io/react-auth' ;"
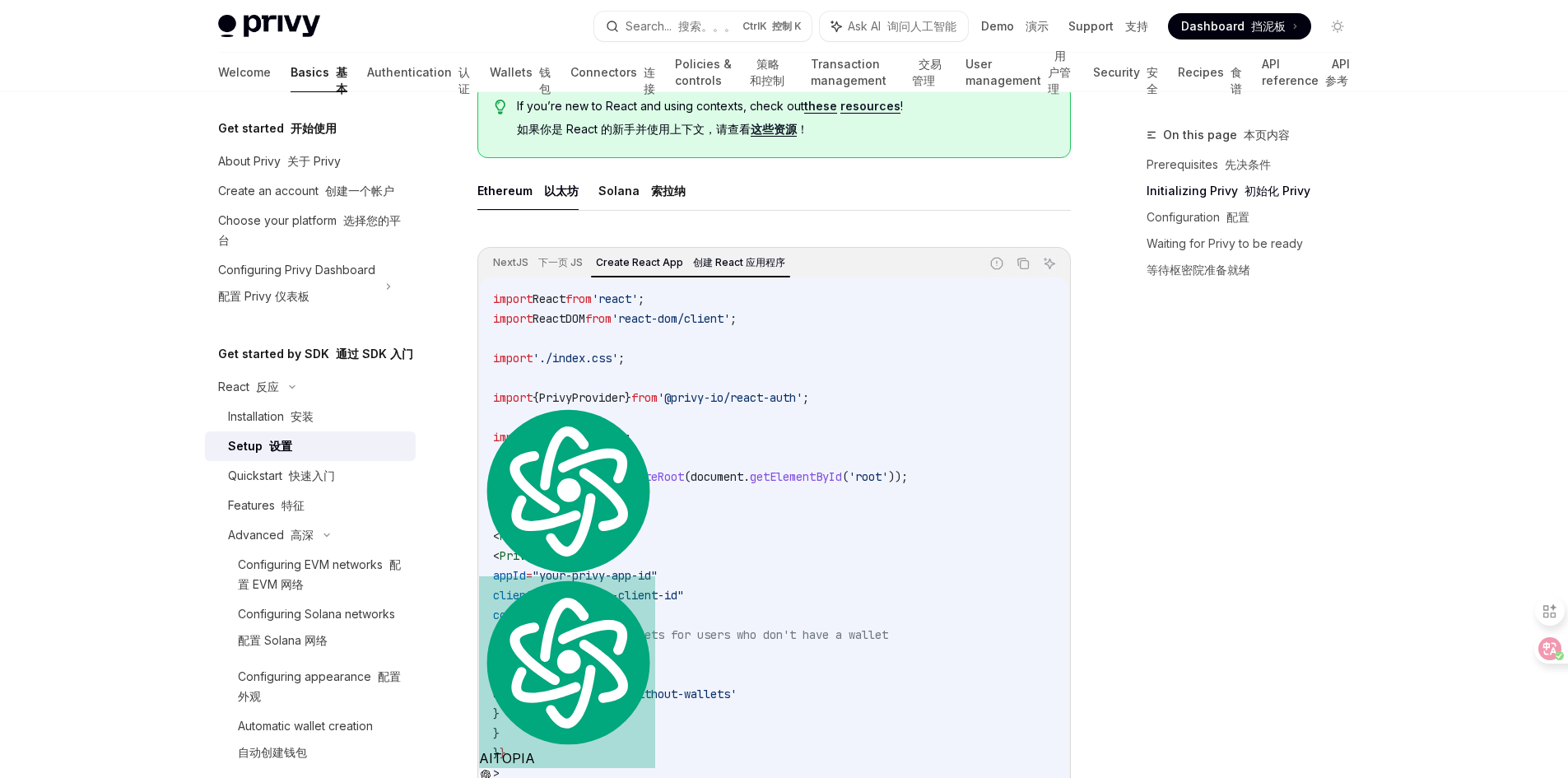
click at [742, 500] on code "import React from 'react' ; import ReactDOM from 'react-dom/client' ; import '.…" at bounding box center [774, 575] width 562 height 573
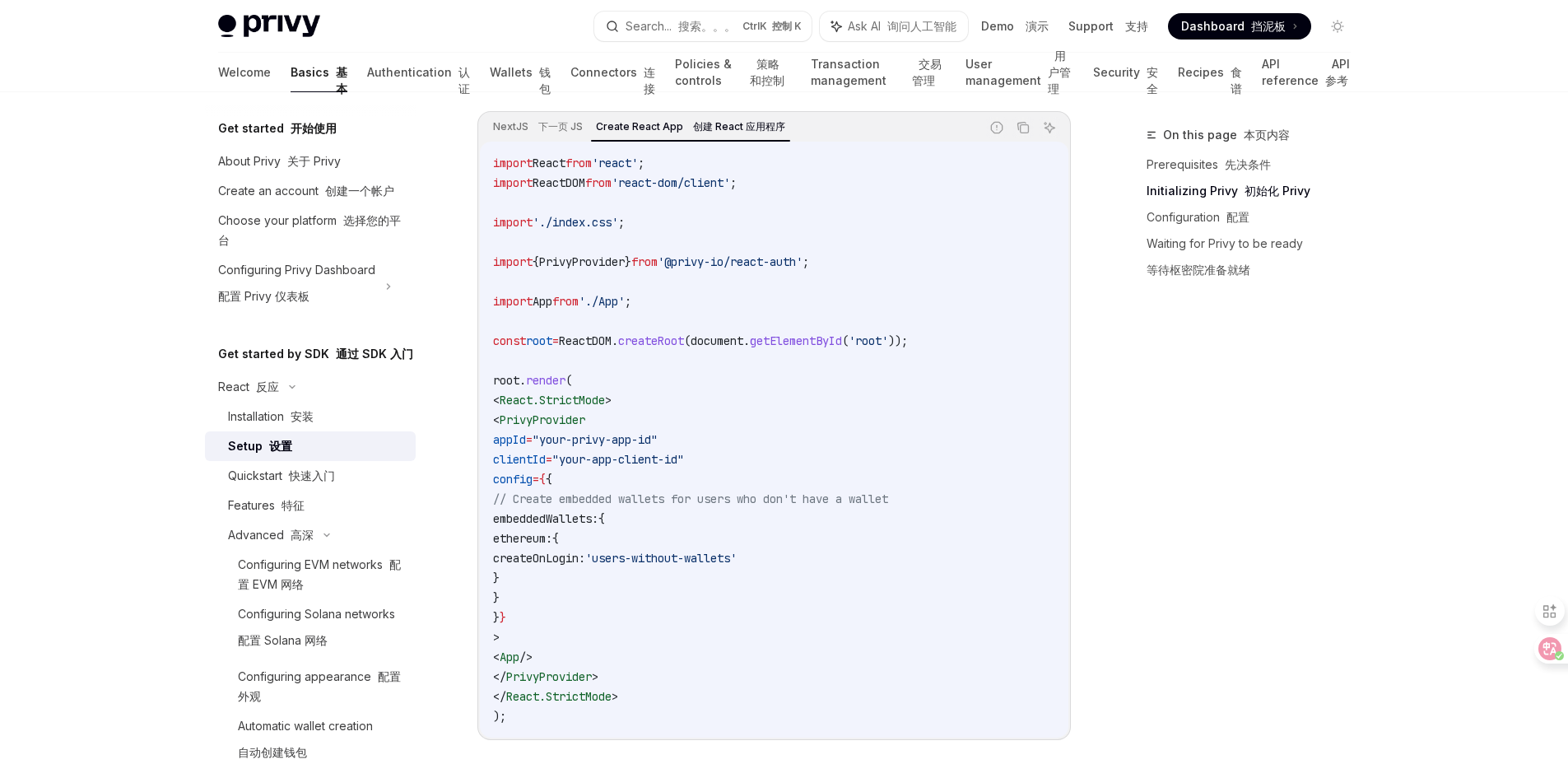
scroll to position [741, 0]
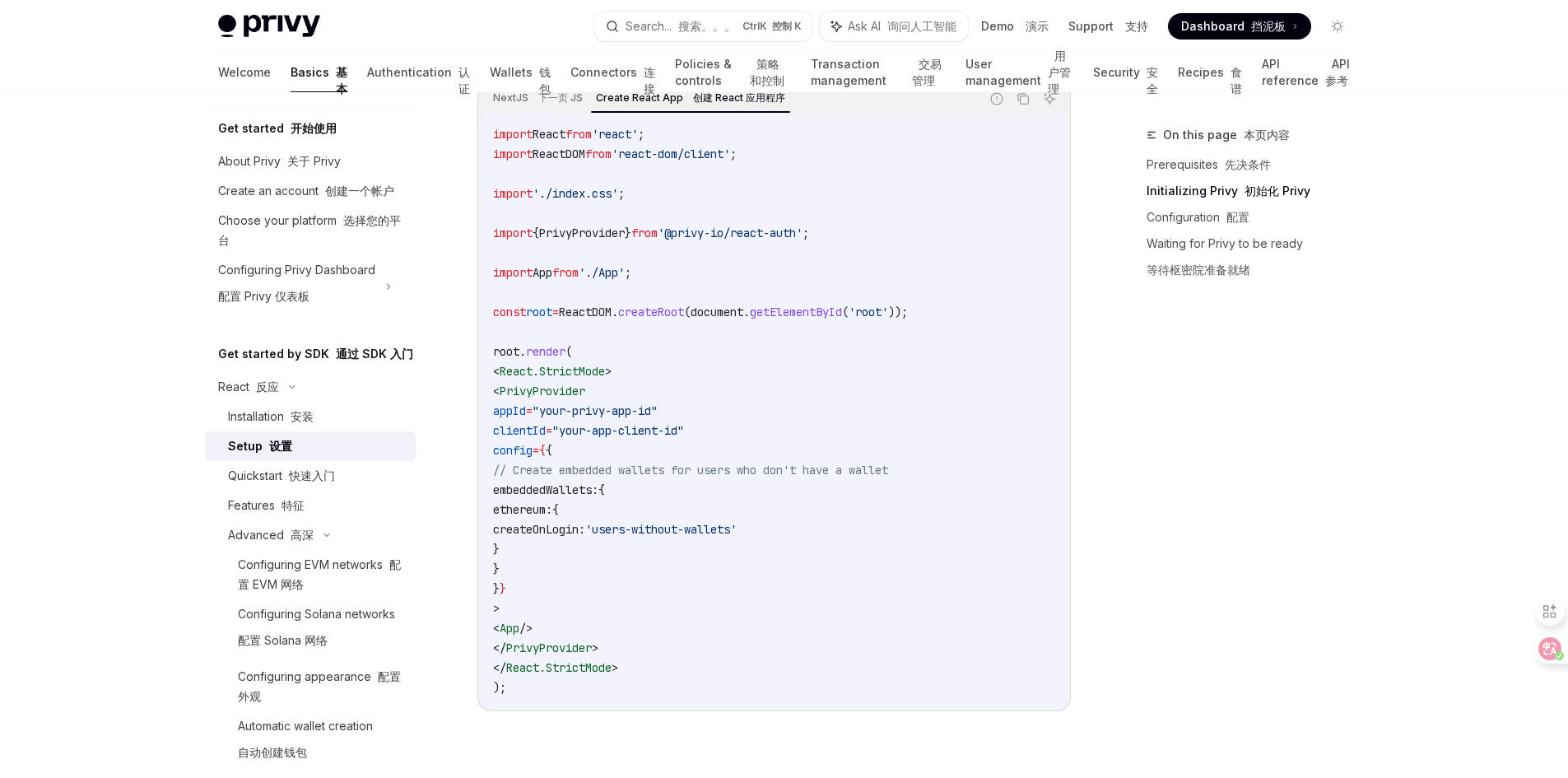
drag, startPoint x: 569, startPoint y: 391, endPoint x: 632, endPoint y: 649, distance: 265.6
click at [632, 649] on code "import React from 'react' ; import ReactDOM from 'react-dom/client' ; import '.…" at bounding box center [774, 411] width 562 height 573
copy code "< PrivyProvider appId = "your-privy-app-id" clientId = "your-app-client-id" con…"
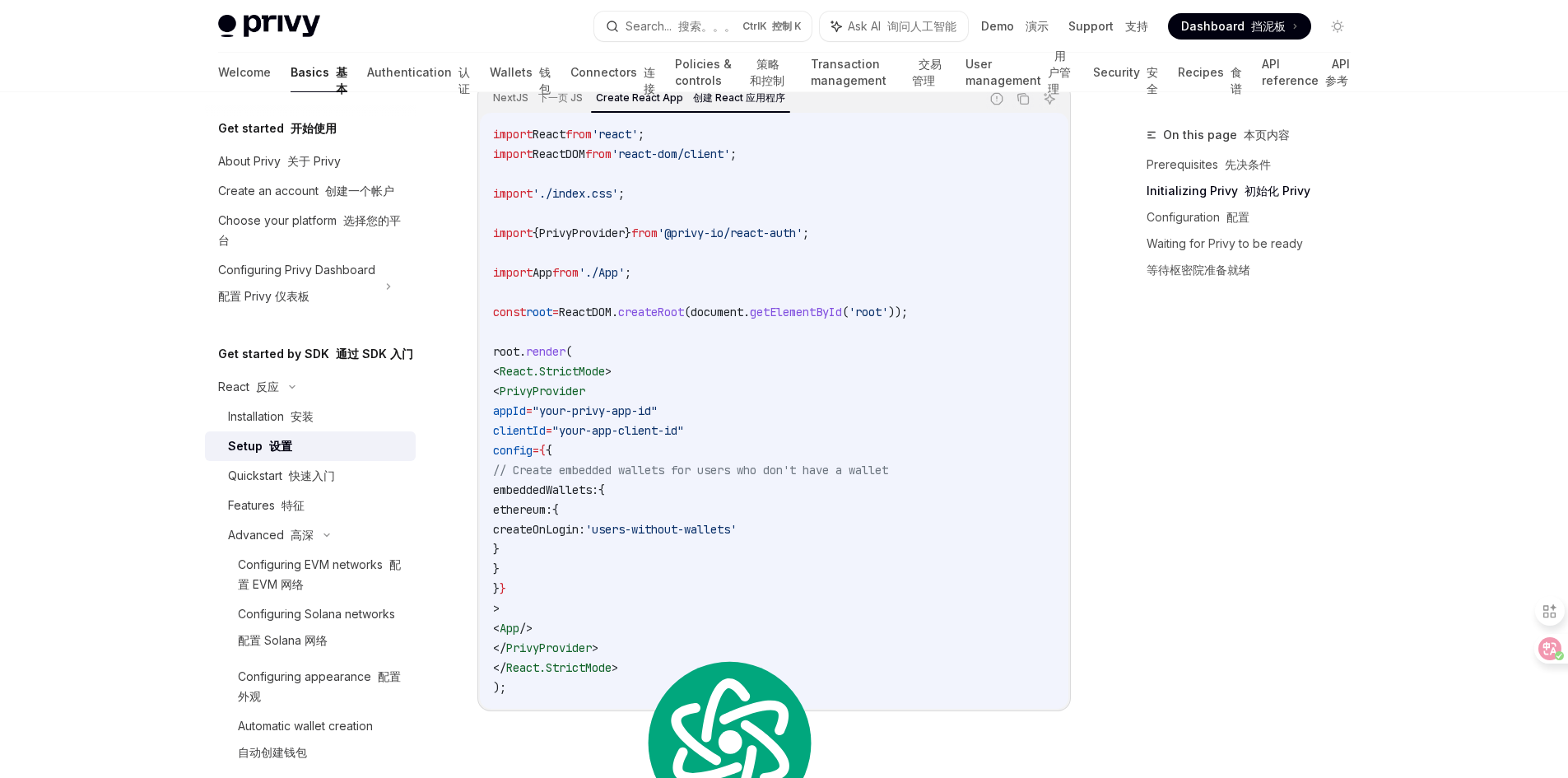
click at [716, 377] on code "import React from 'react' ; import ReactDOM from 'react-dom/client' ; import '.…" at bounding box center [774, 411] width 562 height 573
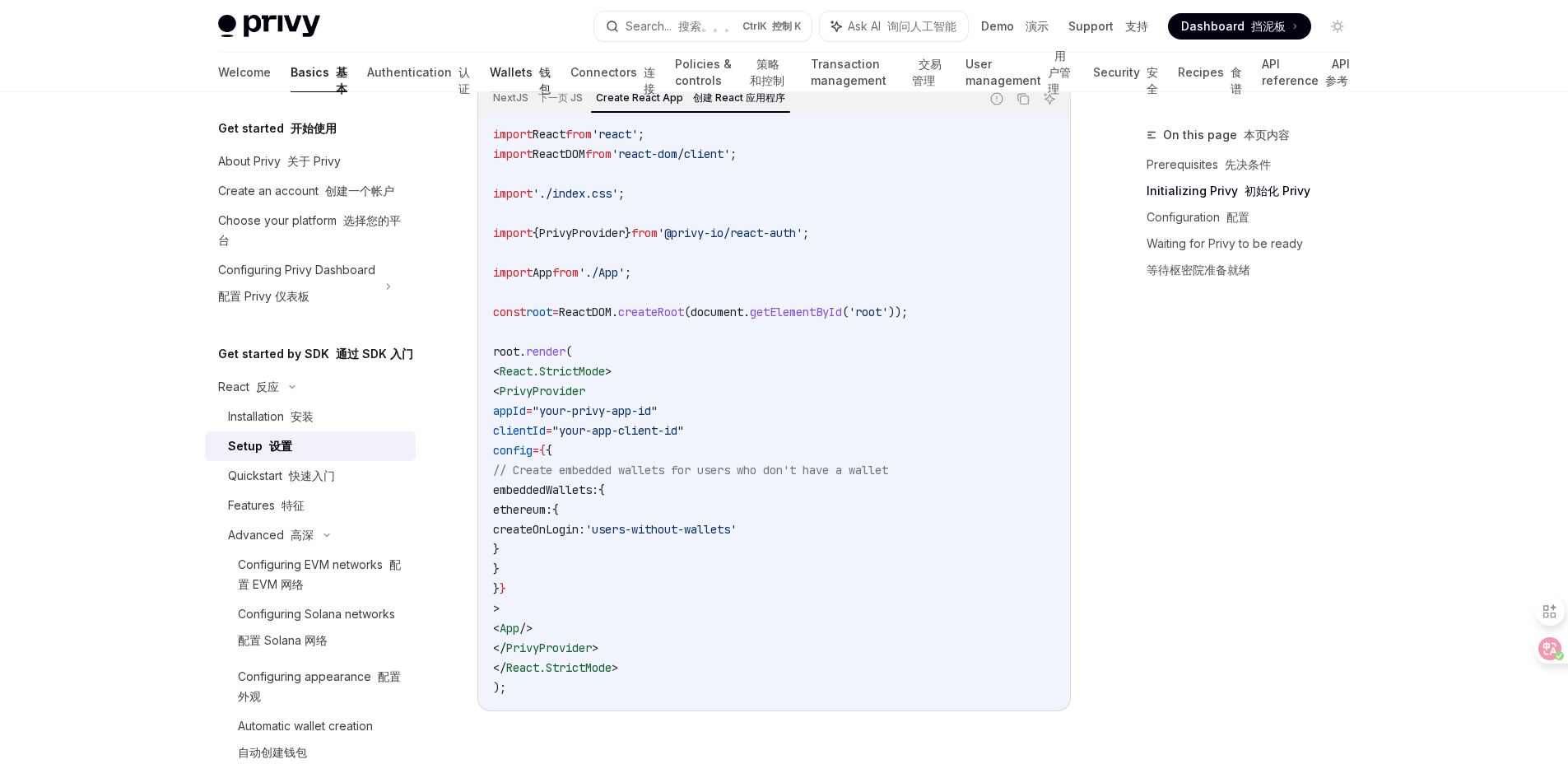
click at [490, 81] on link "Wallets 钱包" at bounding box center [520, 72] width 61 height 39
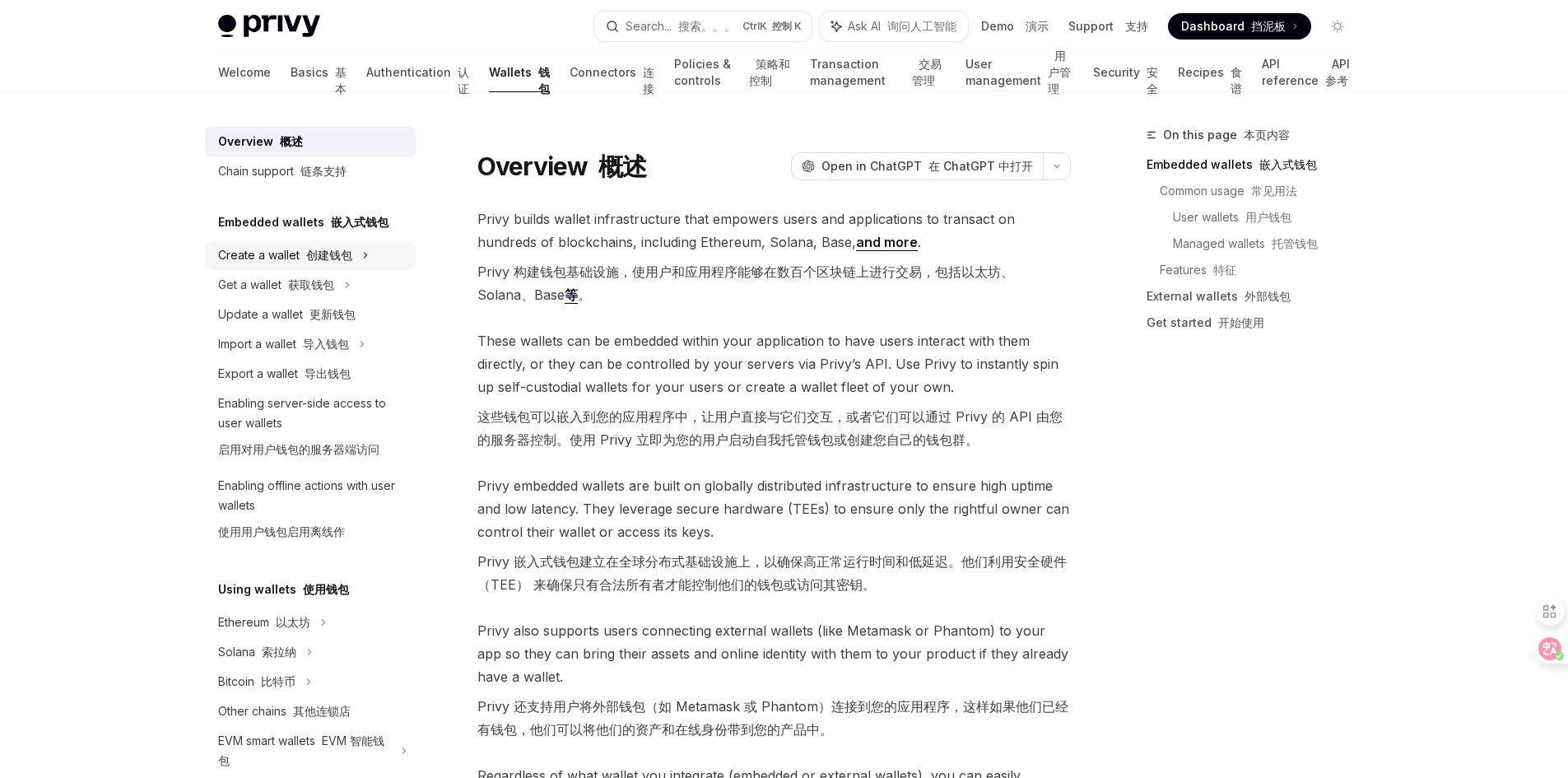
click at [297, 252] on div "Create a wallet 创建钱包" at bounding box center [285, 255] width 135 height 20
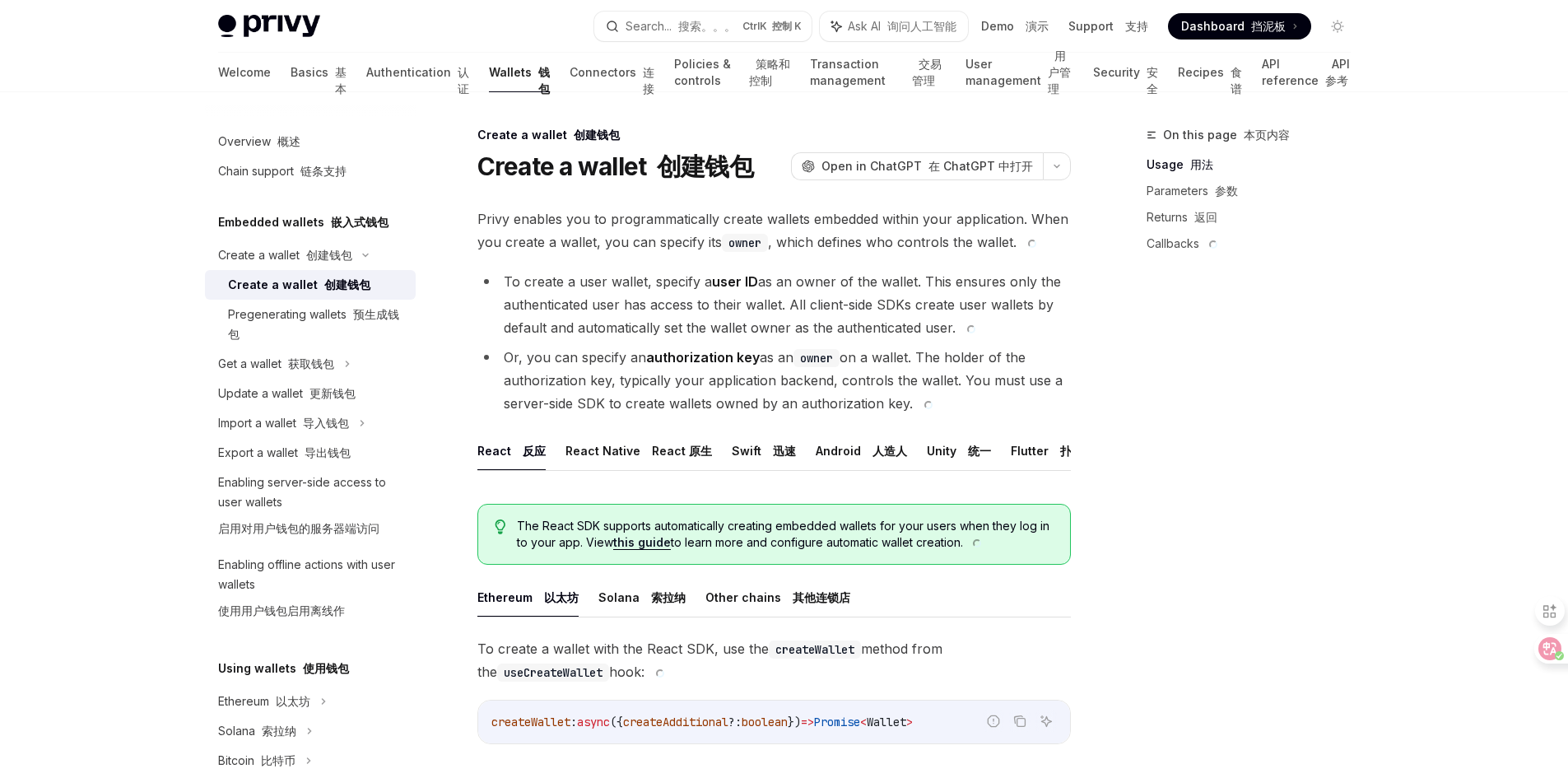
click at [297, 227] on h5 "Embedded wallets 嵌入式钱包" at bounding box center [303, 222] width 170 height 20
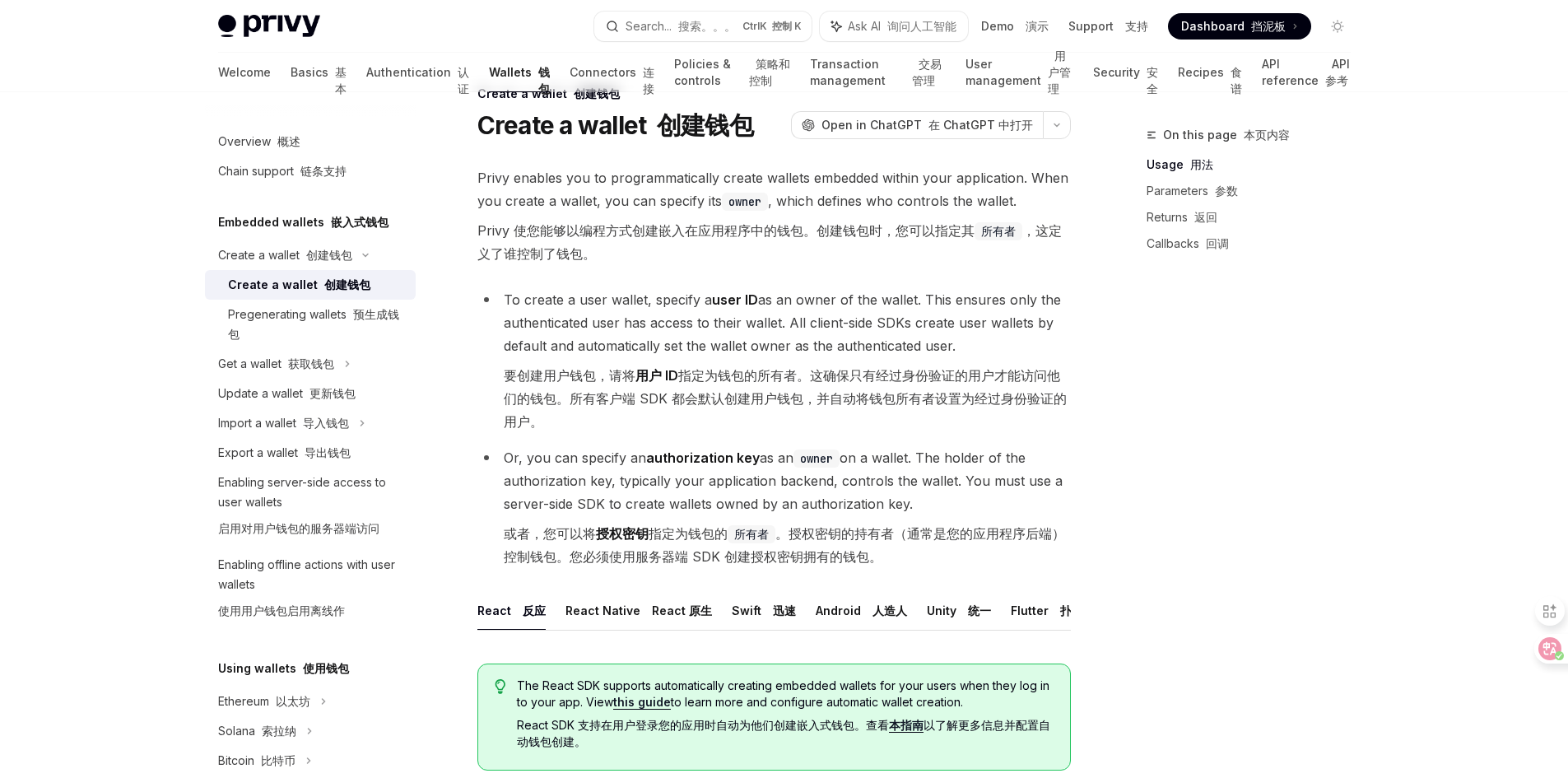
scroll to position [83, 0]
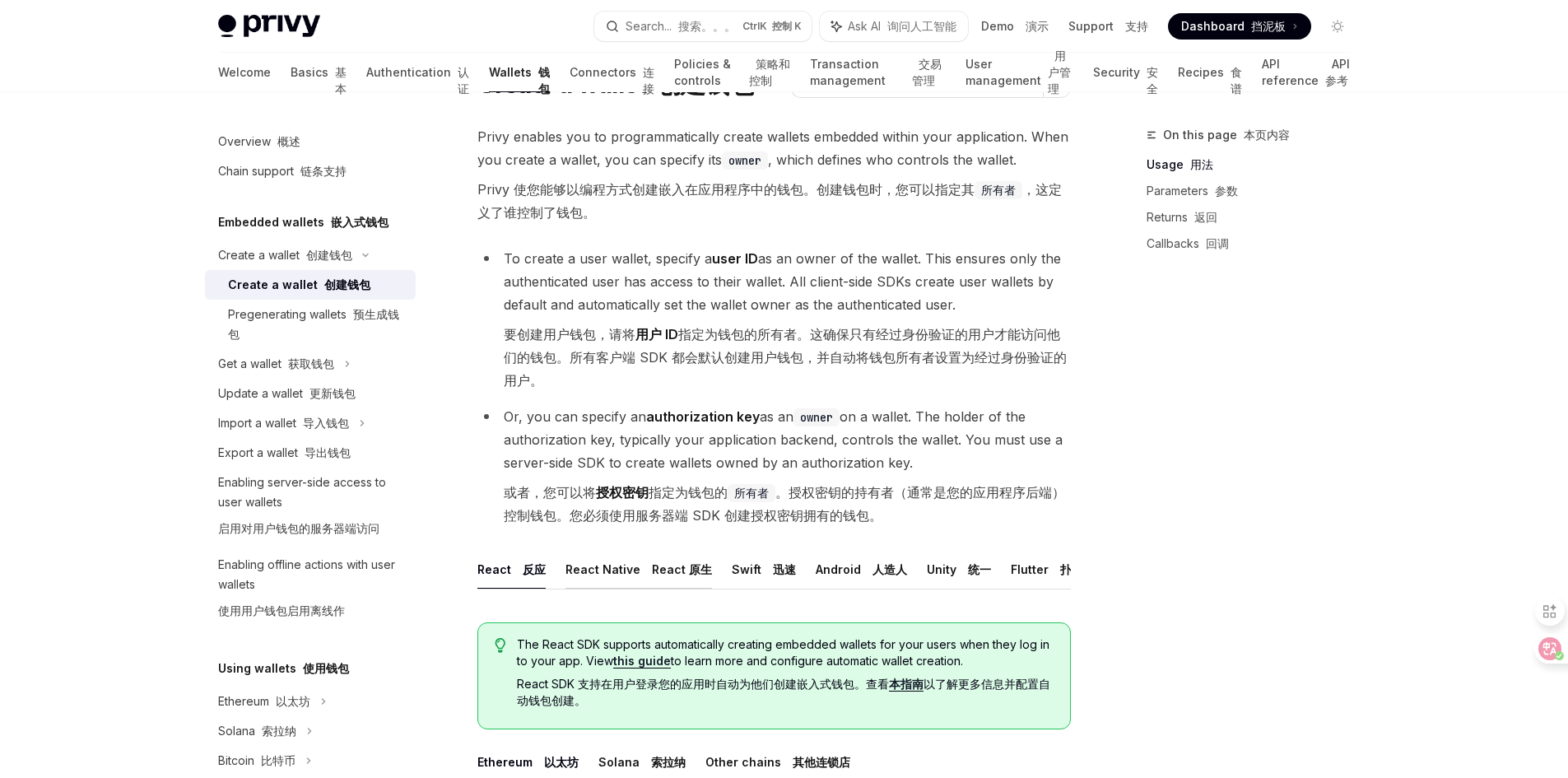
click at [676, 573] on font "React 原生" at bounding box center [681, 569] width 60 height 14
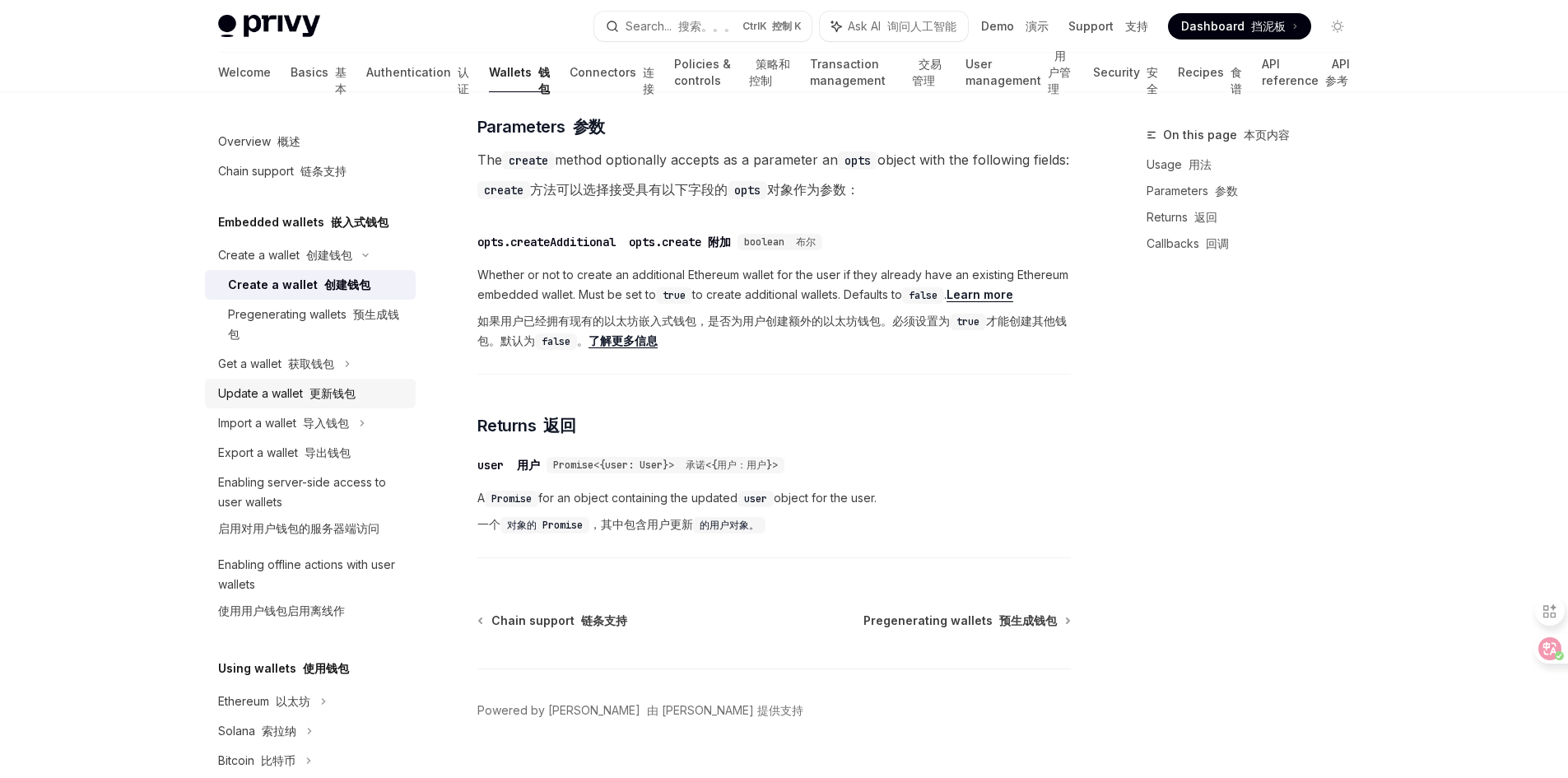
scroll to position [1034, 0]
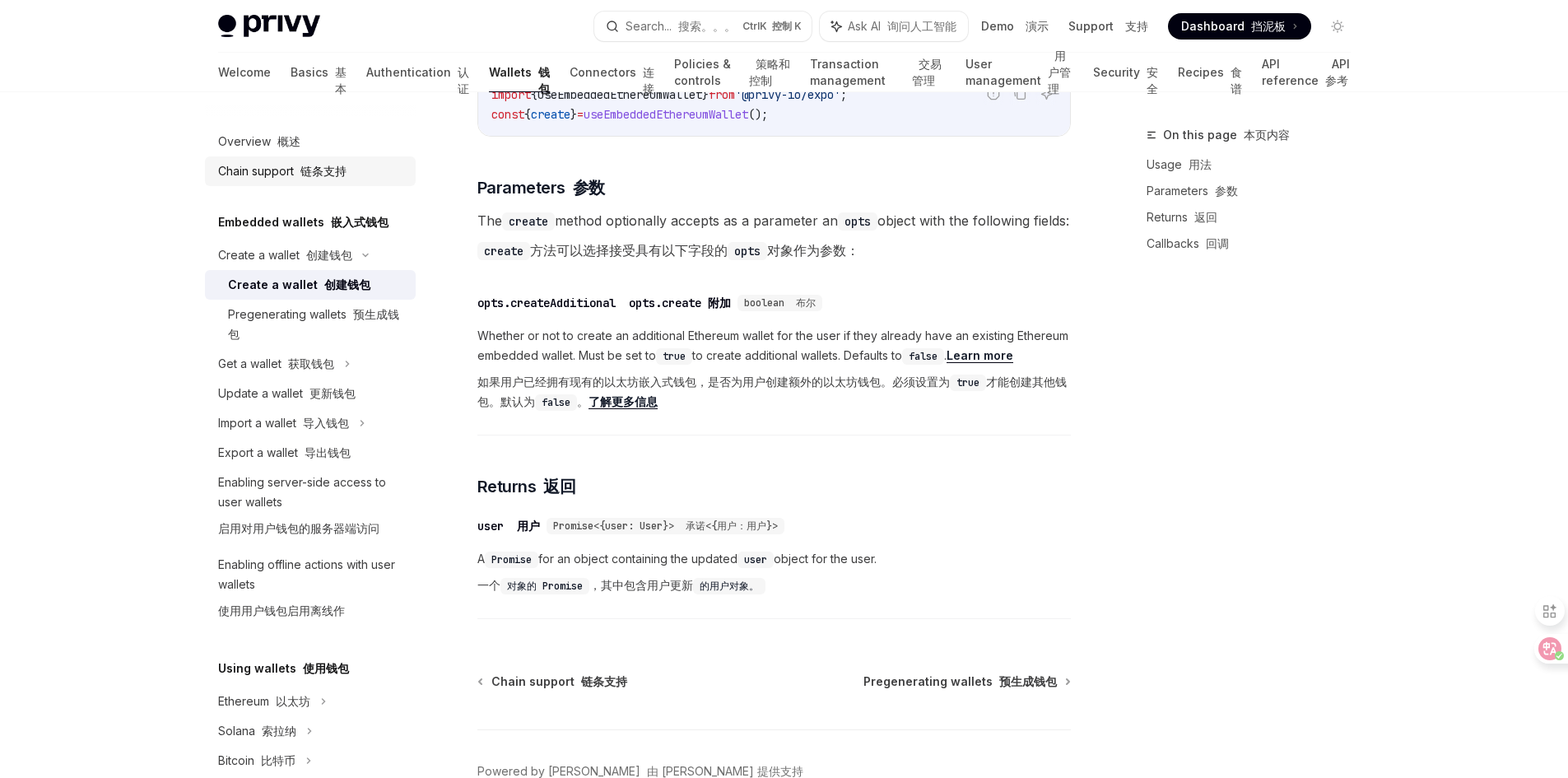
click at [302, 167] on font "链条支持" at bounding box center [324, 170] width 46 height 14
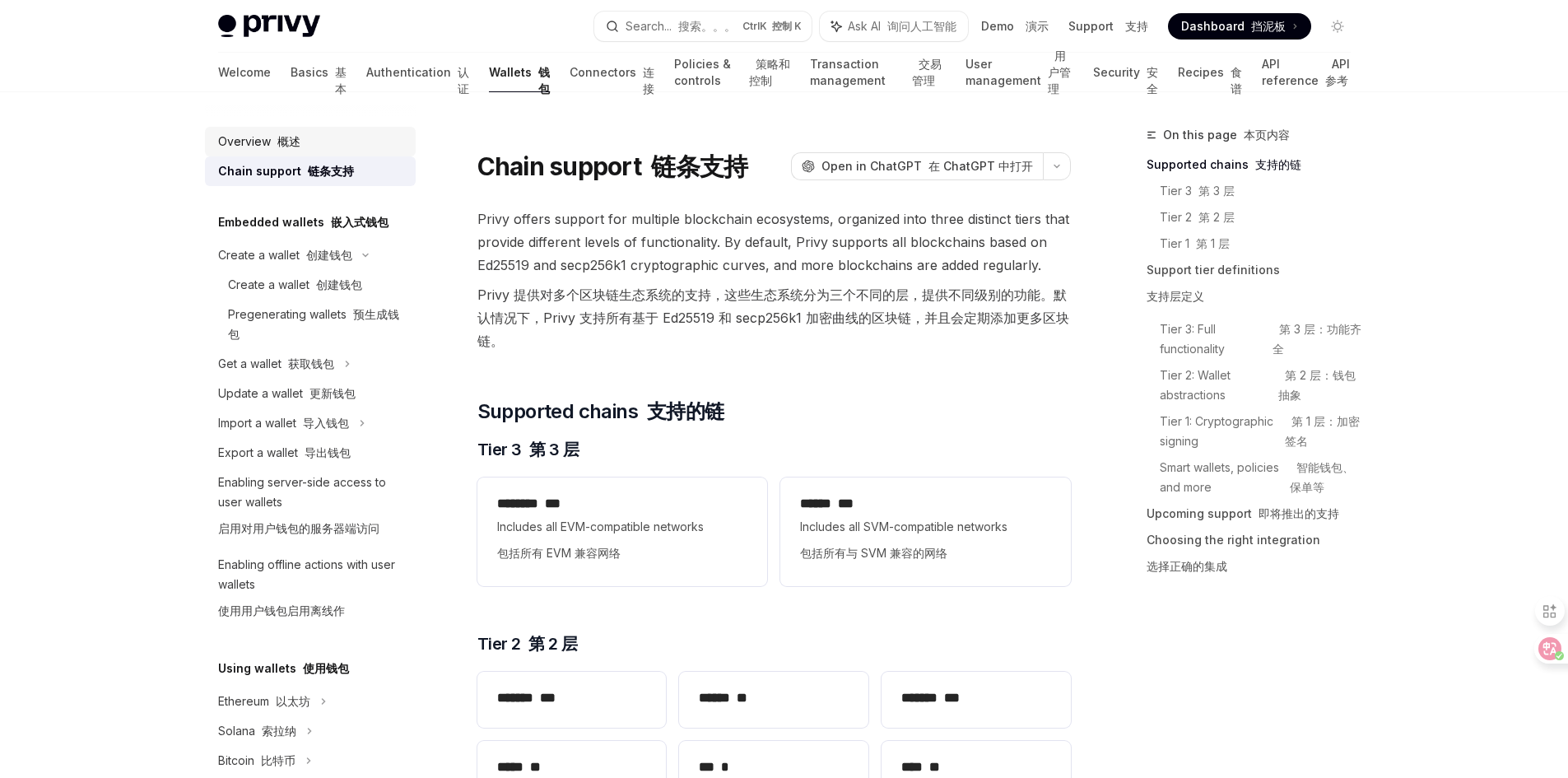
click at [283, 138] on font "概述" at bounding box center [289, 141] width 23 height 14
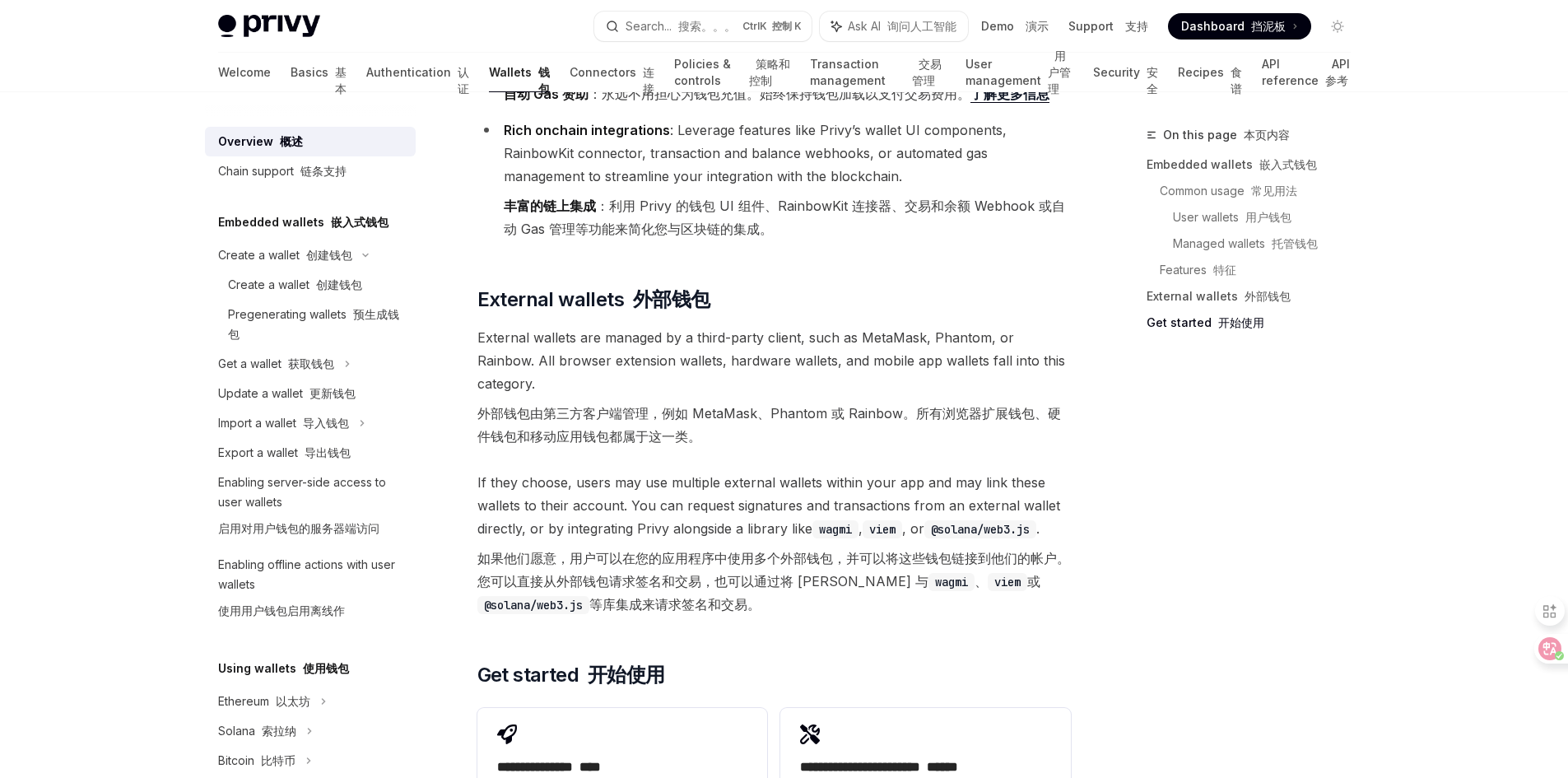
scroll to position [3953, 0]
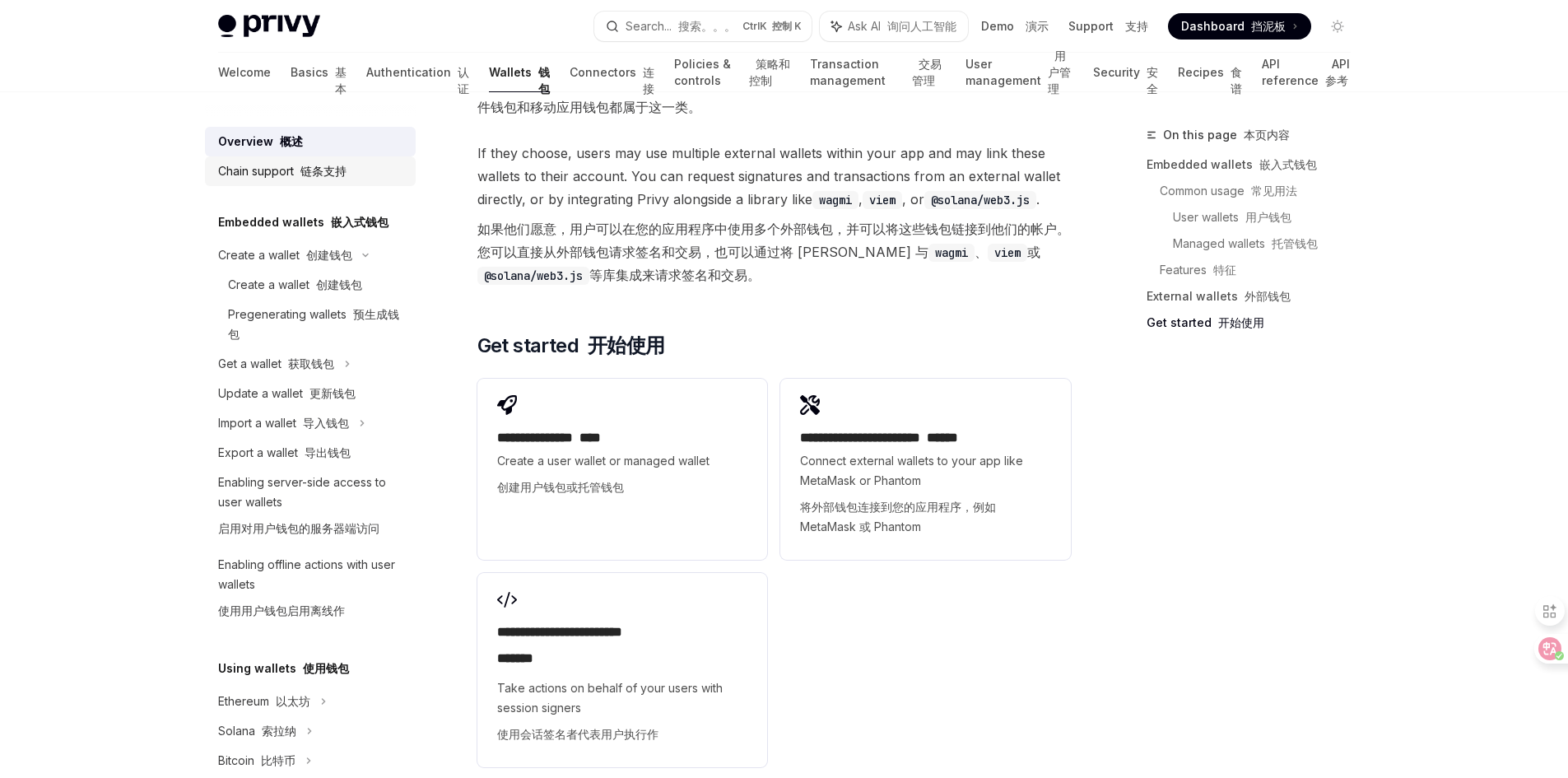
click at [307, 181] on div "Chain support 链条支持" at bounding box center [282, 170] width 129 height 20
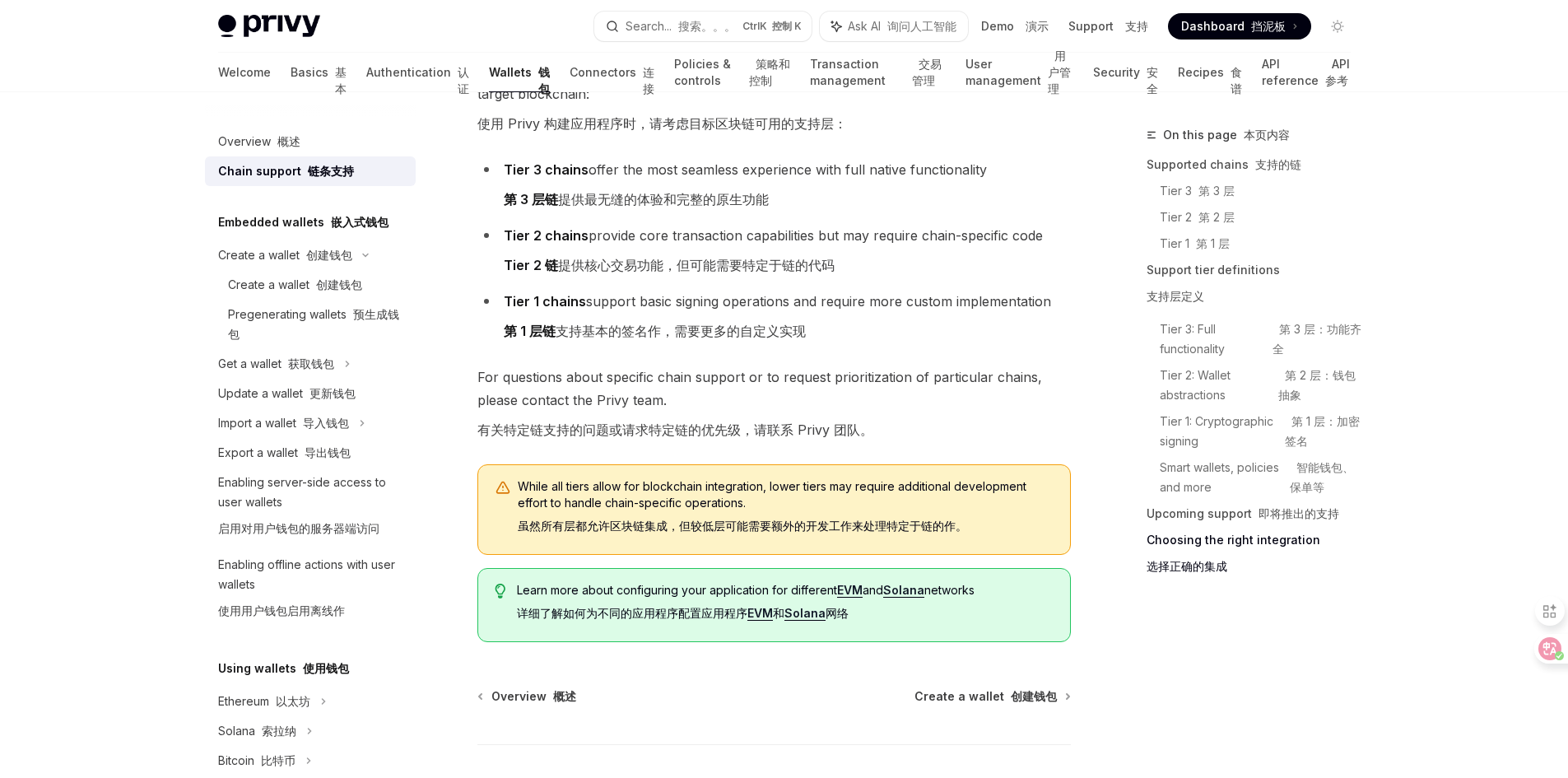
scroll to position [3132, 0]
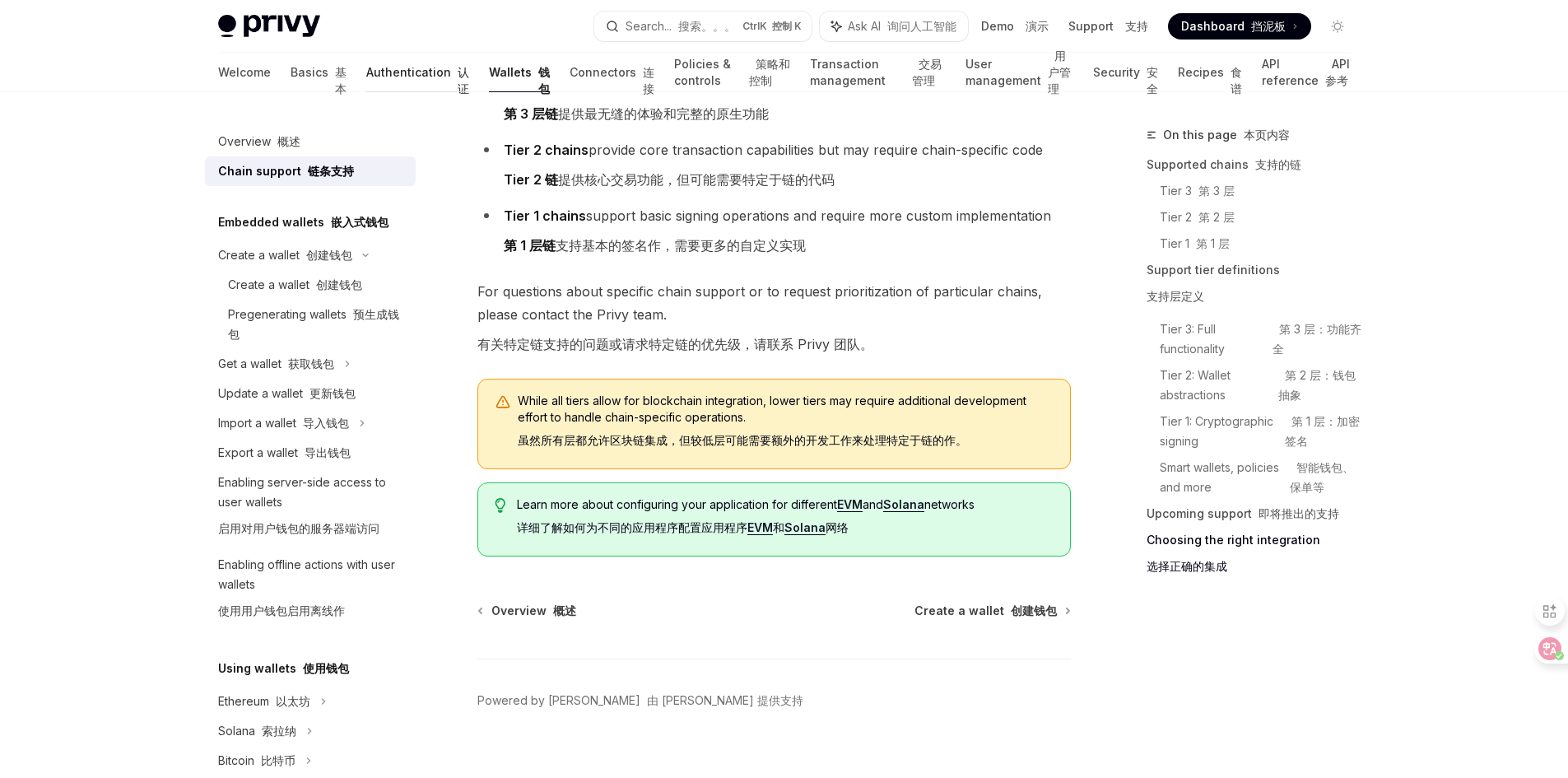
click at [366, 65] on link "Authentication 认证" at bounding box center [417, 72] width 103 height 39
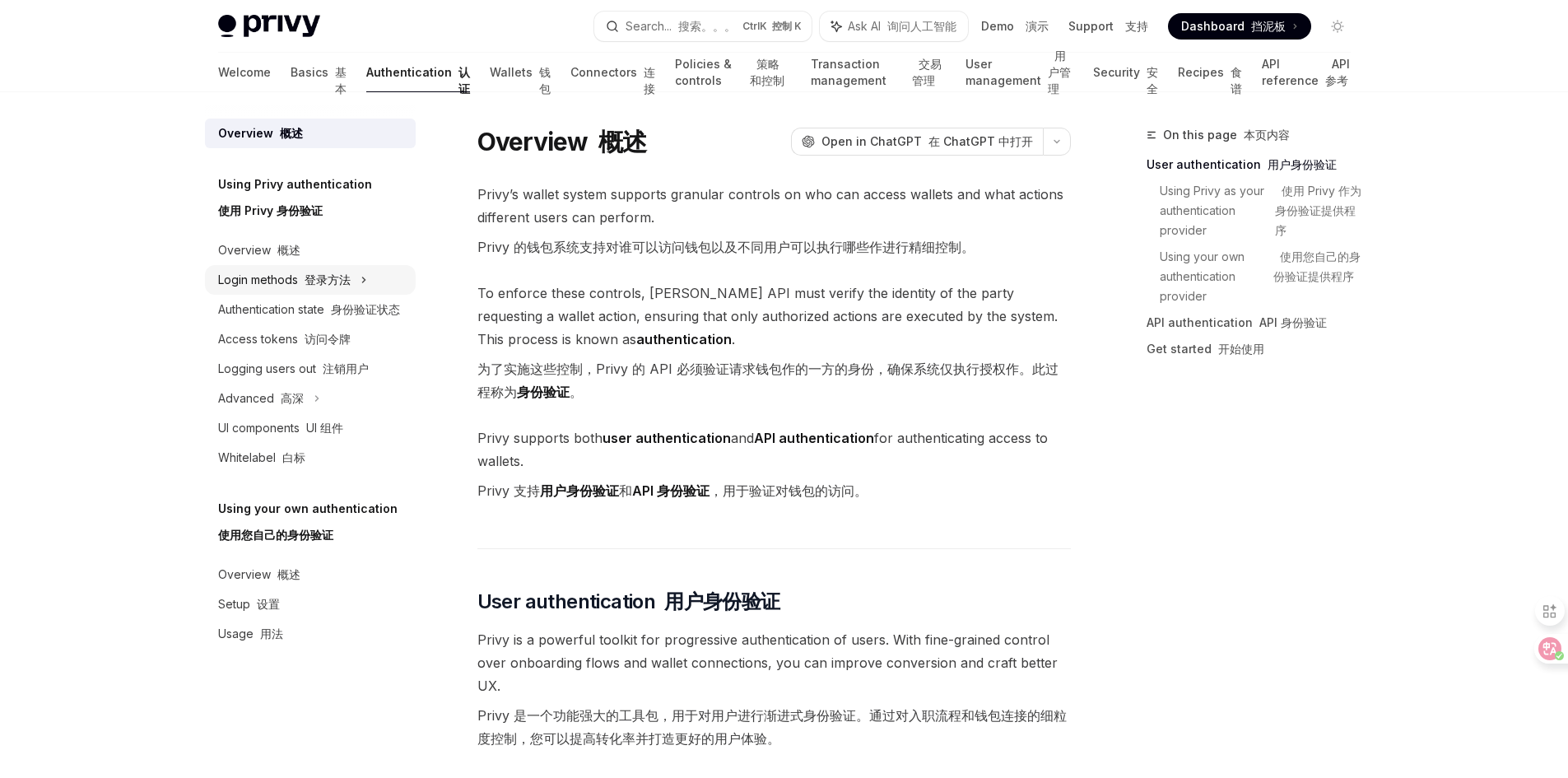
click at [285, 281] on div "Login methods 登录方法" at bounding box center [284, 280] width 133 height 20
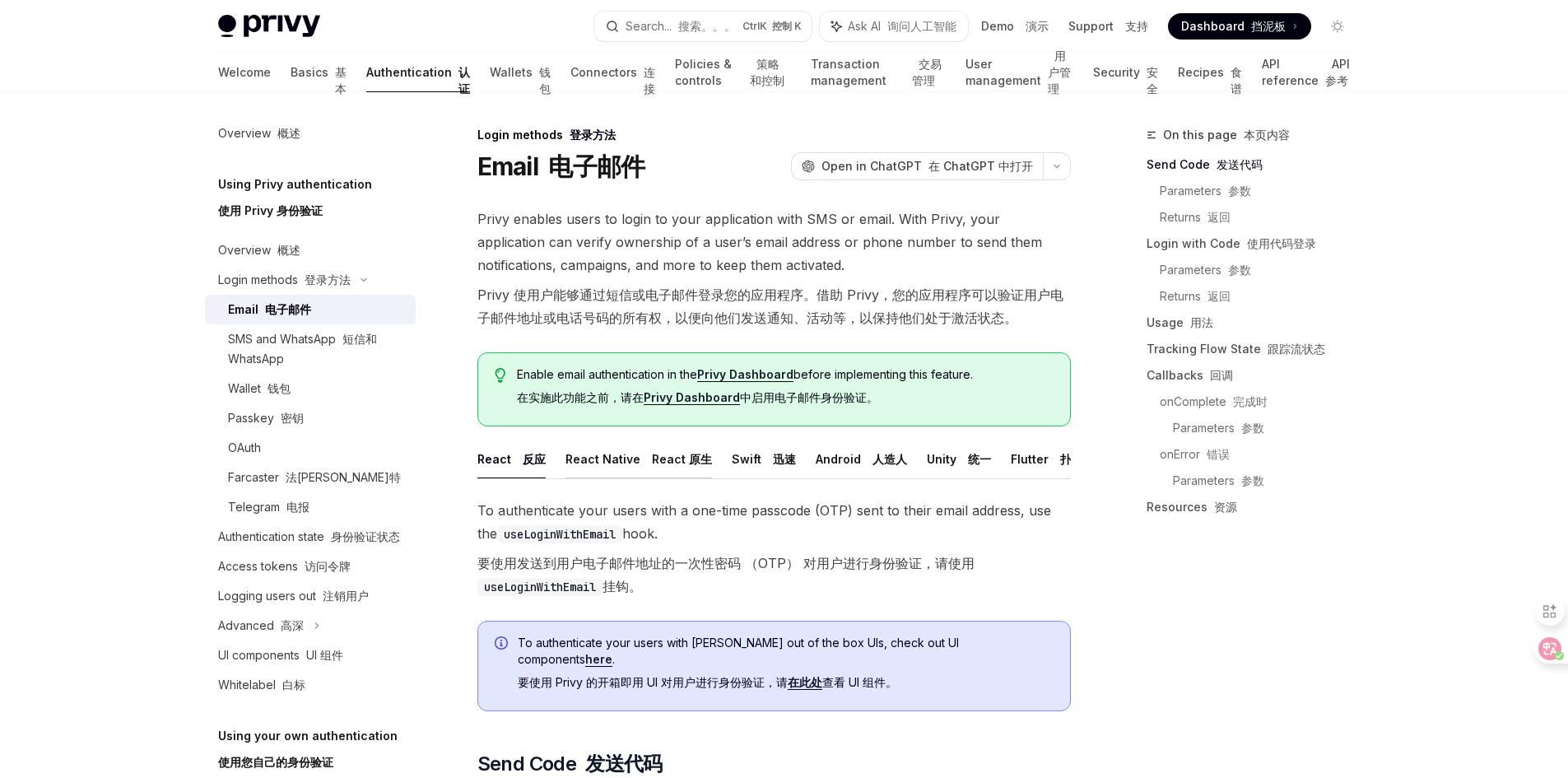
click at [689, 461] on font "React 原生" at bounding box center [681, 459] width 60 height 14
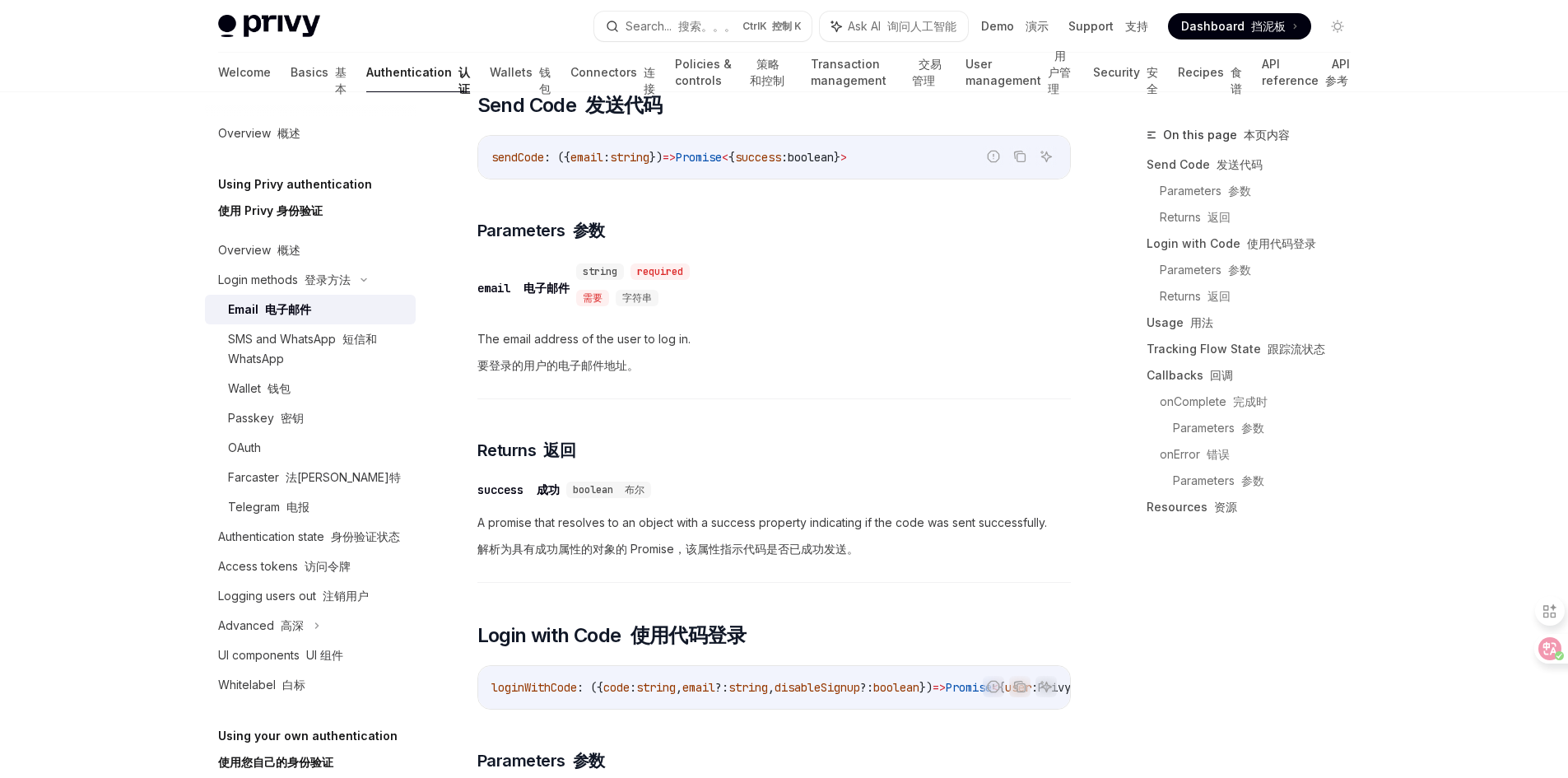
scroll to position [1153, 0]
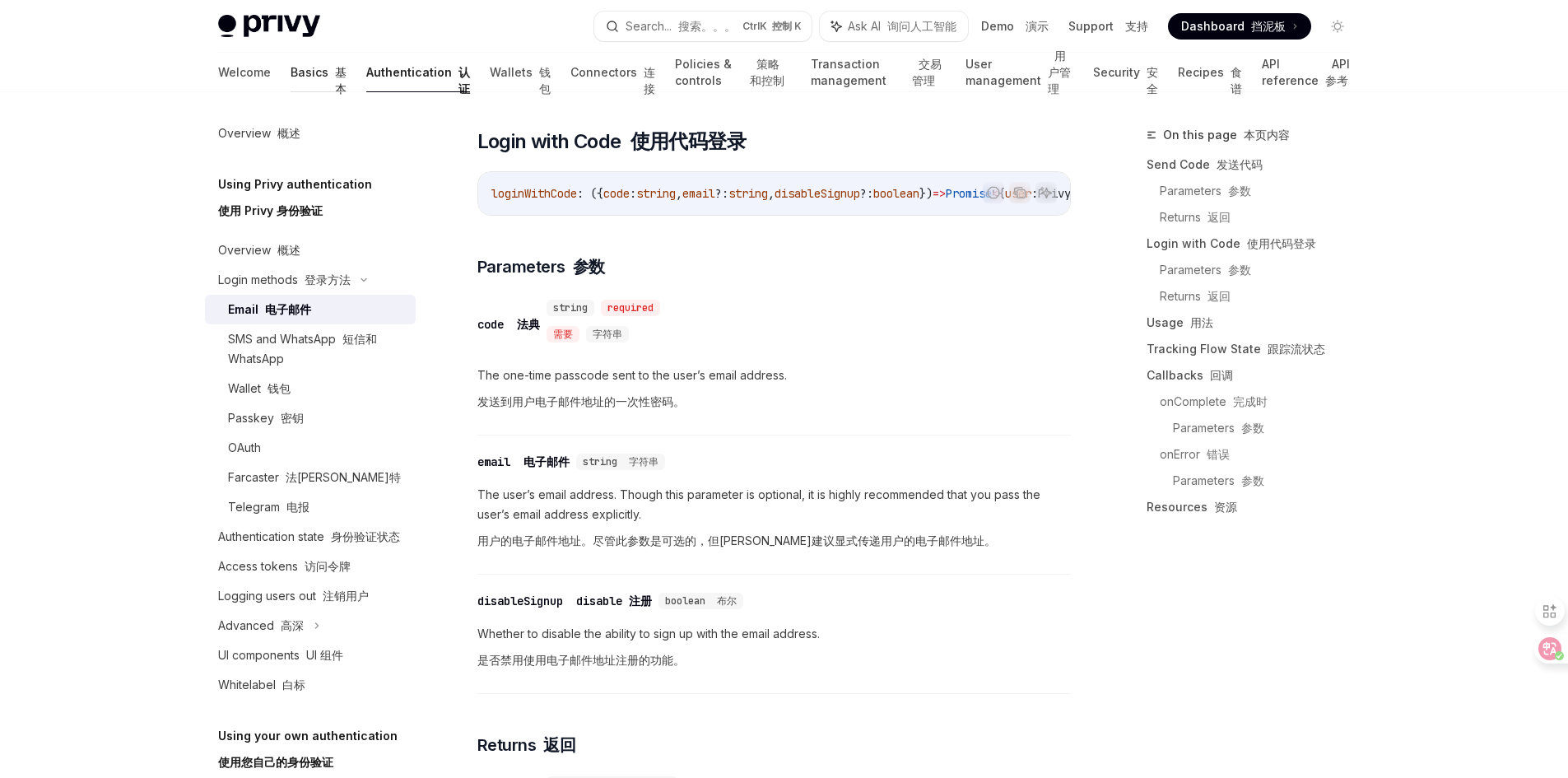
click at [290, 80] on link "Basics 基本" at bounding box center [319, 72] width 56 height 39
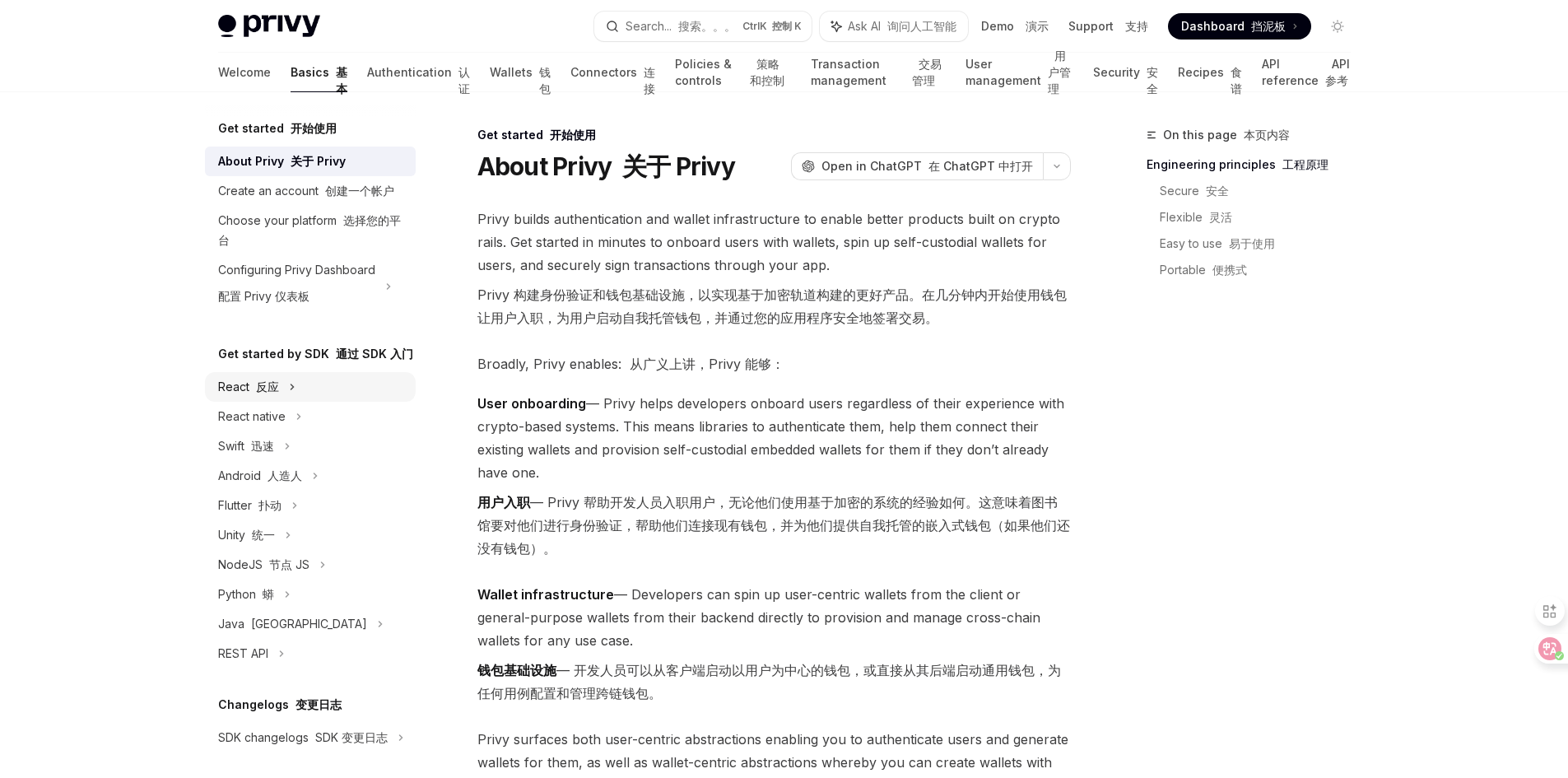
click at [266, 394] on font "反应" at bounding box center [267, 387] width 23 height 14
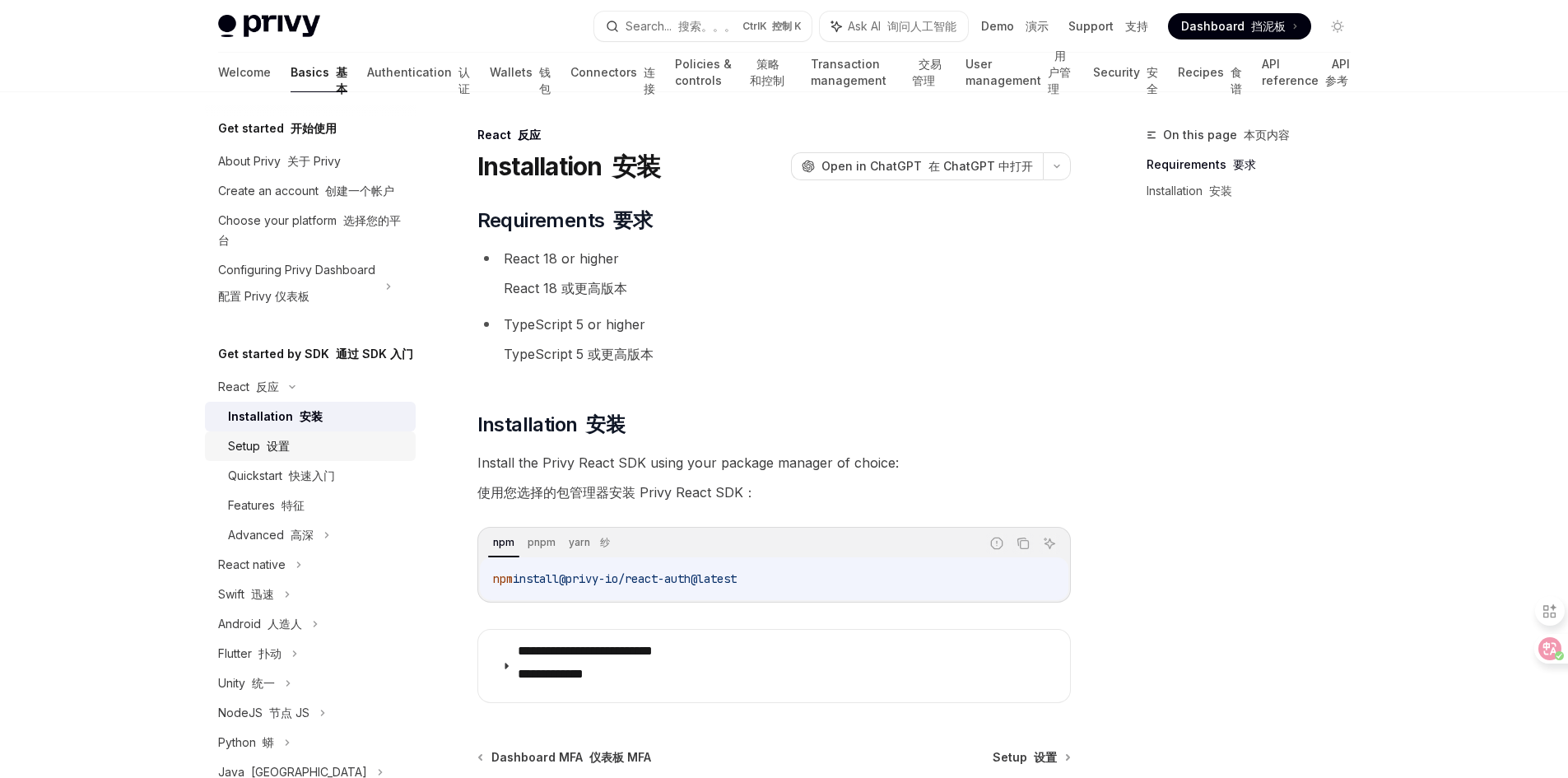
click at [274, 453] on font "设置" at bounding box center [278, 446] width 23 height 14
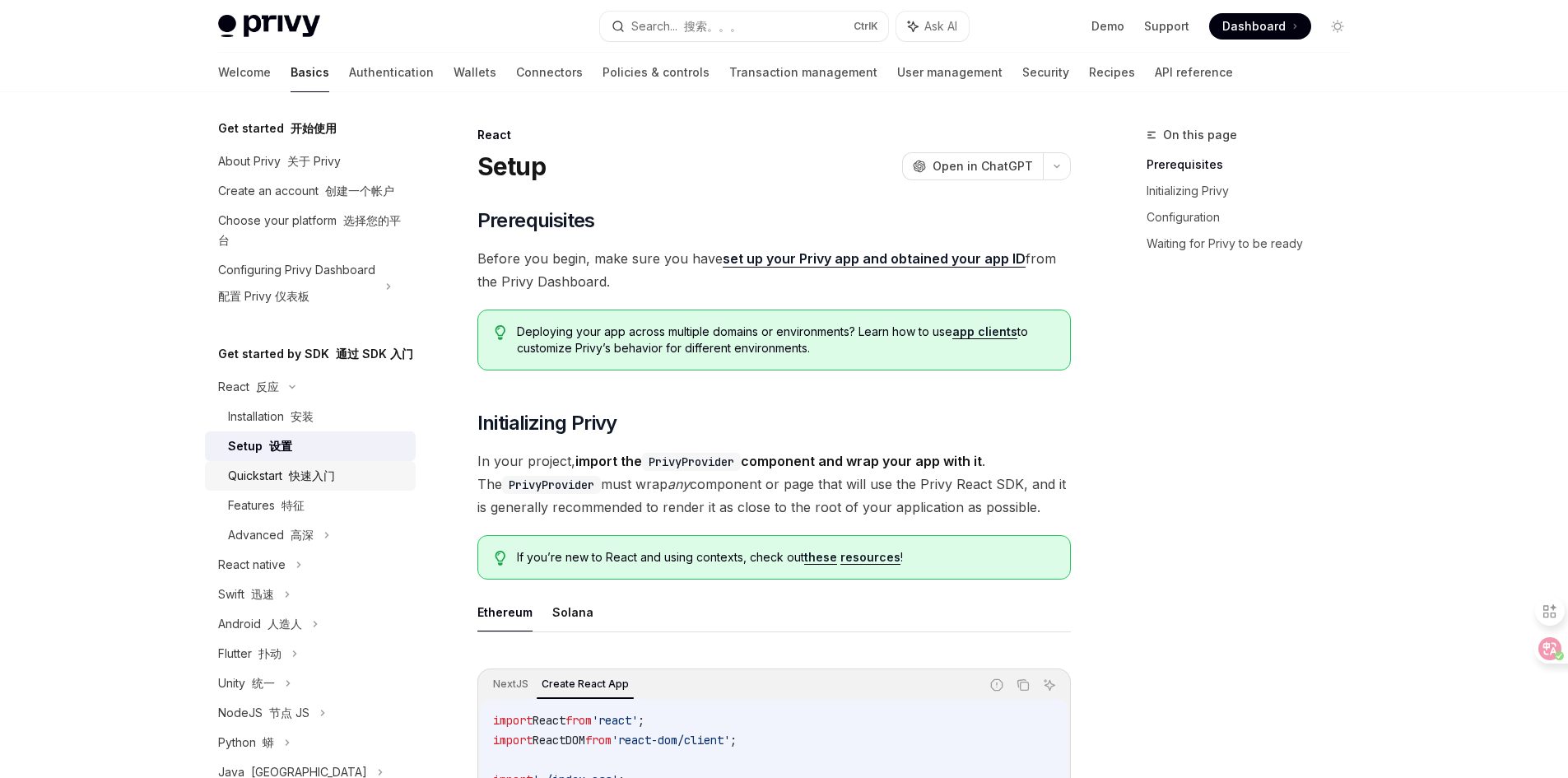
click at [286, 482] on font at bounding box center [286, 475] width 7 height 14
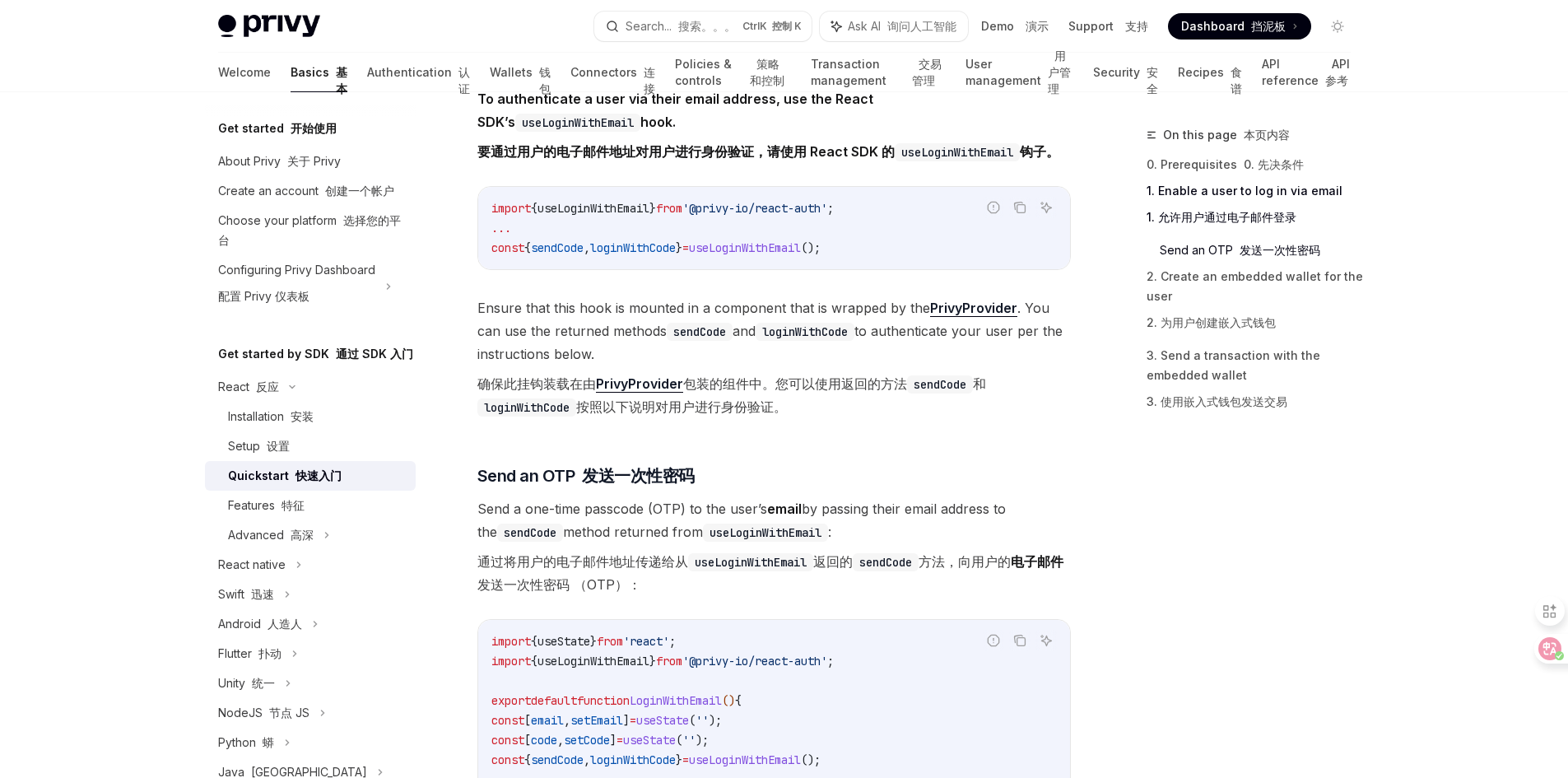
scroll to position [577, 0]
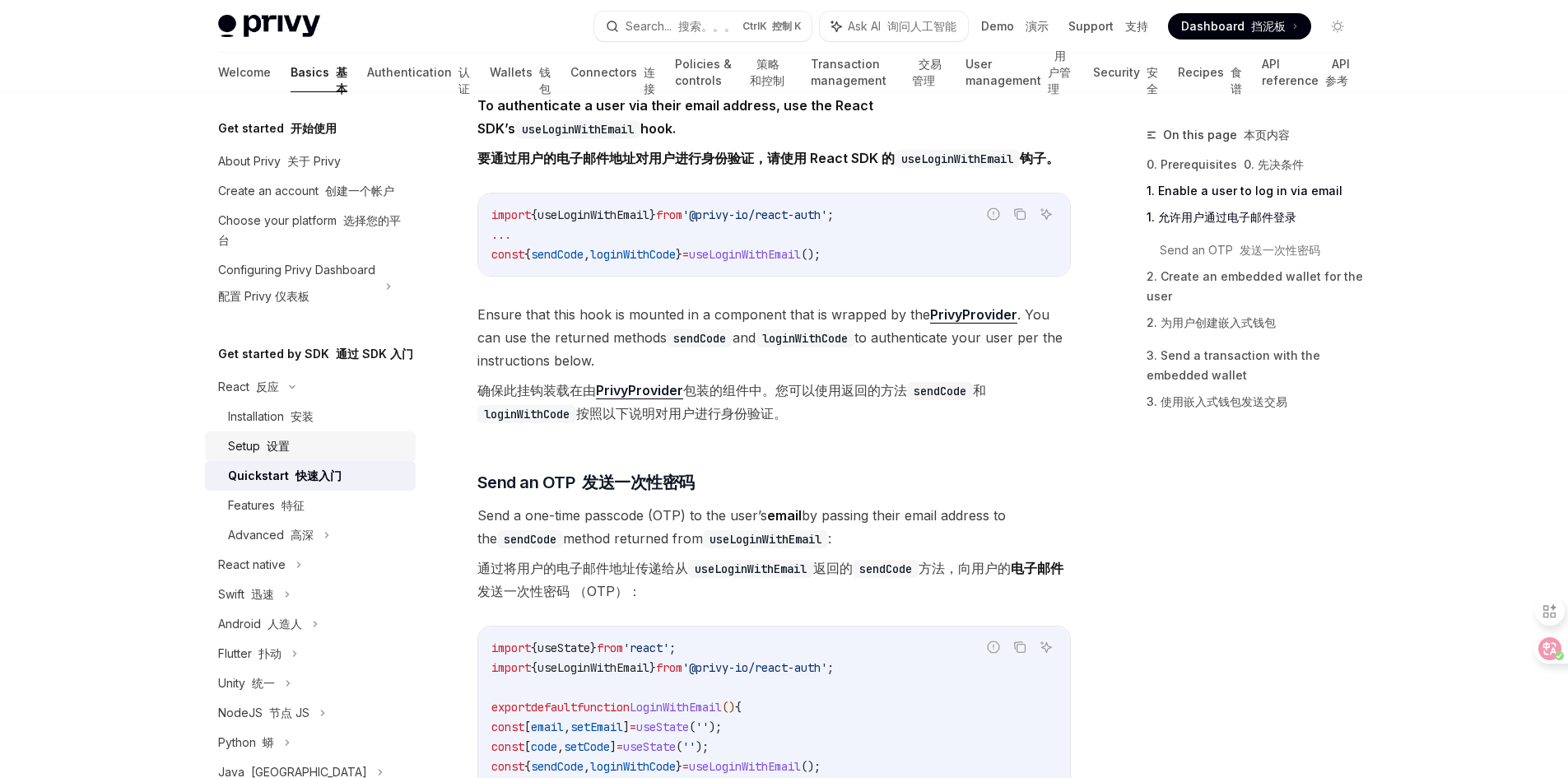
click at [278, 456] on div "Setup 设置" at bounding box center [259, 446] width 61 height 20
type textarea "*"
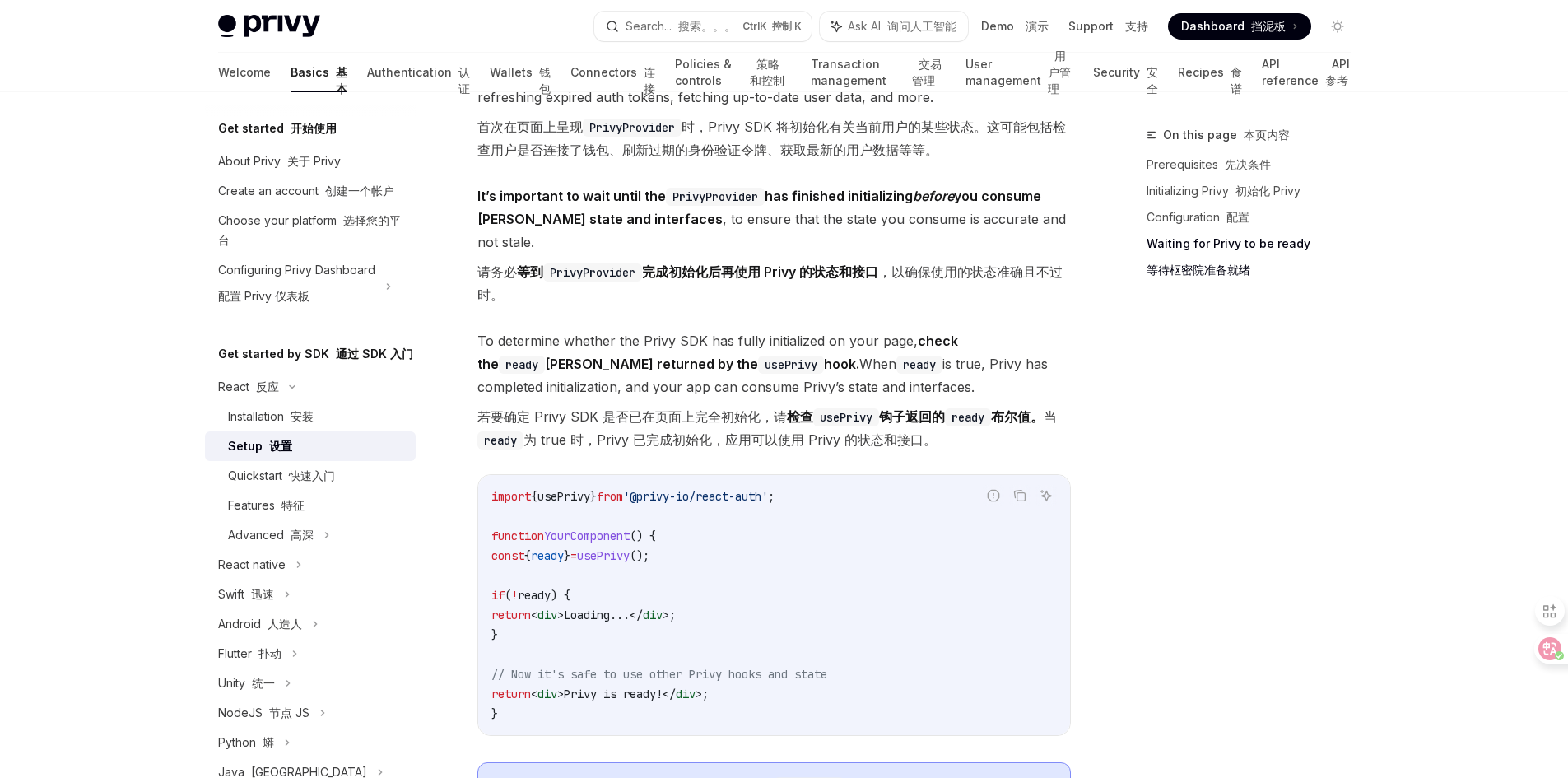
scroll to position [2015, 0]
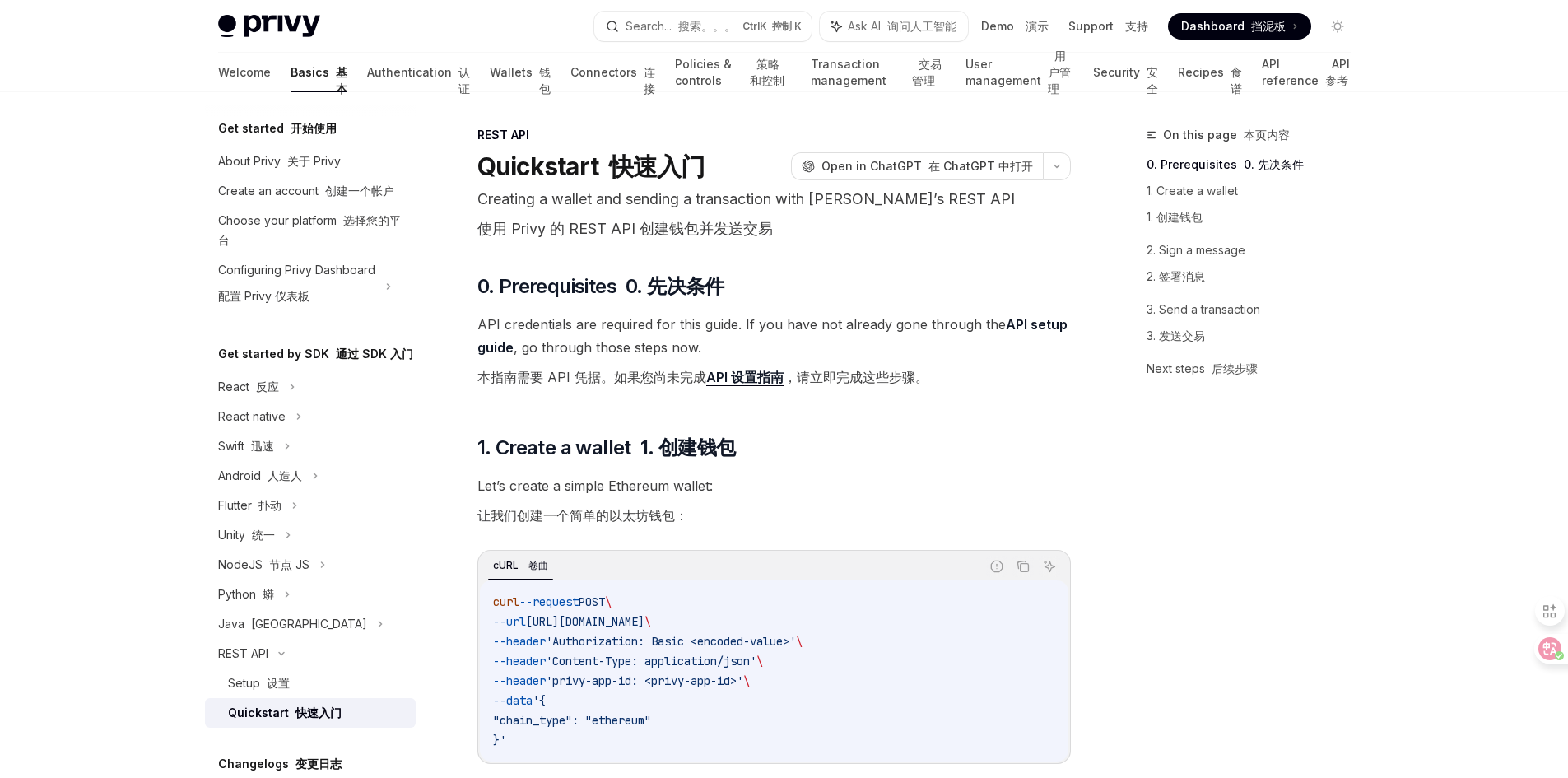
select select
